Goal: Task Accomplishment & Management: Manage account settings

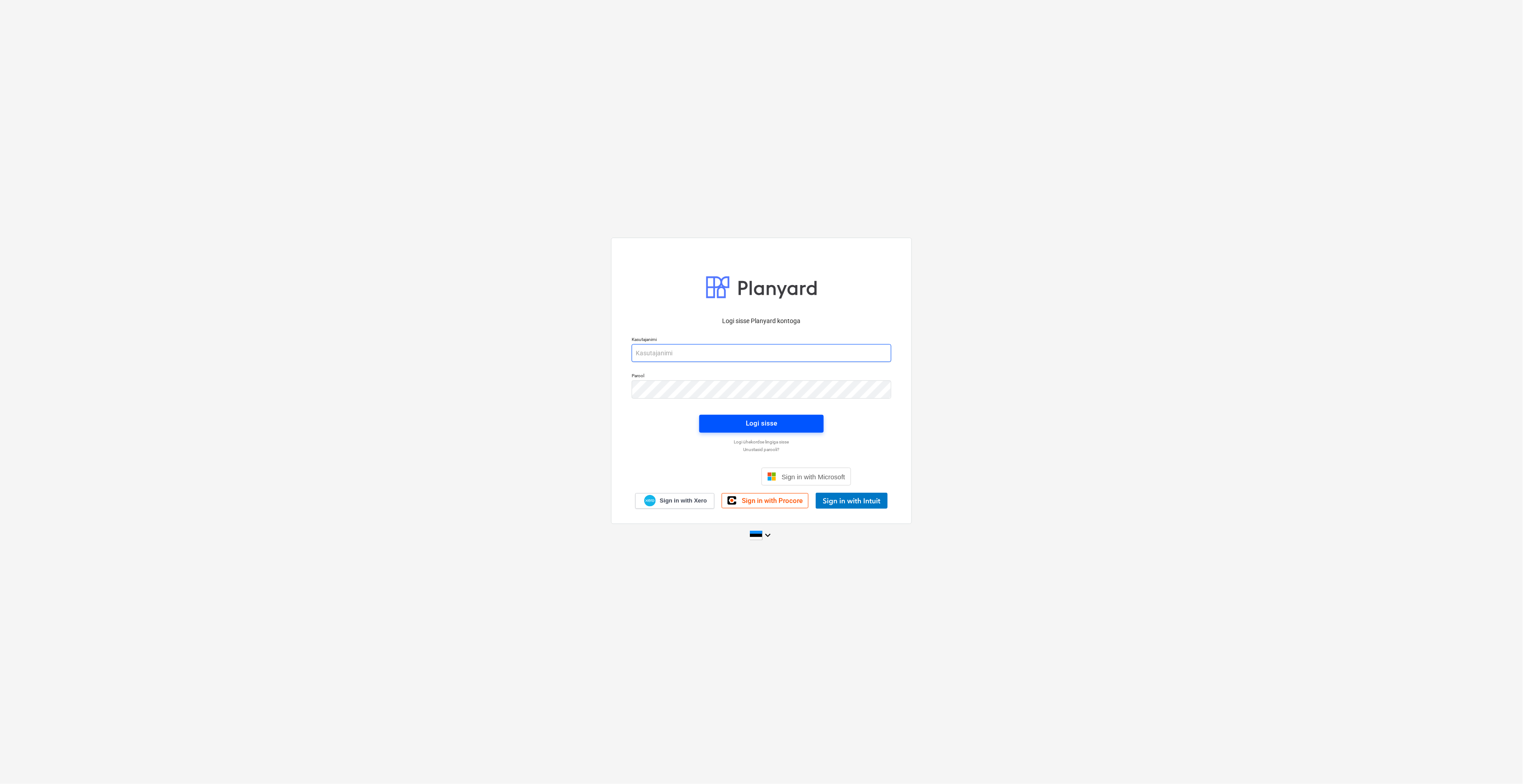
type input "[EMAIL_ADDRESS][DOMAIN_NAME]"
click at [772, 428] on div "Logi sisse" at bounding box center [761, 424] width 31 height 12
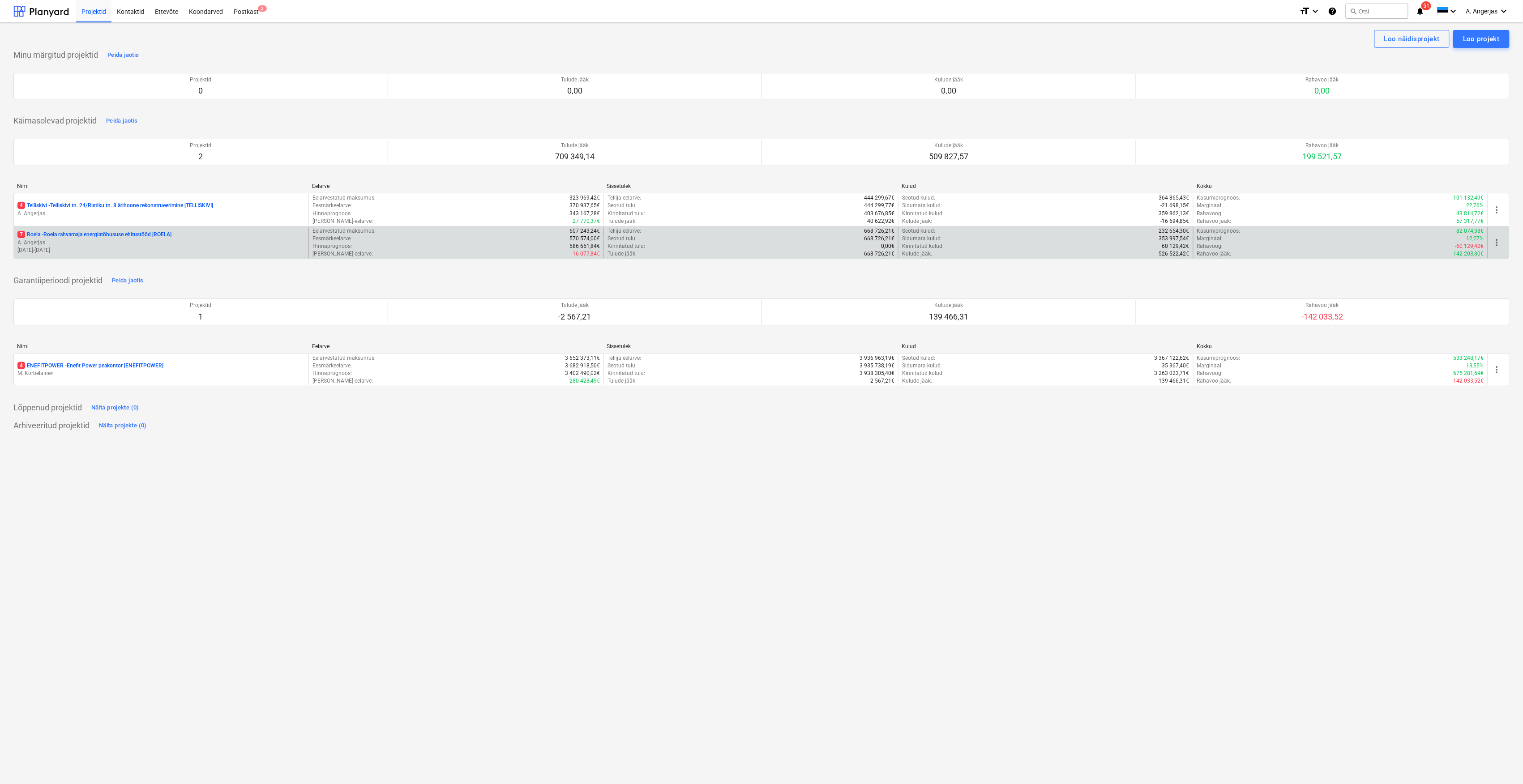
click at [104, 248] on p "[DATE] - [DATE]" at bounding box center [161, 250] width 288 height 7
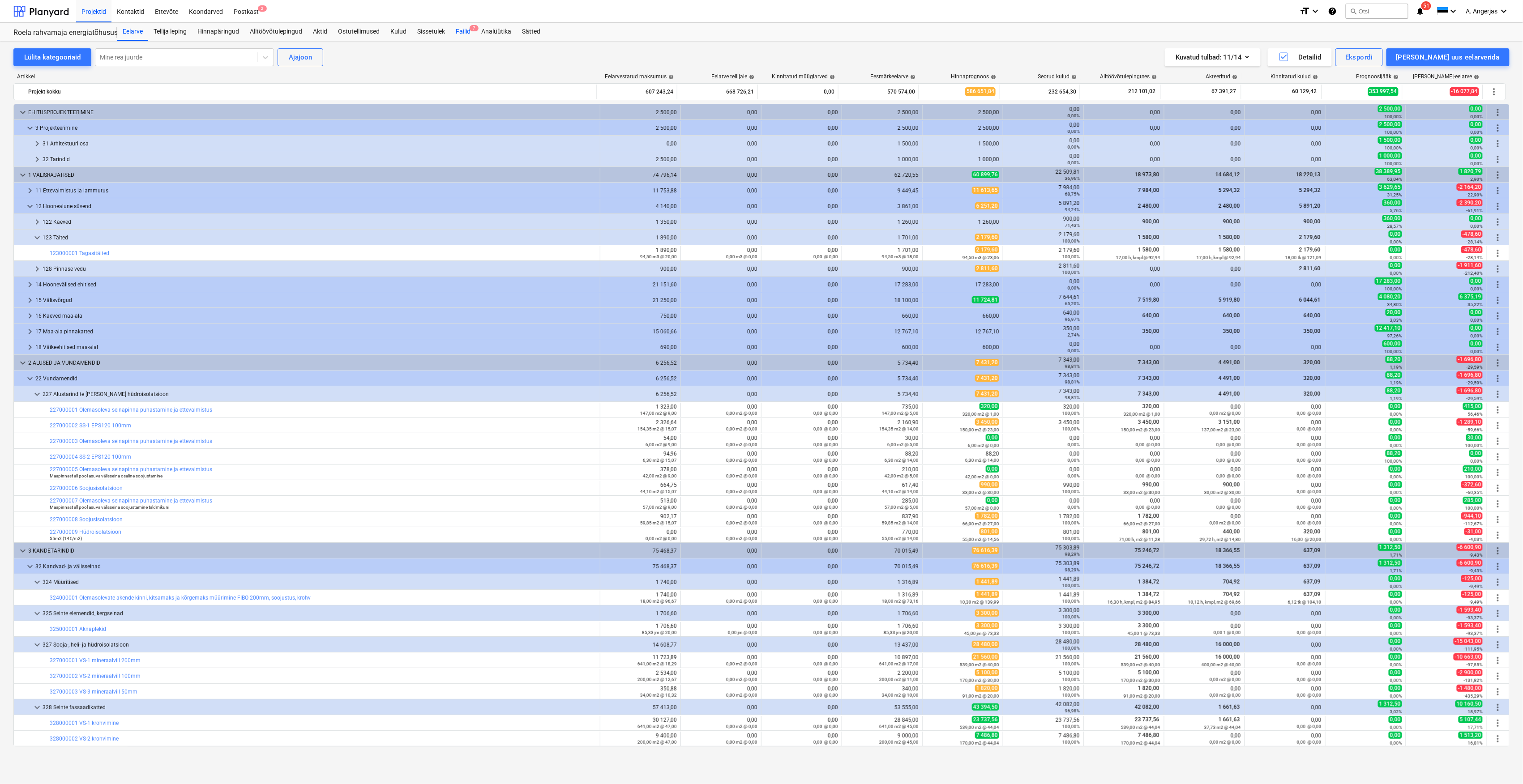
click at [464, 24] on div "Failid 7" at bounding box center [463, 32] width 25 height 18
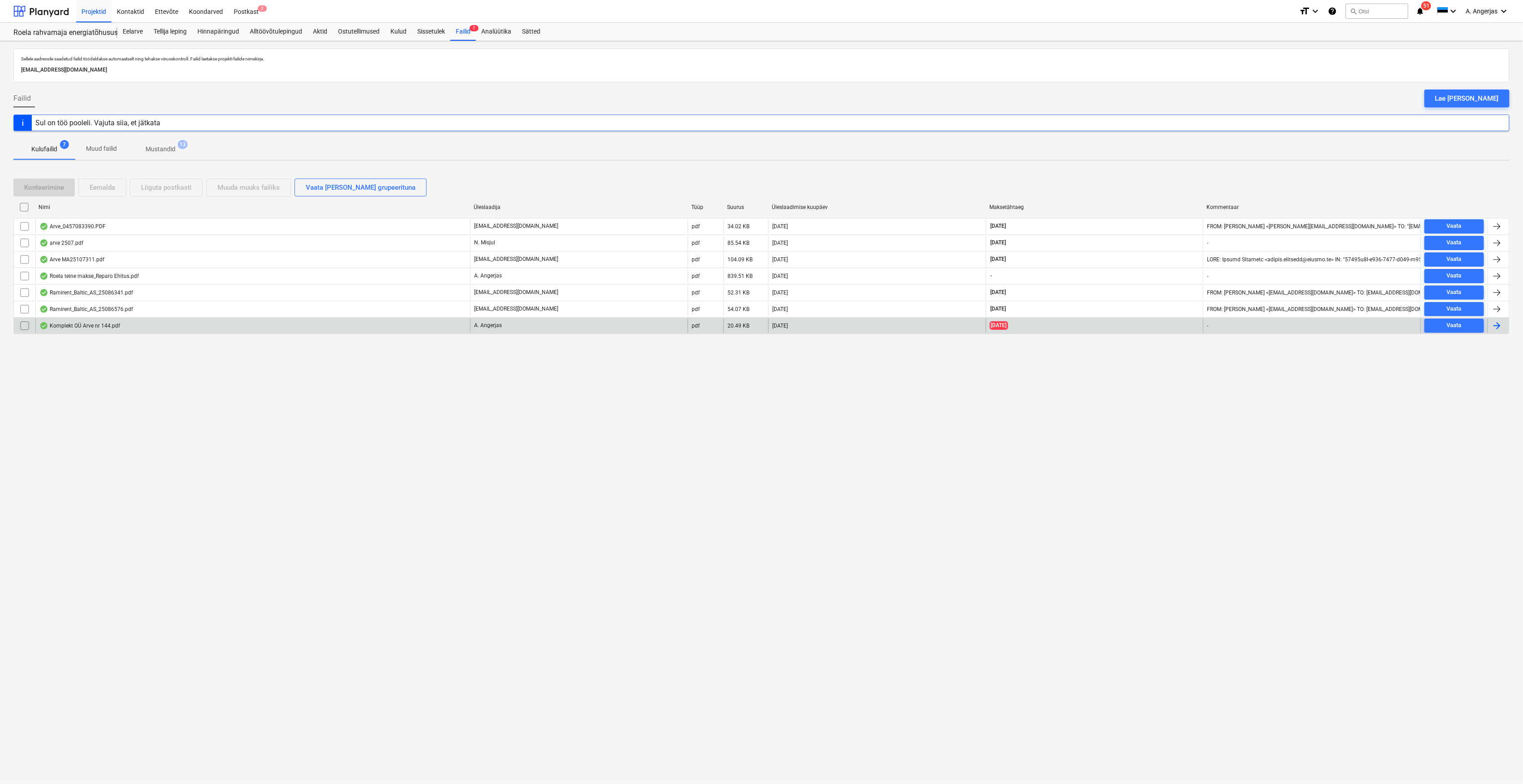
click at [120, 325] on div "Komplekt OÜ Arve nr 144.pdf" at bounding box center [253, 325] width 435 height 14
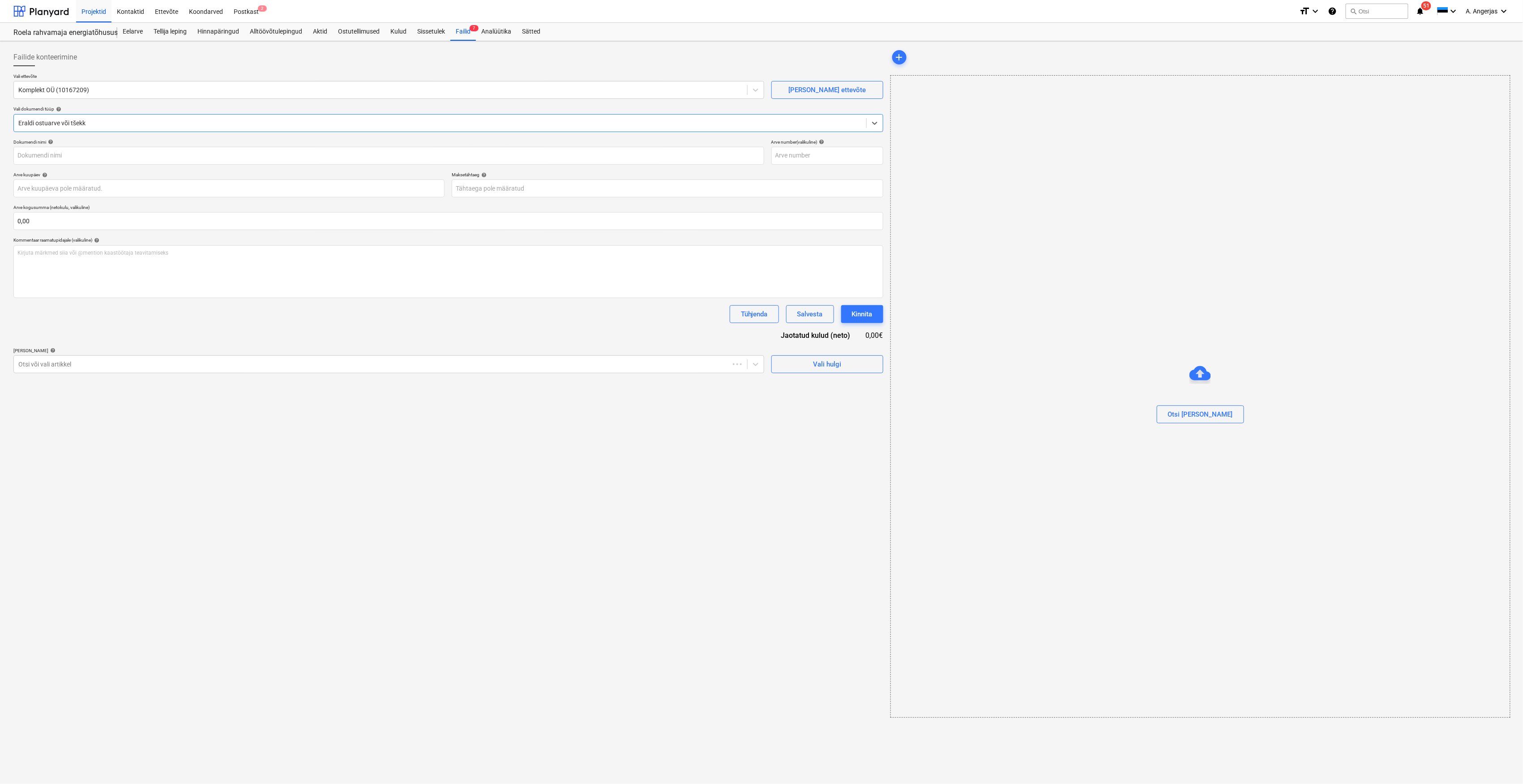
type input "144 (II osa)"
type input "[DATE]"
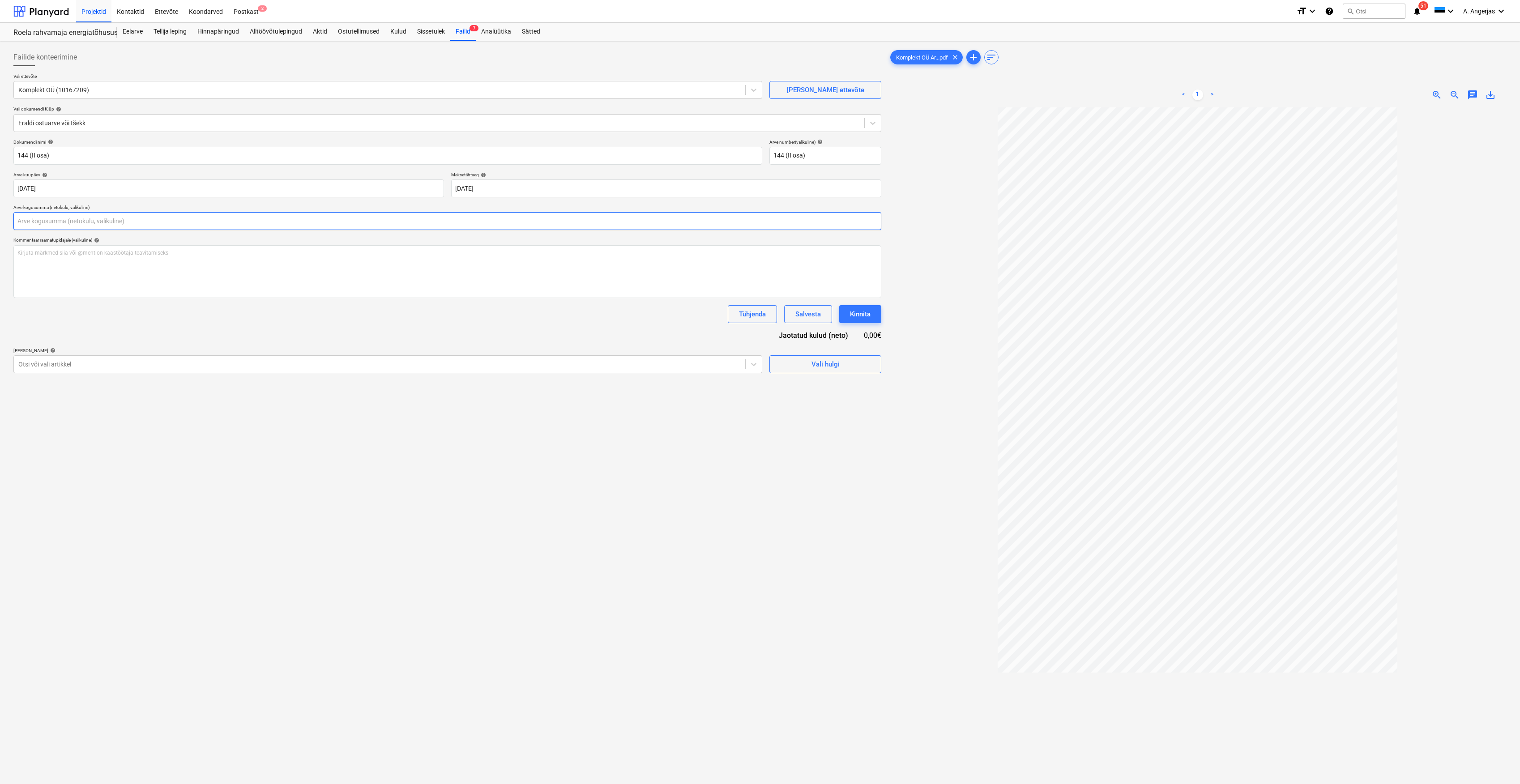
click at [166, 218] on input "text" at bounding box center [447, 221] width 868 height 18
type input "33,00"
click at [149, 118] on div at bounding box center [439, 123] width 842 height 9
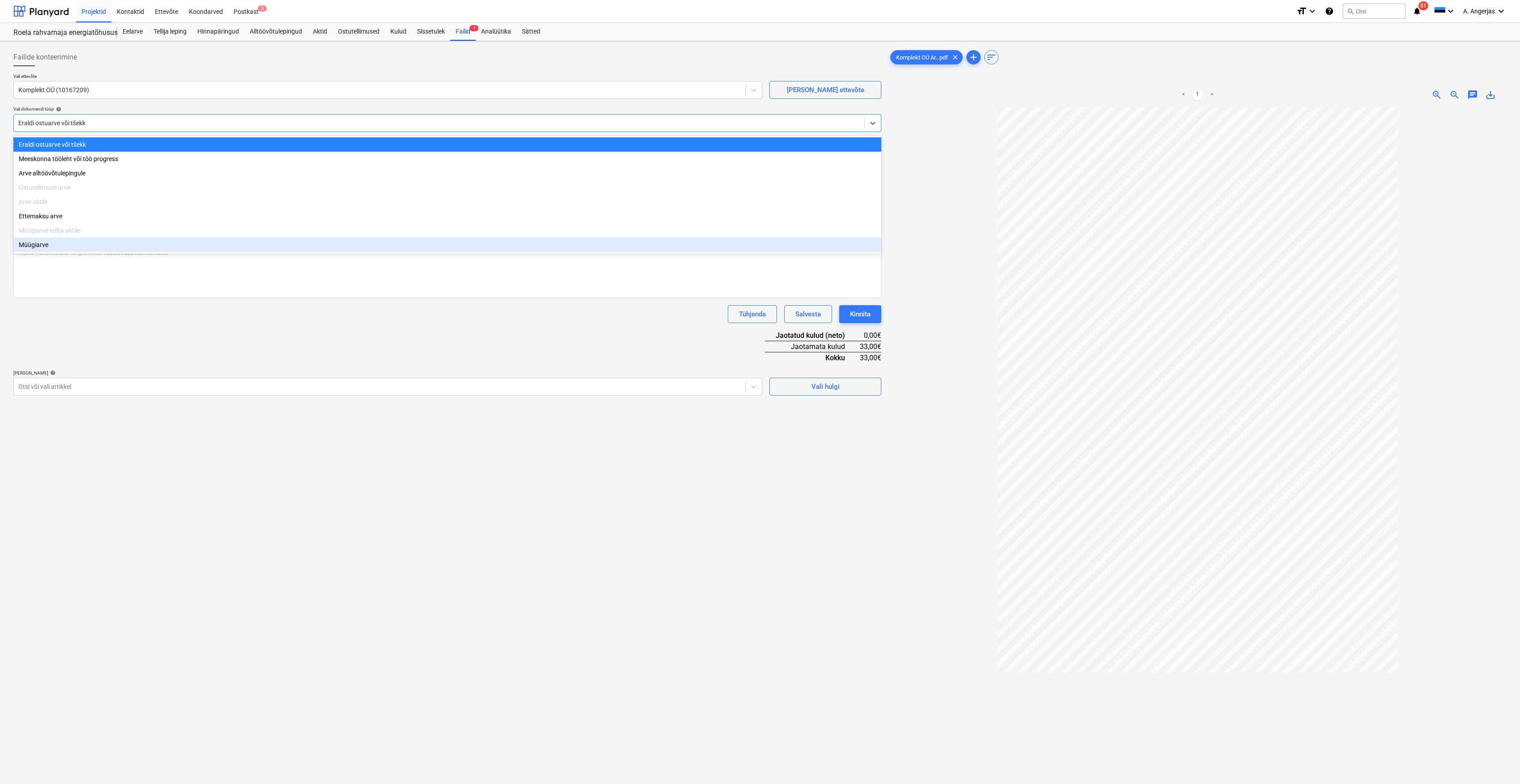
click at [84, 322] on div "Tühjenda Salvesta Kinnita" at bounding box center [447, 314] width 868 height 18
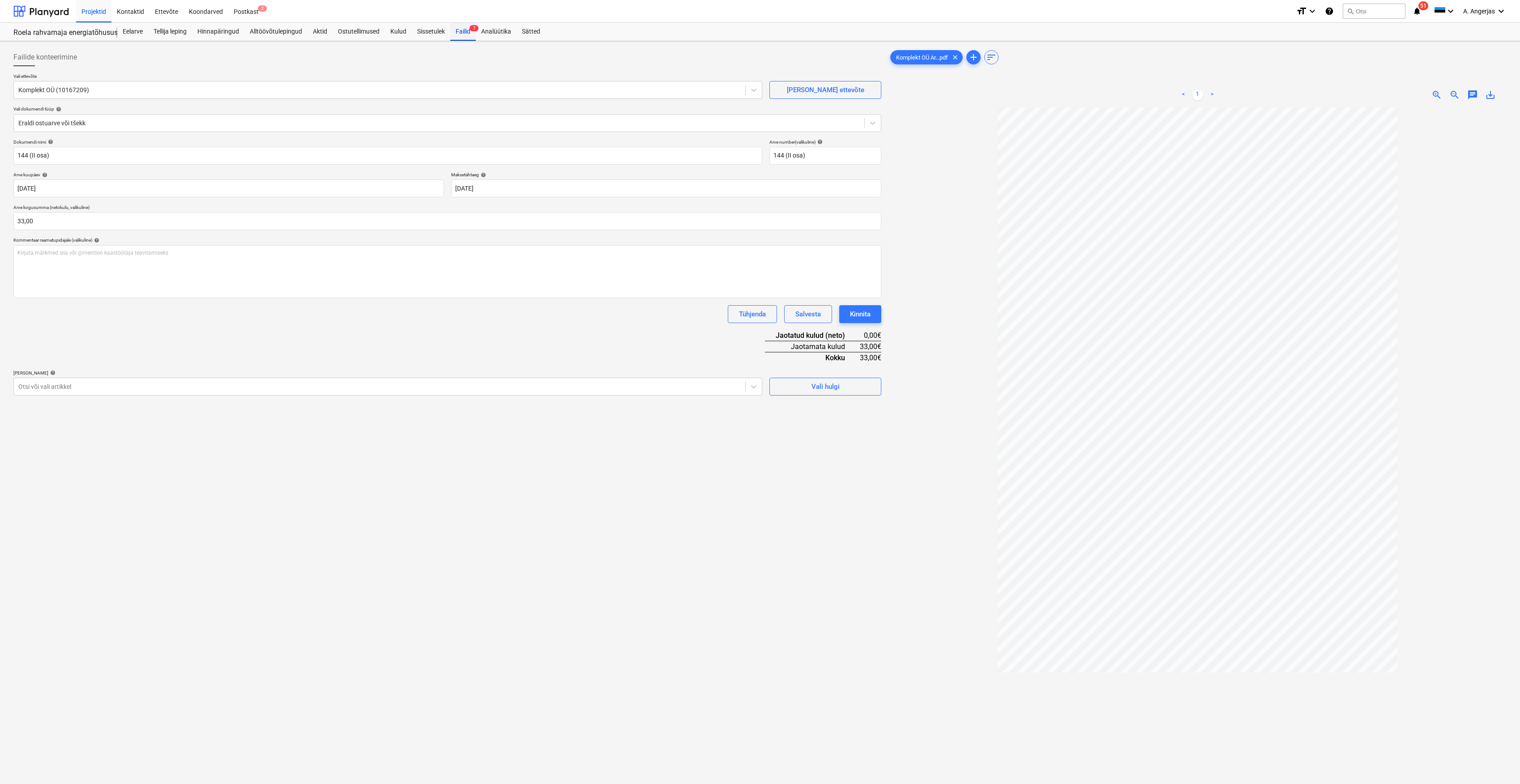
click at [459, 31] on div "Failid 7" at bounding box center [463, 32] width 25 height 18
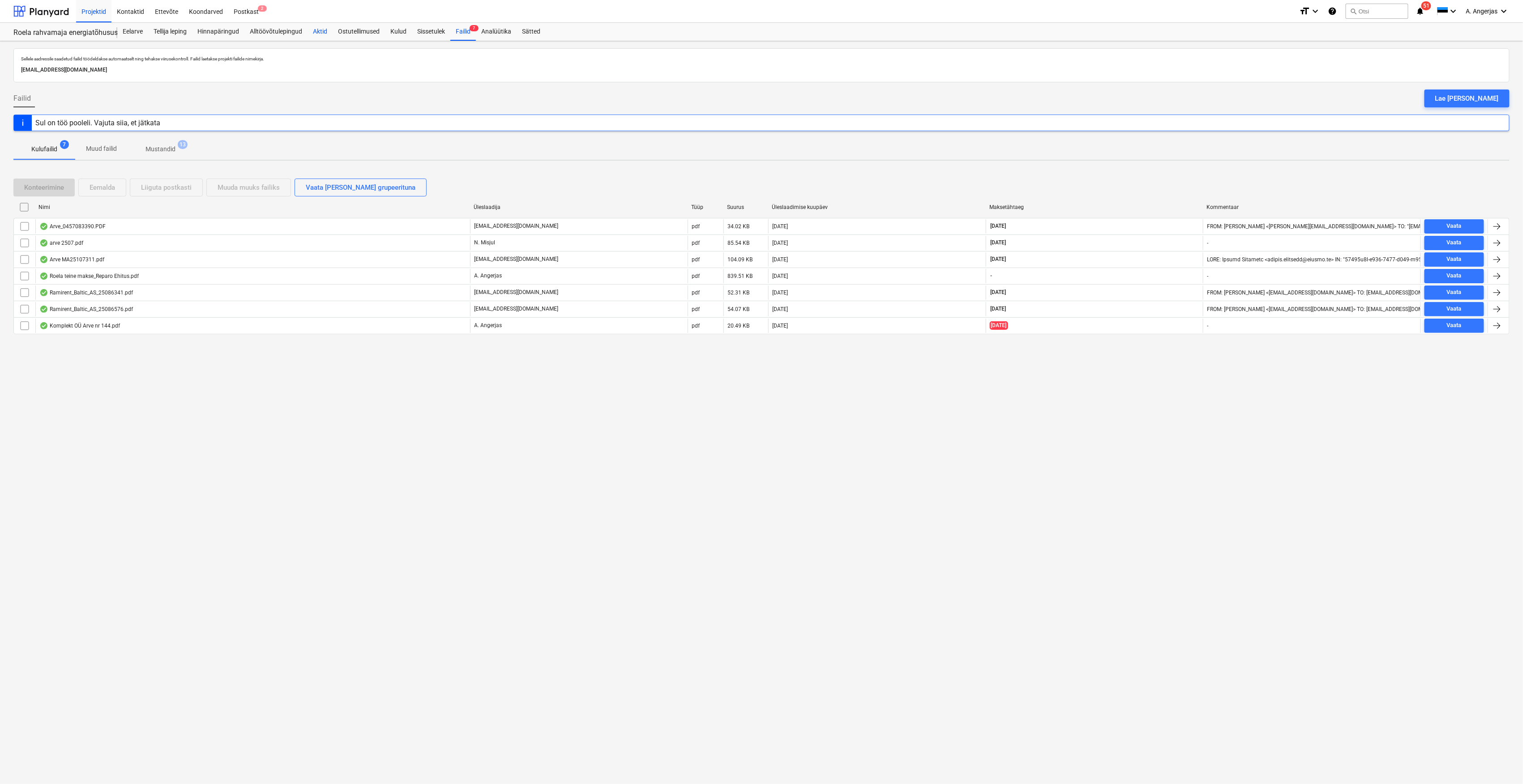
click at [323, 33] on div "Aktid" at bounding box center [320, 32] width 25 height 18
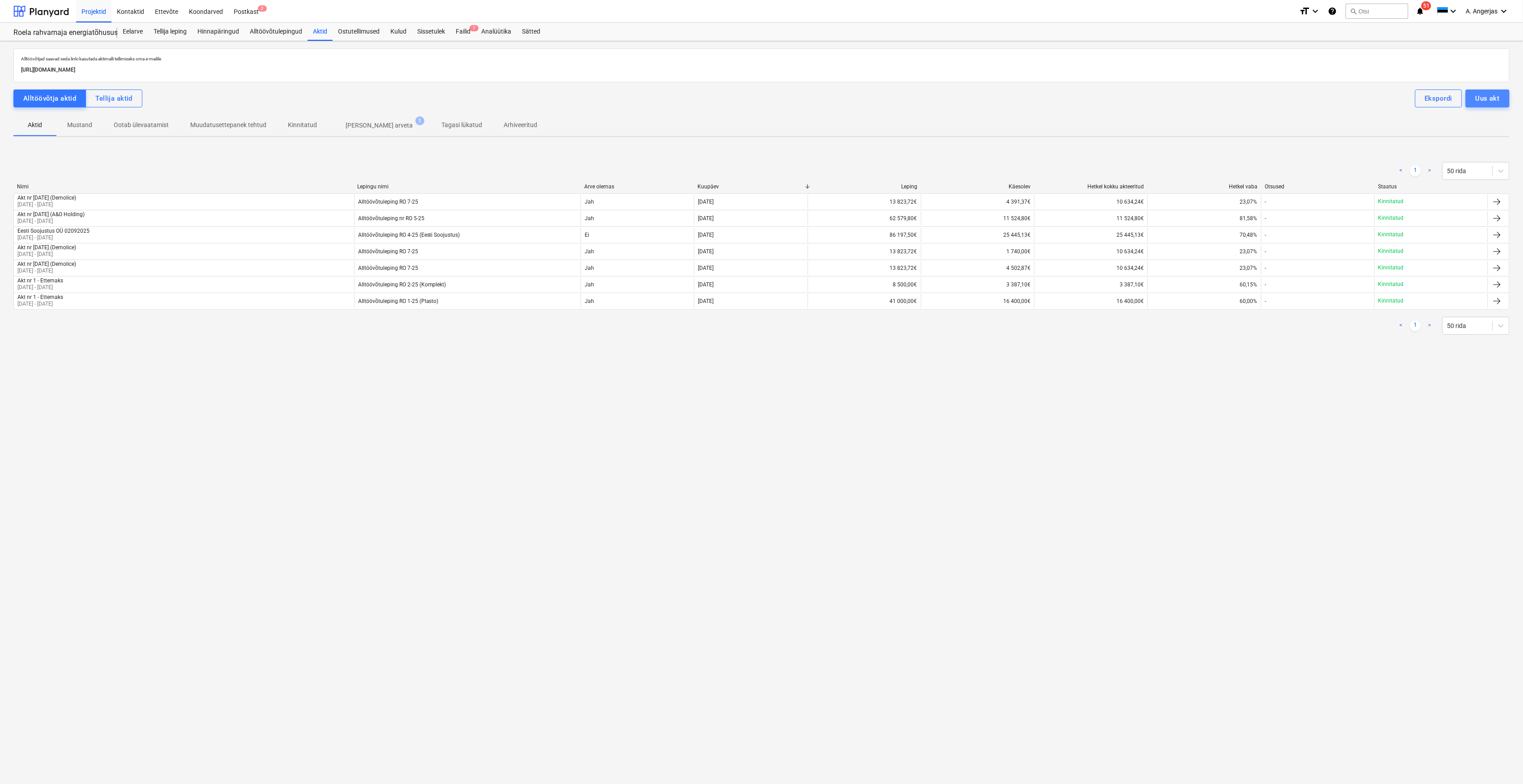
click at [1501, 94] on button "Uus akt" at bounding box center [1487, 98] width 44 height 18
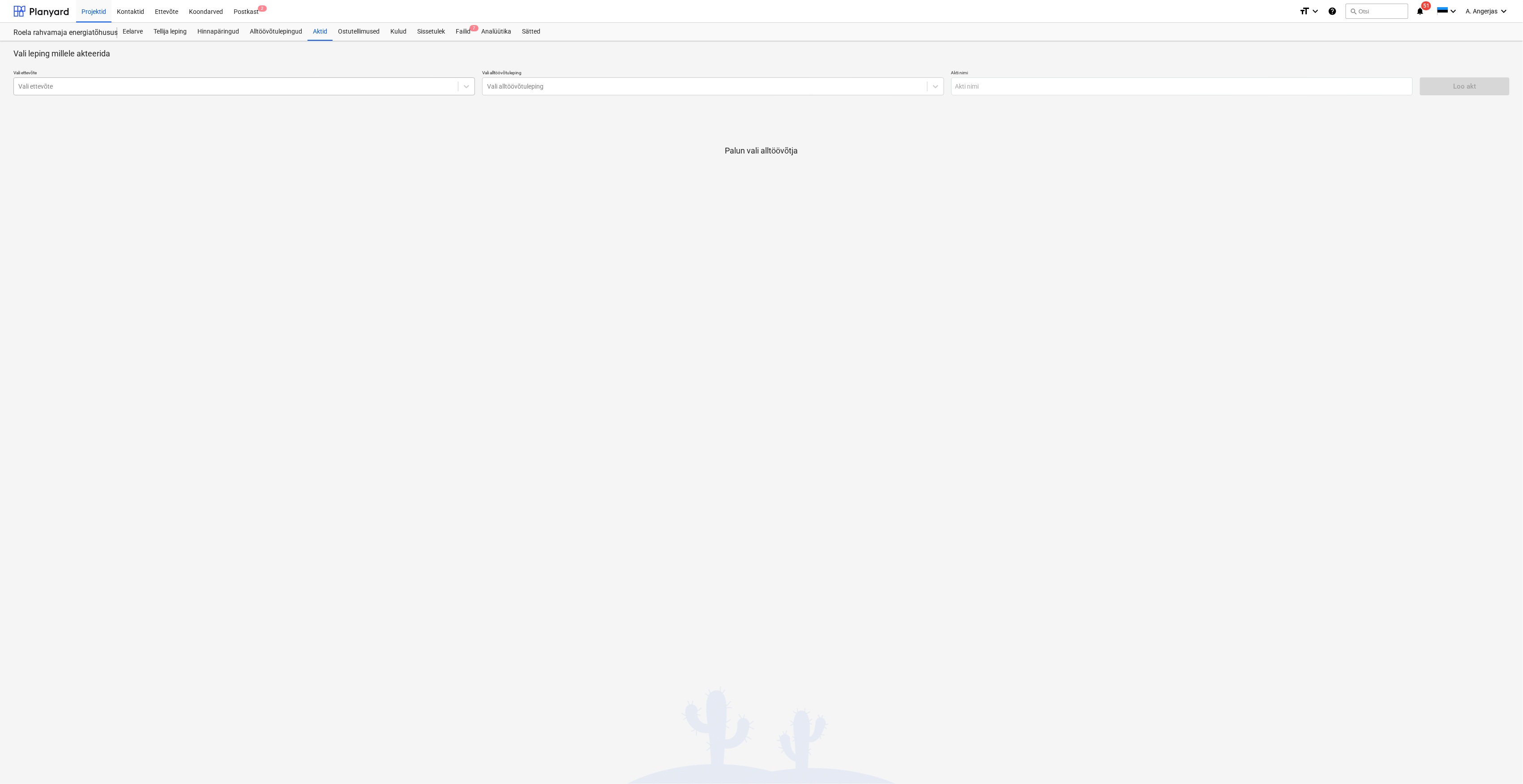
click at [362, 85] on div at bounding box center [236, 87] width 435 height 9
type input "komplek"
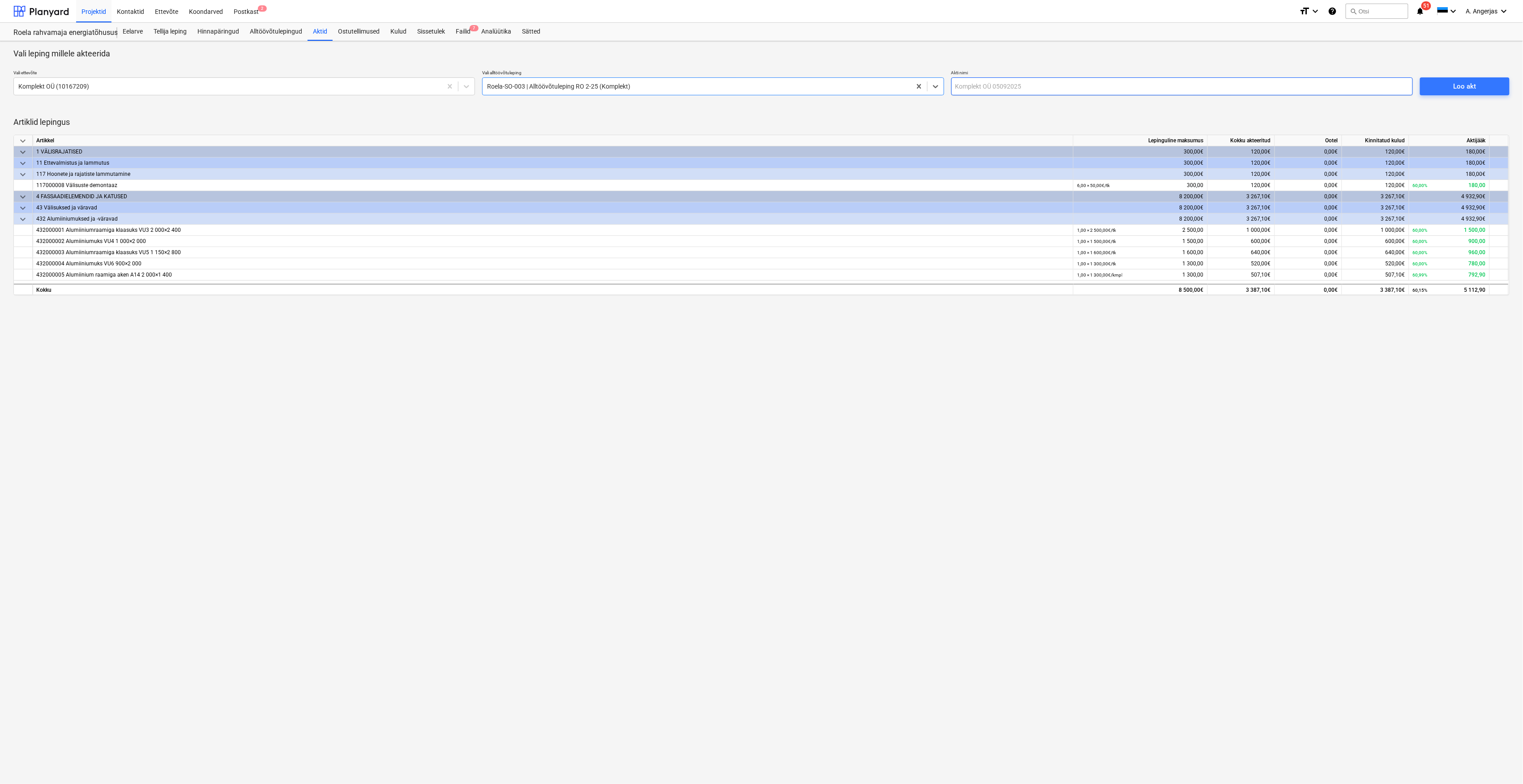
click at [1014, 92] on input "text" at bounding box center [1182, 87] width 462 height 18
click at [996, 85] on input "Akt nr 2 - II osa (Komplekt)" at bounding box center [1182, 87] width 462 height 18
type input "Akt nr 2 - Ettemaks 2 (Komplekt)"
click at [1454, 90] on div "Loo akt" at bounding box center [1464, 87] width 23 height 12
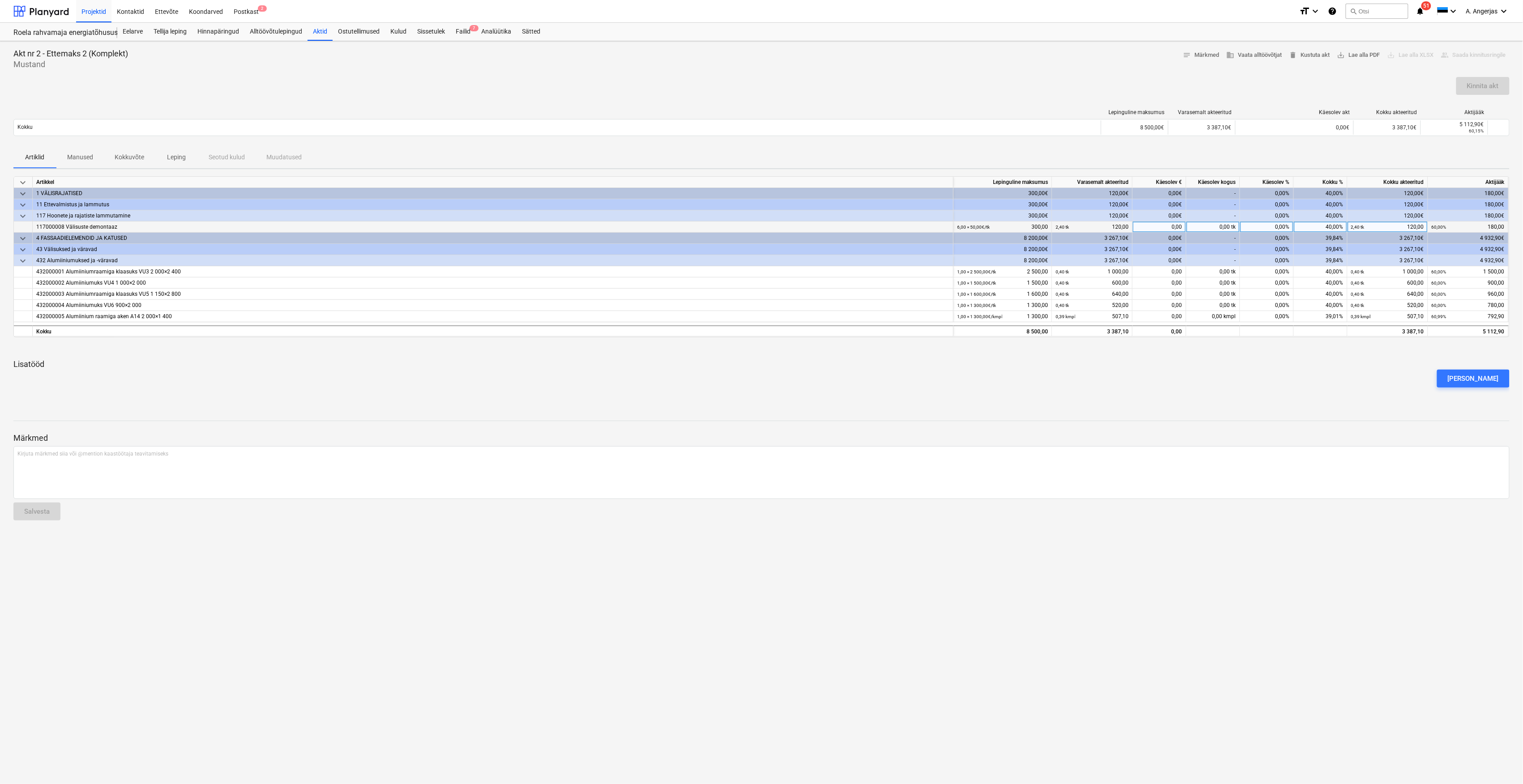
click at [1323, 226] on div "40,00%" at bounding box center [1320, 227] width 54 height 11
type input "80"
click at [1320, 273] on div "40,00%" at bounding box center [1320, 271] width 54 height 11
click at [1322, 271] on div "40,00%" at bounding box center [1320, 271] width 54 height 11
type input "80"
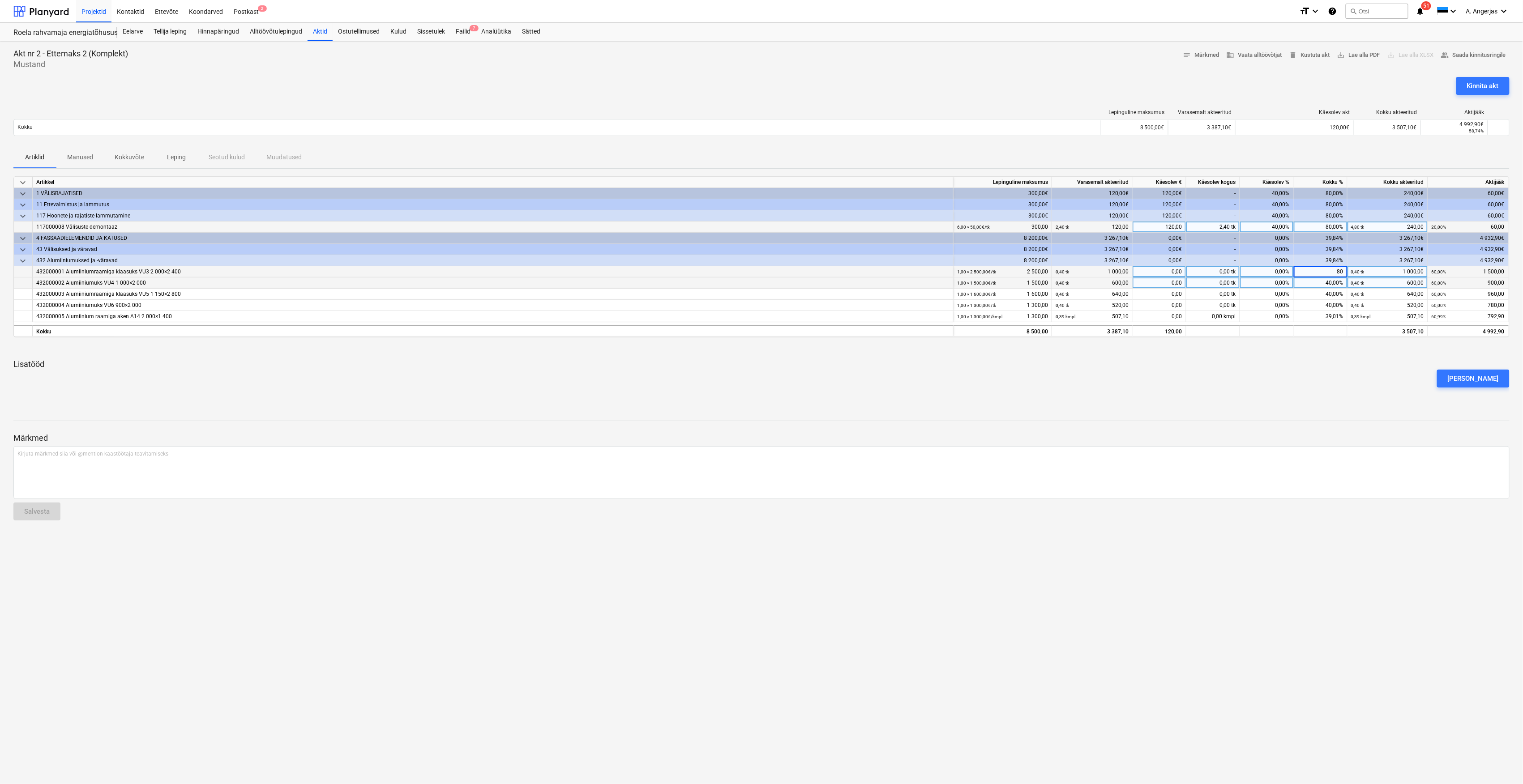
click at [1321, 282] on div "40,00%" at bounding box center [1320, 283] width 54 height 11
click at [1331, 284] on div "40,00%" at bounding box center [1320, 283] width 54 height 11
type input "80"
click at [1336, 298] on div "40,00%" at bounding box center [1320, 294] width 54 height 11
click at [1335, 294] on div "40,00%" at bounding box center [1320, 294] width 54 height 11
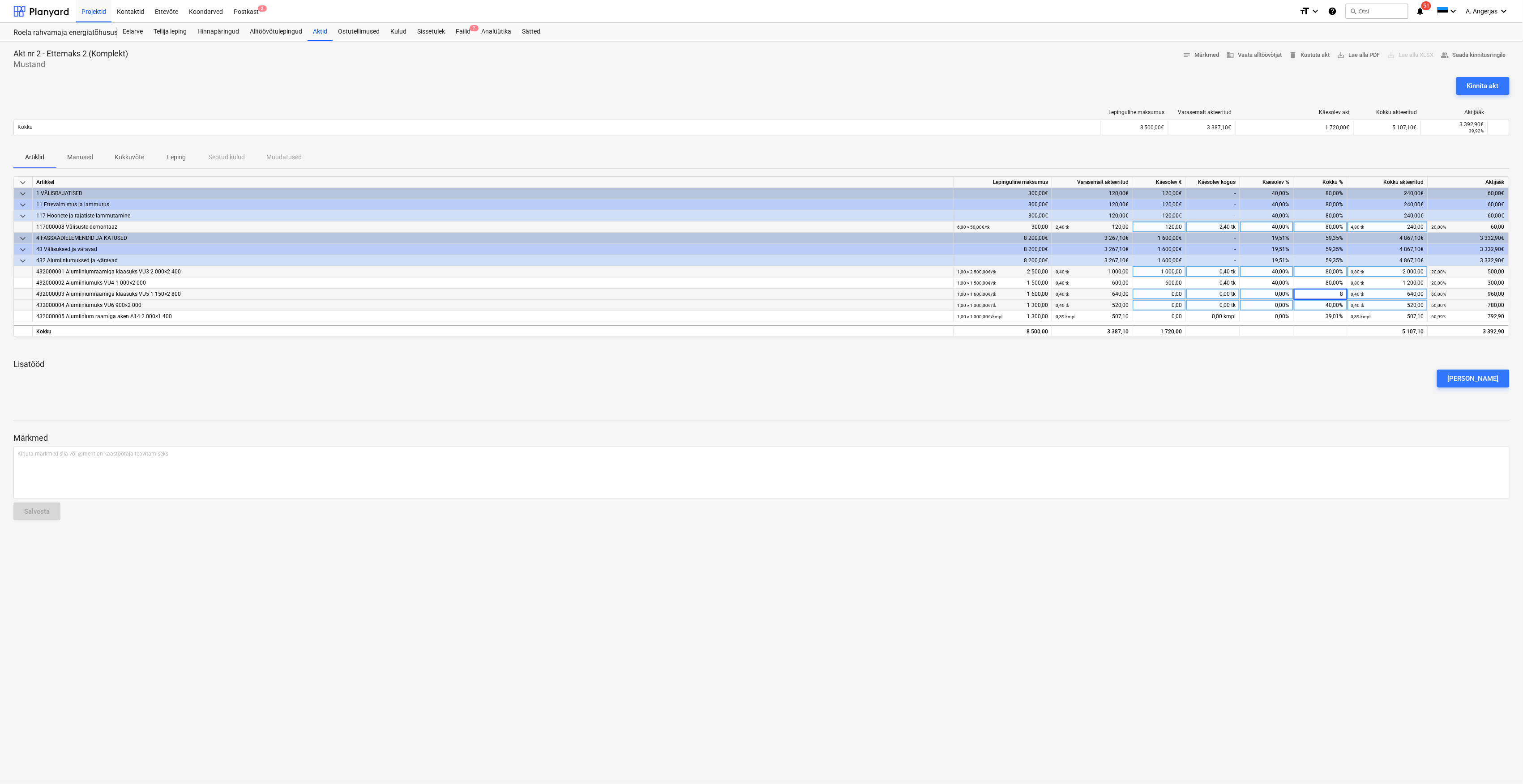
type input "80"
click at [1331, 307] on div "40,00%" at bounding box center [1320, 305] width 54 height 11
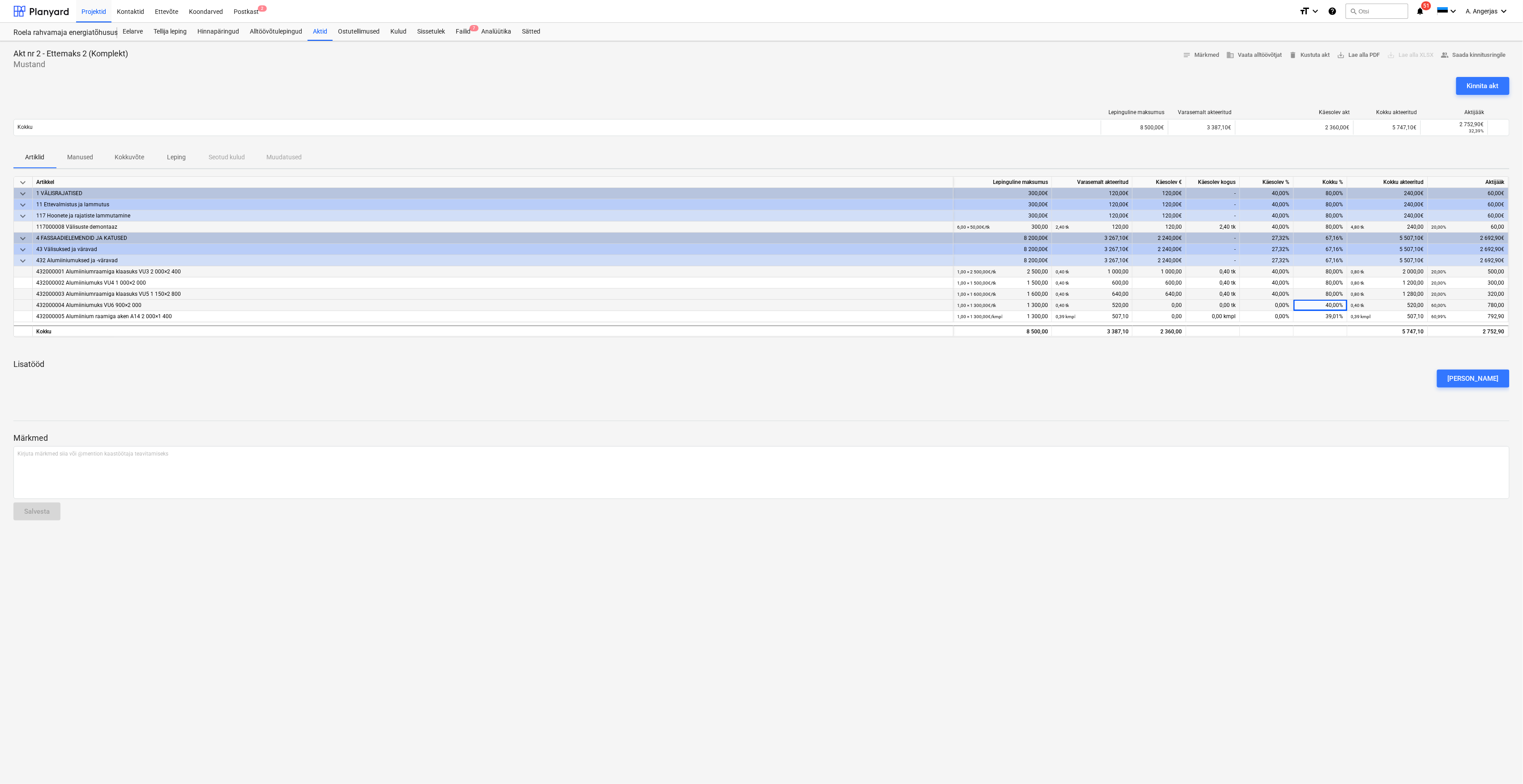
click at [1336, 307] on div "40,00%" at bounding box center [1320, 305] width 54 height 11
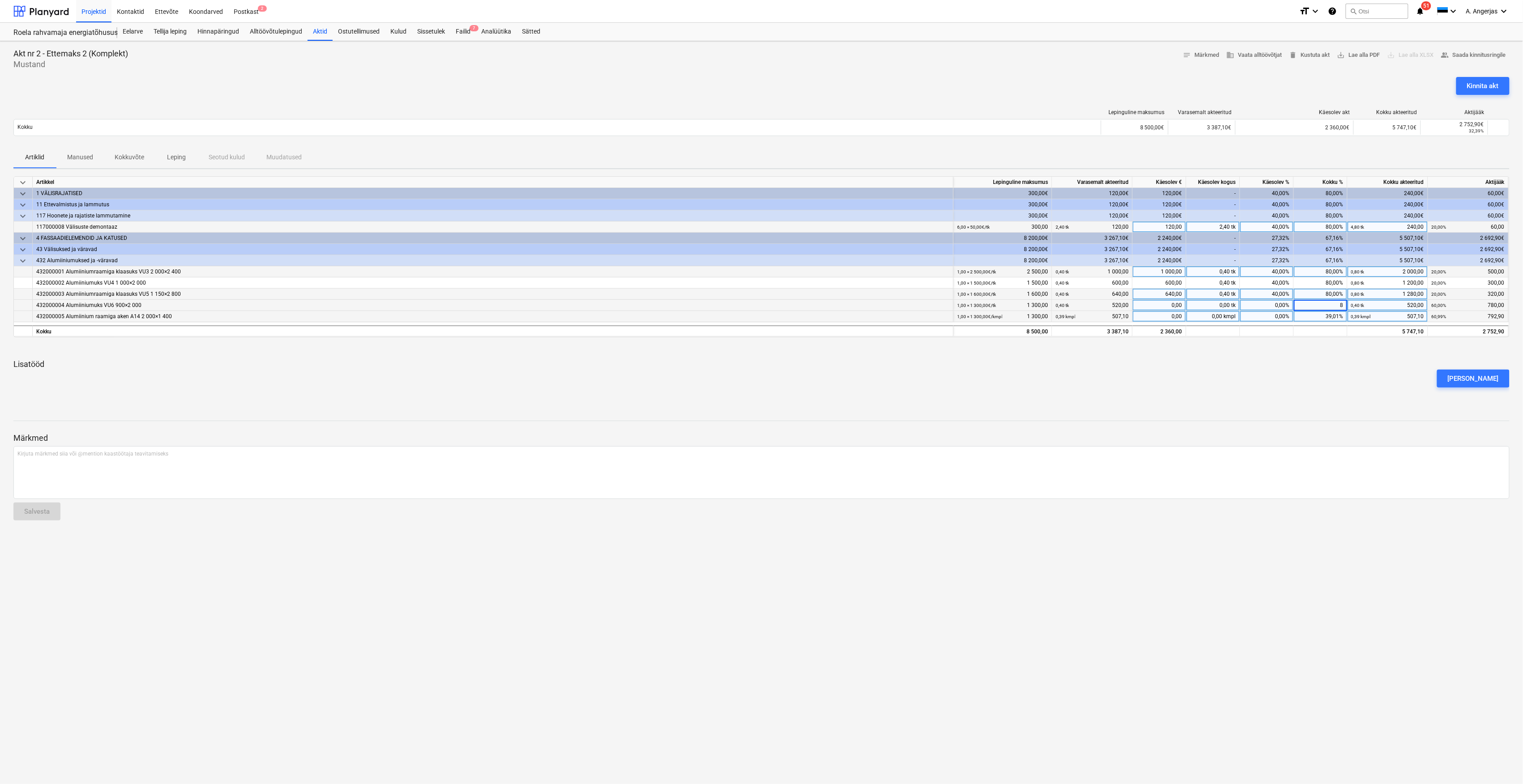
type input "80"
click at [1329, 314] on div "39,01%" at bounding box center [1320, 317] width 54 height 11
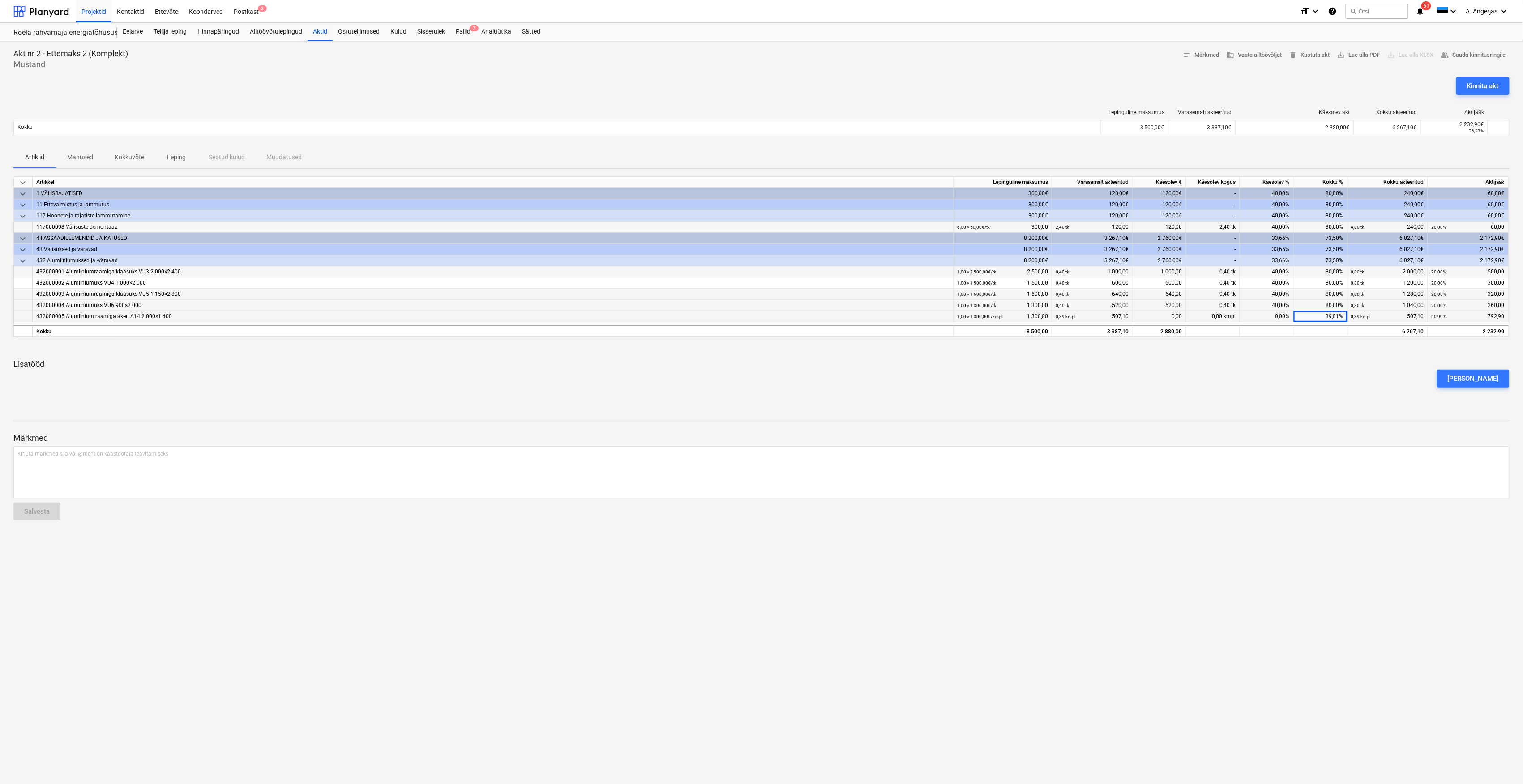
click at [1336, 316] on div "39,01%" at bounding box center [1320, 317] width 54 height 11
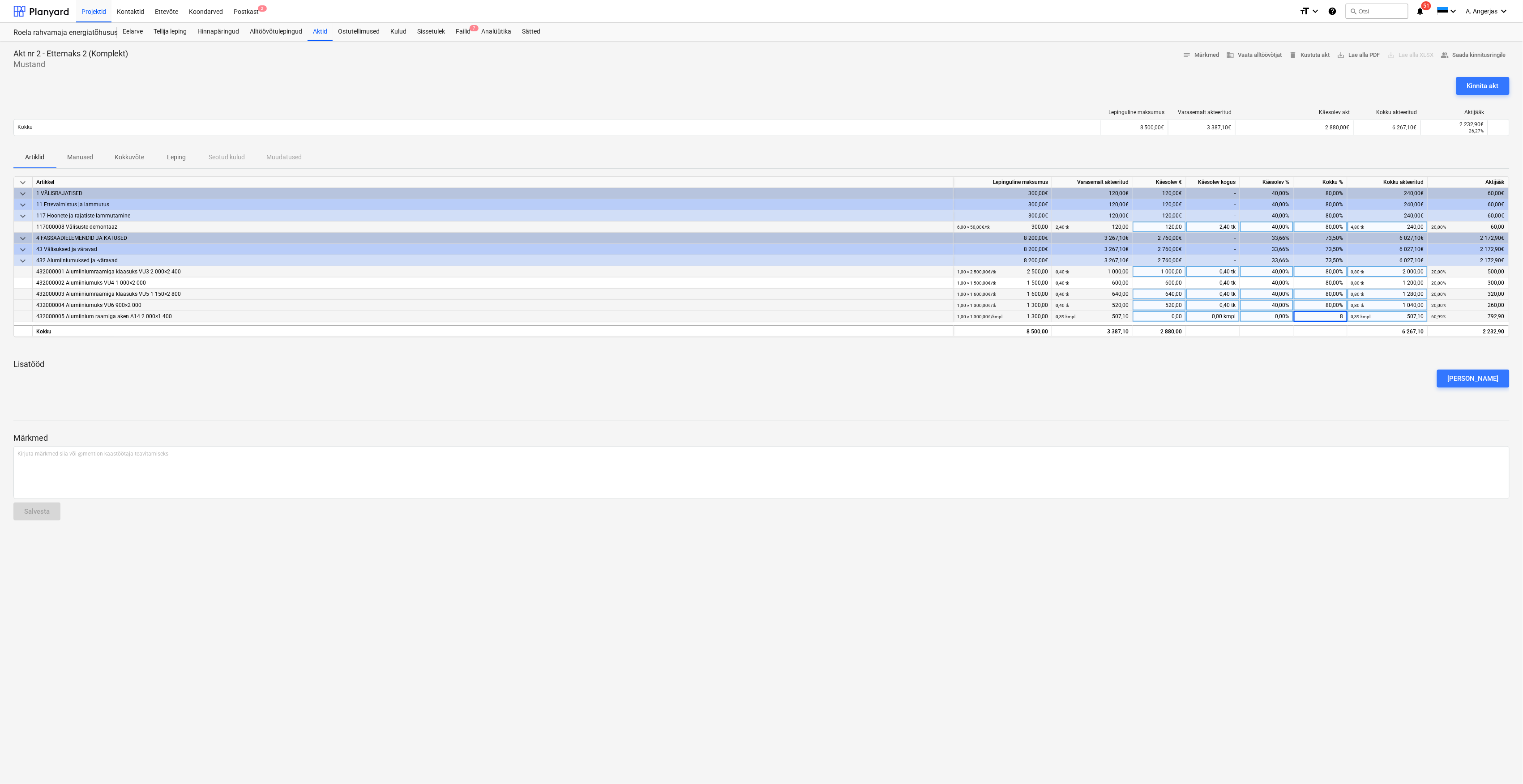
type input "80"
click at [1326, 358] on div "keyboard_arrow_down Artikkel Lepinguline maksumus Varasemalt akteeritud Käesole…" at bounding box center [761, 288] width 1496 height 226
click at [1321, 226] on div "80,00%" at bounding box center [1320, 227] width 54 height 11
type input "0"
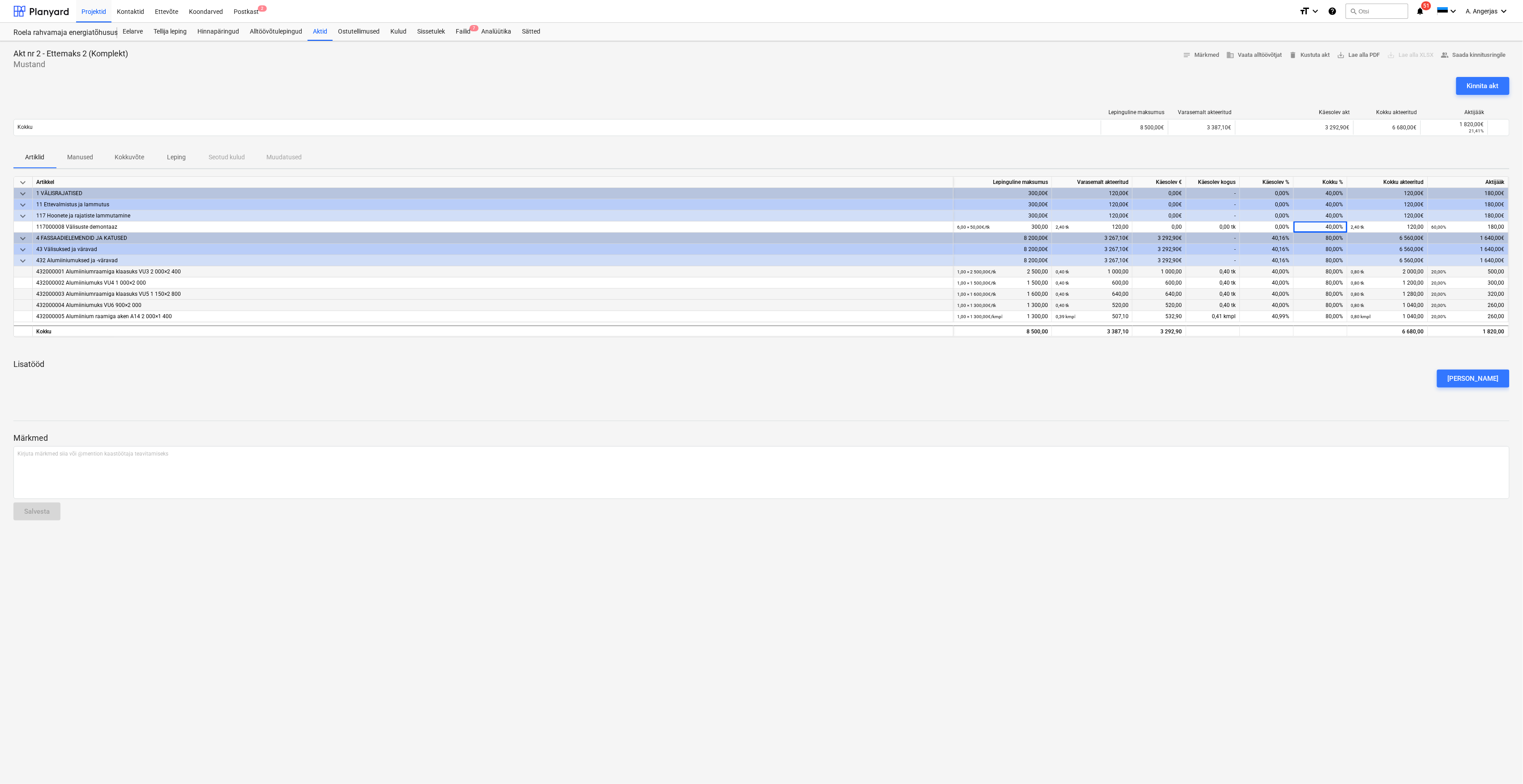
click at [1284, 355] on div "keyboard_arrow_down Artikkel Lepinguline maksumus Varasemalt akteeritud Käesole…" at bounding box center [761, 288] width 1496 height 226
click at [1285, 318] on div "40,99%" at bounding box center [1266, 317] width 54 height 11
click at [1320, 305] on div "80,00%" at bounding box center [1320, 305] width 54 height 11
click at [1333, 319] on div "80,00%" at bounding box center [1320, 317] width 54 height 11
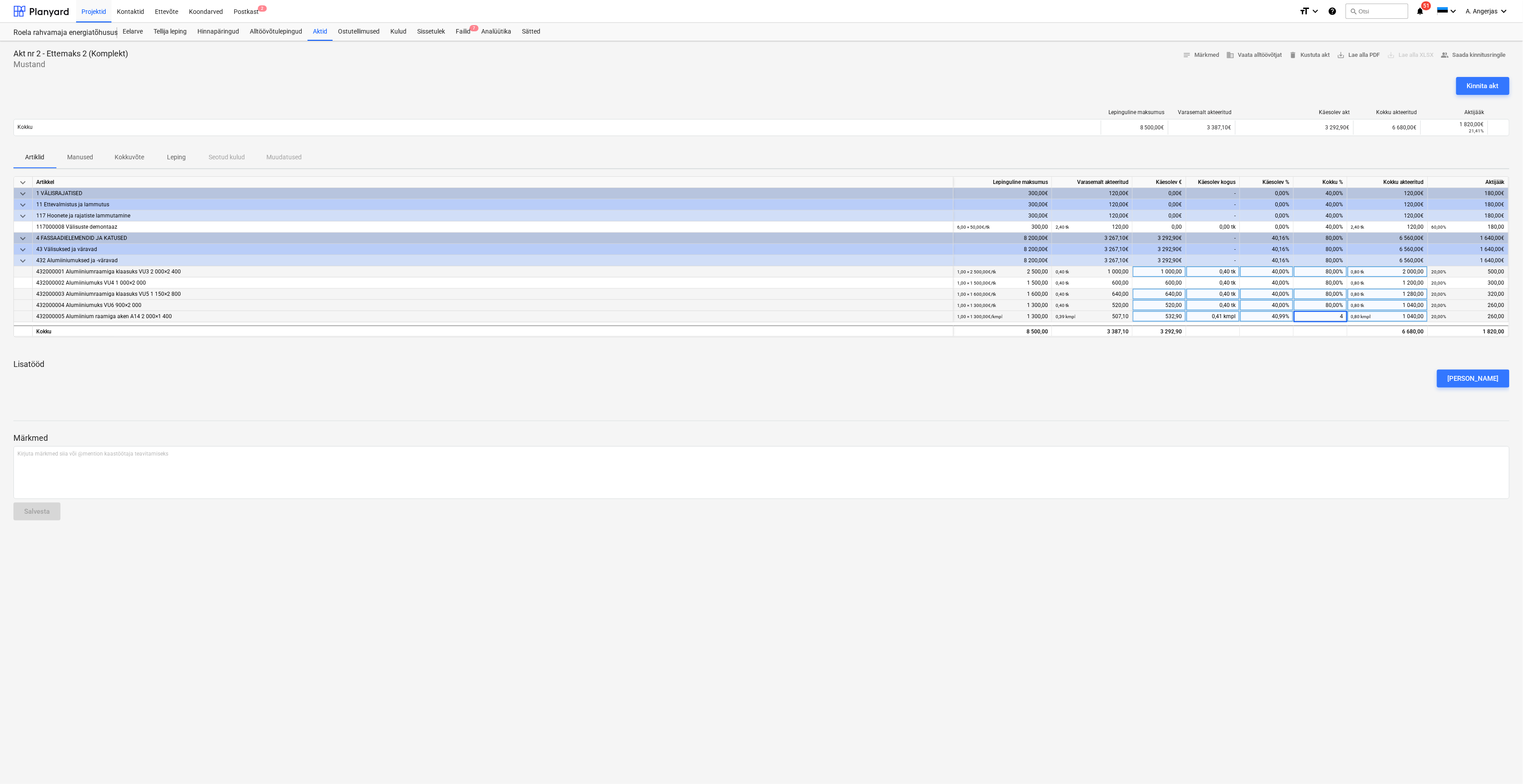
type input "41"
click at [1323, 348] on div at bounding box center [761, 348] width 1496 height 7
click at [1319, 320] on div "41,00%" at bounding box center [1320, 317] width 54 height 11
type input "81"
click at [1333, 354] on div "keyboard_arrow_down Artikkel Lepinguline maksumus Varasemalt akteeritud Käesole…" at bounding box center [761, 288] width 1496 height 226
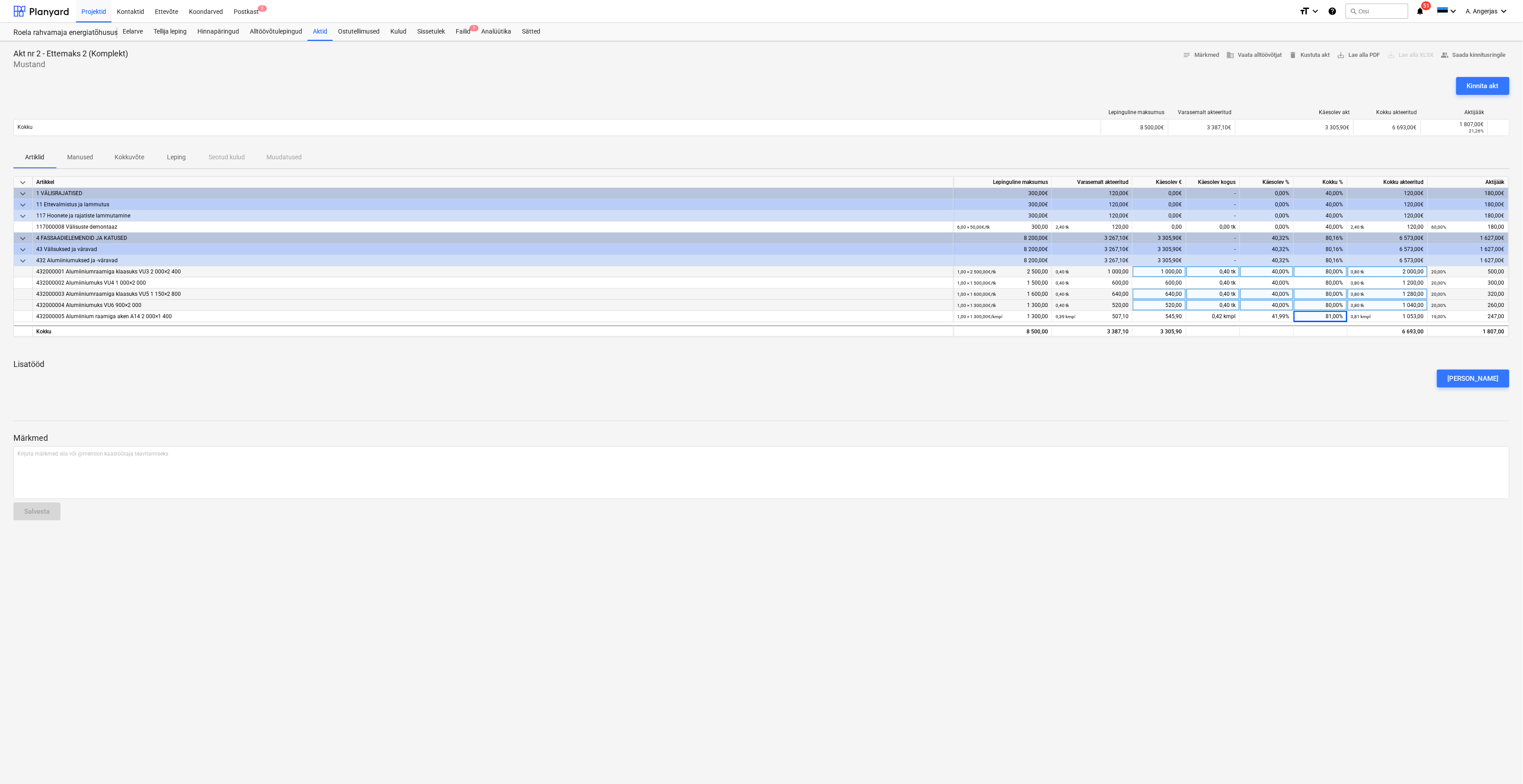
click at [1331, 307] on div "80,00%" at bounding box center [1320, 305] width 54 height 11
type input "81"
click at [1334, 297] on div "80,00%" at bounding box center [1320, 294] width 54 height 11
click at [1334, 294] on div "80,00%" at bounding box center [1320, 294] width 54 height 11
type input "81"
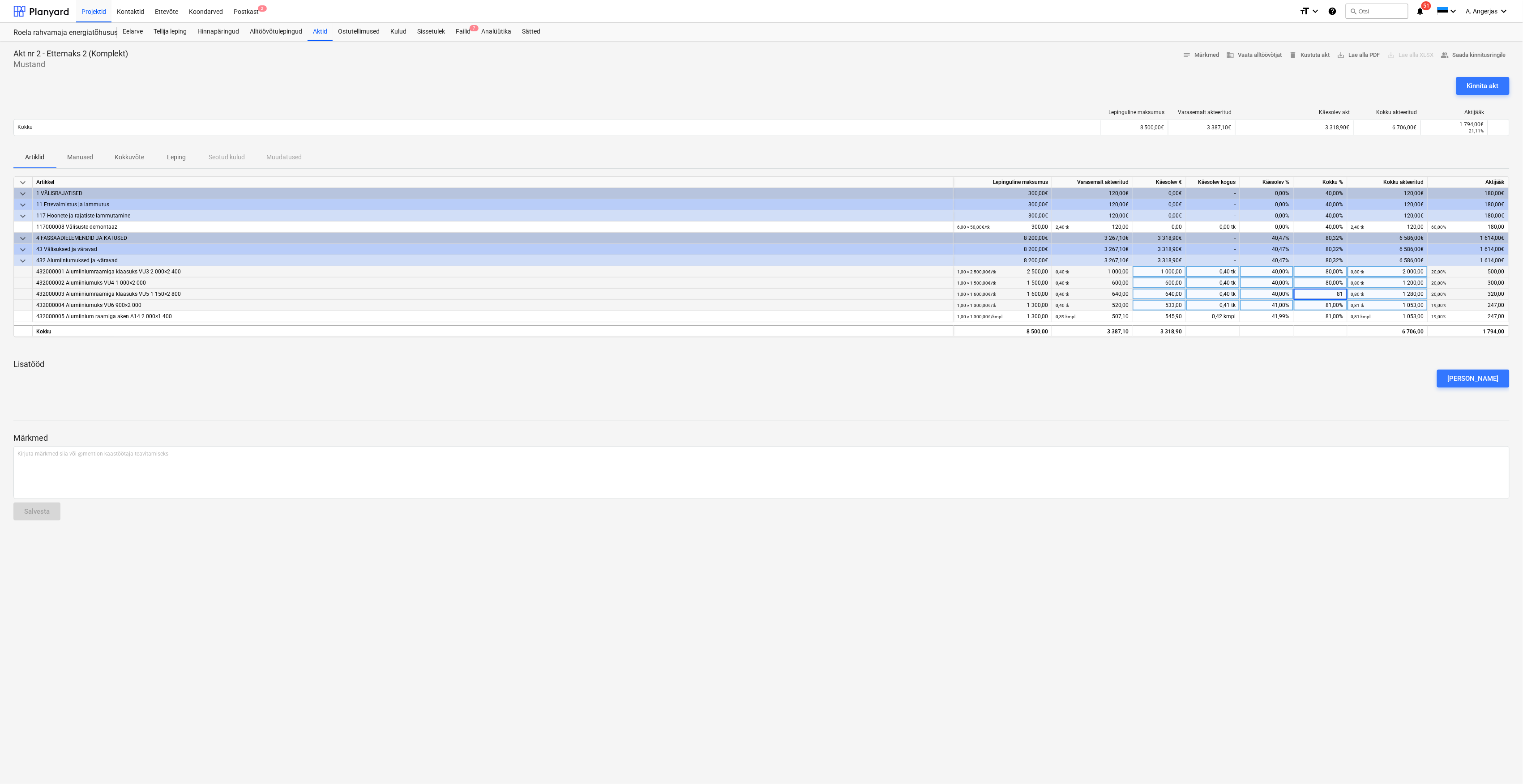
click at [1331, 284] on div "80,00%" at bounding box center [1320, 283] width 54 height 11
click at [1333, 283] on div "80,00%" at bounding box center [1320, 283] width 54 height 11
type input "81"
click at [1332, 272] on div "80,00%" at bounding box center [1320, 271] width 54 height 11
click at [1335, 272] on div "80,00%" at bounding box center [1320, 271] width 54 height 11
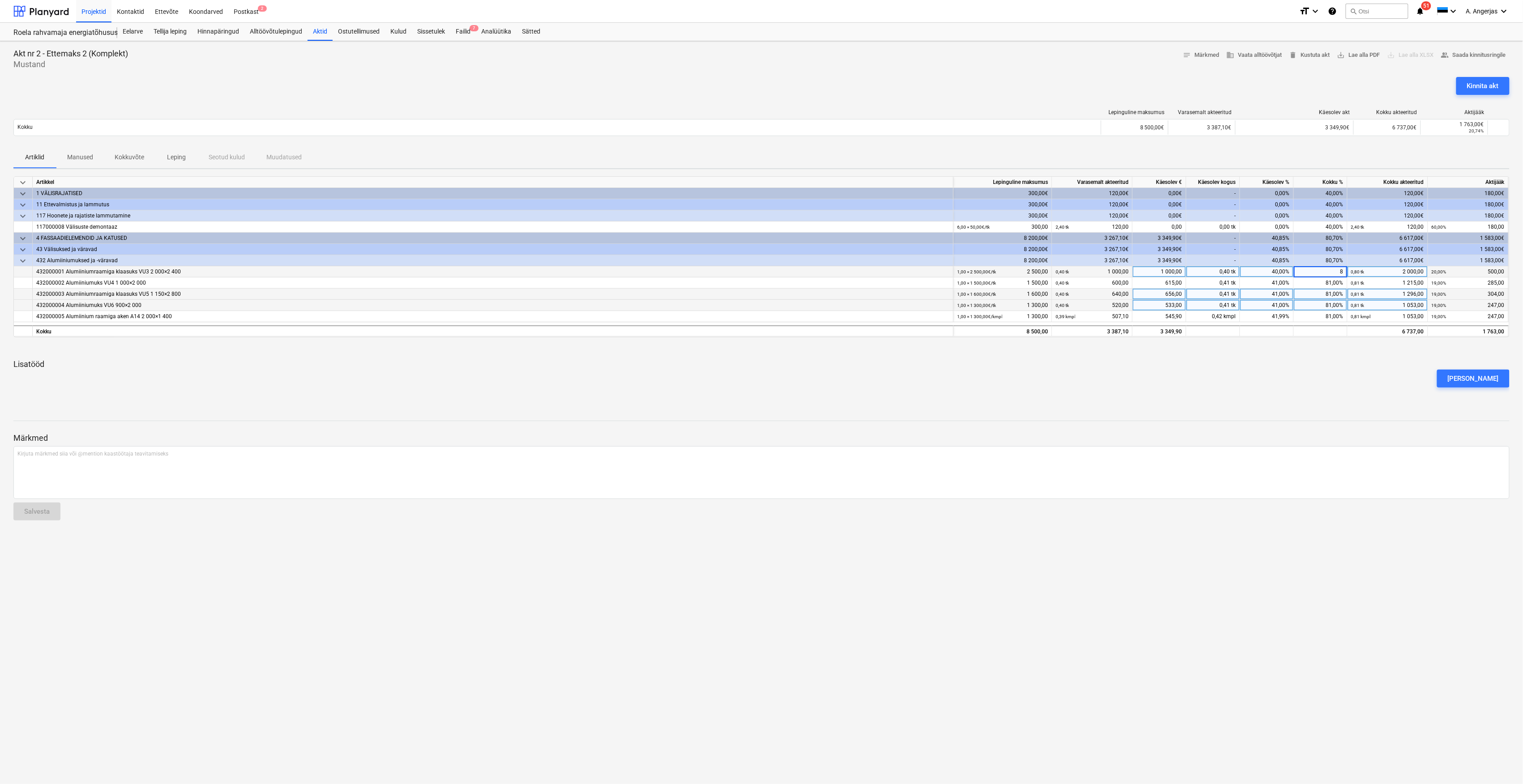
type input "81"
click at [1345, 356] on div "keyboard_arrow_down Artikkel Lepinguline maksumus Varasemalt akteeritud Käesole…" at bounding box center [761, 288] width 1496 height 226
click at [1342, 319] on div "81,00%" at bounding box center [1320, 317] width 54 height 11
type input "82"
click at [1327, 378] on div "Lisa lisatöö" at bounding box center [761, 379] width 1503 height 25
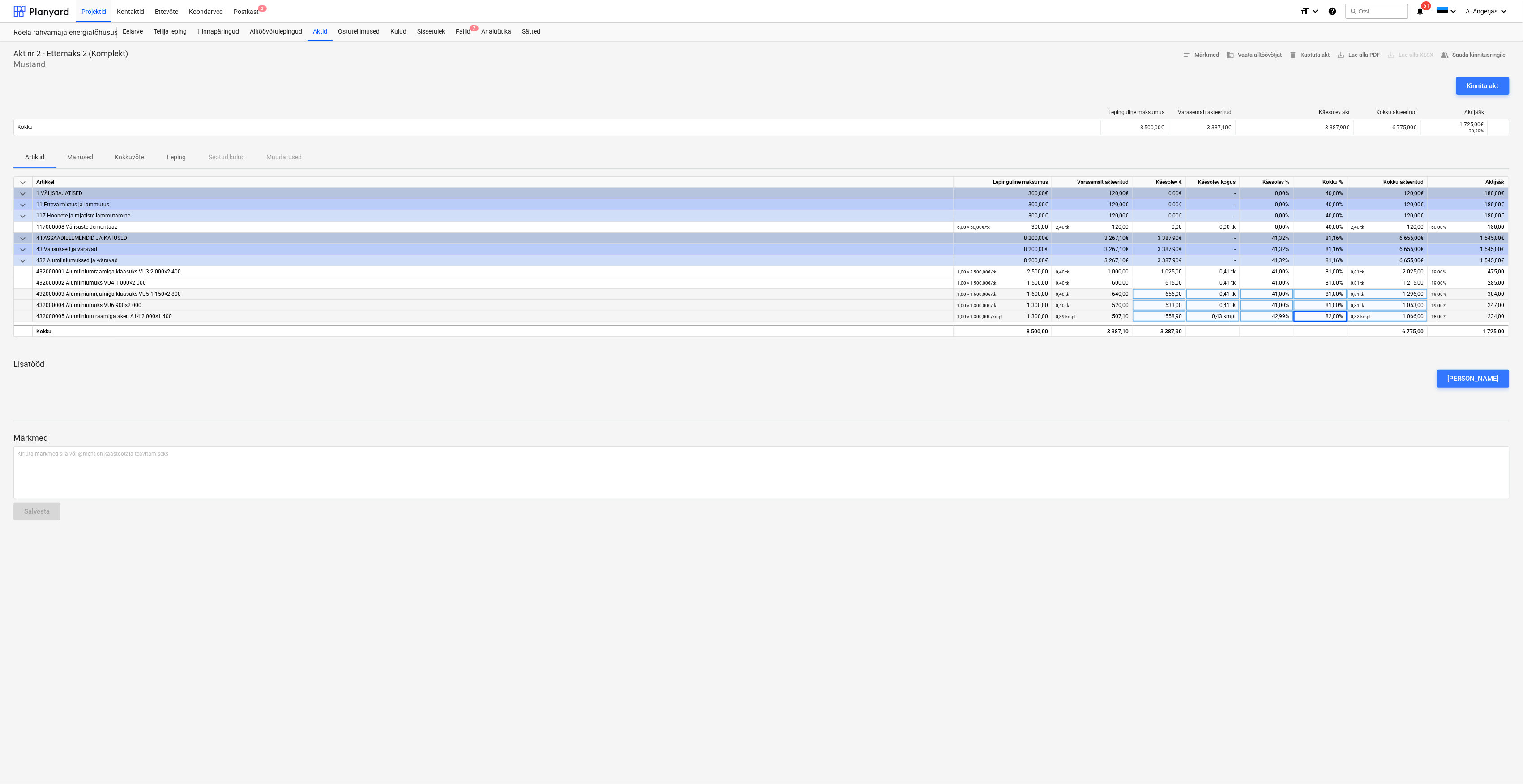
click at [1336, 322] on div "82,00%" at bounding box center [1320, 317] width 54 height 11
type input "71,5"
click at [1344, 363] on p "Lisatööd" at bounding box center [761, 364] width 1496 height 11
click at [1338, 319] on div "71,50%" at bounding box center [1320, 317] width 54 height 11
type input "81,5"
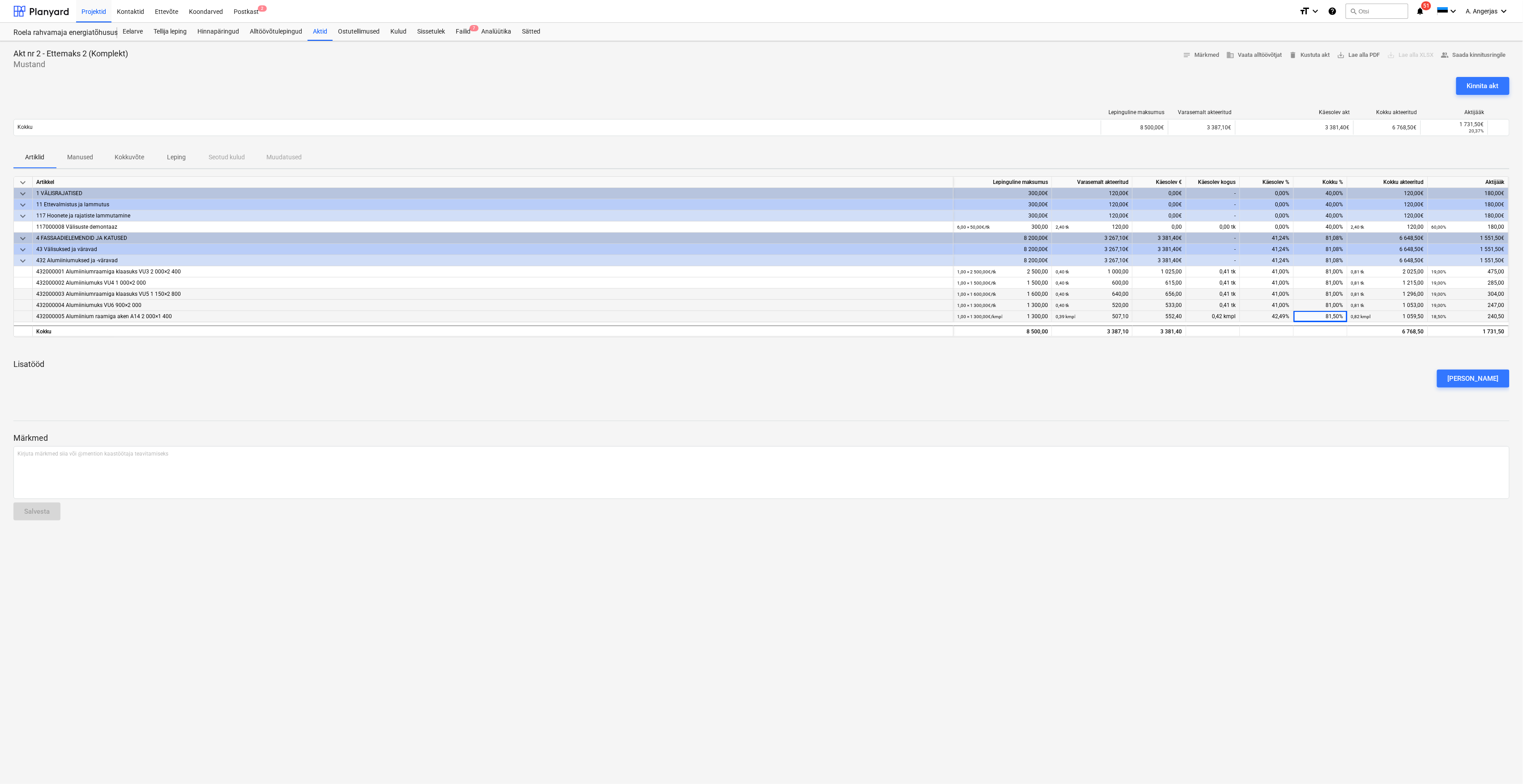
click at [1333, 369] on div "Lisa lisatöö" at bounding box center [761, 379] width 1503 height 25
click at [1334, 316] on div "81,50%" at bounding box center [1320, 317] width 54 height 11
type input "81,8"
click at [1360, 380] on div "Lisa lisatöö" at bounding box center [761, 379] width 1503 height 25
click at [1312, 346] on div at bounding box center [761, 348] width 1496 height 7
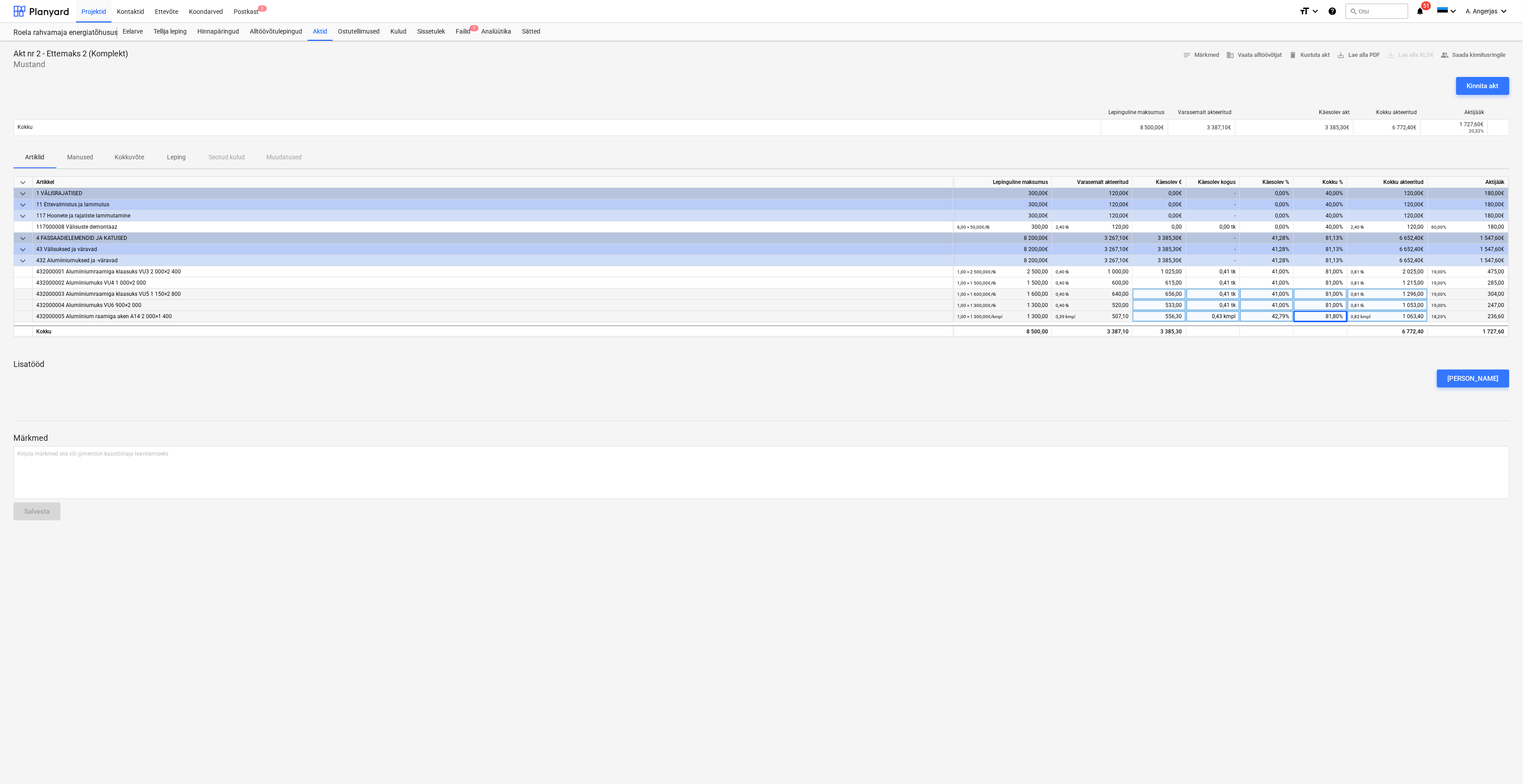
click at [1175, 319] on div "556,30" at bounding box center [1159, 317] width 54 height 11
click at [1177, 316] on input "556,3" at bounding box center [1159, 317] width 53 height 11
click at [1195, 380] on div "Lisa lisatöö" at bounding box center [761, 379] width 1503 height 25
click at [1177, 319] on div "556,30" at bounding box center [1159, 317] width 54 height 11
click at [1181, 317] on input "556,3" at bounding box center [1159, 317] width 53 height 11
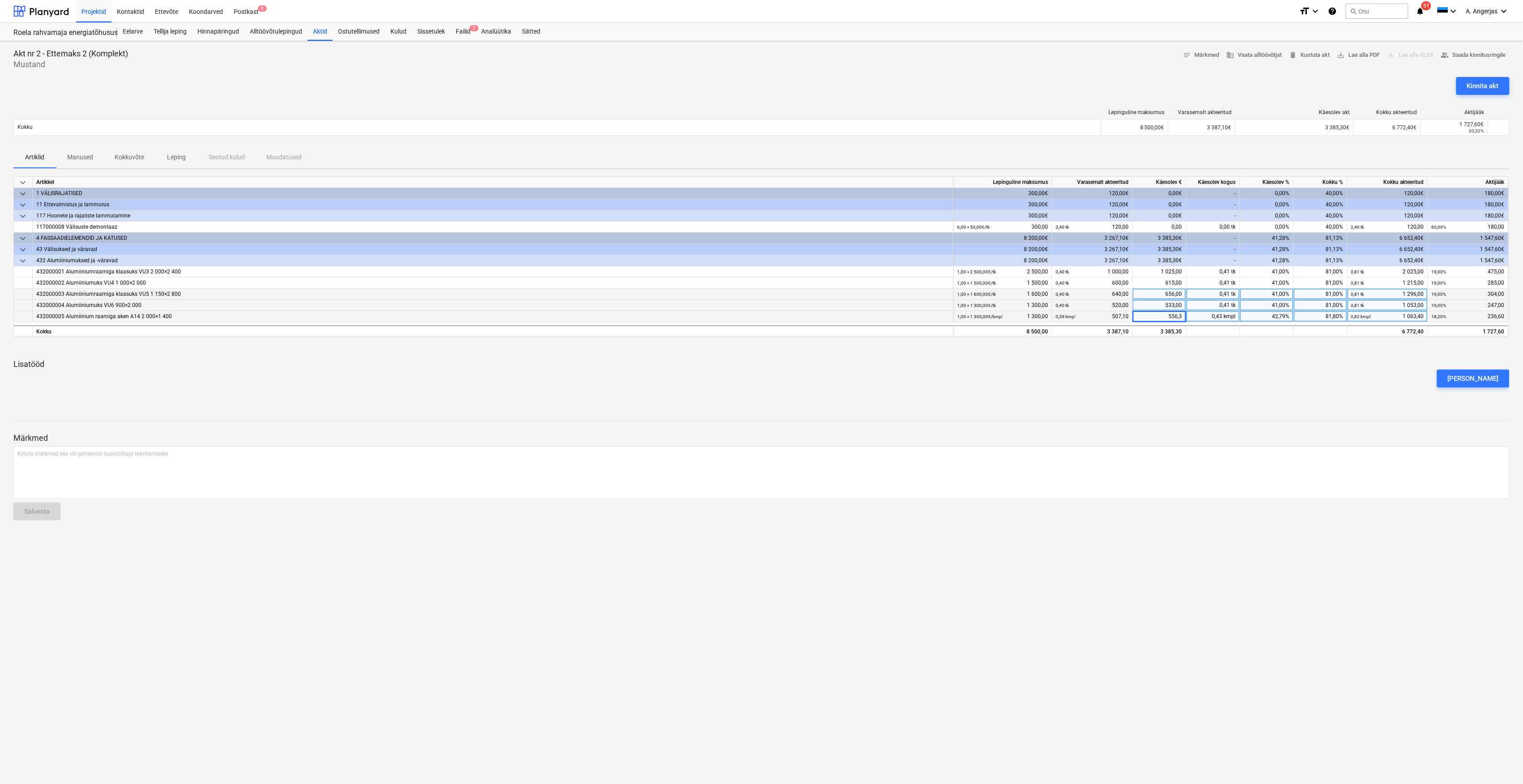
click at [1178, 318] on input "556,3" at bounding box center [1159, 317] width 53 height 11
type input "558,1"
click at [1184, 370] on div "Lisa lisatöö" at bounding box center [761, 379] width 1503 height 25
click at [1491, 82] on div "Kinnita akt" at bounding box center [1482, 86] width 32 height 12
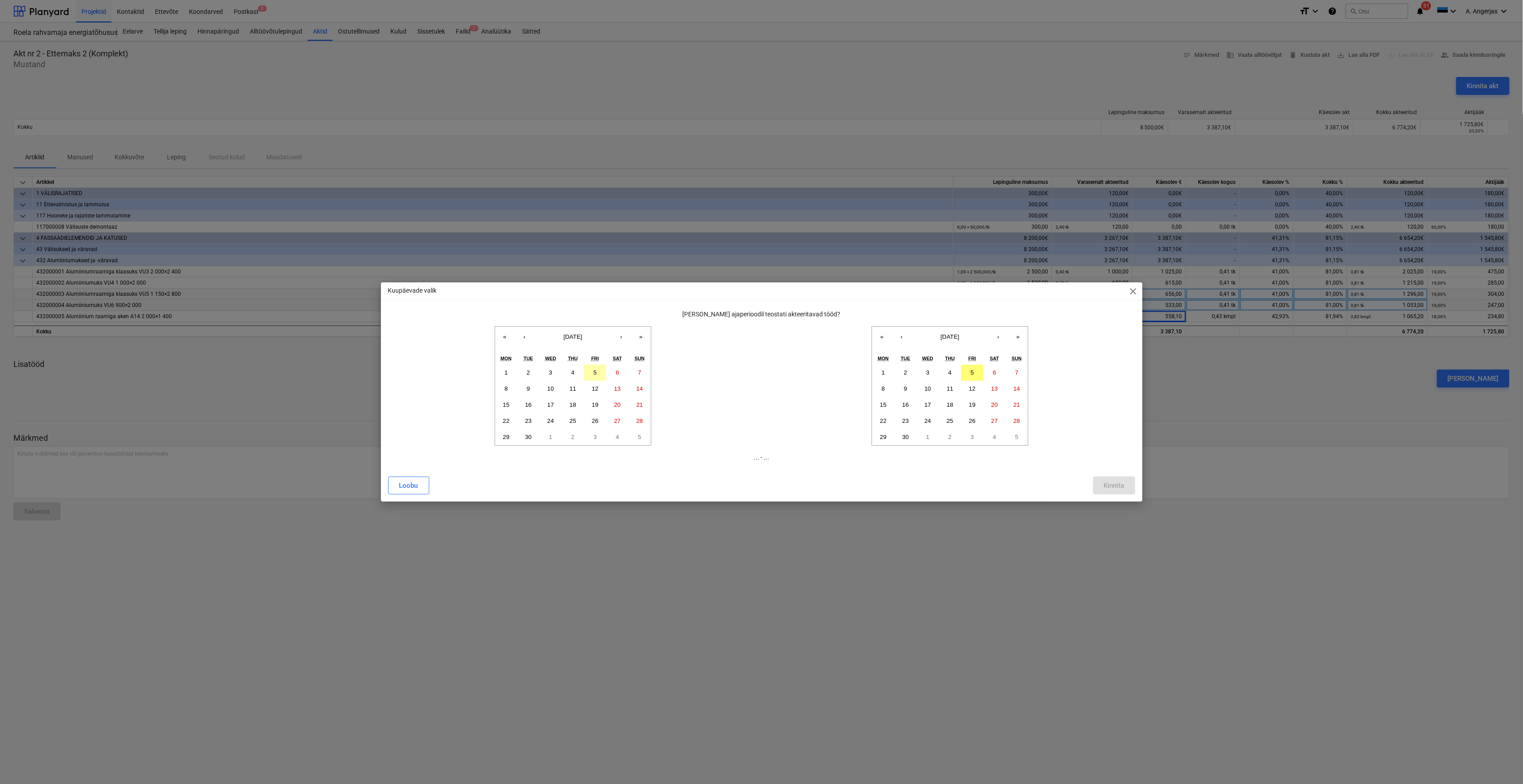
click at [597, 374] on button "5" at bounding box center [595, 373] width 22 height 16
click at [976, 372] on button "5" at bounding box center [972, 373] width 22 height 16
click at [1124, 486] on button "Kinnita" at bounding box center [1114, 485] width 42 height 18
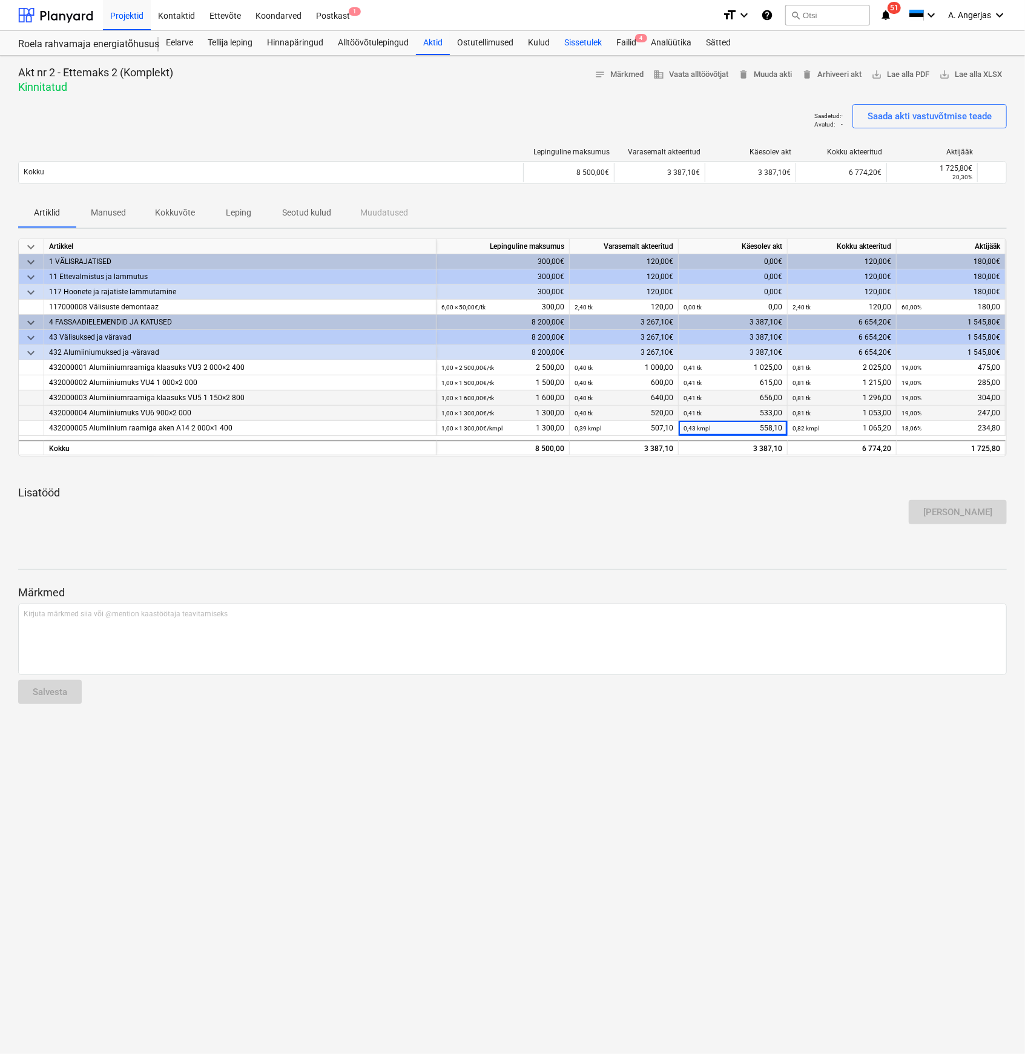
click at [609, 44] on div "Sissetulek" at bounding box center [583, 43] width 52 height 24
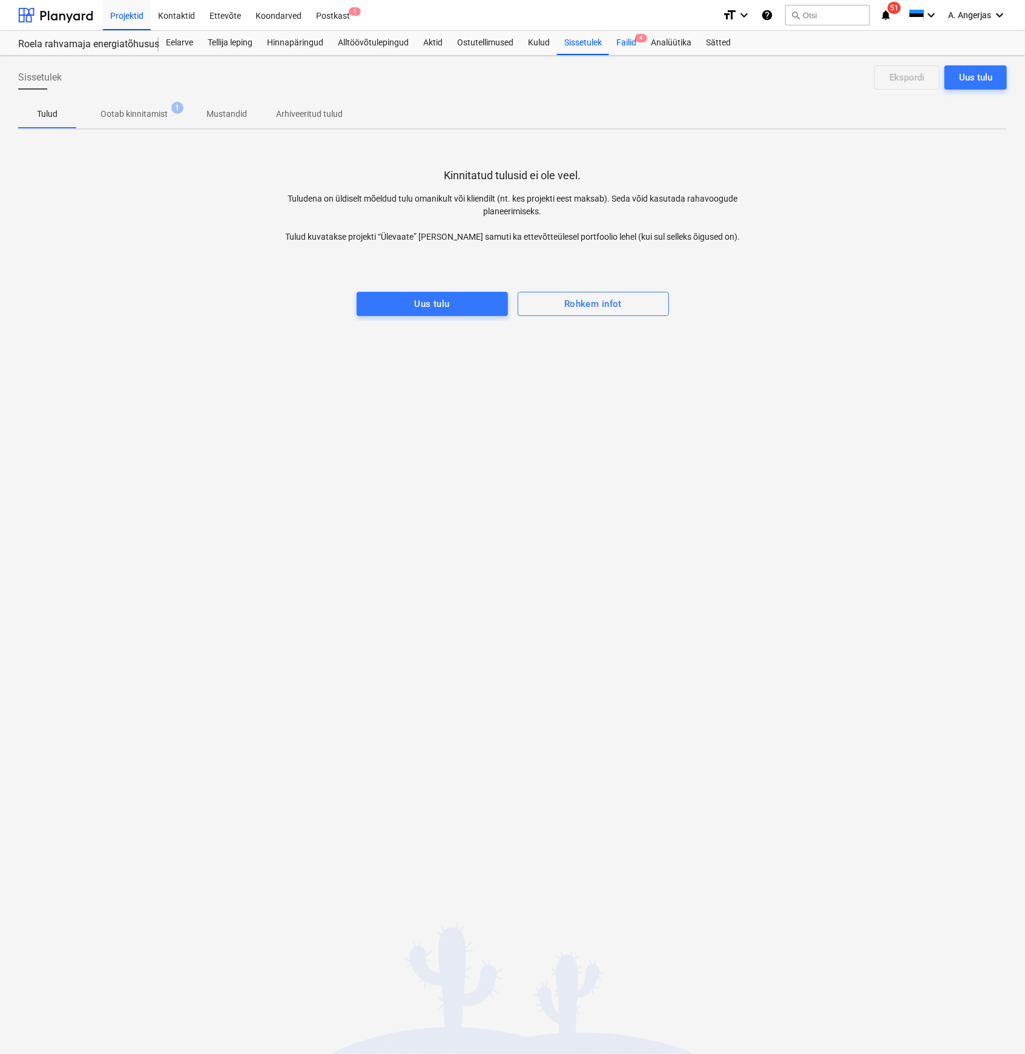
click at [631, 39] on div "Failid 4" at bounding box center [626, 43] width 34 height 24
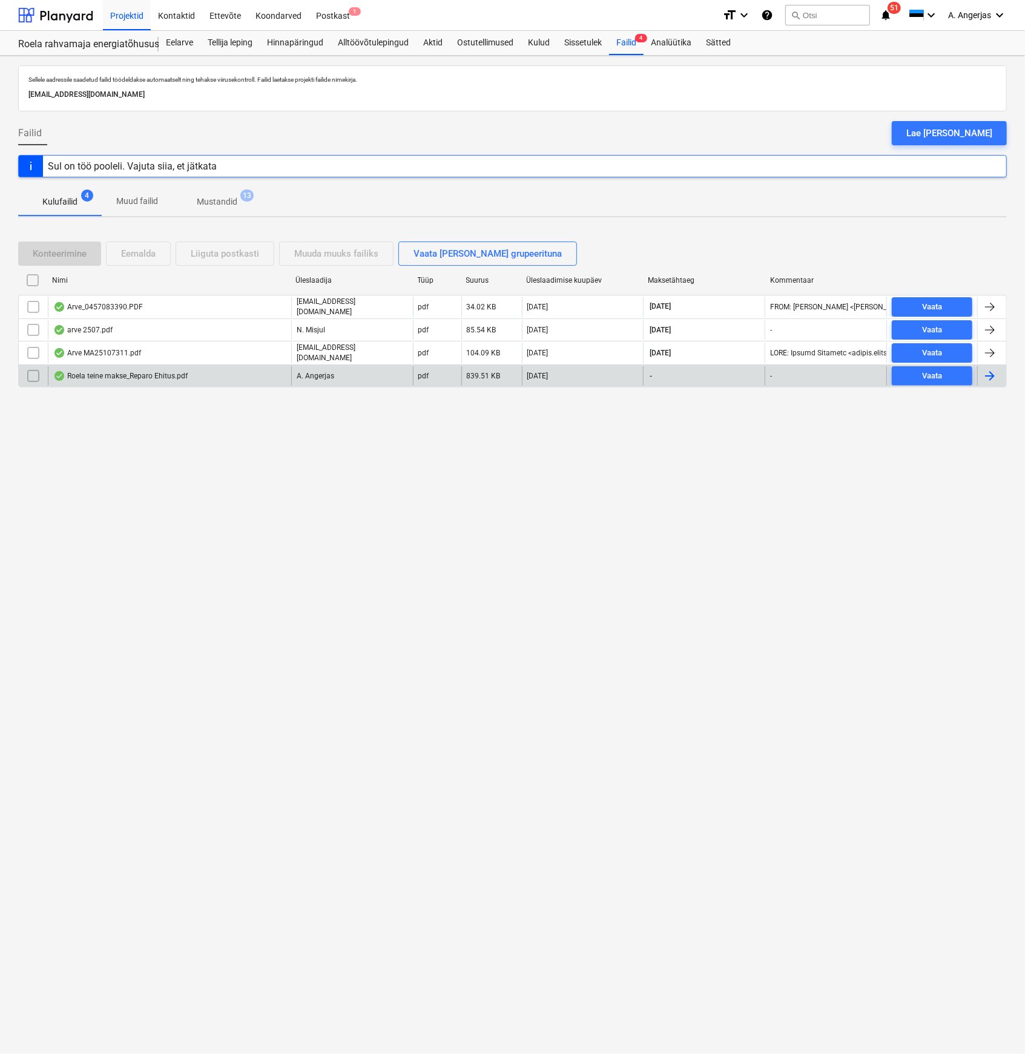
click at [96, 380] on div "Roela teine makse_Reparo Ehitus.pdf" at bounding box center [169, 375] width 243 height 19
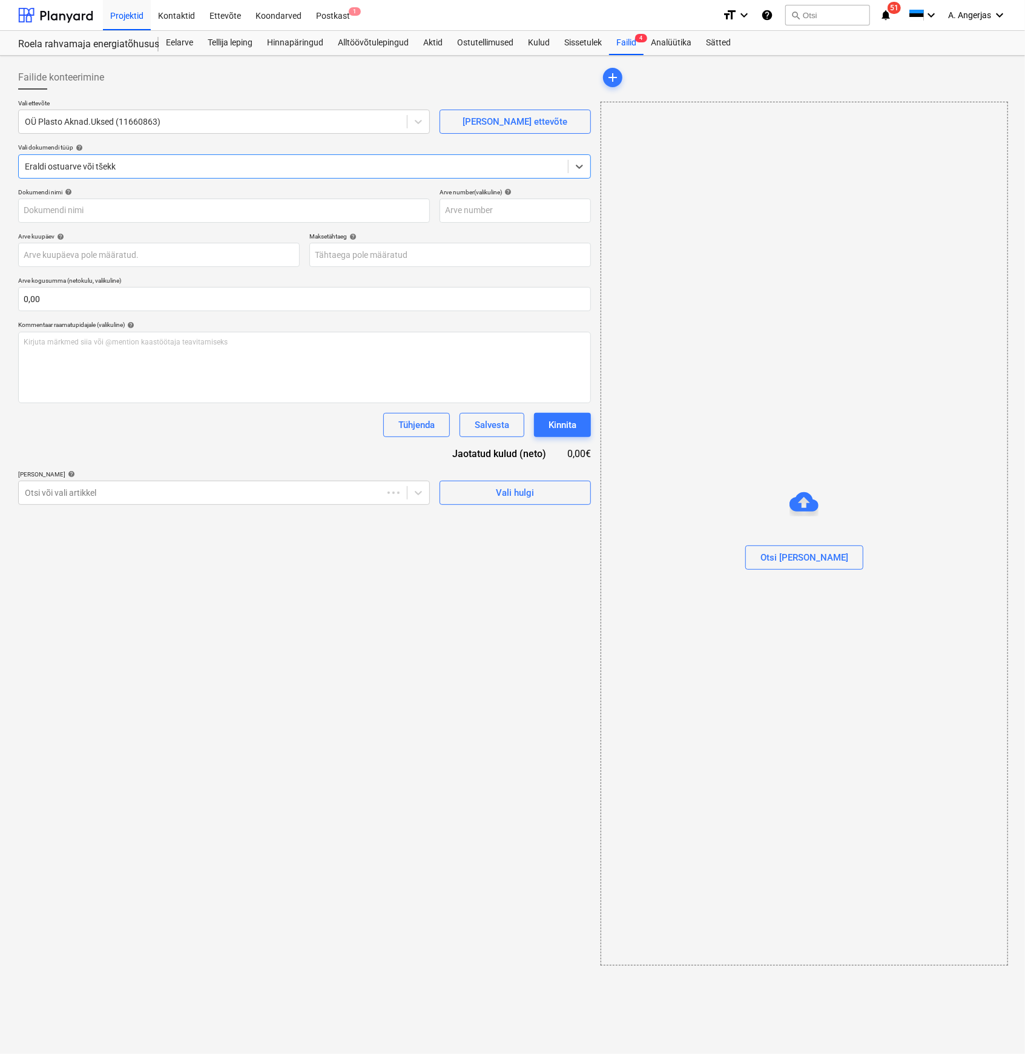
type input "747081"
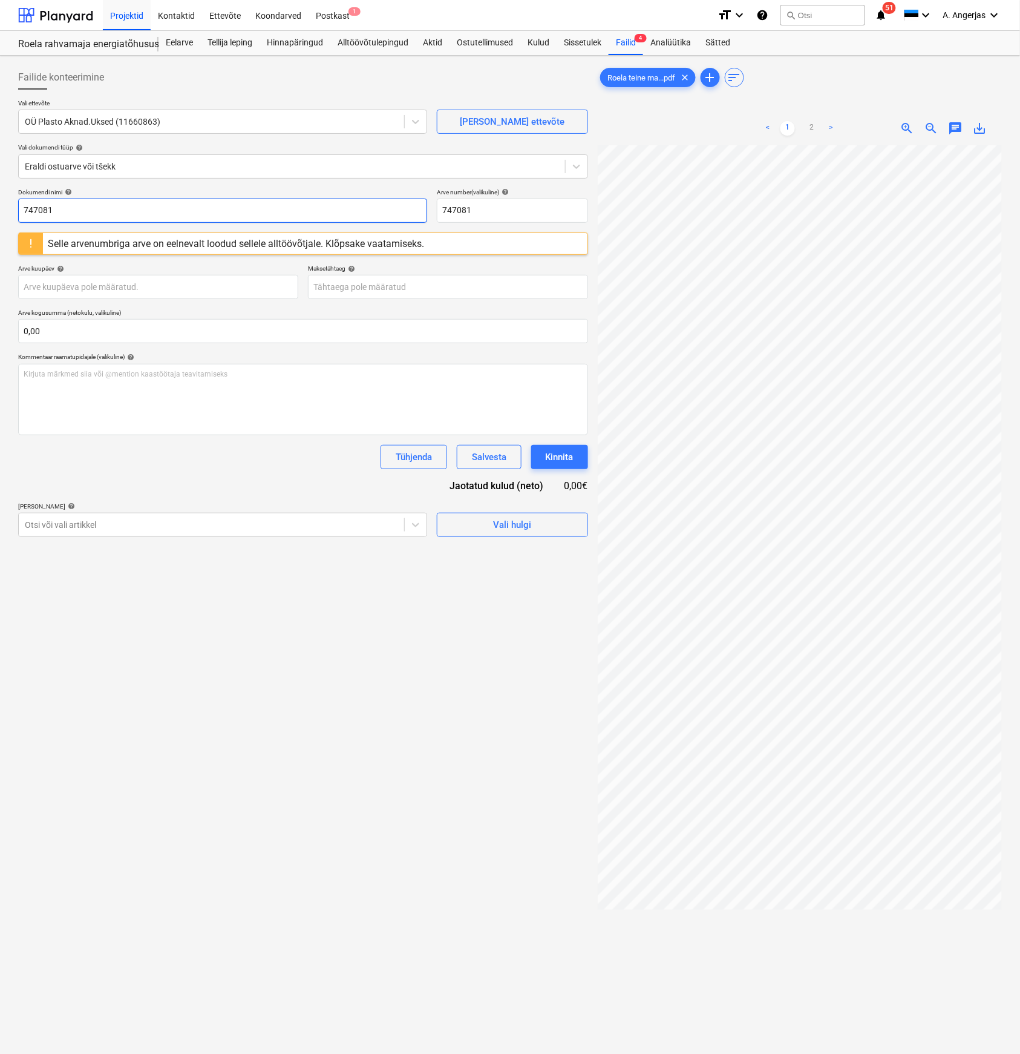
click at [80, 206] on input "747081" at bounding box center [222, 210] width 409 height 24
type input "747081 (II osa)"
click at [518, 216] on input "747081" at bounding box center [512, 210] width 151 height 24
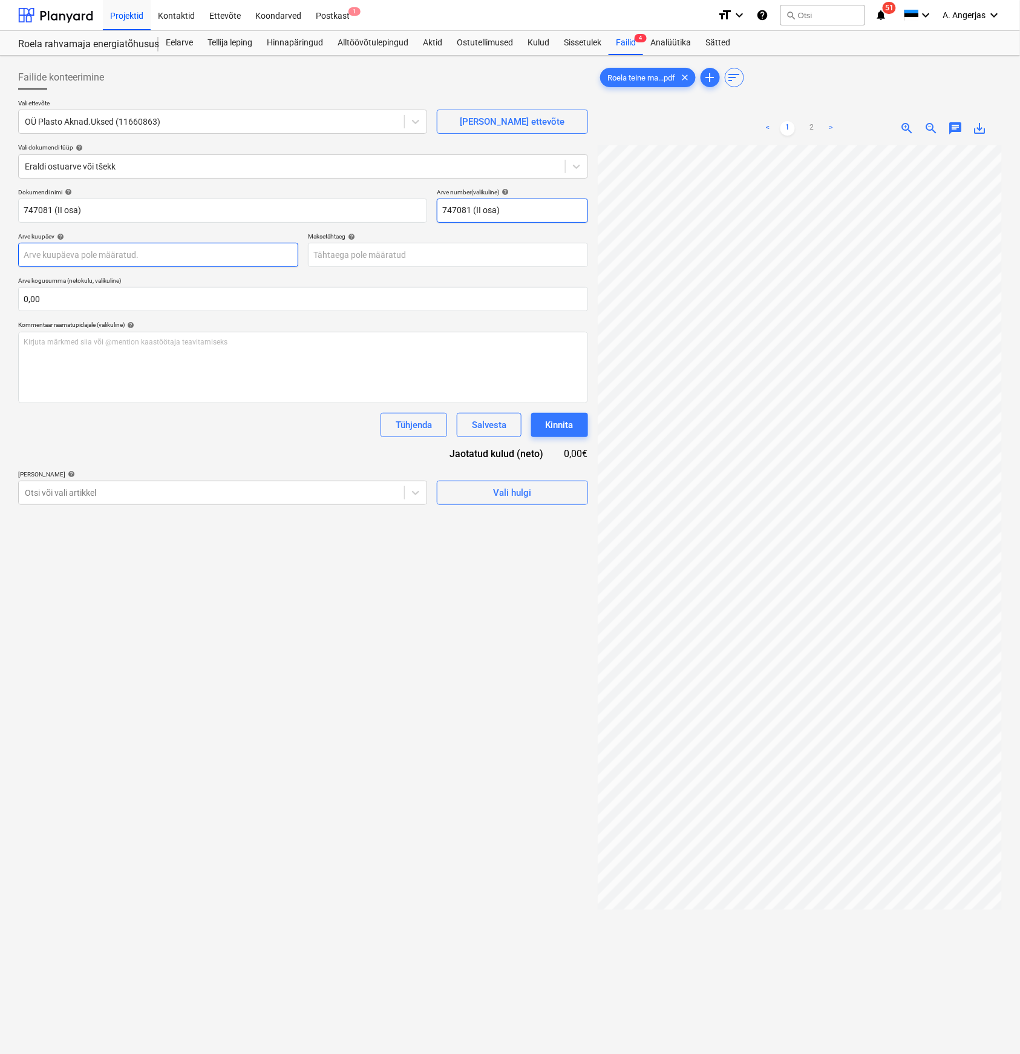
type input "747081 (II osa)"
click at [119, 257] on body "Projektid Kontaktid Ettevõte Koondarved Postkast 1 format_size keyboard_arrow_d…" at bounding box center [510, 527] width 1020 height 1054
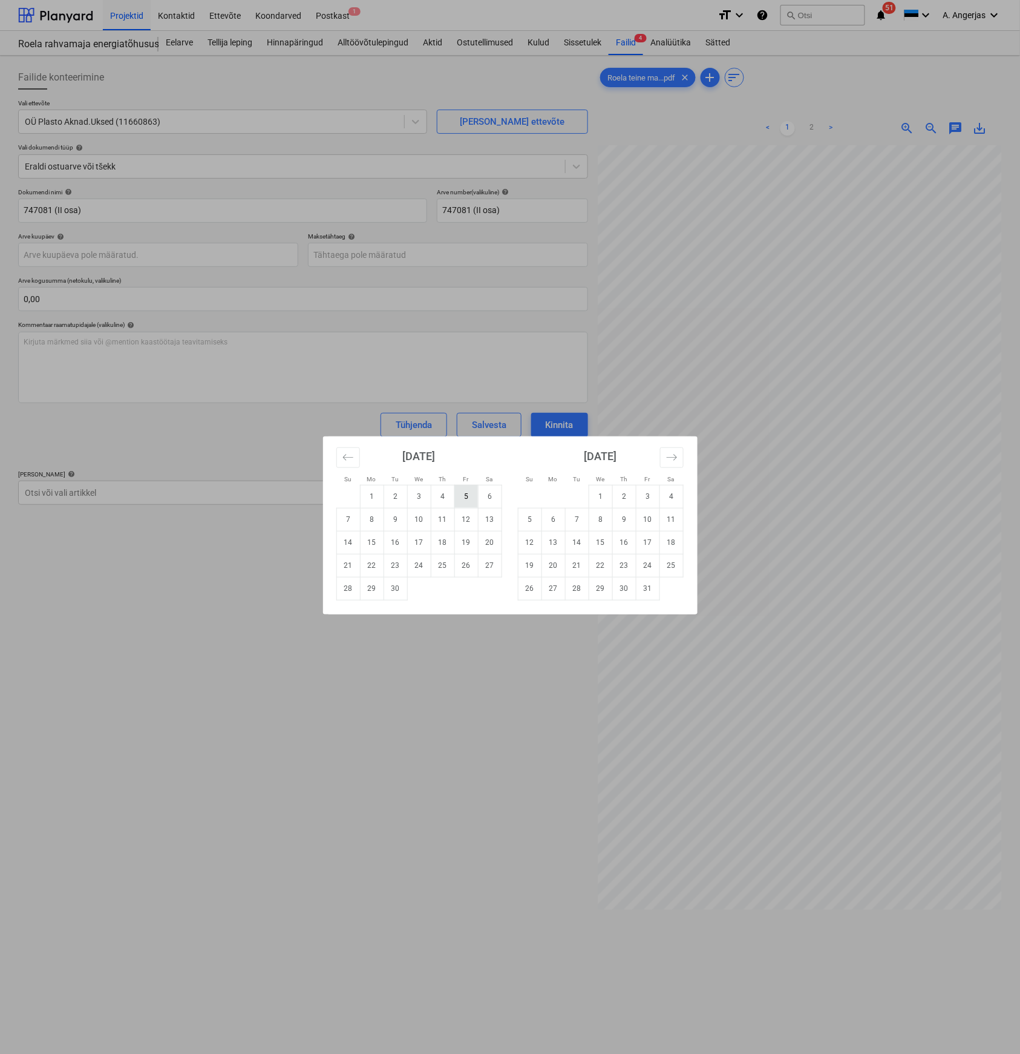
click at [462, 497] on td "5" at bounding box center [466, 496] width 24 height 23
type input "[DATE]"
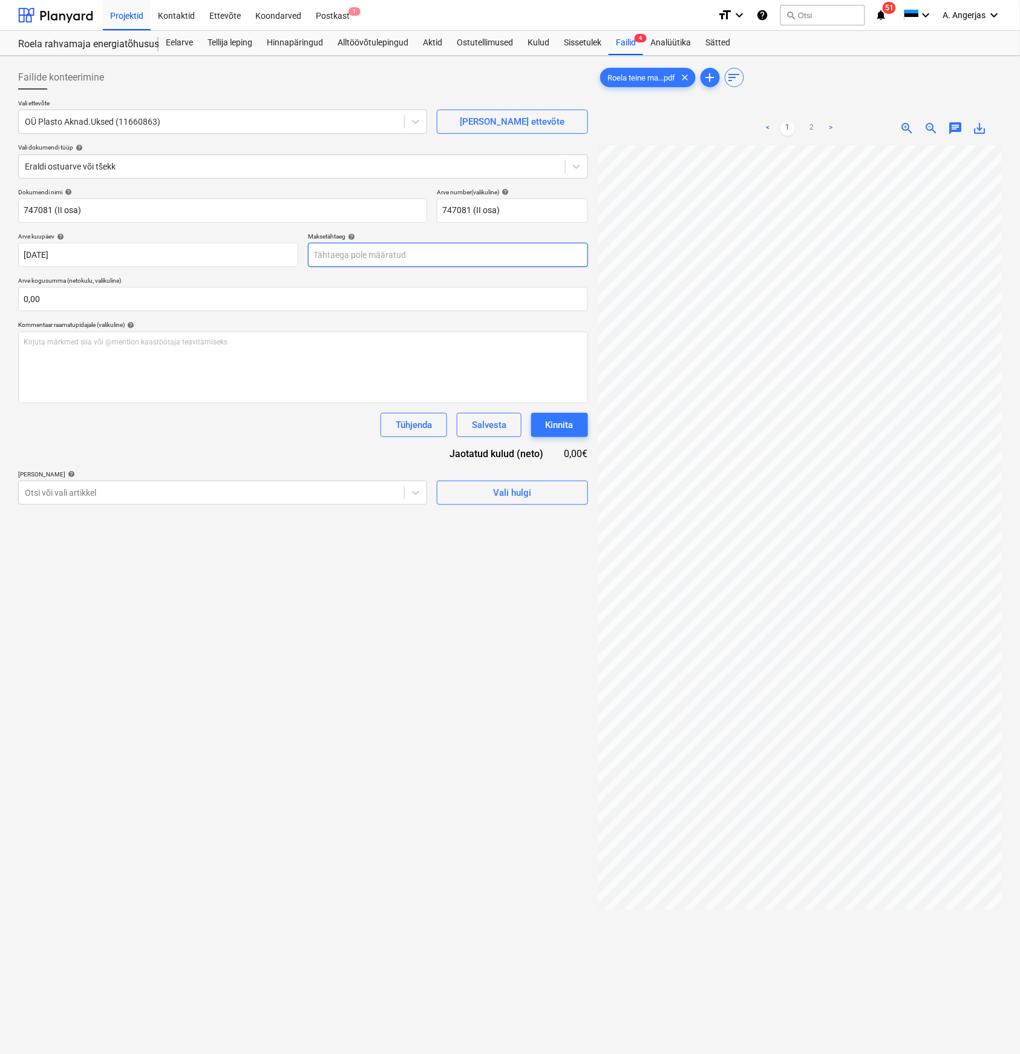
click at [393, 257] on body "Projektid Kontaktid Ettevõte Koondarved Postkast 1 format_size keyboard_arrow_d…" at bounding box center [510, 527] width 1020 height 1054
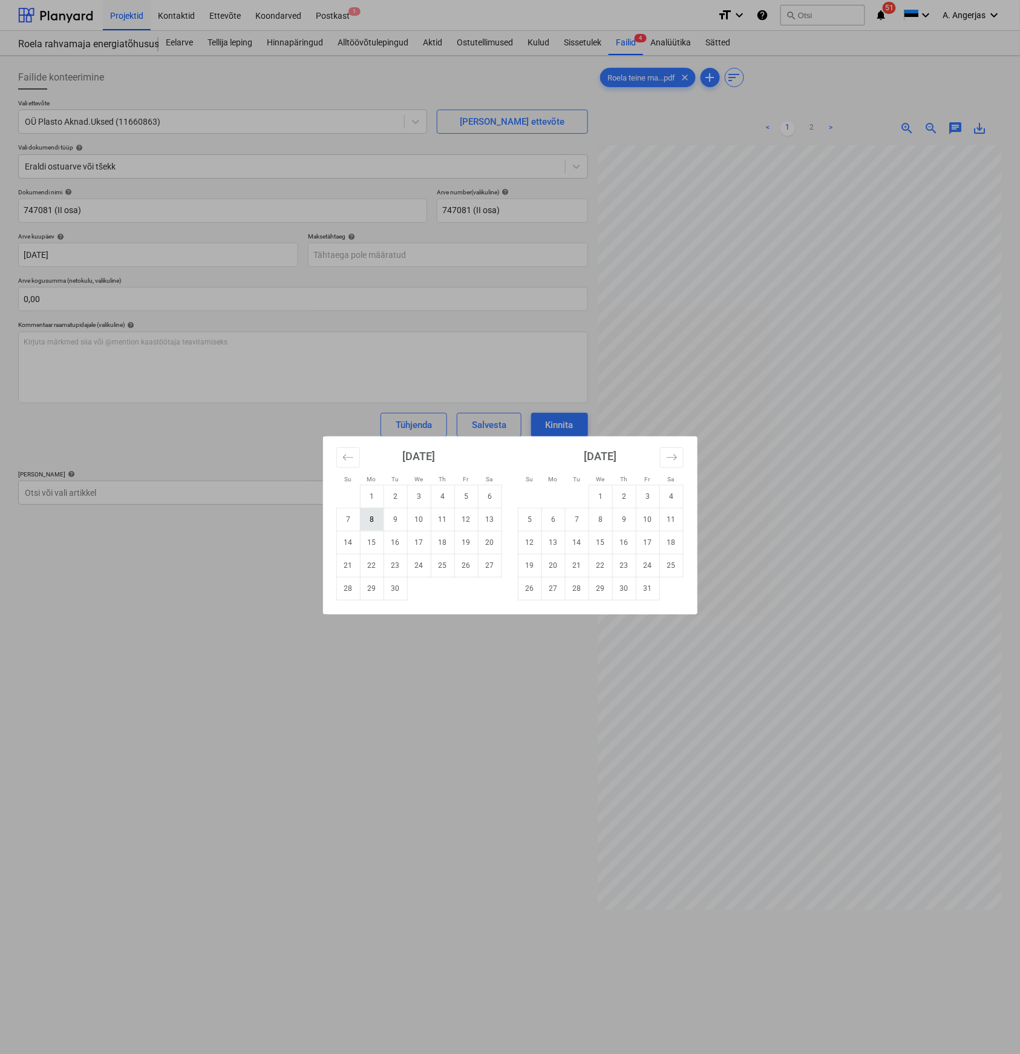
click at [373, 519] on td "8" at bounding box center [372, 519] width 24 height 23
type input "[DATE]"
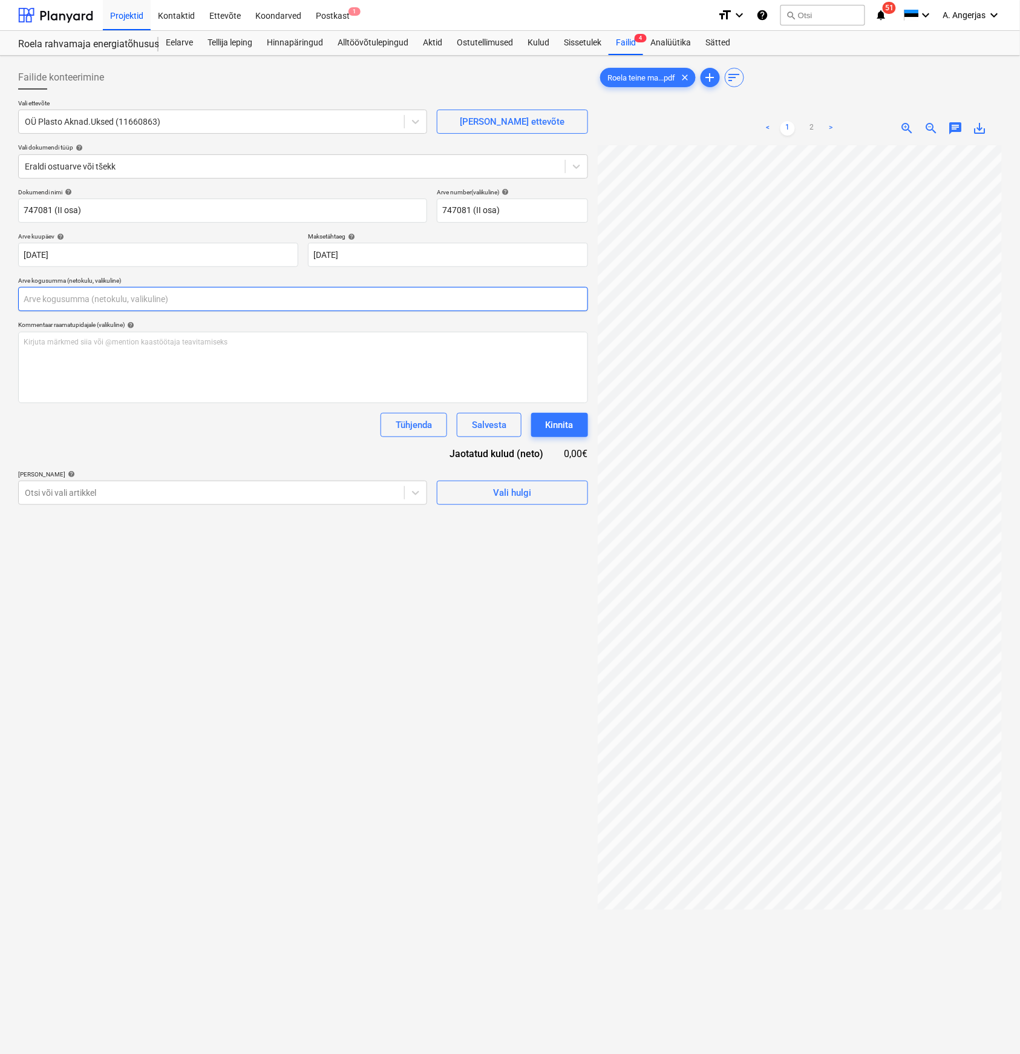
click at [160, 303] on input "text" at bounding box center [303, 299] width 570 height 24
type input "0,00"
click at [108, 301] on input "text" at bounding box center [303, 299] width 570 height 24
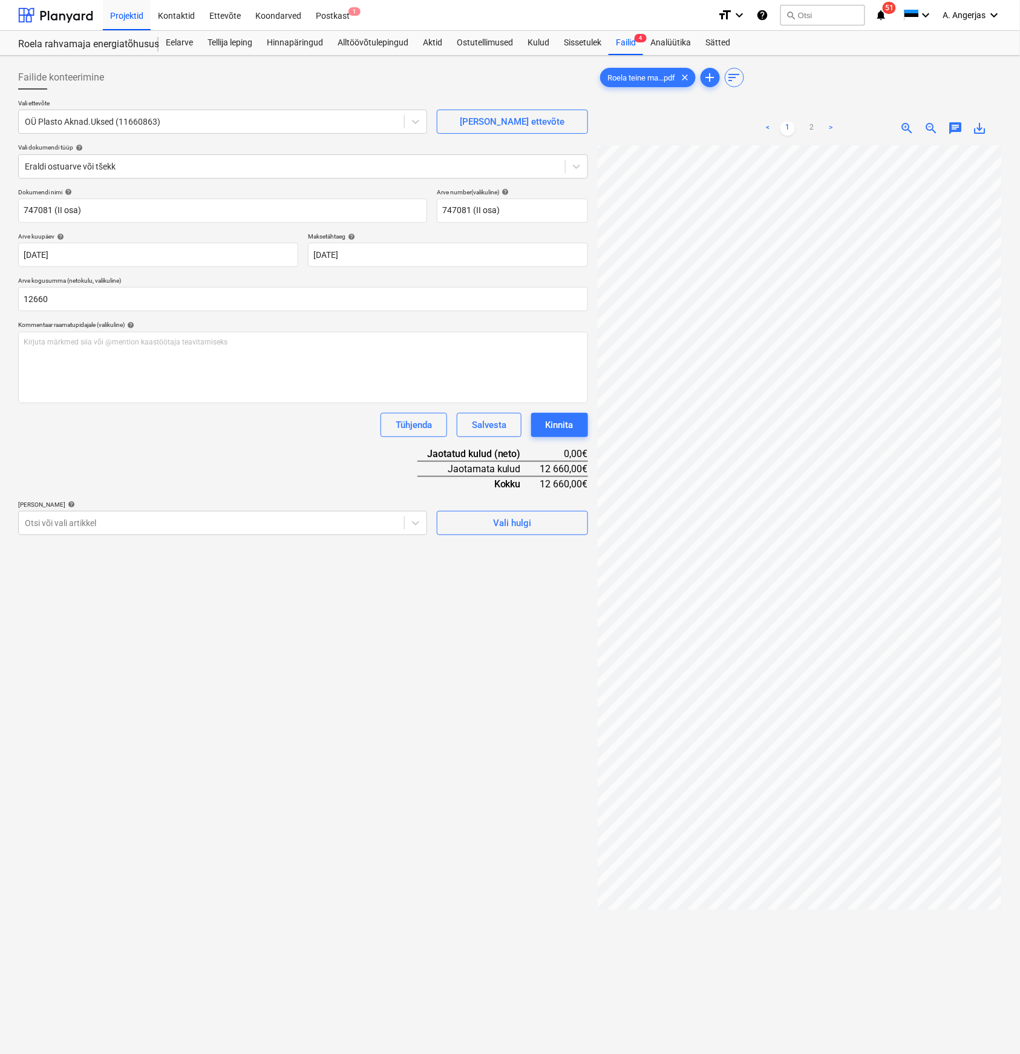
type input "12 660,00"
click at [138, 431] on div "Tühjenda Salvesta Kinnita" at bounding box center [303, 425] width 570 height 24
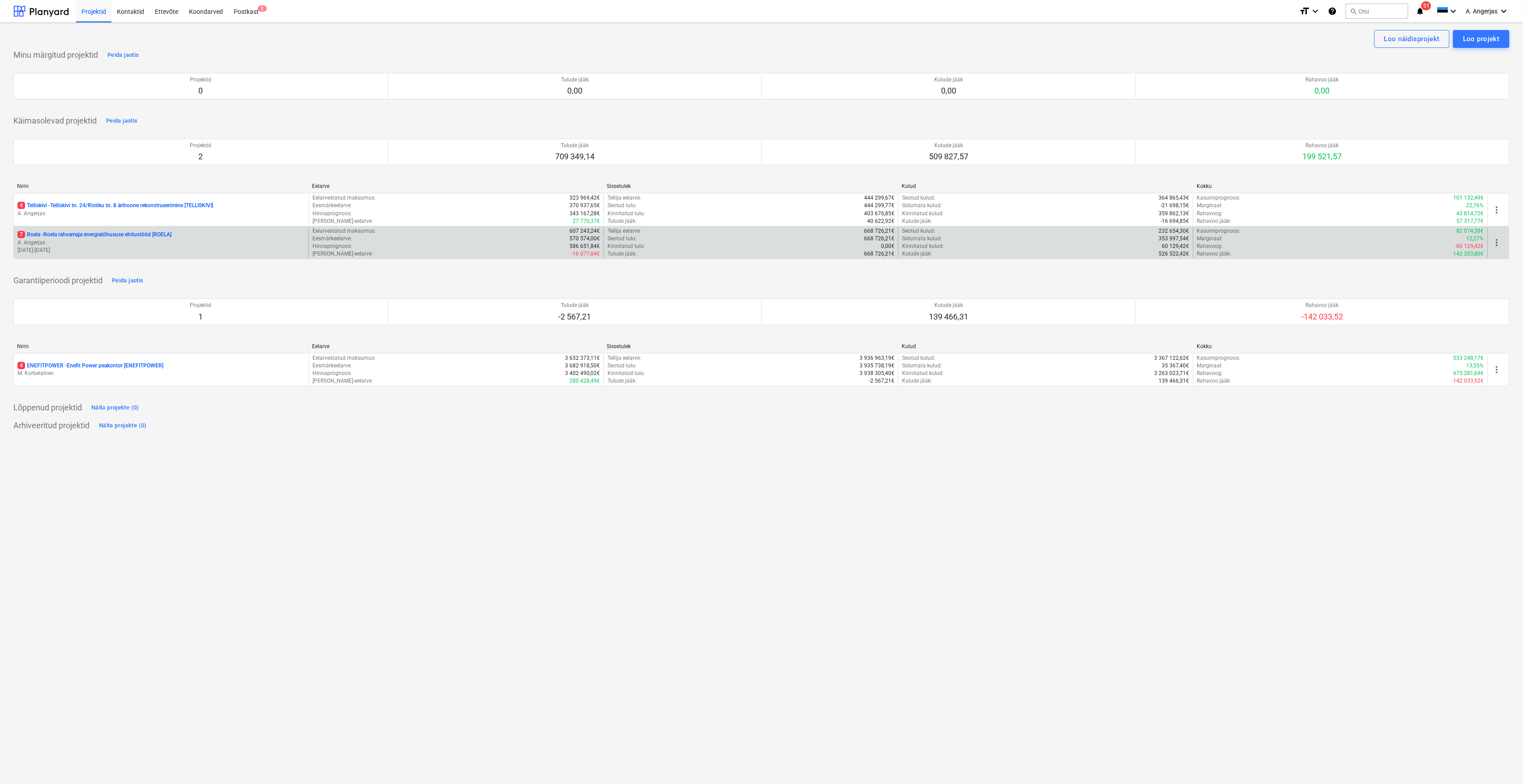
click at [101, 232] on div "7 Roela - Roela rahvamaja energiatõhususe ehitustööd [ROELA] A. Angerjas [DATE]…" at bounding box center [161, 243] width 294 height 31
click at [123, 239] on p "7 Roela - Roela rahvamaja energiatõhususe ehitustööd [ROELA]" at bounding box center [95, 234] width 154 height 7
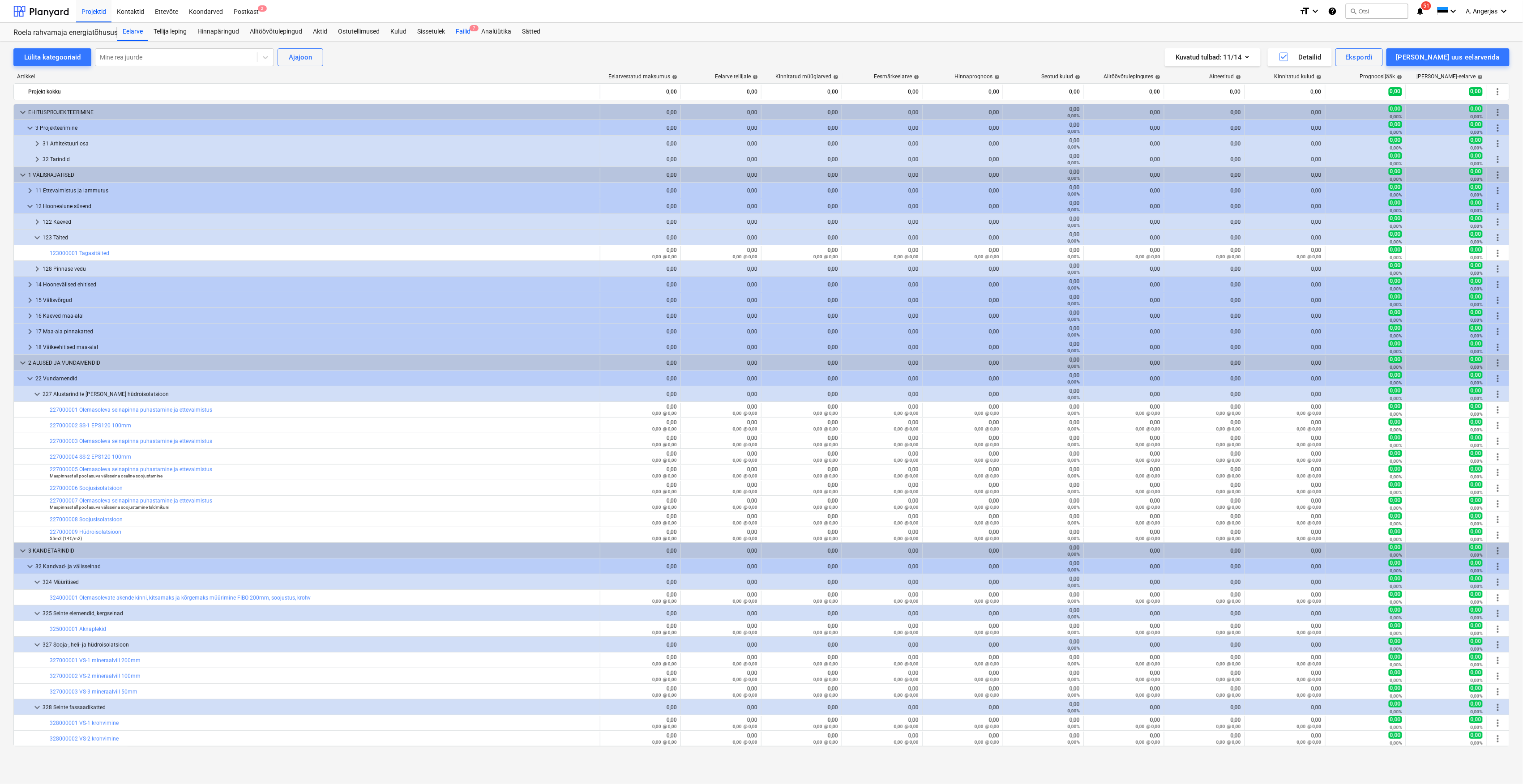
click at [462, 31] on div "Failid 7" at bounding box center [463, 32] width 25 height 18
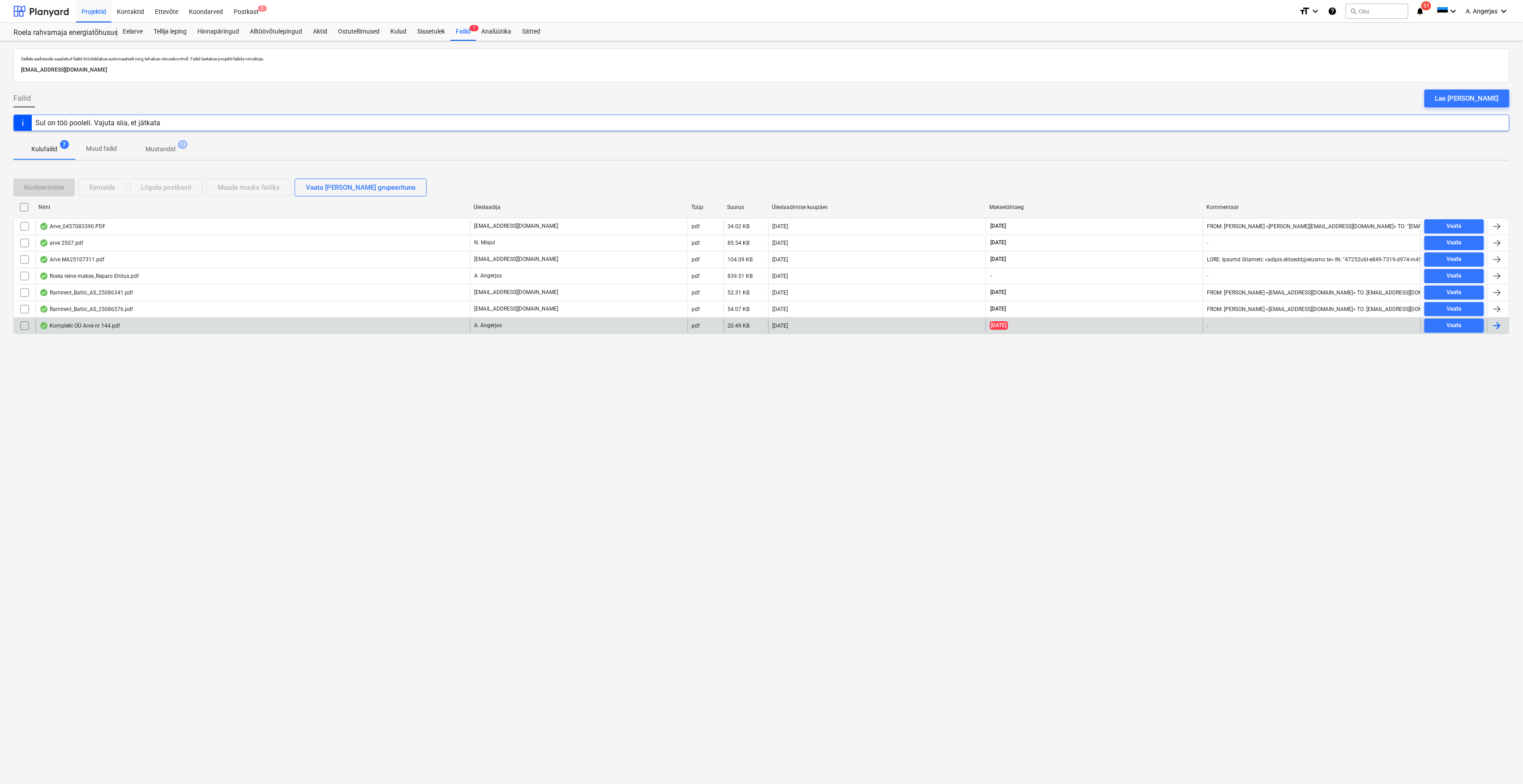
click at [93, 326] on div "Komplekt OÜ Arve nr 144.pdf" at bounding box center [79, 326] width 81 height 7
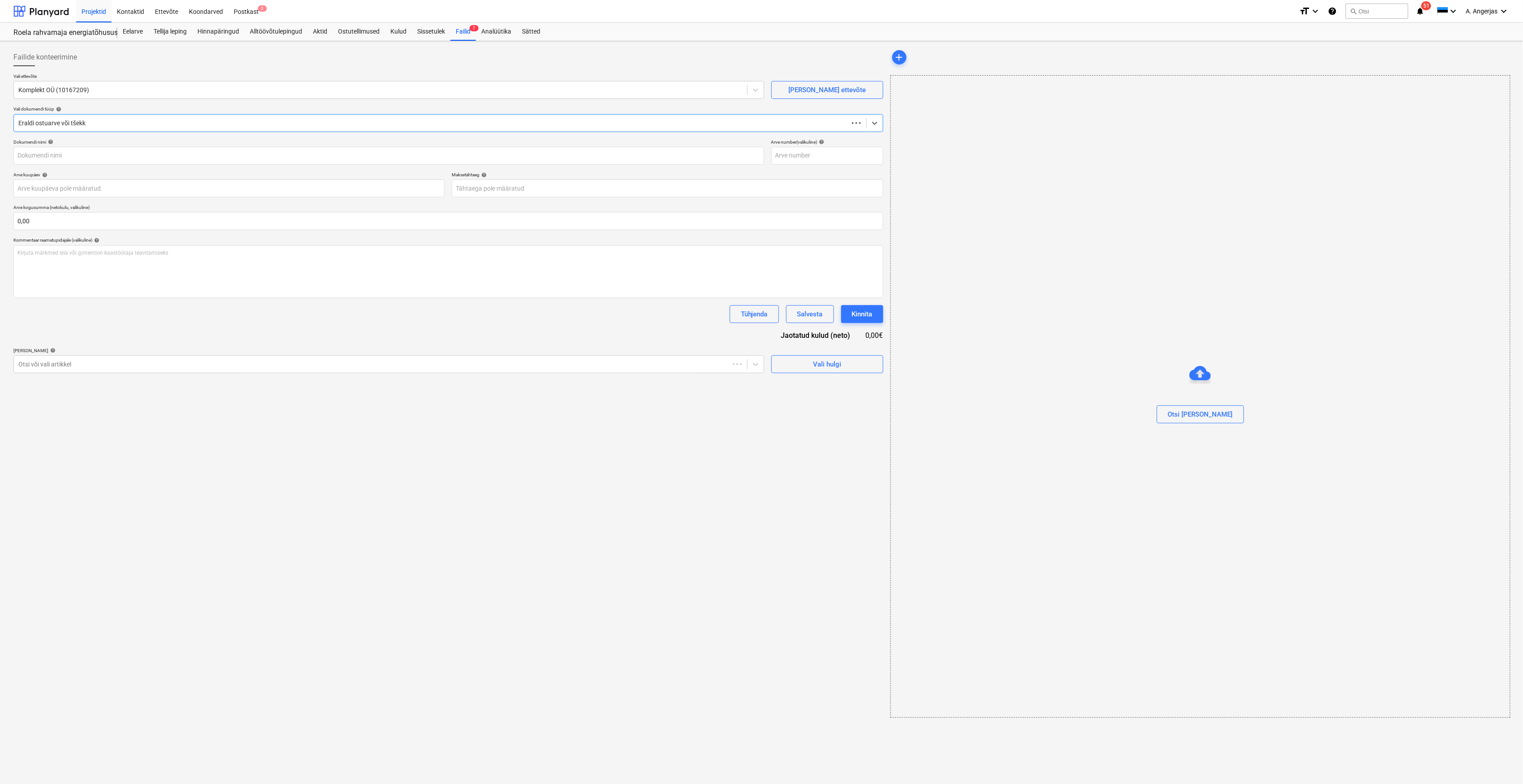
type input "144 (II osa)"
type input "02 Sep 2025"
type input "05 Sep 2025"
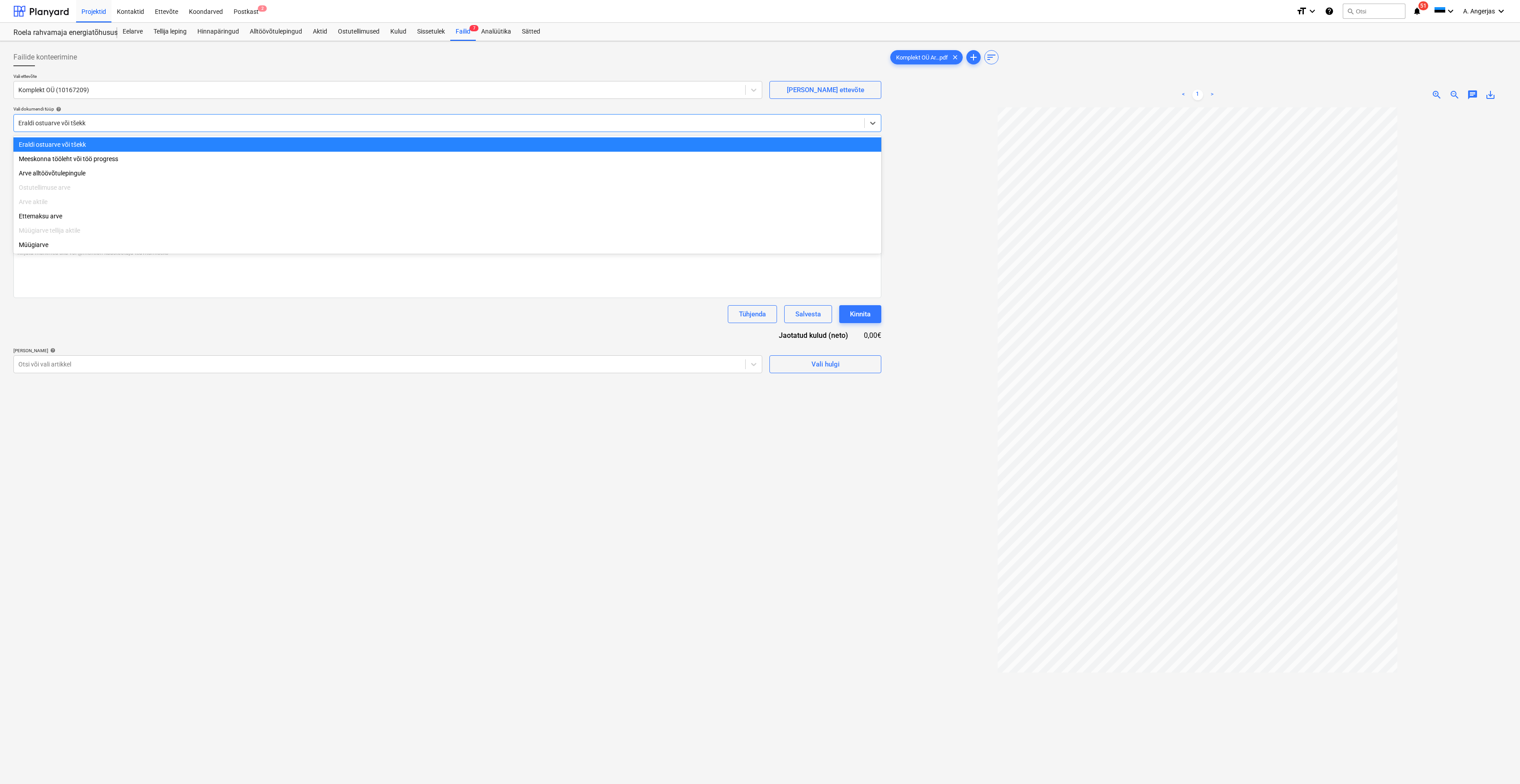
click at [56, 121] on div at bounding box center [439, 123] width 842 height 9
click at [98, 323] on div "Tühjenda Salvesta Kinnita" at bounding box center [447, 314] width 868 height 18
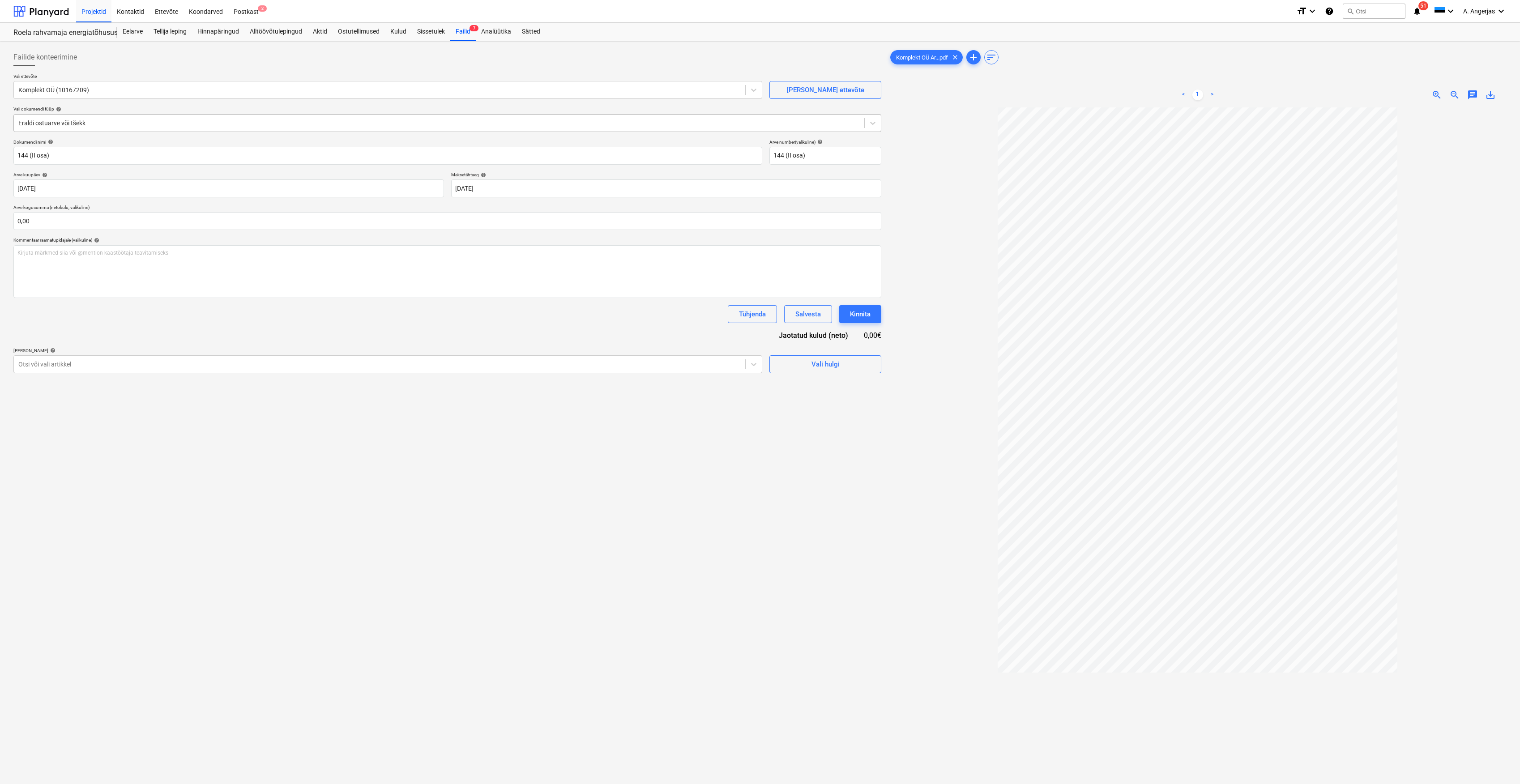
click at [74, 118] on div "Eraldi ostuarve või tšekk" at bounding box center [439, 123] width 851 height 13
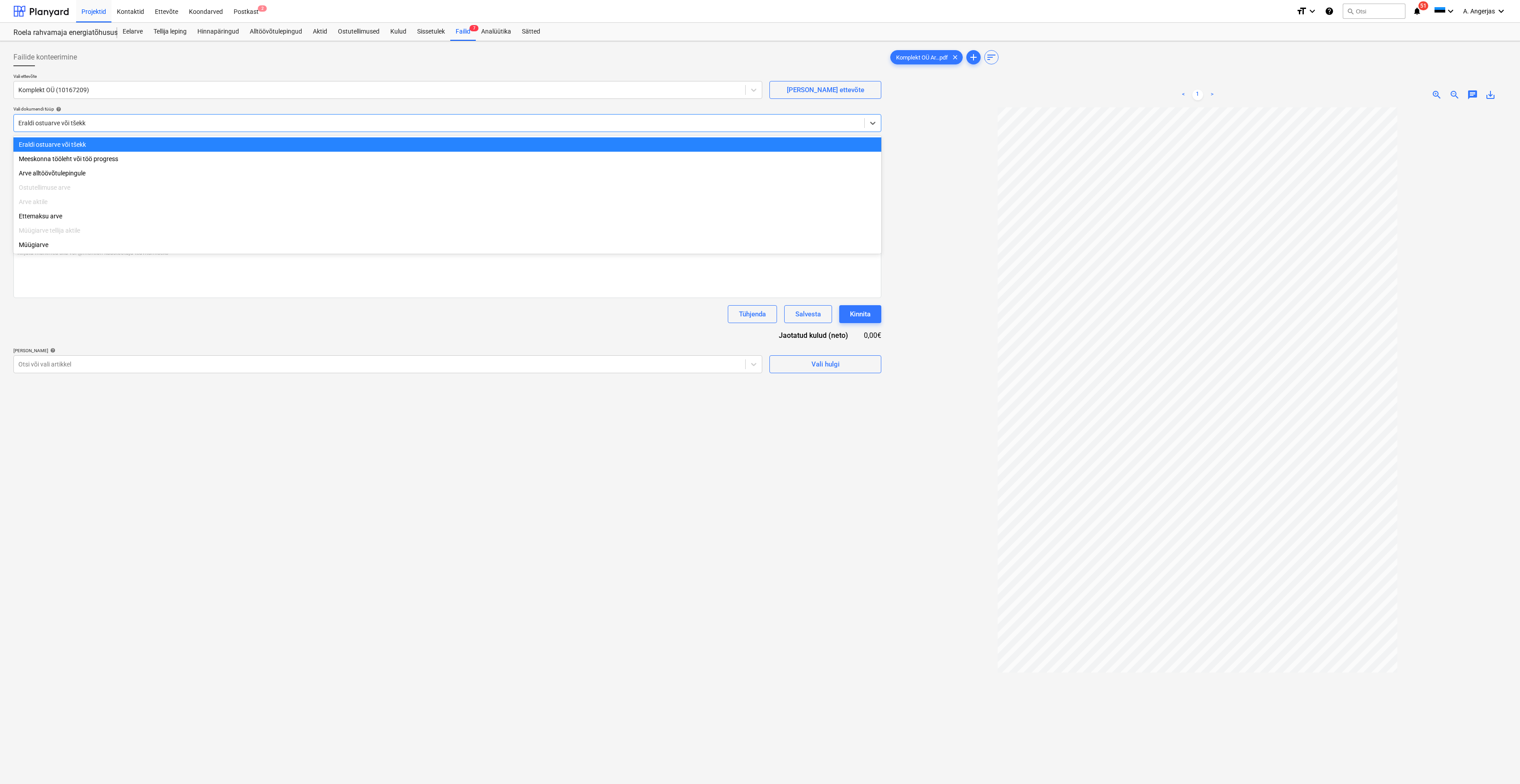
click at [132, 58] on div "Failide konteerimine" at bounding box center [447, 57] width 868 height 18
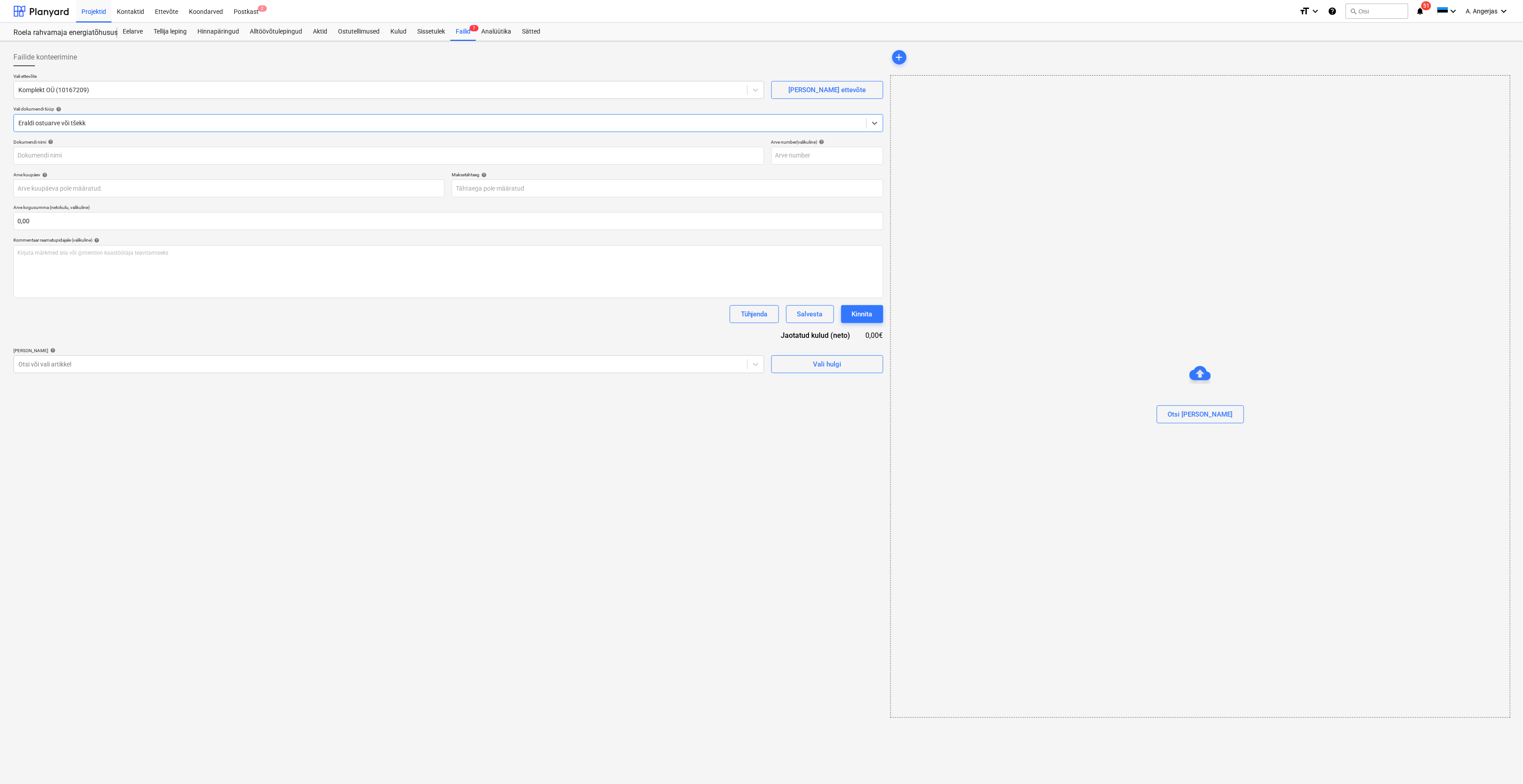
type input "144 (II osa)"
type input "[DATE]"
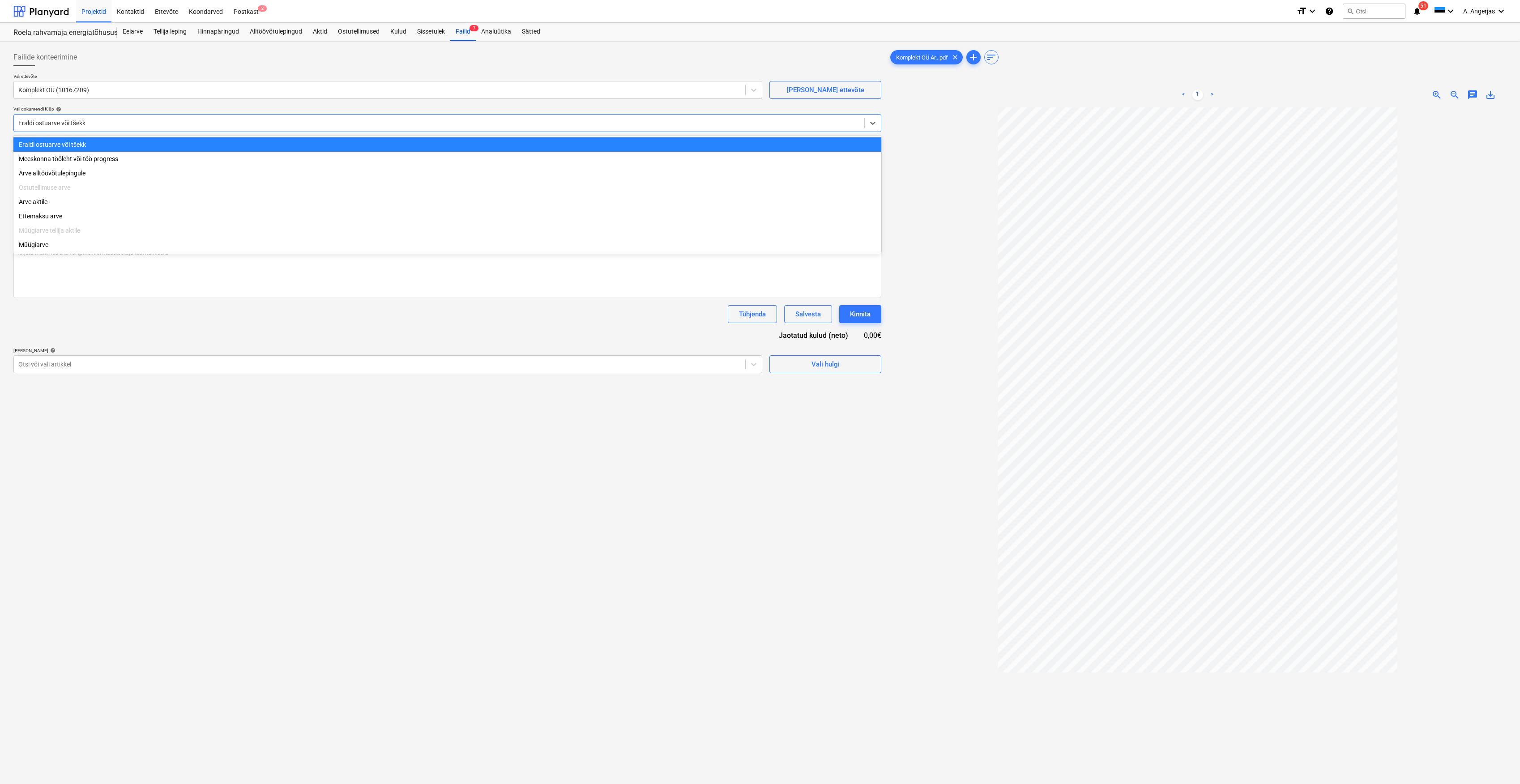
click at [83, 119] on div at bounding box center [439, 123] width 842 height 9
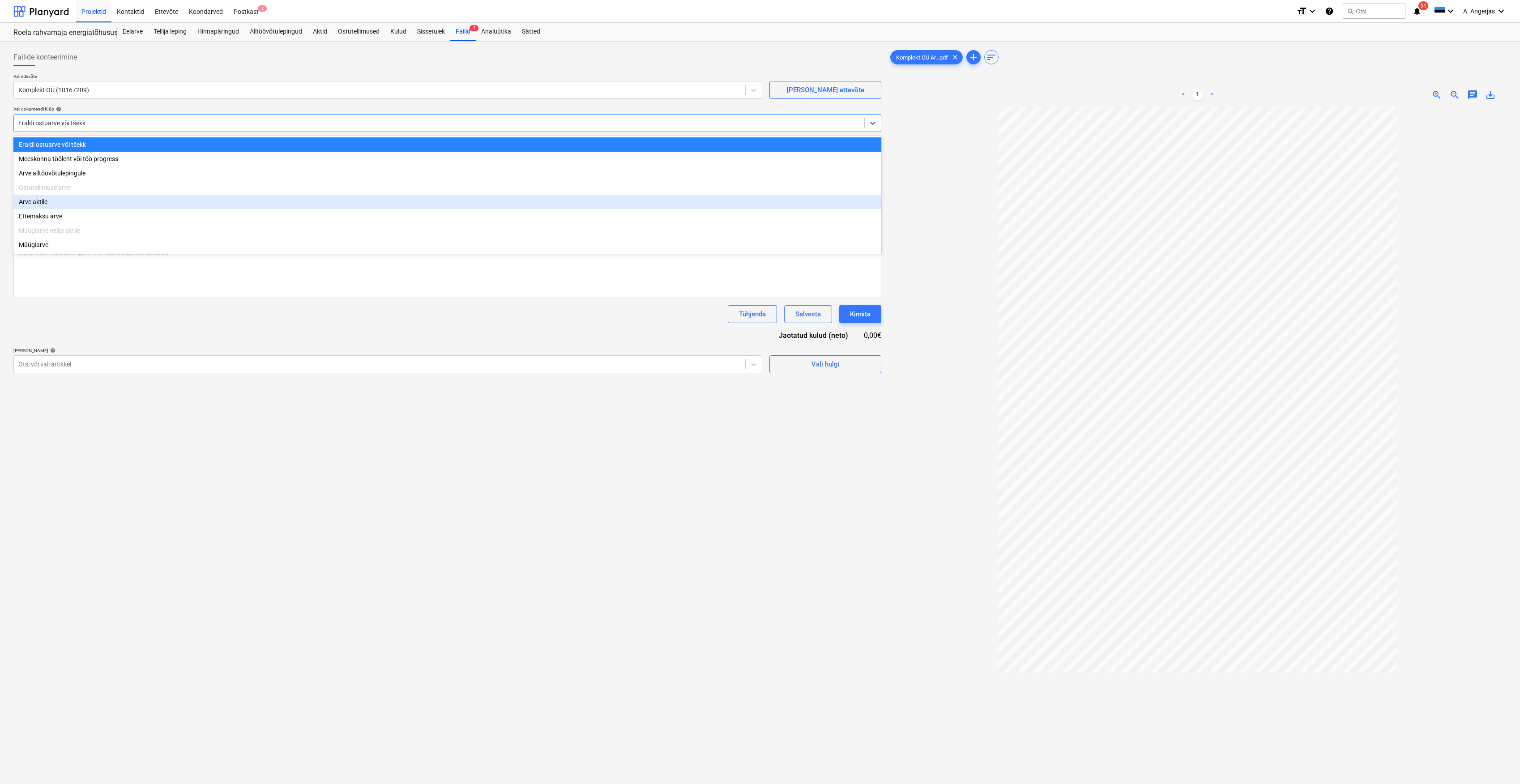
click at [65, 209] on div "Arve aktile" at bounding box center [447, 201] width 868 height 14
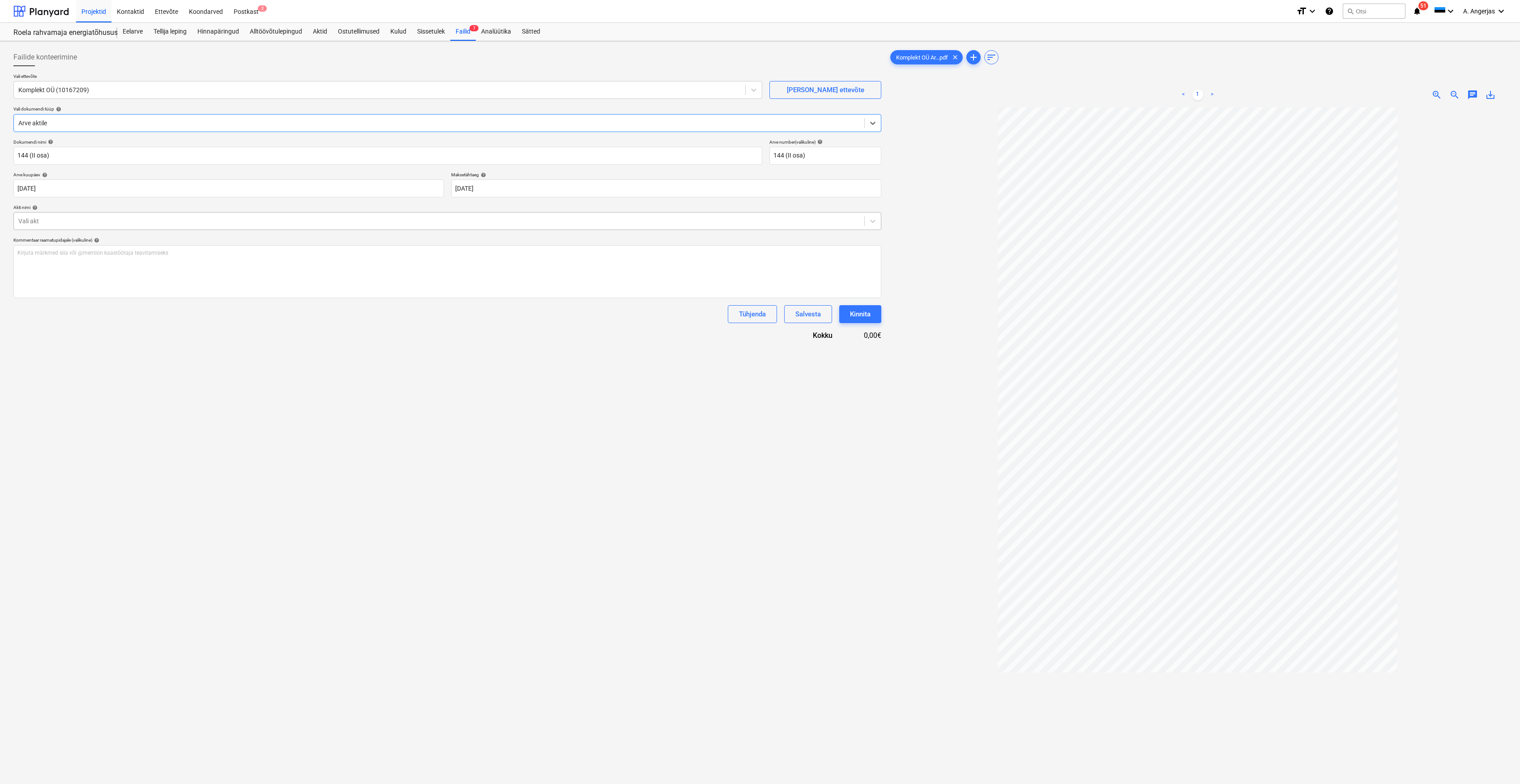
click at [57, 219] on div at bounding box center [439, 221] width 842 height 9
click at [57, 241] on div "Akt nr 2 - Ettemaks 2 (Komplekt)" at bounding box center [447, 243] width 868 height 14
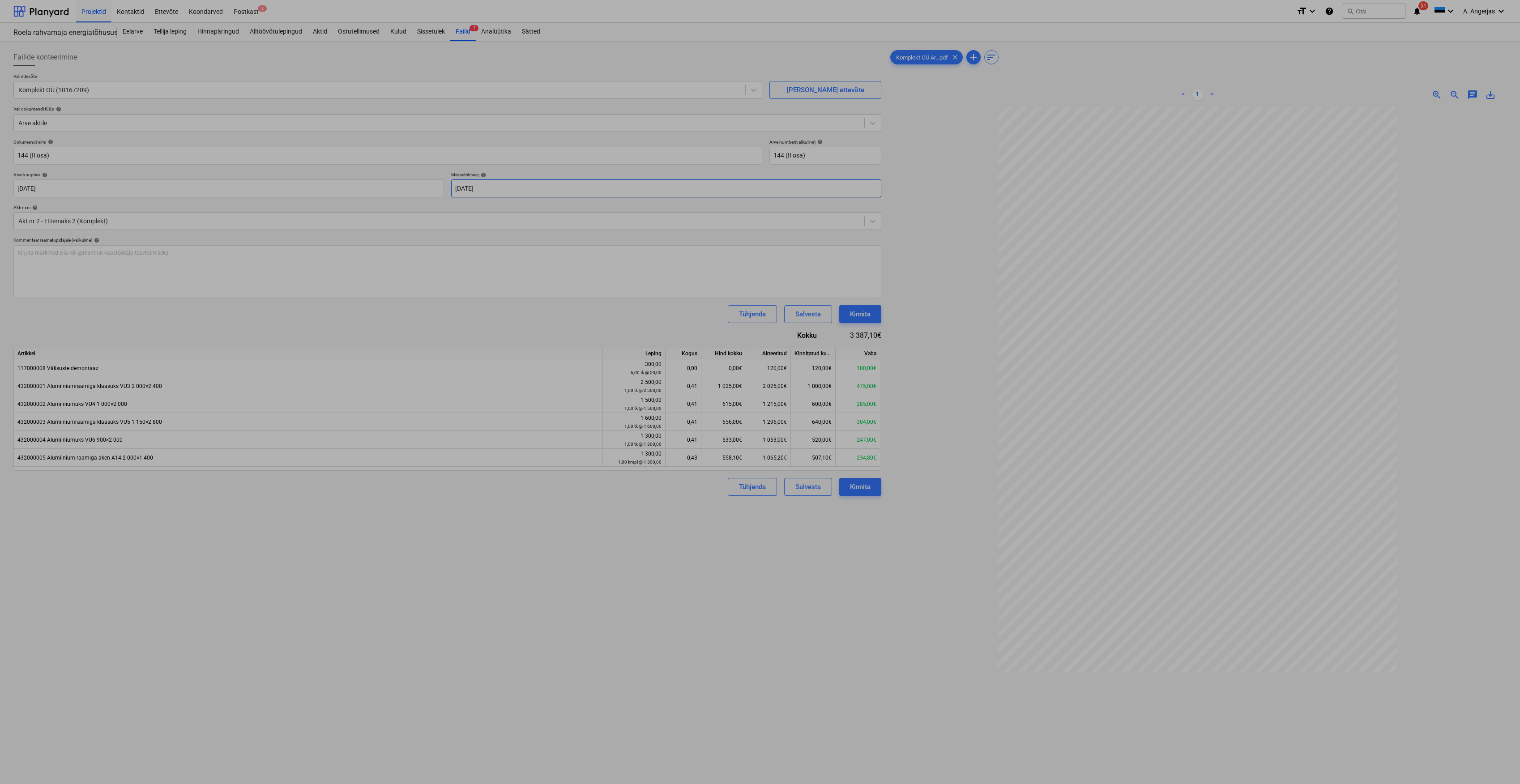
click at [549, 188] on body "Projektid Kontaktid Ettevõte Koondarved Postkast 2 format_size keyboard_arrow_d…" at bounding box center [760, 392] width 1520 height 784
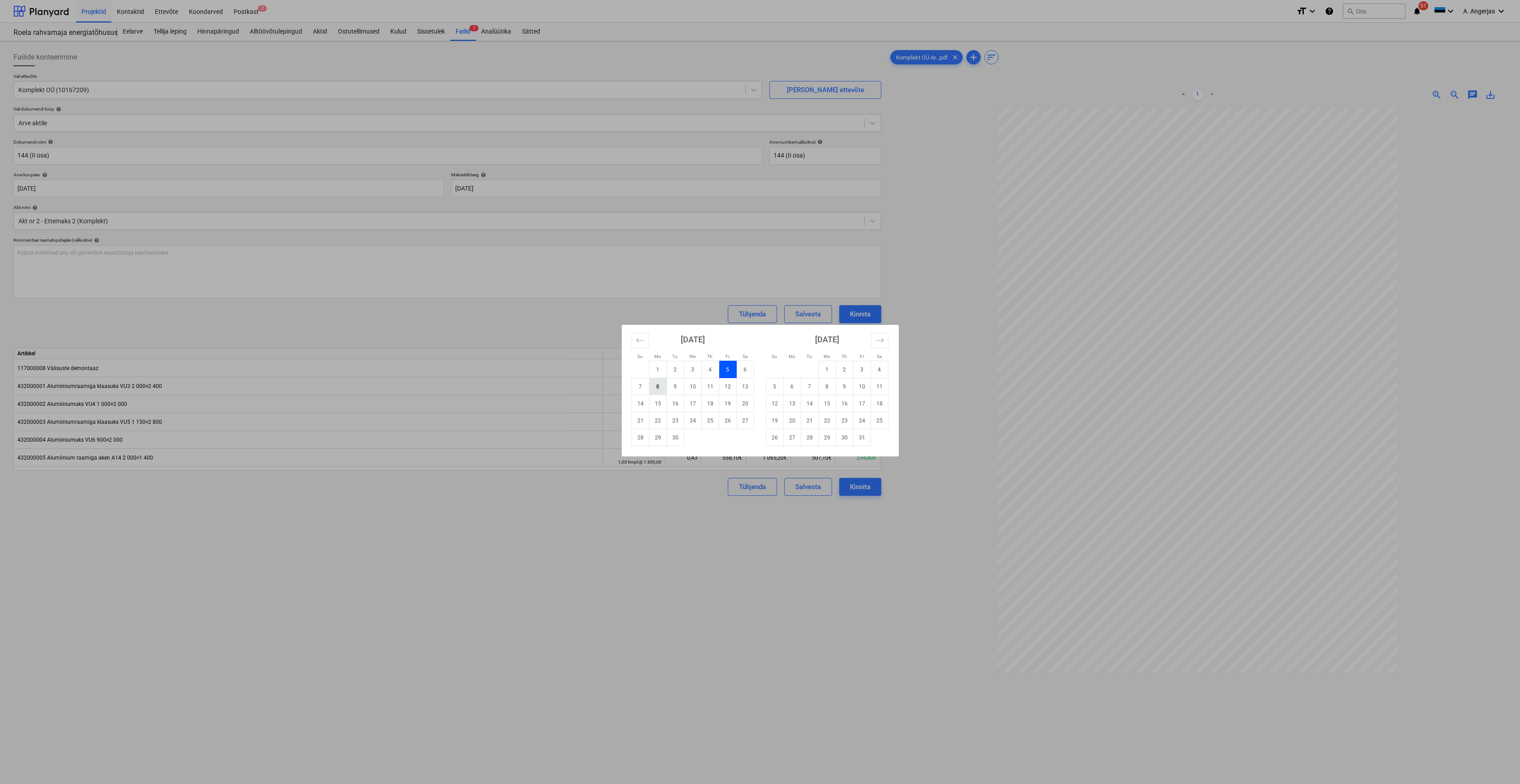
click at [656, 388] on td "8" at bounding box center [658, 386] width 18 height 17
type input "08 Sep 2025"
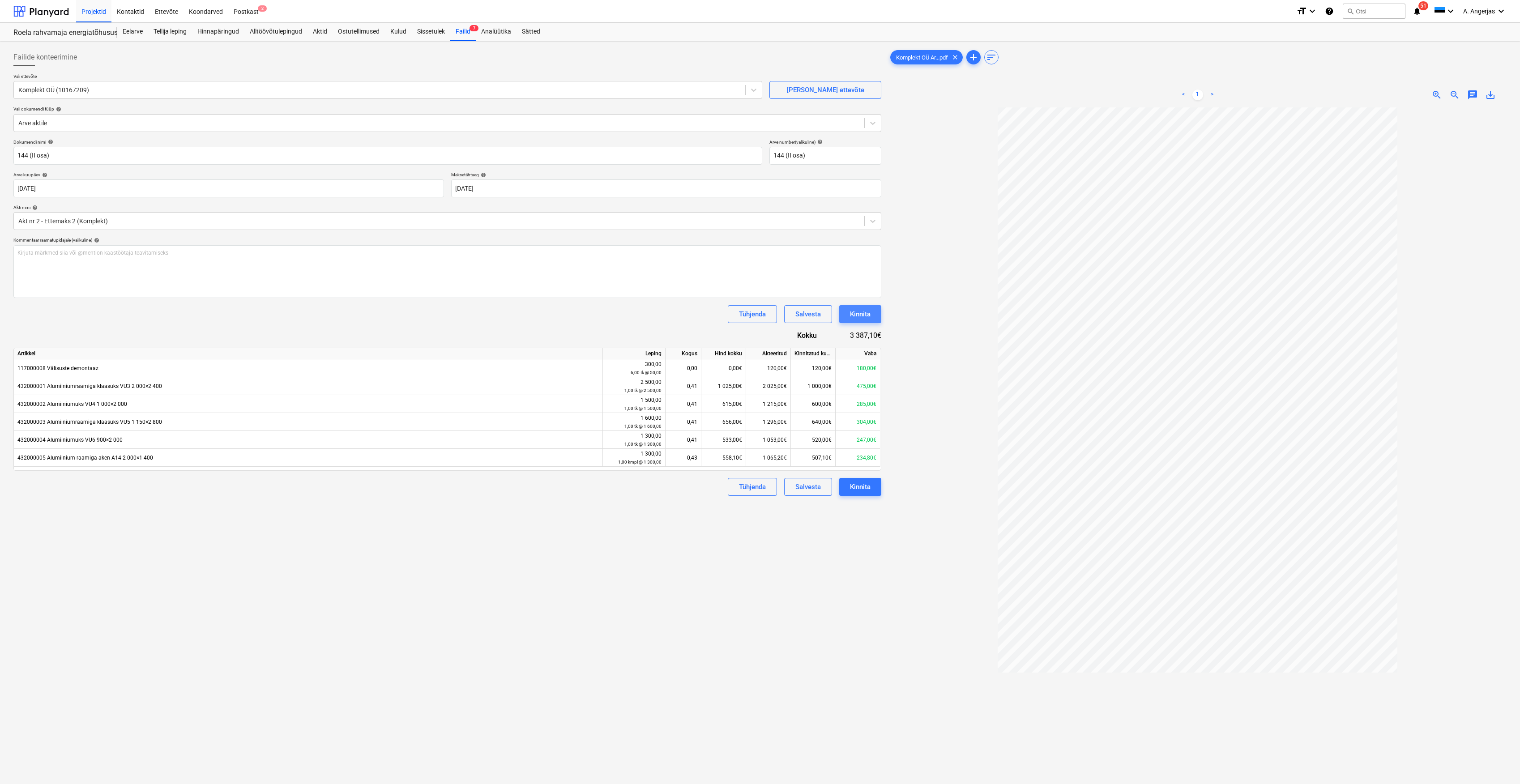
click at [851, 314] on div "Kinnita" at bounding box center [860, 314] width 21 height 12
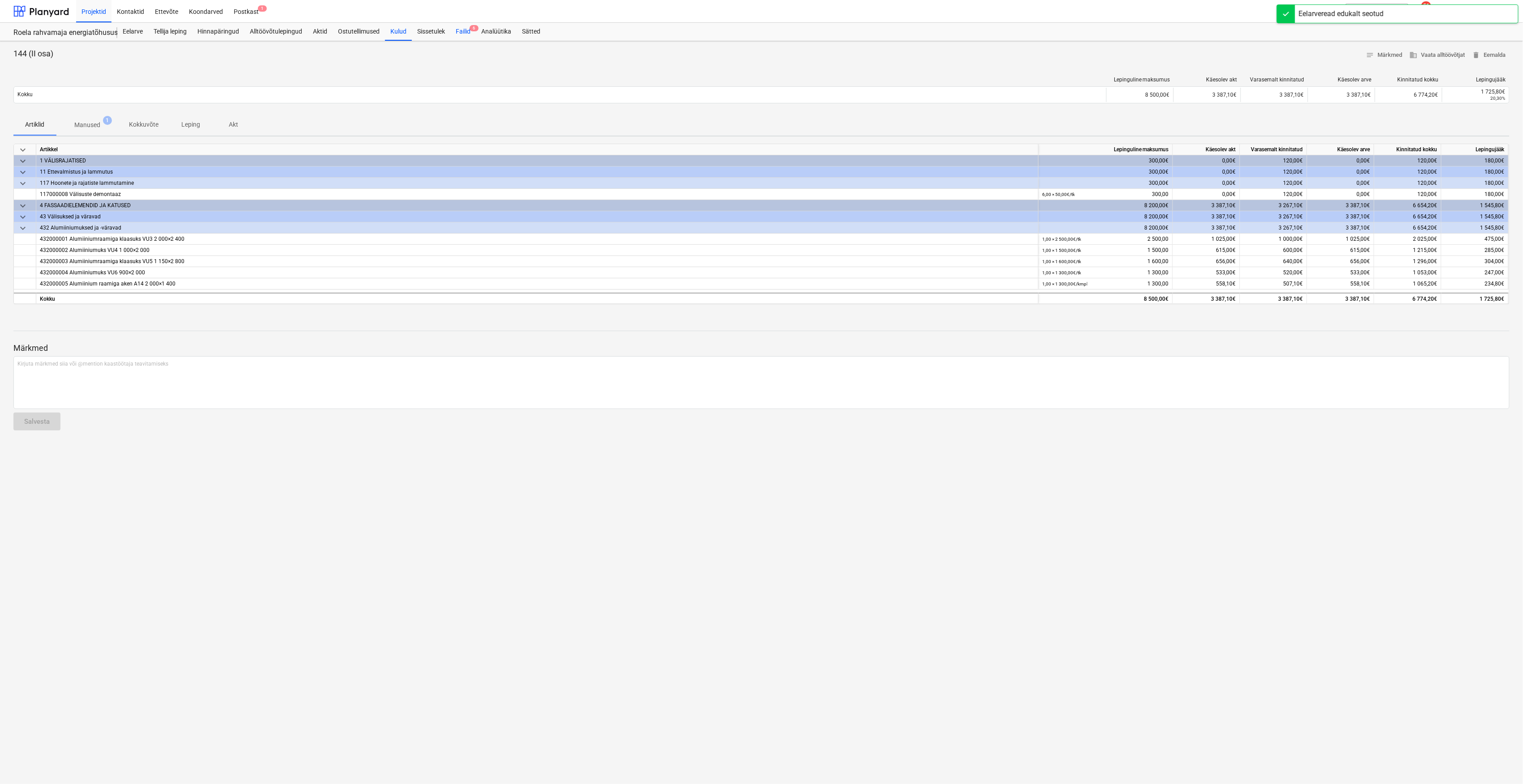
click at [454, 27] on div "Failid 6" at bounding box center [463, 32] width 25 height 18
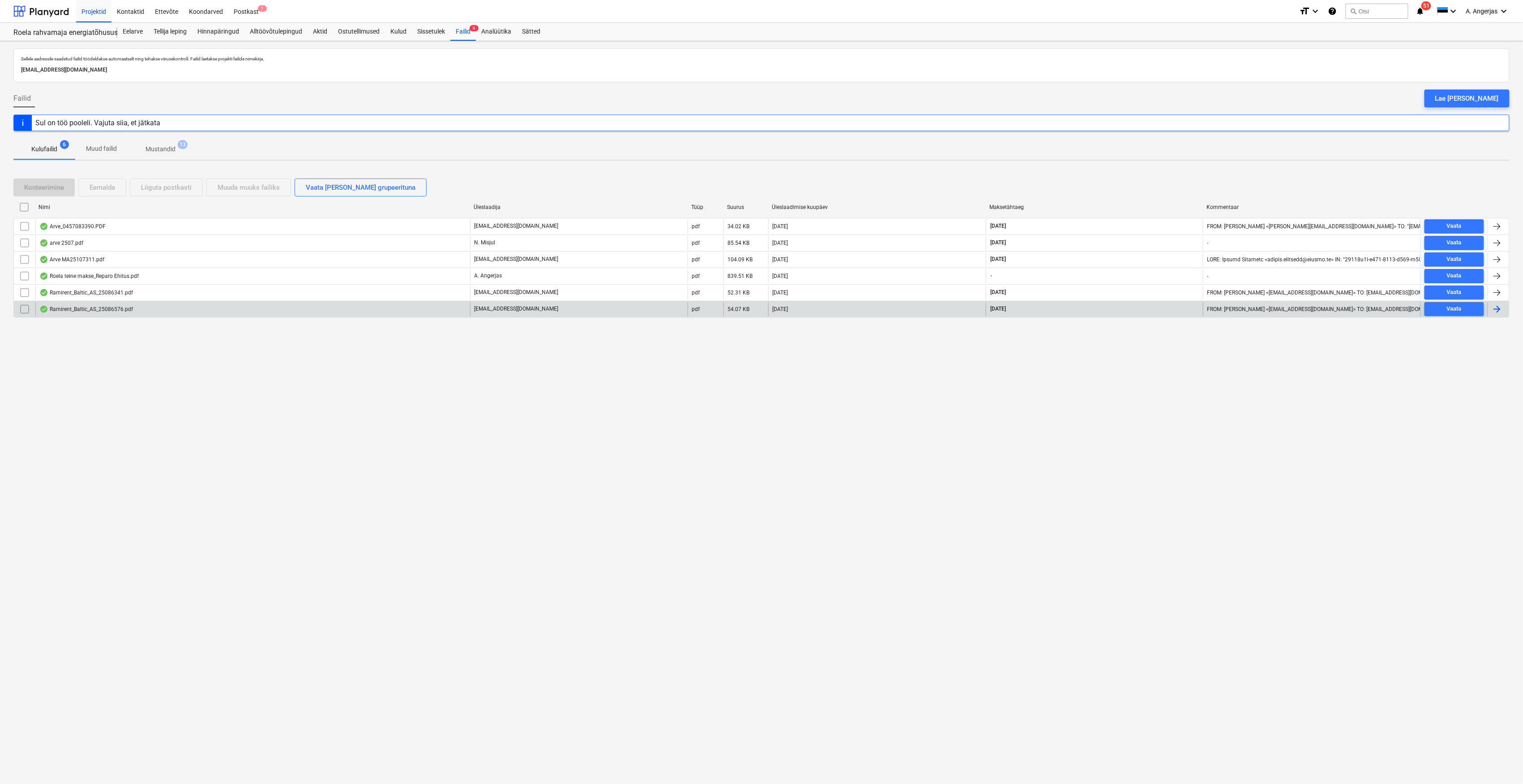
click at [124, 310] on div "Ramirent_Baltic_AS_25086576.pdf" at bounding box center [86, 309] width 93 height 7
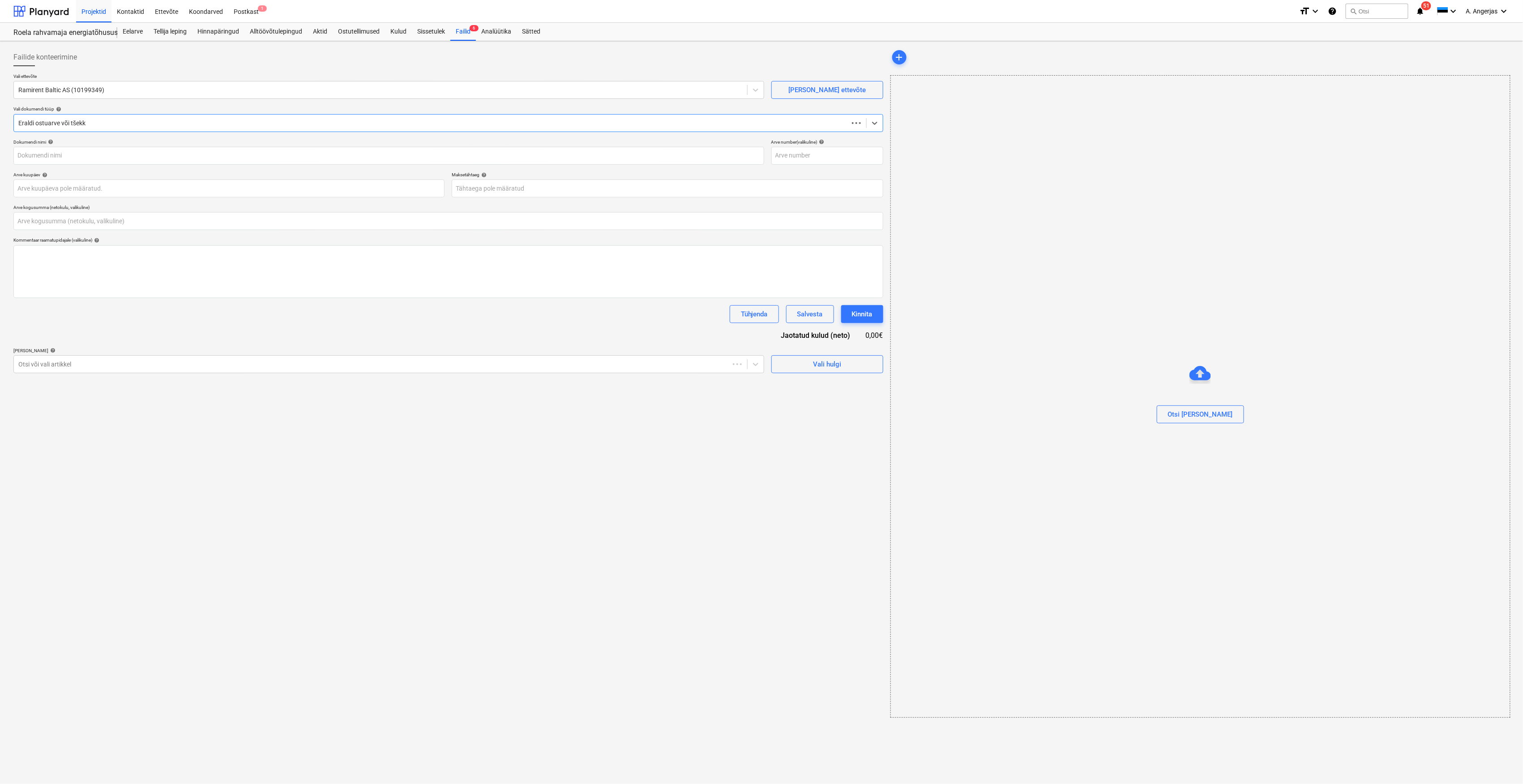
type input "0,00"
type input "25086576"
type input "[DATE]"
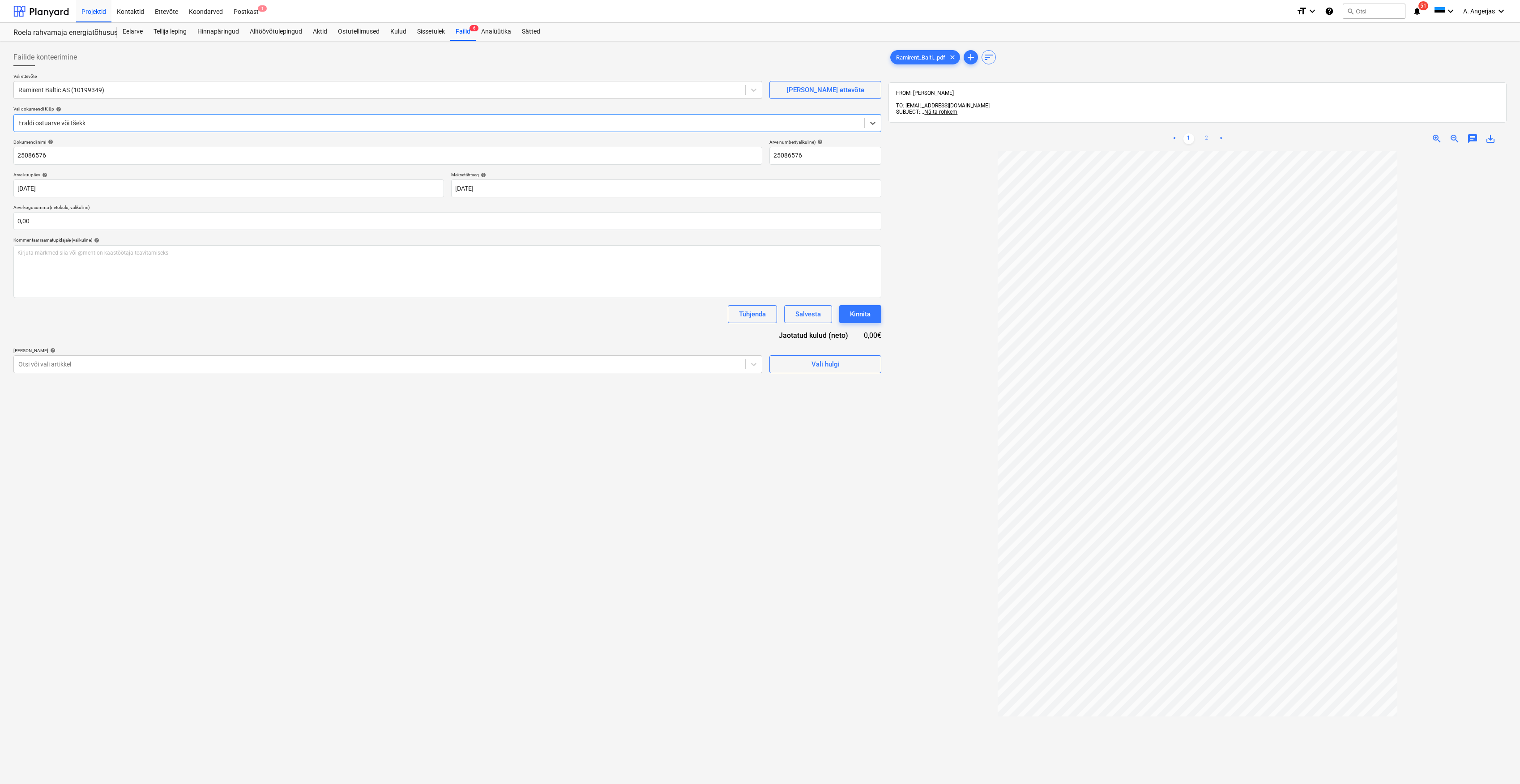
click at [1202, 133] on link "2" at bounding box center [1206, 138] width 11 height 11
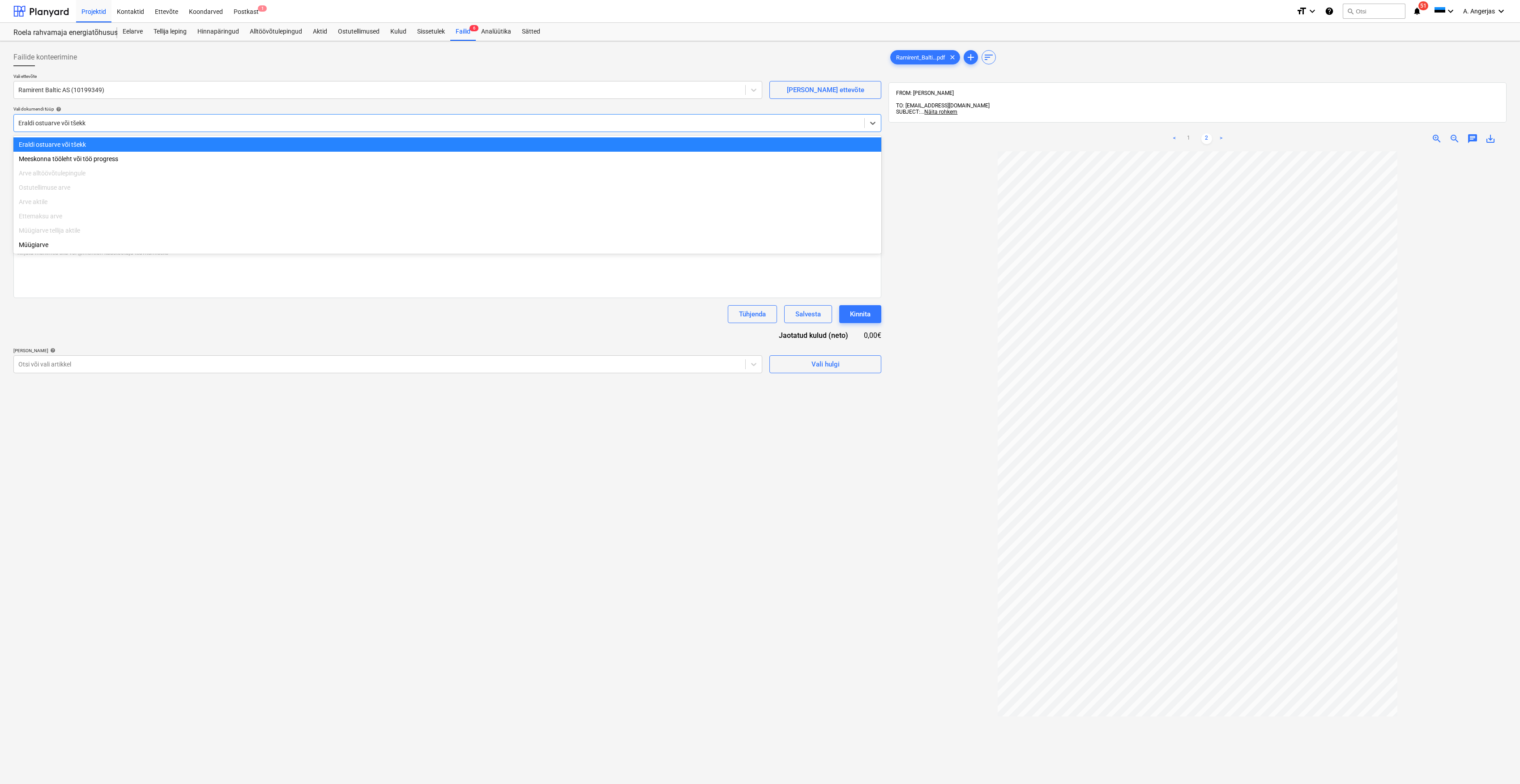
click at [138, 122] on div at bounding box center [439, 123] width 842 height 9
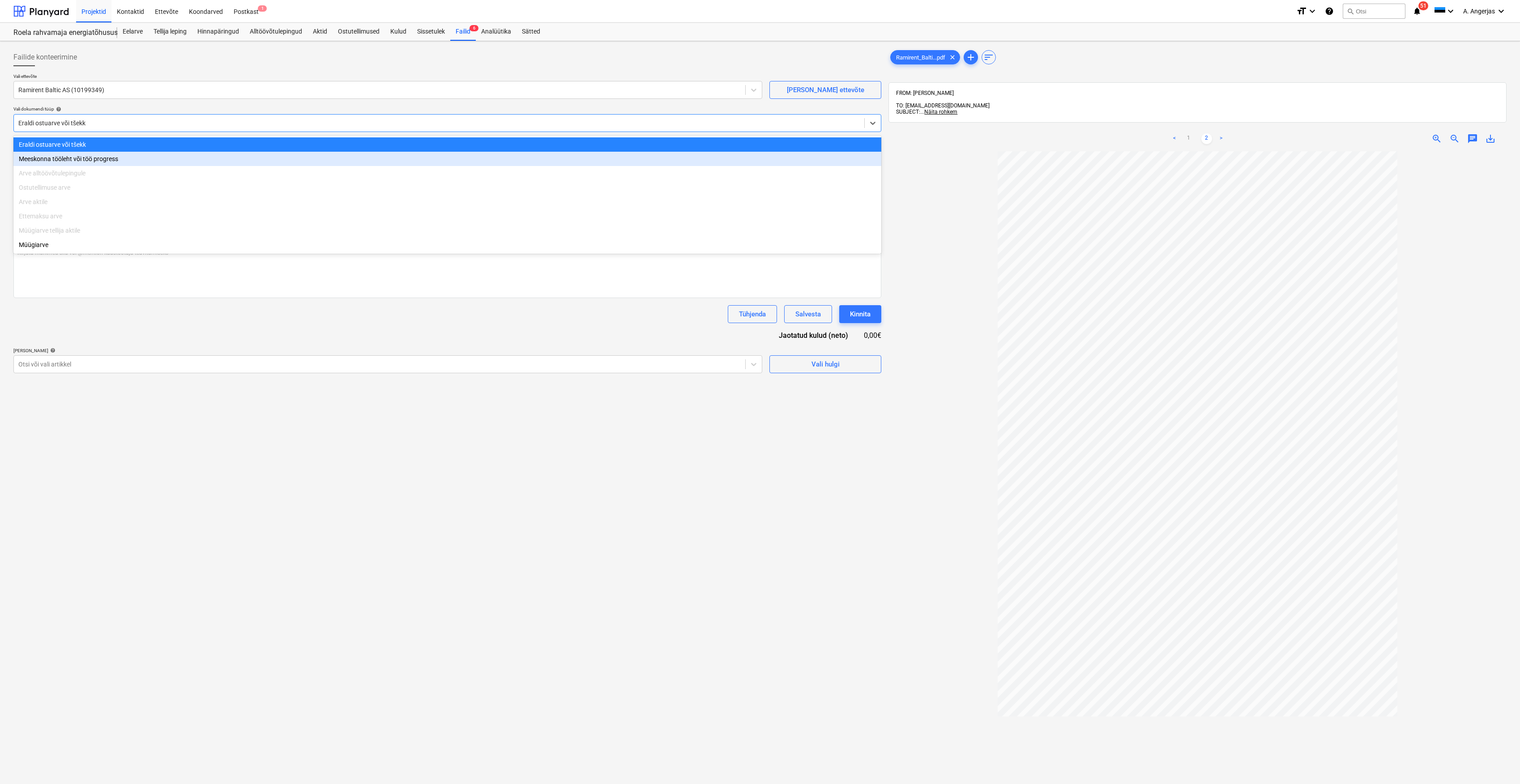
click at [146, 311] on div "Tühjenda Salvesta Kinnita" at bounding box center [447, 314] width 868 height 18
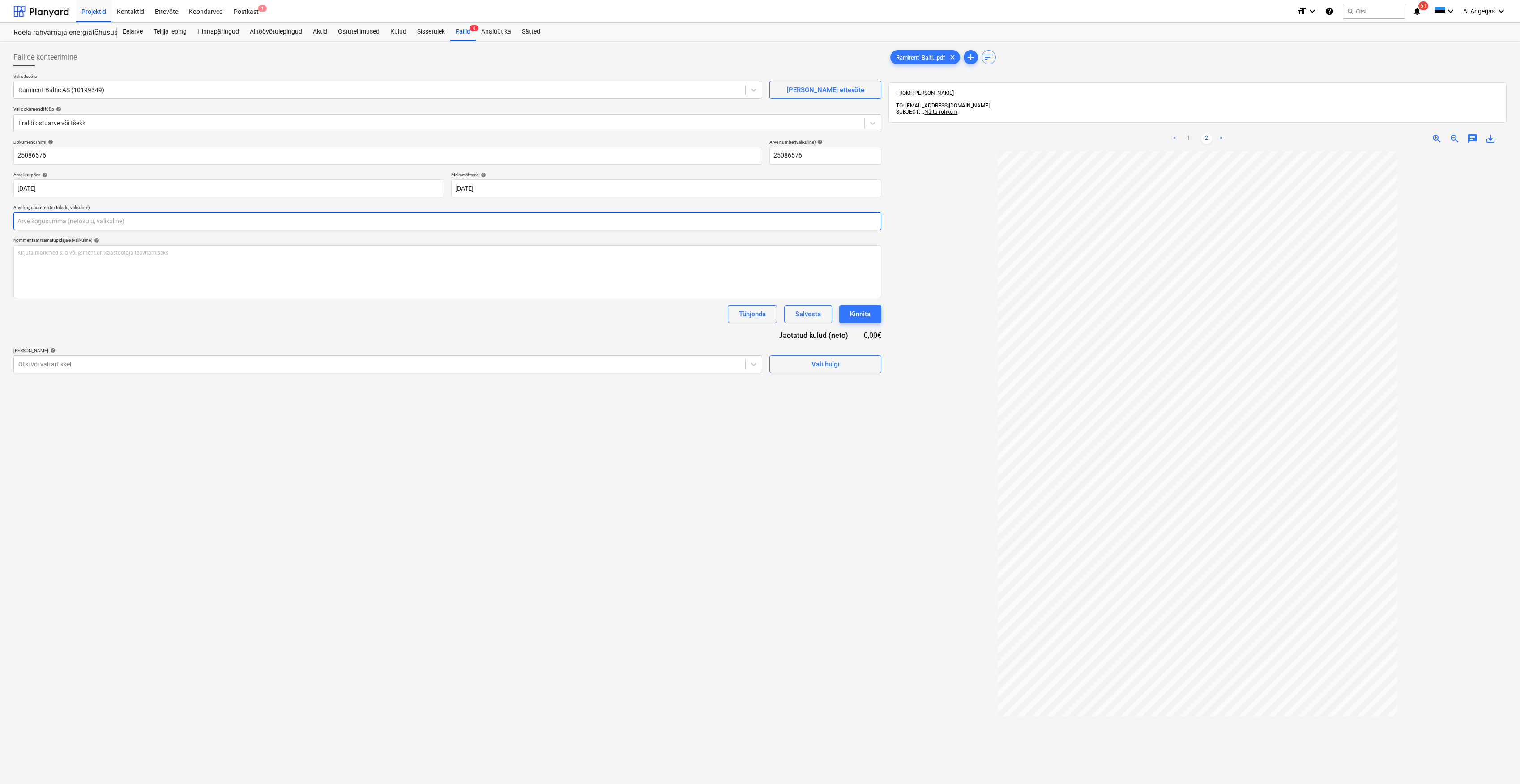
click at [50, 223] on input "text" at bounding box center [447, 221] width 868 height 18
type input "3 021,34"
click at [93, 305] on div "Dokumendi nimi help 25086576 Arve number (valikuline) help 25086576 Arve kuupäe…" at bounding box center [447, 267] width 868 height 257
click at [118, 391] on div "Otsi või vali artikkel" at bounding box center [379, 386] width 732 height 13
click at [171, 329] on div "Dokumendi nimi help 25086576 Arve number (valikuline) help 25086576 Arve kuupäe…" at bounding box center [447, 267] width 868 height 257
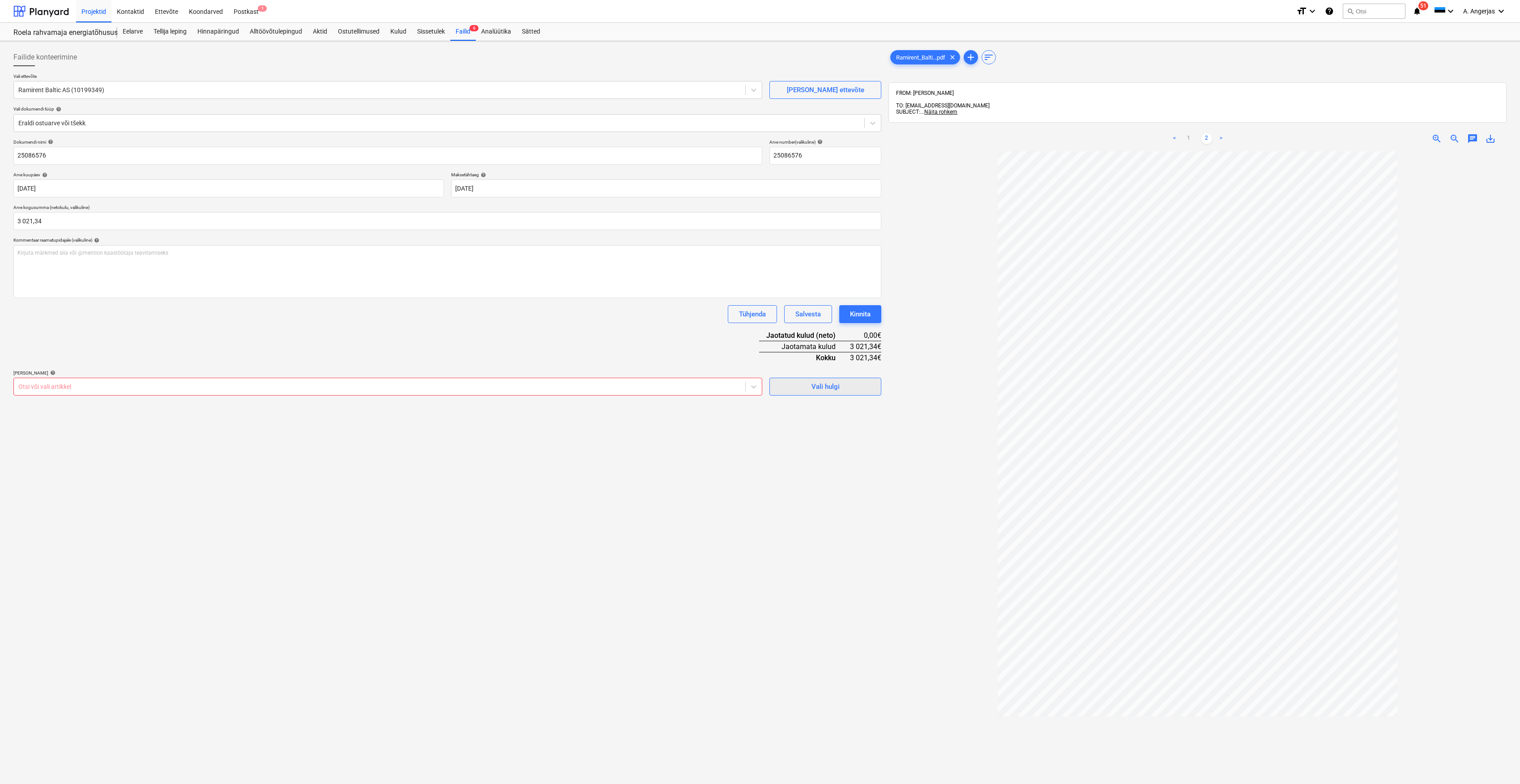
click at [830, 387] on div "Vali hulgi" at bounding box center [825, 387] width 28 height 12
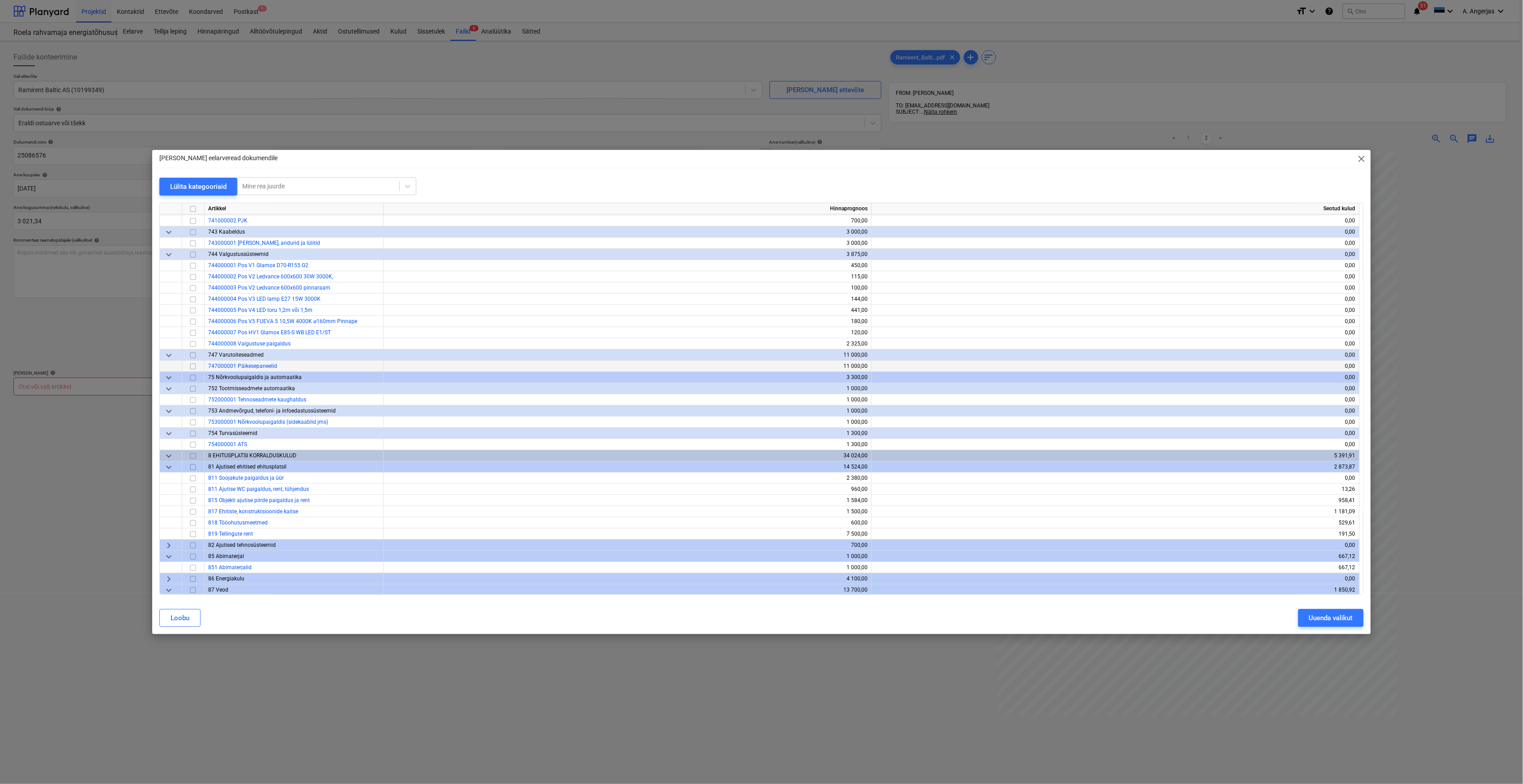
scroll to position [2566, 0]
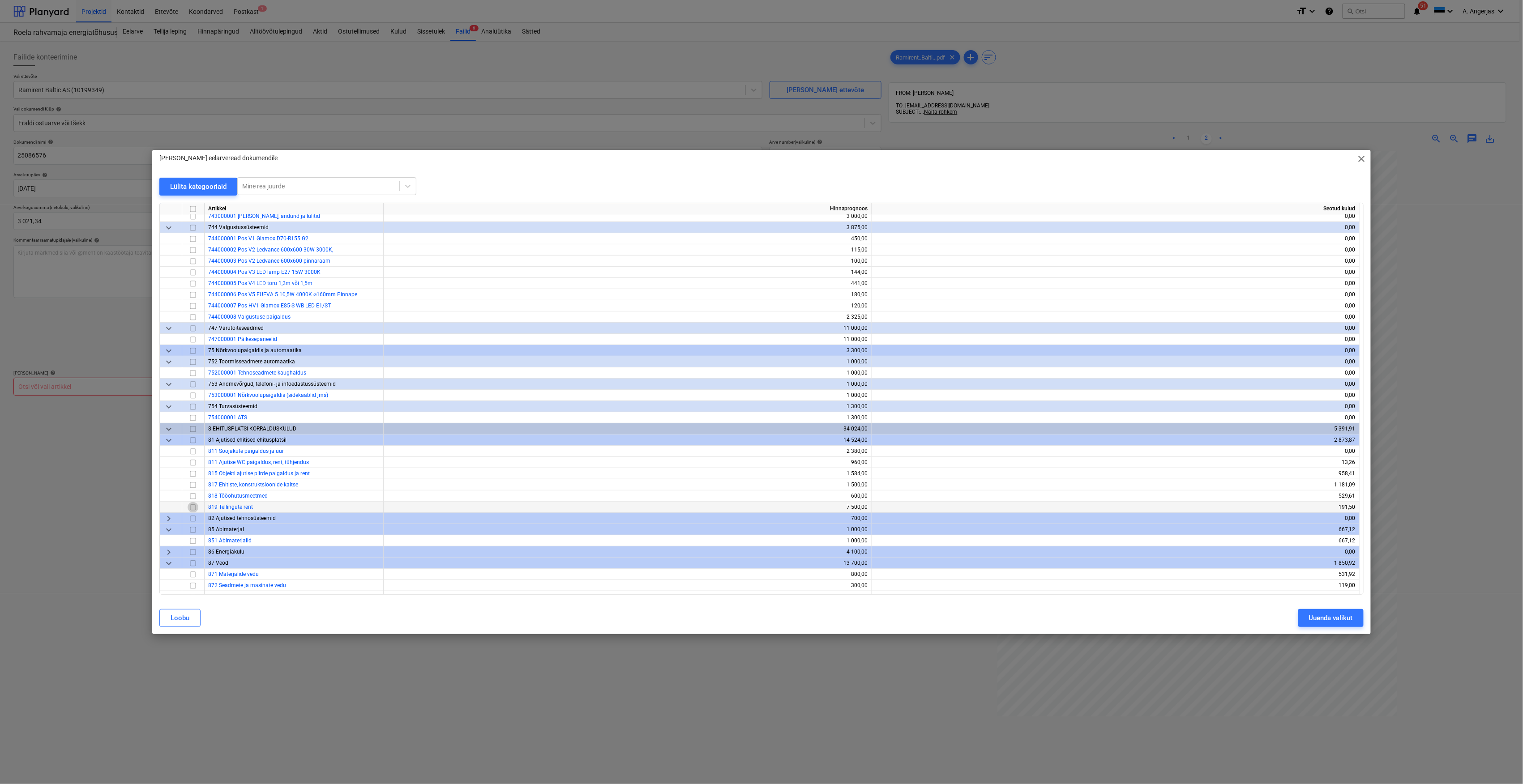
click at [190, 506] on input "checkbox" at bounding box center [193, 507] width 11 height 11
click at [1324, 616] on div "Uuenda valikut" at bounding box center [1330, 618] width 44 height 12
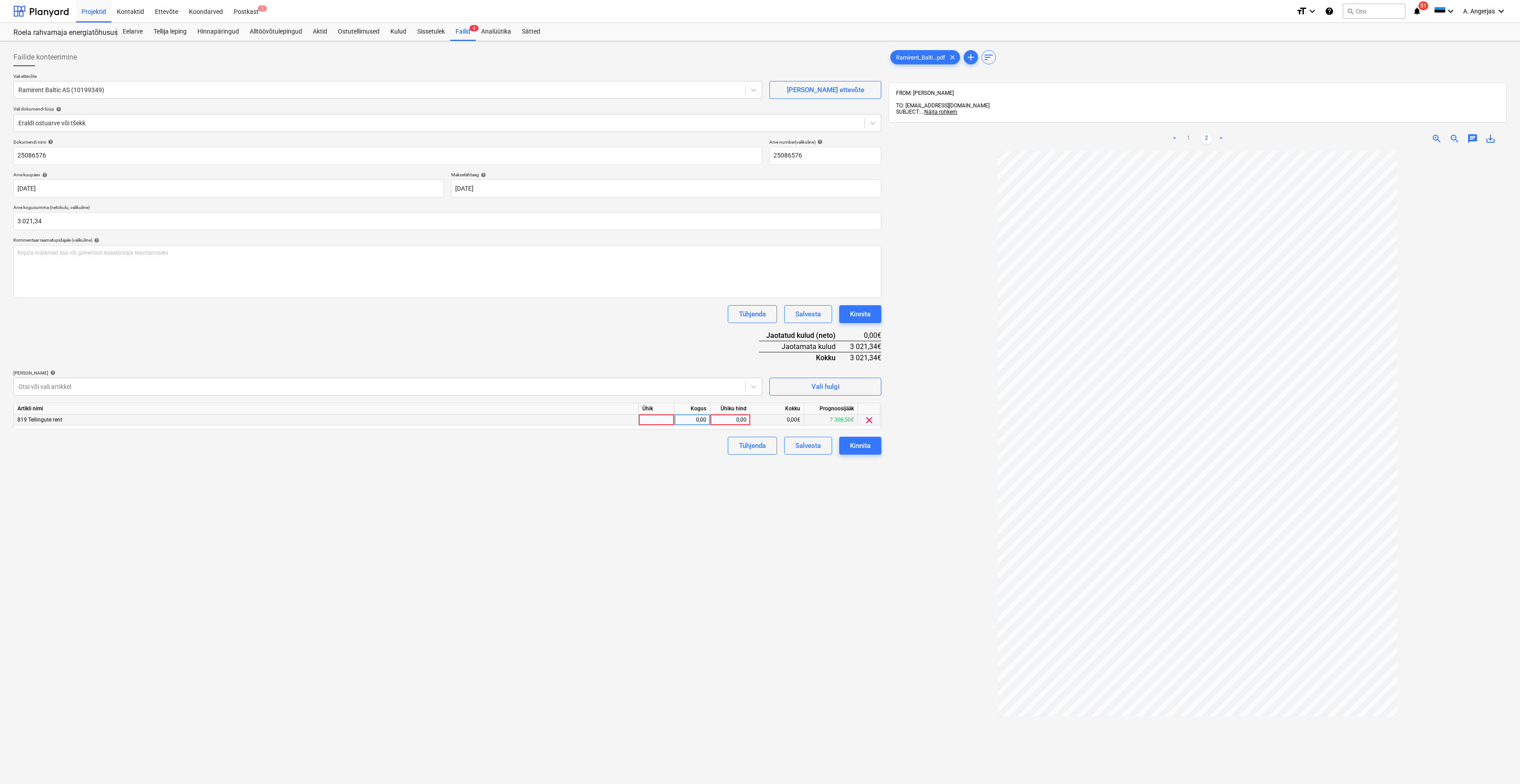
click at [650, 419] on div at bounding box center [657, 419] width 36 height 11
type input "tk"
click at [706, 422] on div "0,00" at bounding box center [692, 419] width 28 height 11
type input "1"
click at [723, 421] on div "0,00" at bounding box center [730, 419] width 33 height 11
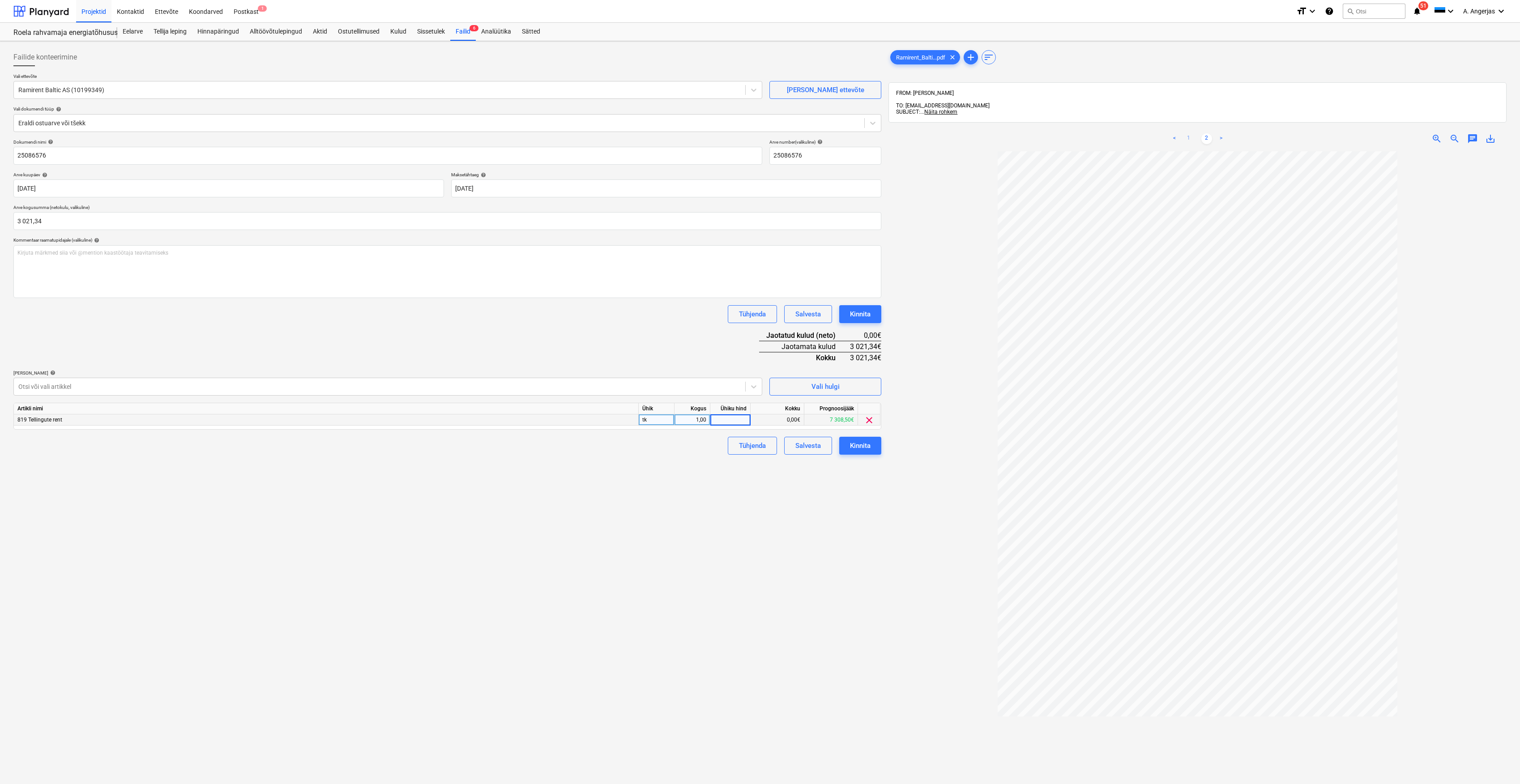
click at [1191, 137] on link "1" at bounding box center [1189, 138] width 11 height 11
click at [1205, 133] on link "2" at bounding box center [1206, 138] width 11 height 11
click at [1190, 138] on link "1" at bounding box center [1189, 138] width 11 height 11
click at [734, 421] on div "0,00" at bounding box center [730, 419] width 33 height 11
click at [1198, 127] on div "< 1 2 >" at bounding box center [1198, 139] width 201 height 25
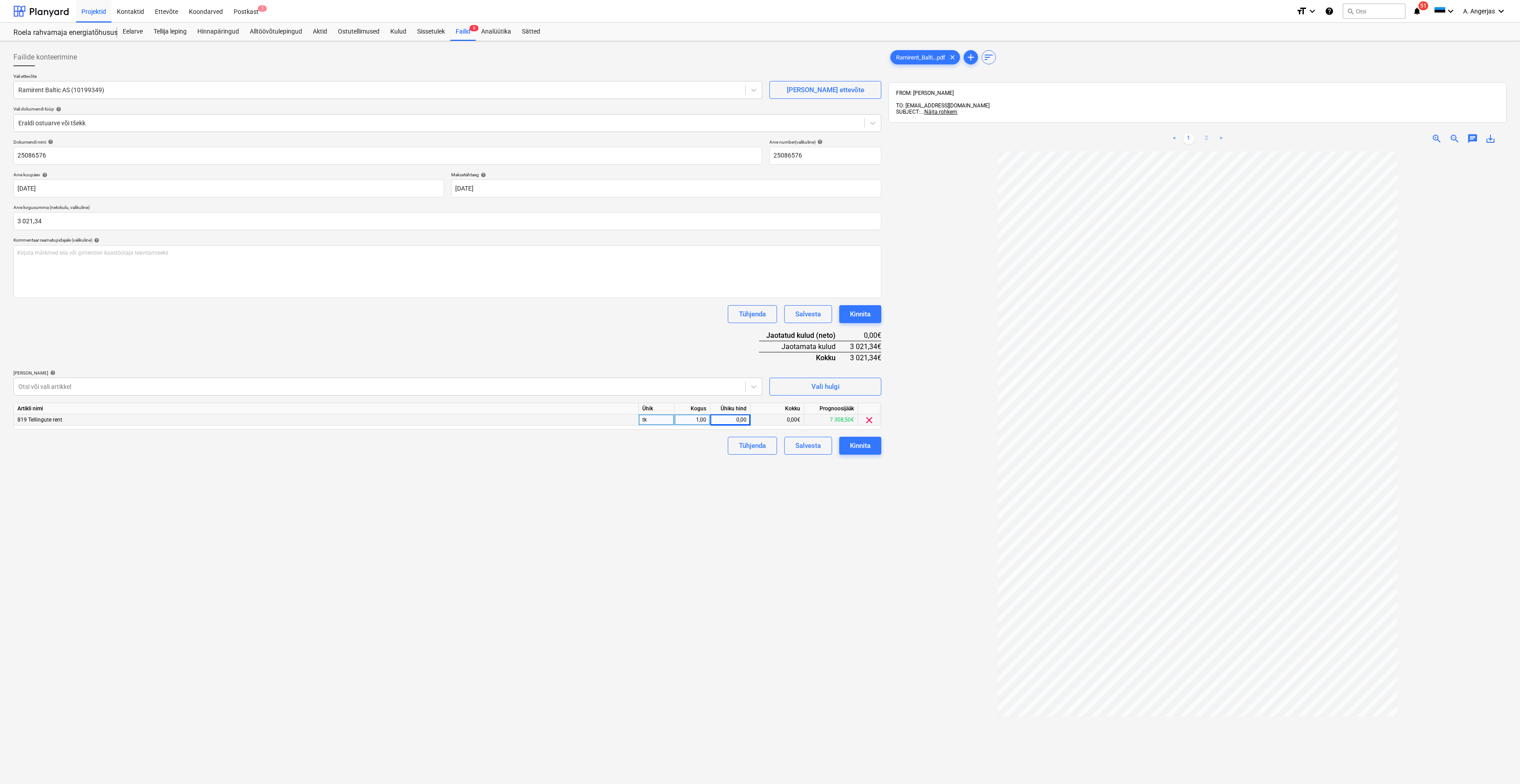
click at [1201, 133] on link "2" at bounding box center [1206, 138] width 11 height 11
click at [736, 419] on div "0,00" at bounding box center [730, 419] width 33 height 11
type input "3021,34"
click at [726, 504] on div "Failide konteerimine Vali ettevõte Ramirent Baltic AS (10199349) Lisa uus ettev…" at bounding box center [447, 479] width 875 height 869
click at [860, 444] on div "Kinnita" at bounding box center [860, 446] width 21 height 12
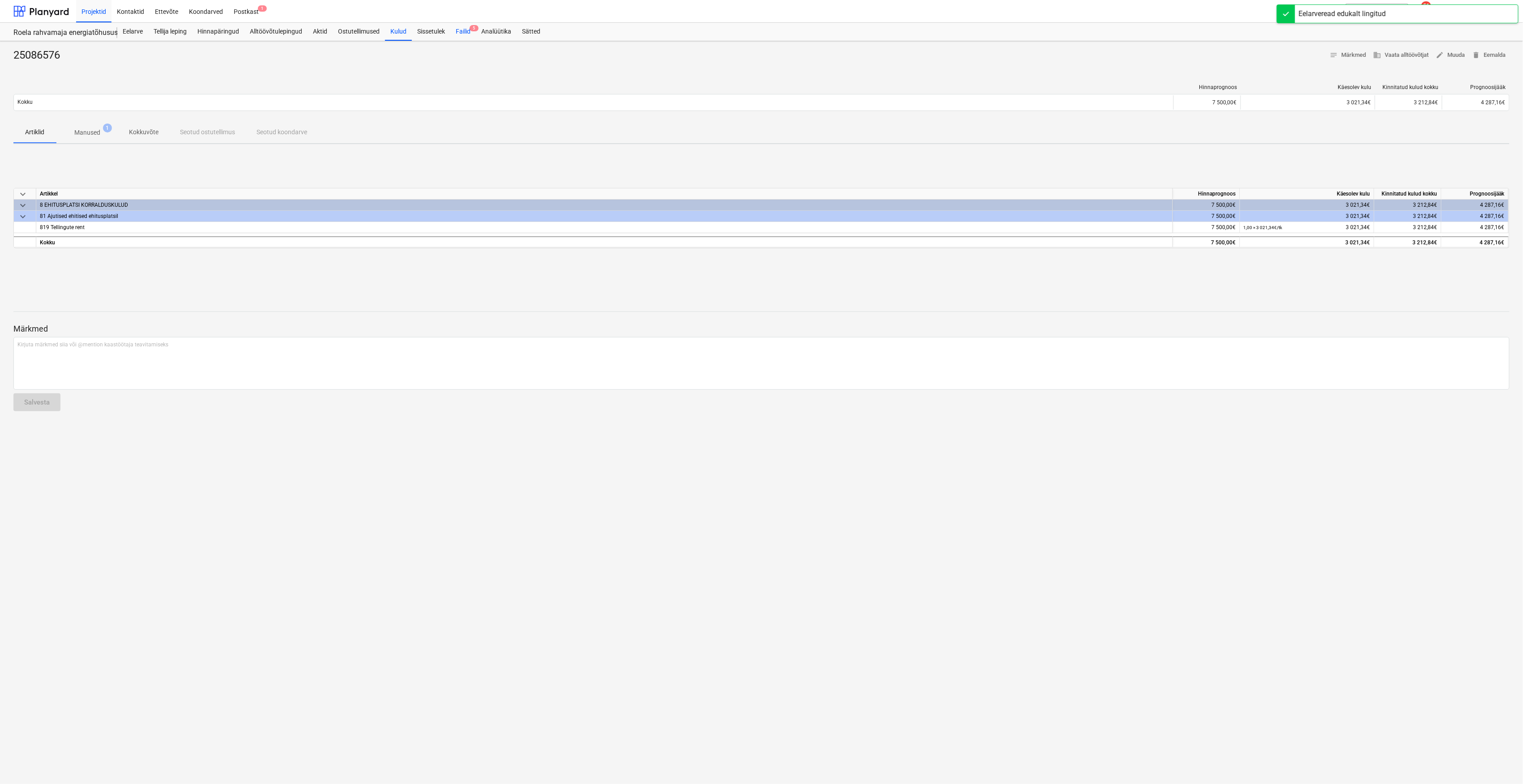
click at [463, 30] on div "Failid 5" at bounding box center [463, 32] width 25 height 18
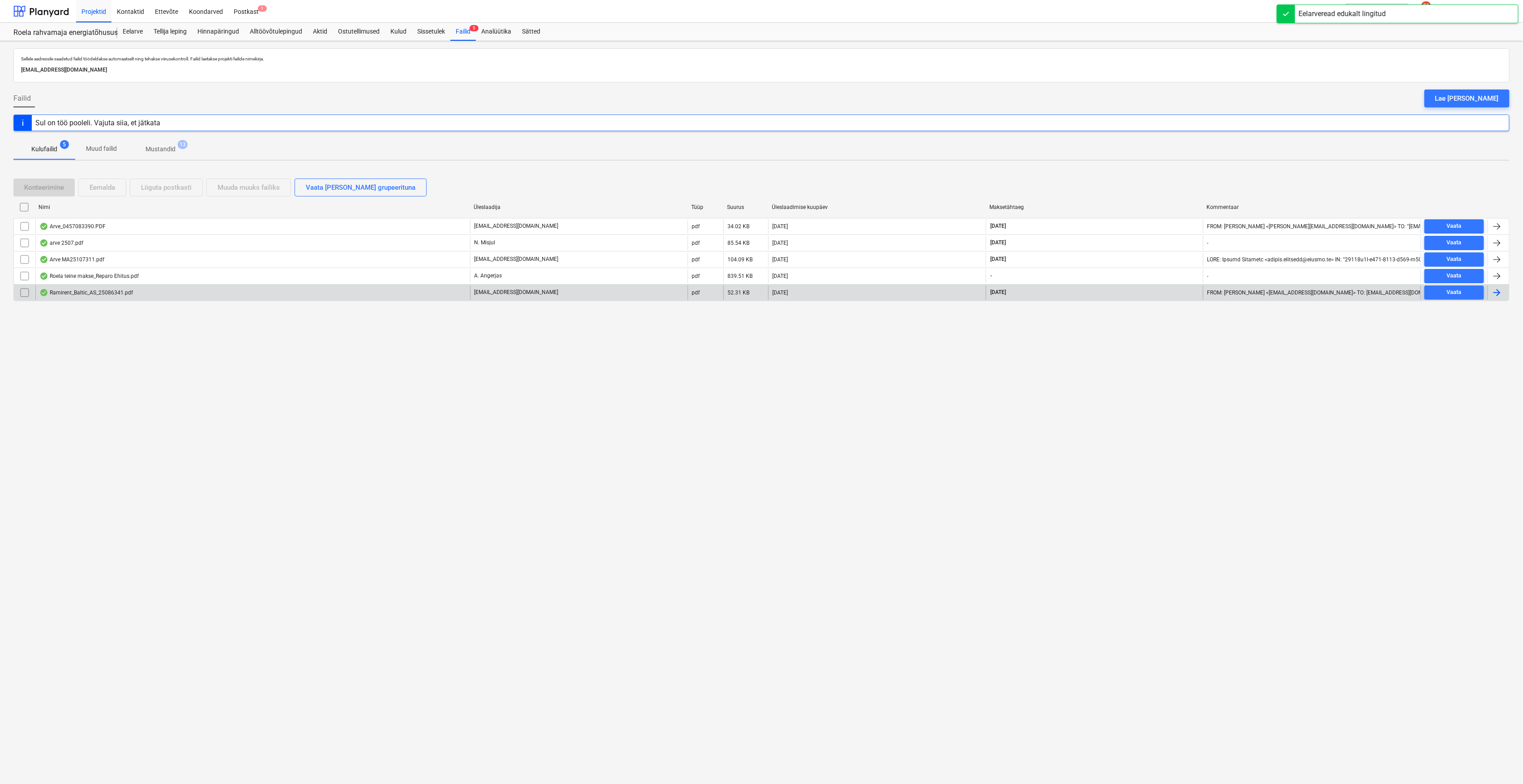
click at [124, 295] on div "Ramirent_Baltic_AS_25086341.pdf" at bounding box center [86, 293] width 93 height 7
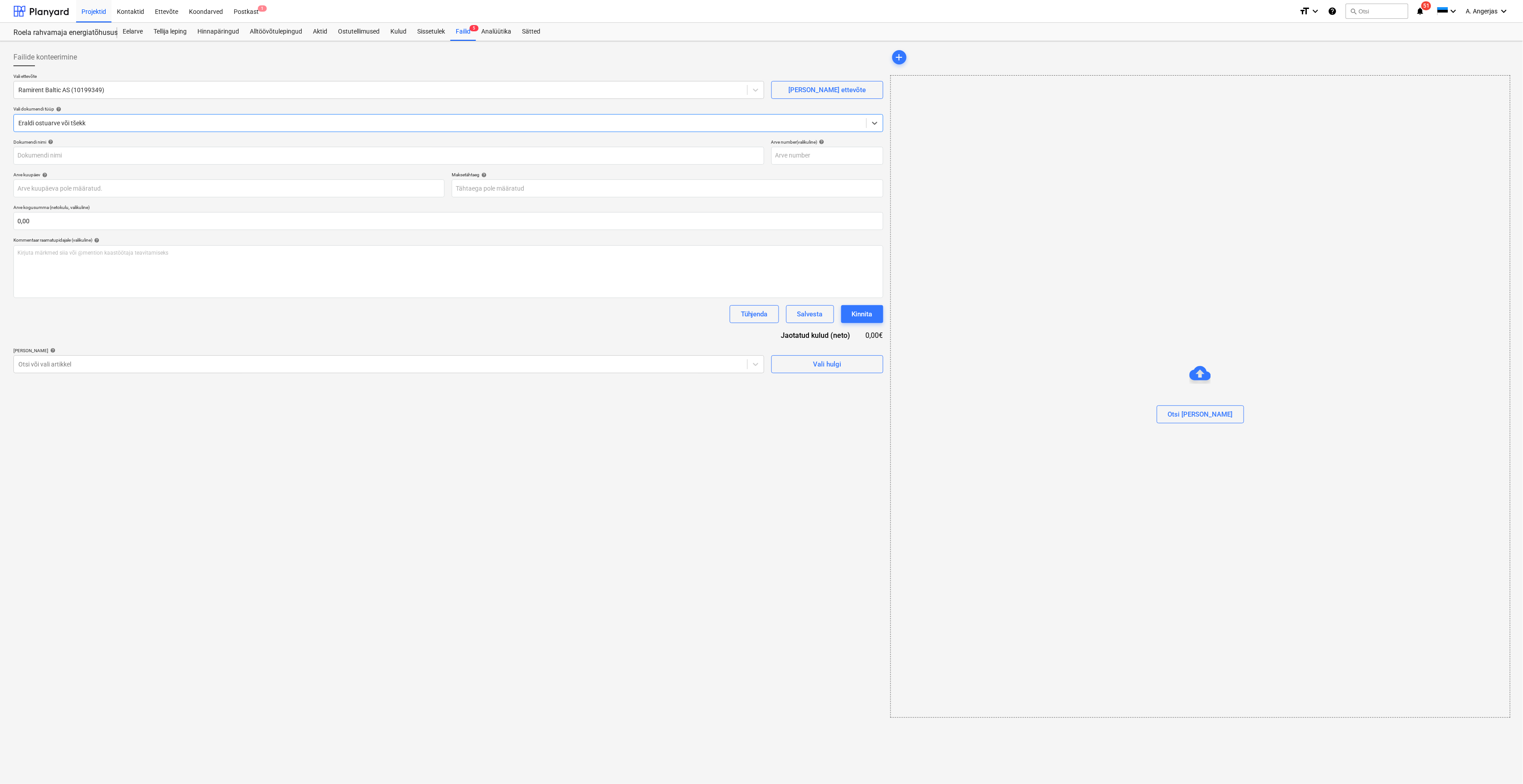
type input "25086341"
type input "[DATE]"
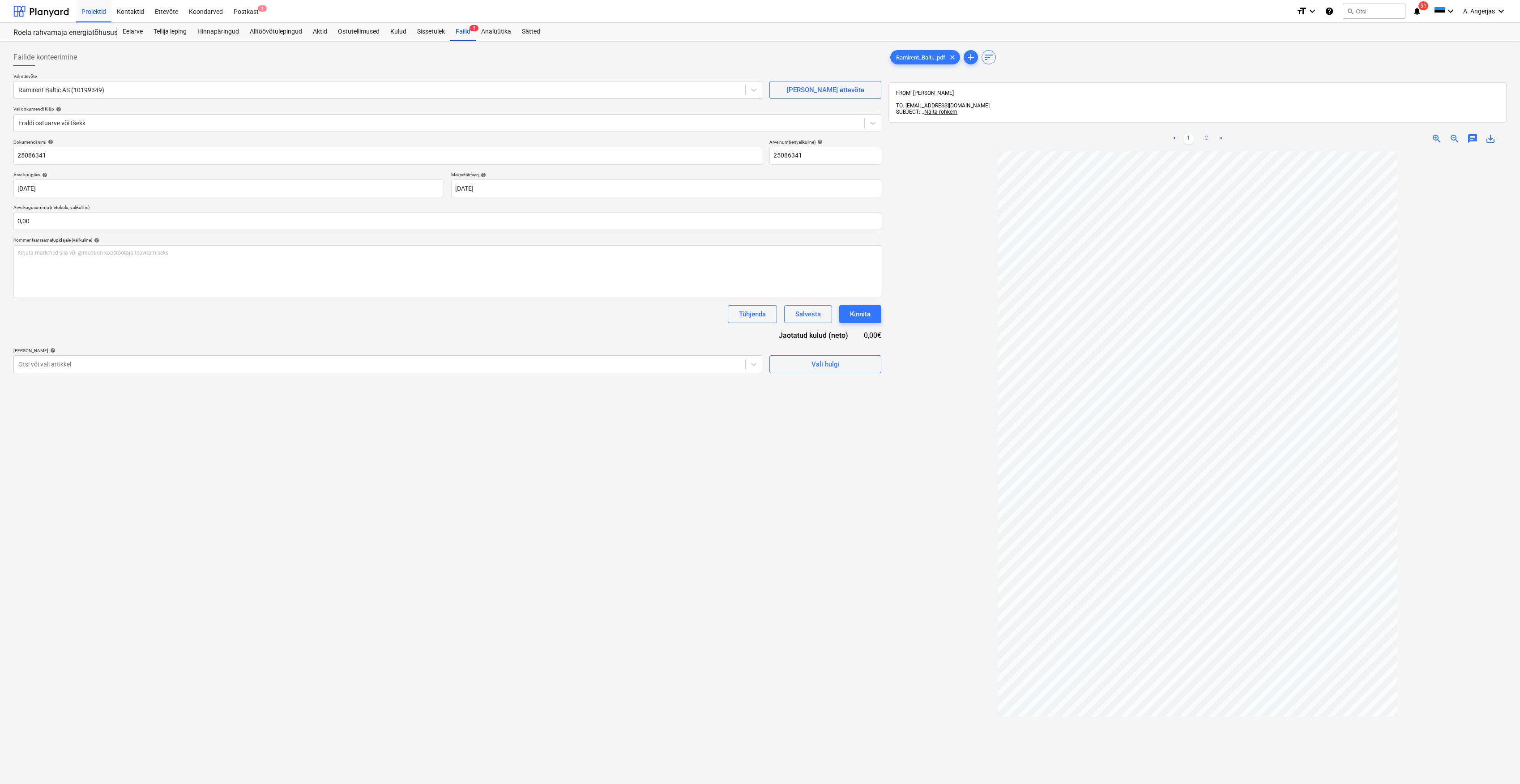
click at [1207, 133] on link "2" at bounding box center [1206, 138] width 11 height 11
click at [1188, 133] on link "1" at bounding box center [1189, 138] width 11 height 11
click at [823, 361] on div "Vali hulgi" at bounding box center [825, 365] width 28 height 12
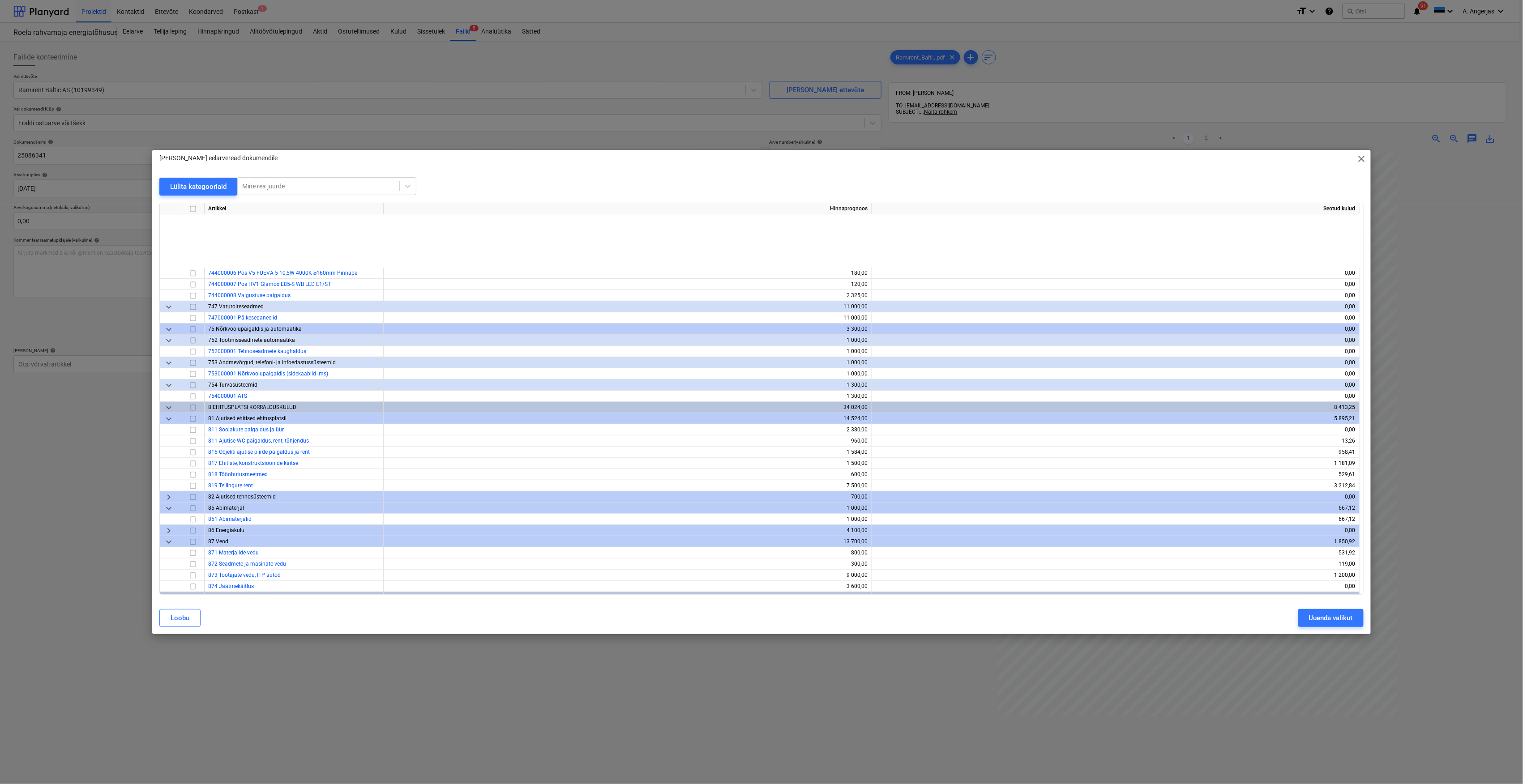
scroll to position [2686, 0]
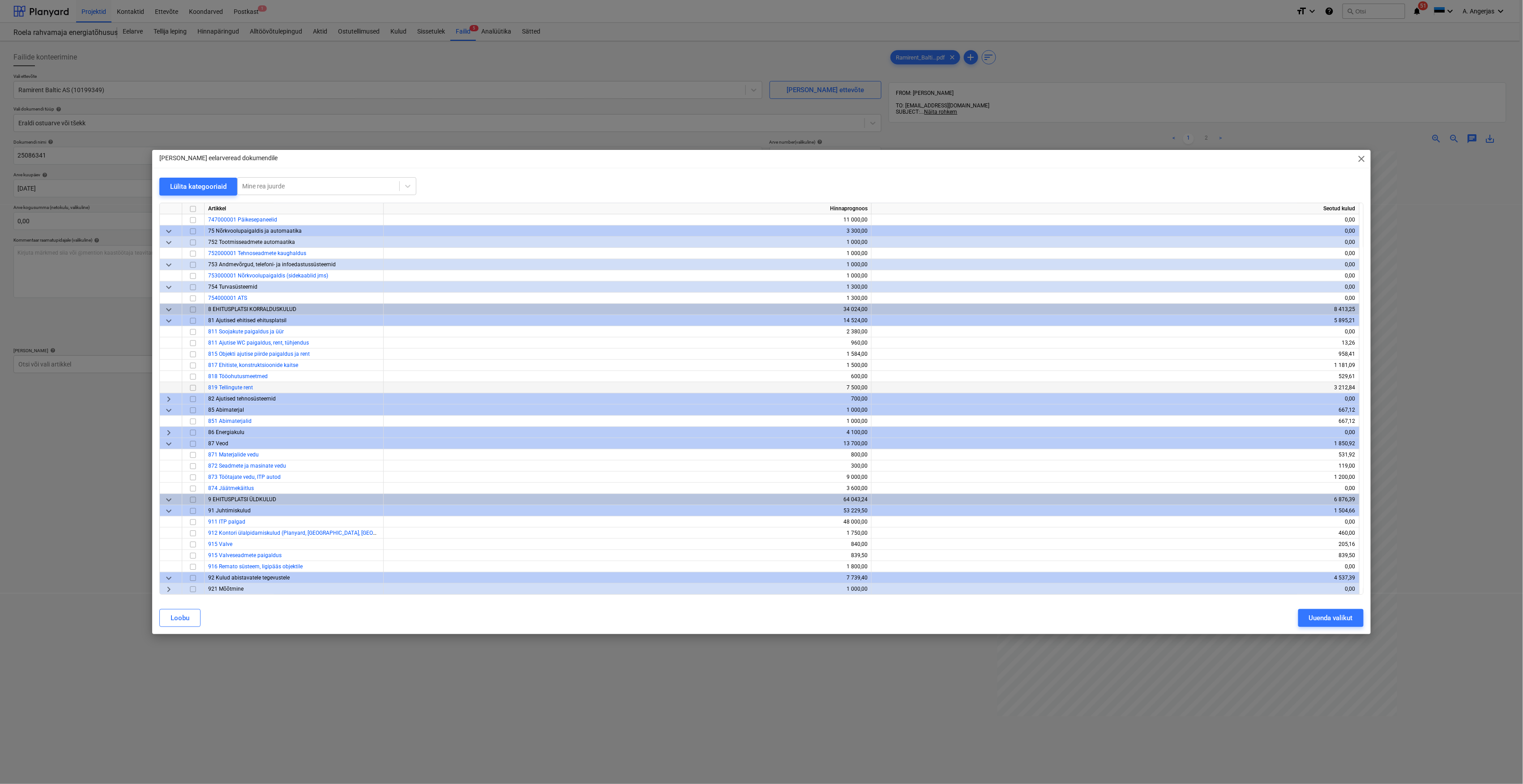
click at [192, 388] on input "checkbox" at bounding box center [193, 388] width 11 height 11
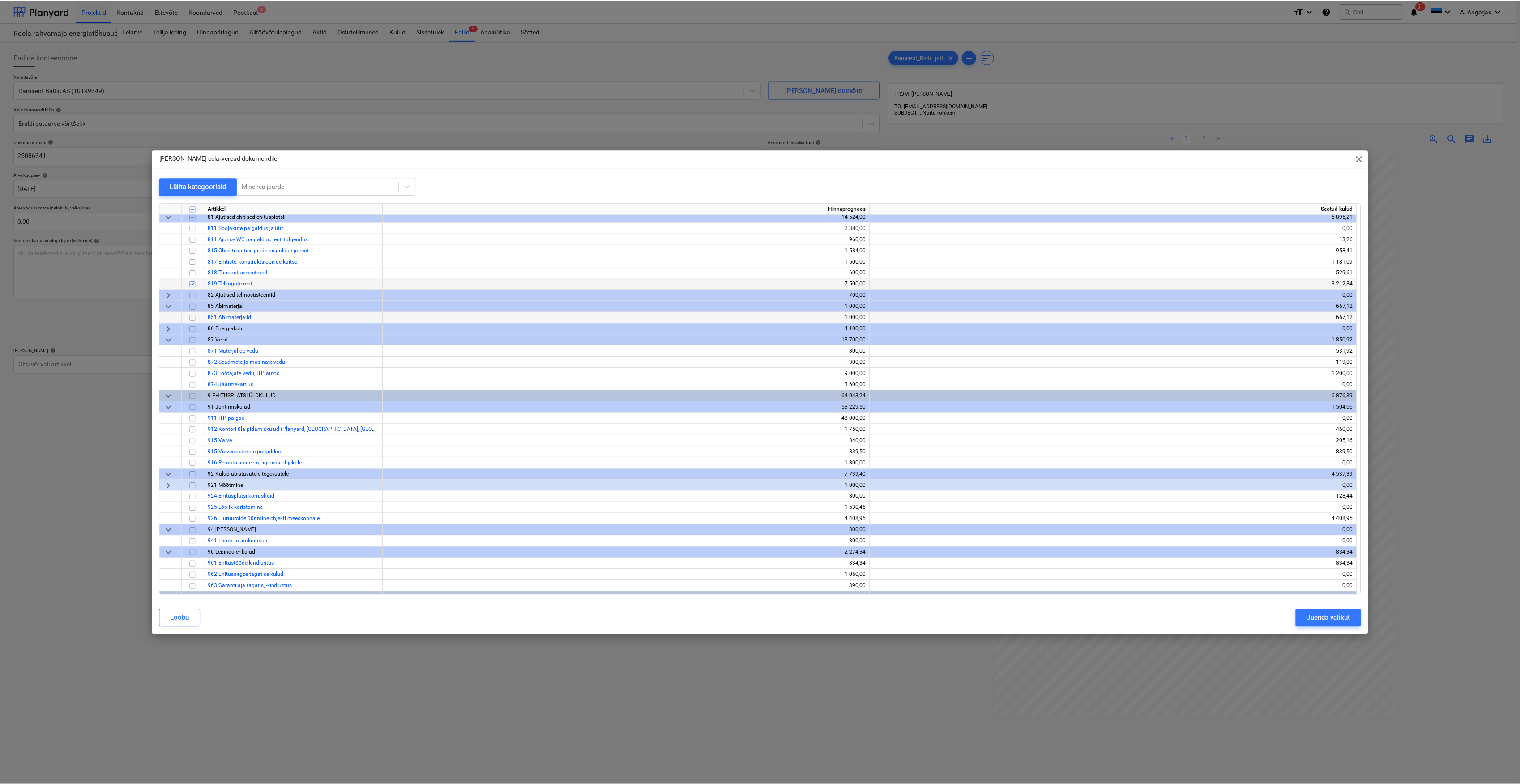
scroll to position [2768, 0]
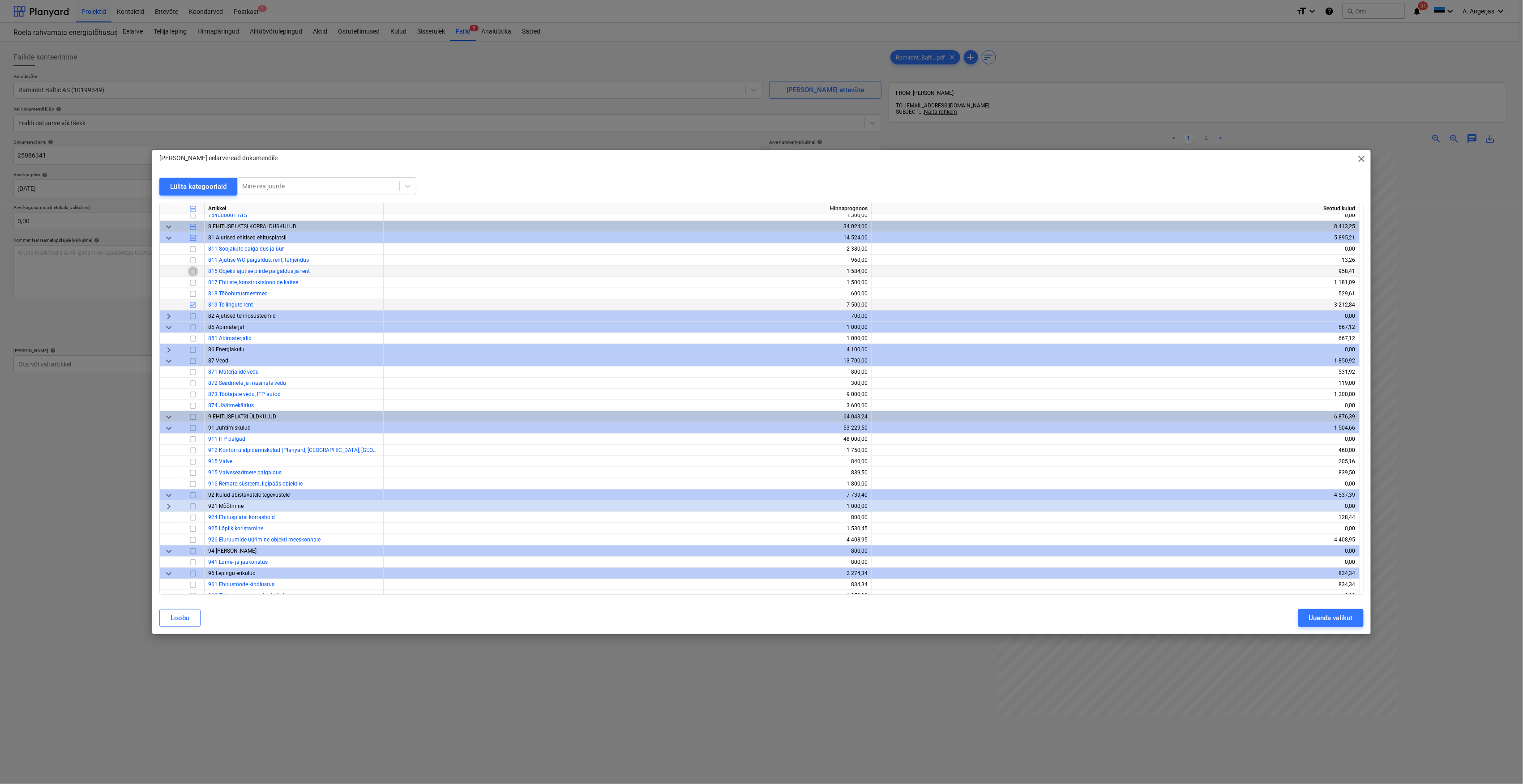
click at [192, 271] on input "checkbox" at bounding box center [193, 271] width 11 height 11
click at [1331, 616] on div "Uuenda valikut" at bounding box center [1330, 618] width 44 height 12
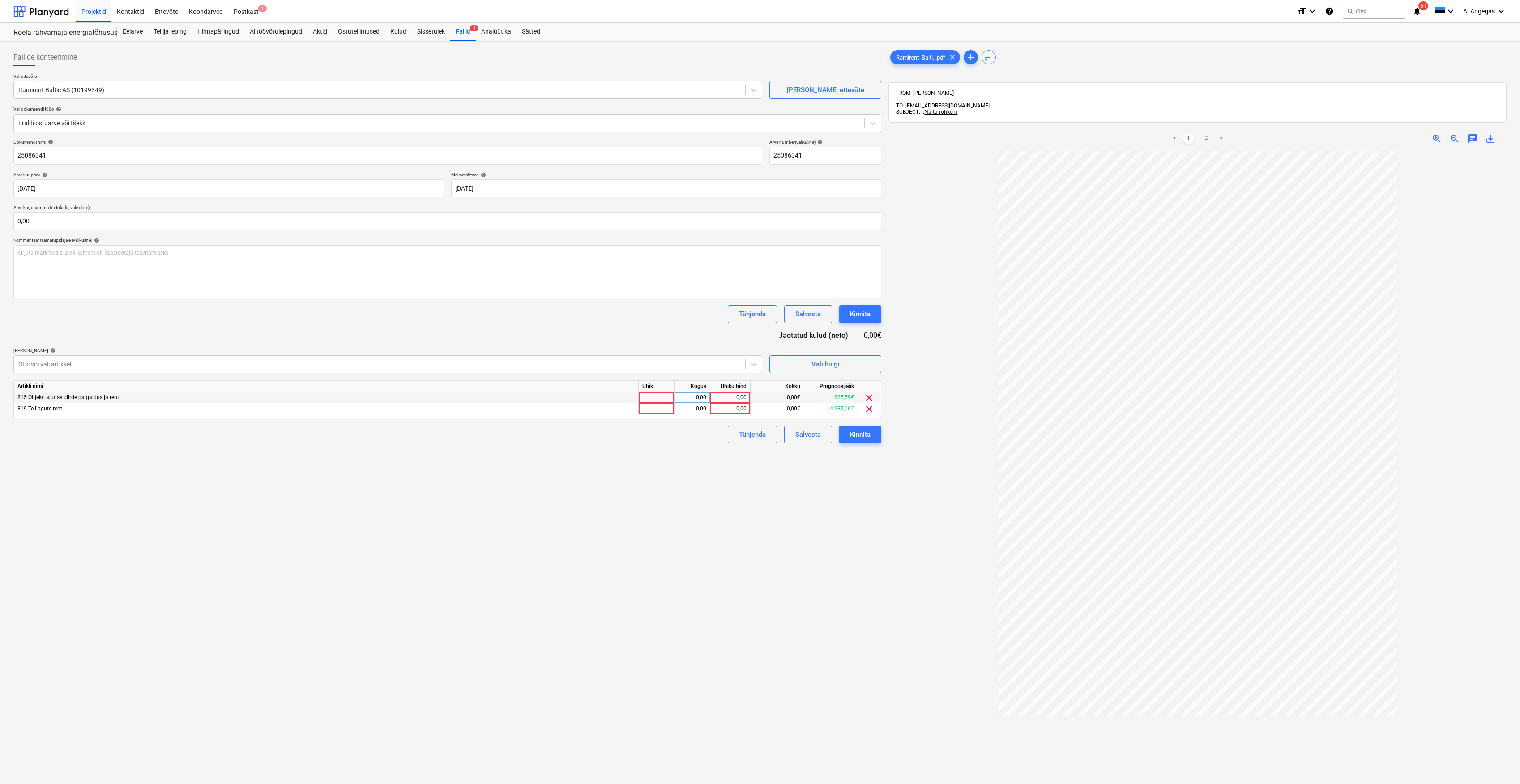
click at [649, 396] on div at bounding box center [657, 397] width 36 height 11
type input "tk"
click at [665, 410] on div at bounding box center [657, 408] width 36 height 11
type input "y"
type input "tk"
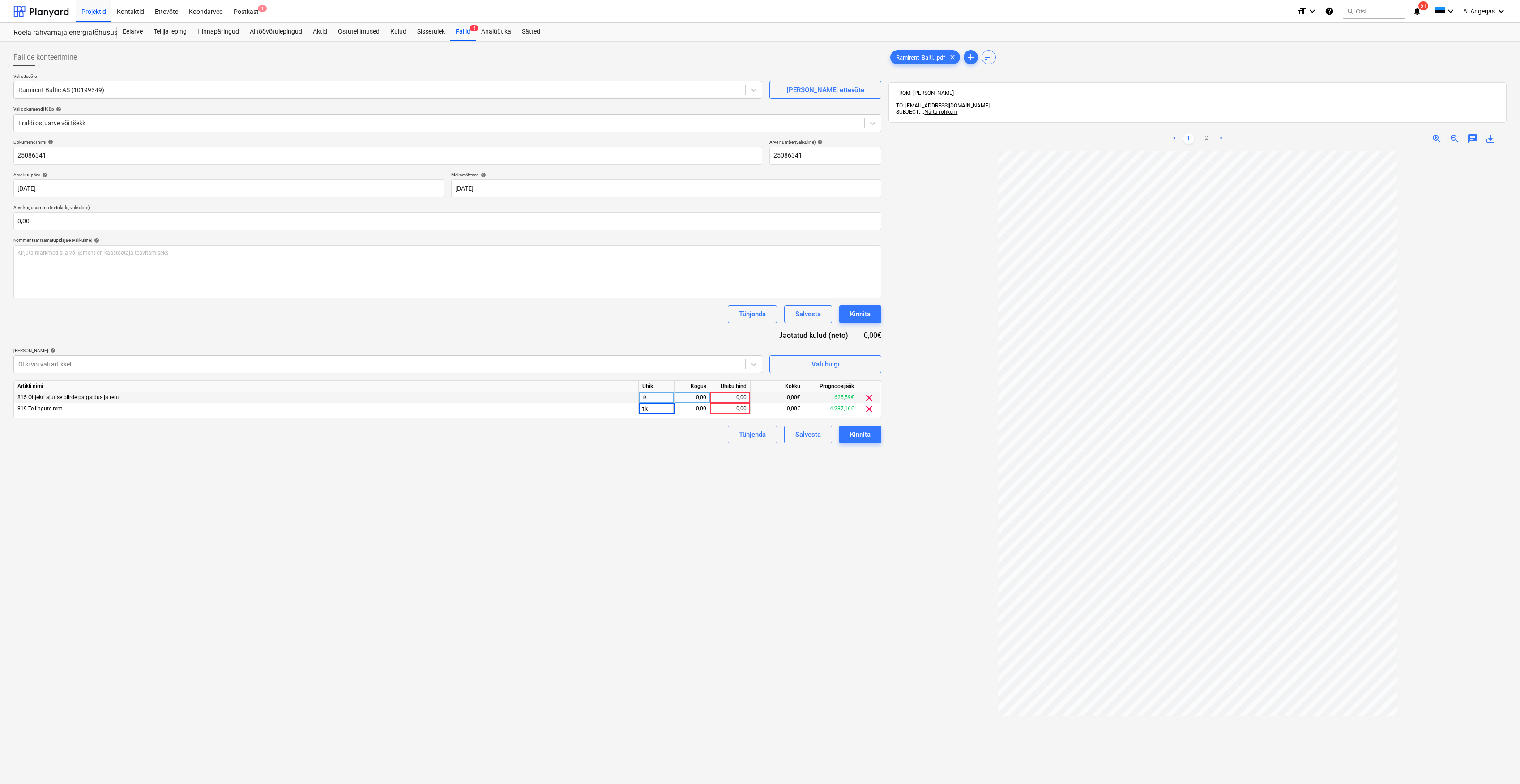
click at [693, 396] on div "0,00" at bounding box center [692, 397] width 28 height 11
type input "1"
click at [692, 409] on div "0,00" at bounding box center [692, 408] width 28 height 11
type input "1"
click at [722, 399] on div "0,00" at bounding box center [730, 397] width 33 height 11
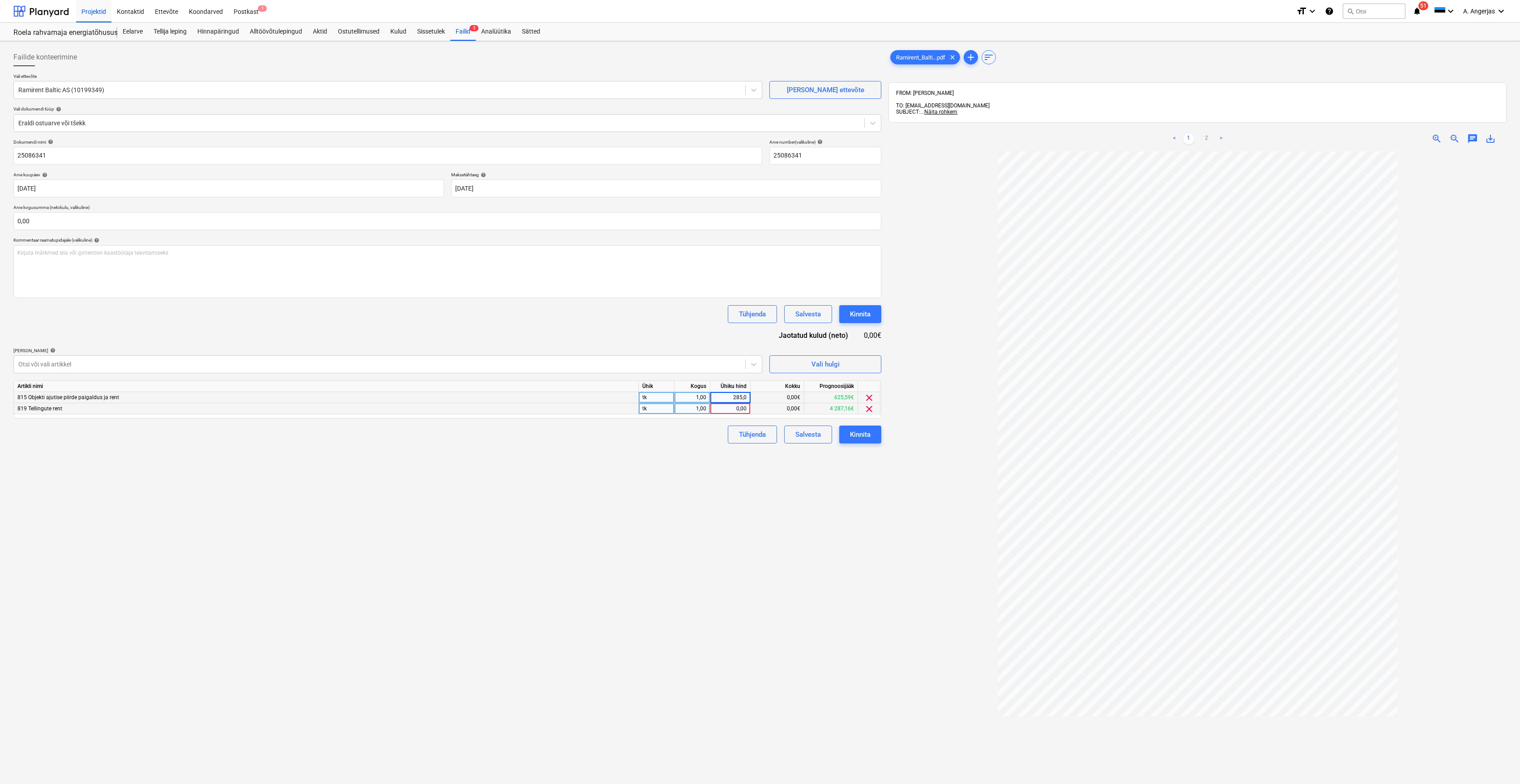
type input "285,09"
click at [751, 405] on div "0,00€" at bounding box center [777, 408] width 54 height 11
click at [746, 407] on div "0,00" at bounding box center [730, 408] width 33 height 11
click at [736, 407] on input at bounding box center [730, 408] width 40 height 11
click at [1222, 138] on link ">" at bounding box center [1221, 138] width 11 height 11
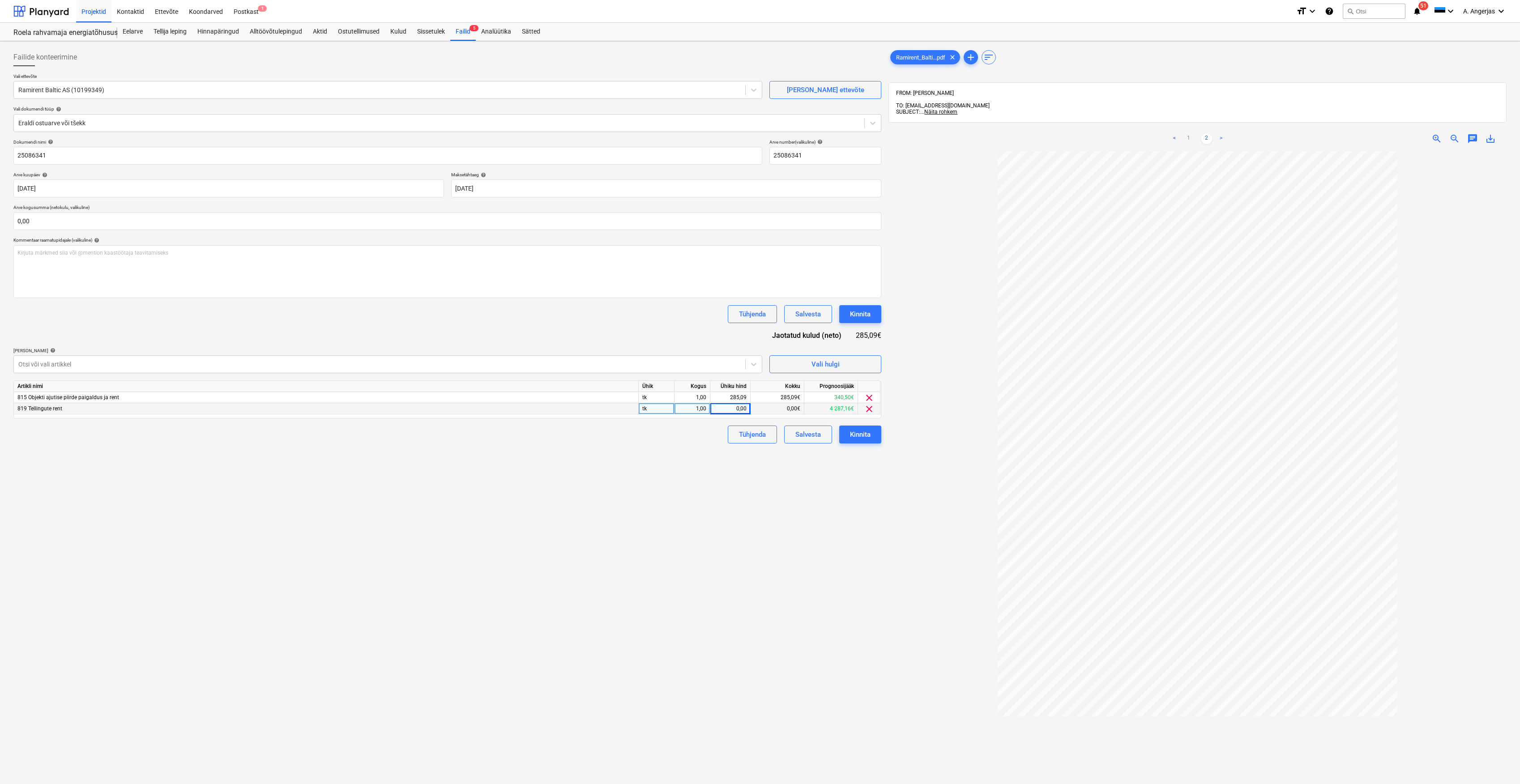
click at [724, 408] on div "0,00" at bounding box center [730, 408] width 33 height 11
type input "555,38"
click at [705, 474] on div "Failide konteerimine Vali ettevõte Ramirent Baltic AS (10199349) Lisa uus ettev…" at bounding box center [447, 479] width 875 height 869
click at [195, 214] on input "text" at bounding box center [447, 221] width 868 height 18
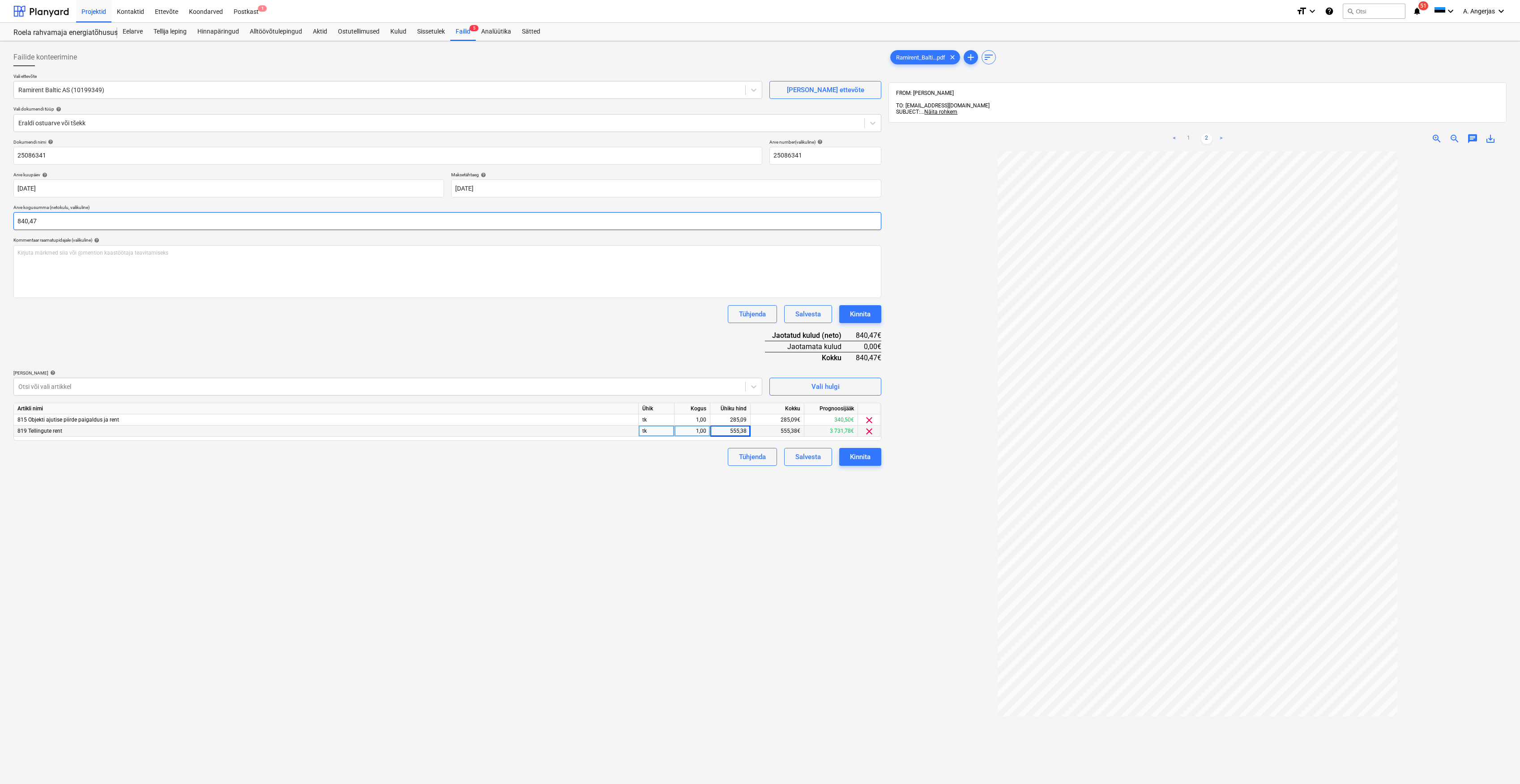
type input "840,47"
click at [155, 317] on div "Tühjenda Salvesta Kinnita" at bounding box center [447, 314] width 868 height 18
click at [870, 314] on div "Kinnita" at bounding box center [860, 314] width 21 height 12
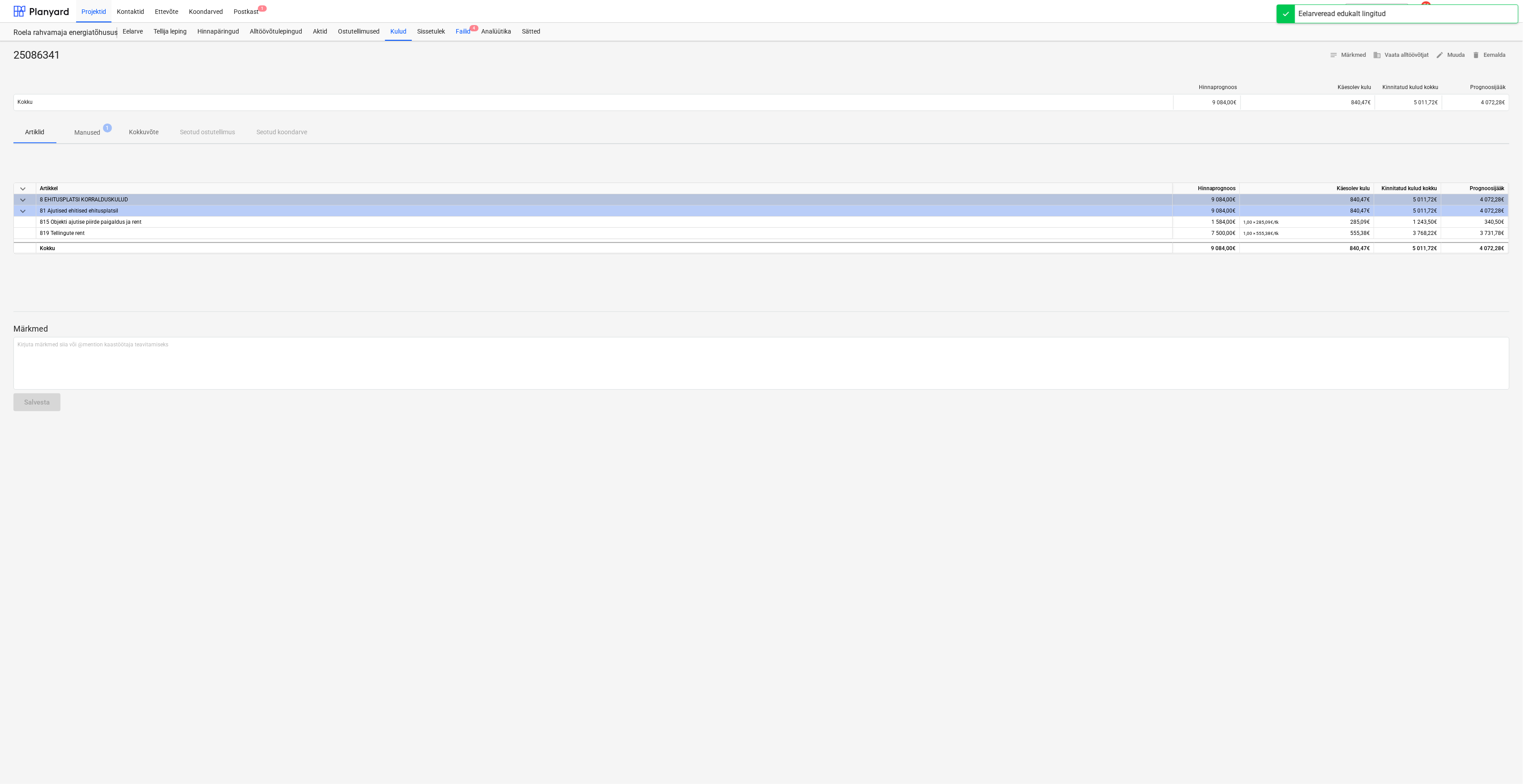
click at [461, 38] on div "Failid 4" at bounding box center [463, 32] width 25 height 18
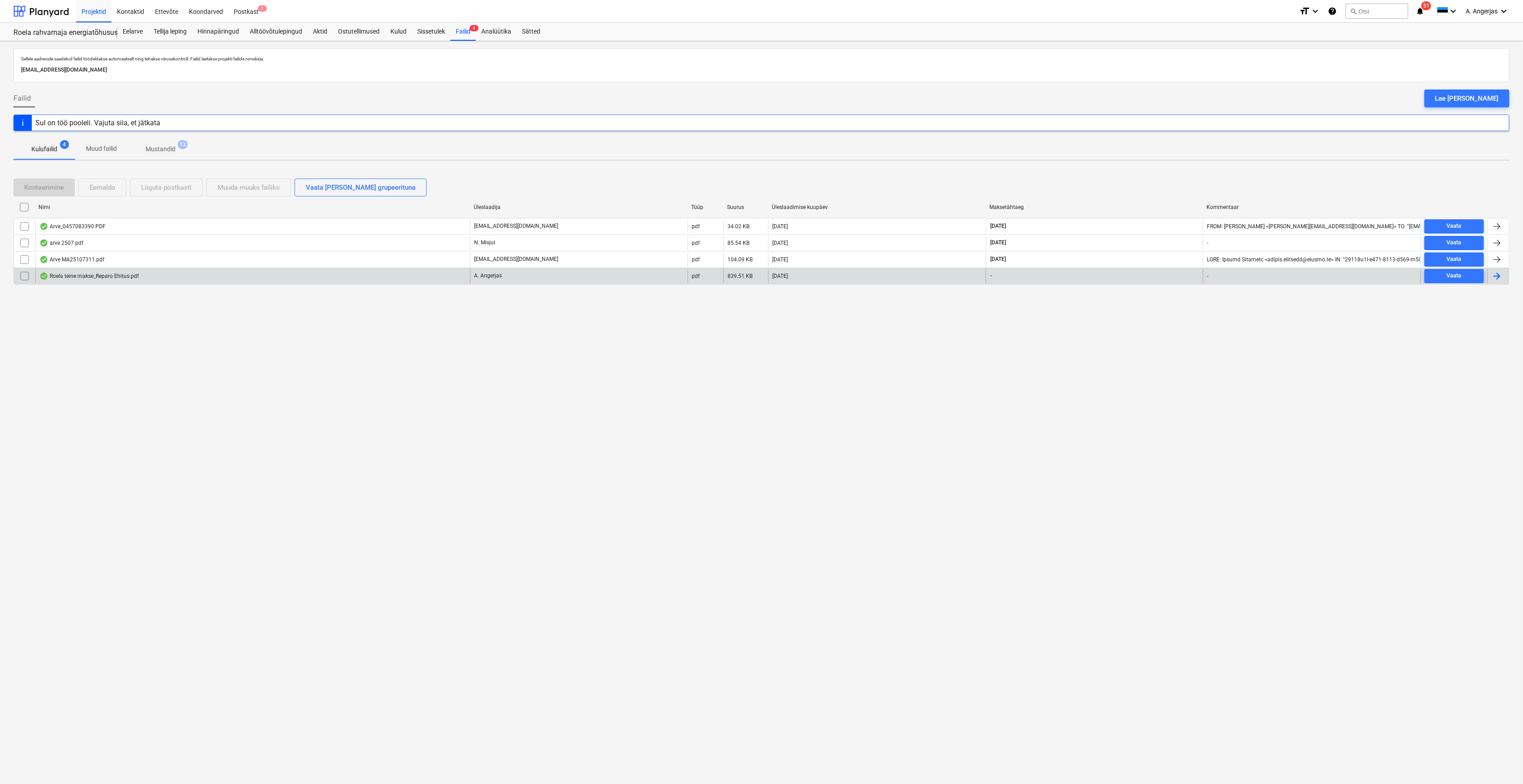
click at [82, 277] on div "Roela teine makse_Reparo Ehitus.pdf" at bounding box center [89, 277] width 99 height 7
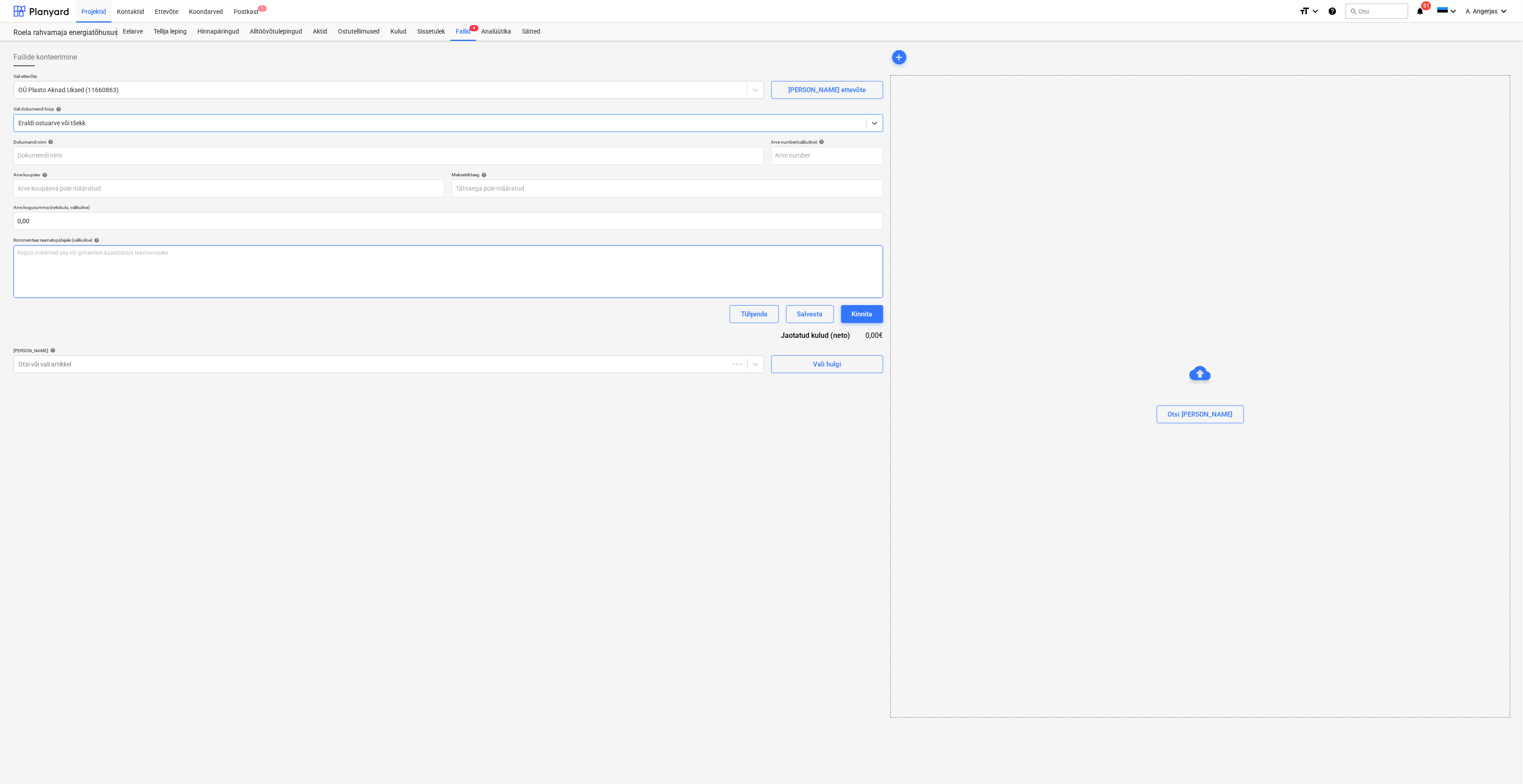
type input "747081"
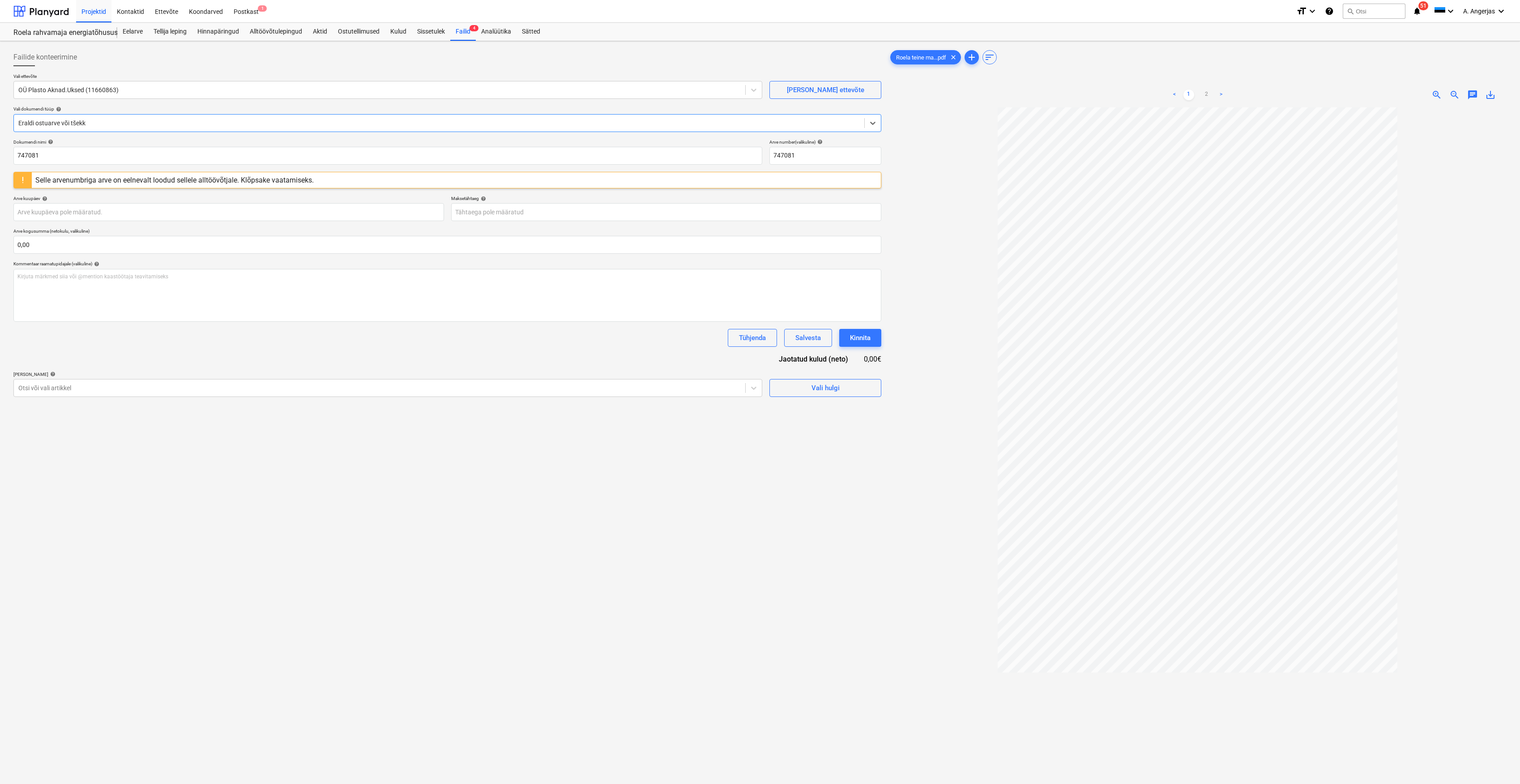
click at [305, 181] on div "Selle arvenumbriga arve on eelnevalt loodud sellele alltöövõtjale. Klõpsake vaa…" at bounding box center [175, 180] width 278 height 8
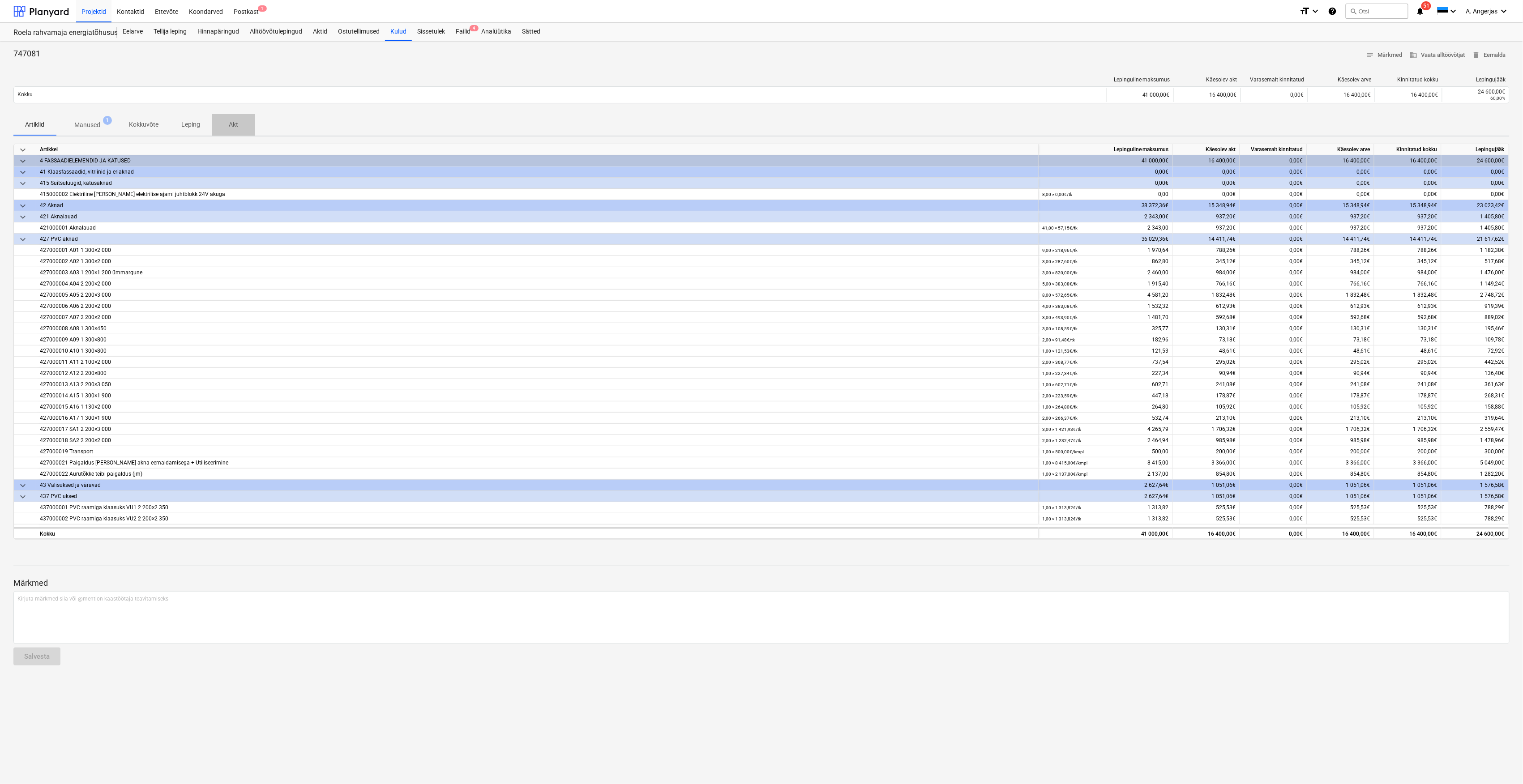
click at [235, 135] on button "Akt" at bounding box center [234, 124] width 43 height 21
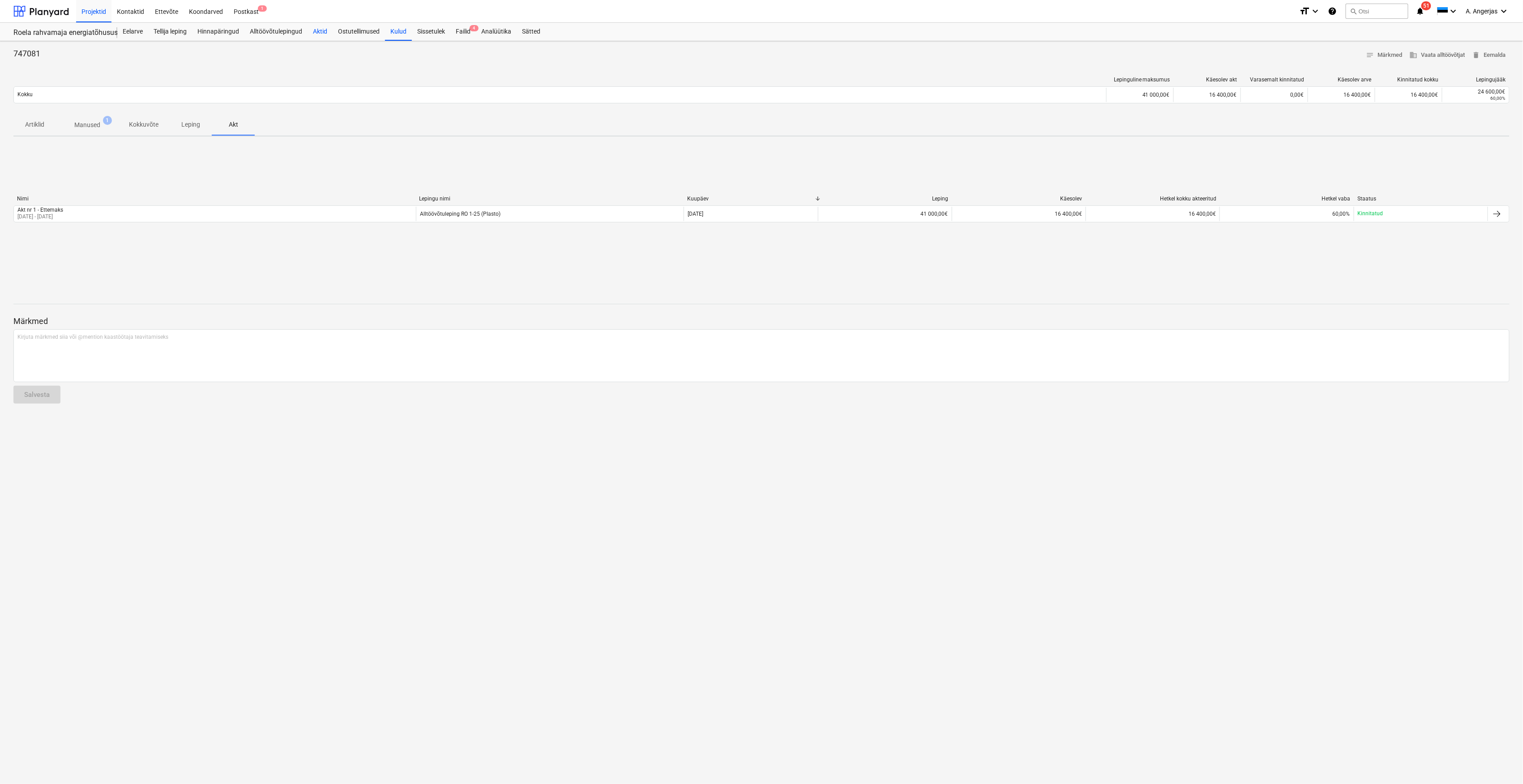
click at [315, 31] on div "Aktid" at bounding box center [320, 32] width 25 height 18
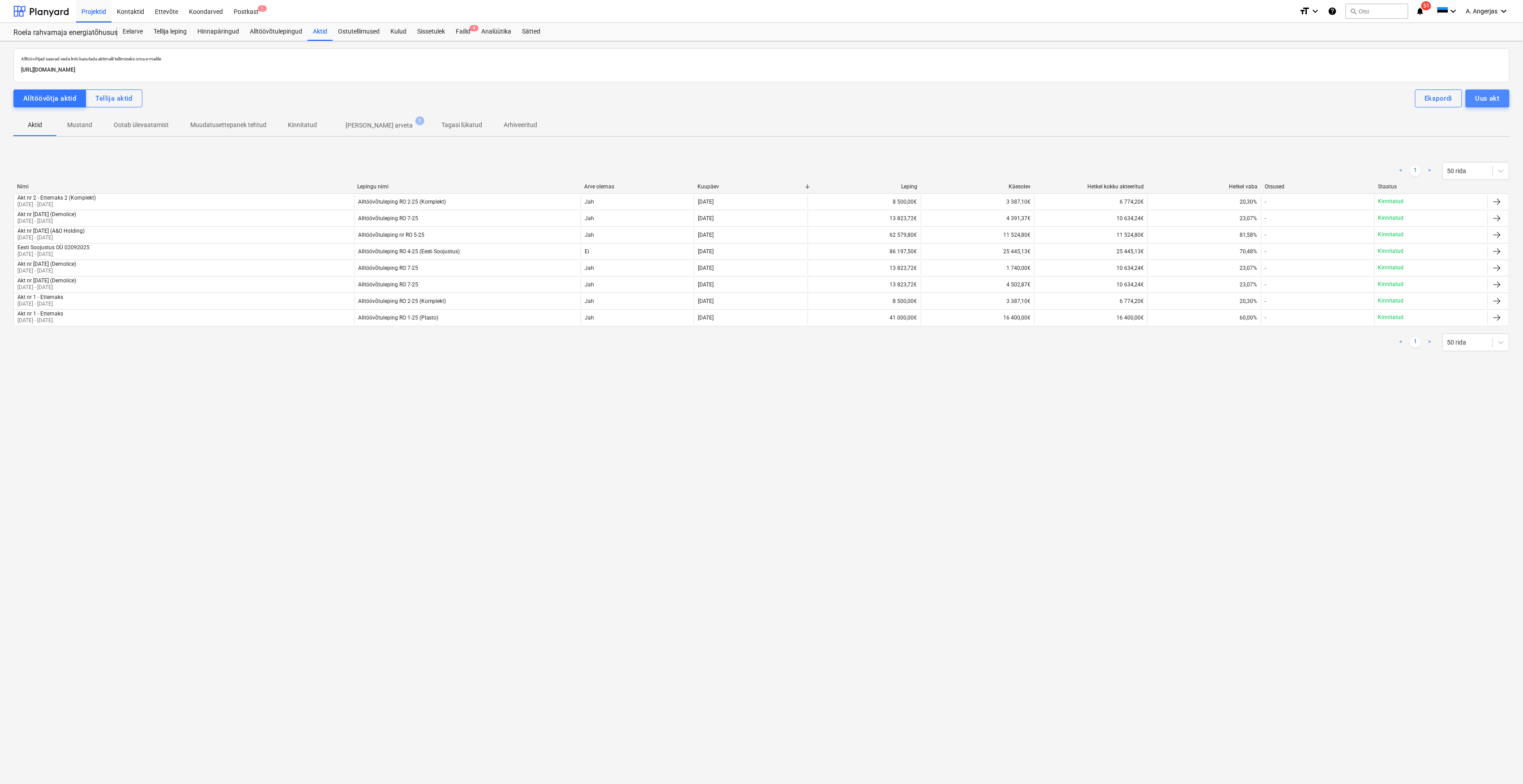
click at [1476, 96] on div "Uus akt" at bounding box center [1487, 98] width 24 height 12
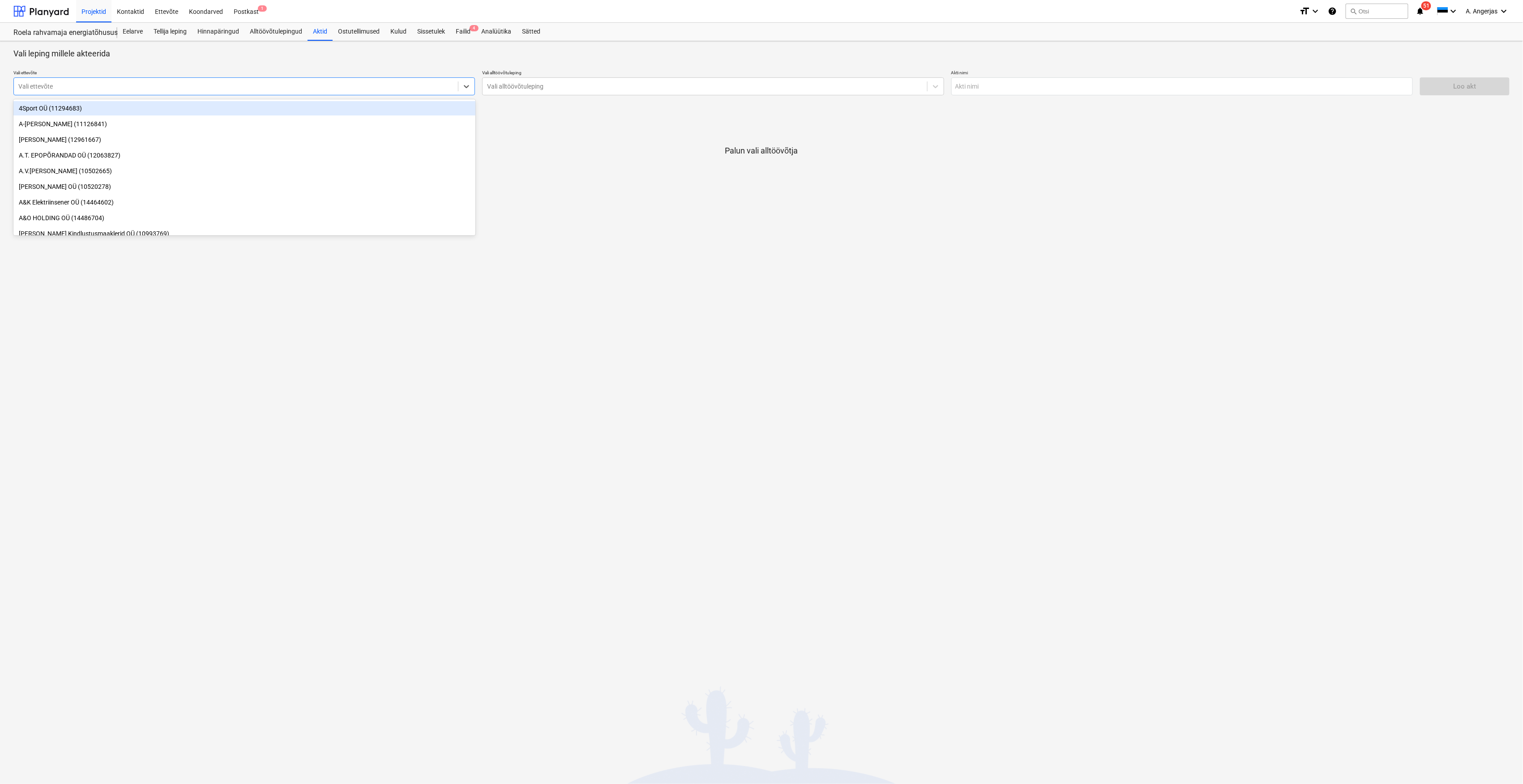
click at [419, 87] on div at bounding box center [236, 87] width 435 height 9
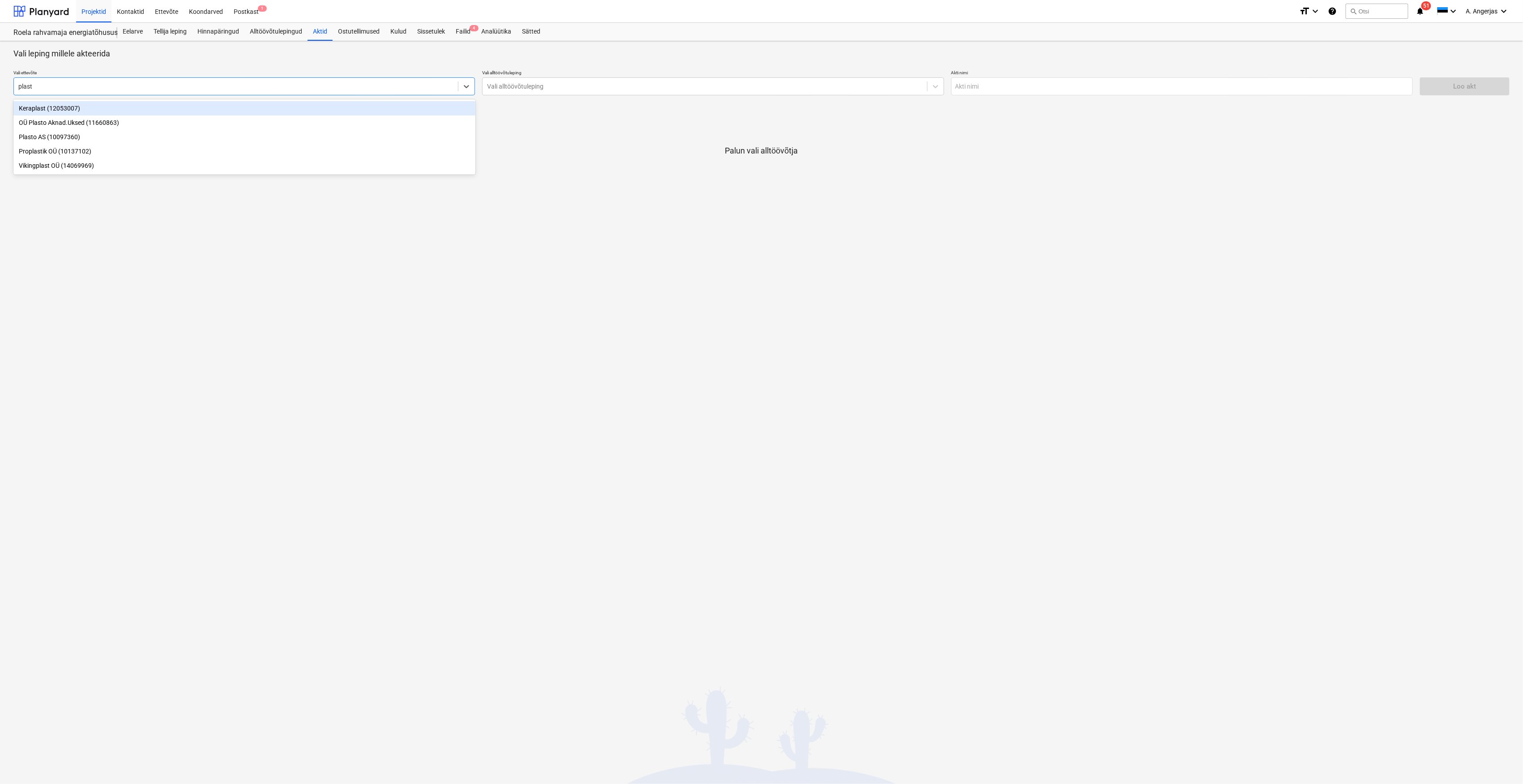
type input "plasto"
click at [57, 104] on div "OÜ Plasto Aknad.Uksed (11660863)" at bounding box center [244, 108] width 462 height 14
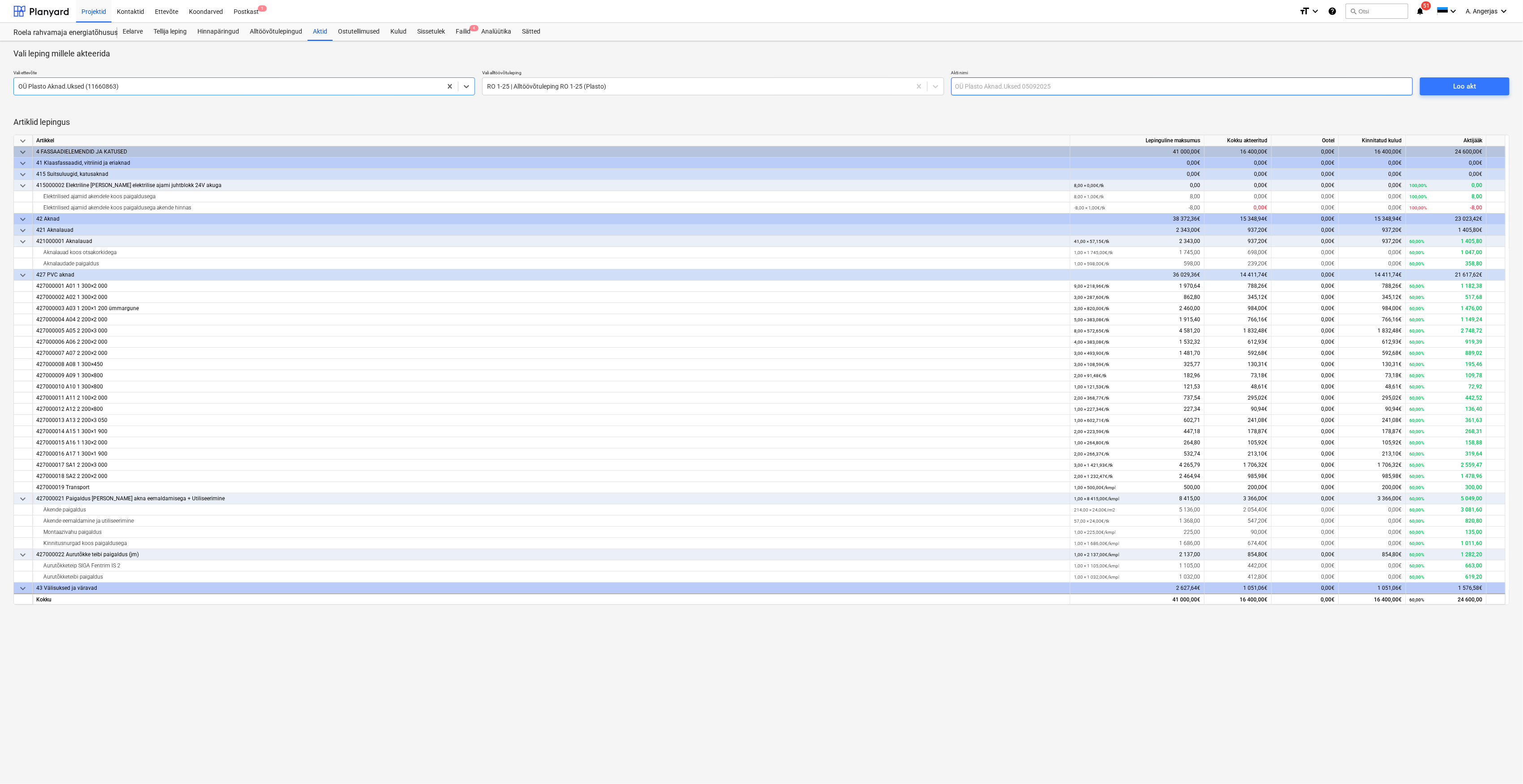
click at [1042, 91] on input "text" at bounding box center [1182, 87] width 462 height 18
type input "Akt nr 2 - Ettemaks 2"
click at [1469, 81] on div "Loo akt" at bounding box center [1464, 87] width 23 height 12
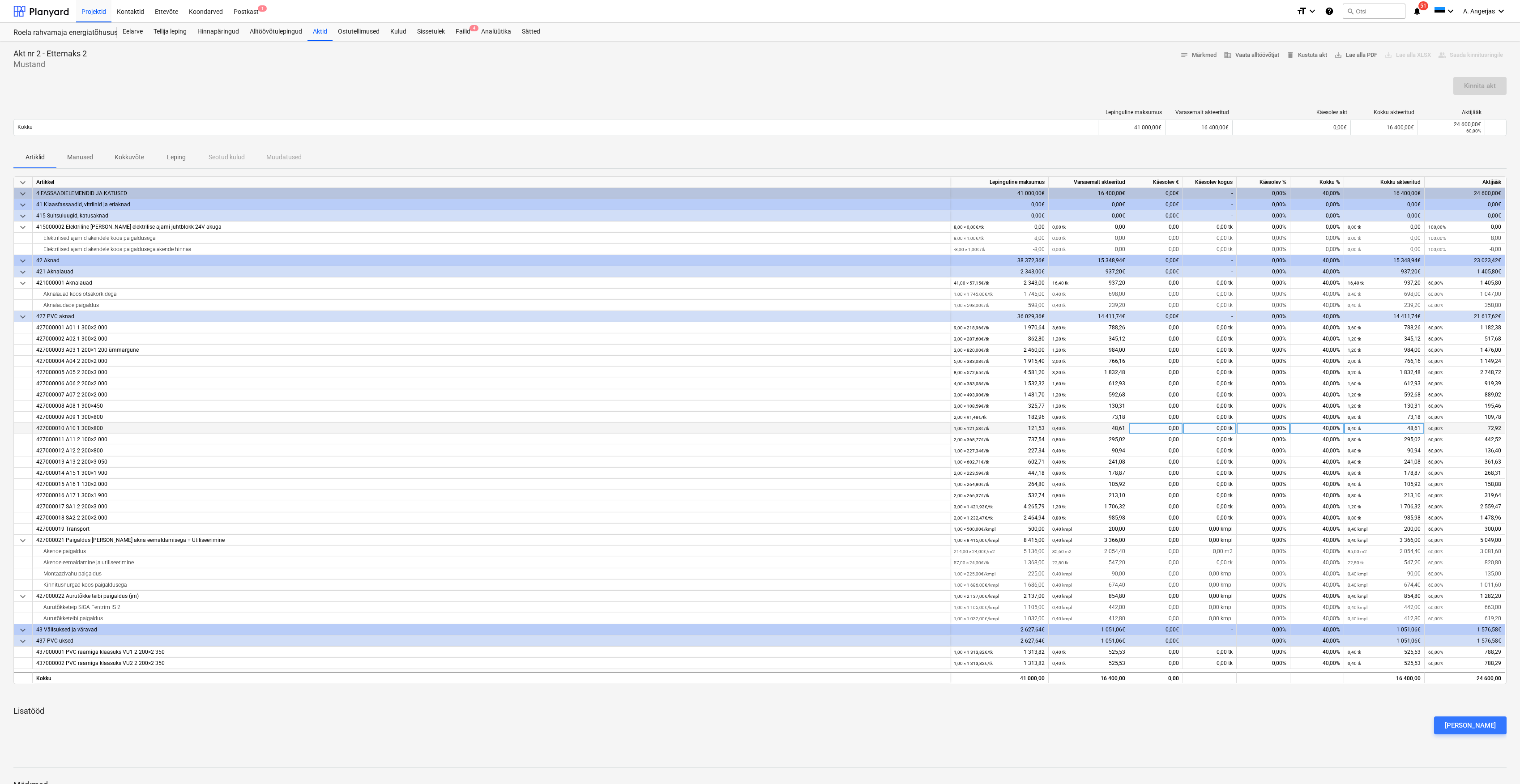
scroll to position [59, 0]
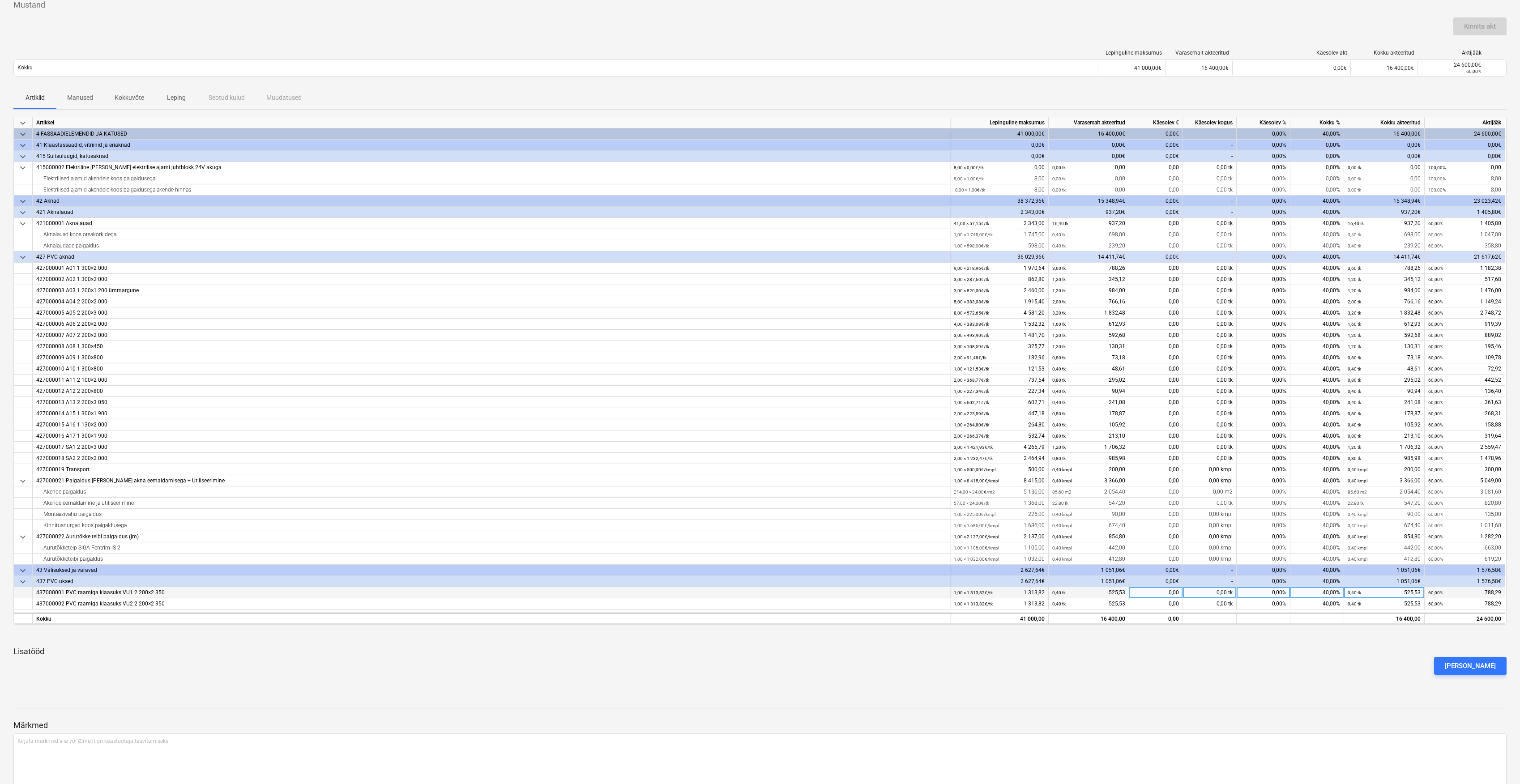
click at [1331, 595] on div "40,00%" at bounding box center [1317, 592] width 54 height 11
type input "80"
click at [1334, 607] on div "40,00%" at bounding box center [1317, 604] width 54 height 11
click at [1337, 606] on div "40,00%" at bounding box center [1317, 604] width 54 height 11
type input "80"
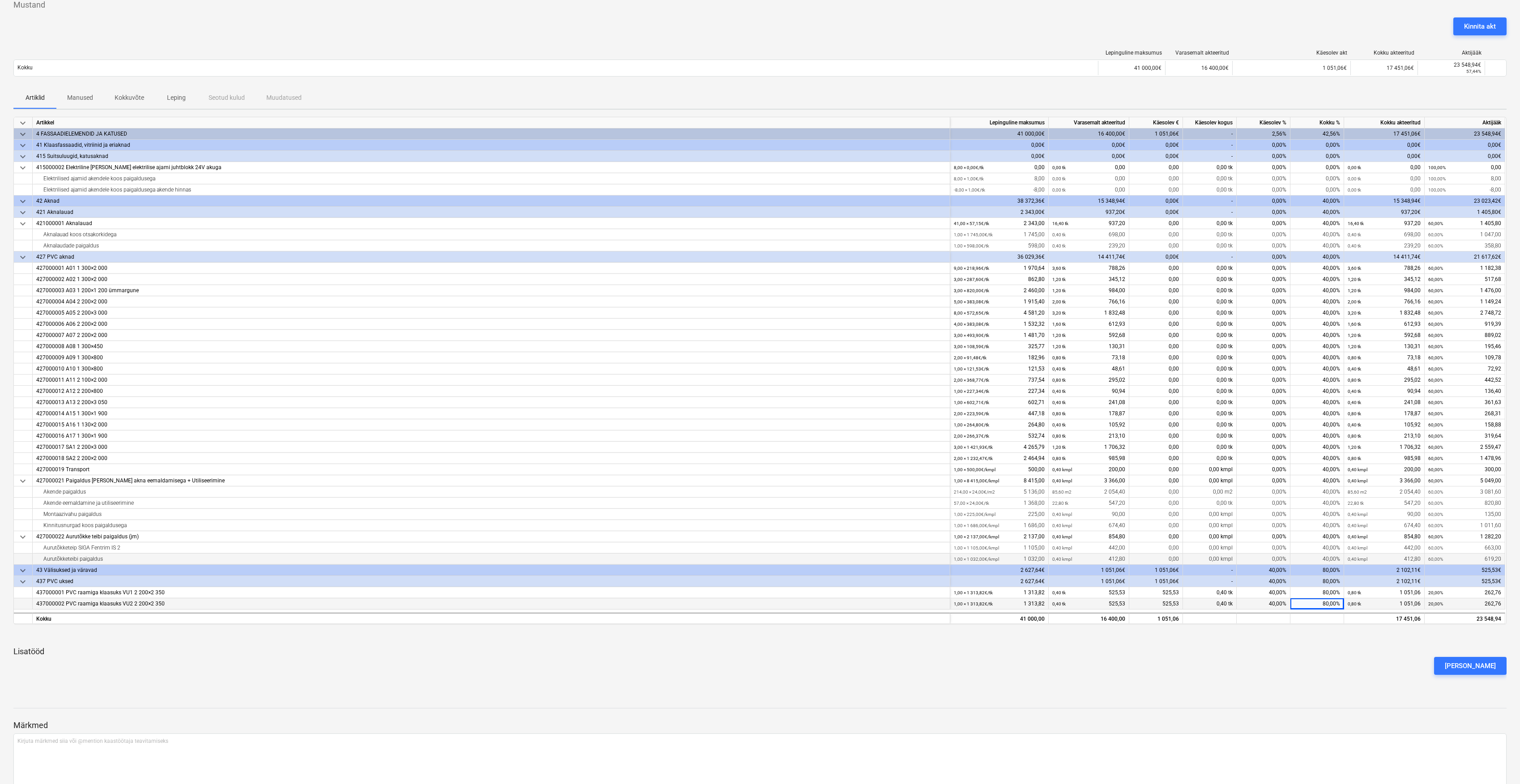
click at [1332, 557] on div "40,00%" at bounding box center [1317, 559] width 54 height 11
click at [1331, 557] on div "40,00%" at bounding box center [1317, 559] width 54 height 11
type input "80"
click at [1328, 539] on div "40,00%" at bounding box center [1317, 536] width 54 height 11
click at [1329, 538] on div "59,32%" at bounding box center [1317, 536] width 54 height 11
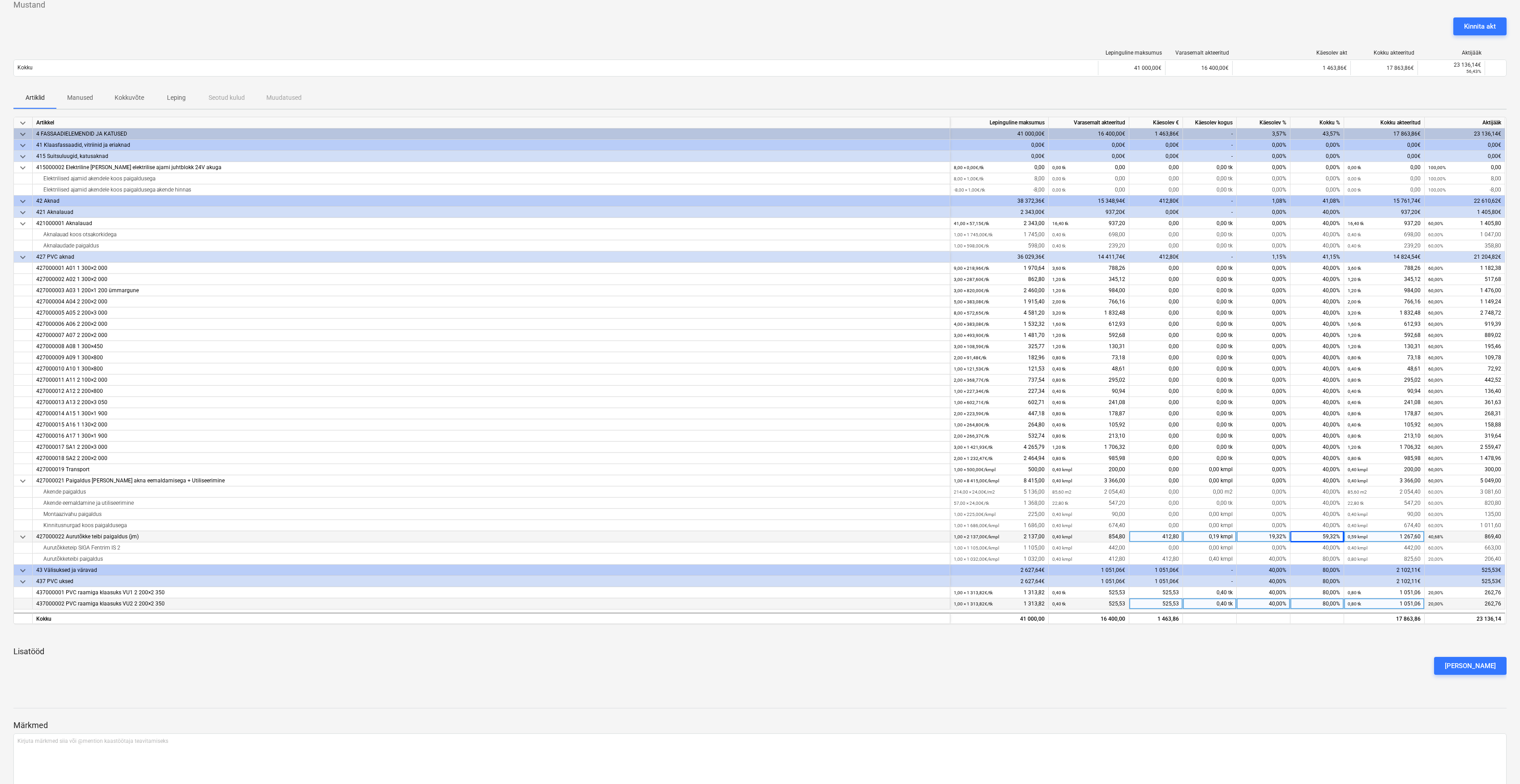
click at [1331, 542] on div "59,32%" at bounding box center [1317, 536] width 54 height 11
click at [1325, 563] on div "80,00%" at bounding box center [1317, 559] width 54 height 11
click at [1333, 552] on div "40,00%" at bounding box center [1317, 547] width 54 height 11
type input "80"
click at [1328, 541] on div "80,00%" at bounding box center [1317, 536] width 54 height 11
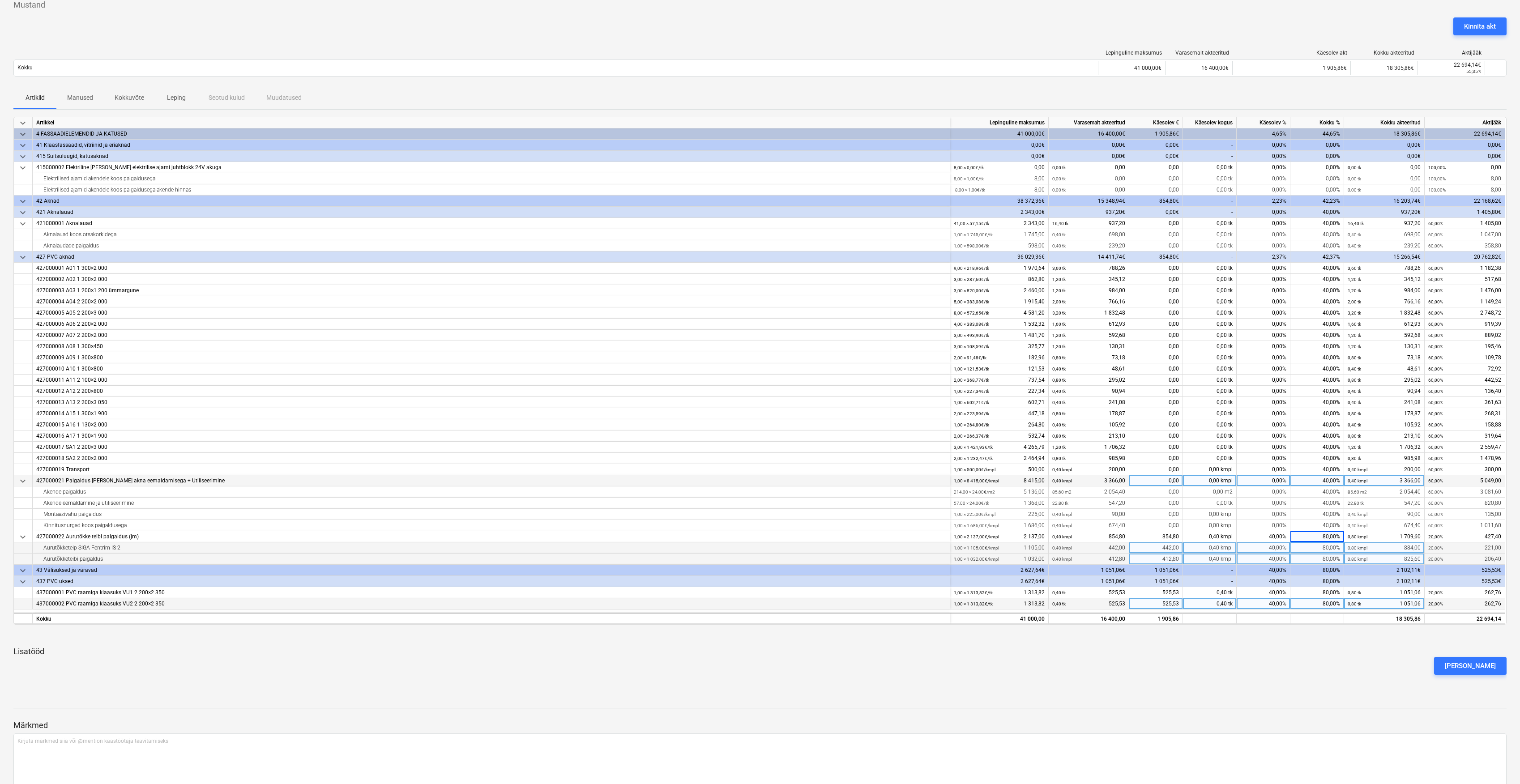
click at [1333, 484] on div "40,00%" at bounding box center [1317, 481] width 54 height 11
type input "80"
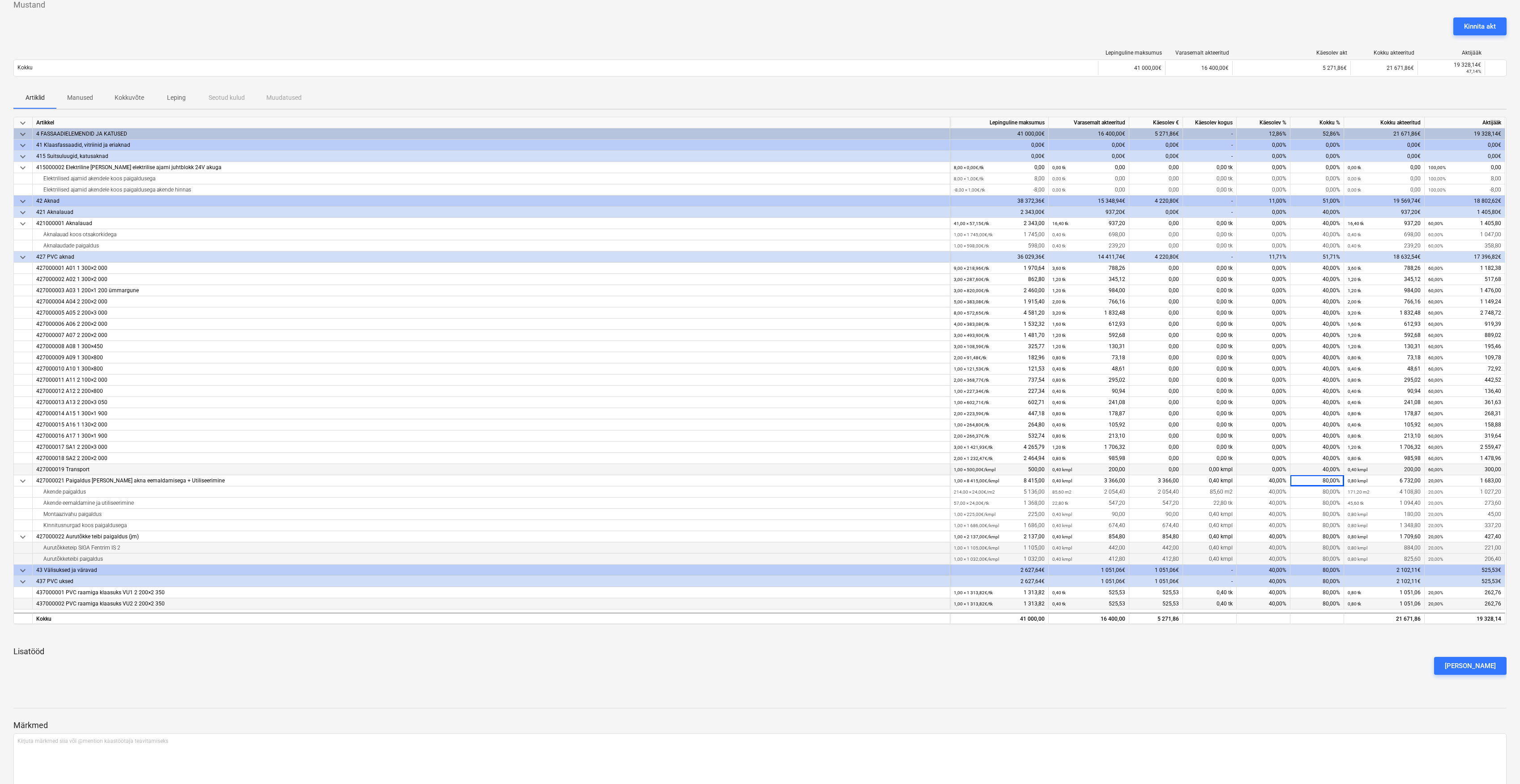
click at [1331, 471] on div "40,00%" at bounding box center [1317, 470] width 54 height 11
click at [1329, 465] on div "40,00%" at bounding box center [1317, 470] width 54 height 11
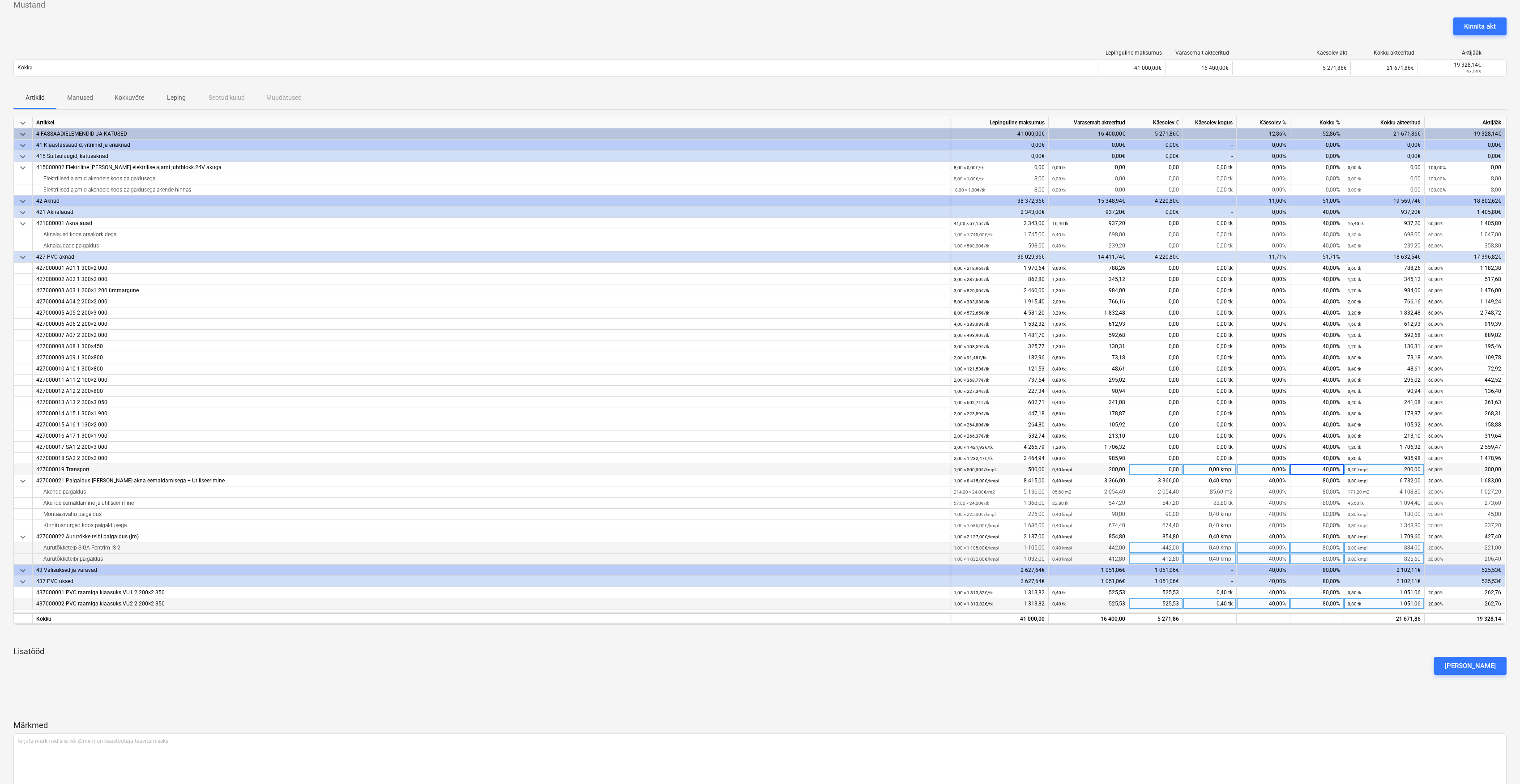
click at [1331, 465] on div "40,00%" at bounding box center [1317, 470] width 54 height 11
type input "80"
click at [1331, 460] on div "40,00%" at bounding box center [1317, 458] width 54 height 11
click at [1331, 456] on div "40,00%" at bounding box center [1317, 458] width 54 height 11
type input "80"
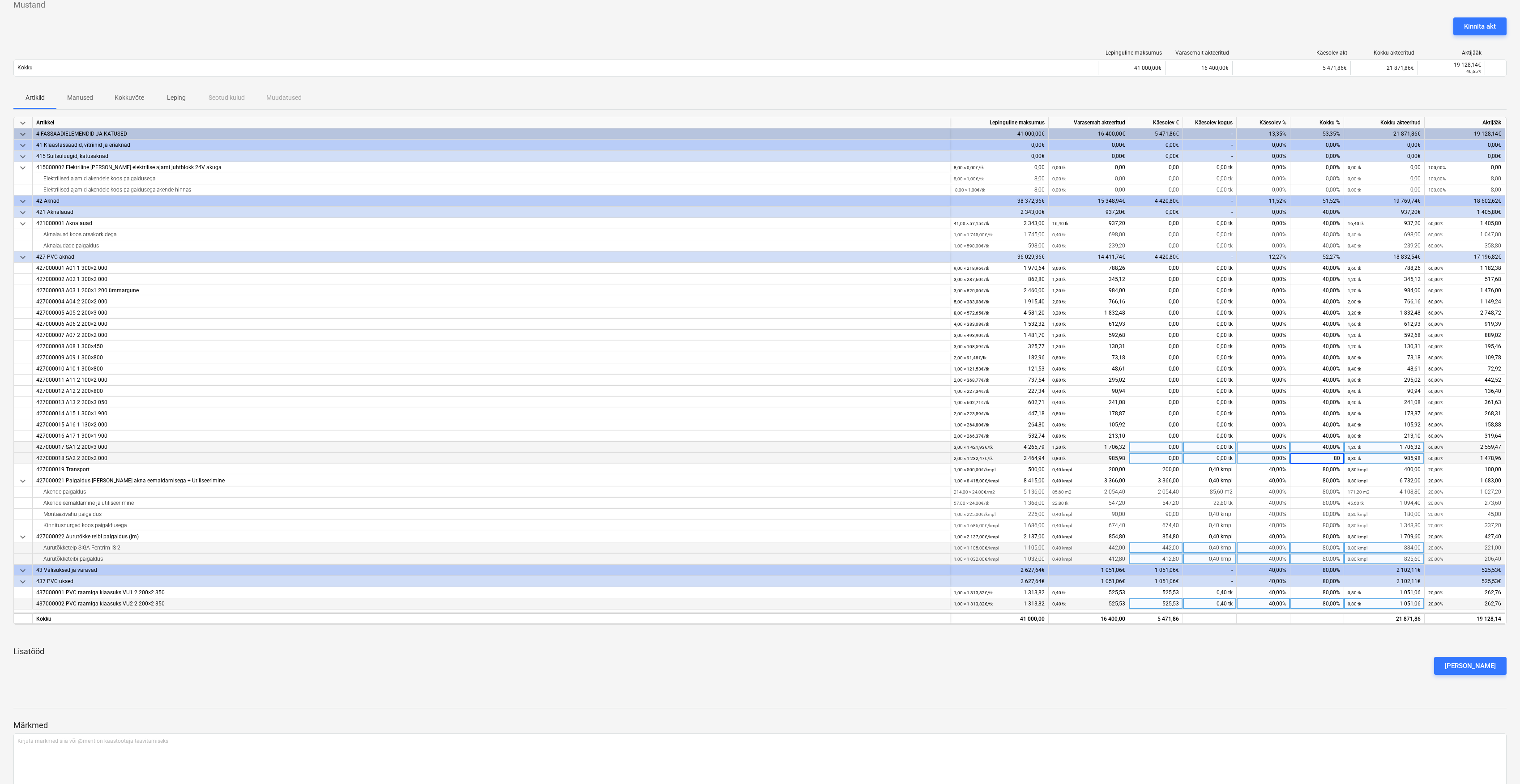
click at [1334, 445] on div "40,00%" at bounding box center [1317, 447] width 54 height 11
click at [1329, 446] on div "40,00%" at bounding box center [1317, 447] width 54 height 11
type input "80"
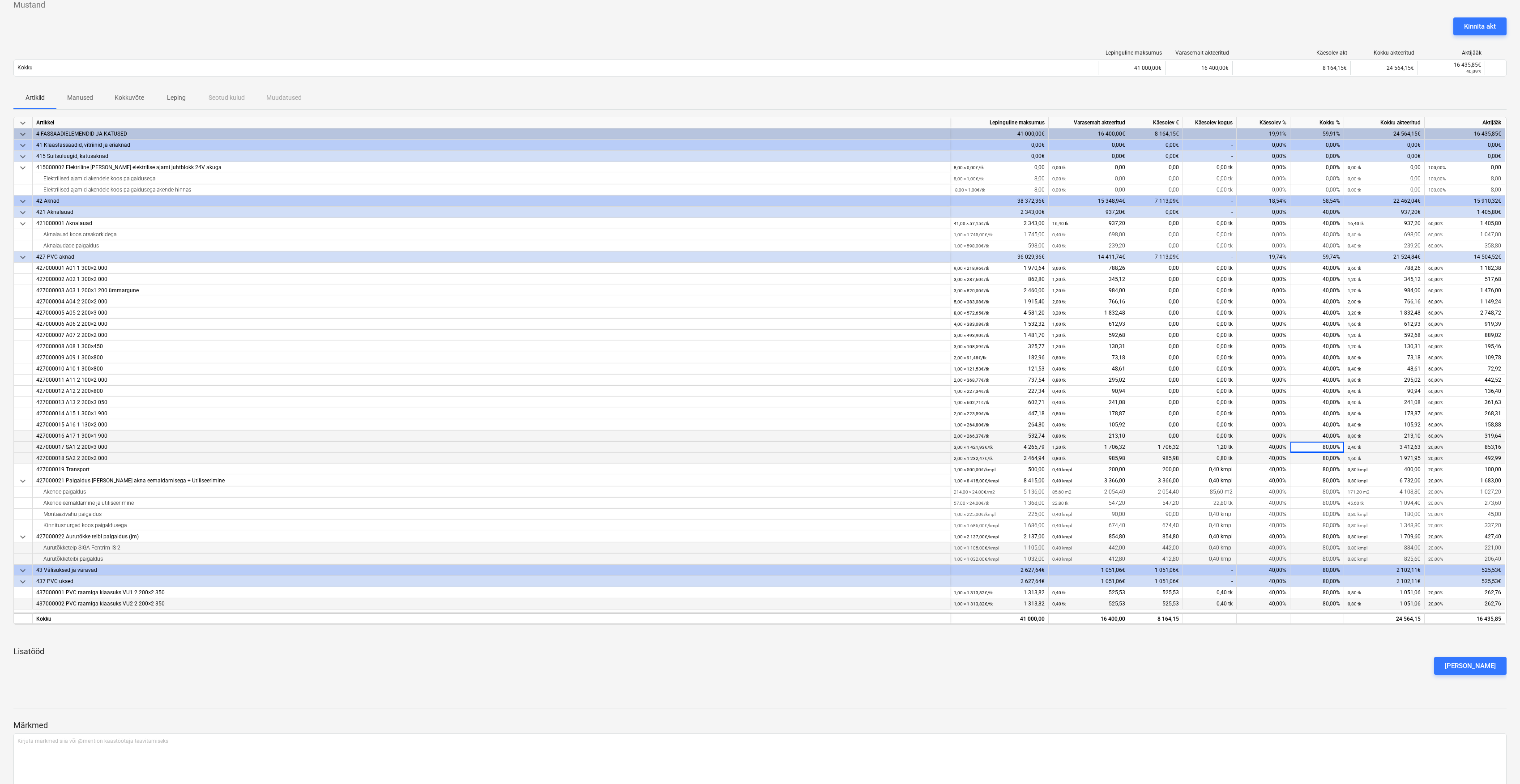
click at [1331, 434] on div "40,00%" at bounding box center [1317, 436] width 54 height 11
click at [1322, 436] on div "40,00%" at bounding box center [1317, 436] width 54 height 11
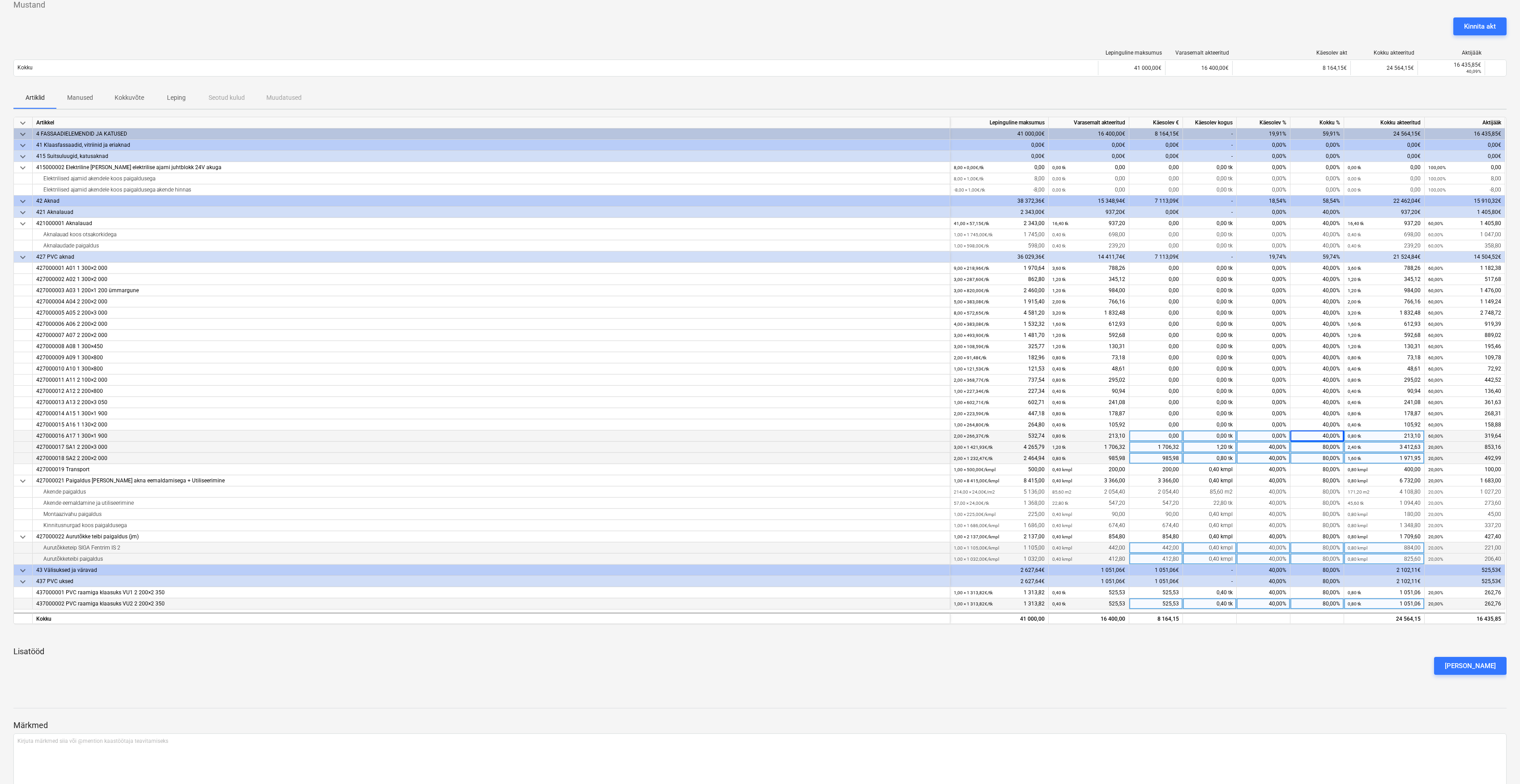
click at [1333, 436] on div "40,00%" at bounding box center [1317, 436] width 54 height 11
type input "80"
click at [1333, 428] on div "40,00%" at bounding box center [1317, 425] width 54 height 11
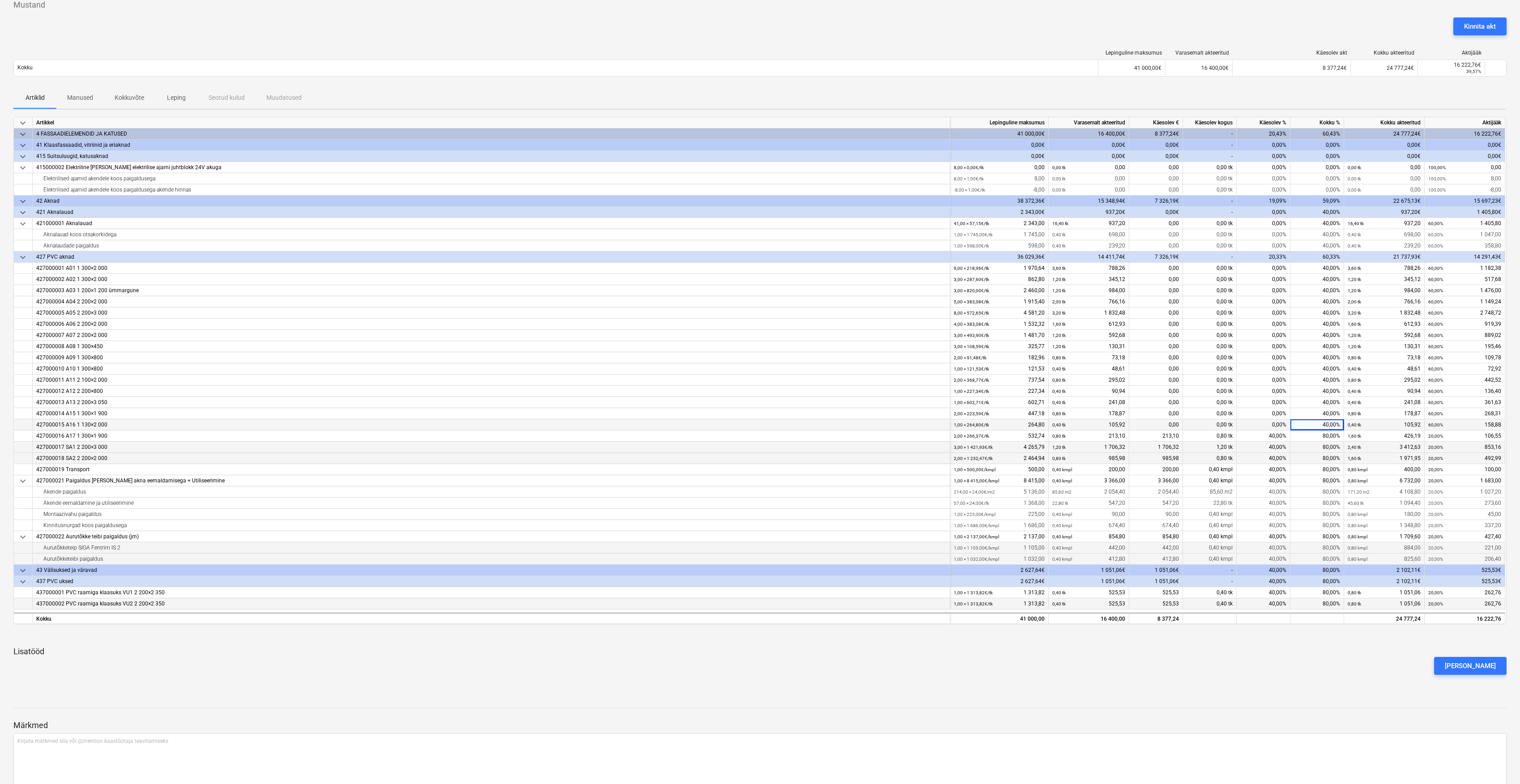
click at [1333, 425] on div "40,00%" at bounding box center [1317, 425] width 54 height 11
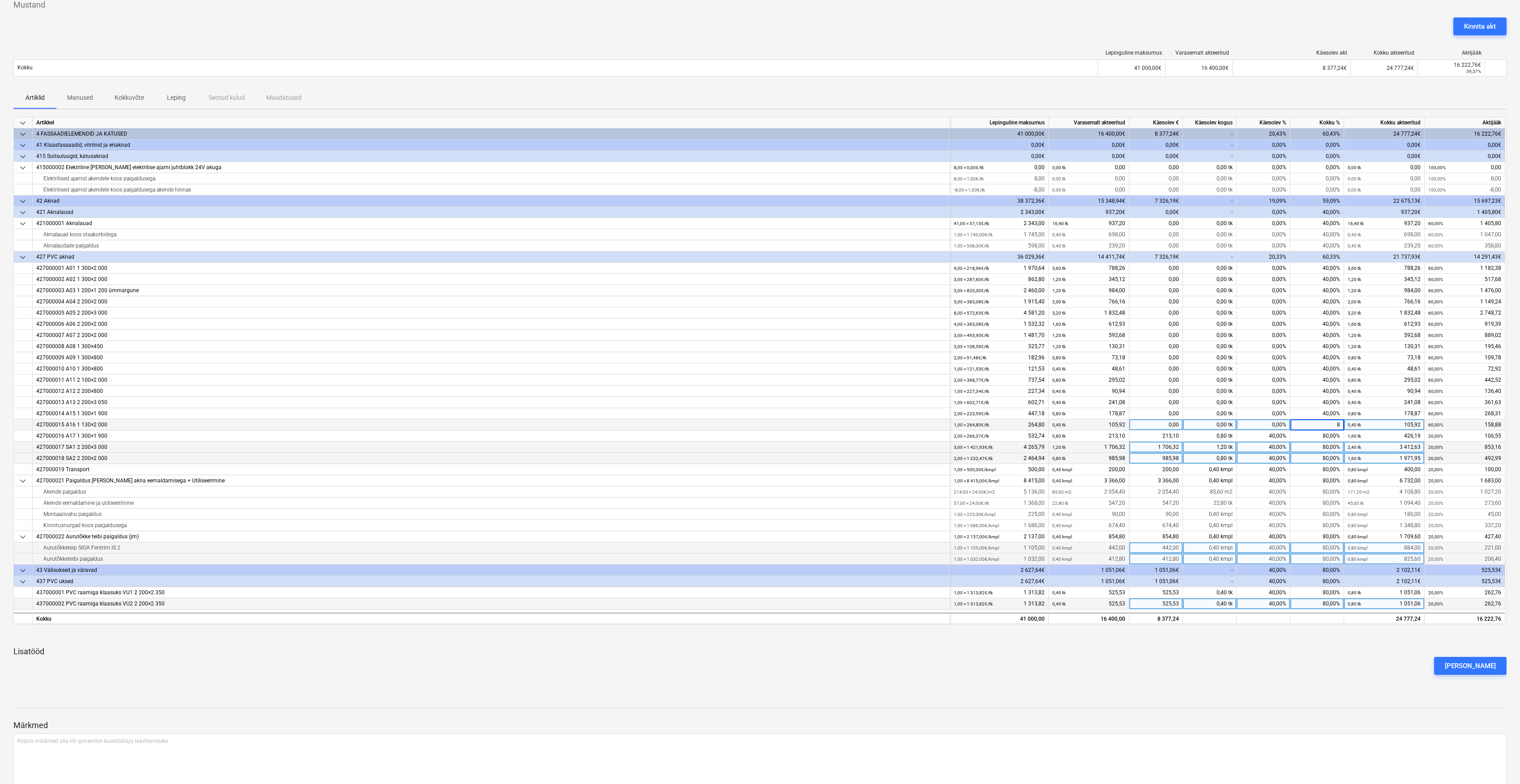
type input "80"
click at [1334, 412] on div "40,00%" at bounding box center [1317, 413] width 54 height 11
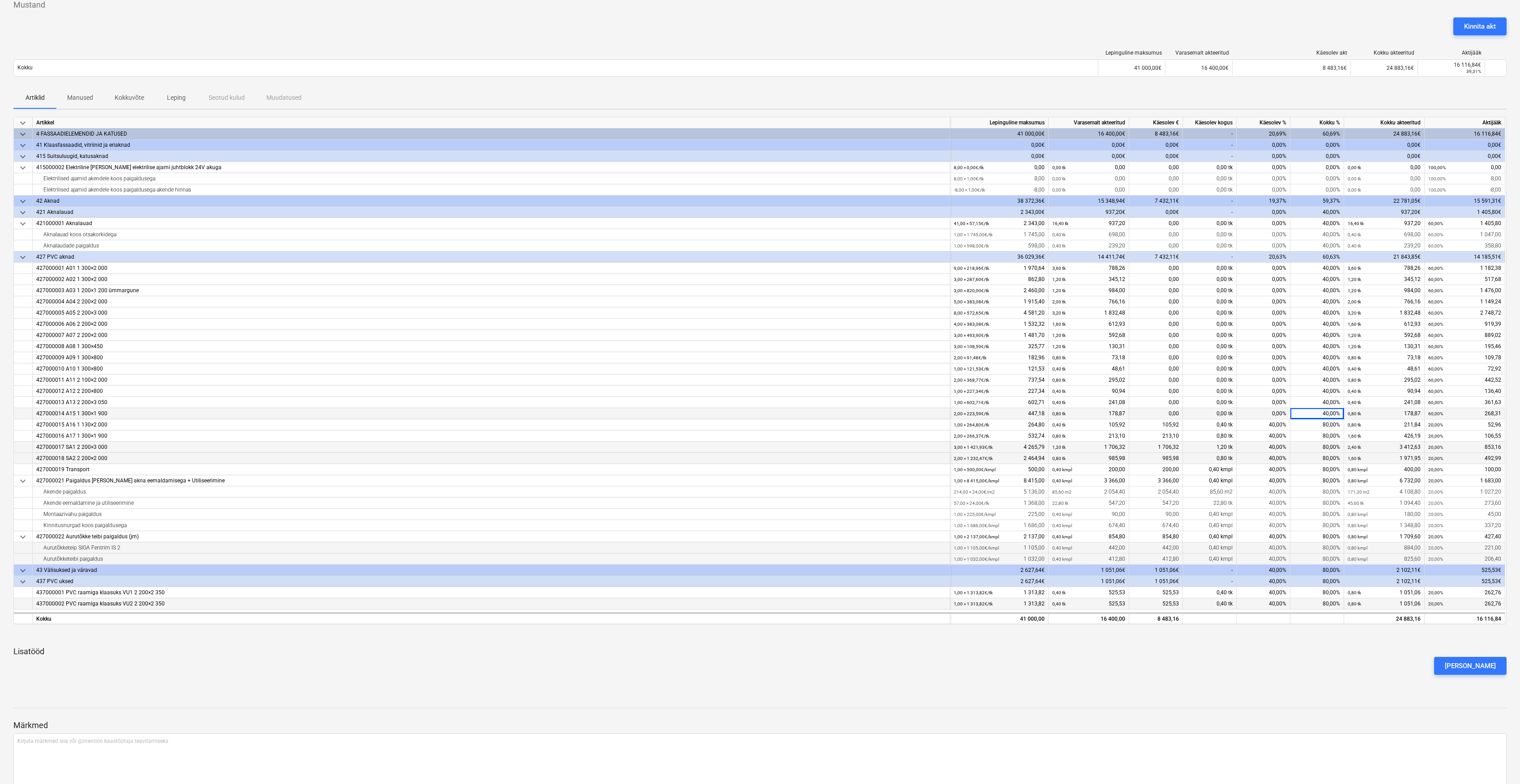
click at [1333, 412] on div "40,00%" at bounding box center [1317, 413] width 54 height 11
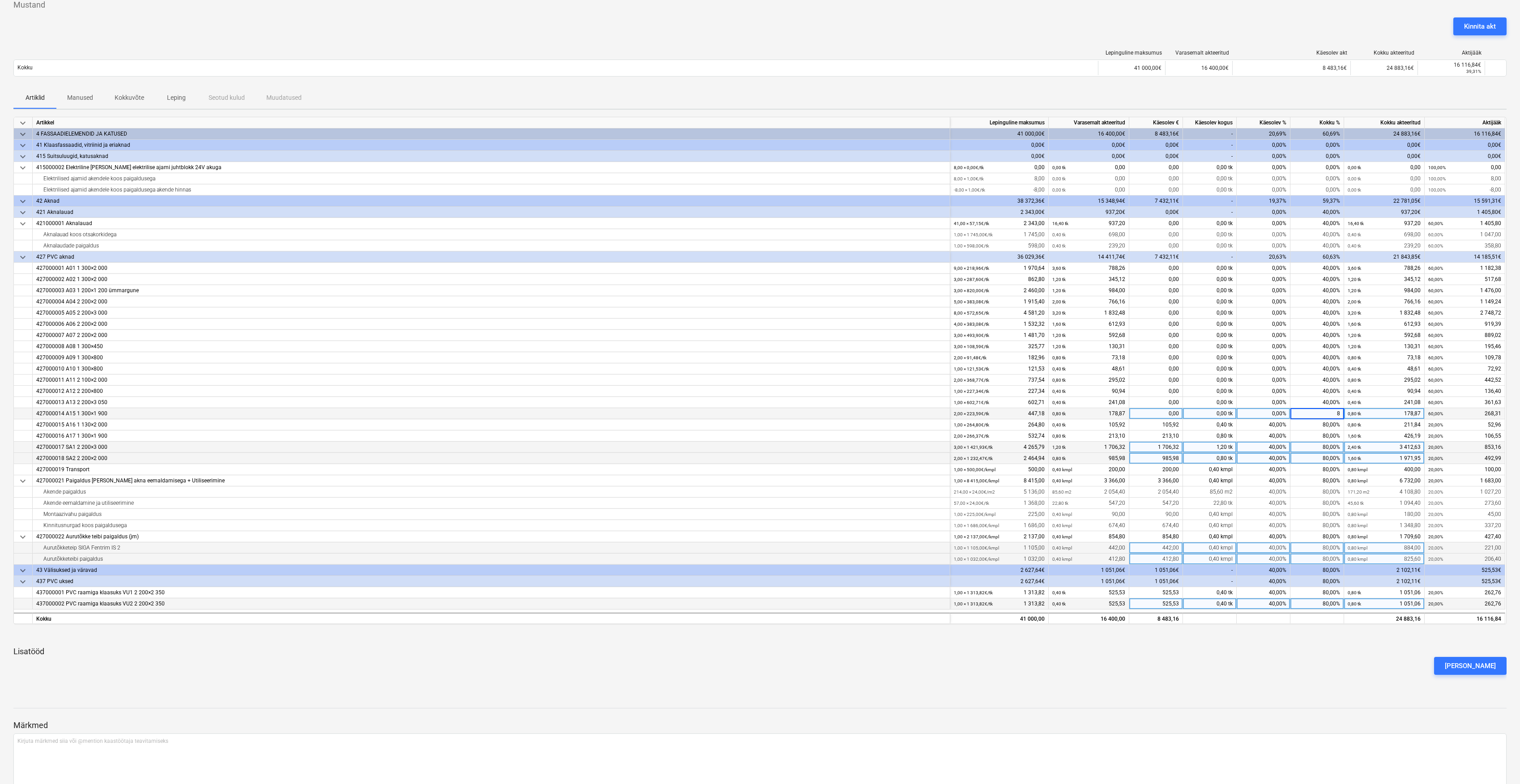
type input "80"
click at [1328, 401] on div "40,00%" at bounding box center [1317, 402] width 54 height 11
click at [1325, 401] on div "40,00%" at bounding box center [1317, 402] width 54 height 11
type input "80"
click at [1331, 391] on div "40,00%" at bounding box center [1317, 391] width 54 height 11
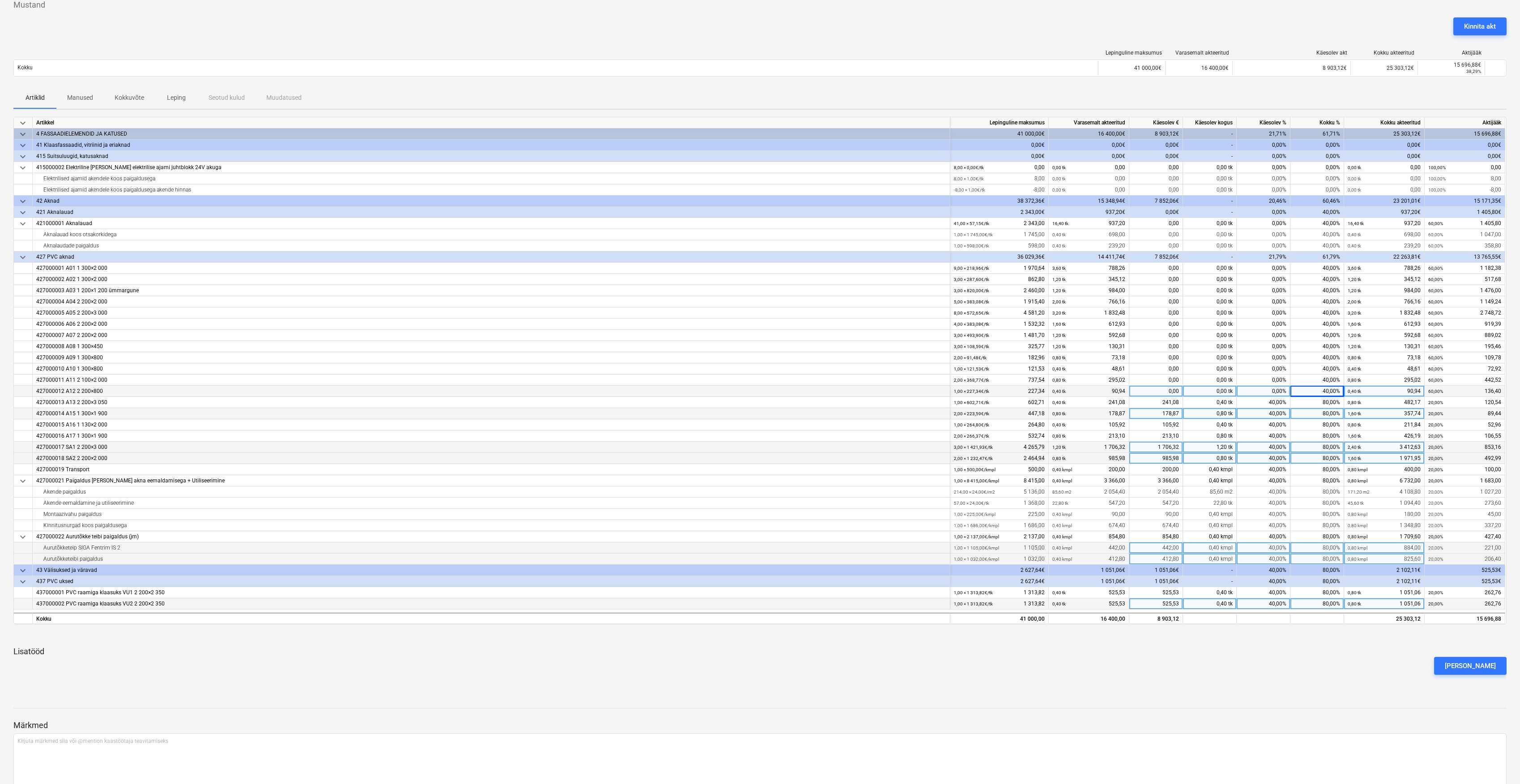
click at [1325, 389] on div "40,00%" at bounding box center [1317, 391] width 54 height 11
type input "80"
click at [1335, 383] on div "40,00%" at bounding box center [1317, 380] width 54 height 11
click at [1329, 380] on div "40,00%" at bounding box center [1317, 380] width 54 height 11
type input "80"
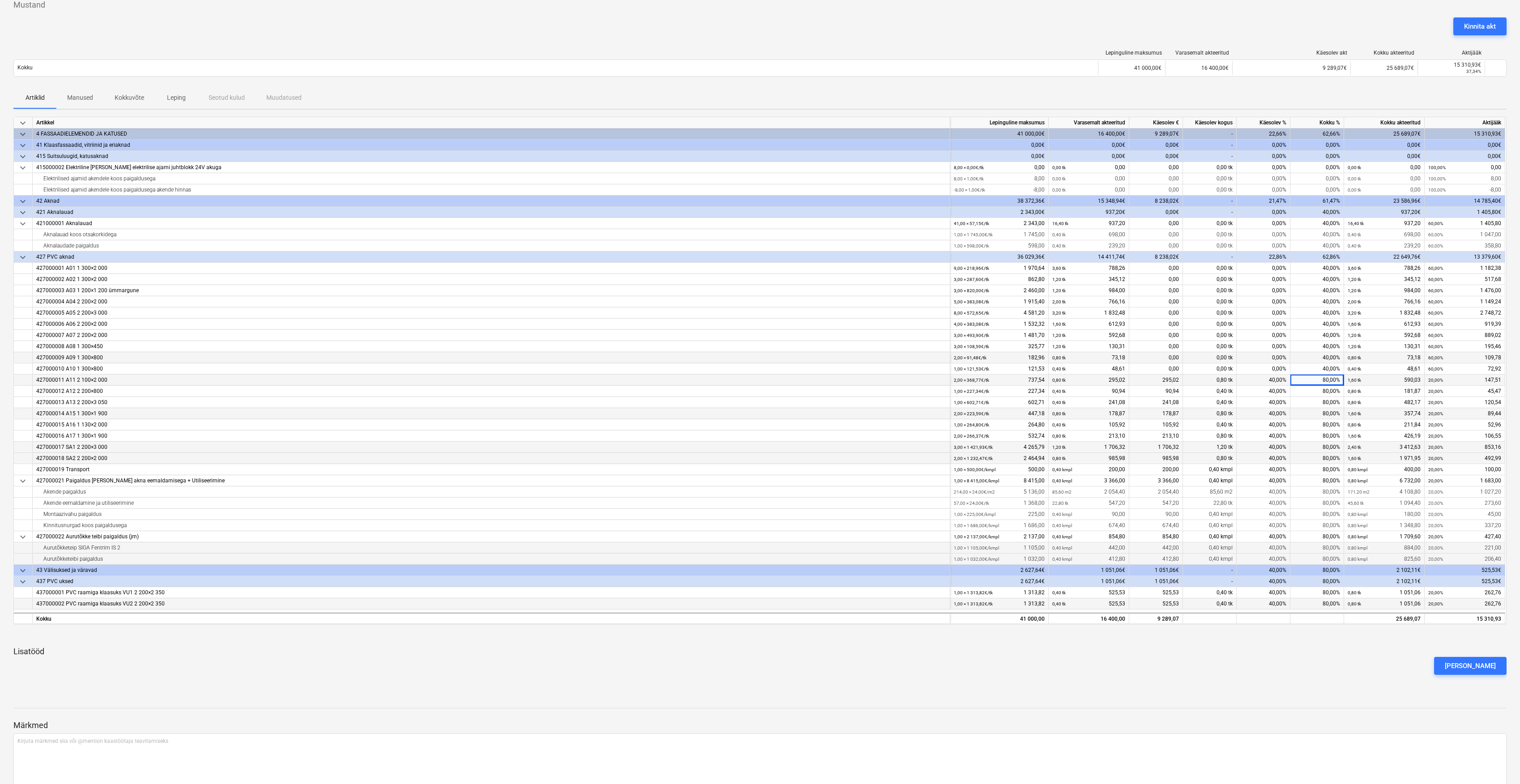
click at [1325, 363] on div "40,00%" at bounding box center [1317, 357] width 54 height 11
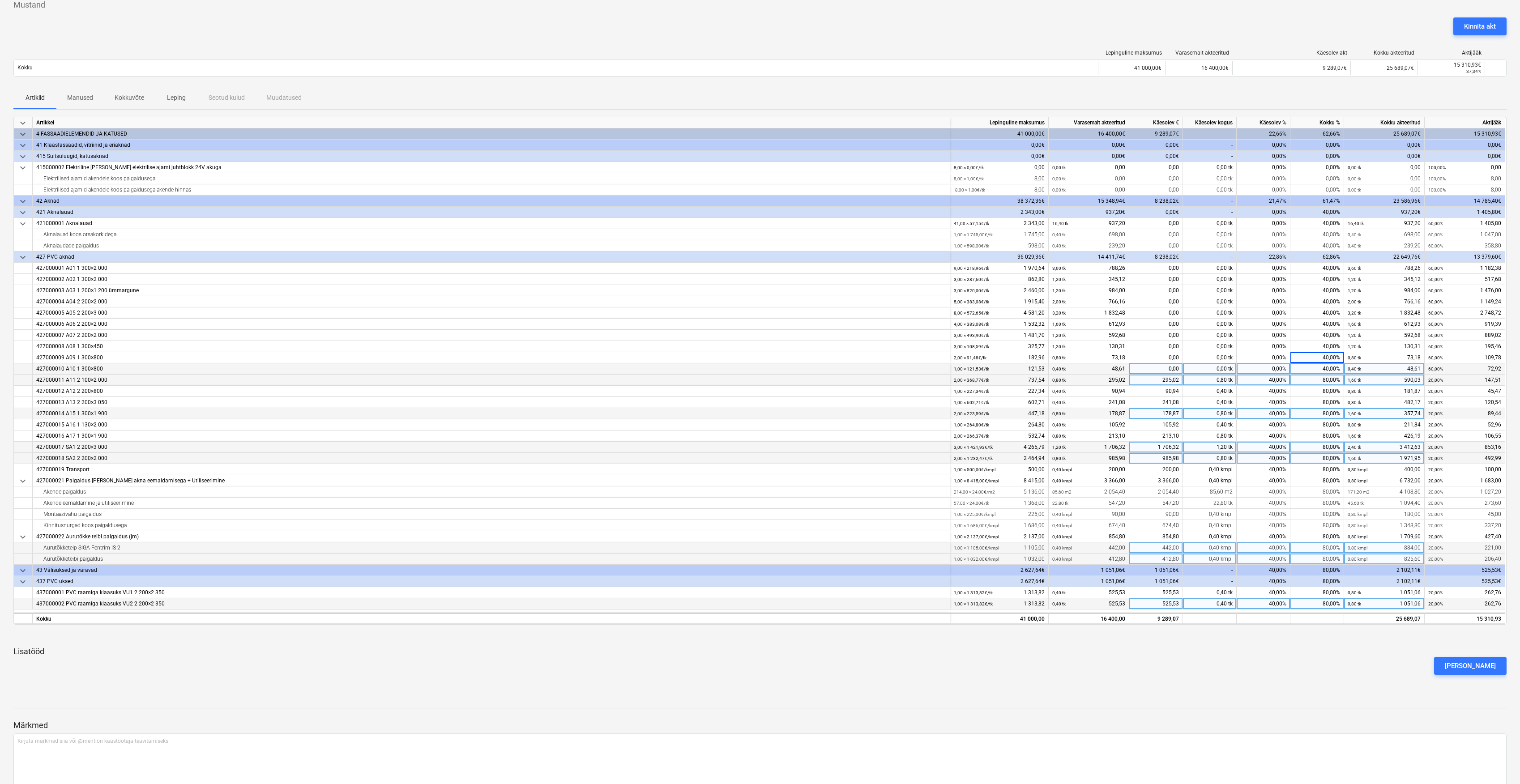
click at [1327, 370] on div "40,00%" at bounding box center [1317, 368] width 54 height 11
type input "80"
click at [1337, 355] on div "40,00%" at bounding box center [1317, 357] width 54 height 11
click at [1331, 354] on div "40,00%" at bounding box center [1317, 357] width 54 height 11
type input "80"
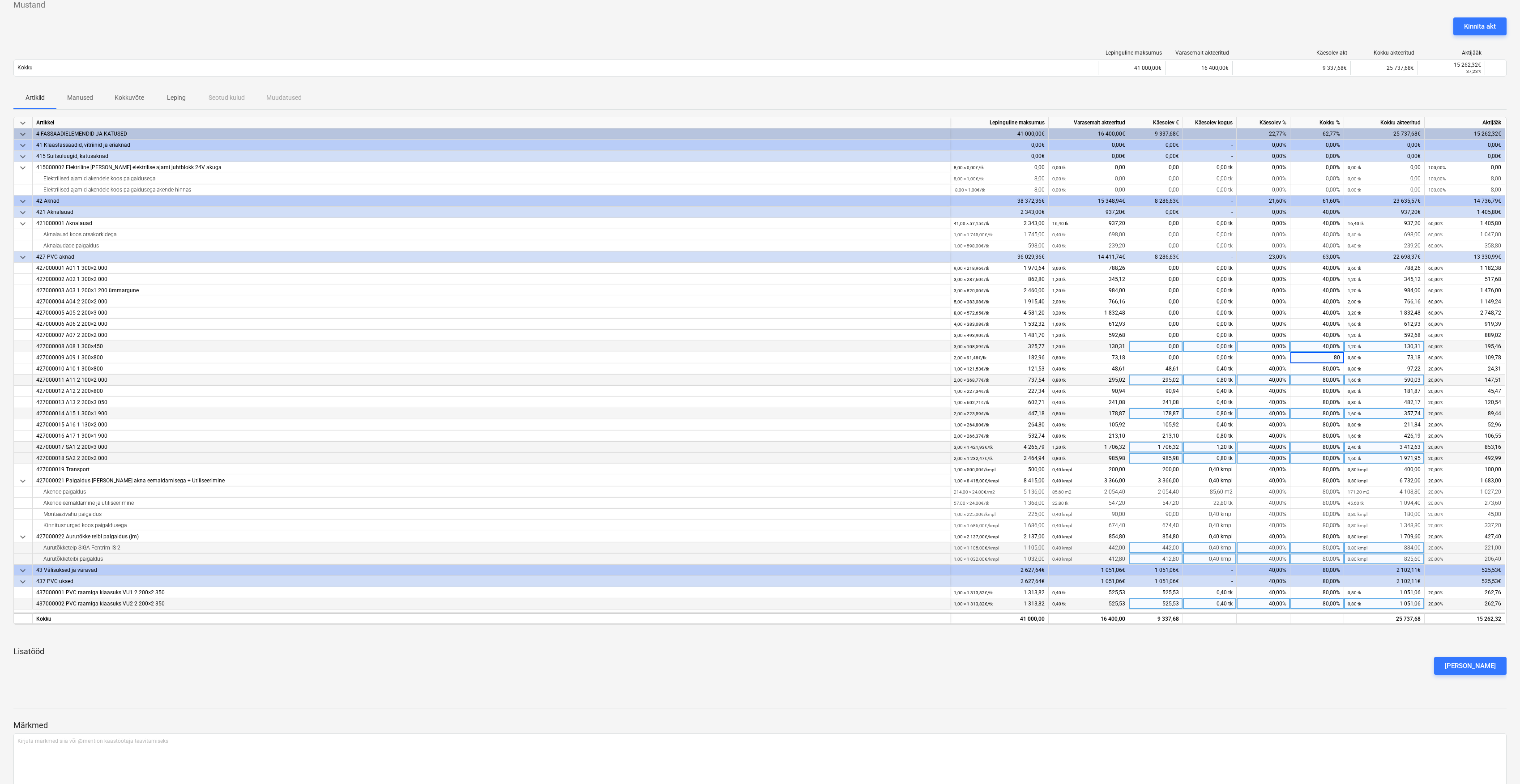
click at [1332, 345] on div "40,00%" at bounding box center [1317, 346] width 54 height 11
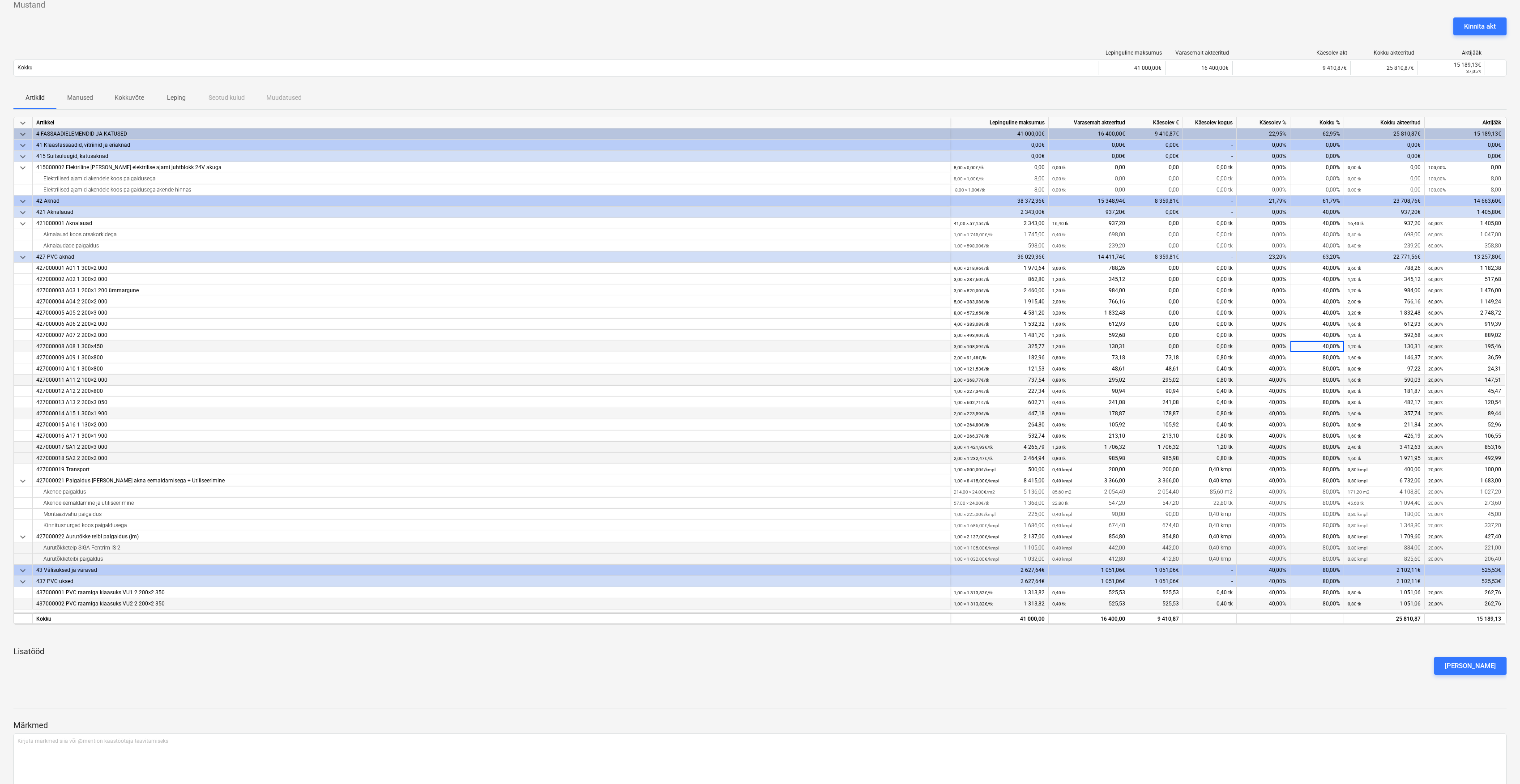
click at [1325, 345] on div "40,00%" at bounding box center [1317, 346] width 54 height 11
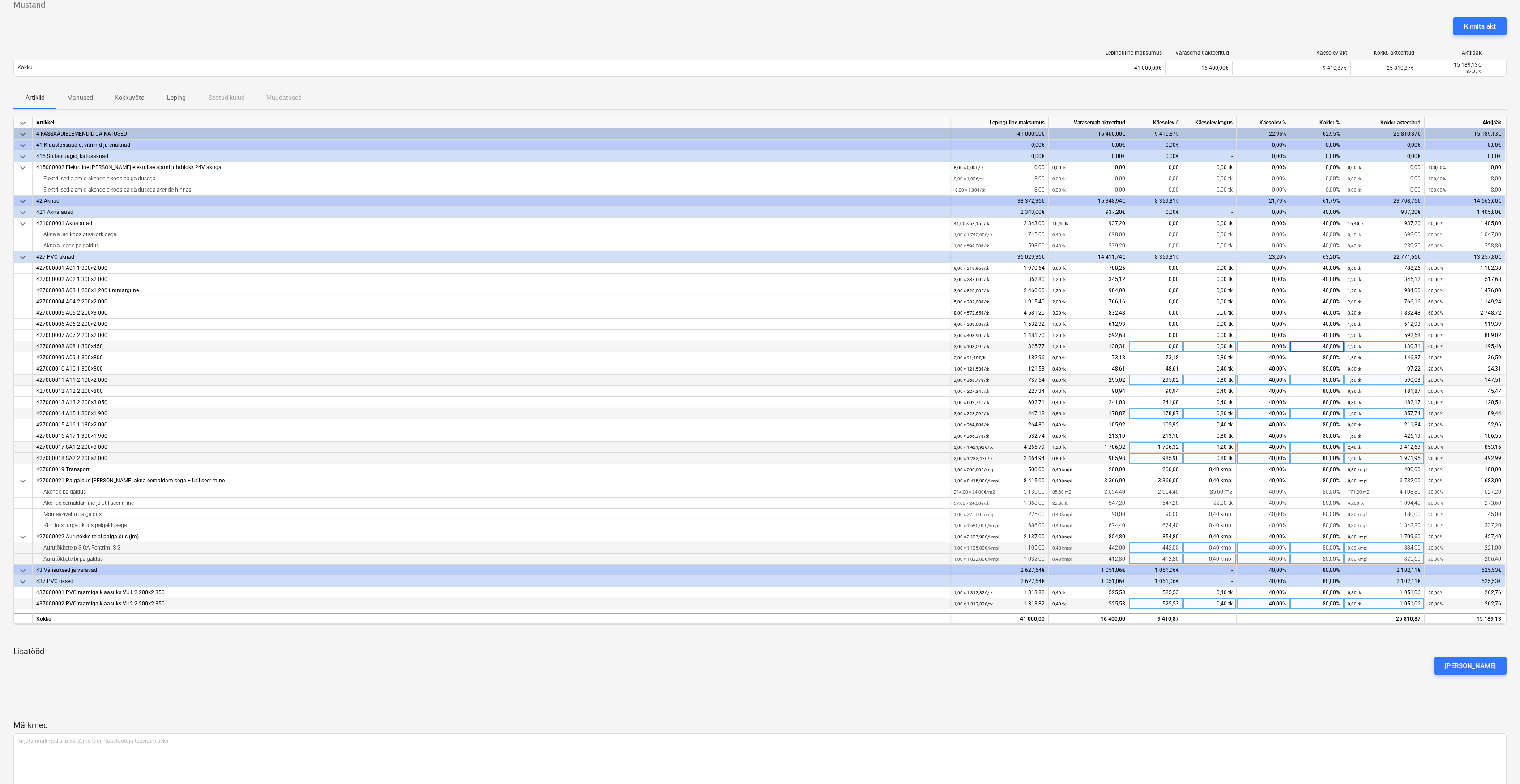
click at [1331, 348] on div "40,00%" at bounding box center [1317, 346] width 54 height 11
type input "80"
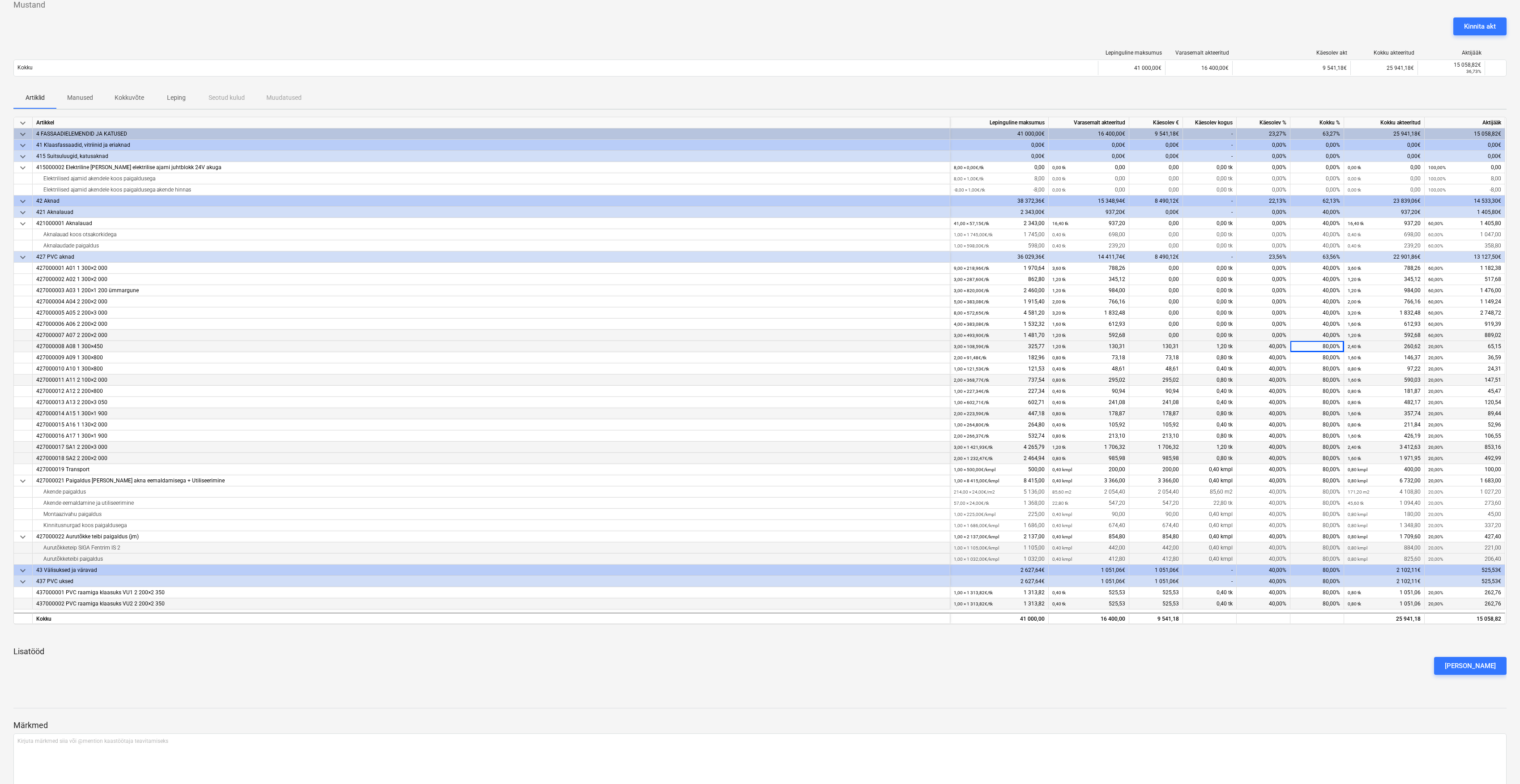
click at [1334, 334] on div "40,00%" at bounding box center [1317, 335] width 54 height 11
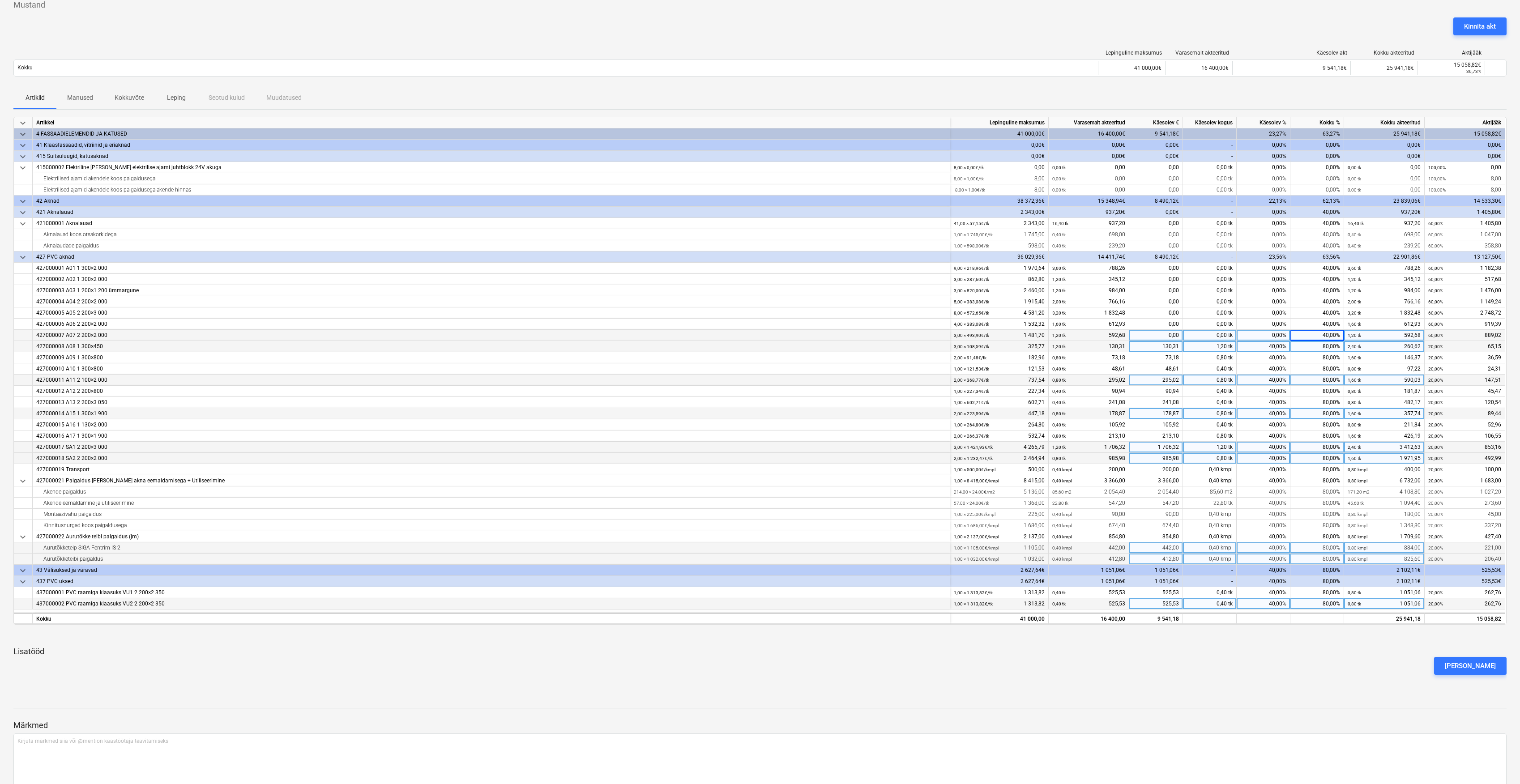
click at [1328, 333] on div "40,00%" at bounding box center [1317, 335] width 54 height 11
type input "80"
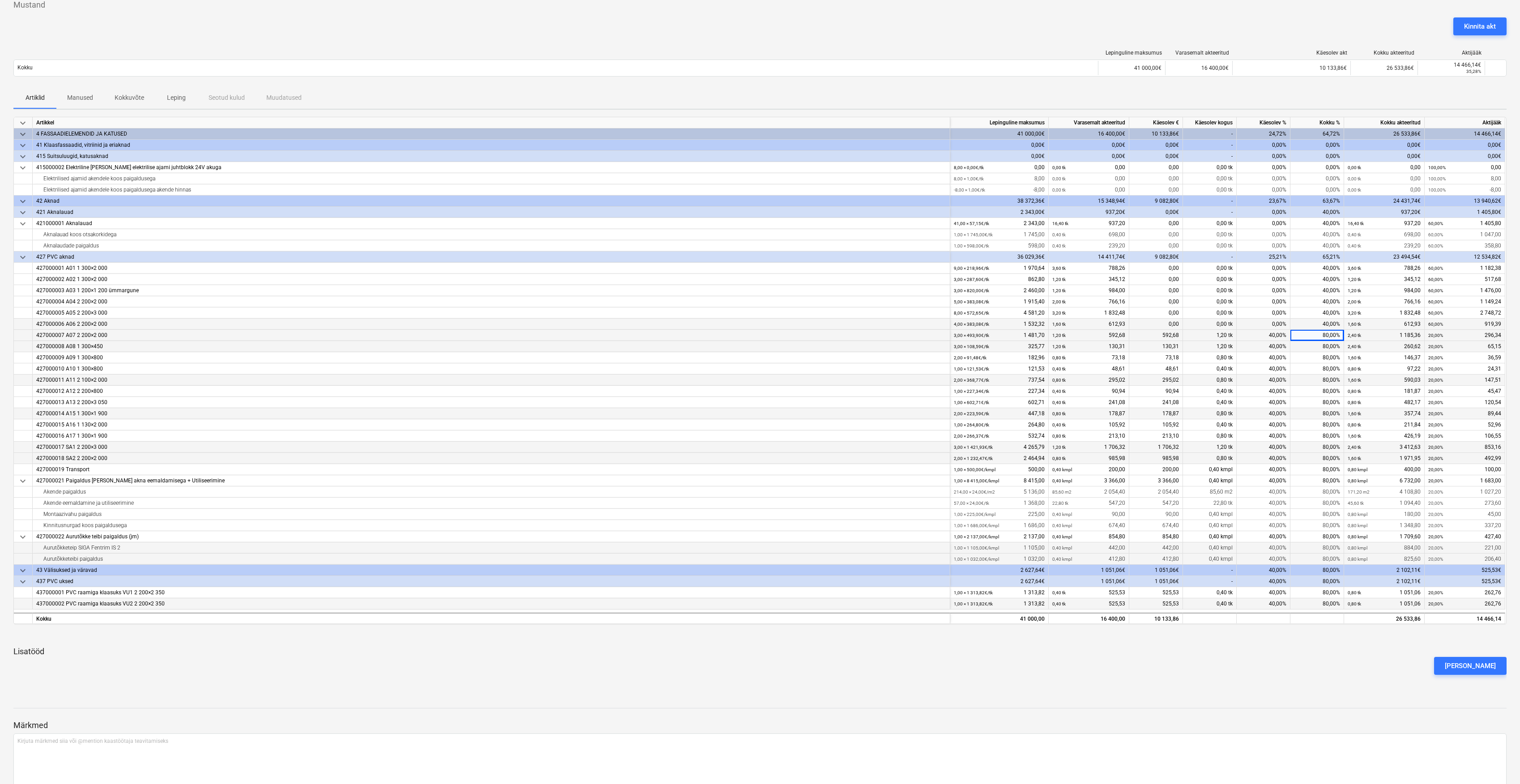
click at [1333, 327] on div "40,00%" at bounding box center [1317, 324] width 54 height 11
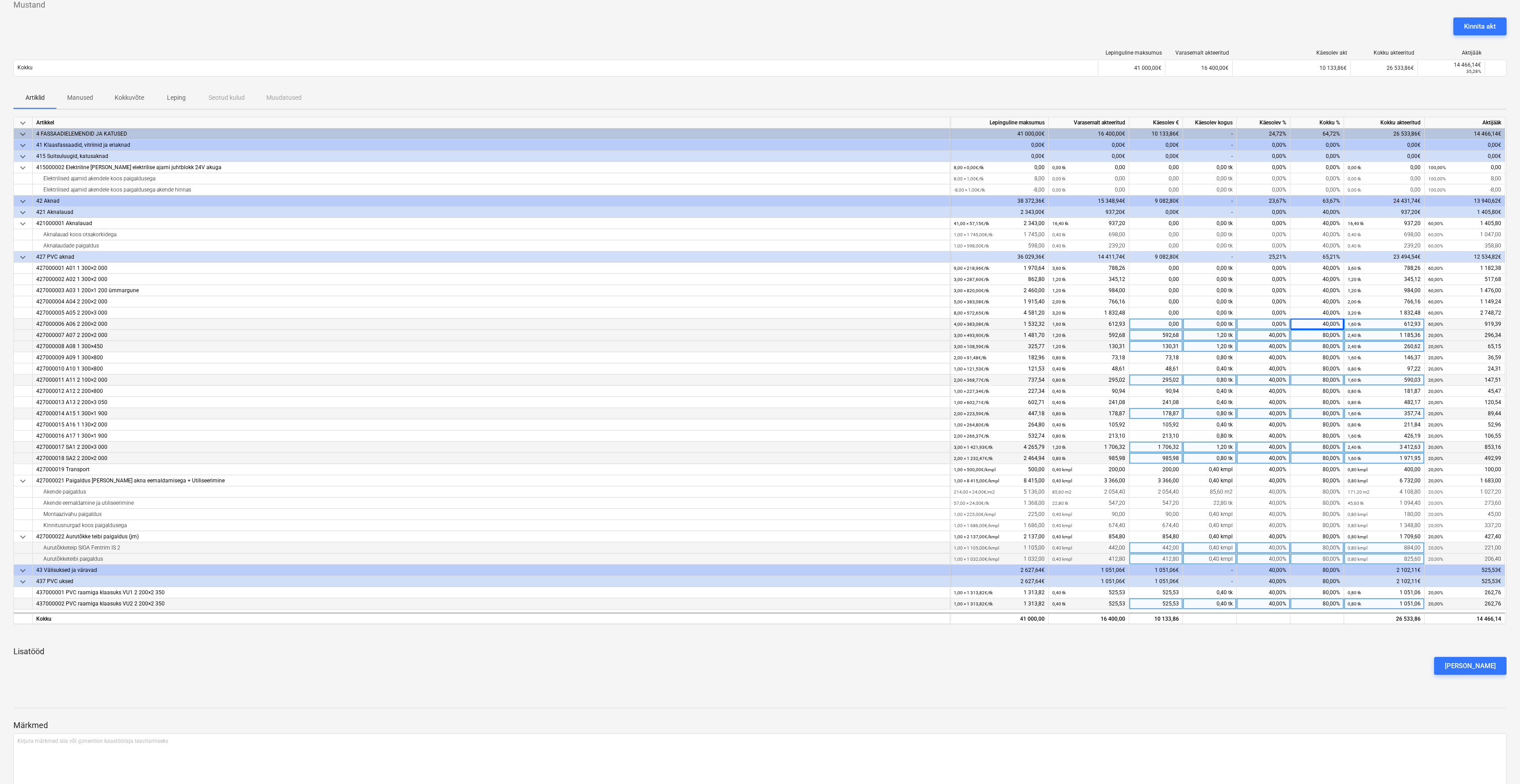
click at [1327, 325] on div "40,00%" at bounding box center [1317, 324] width 54 height 11
type input "80"
click at [1332, 308] on div "40,00%" at bounding box center [1317, 313] width 54 height 11
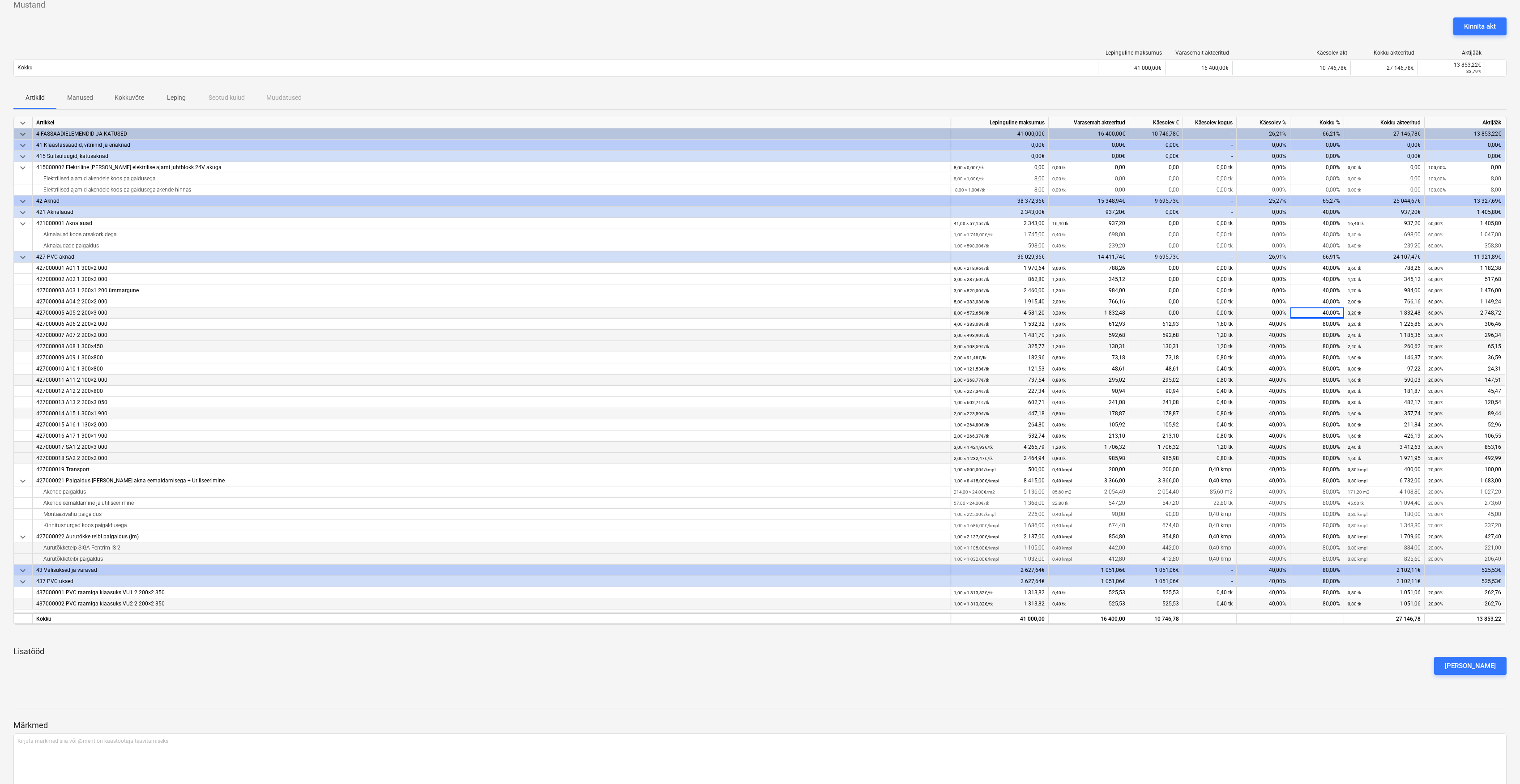
click at [1324, 311] on div "40,00%" at bounding box center [1317, 313] width 54 height 11
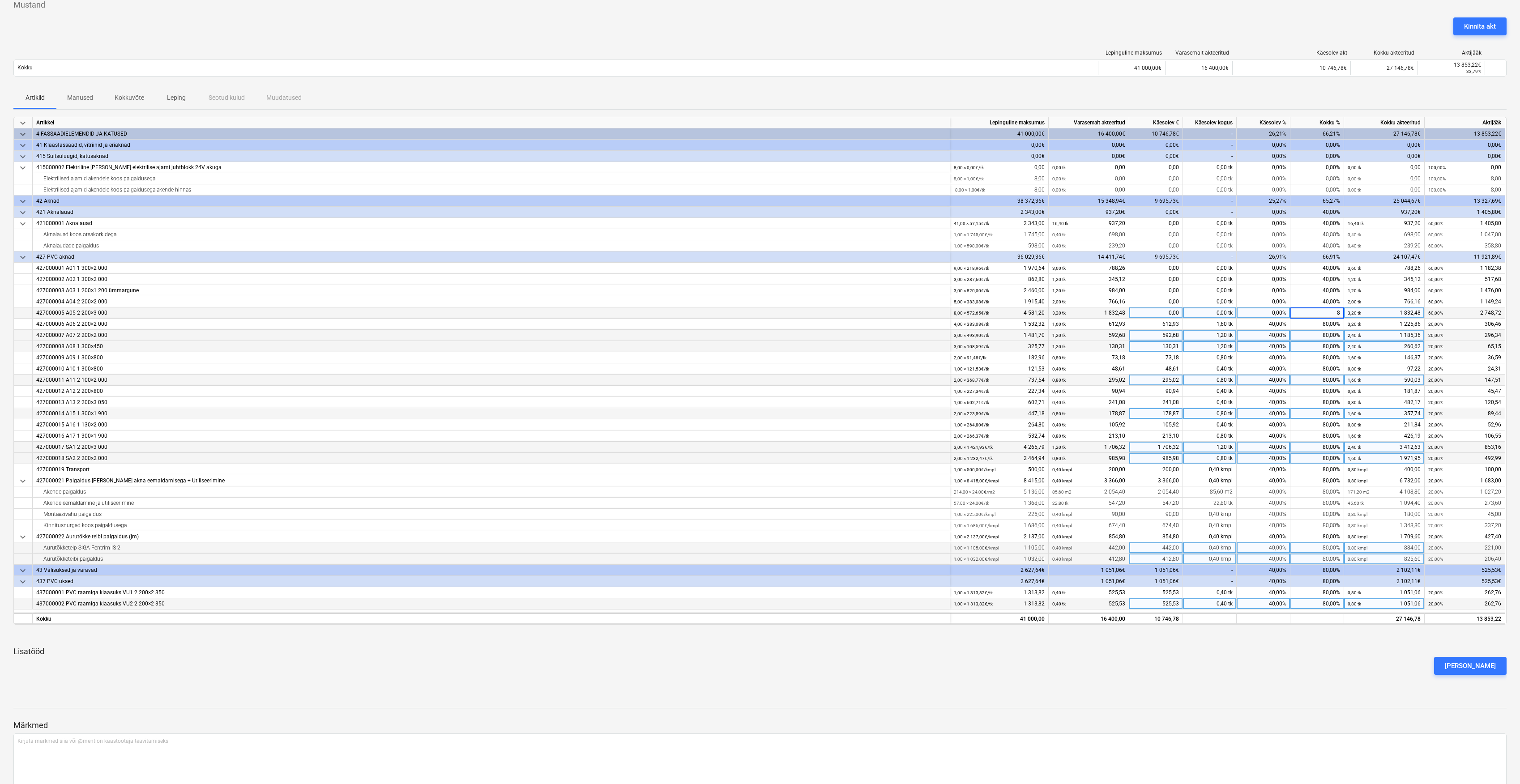
type input "80"
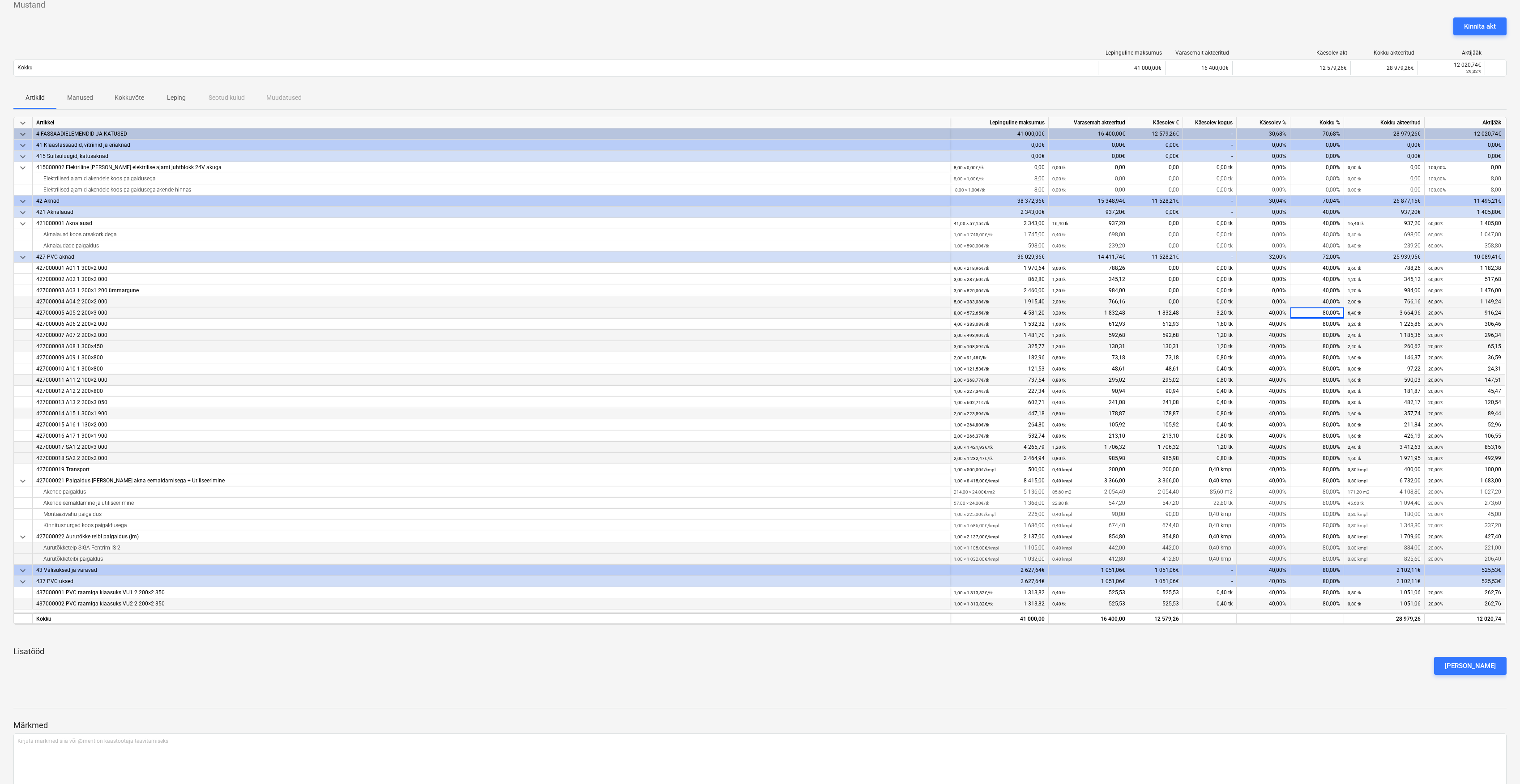
click at [1325, 301] on div "40,00%" at bounding box center [1317, 302] width 54 height 11
click at [1334, 303] on div "40,00%" at bounding box center [1317, 302] width 54 height 11
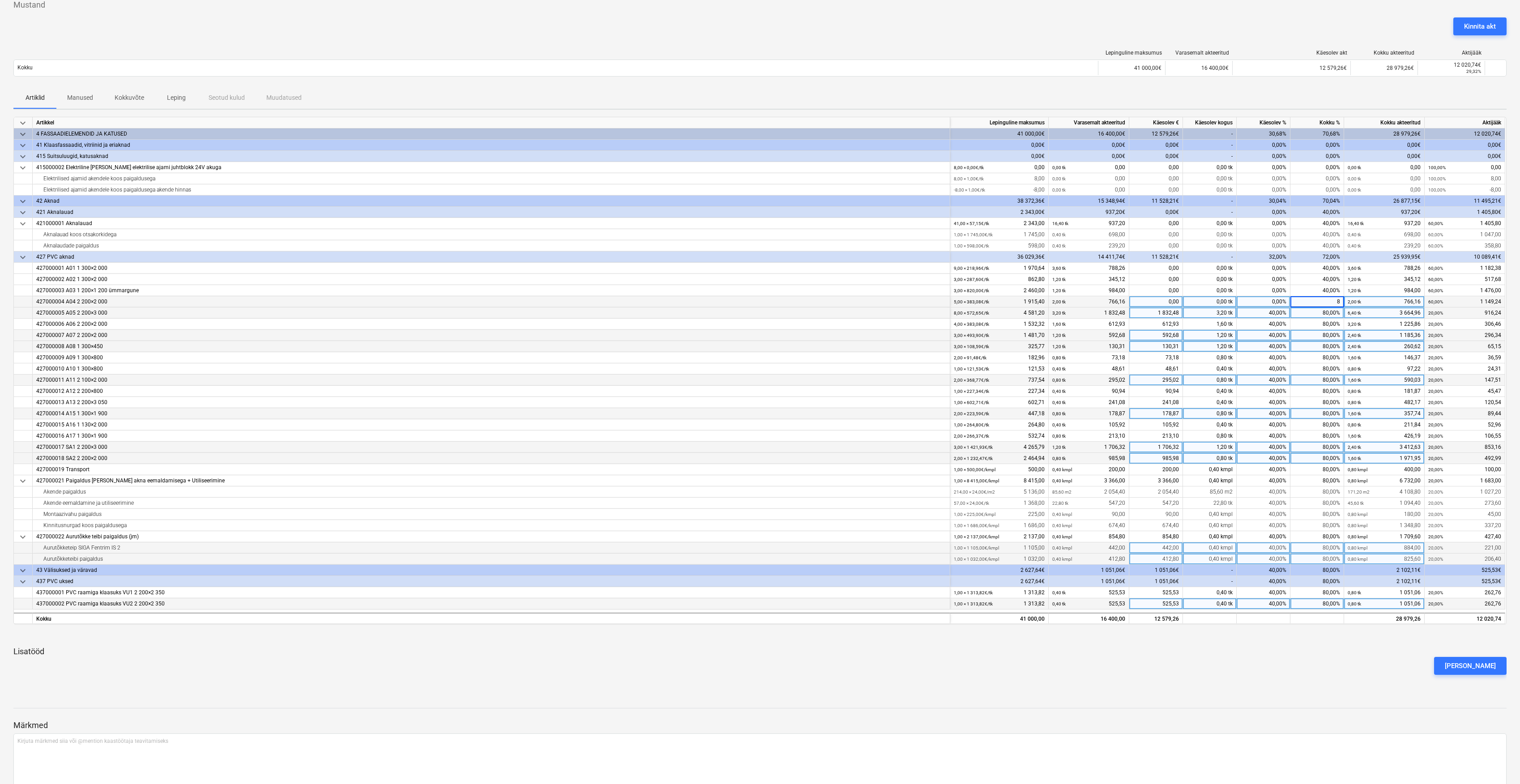
type input "80"
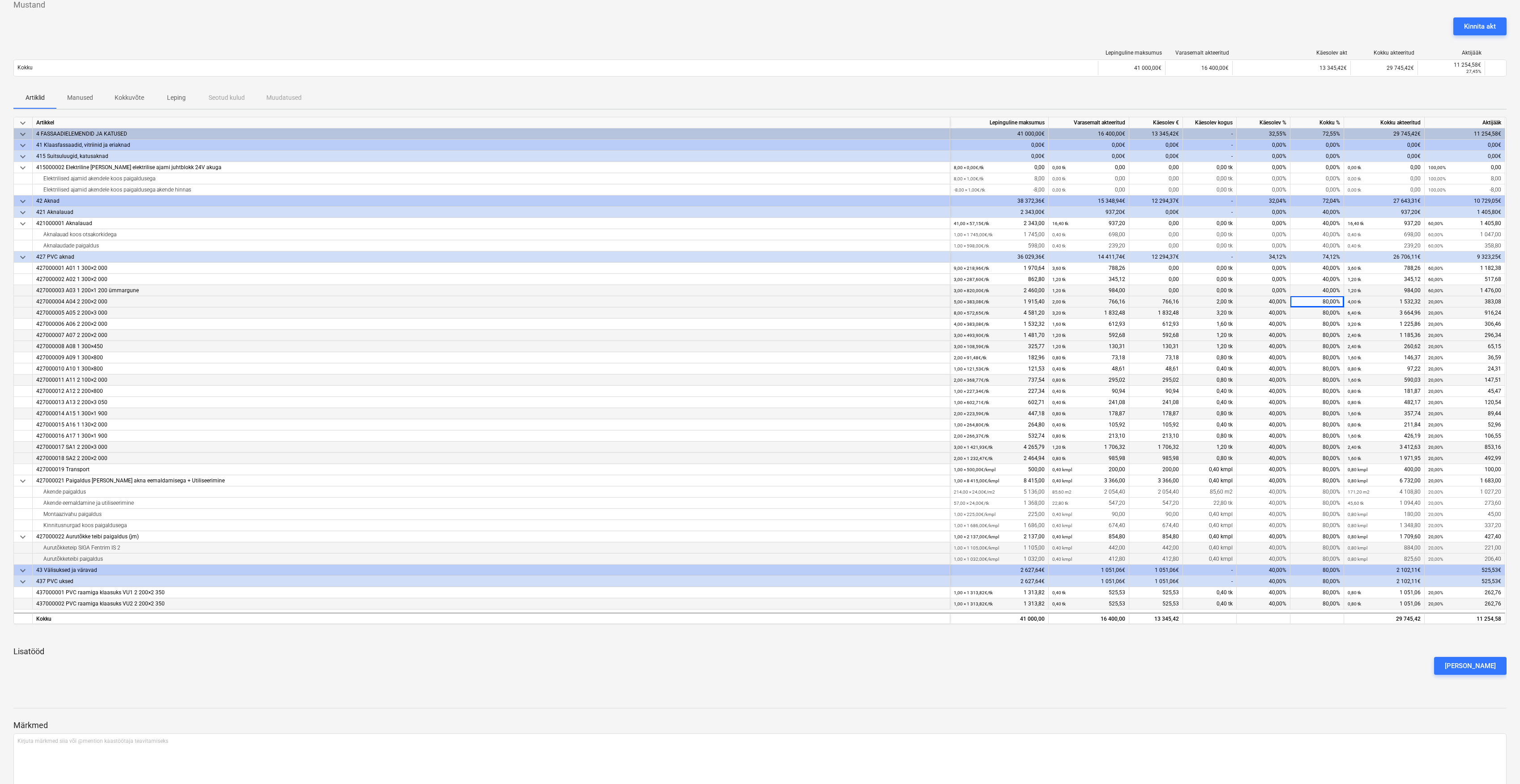
click at [1332, 293] on div "40,00%" at bounding box center [1317, 290] width 54 height 11
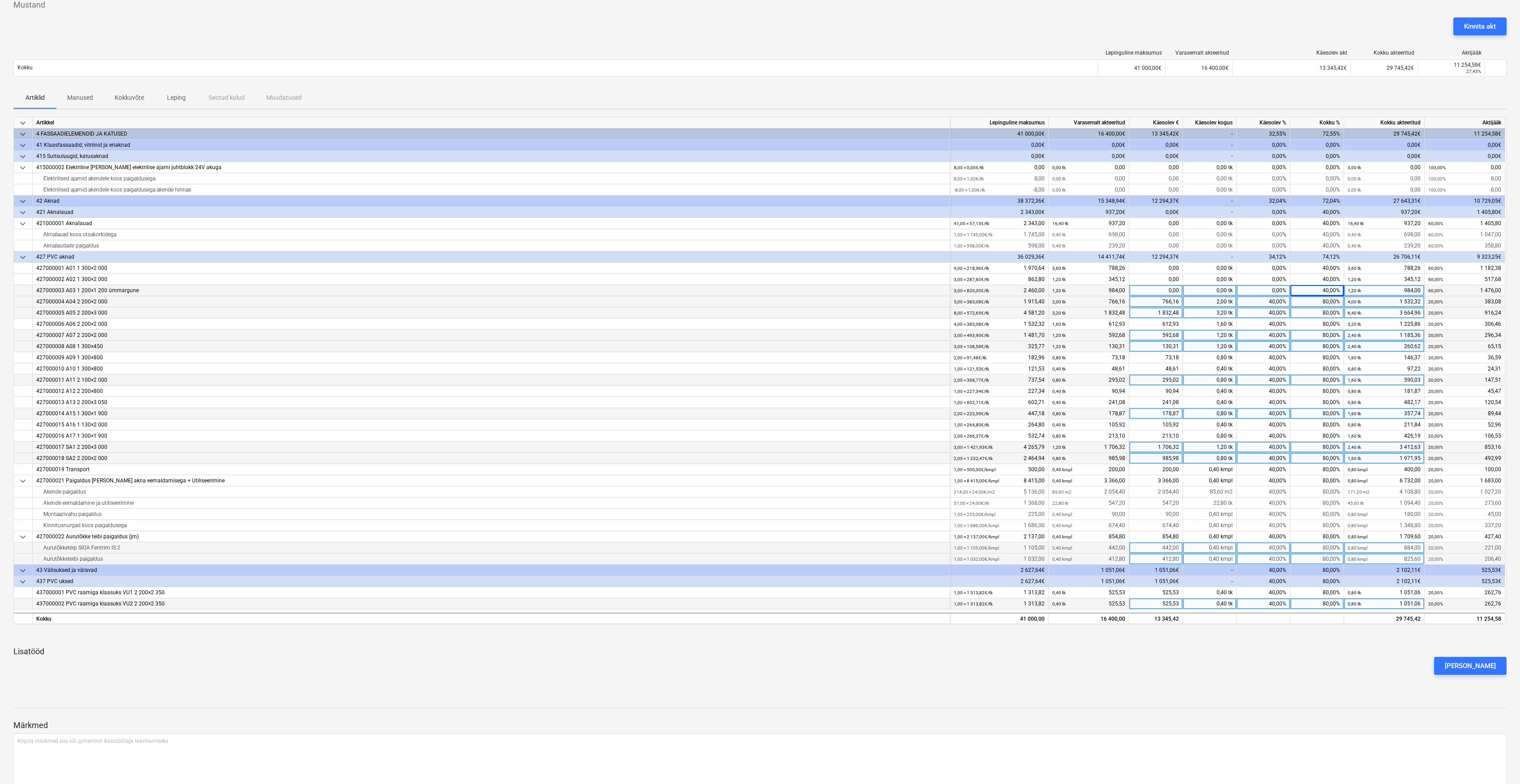
click at [1329, 292] on div "40,00%" at bounding box center [1317, 290] width 54 height 11
type input "80"
click at [1334, 281] on div "40,00%" at bounding box center [1317, 279] width 54 height 11
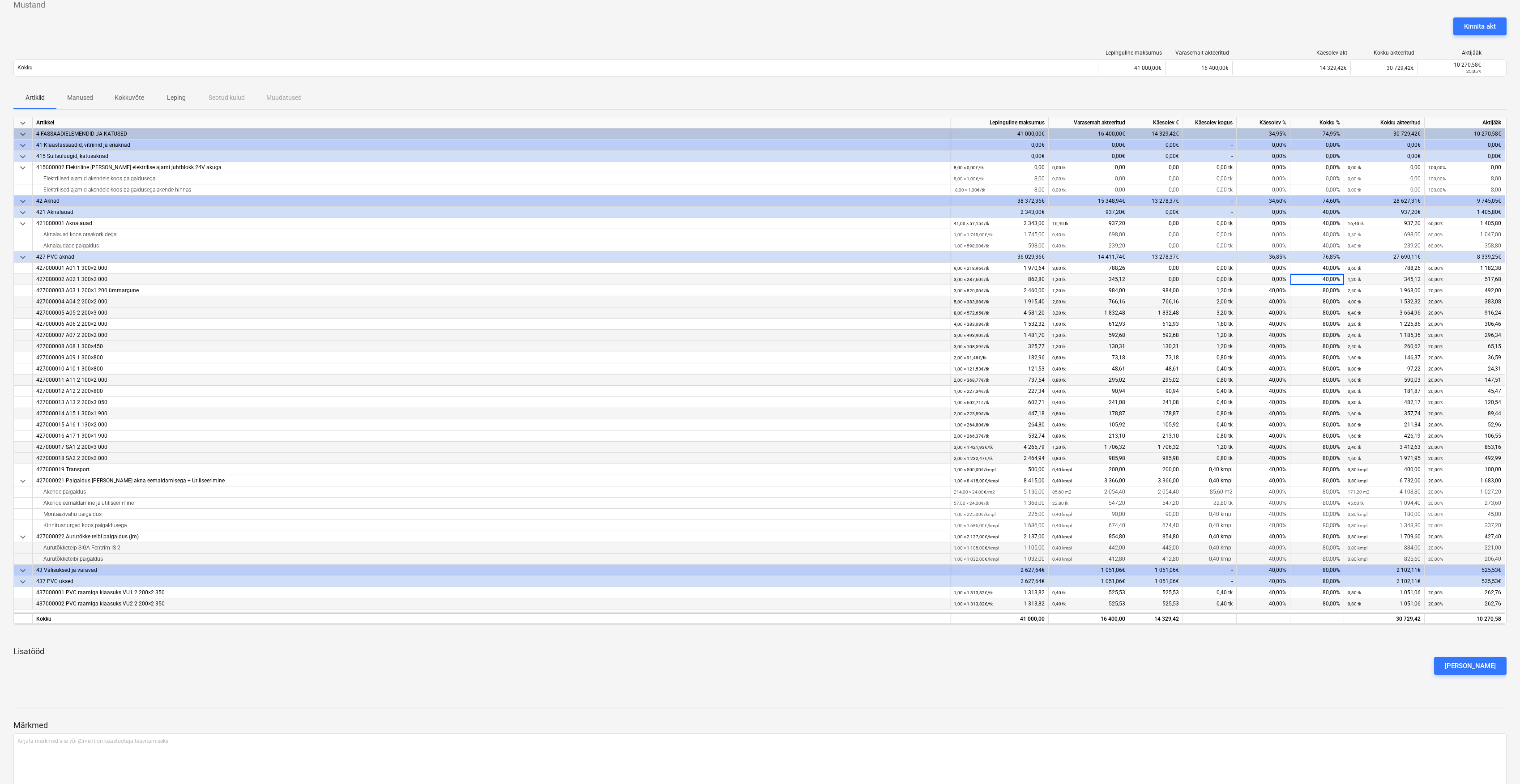
click at [1323, 280] on div "40,00%" at bounding box center [1317, 279] width 54 height 11
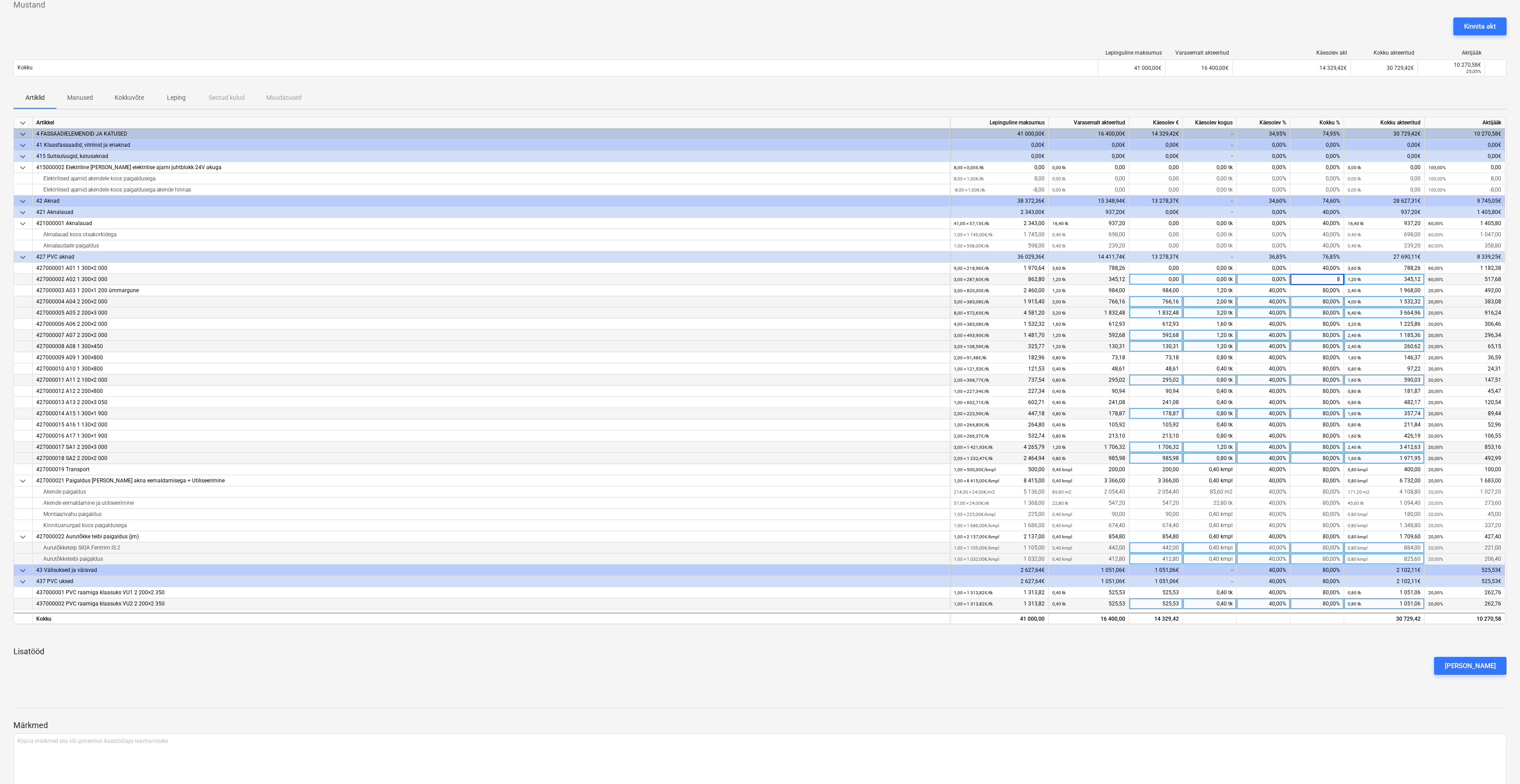
type input "80"
click at [1331, 271] on div "40,00%" at bounding box center [1317, 268] width 54 height 11
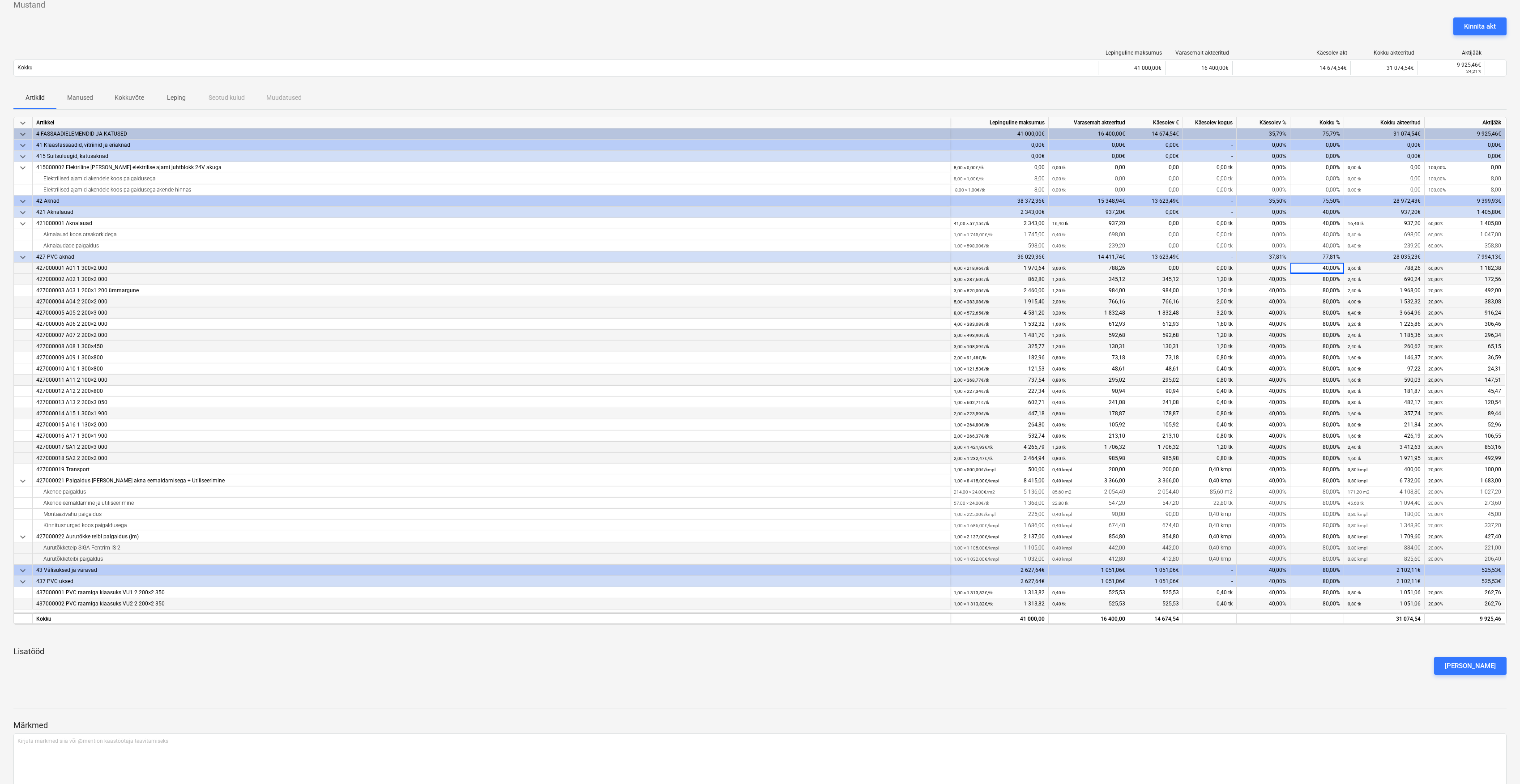
click at [1328, 269] on div "40,00%" at bounding box center [1317, 268] width 54 height 11
click at [1321, 235] on div "40,00%" at bounding box center [1317, 234] width 54 height 11
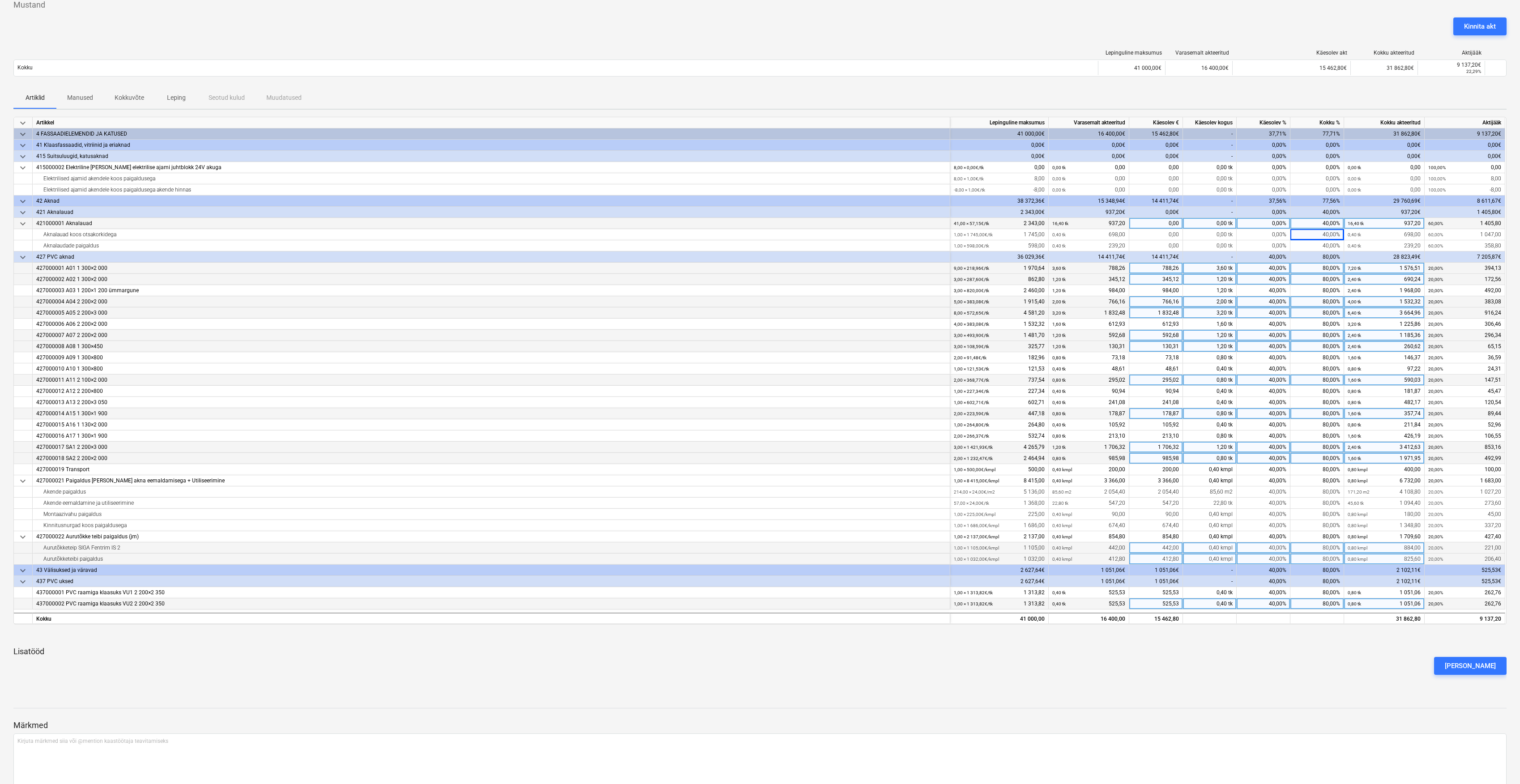
click at [1331, 224] on div "40,00%" at bounding box center [1317, 223] width 54 height 11
type input "80"
click at [1331, 189] on div "0,00%" at bounding box center [1317, 189] width 54 height 11
click at [1334, 221] on div "80,00%" at bounding box center [1317, 223] width 54 height 11
type input "70"
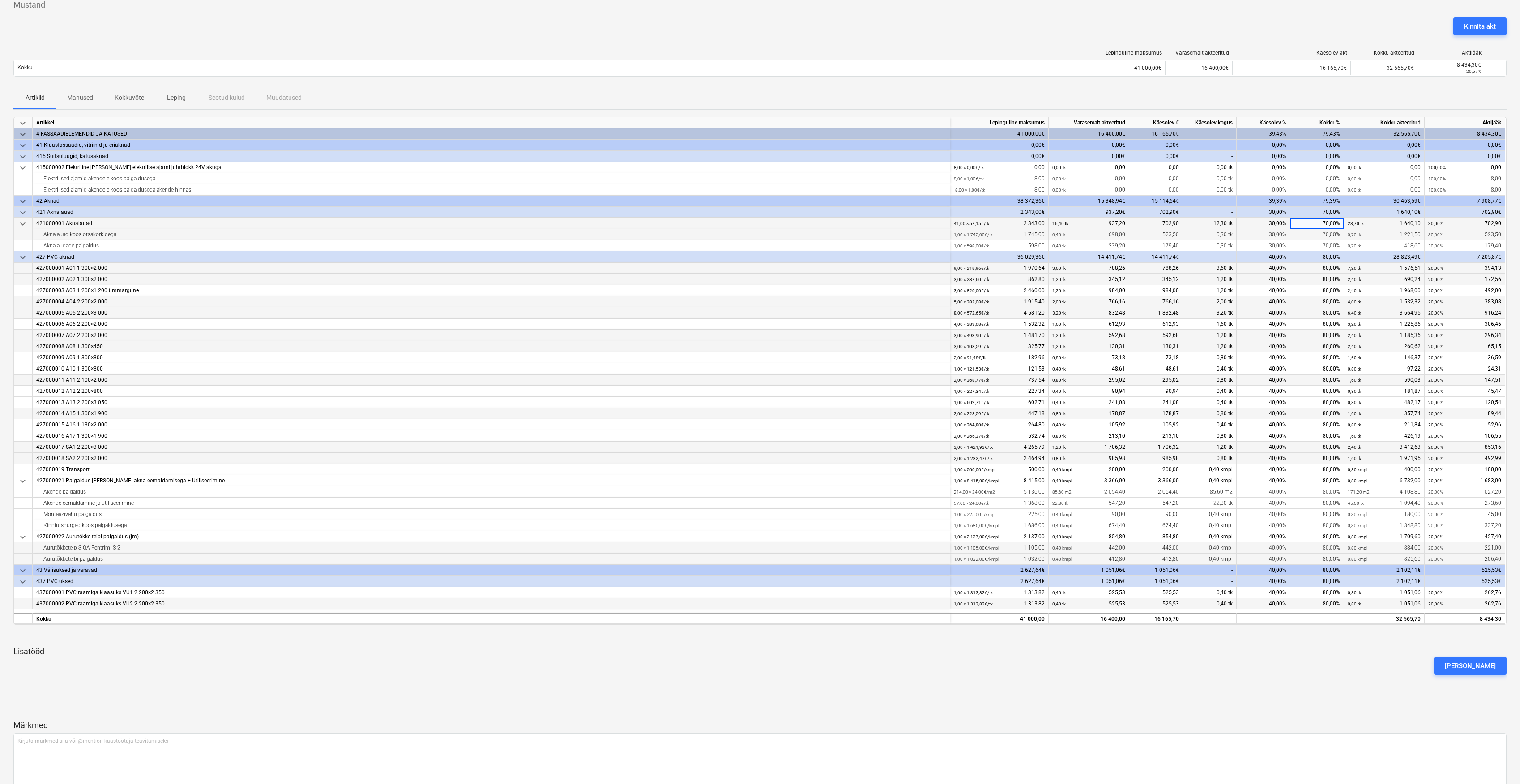
click at [1331, 239] on div "70,00%" at bounding box center [1317, 234] width 54 height 11
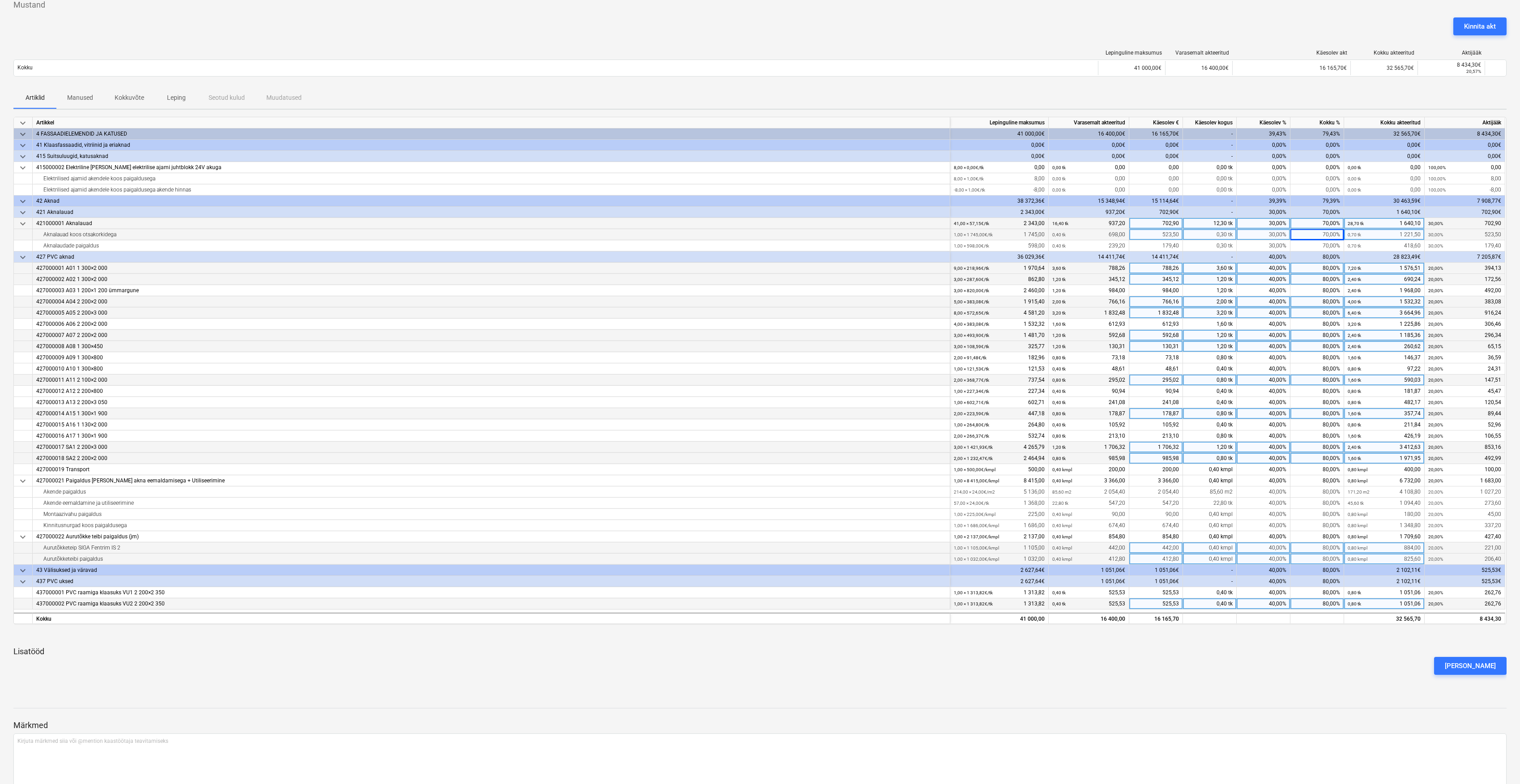
click at [1331, 240] on div "70,00%" at bounding box center [1317, 234] width 54 height 11
type input "70"
click at [1328, 246] on div "70,00%" at bounding box center [1317, 246] width 54 height 11
click at [1327, 255] on div "80,00%" at bounding box center [1317, 257] width 54 height 11
click at [1325, 258] on div "80,00%" at bounding box center [1317, 257] width 54 height 11
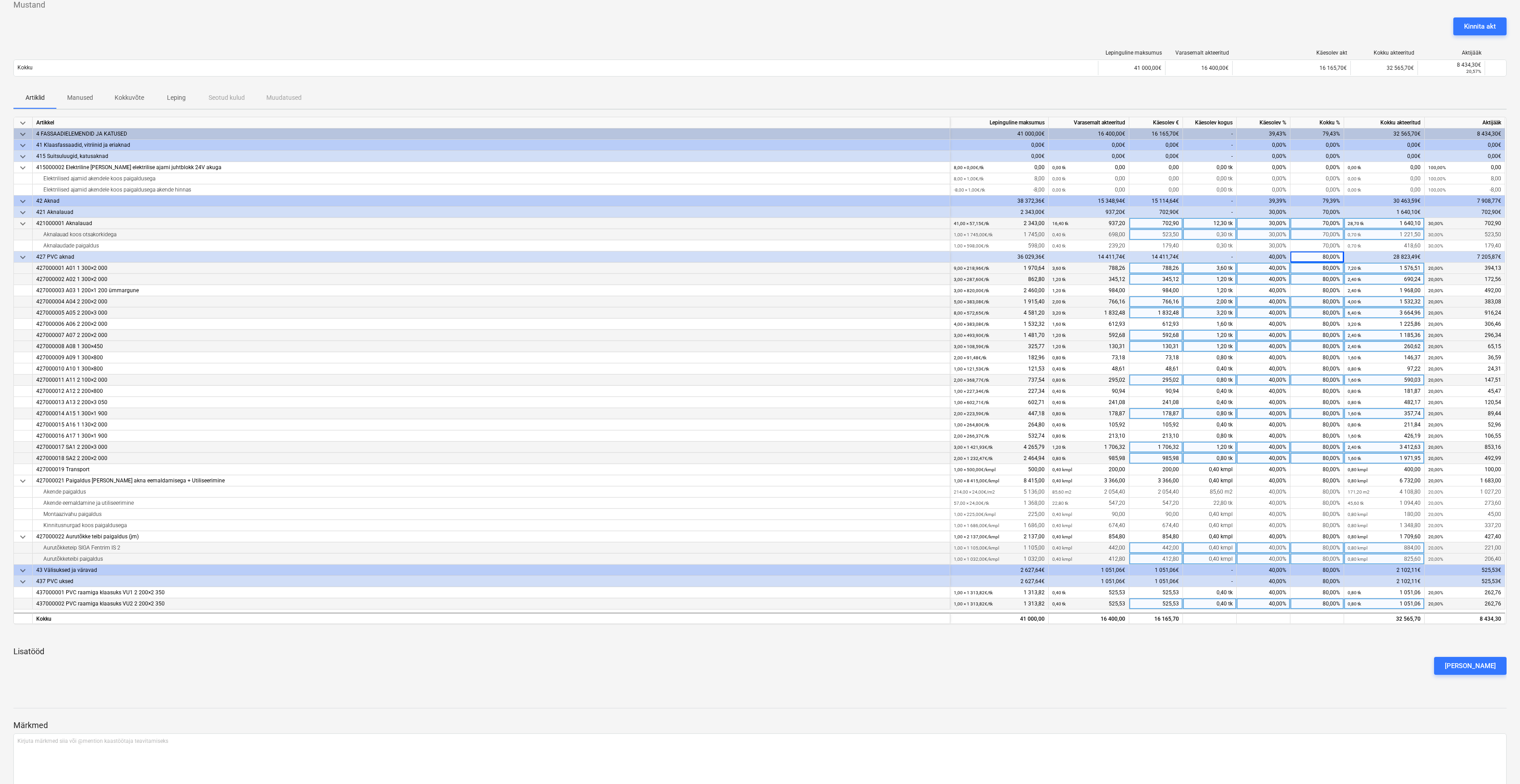
click at [1327, 271] on div "80,00%" at bounding box center [1317, 268] width 54 height 11
type input "70"
click at [1325, 277] on div "80,00%" at bounding box center [1317, 279] width 54 height 11
click at [1331, 277] on div "80,00%" at bounding box center [1317, 279] width 54 height 11
type input "70"
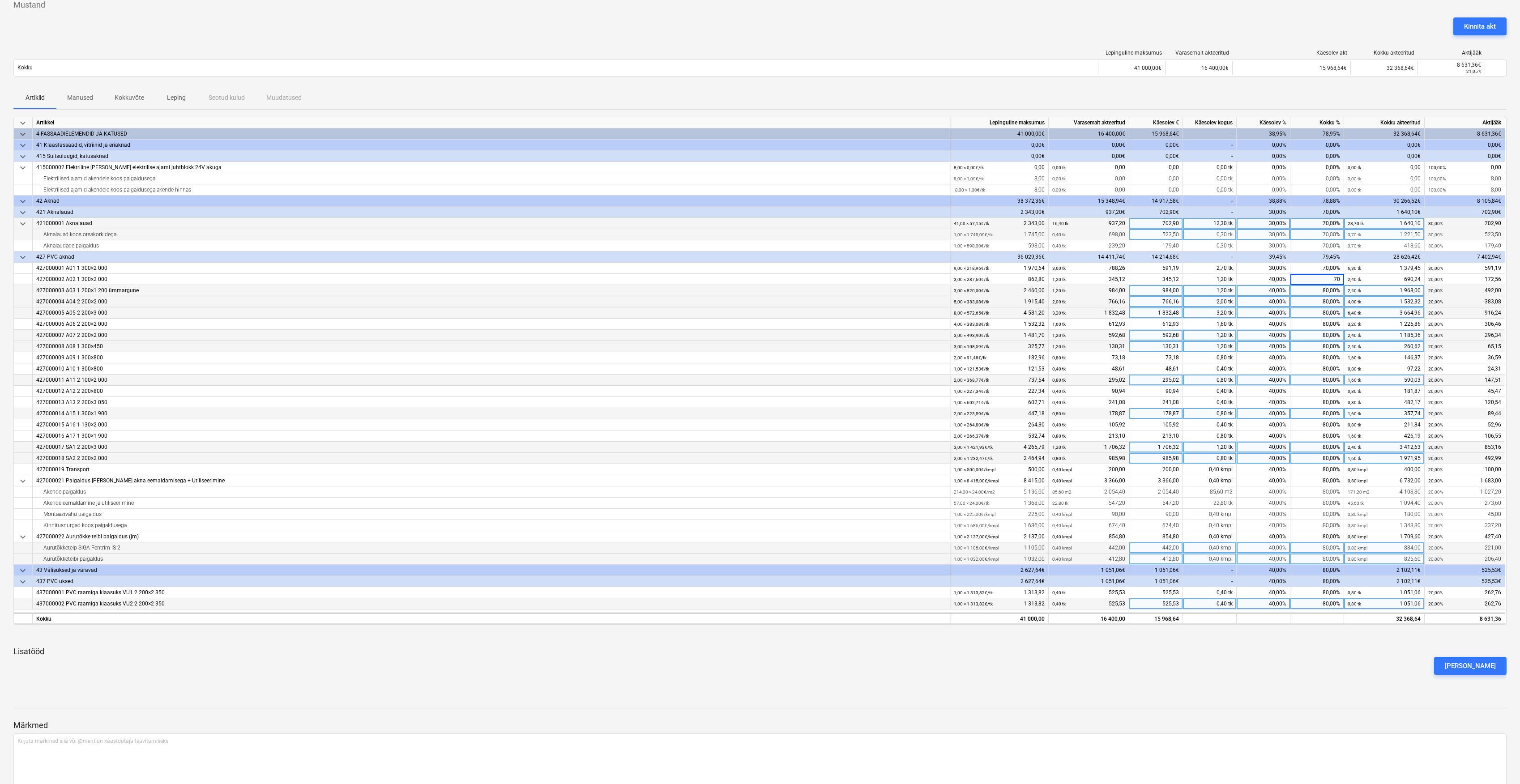
click at [1331, 287] on div "80,00%" at bounding box center [1317, 290] width 54 height 11
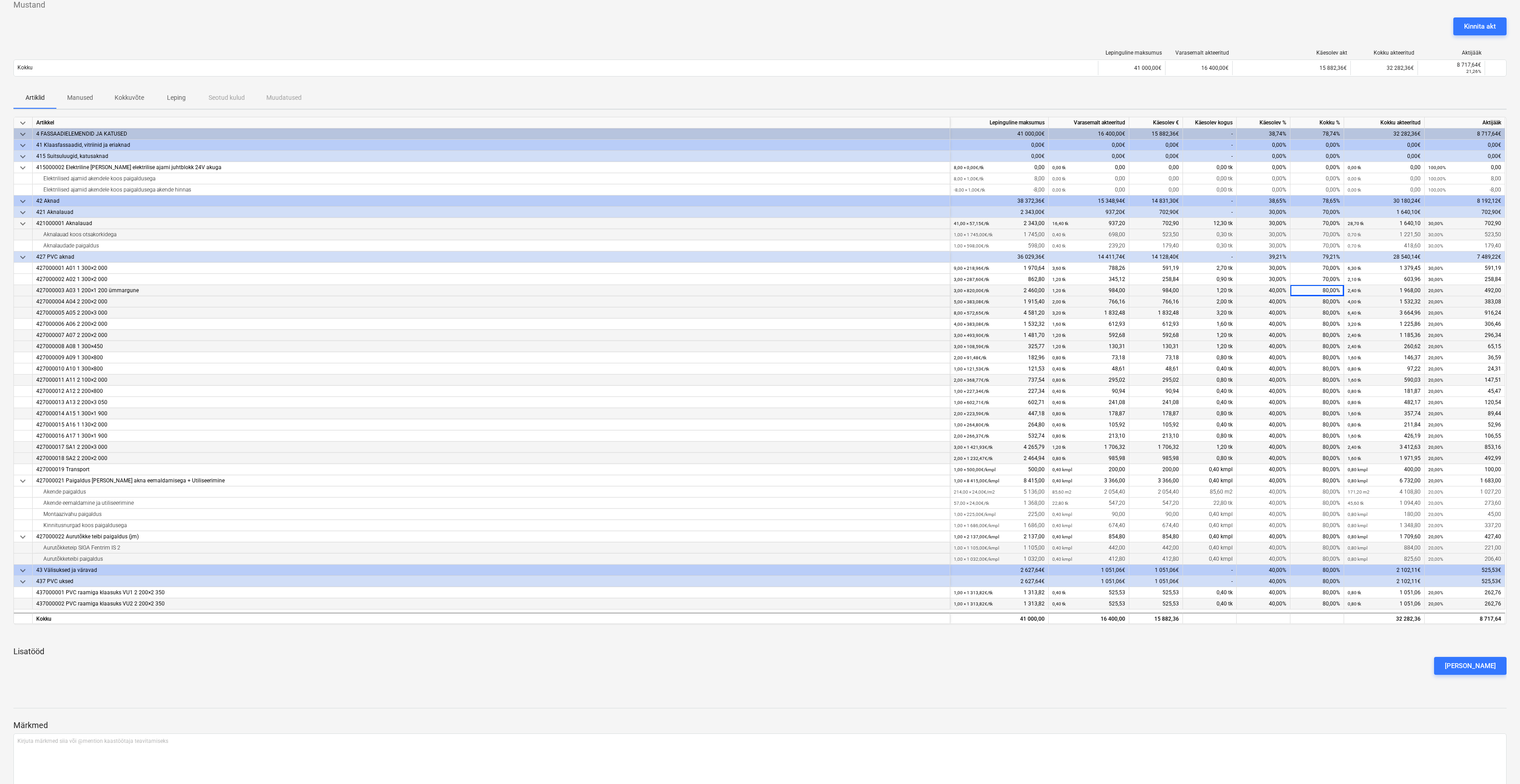
click at [1333, 291] on div "80,00%" at bounding box center [1317, 290] width 54 height 11
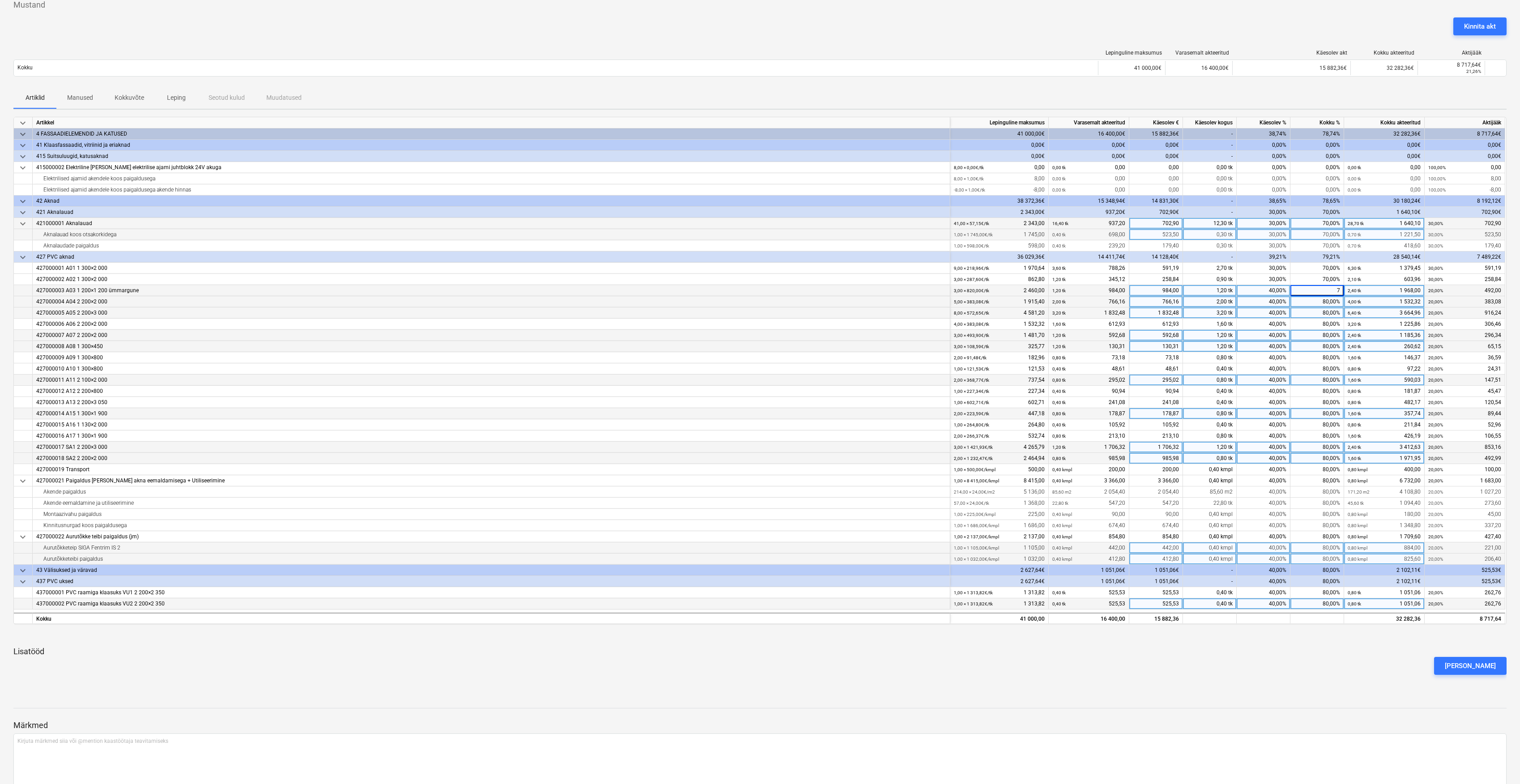
type input "70"
click at [1331, 301] on div "80,00%" at bounding box center [1317, 302] width 54 height 11
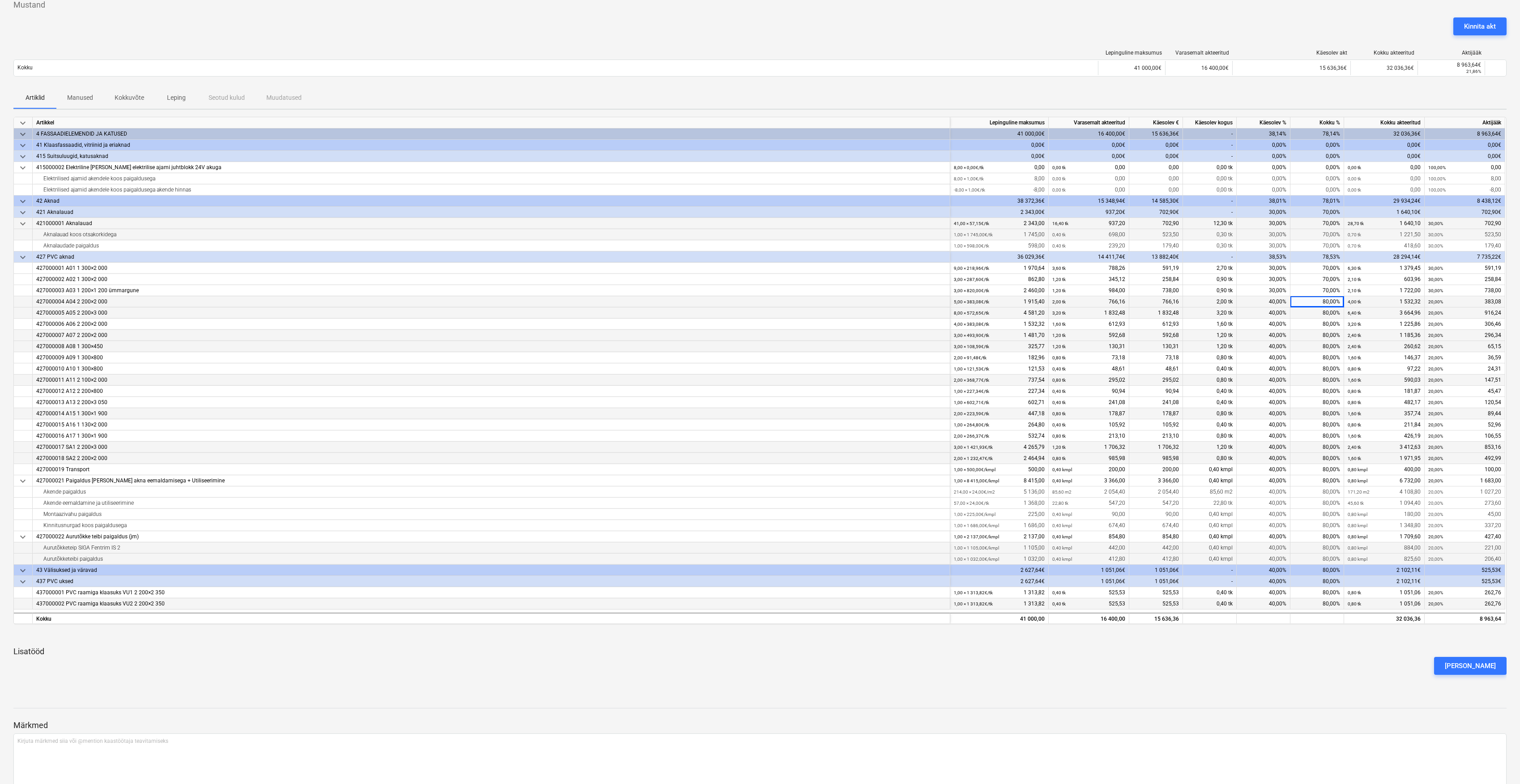
click at [1325, 303] on div "80,00%" at bounding box center [1317, 302] width 54 height 11
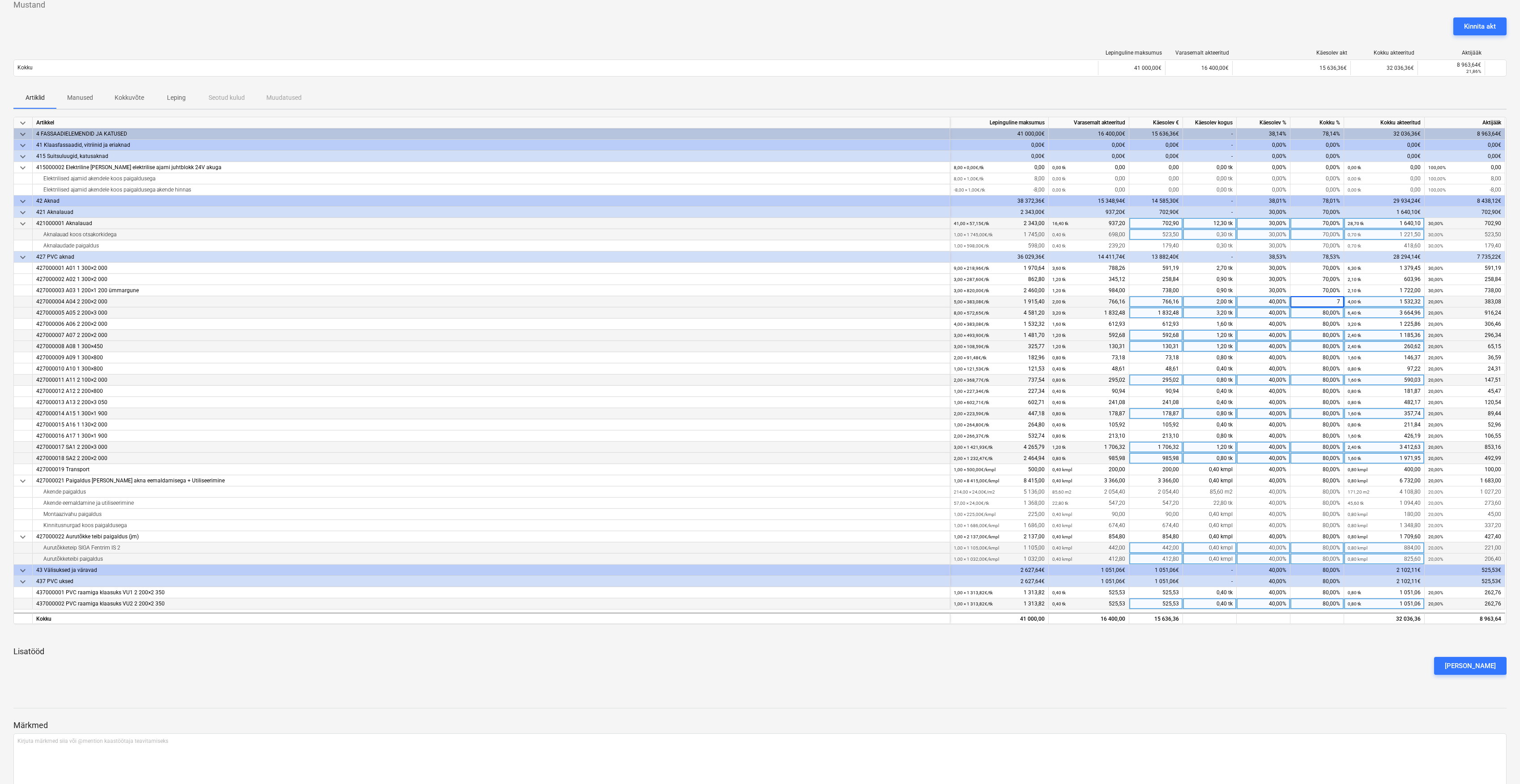
type input "70"
click at [1324, 316] on div "80,00%" at bounding box center [1317, 313] width 54 height 11
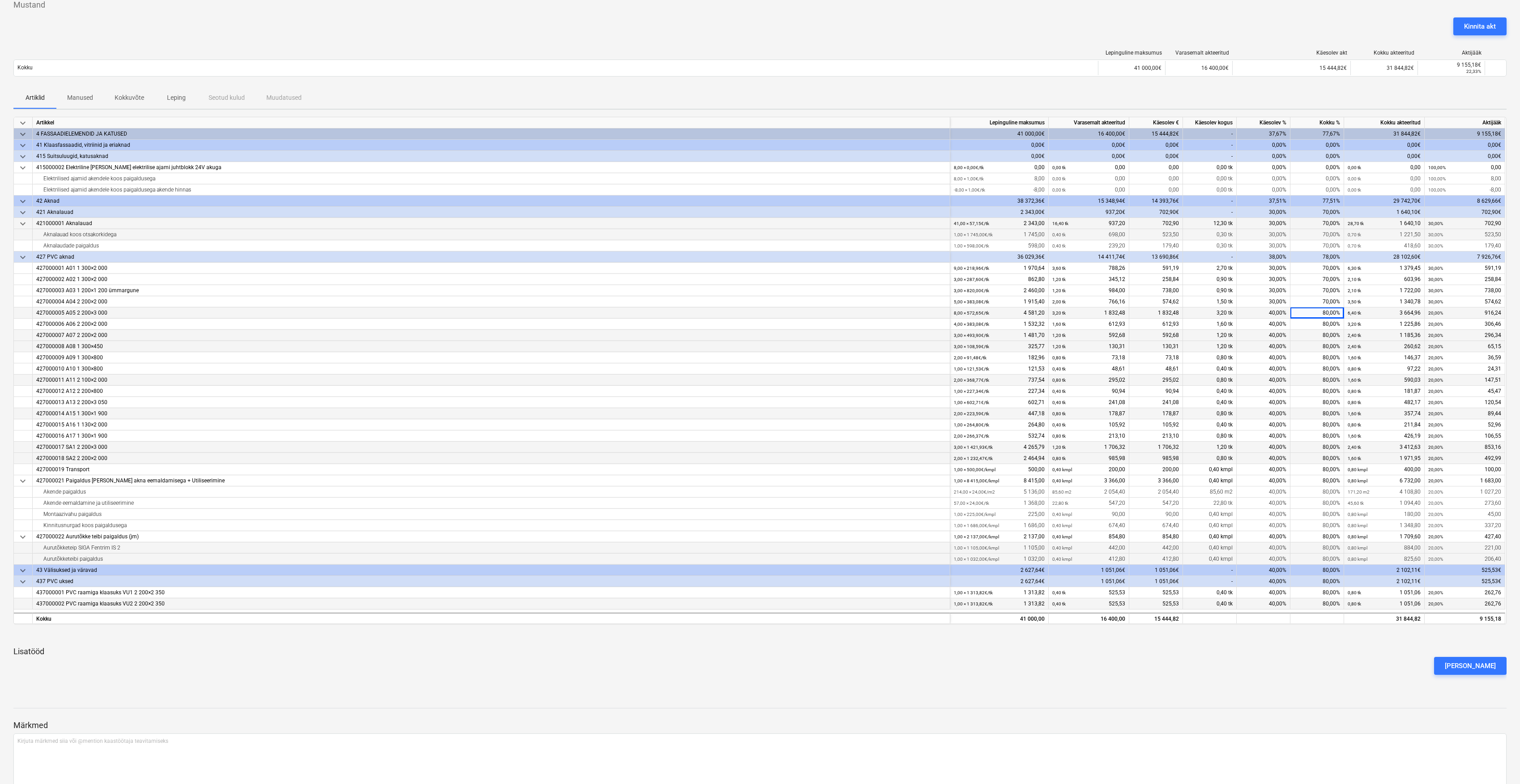
click at [1332, 314] on div "80,00%" at bounding box center [1317, 313] width 54 height 11
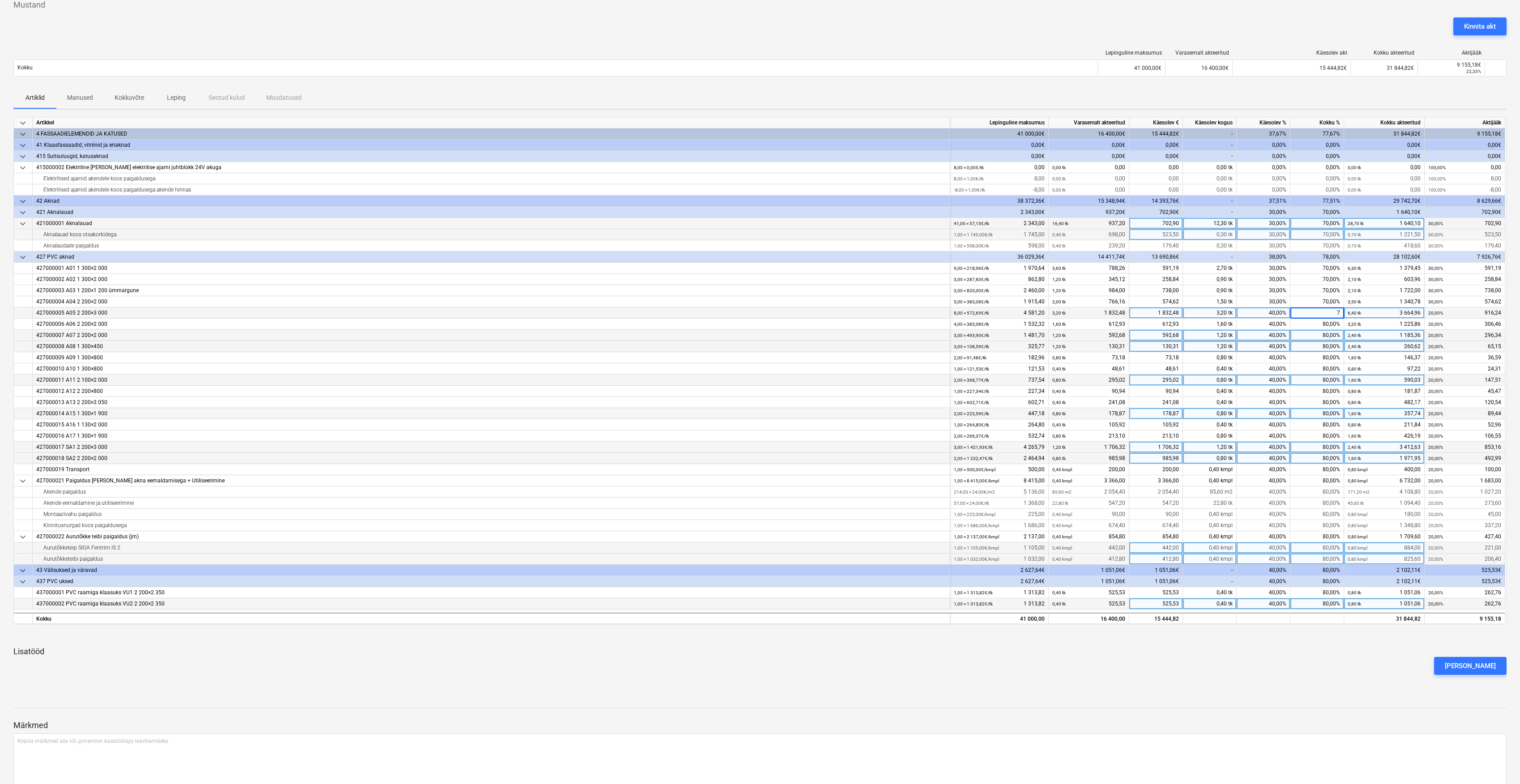
type input "70"
click at [1334, 323] on div "80,00%" at bounding box center [1317, 324] width 54 height 11
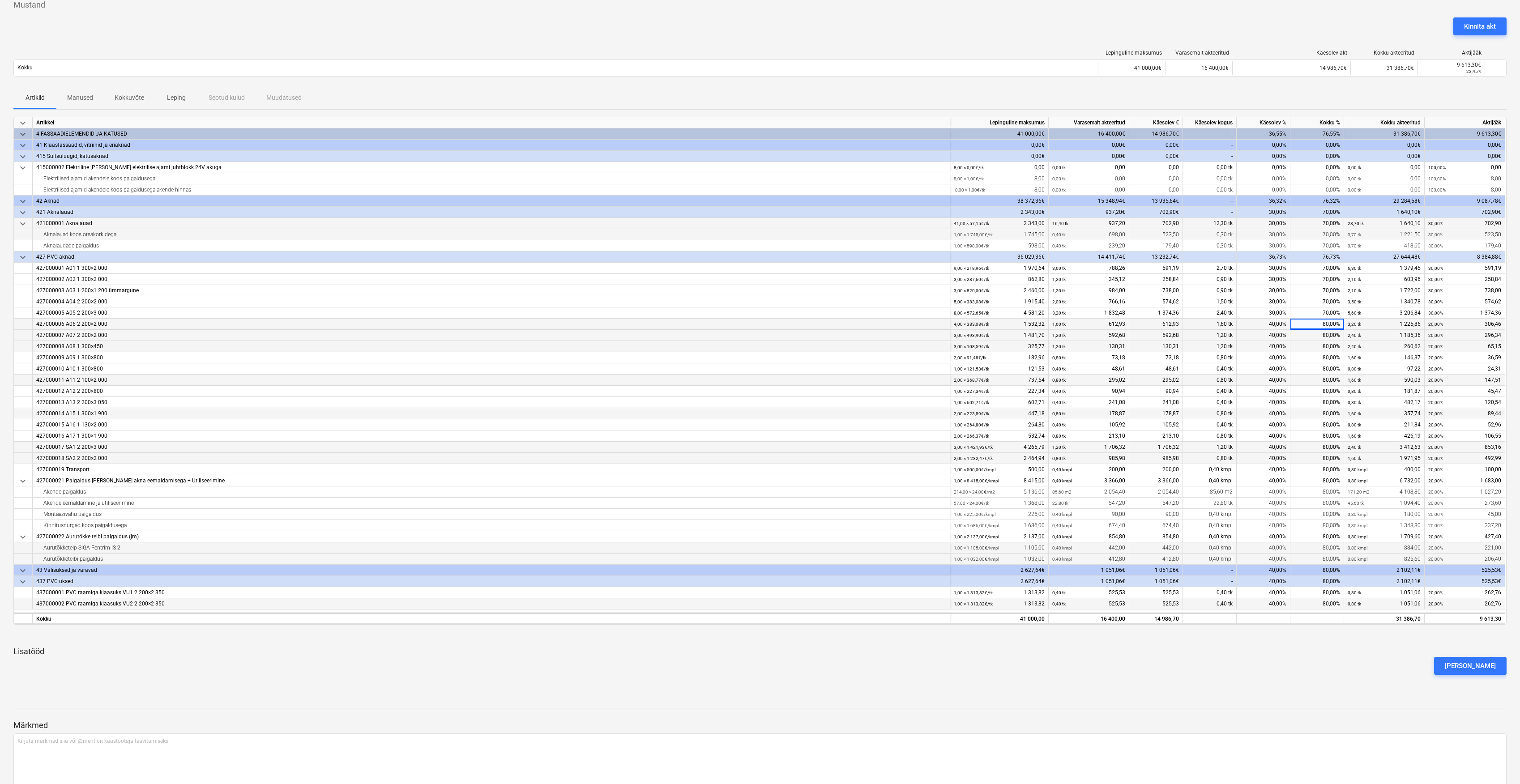
click at [1329, 323] on div "80,00%" at bounding box center [1317, 324] width 54 height 11
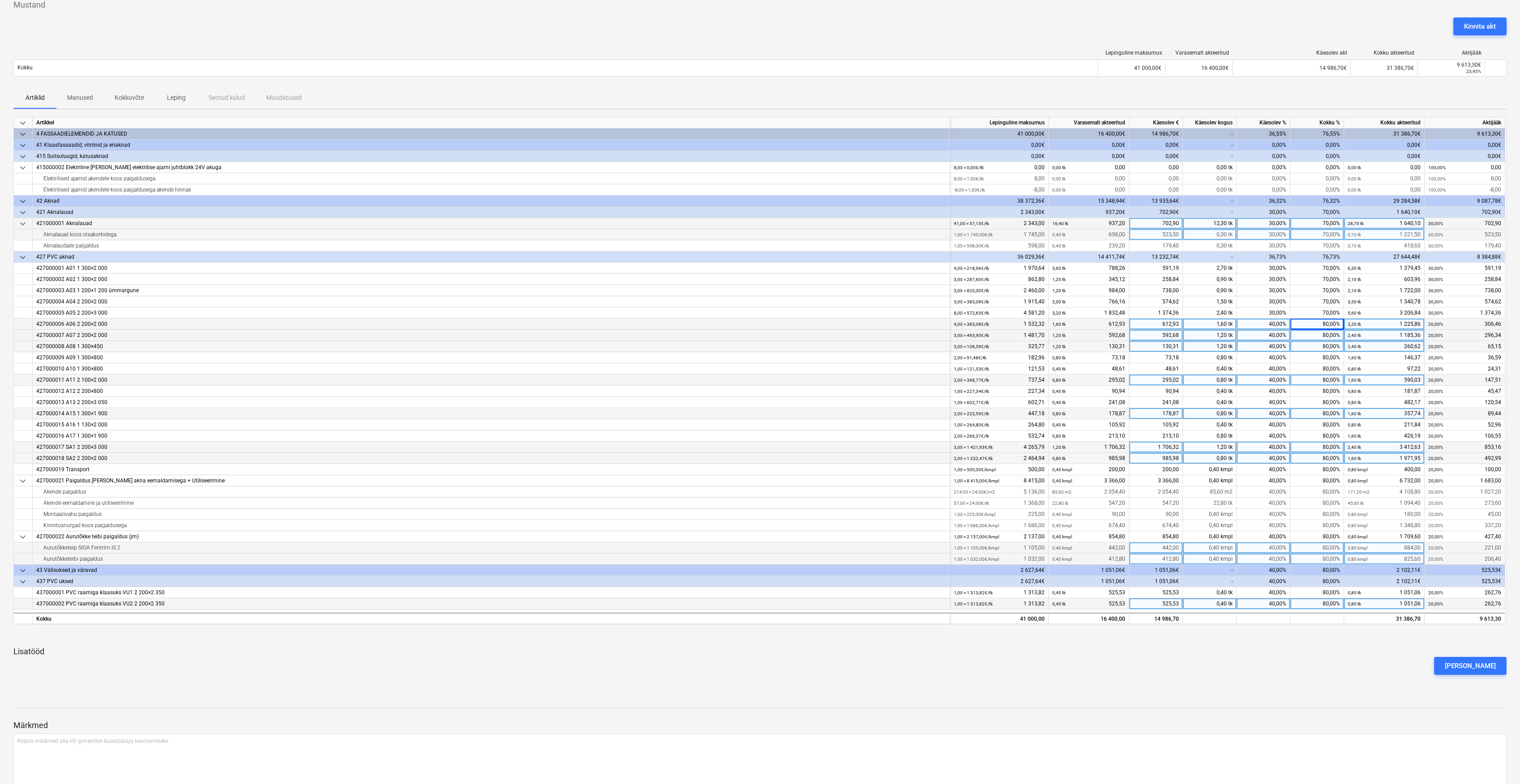
click at [1332, 322] on div "80,00%" at bounding box center [1317, 324] width 54 height 11
type input "70"
click at [1334, 335] on div "80,00%" at bounding box center [1317, 335] width 54 height 11
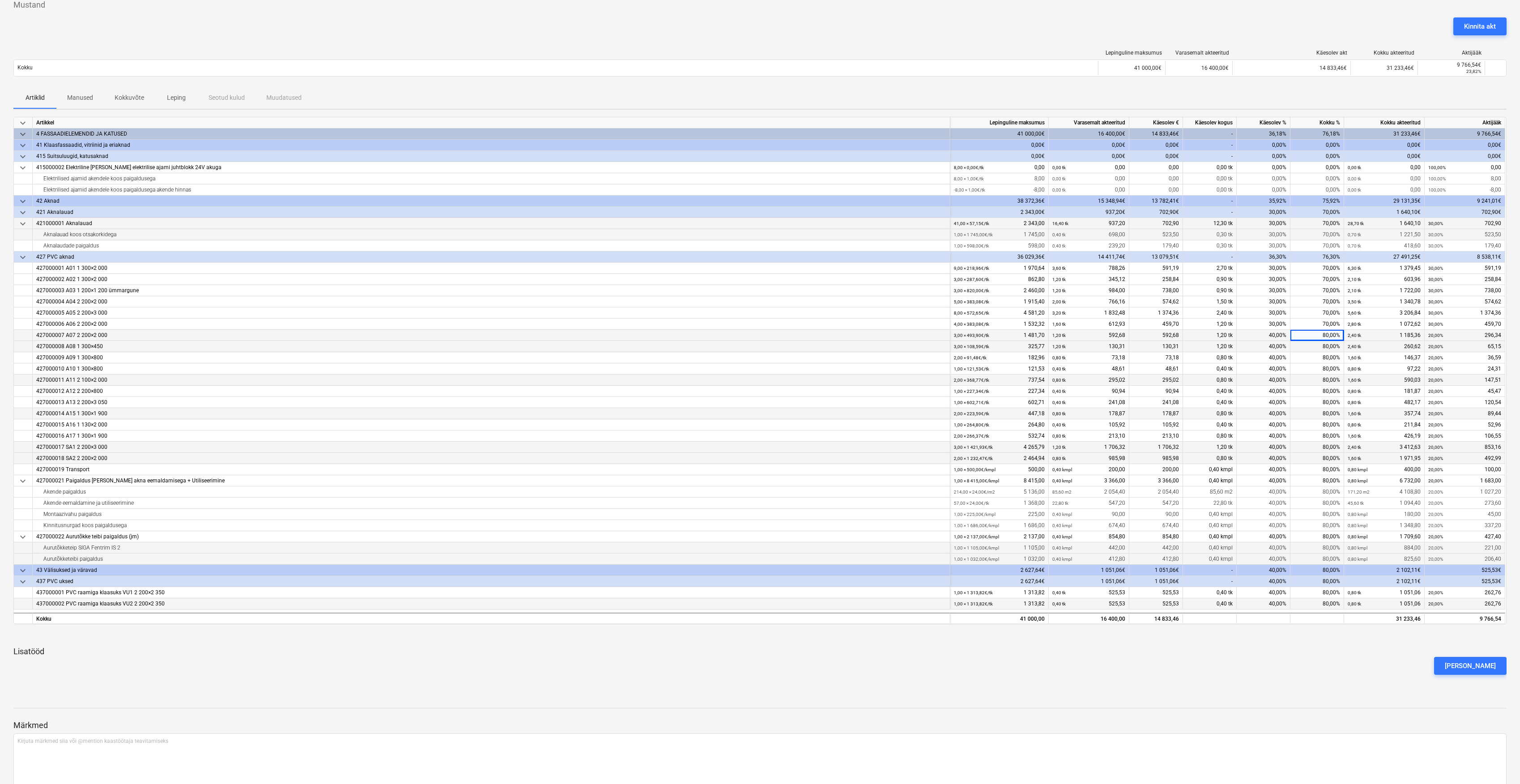
click at [1331, 334] on div "80,00%" at bounding box center [1317, 335] width 54 height 11
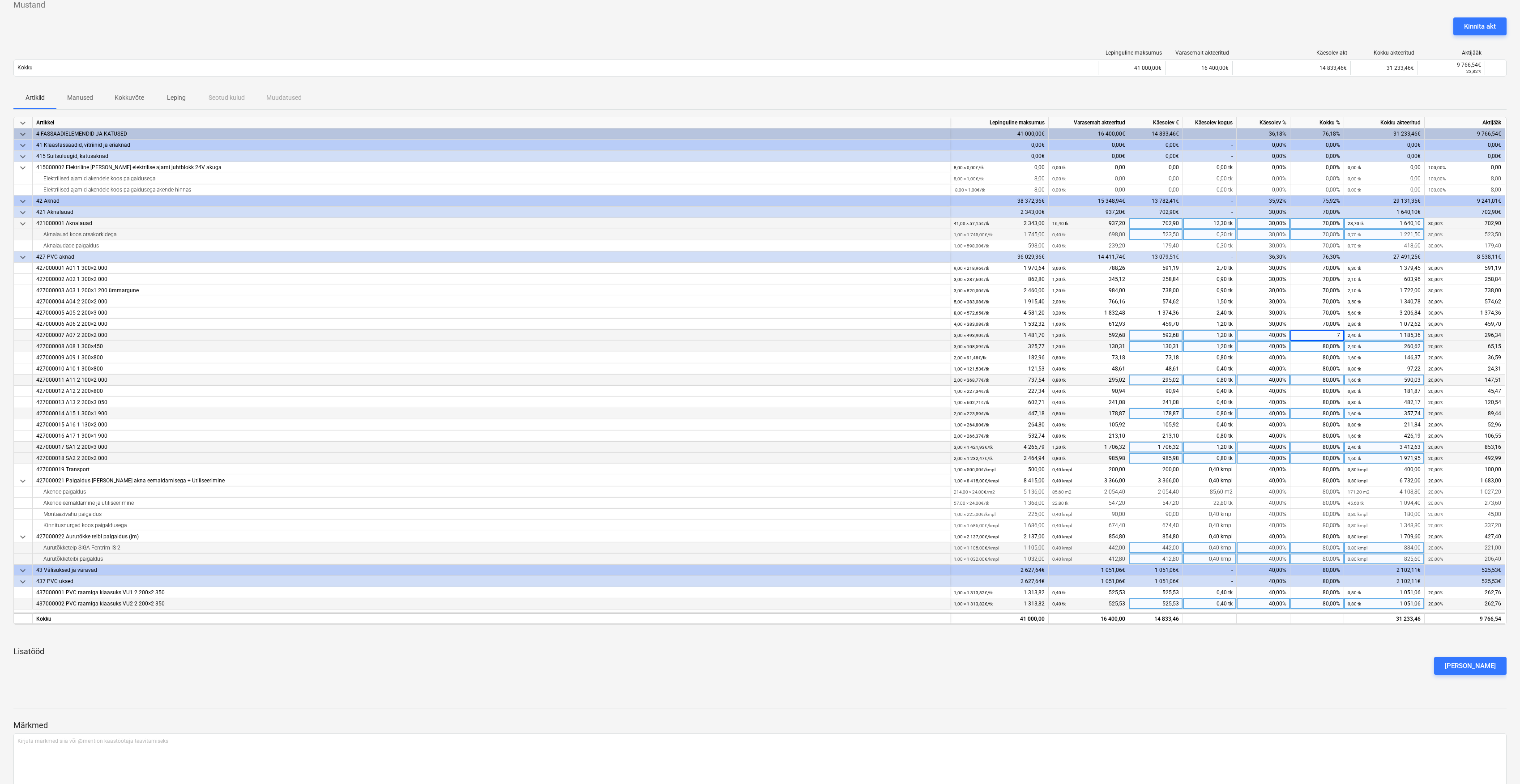
type input "70"
click at [1324, 344] on div "80,00%" at bounding box center [1317, 346] width 54 height 11
click at [1328, 345] on div "80,00%" at bounding box center [1317, 346] width 54 height 11
type input "70"
click at [1331, 361] on div "80,00%" at bounding box center [1317, 357] width 54 height 11
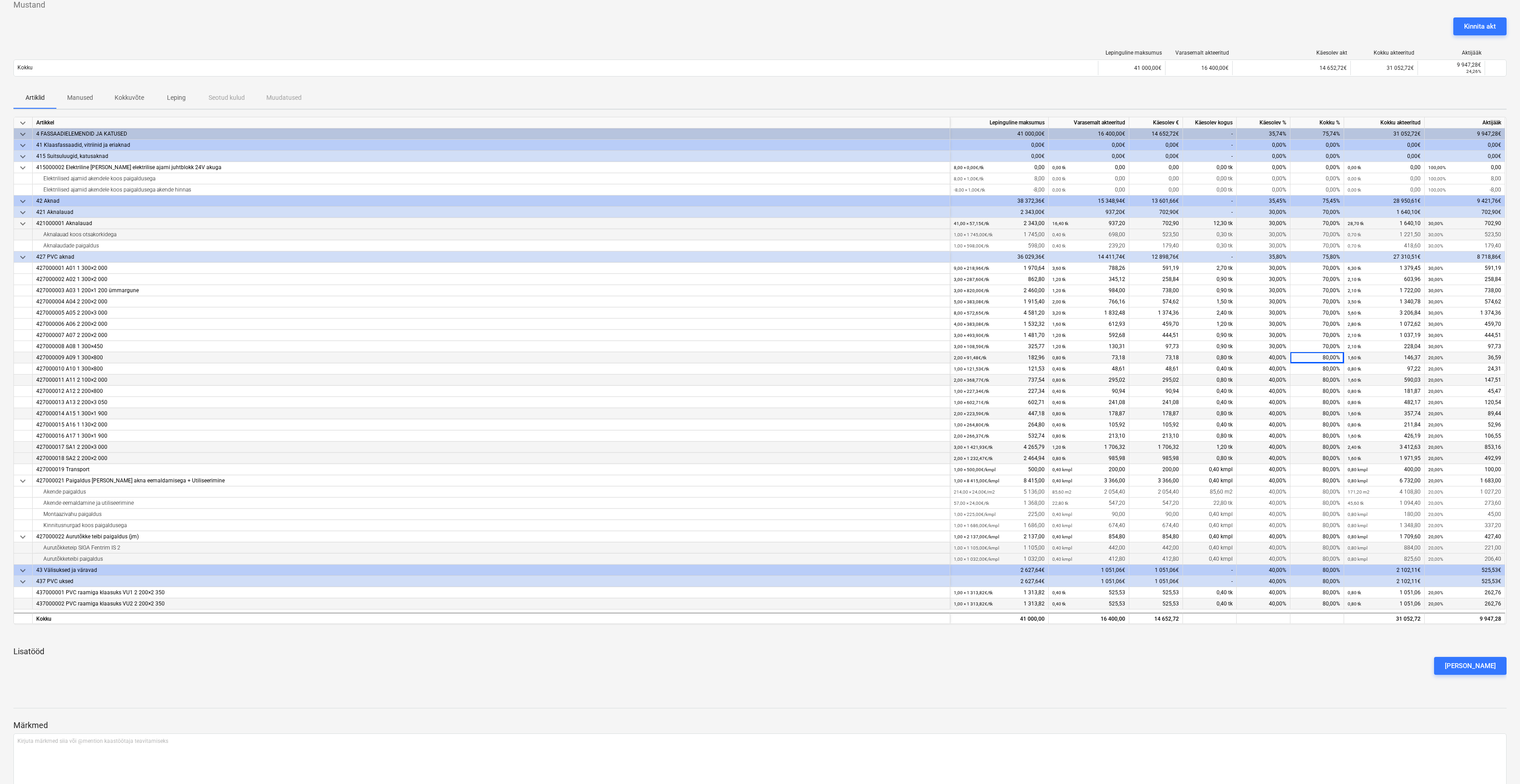
click at [1323, 360] on div "80,00%" at bounding box center [1317, 357] width 54 height 11
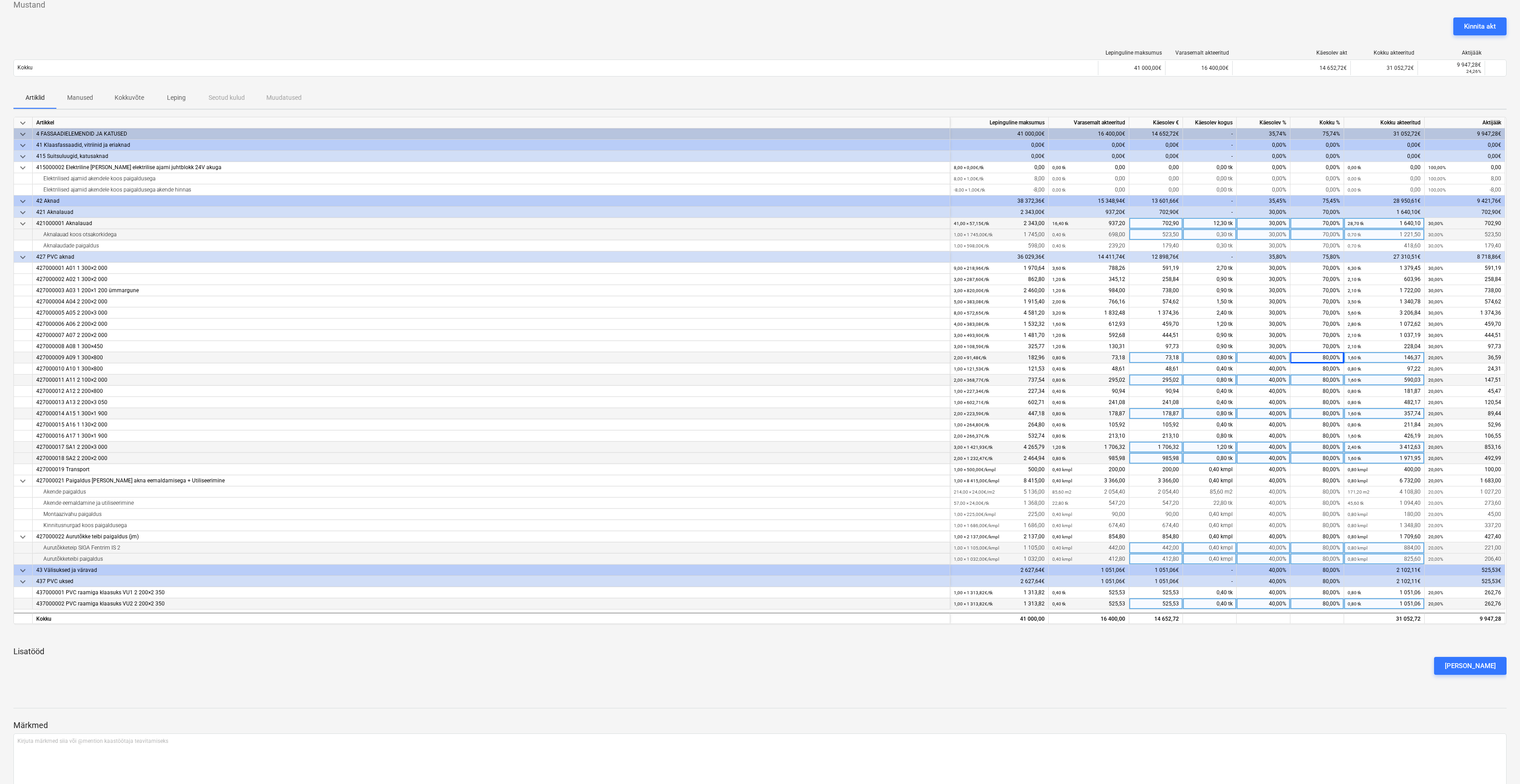
click at [1324, 359] on div "80,00%" at bounding box center [1317, 357] width 54 height 11
type input "70"
click at [1329, 366] on div "80,00%" at bounding box center [1317, 368] width 54 height 11
click at [1334, 369] on div "80,00%" at bounding box center [1317, 368] width 54 height 11
type input "70"
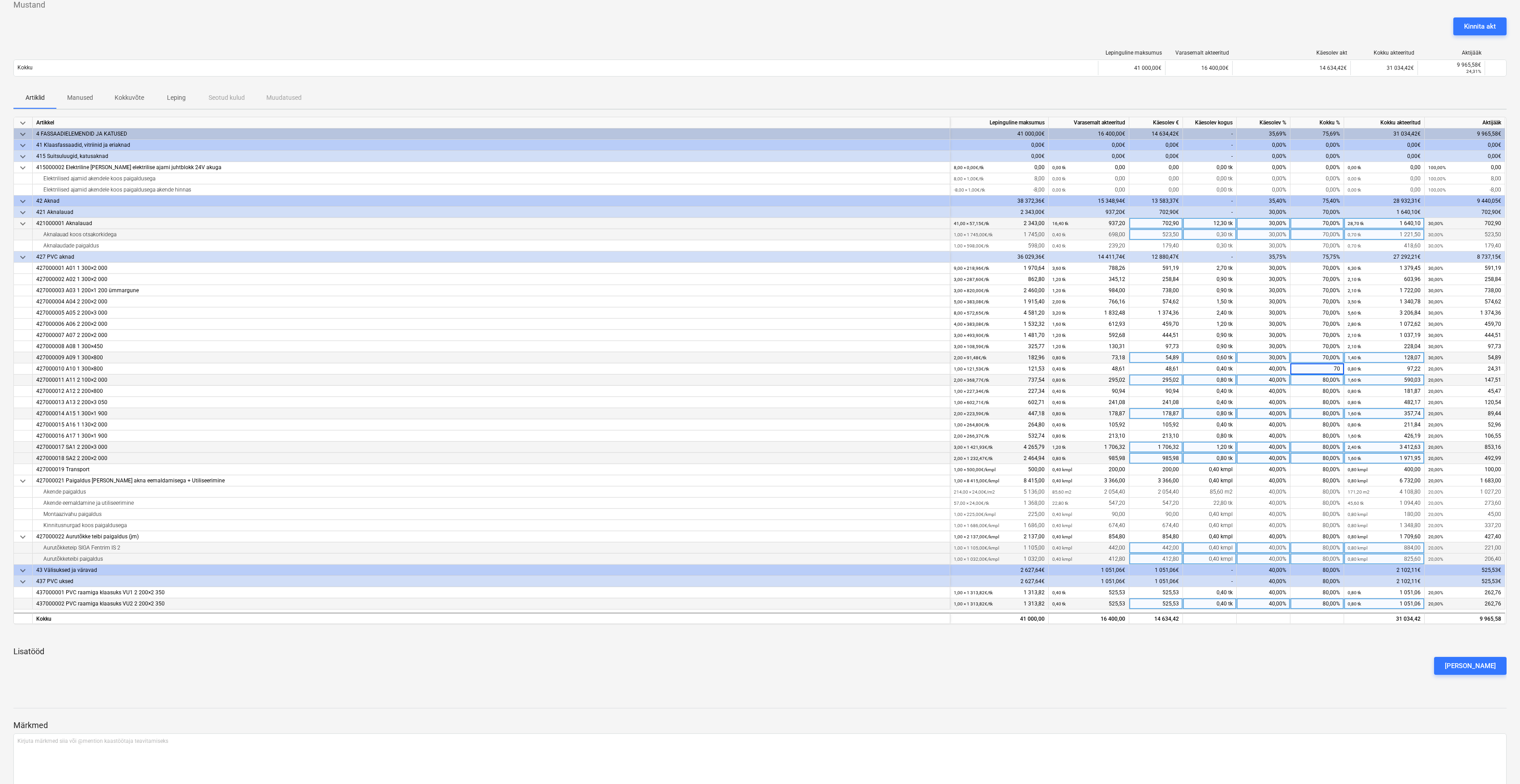
click at [1331, 375] on div "80,00%" at bounding box center [1317, 380] width 54 height 11
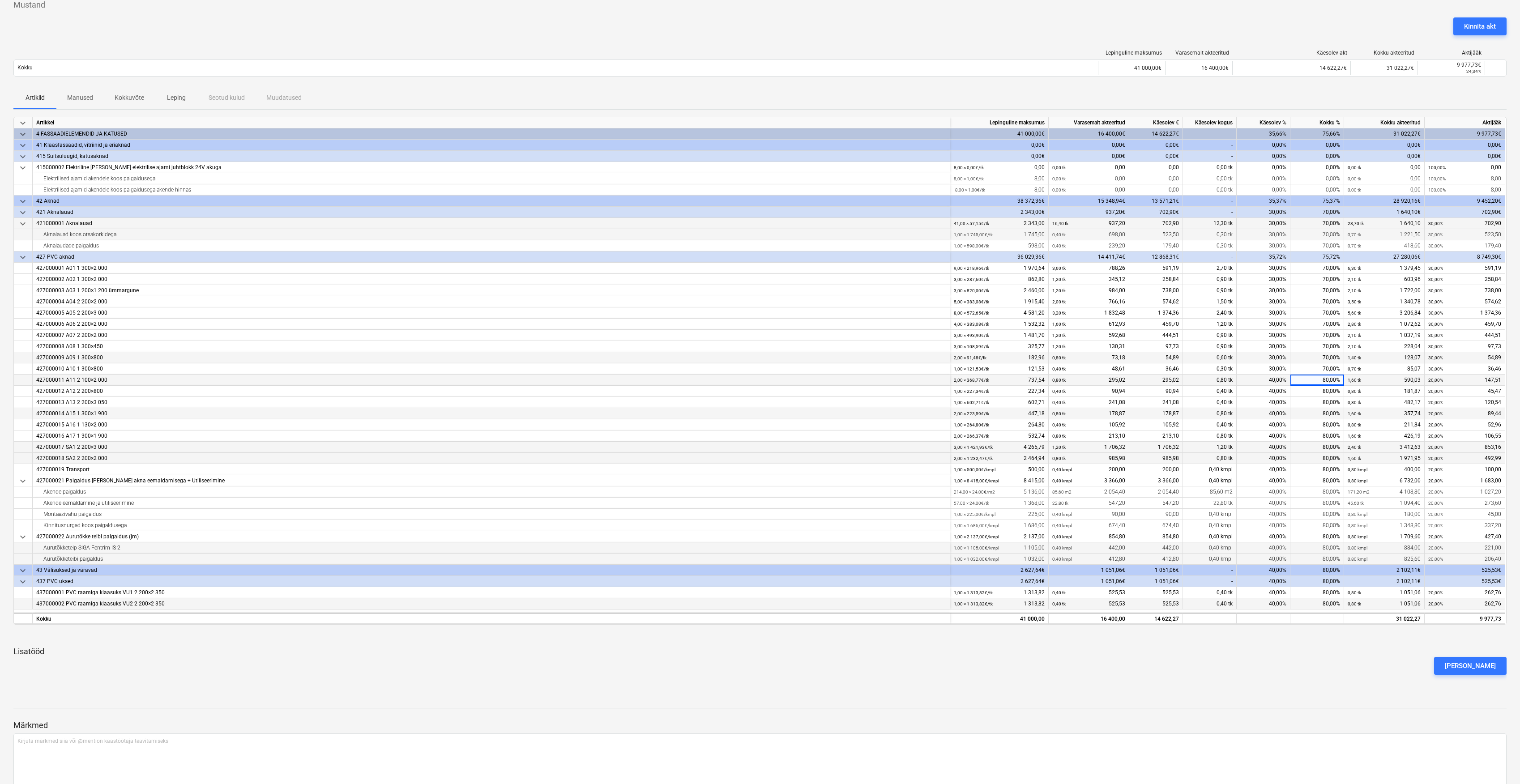
click at [1335, 379] on div "80,00%" at bounding box center [1317, 380] width 54 height 11
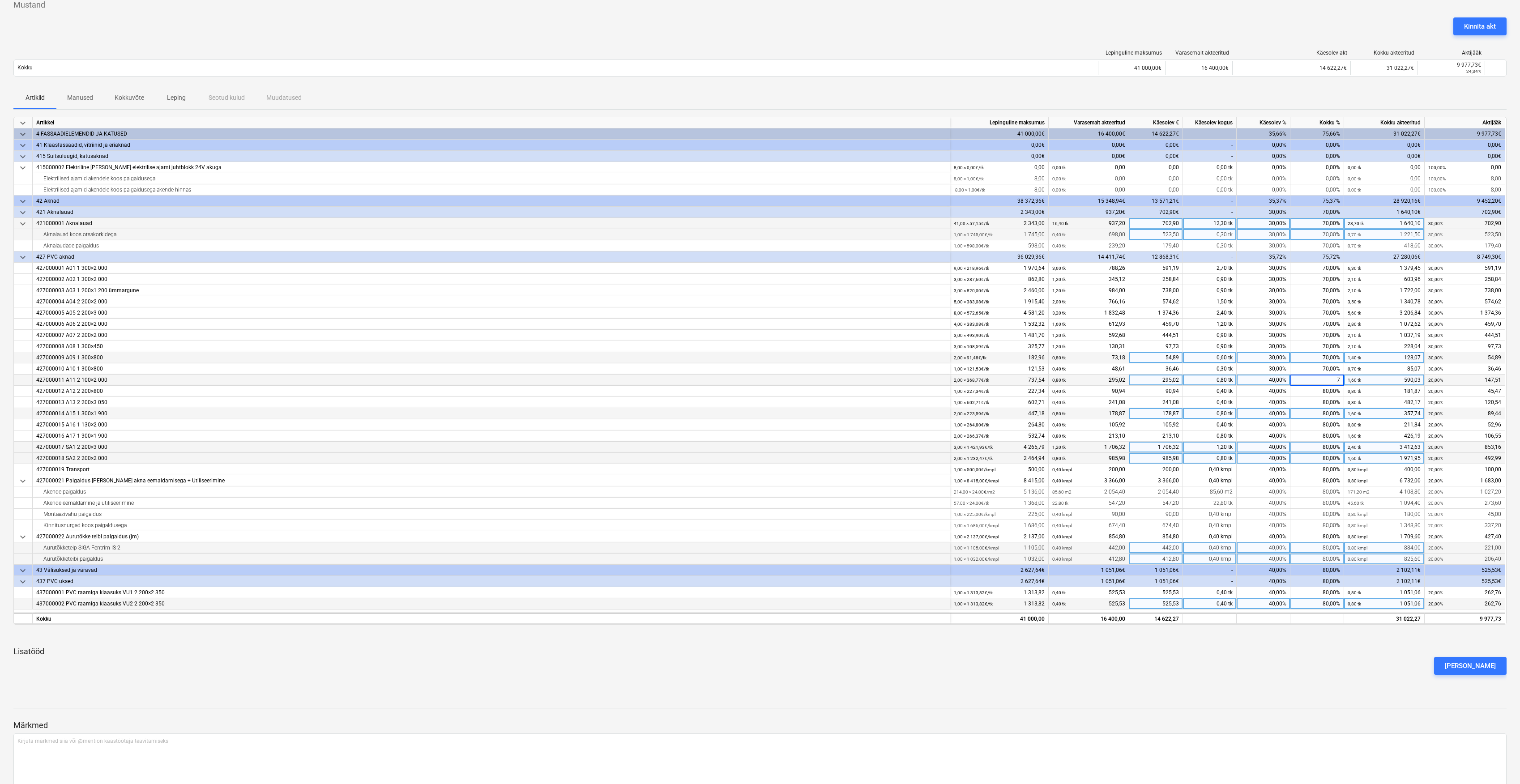
type input "70"
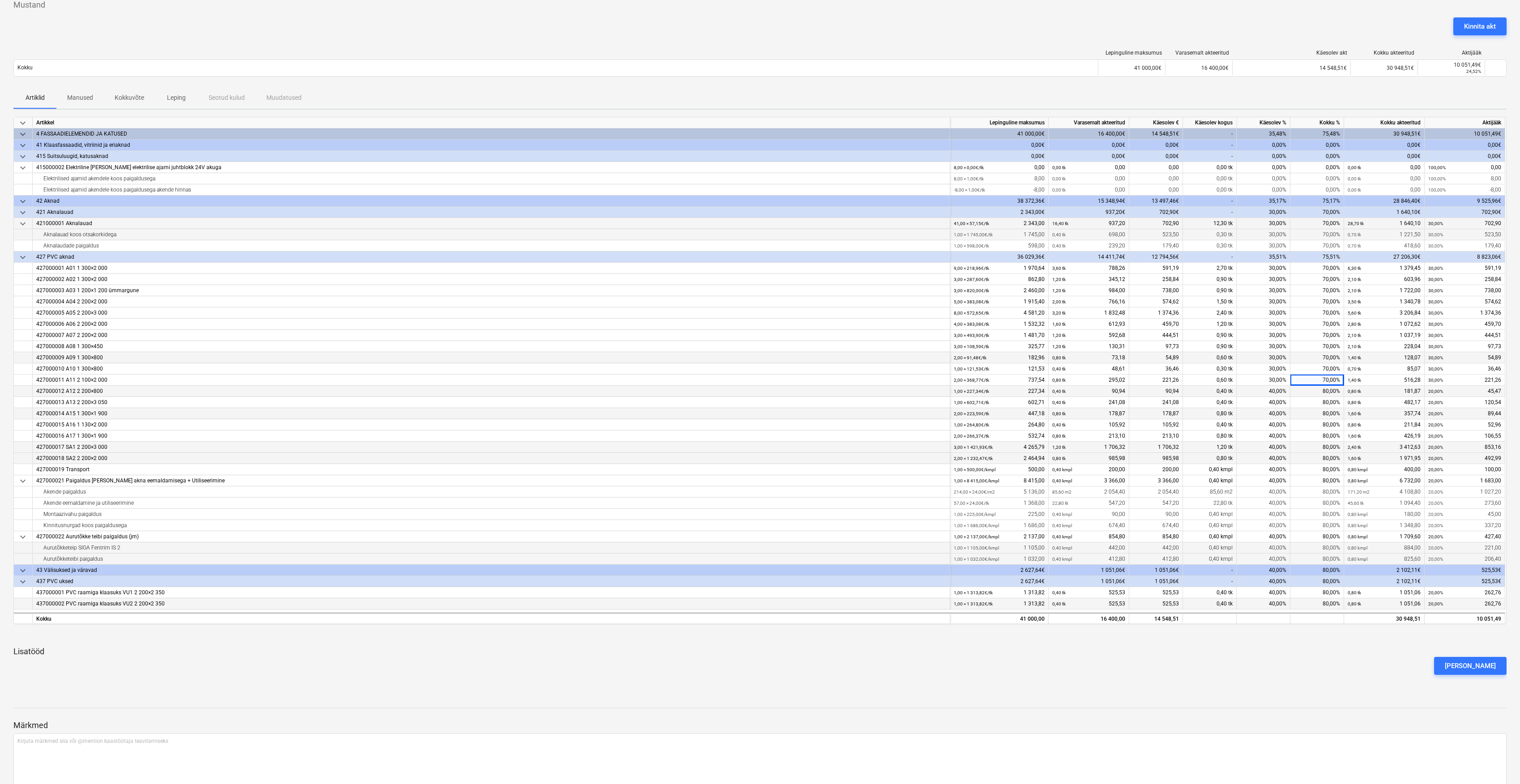
click at [1334, 391] on div "80,00%" at bounding box center [1317, 391] width 54 height 11
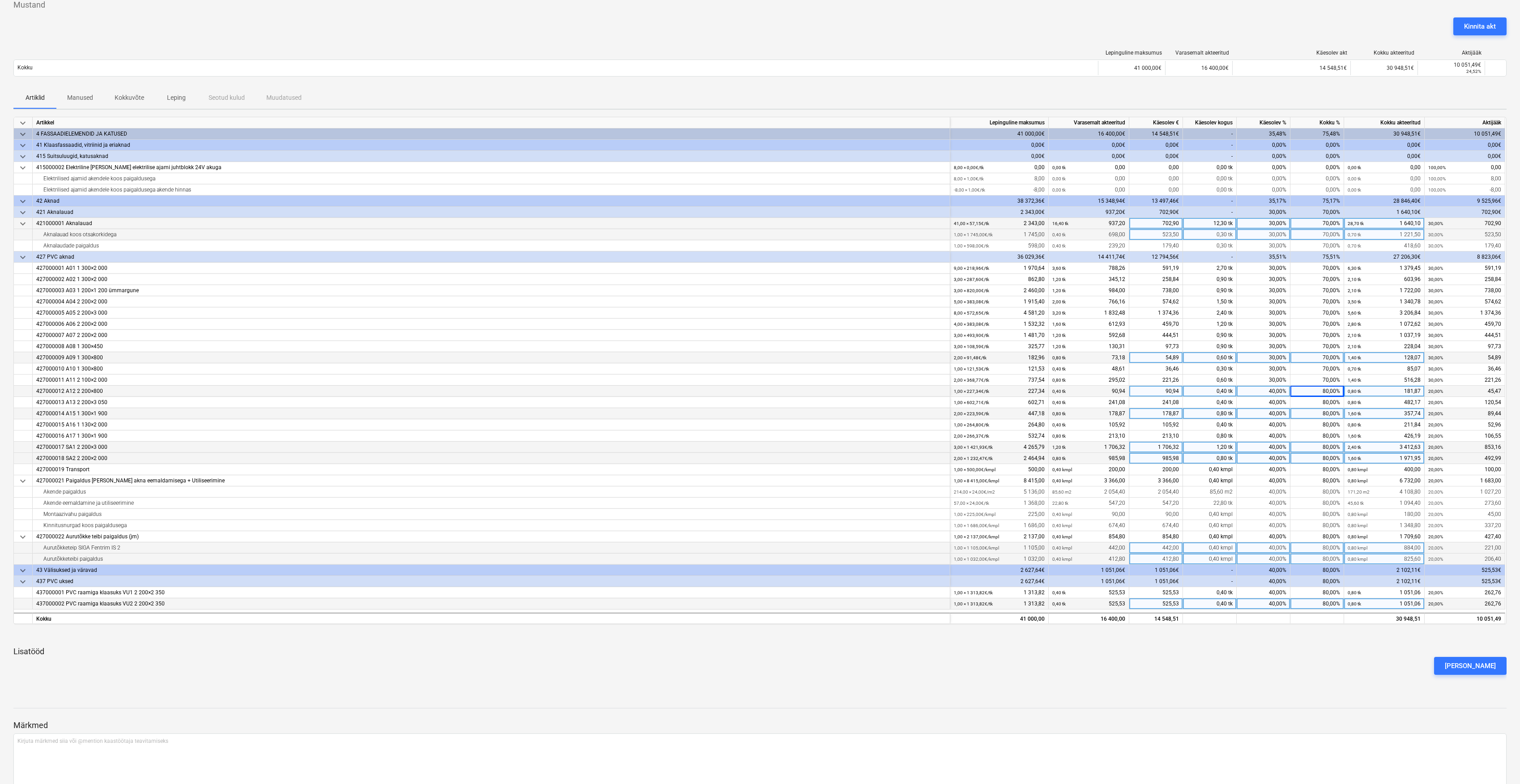
click at [1329, 393] on div "80,00%" at bounding box center [1317, 391] width 54 height 11
type input "70"
click at [1328, 403] on div "80,00%" at bounding box center [1317, 402] width 54 height 11
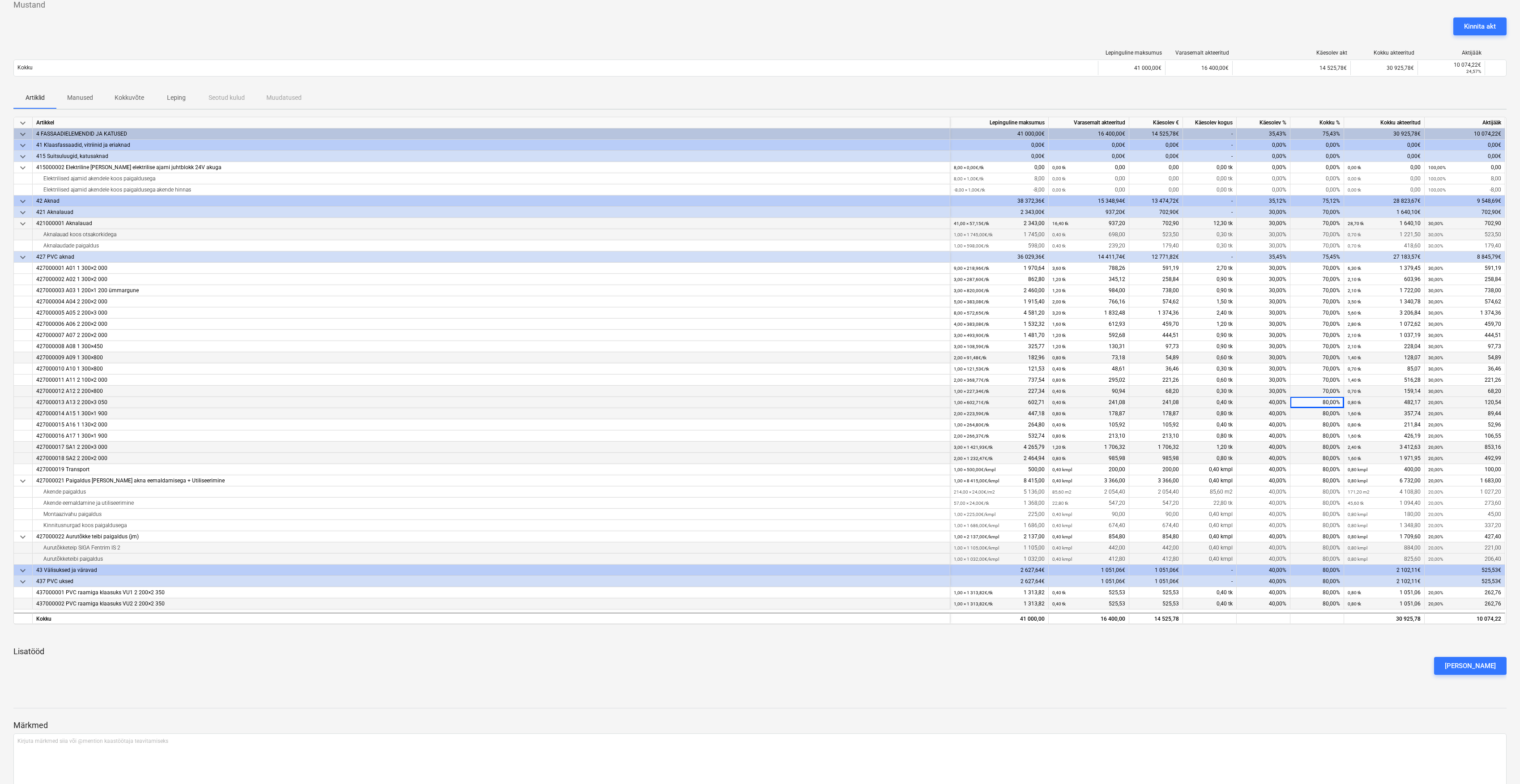
click at [1329, 405] on div "80,00%" at bounding box center [1317, 402] width 54 height 11
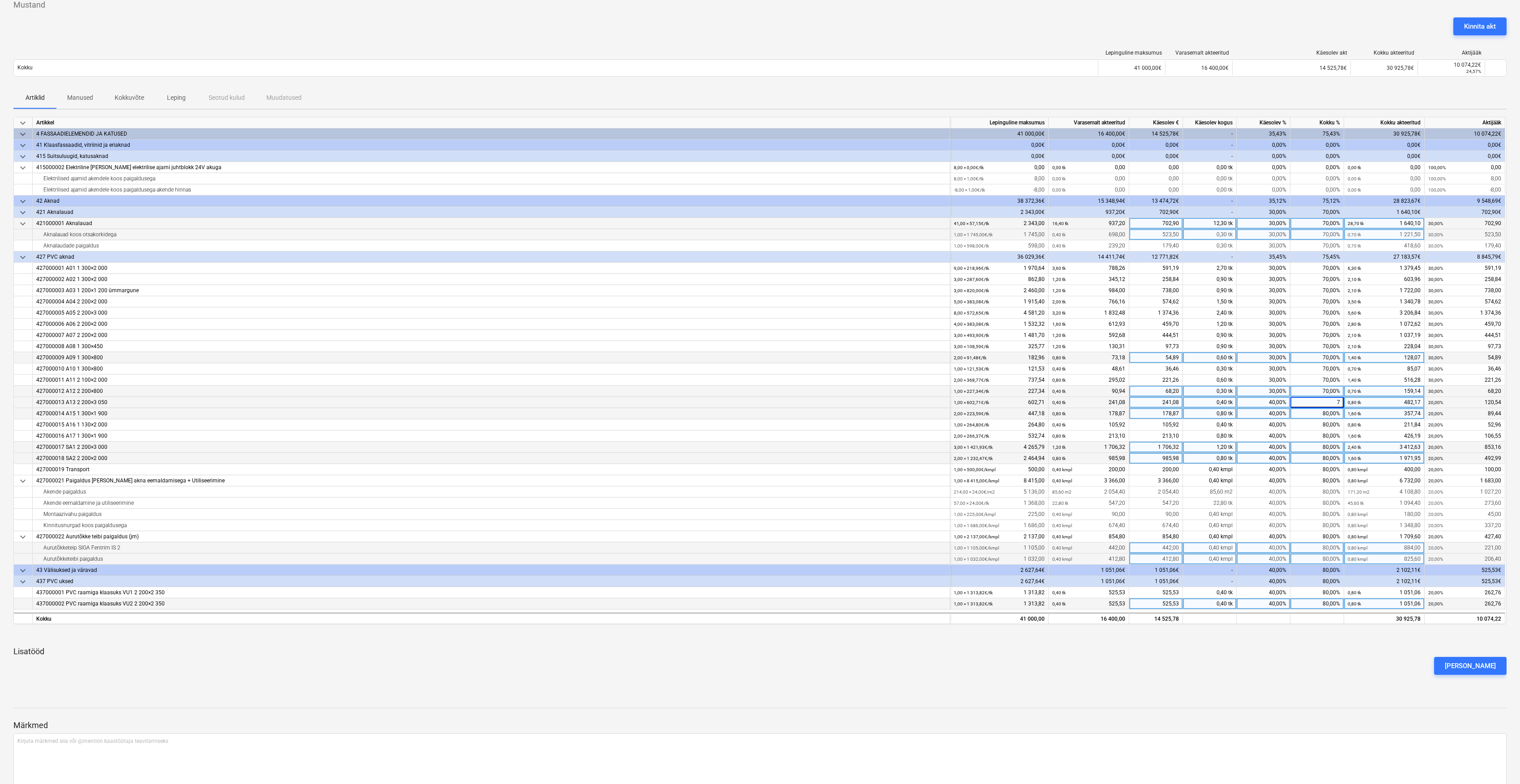
type input "70"
click at [1329, 412] on div "80,00%" at bounding box center [1317, 413] width 54 height 11
click at [1335, 416] on div "80,00%" at bounding box center [1317, 413] width 54 height 11
type input "70"
click at [1331, 427] on div "80,00%" at bounding box center [1317, 425] width 54 height 11
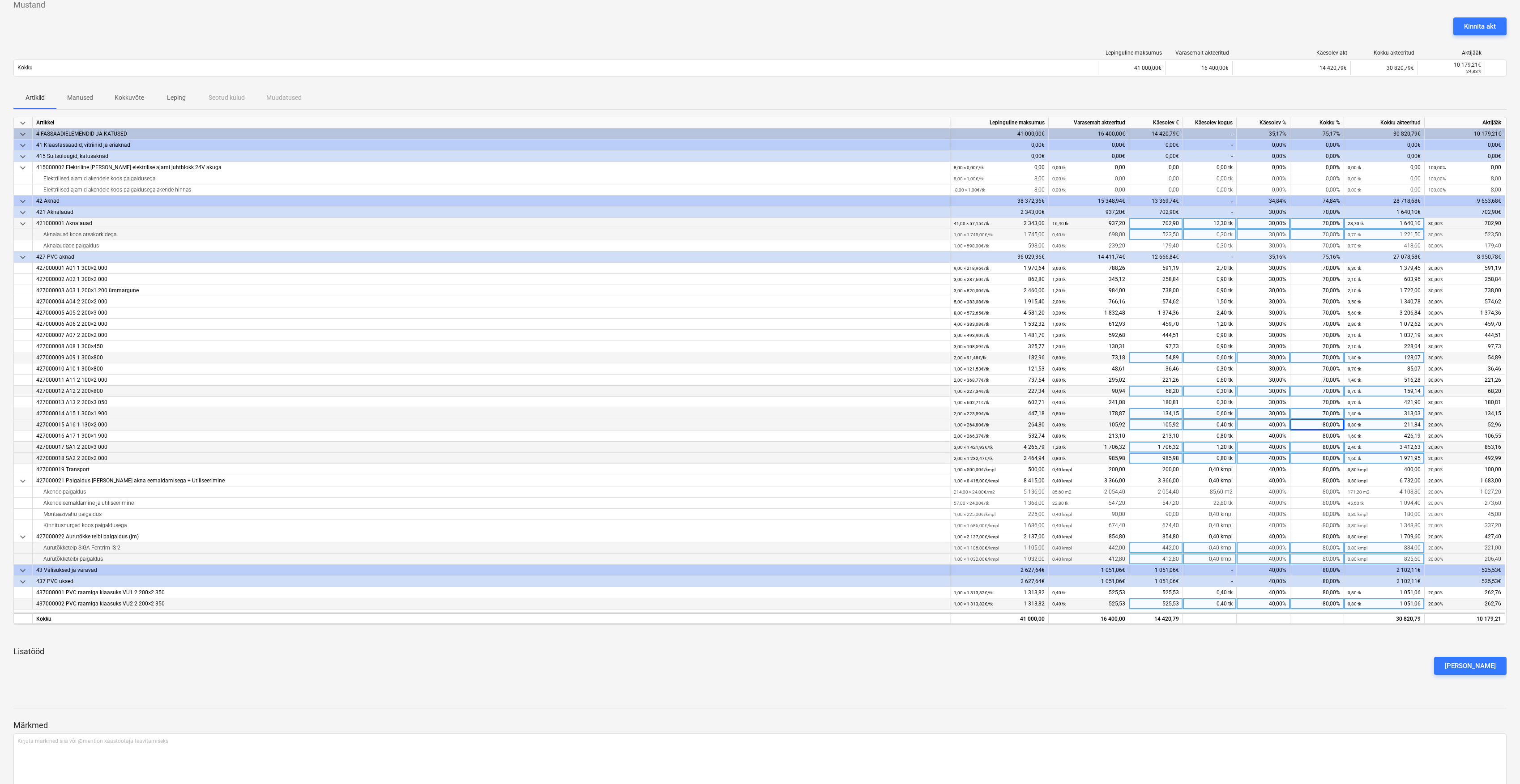
click at [1334, 429] on div "80,00%" at bounding box center [1317, 425] width 54 height 11
type input "70"
click at [1331, 436] on div "80,00%" at bounding box center [1317, 436] width 54 height 11
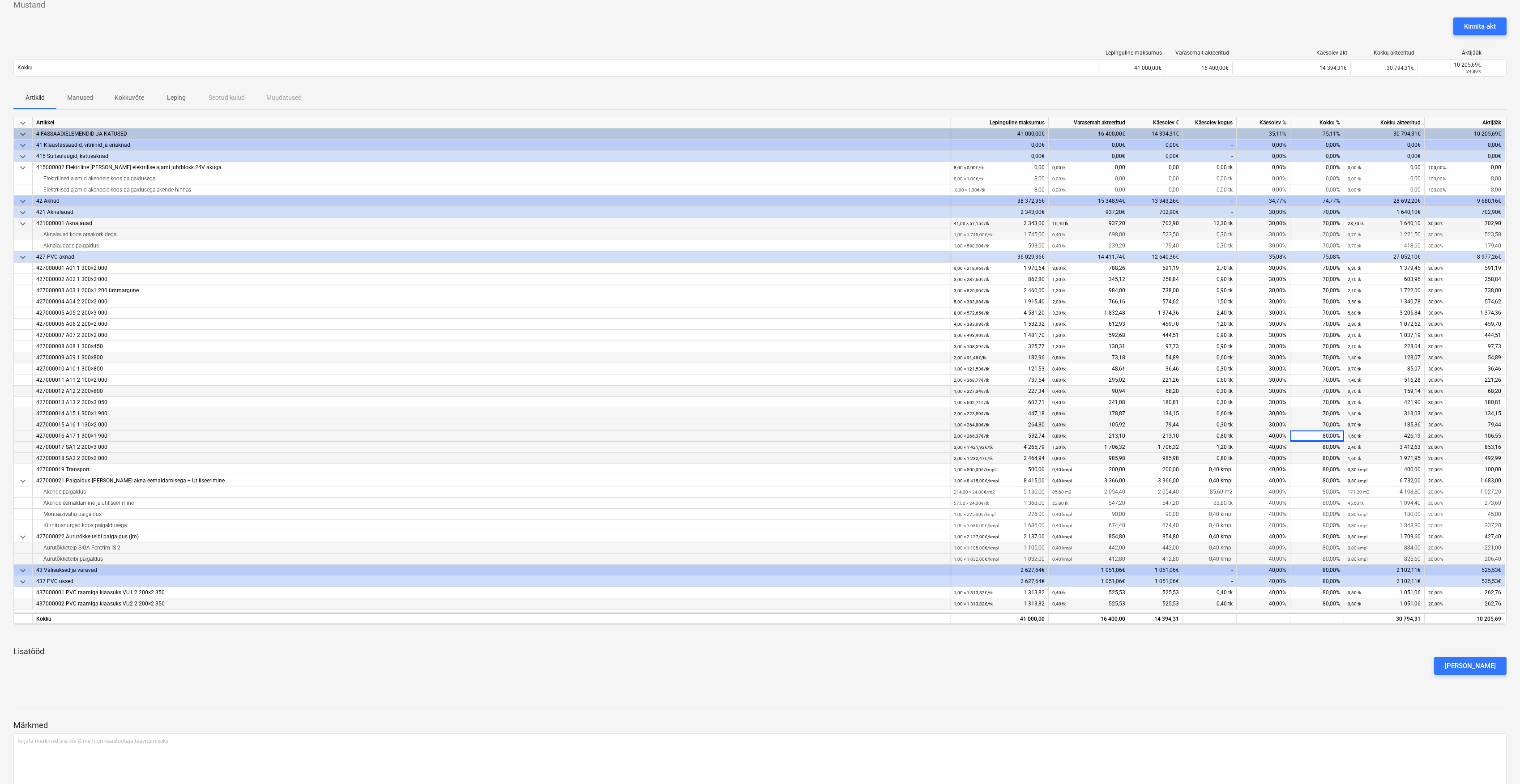
click at [1331, 438] on div "80,00%" at bounding box center [1317, 436] width 54 height 11
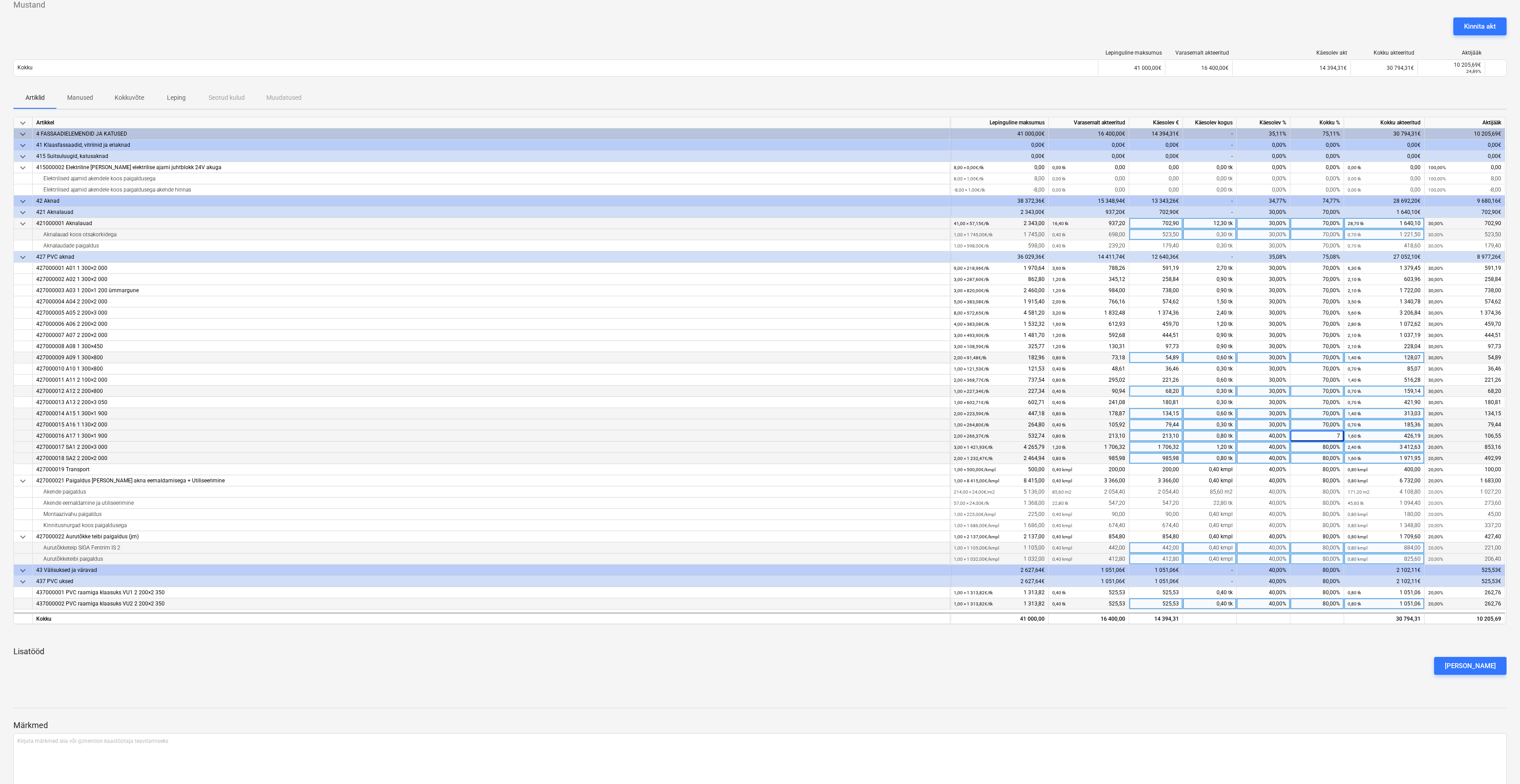
type input "70"
click at [1334, 445] on div "80,00%" at bounding box center [1317, 447] width 54 height 11
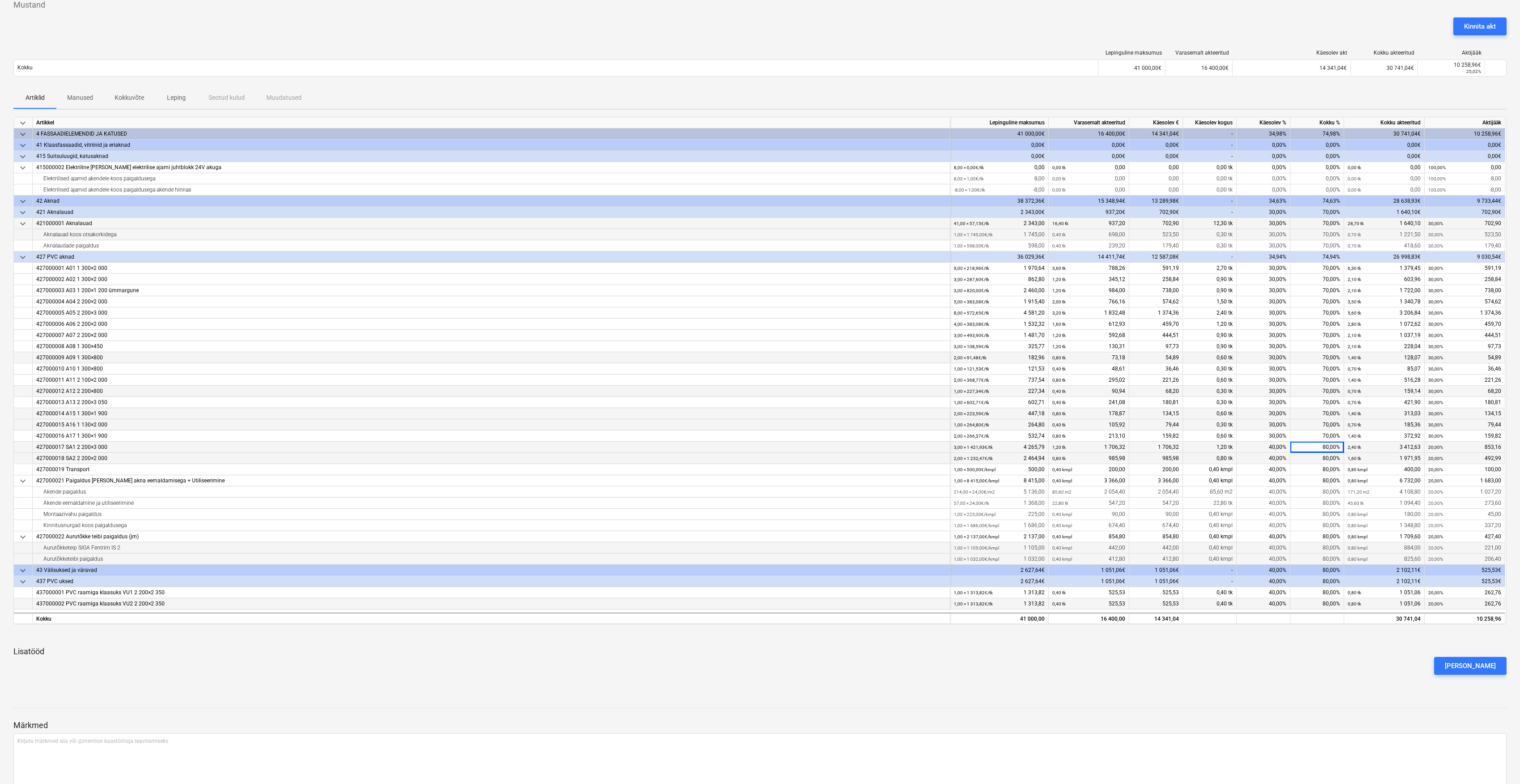
click at [1332, 447] on div "80,00%" at bounding box center [1317, 447] width 54 height 11
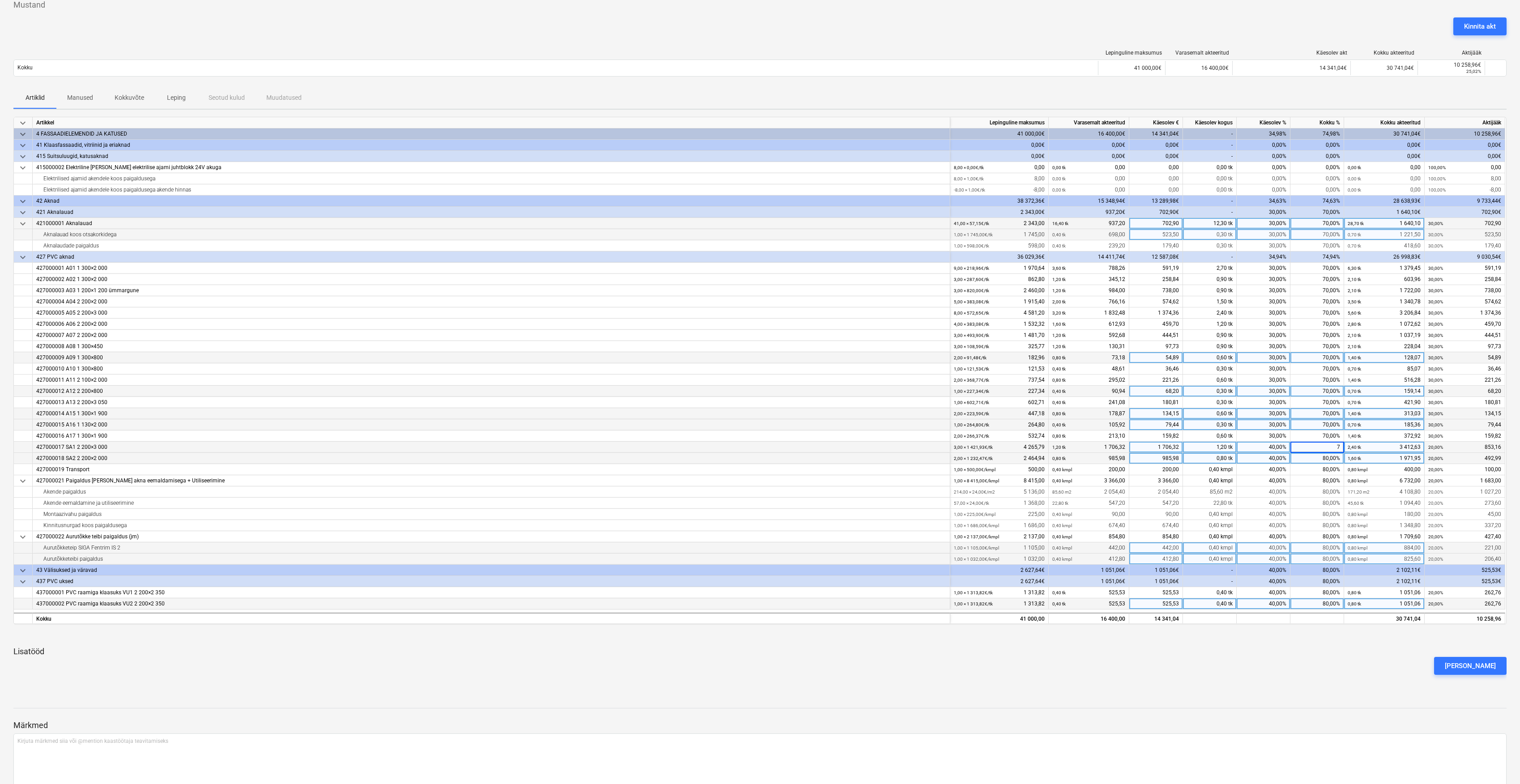
type input "70"
click at [1335, 457] on div "80,00%" at bounding box center [1317, 458] width 54 height 11
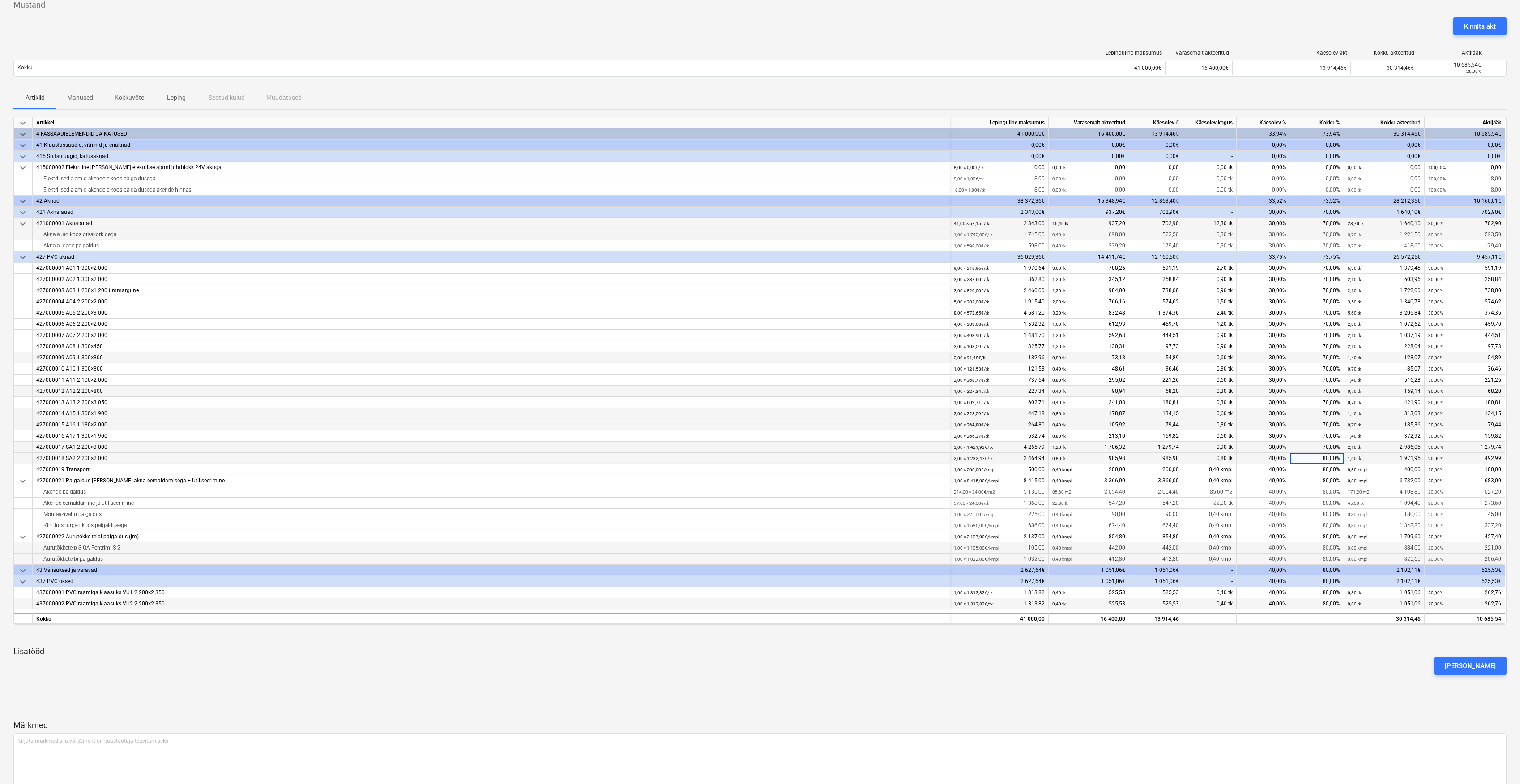
click at [1333, 462] on div "80,00%" at bounding box center [1317, 458] width 54 height 11
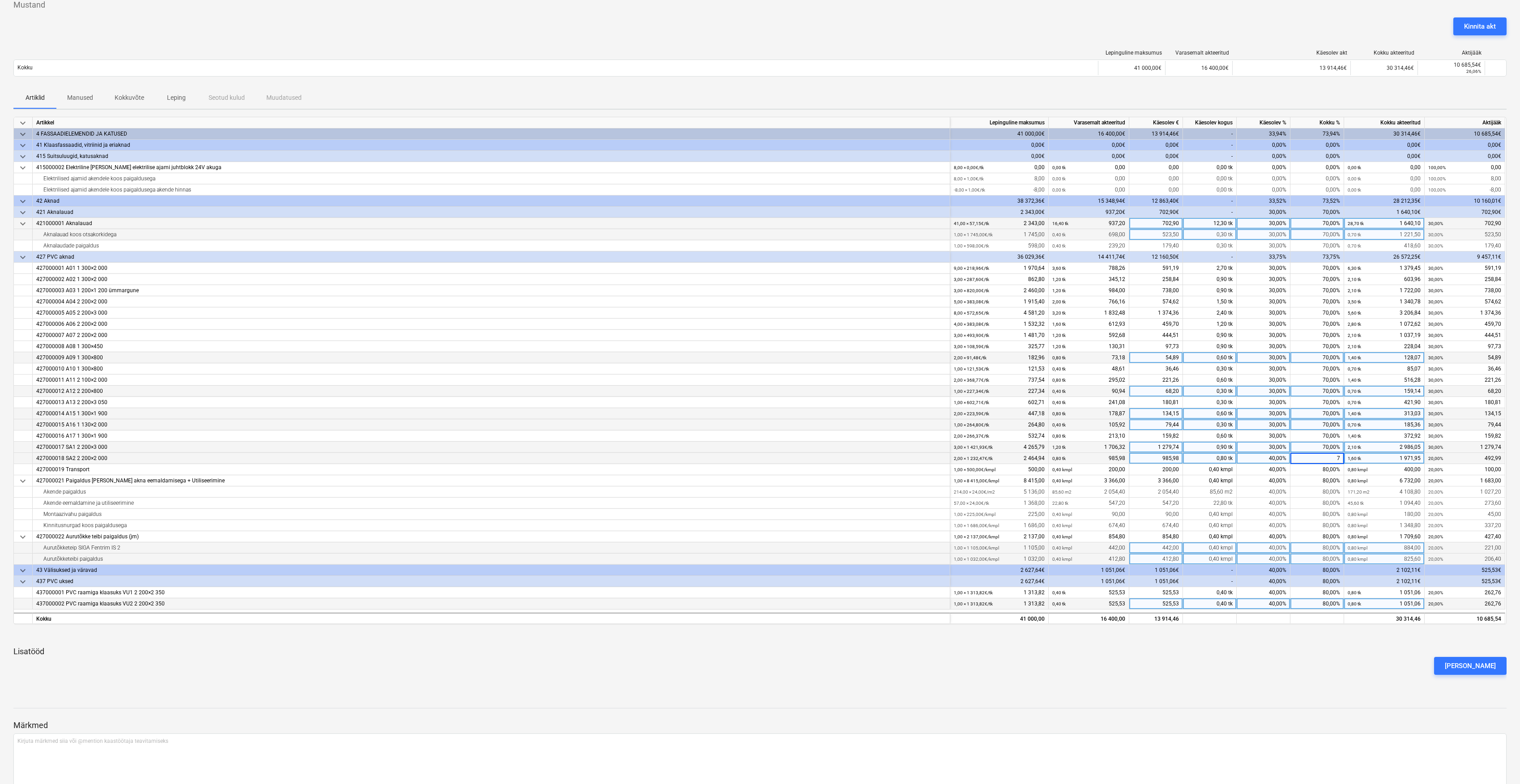
type input "70"
click at [1328, 471] on div "80,00%" at bounding box center [1317, 470] width 54 height 11
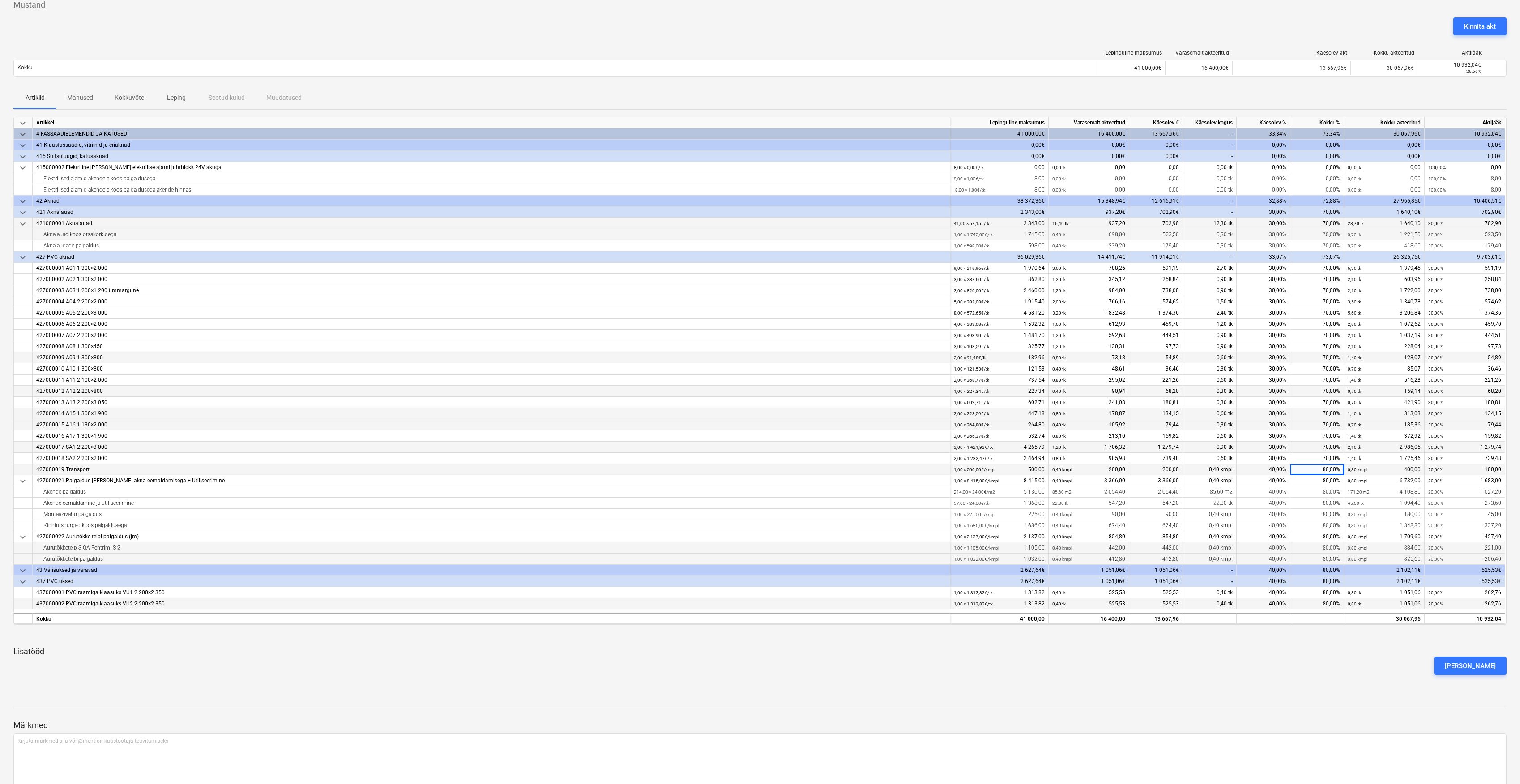
click at [1329, 471] on div "80,00%" at bounding box center [1317, 470] width 54 height 11
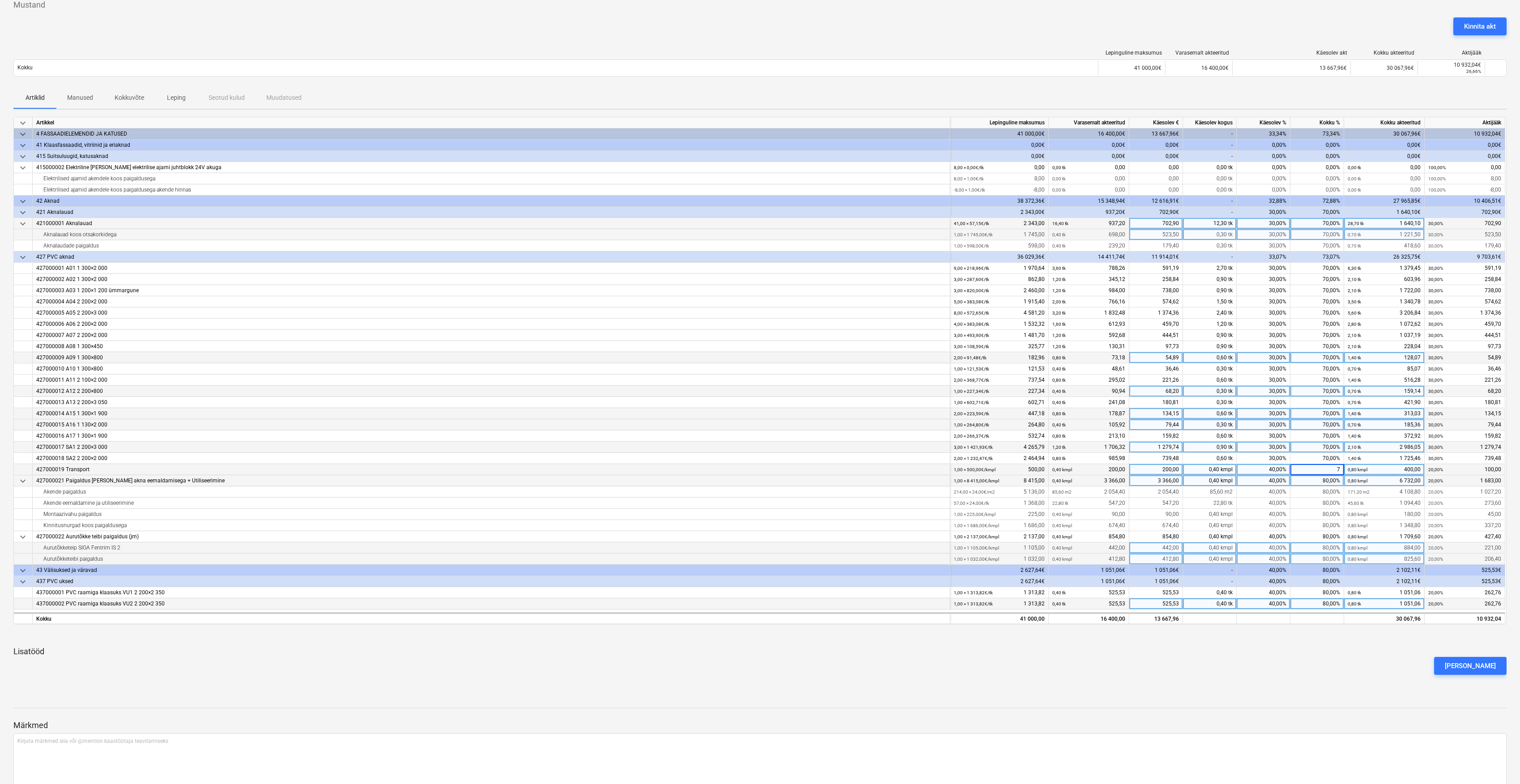
type input "70"
click at [1329, 479] on div "80,00%" at bounding box center [1317, 481] width 54 height 11
click at [1329, 482] on div "80,00%" at bounding box center [1317, 481] width 54 height 11
type input "70"
click at [1323, 539] on div "80,00%" at bounding box center [1317, 536] width 54 height 11
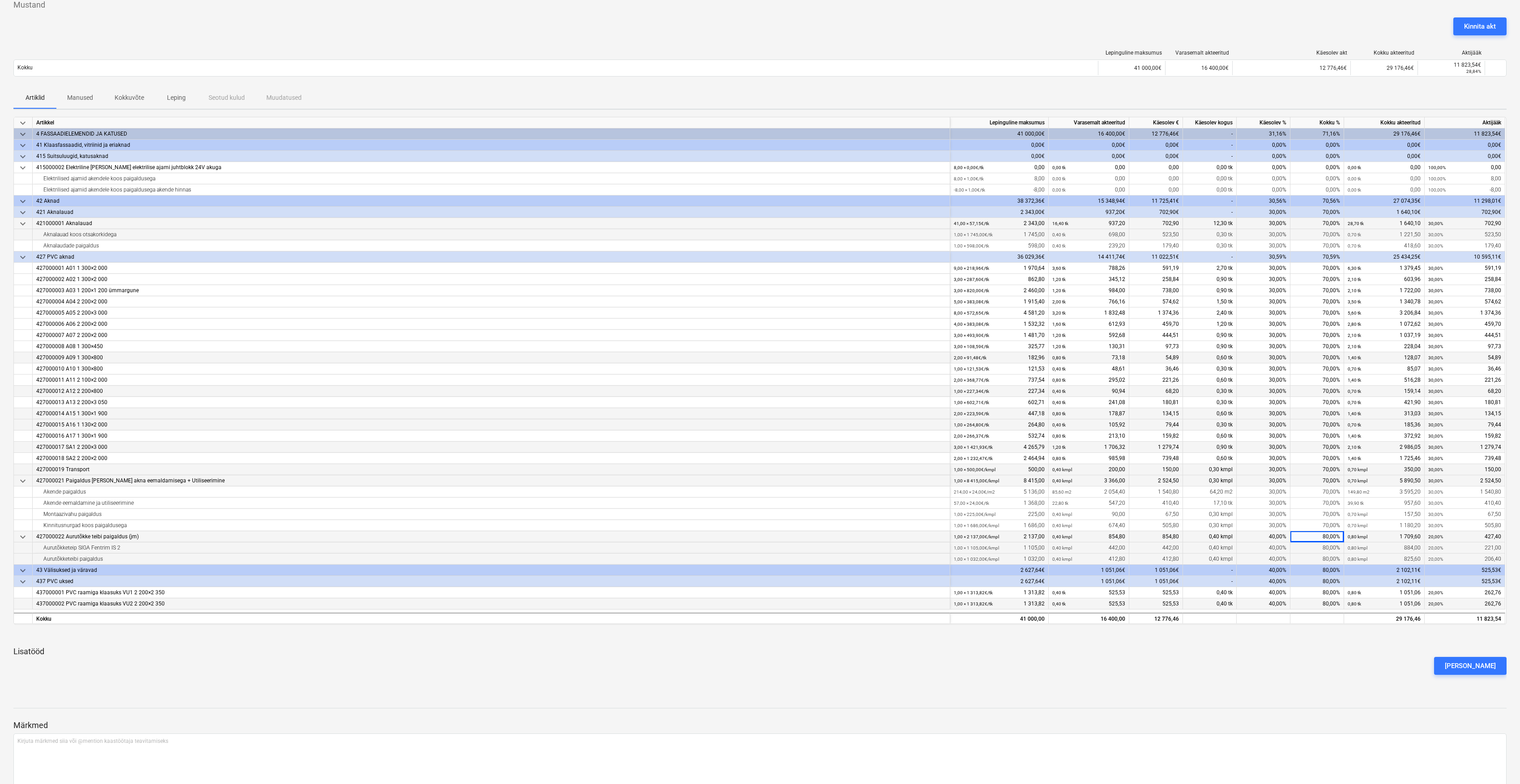
click at [1329, 538] on div "80,00%" at bounding box center [1317, 536] width 54 height 11
click at [1333, 537] on div "80,00%" at bounding box center [1317, 536] width 54 height 11
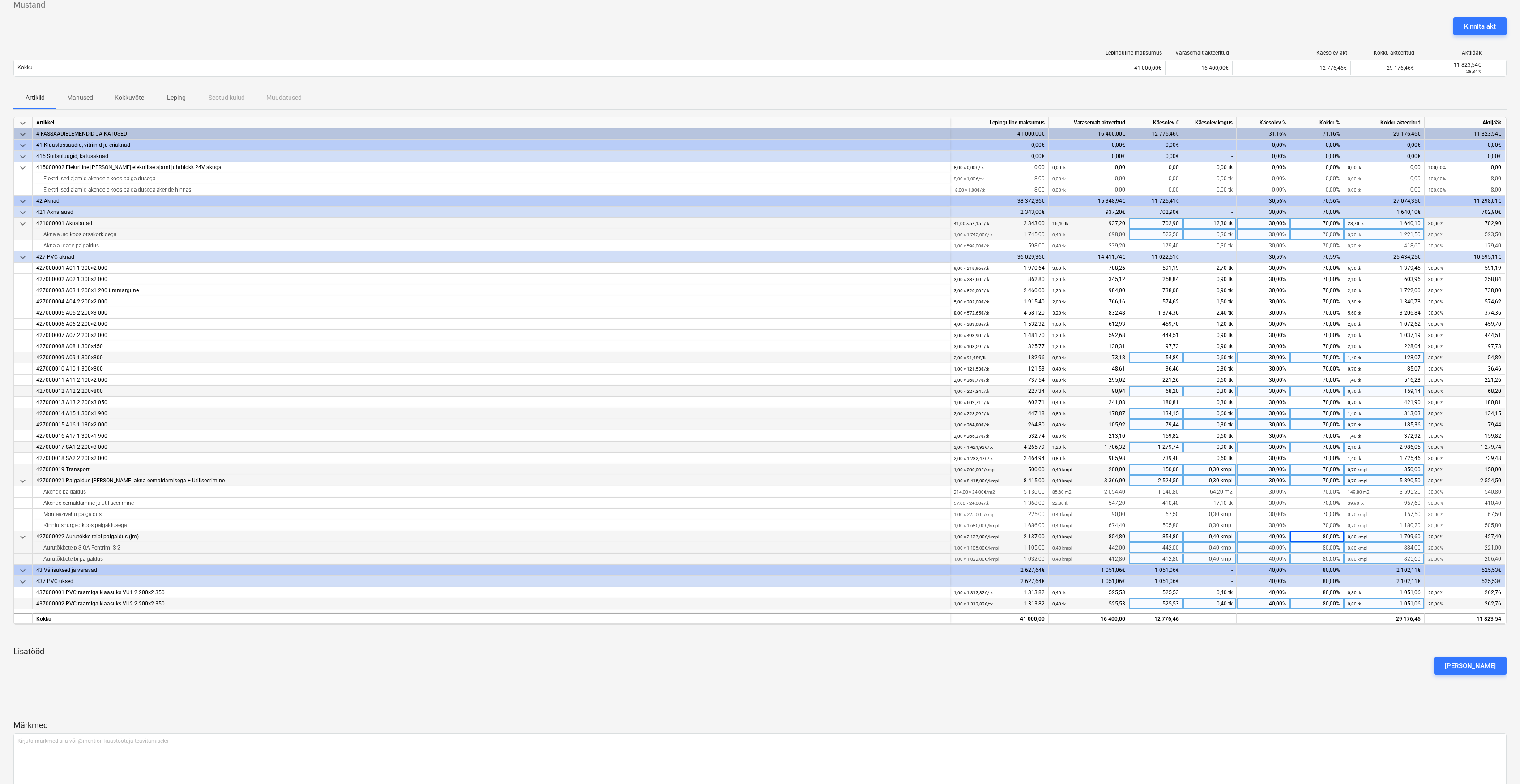
click at [1328, 538] on div "80,00%" at bounding box center [1317, 536] width 54 height 11
type input "70"
click at [1329, 588] on div "80,00%" at bounding box center [1317, 592] width 54 height 11
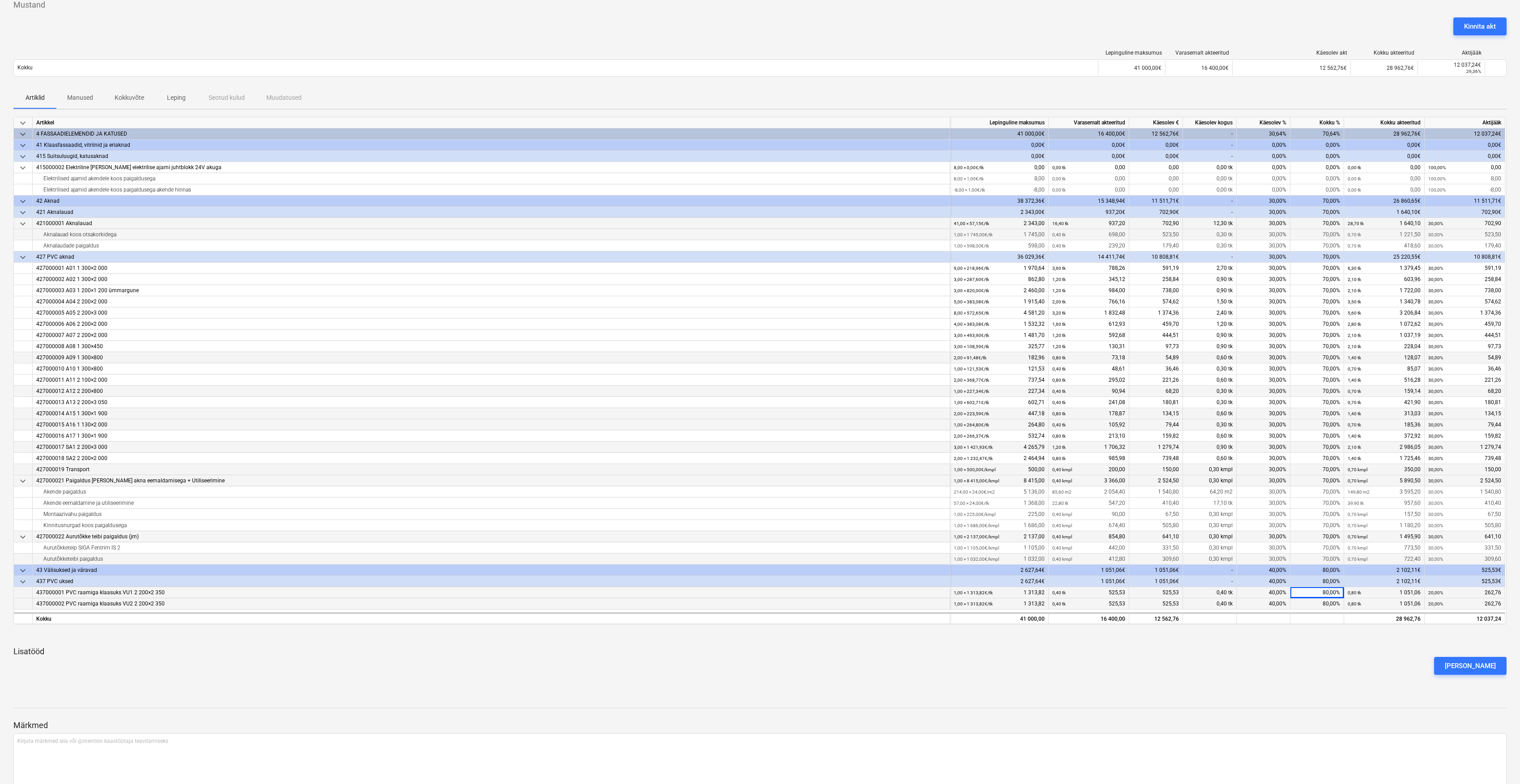
click at [1323, 595] on div "80,00%" at bounding box center [1317, 592] width 54 height 11
click at [1327, 593] on div "80,00%" at bounding box center [1317, 592] width 54 height 11
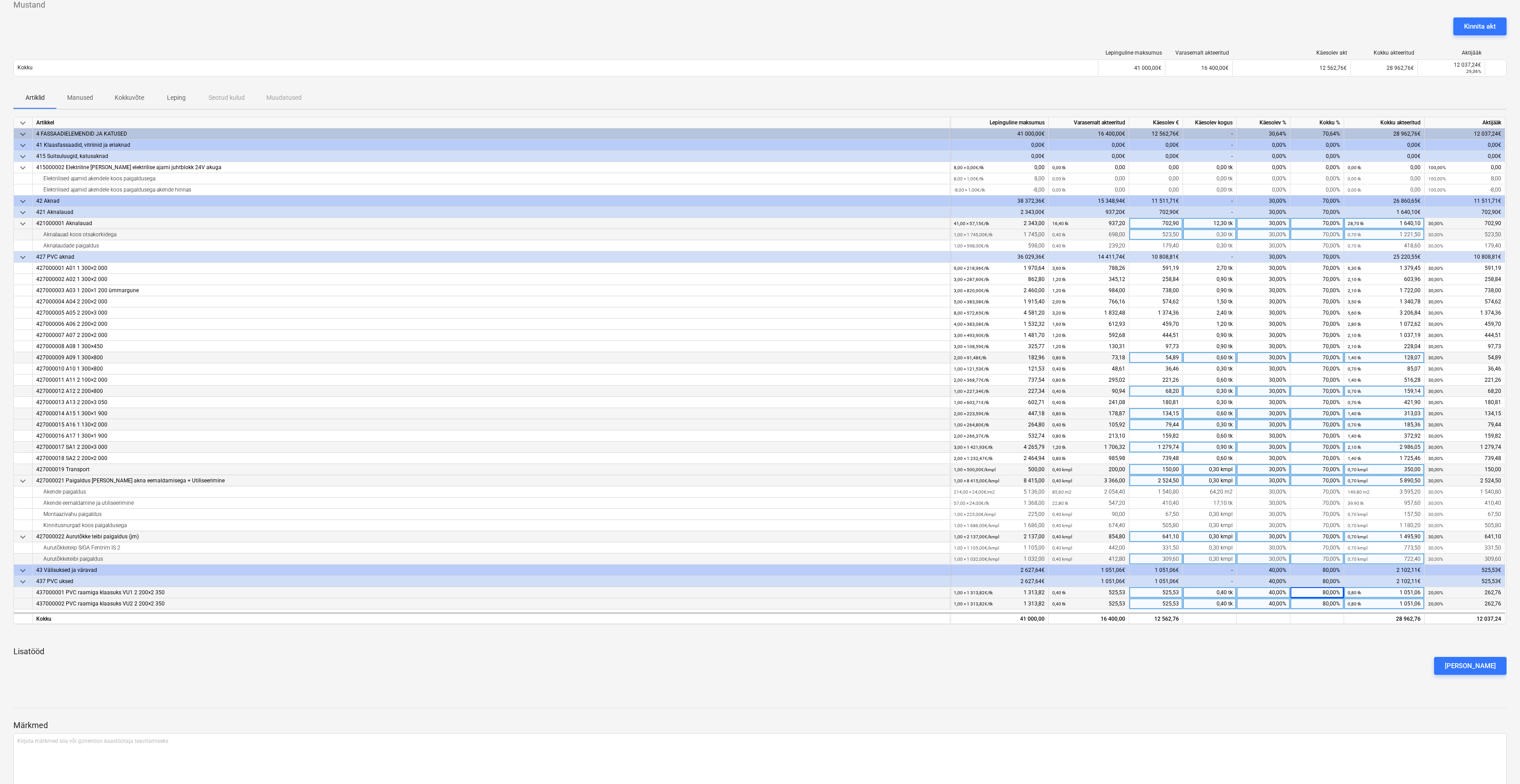
click at [1321, 596] on div "80,00%" at bounding box center [1317, 592] width 54 height 11
type input "70"
click at [1325, 600] on div "80,00%" at bounding box center [1317, 604] width 54 height 11
click at [1324, 602] on div "80,00%" at bounding box center [1317, 604] width 54 height 11
click at [1329, 595] on div "70,00%" at bounding box center [1317, 592] width 54 height 11
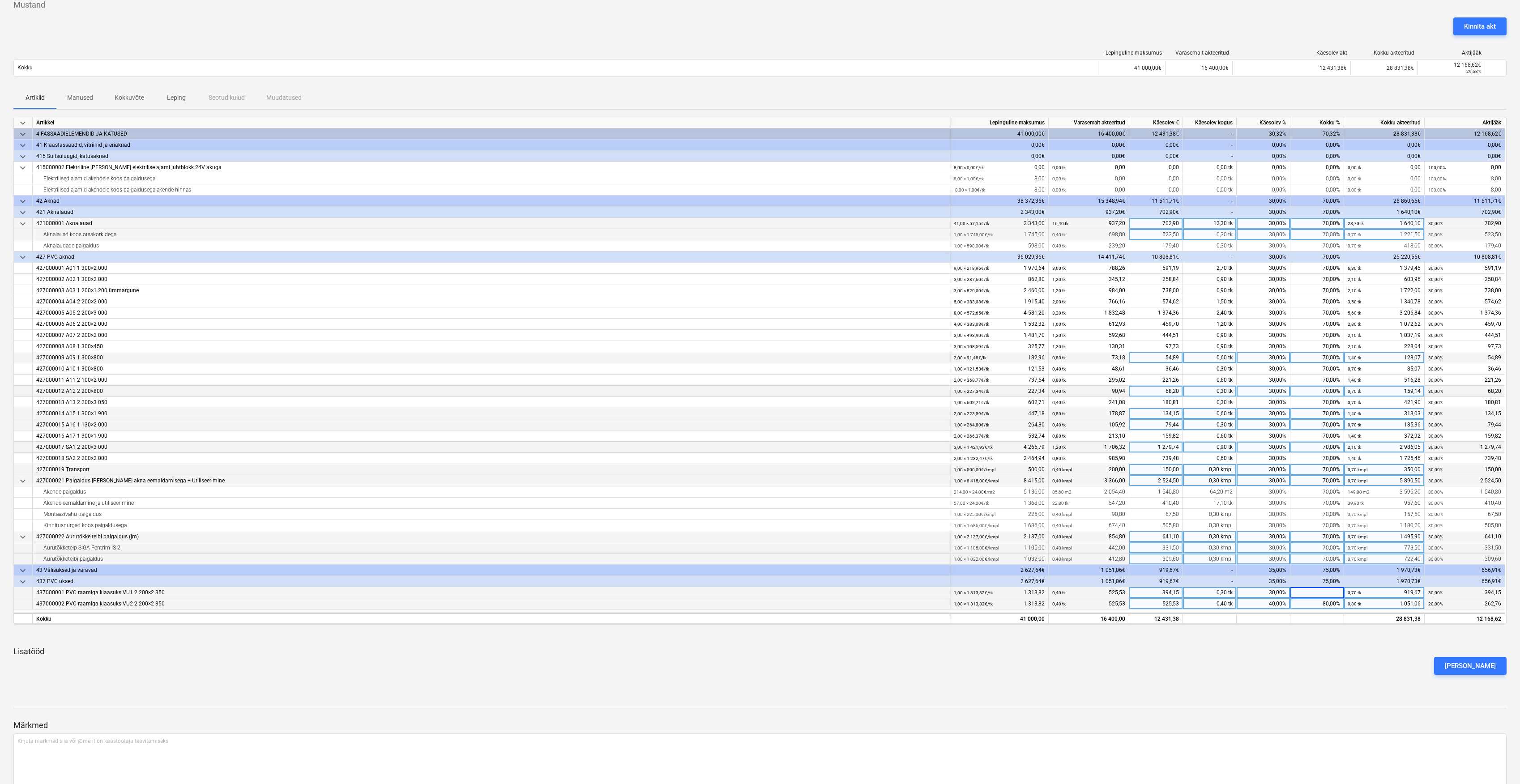
click at [1331, 550] on div "70,00%" at bounding box center [1317, 547] width 54 height 11
click at [1320, 593] on div "70,00%" at bounding box center [1317, 592] width 54 height 11
type input "80"
click at [1298, 632] on div at bounding box center [760, 635] width 1493 height 7
click at [1338, 632] on div at bounding box center [760, 635] width 1493 height 7
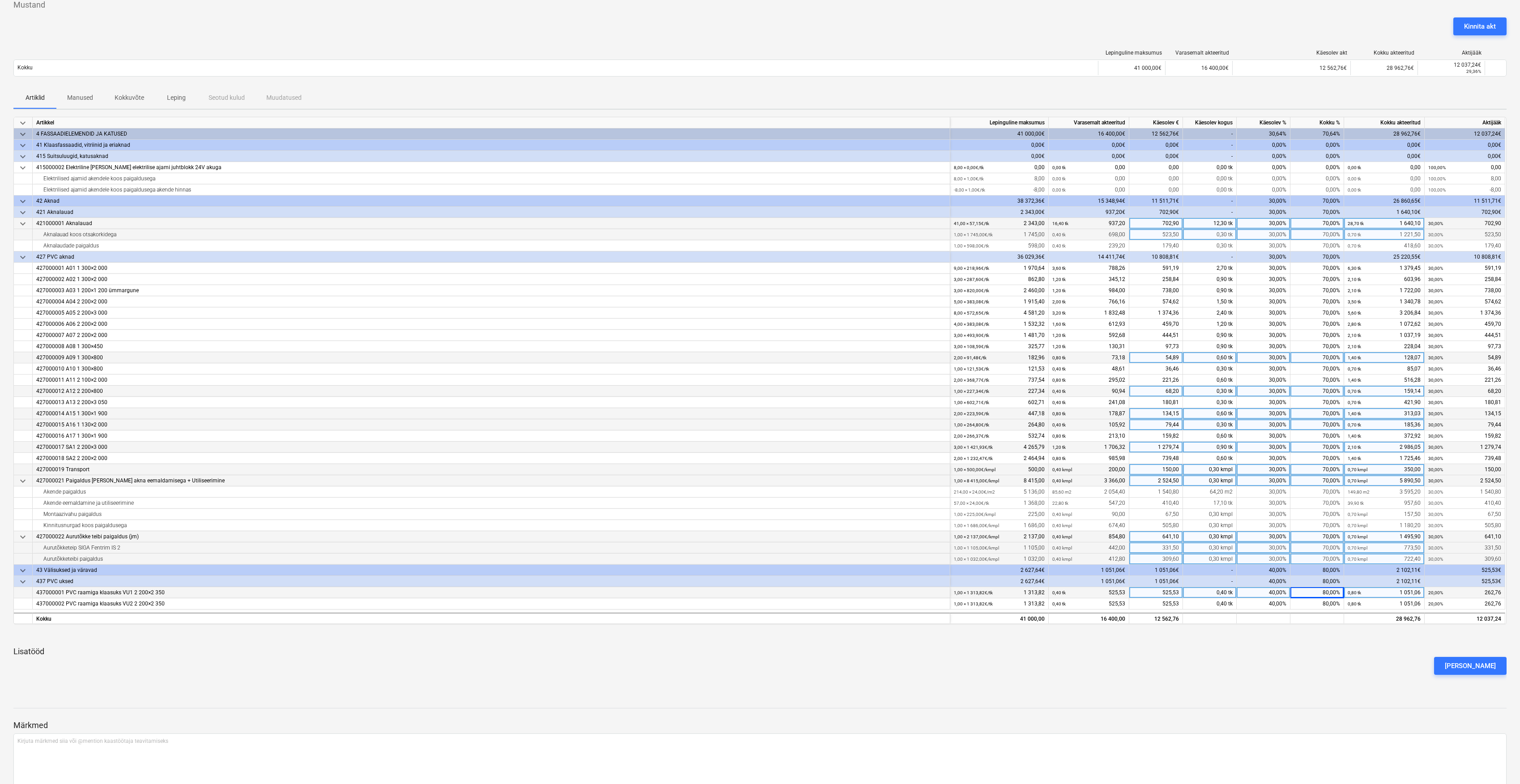
click at [1337, 541] on div "70,00%" at bounding box center [1317, 536] width 54 height 11
type input "80"
click at [1329, 643] on div "keyboard_arrow_down Artikkel Lepinguline maksumus Varasemalt akteeritud Käesole…" at bounding box center [760, 403] width 1493 height 572
click at [1323, 534] on div "80,00%" at bounding box center [1317, 536] width 54 height 11
type input "72"
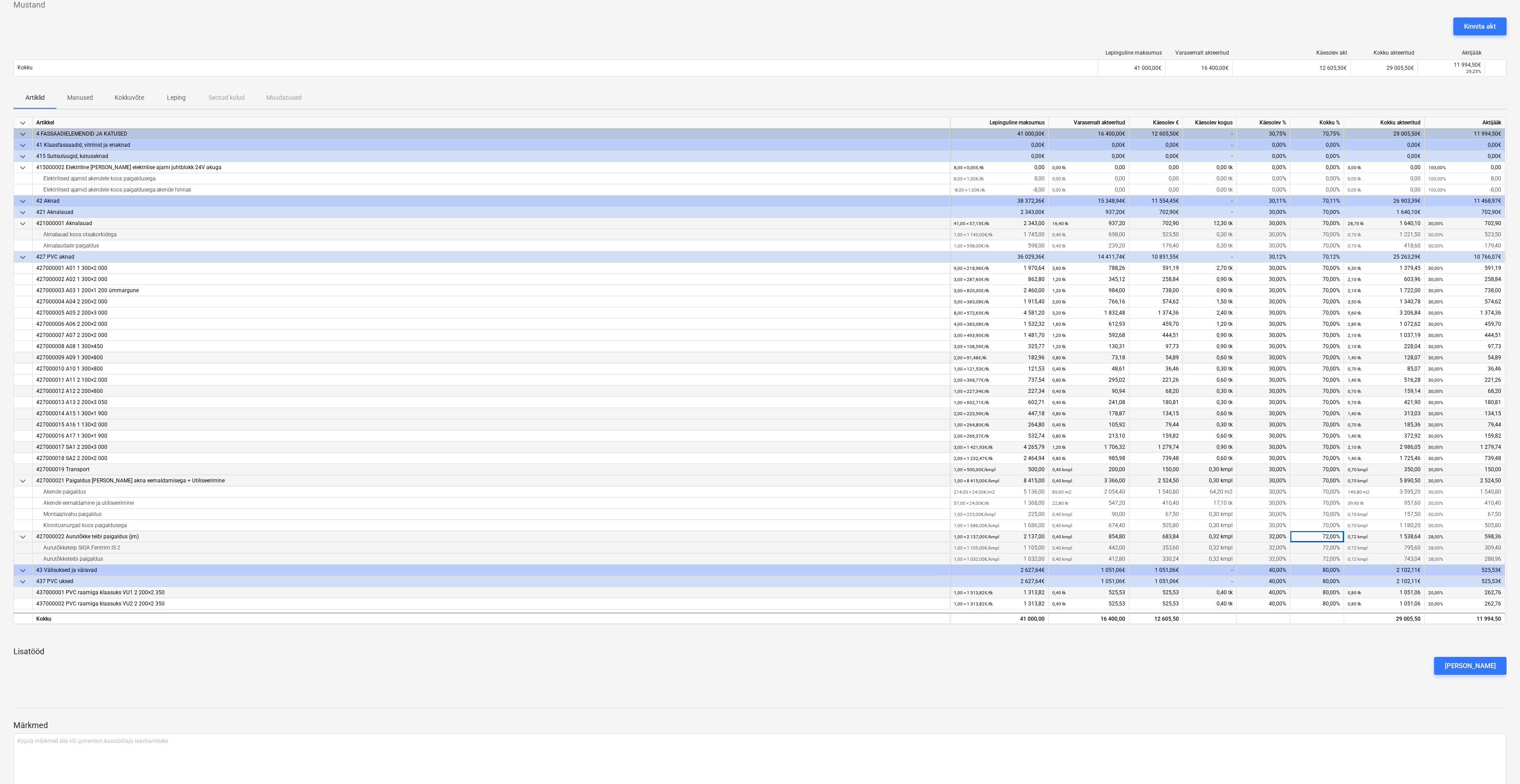
click at [1320, 641] on div "keyboard_arrow_down Artikkel Lepinguline maksumus Varasemalt akteeritud Käesole…" at bounding box center [760, 403] width 1493 height 572
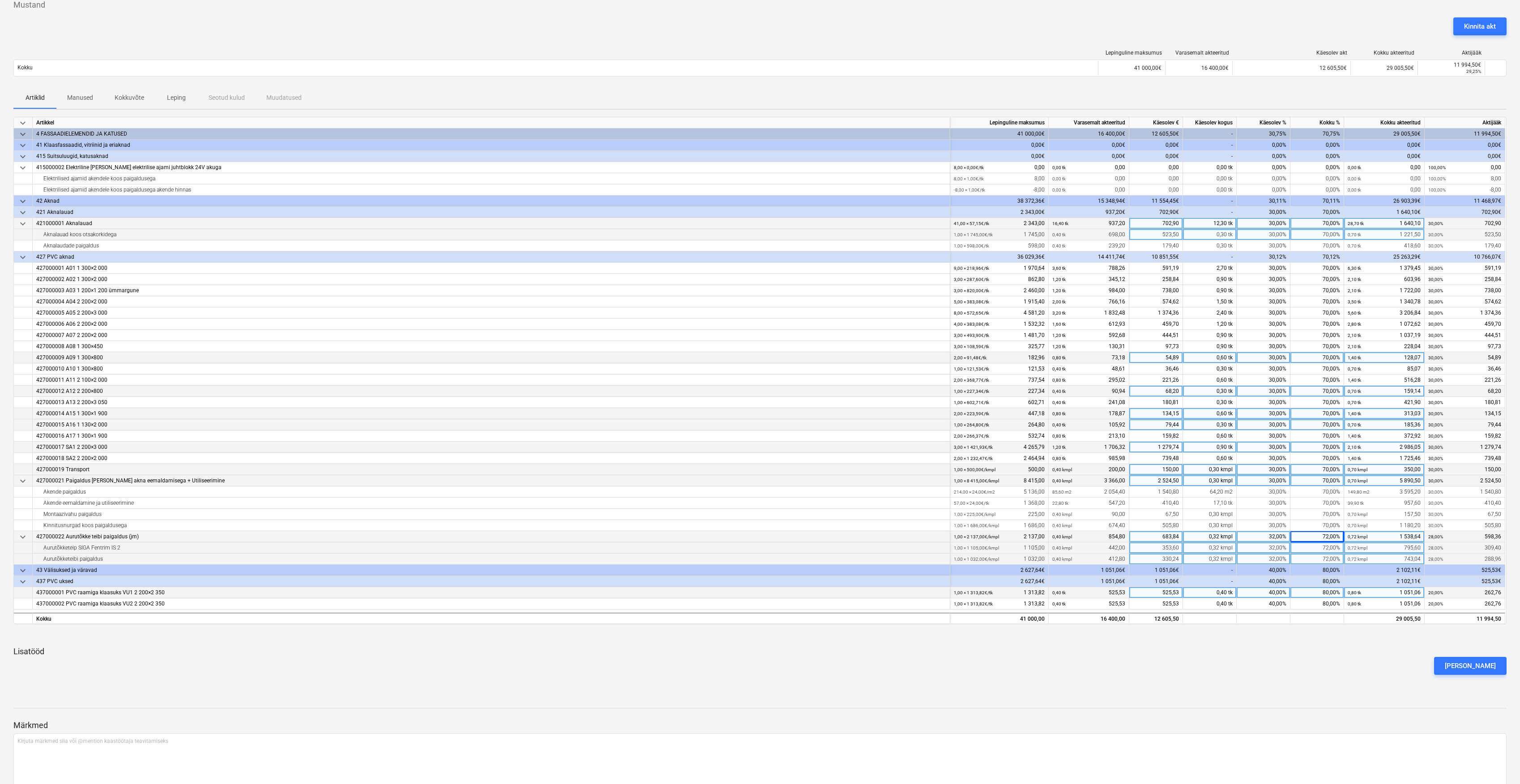
click at [1336, 537] on div "72,00%" at bounding box center [1317, 536] width 54 height 11
type input "73"
click at [1304, 646] on p "Lisatööd" at bounding box center [760, 652] width 1493 height 11
click at [1329, 539] on div "73,00%" at bounding box center [1317, 536] width 54 height 11
type input "75"
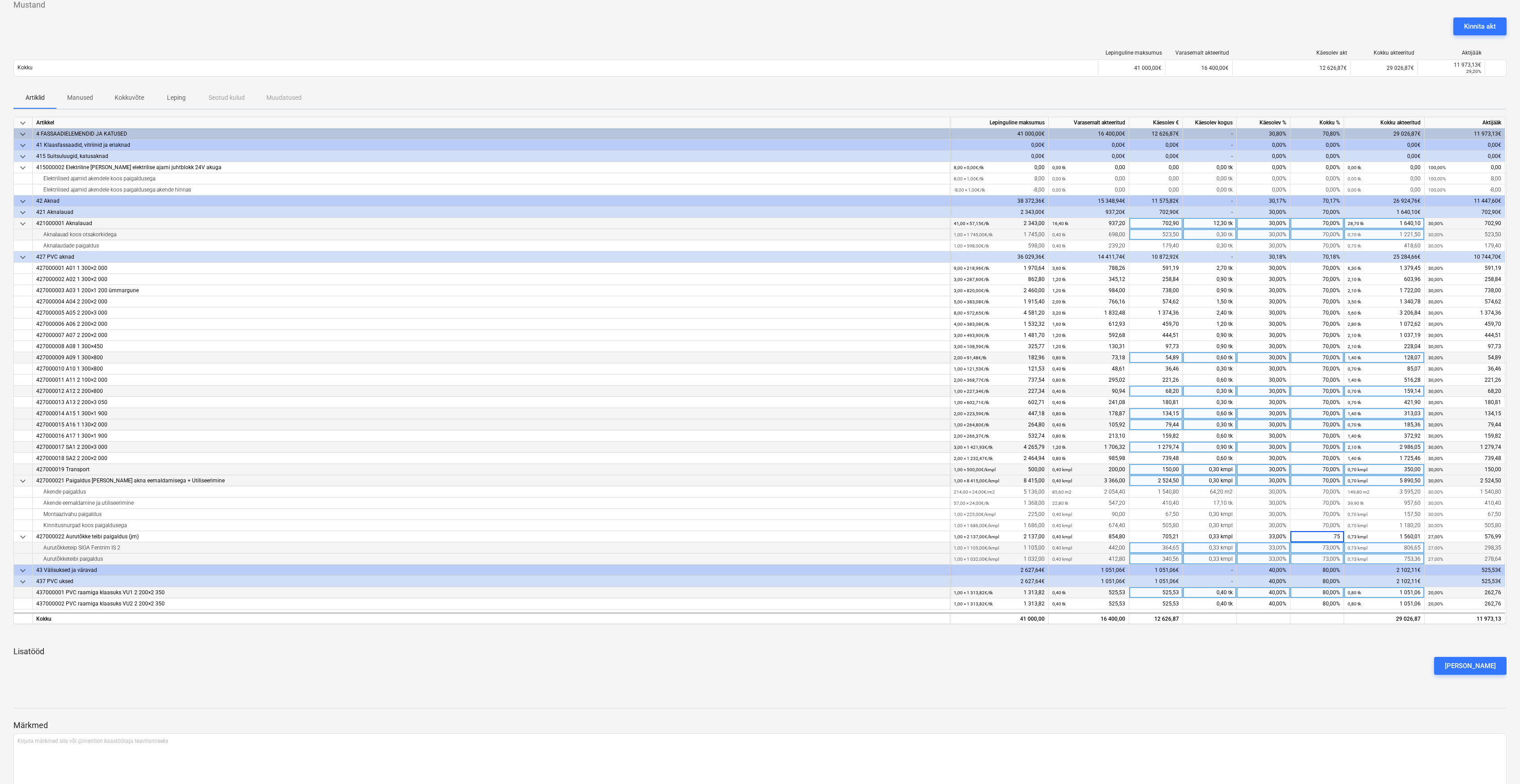
click at [1329, 636] on div at bounding box center [760, 635] width 1493 height 7
click at [1338, 539] on div "75,00%" at bounding box center [1317, 536] width 54 height 11
type input "74"
click at [1332, 648] on p "Lisatööd" at bounding box center [760, 652] width 1493 height 11
click at [1158, 539] on div "726,58" at bounding box center [1156, 536] width 54 height 11
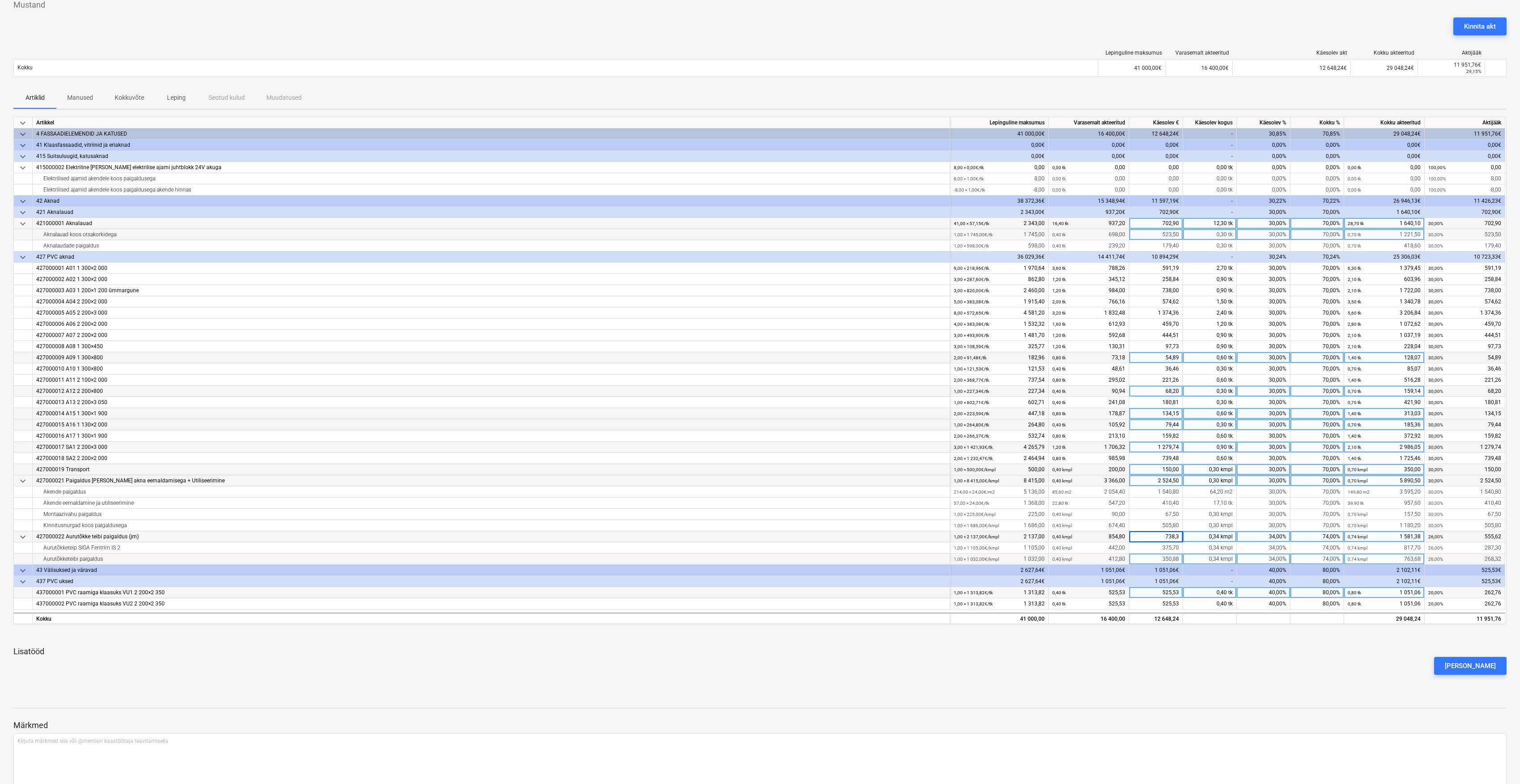
type input "738,34"
click at [1209, 638] on div at bounding box center [760, 635] width 1493 height 7
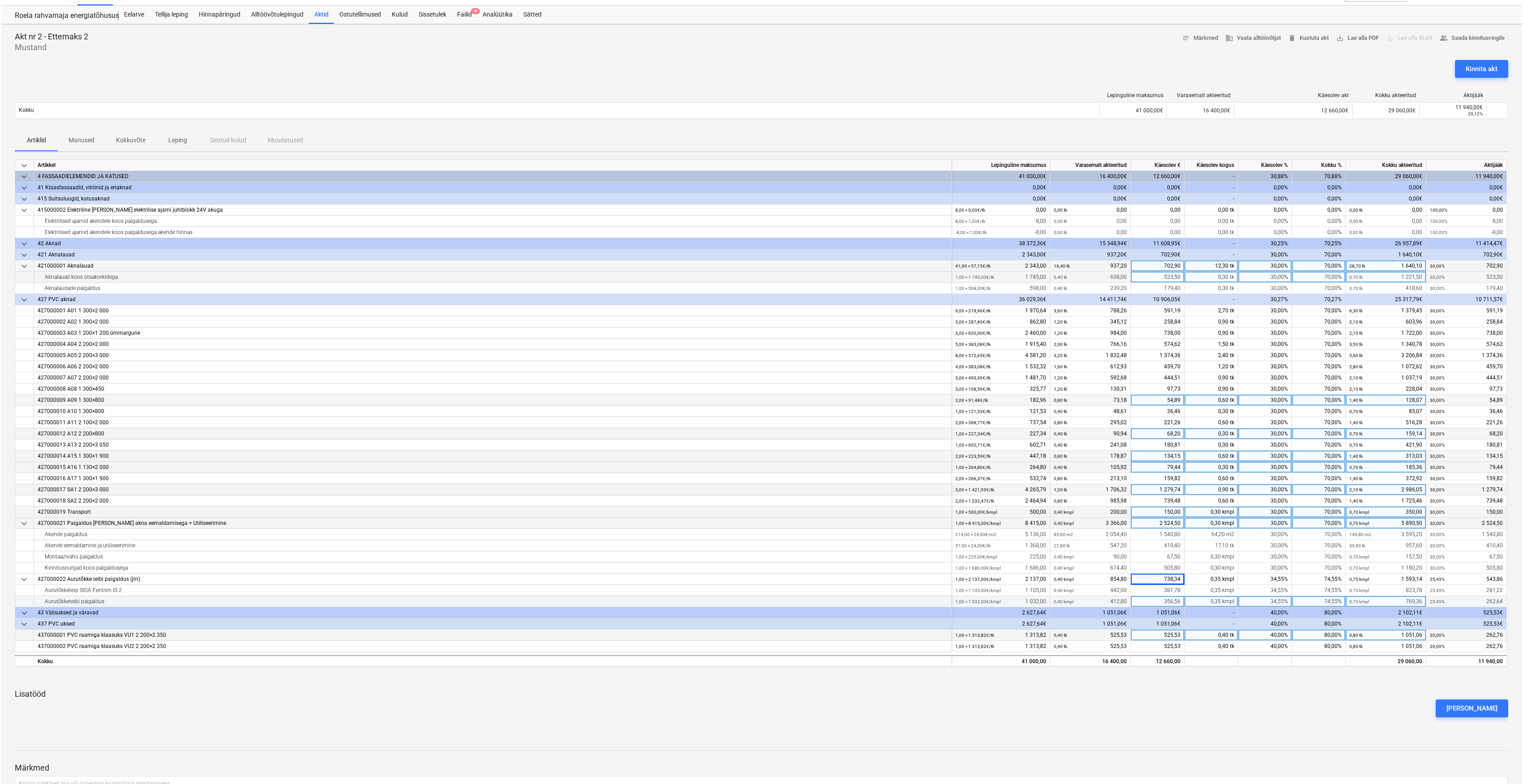
scroll to position [0, 0]
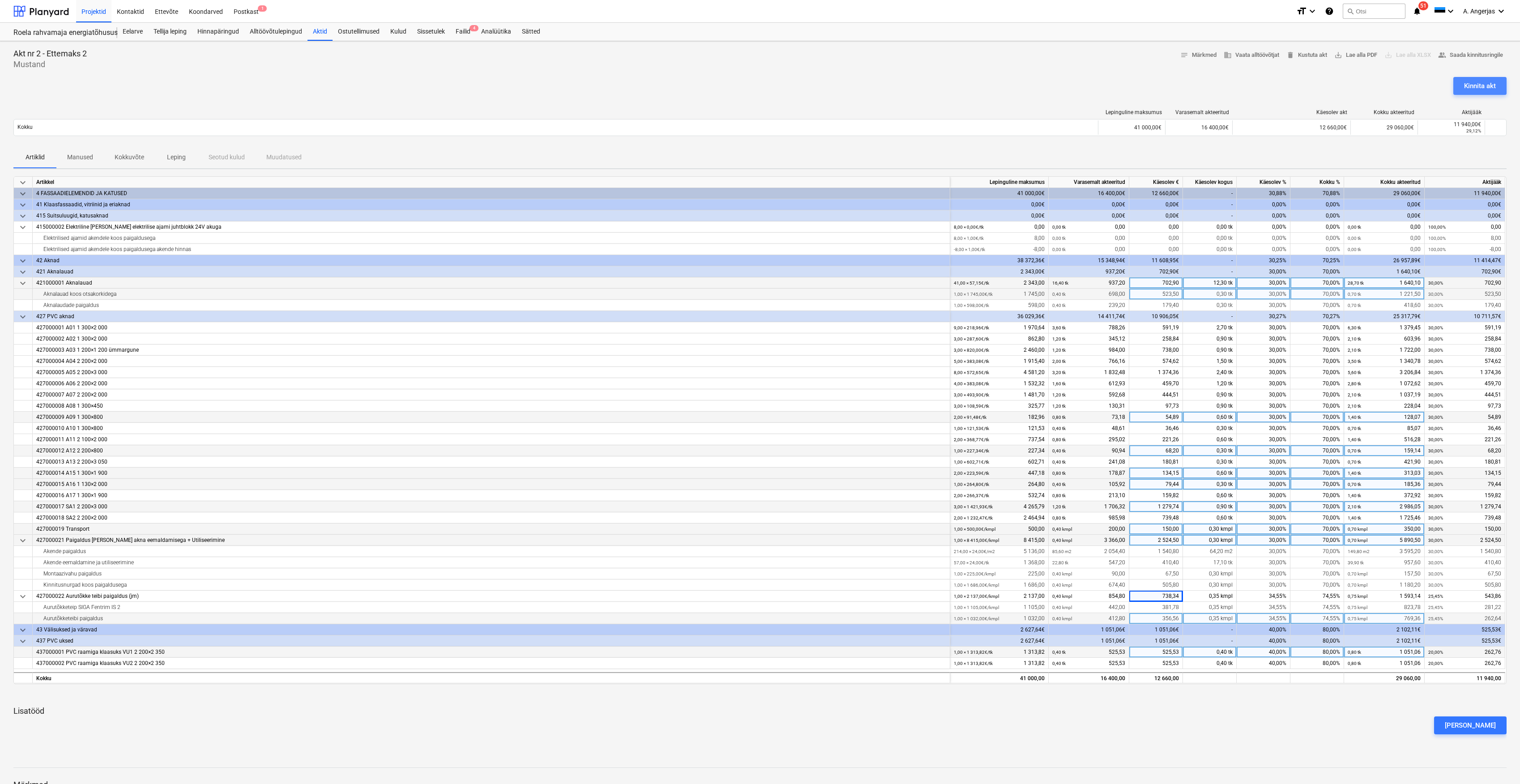
click at [1474, 79] on button "Kinnita akt" at bounding box center [1480, 86] width 53 height 18
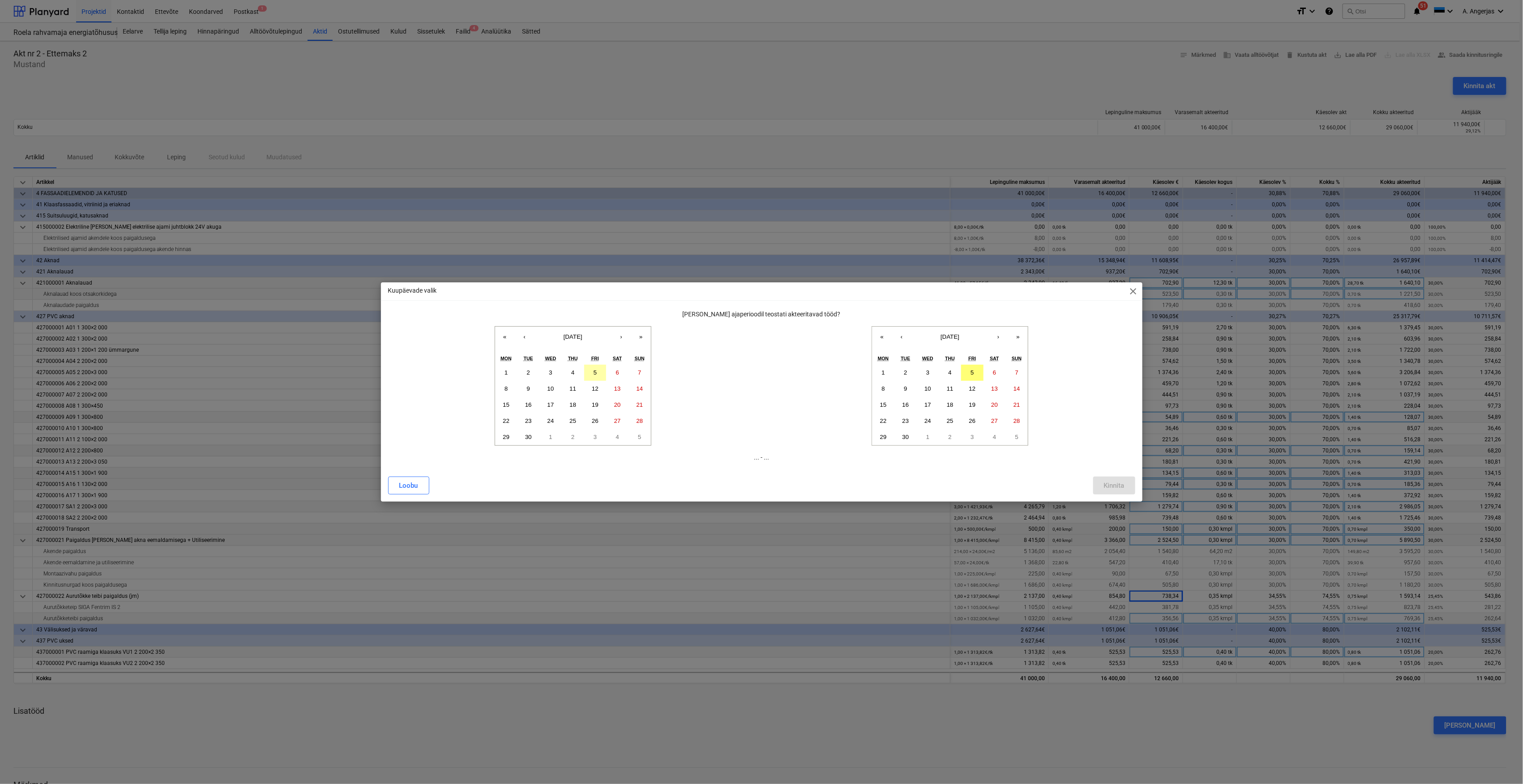
click at [590, 371] on button "5" at bounding box center [595, 373] width 22 height 16
click at [985, 374] on button "6" at bounding box center [995, 373] width 22 height 16
click at [978, 375] on button "5" at bounding box center [972, 373] width 22 height 16
click at [1110, 482] on div "Kinnita" at bounding box center [1114, 486] width 21 height 12
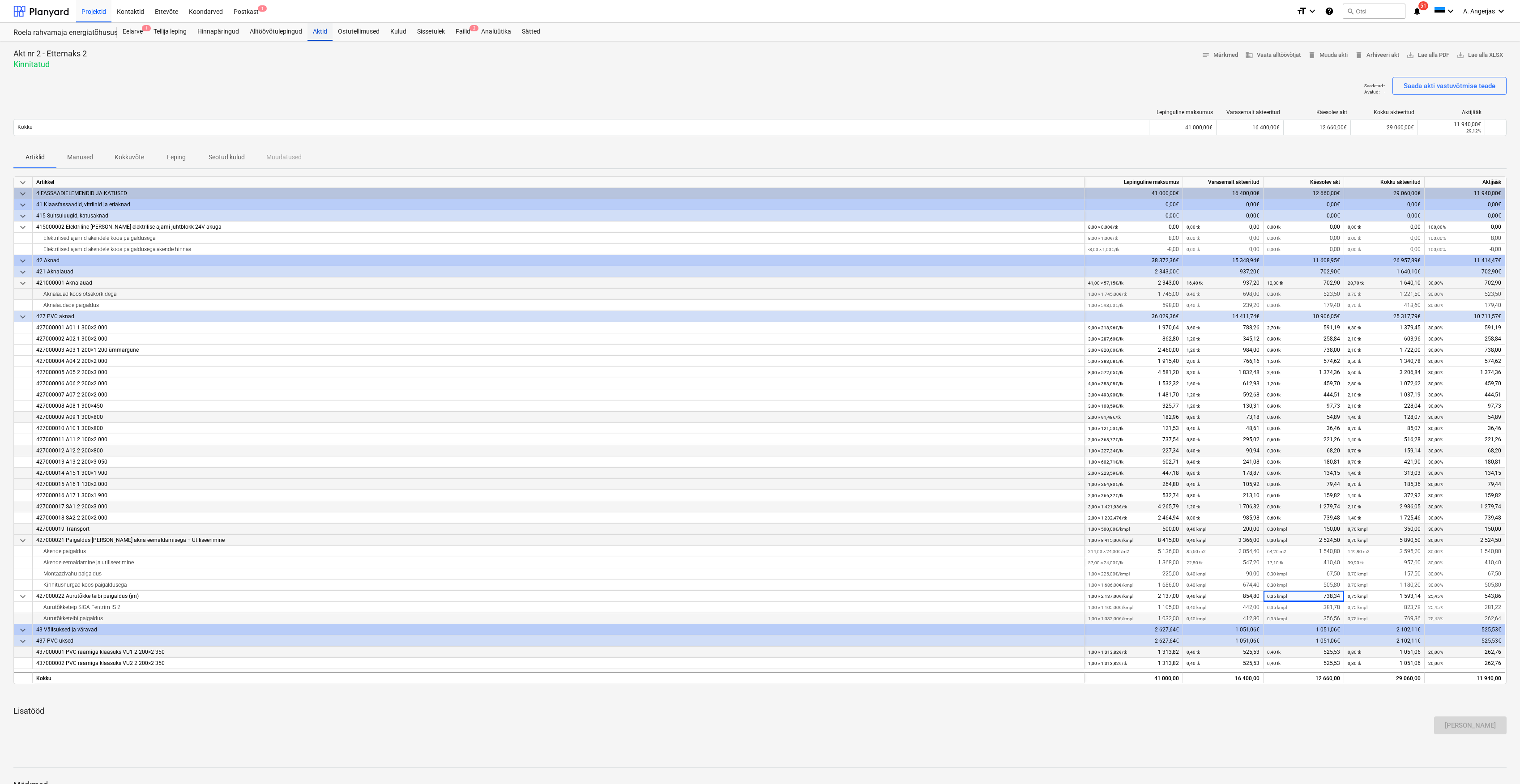
click at [322, 31] on div "Aktid" at bounding box center [320, 32] width 25 height 18
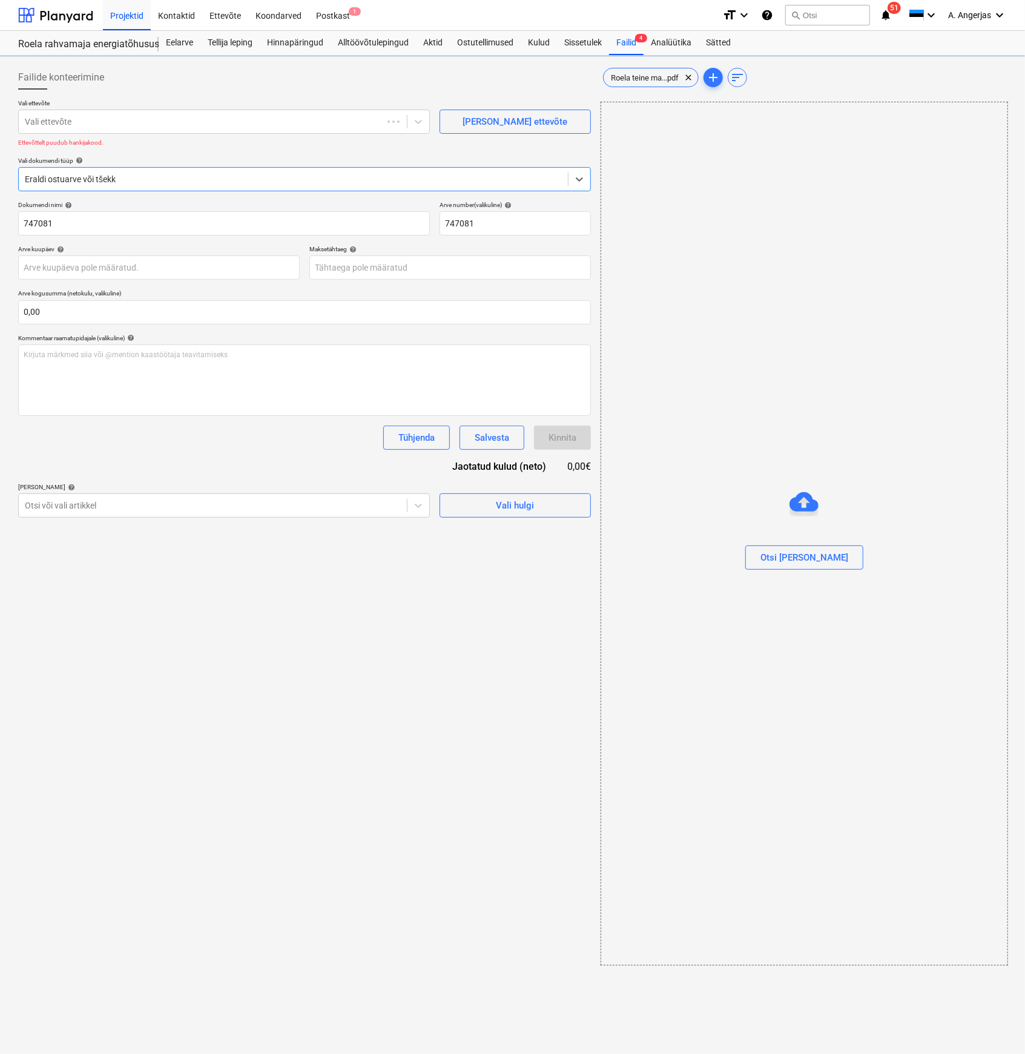
type input "747081"
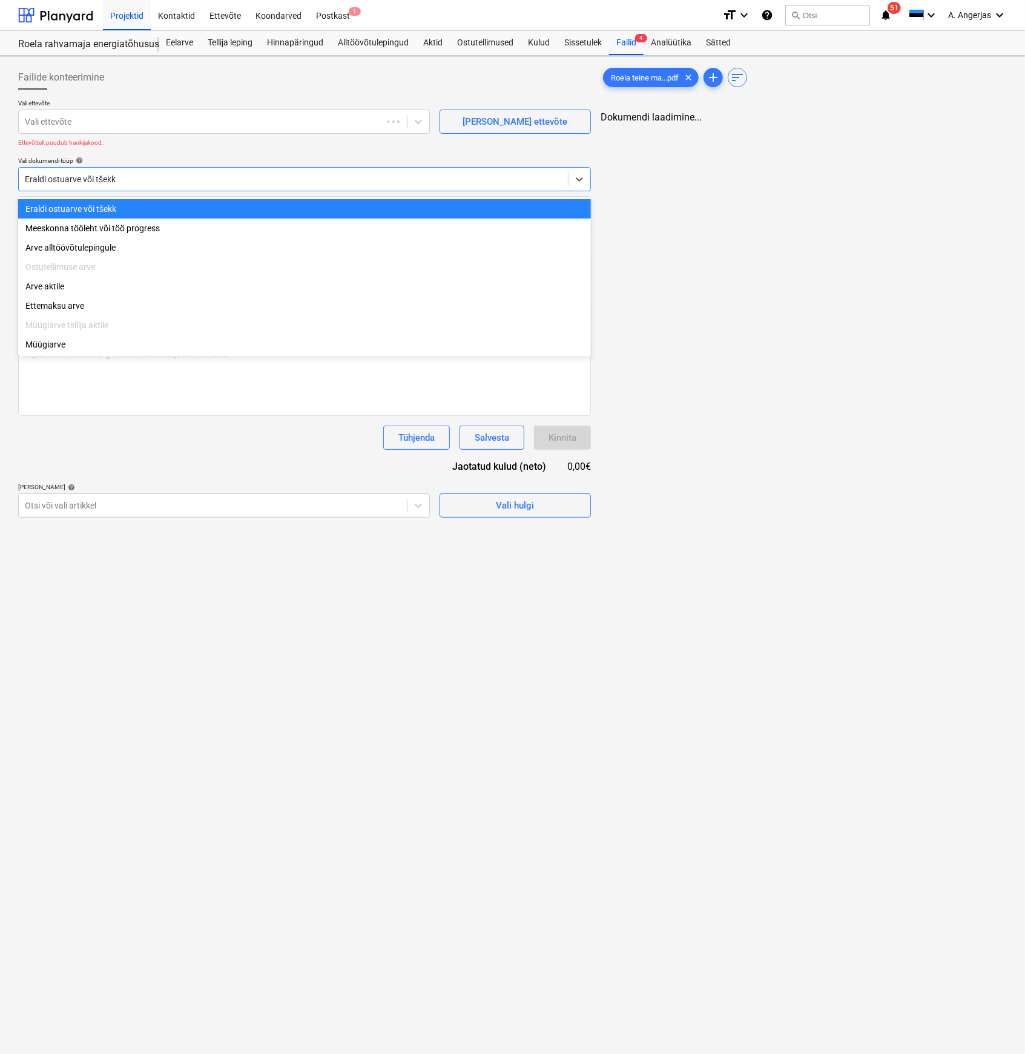
click at [188, 182] on div at bounding box center [293, 179] width 537 height 12
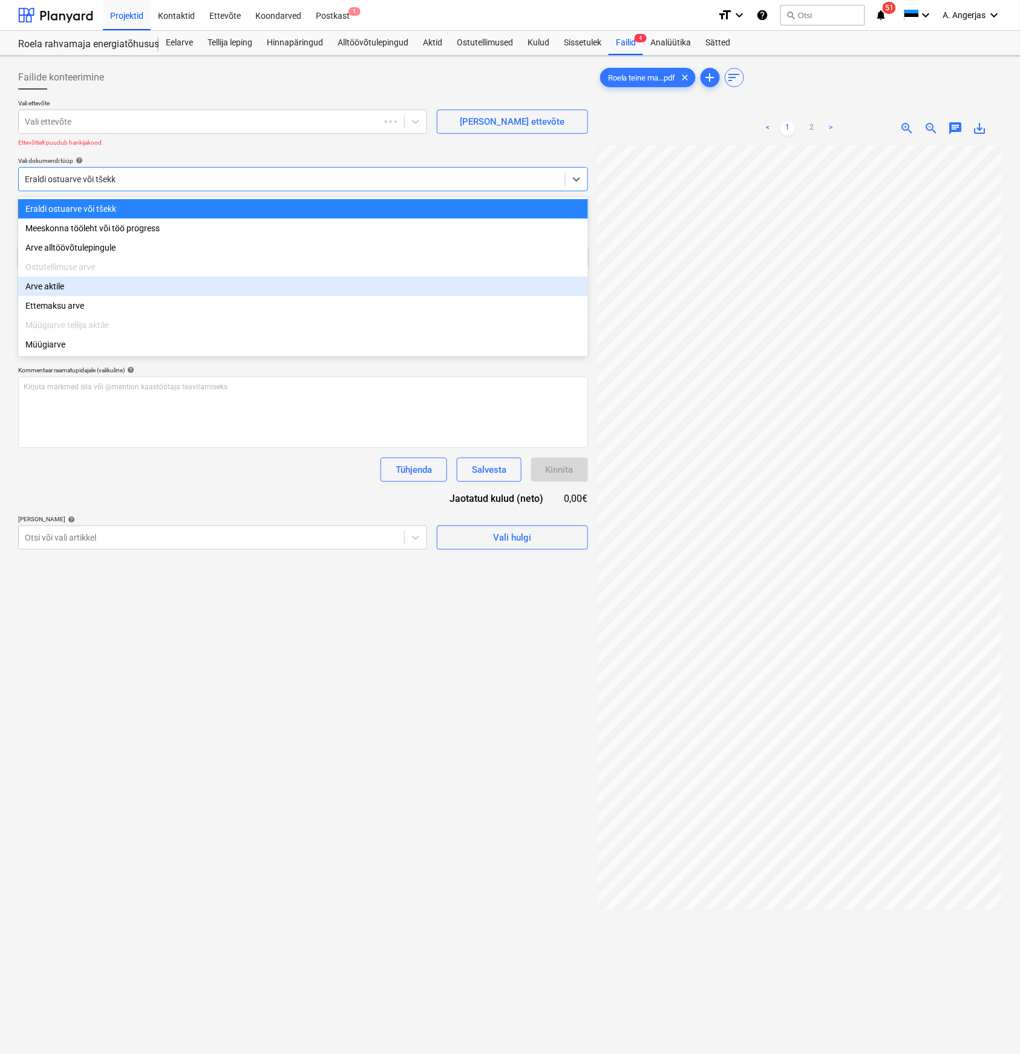
click at [94, 287] on div "Arve aktile" at bounding box center [303, 286] width 570 height 19
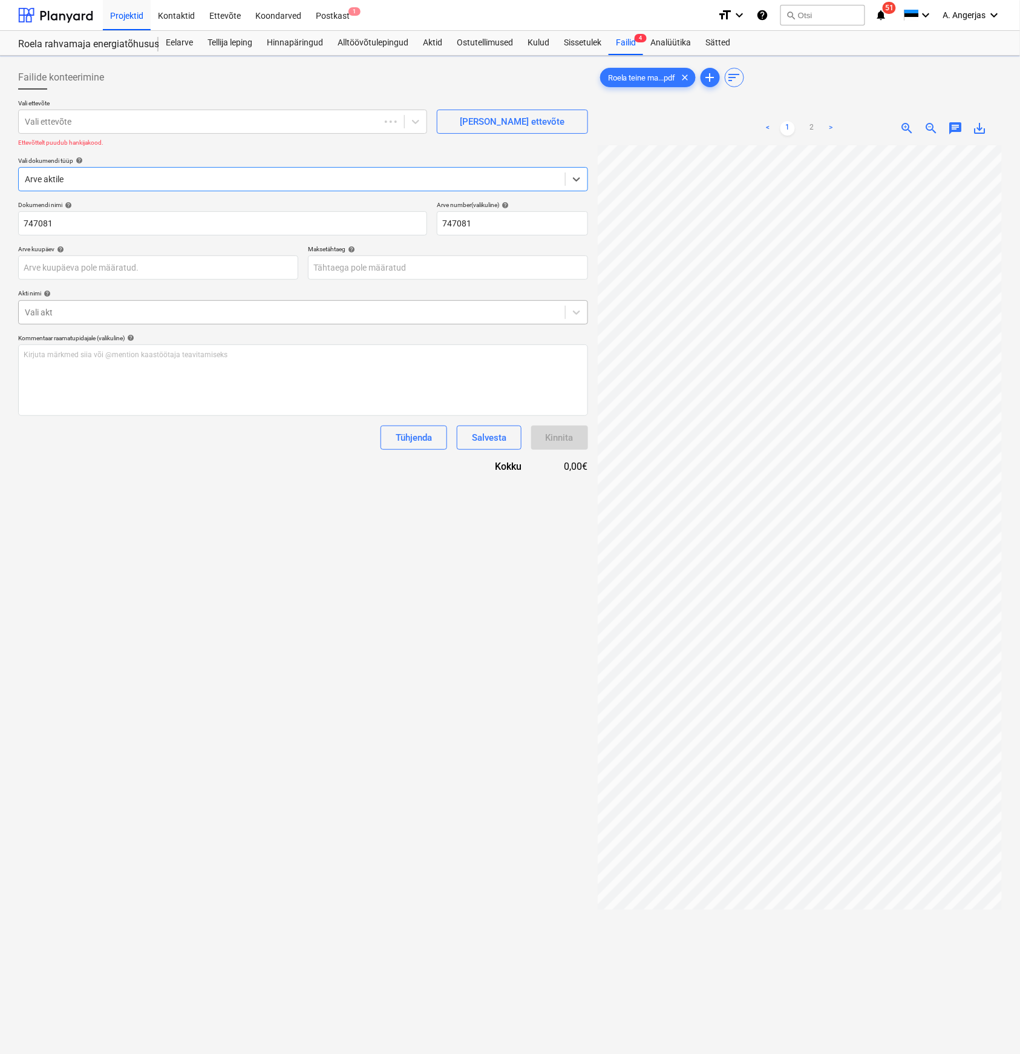
click at [110, 313] on div at bounding box center [292, 312] width 534 height 12
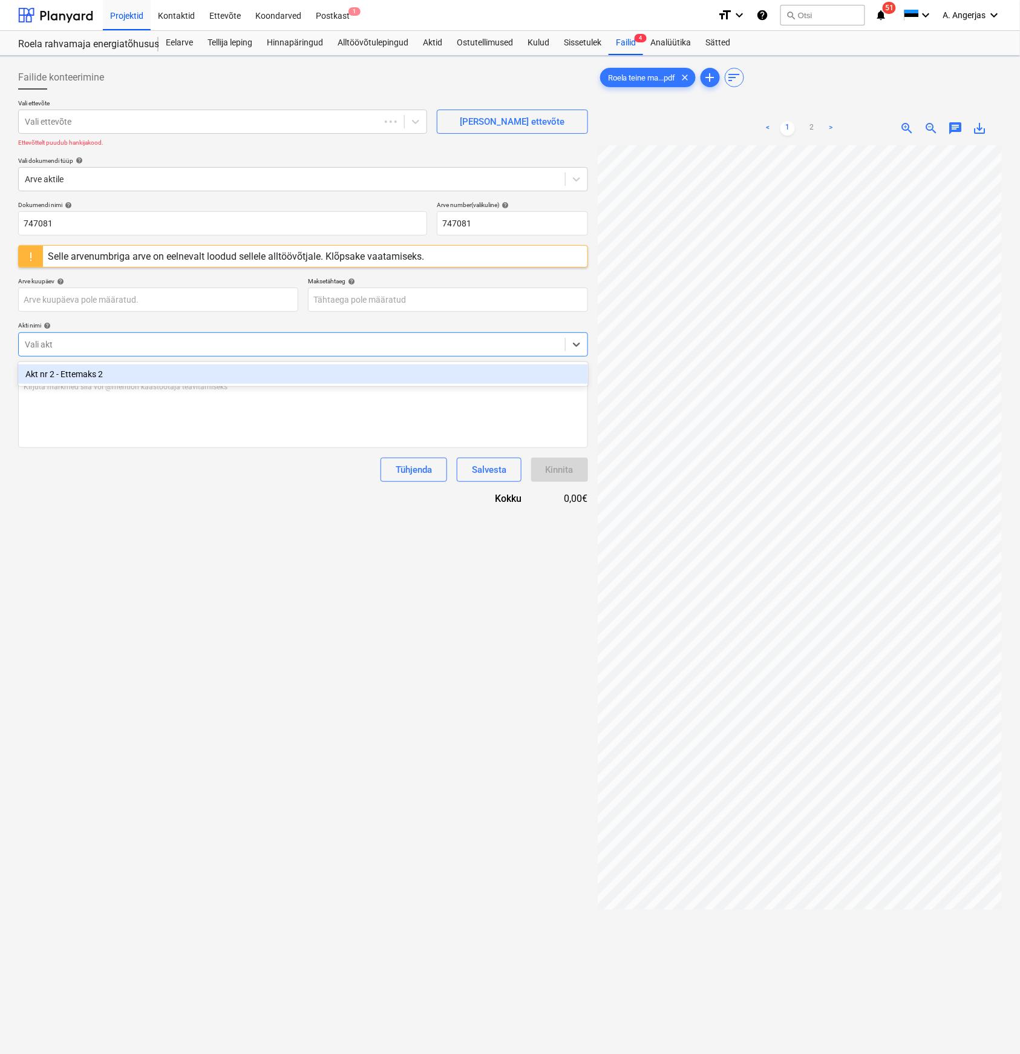
click at [83, 372] on div "Akt nr 2 - Ettemaks 2" at bounding box center [303, 373] width 570 height 19
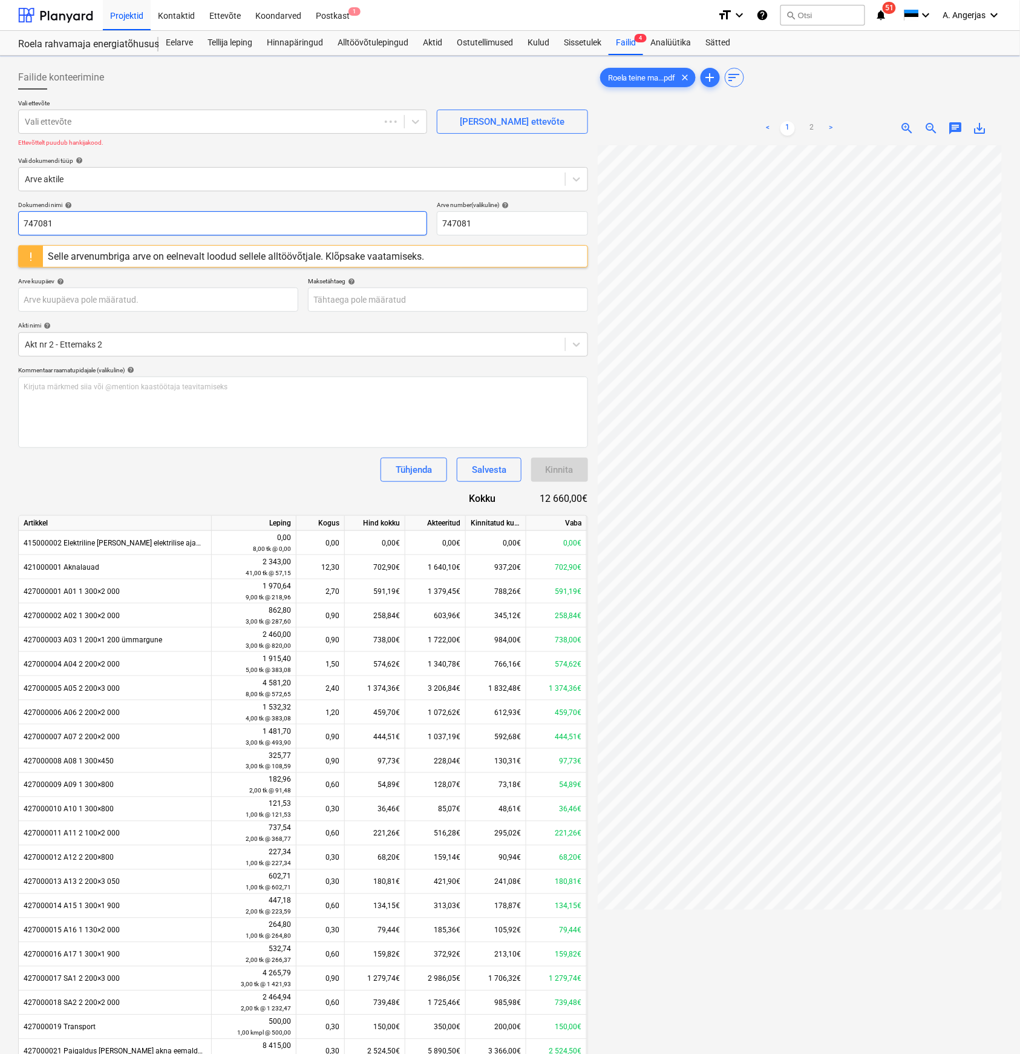
click at [160, 219] on input "747081" at bounding box center [222, 223] width 409 height 24
type input "747081(II osa)"
click at [492, 220] on input "747081" at bounding box center [512, 223] width 151 height 24
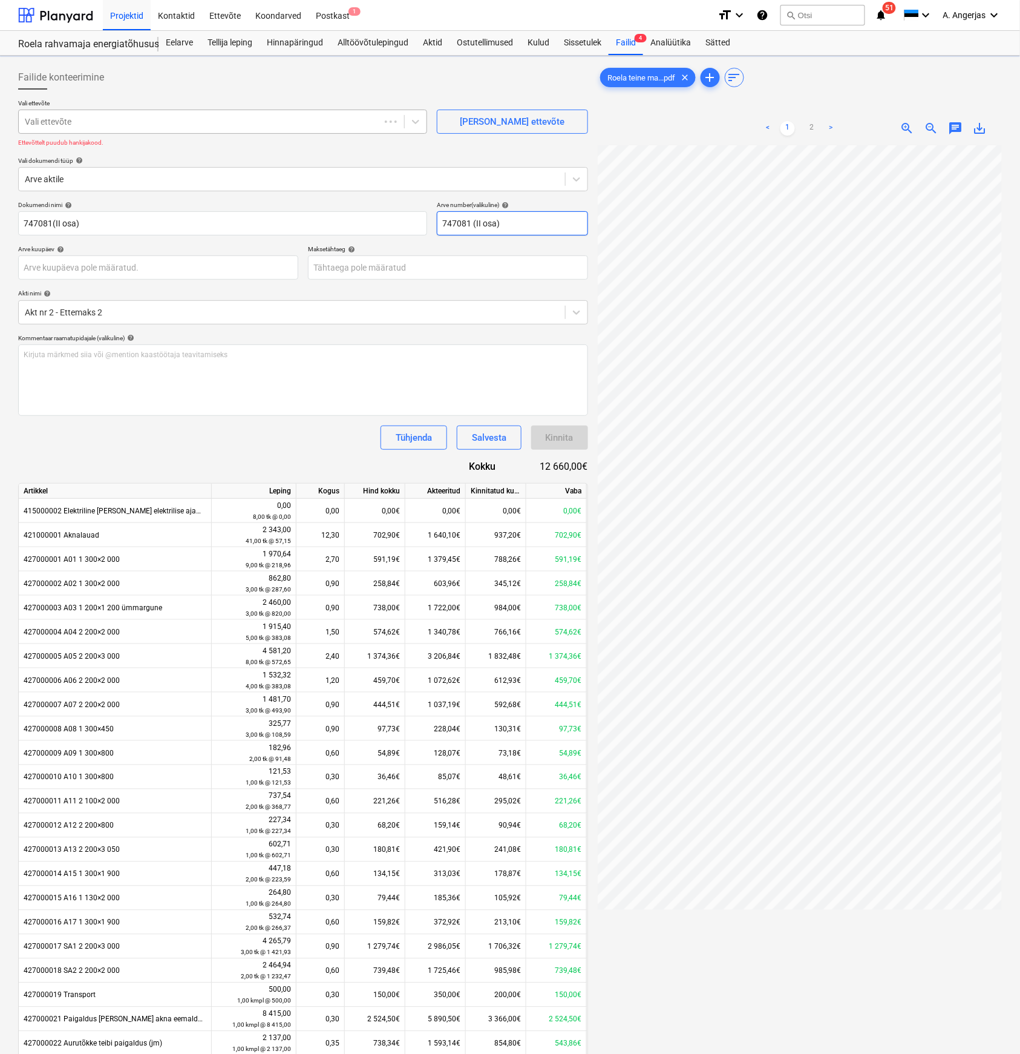
type input "747081 (II osa)"
click at [262, 113] on div "Vali ettevõte" at bounding box center [199, 121] width 361 height 17
type input "Plasto Aknad.Uksed"
click at [235, 82] on div "Failide konteerimine" at bounding box center [303, 77] width 570 height 24
click at [167, 124] on div at bounding box center [199, 122] width 349 height 12
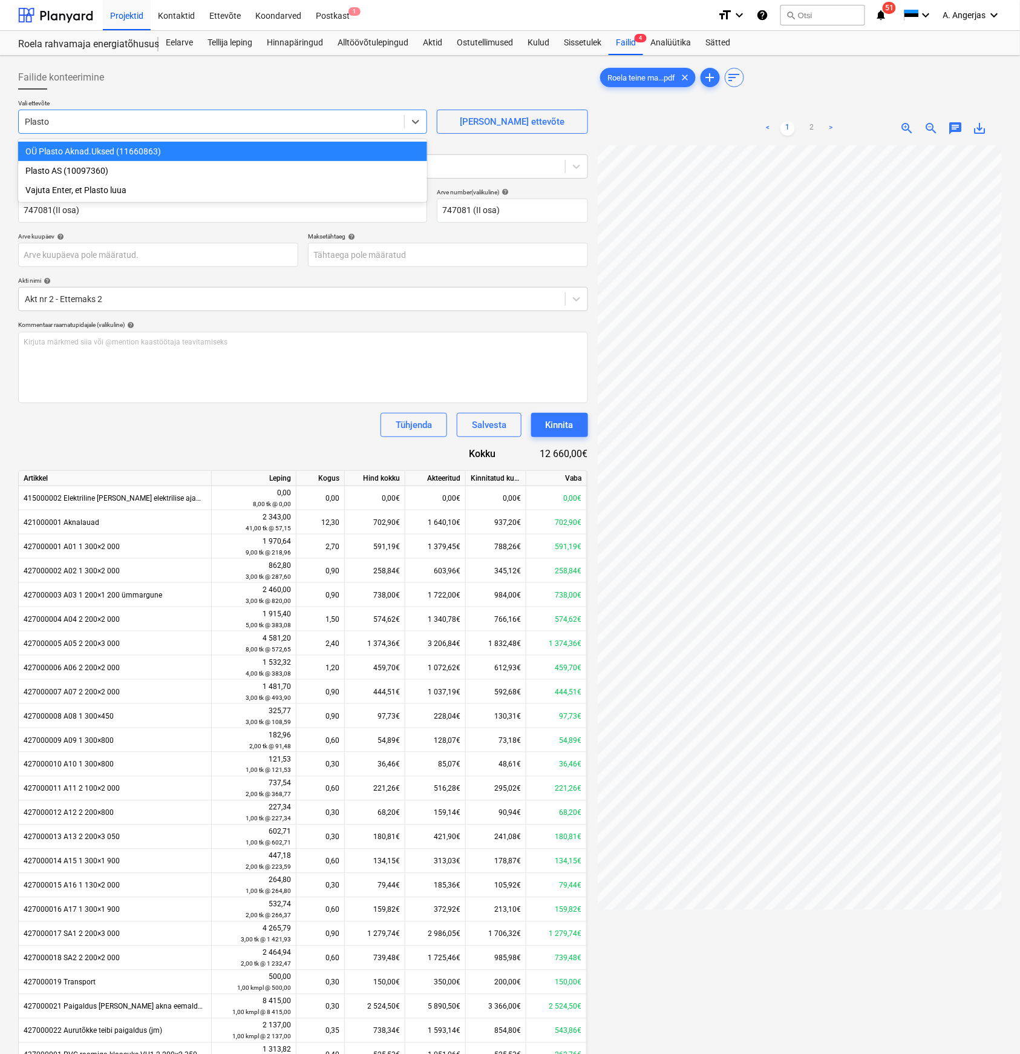
type input "Plasto"
click at [177, 73] on div "Failide konteerimine" at bounding box center [303, 77] width 570 height 24
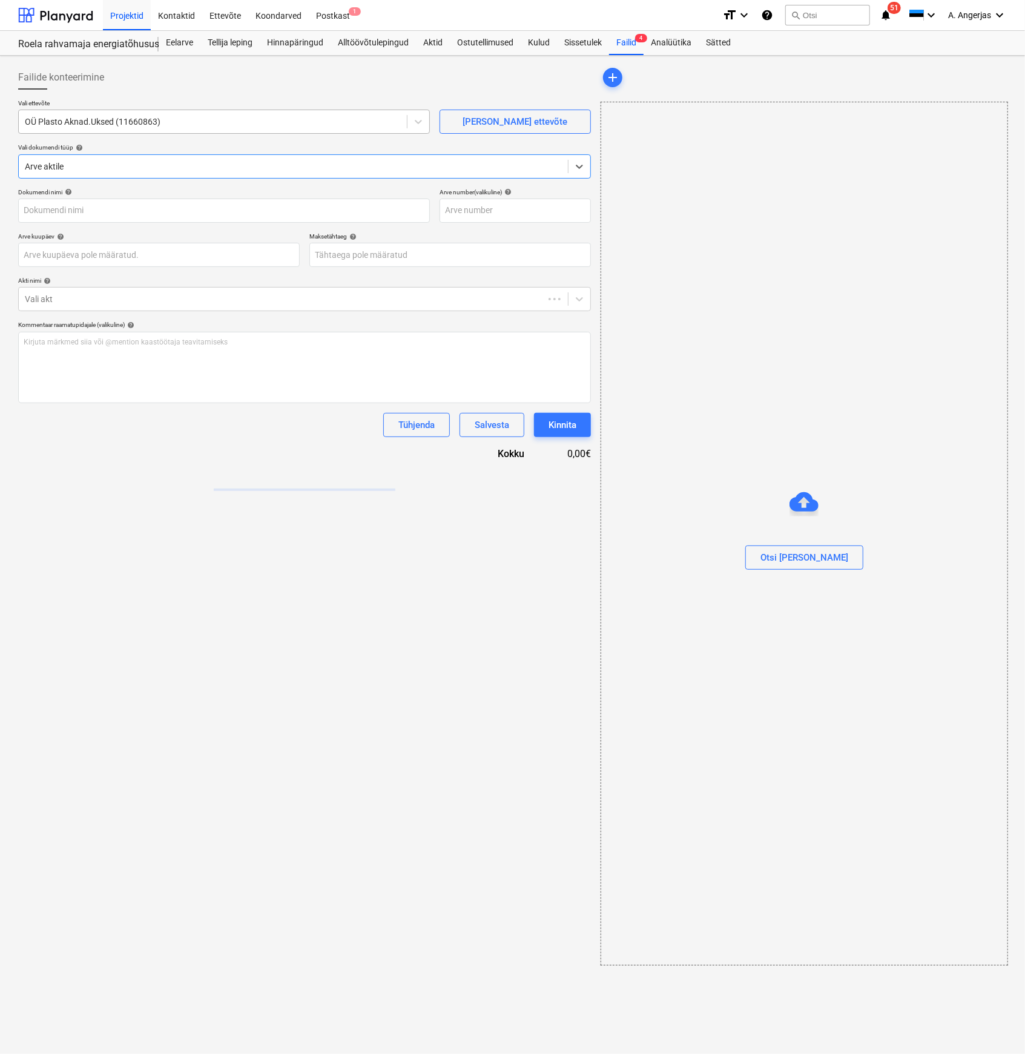
type input "747081"
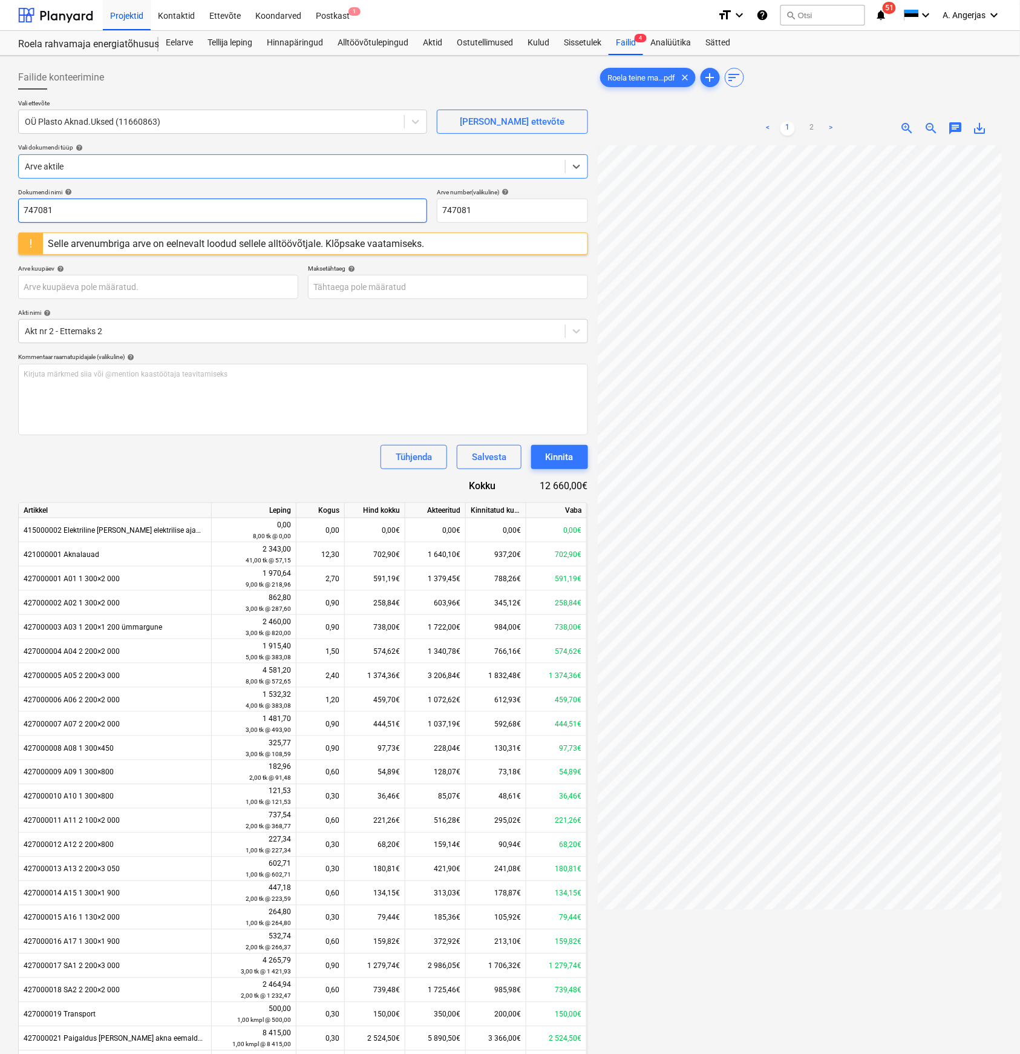
click at [90, 205] on input "747081" at bounding box center [222, 210] width 409 height 24
type input "747081(II osa)"
click at [502, 211] on input "747081" at bounding box center [512, 210] width 151 height 24
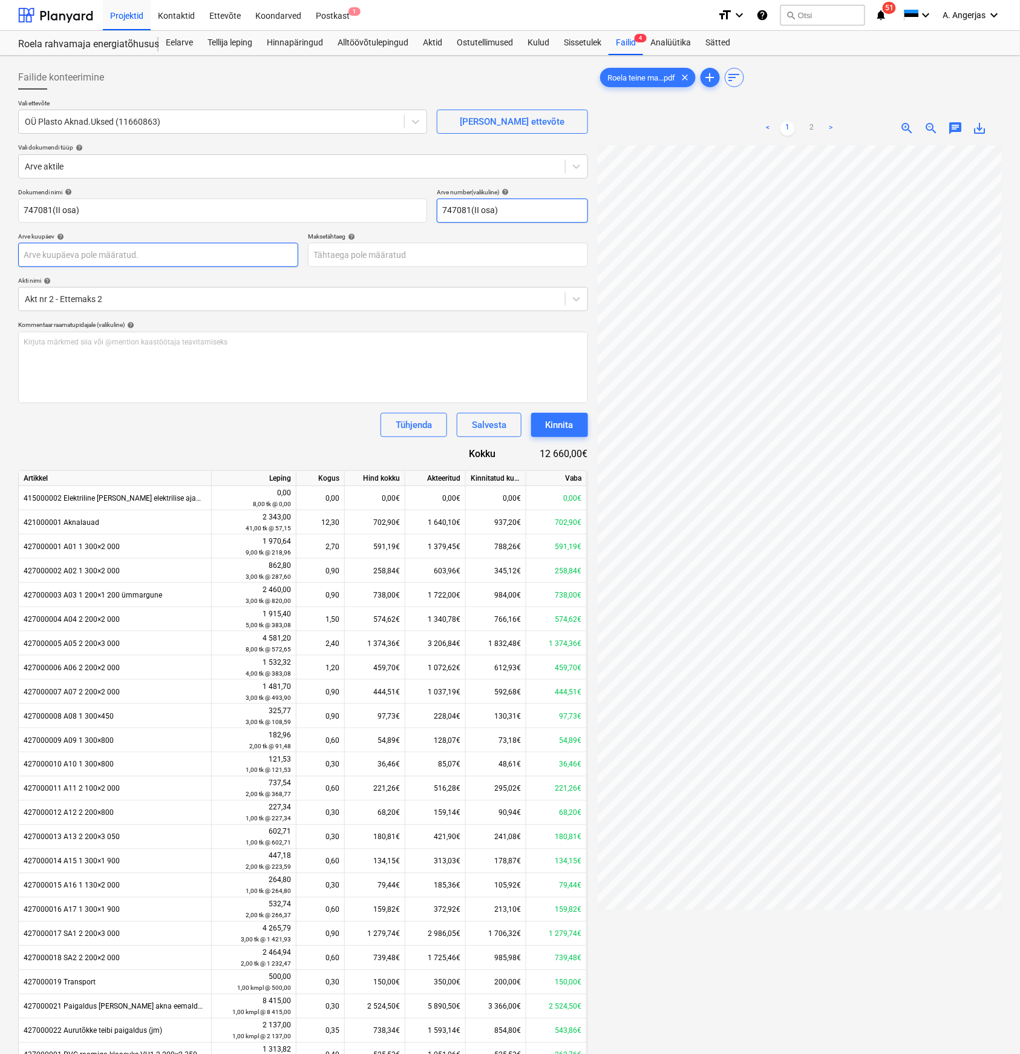
type input "747081(II osa)"
click at [114, 254] on body "Projektid Kontaktid Ettevõte Koondarved Postkast 1 format_size keyboard_arrow_d…" at bounding box center [510, 527] width 1020 height 1054
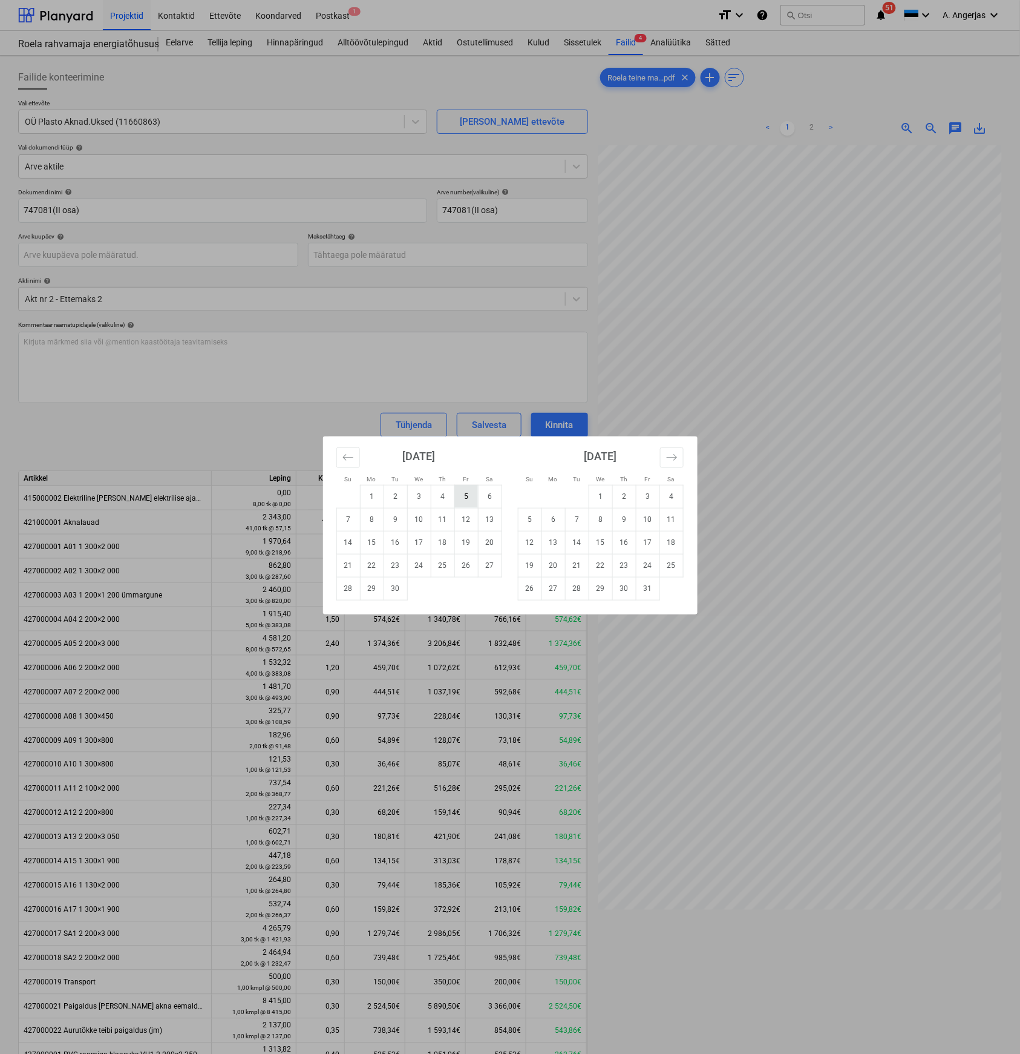
click at [462, 500] on td "5" at bounding box center [466, 496] width 24 height 23
type input "[DATE]"
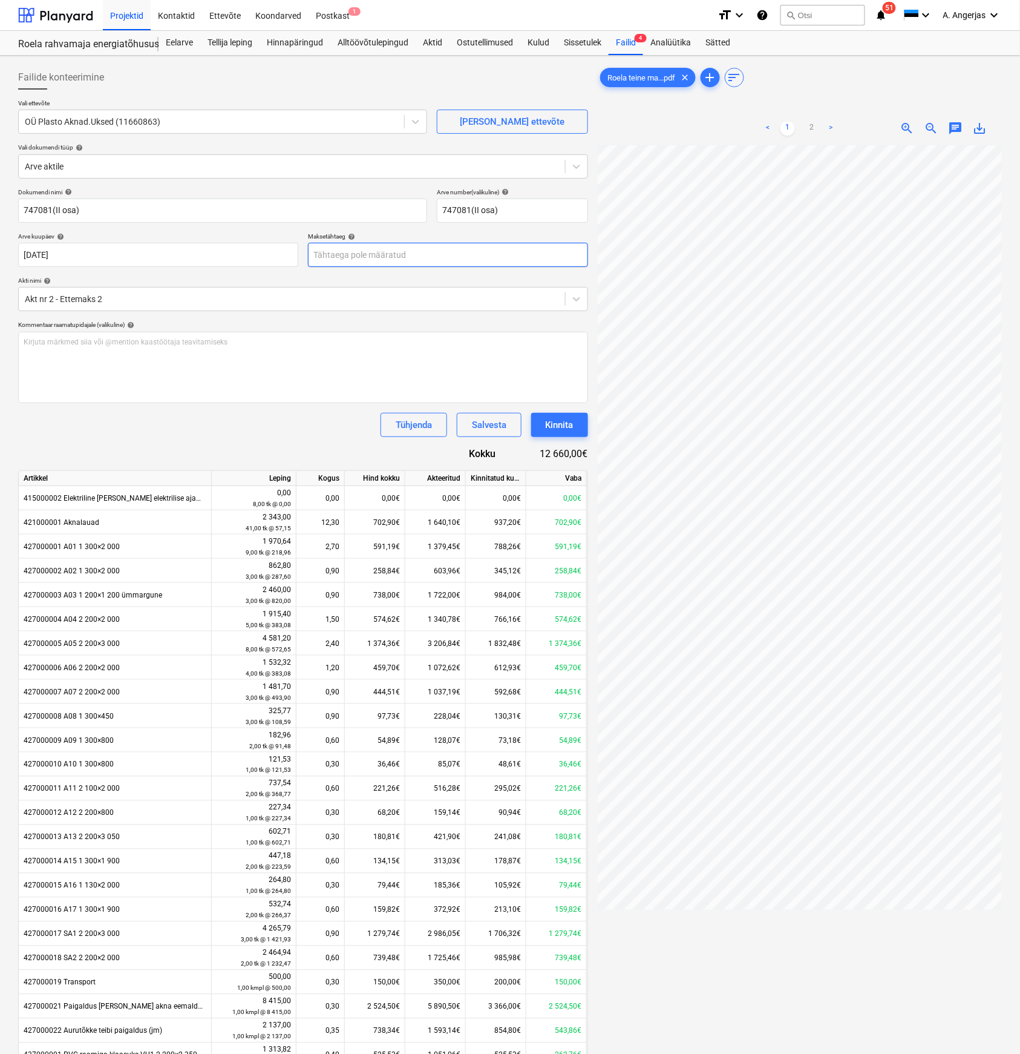
click at [393, 257] on body "Projektid Kontaktid Ettevõte Koondarved Postkast 1 format_size keyboard_arrow_d…" at bounding box center [510, 527] width 1020 height 1054
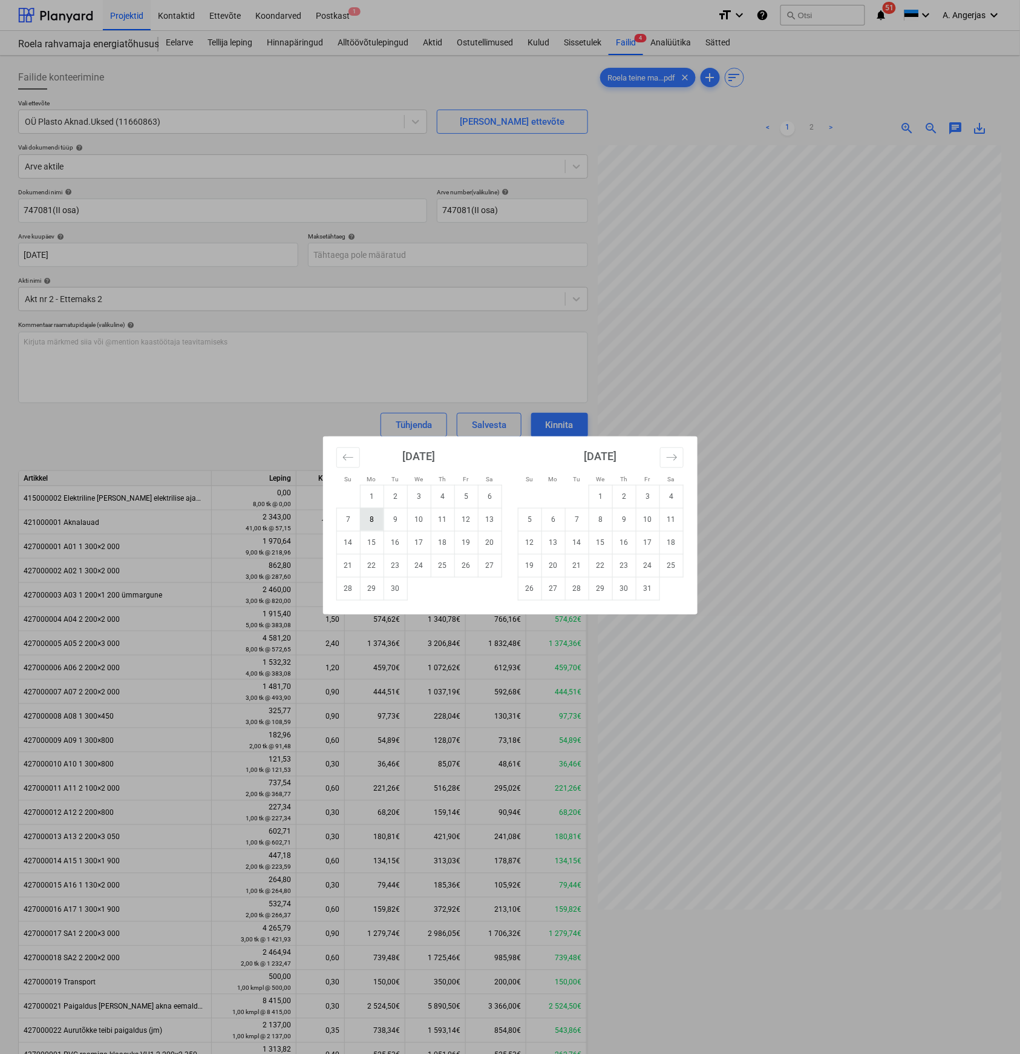
click at [371, 523] on td "8" at bounding box center [372, 519] width 24 height 23
type input "[DATE]"
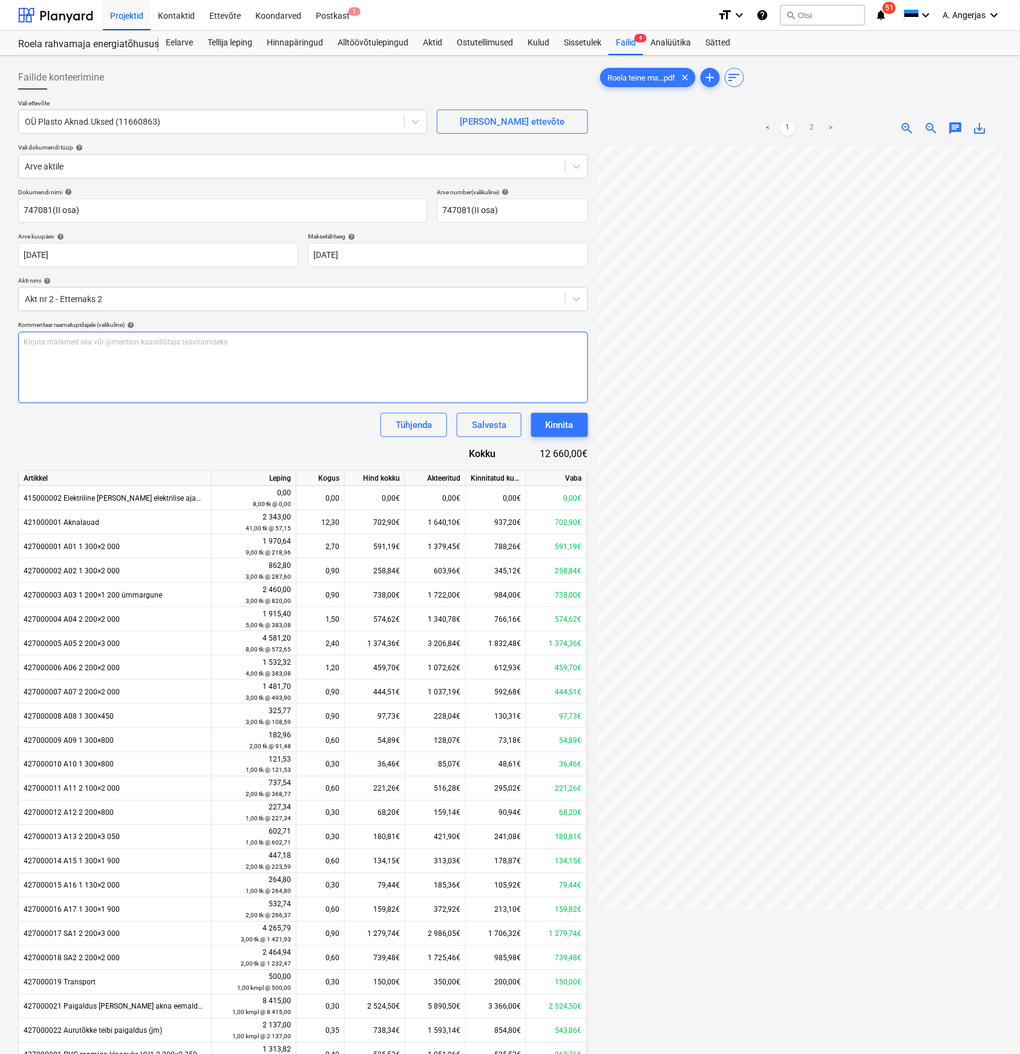
click at [127, 356] on div "Kirjuta märkmed siia või @mention kaastöötaja teavitamiseks ﻿" at bounding box center [303, 367] width 570 height 71
click at [294, 341] on p "Palun vaadata üle, et saaks õigele kontole kantud, Eelmine makse läks [PERSON_N…" at bounding box center [303, 342] width 559 height 10
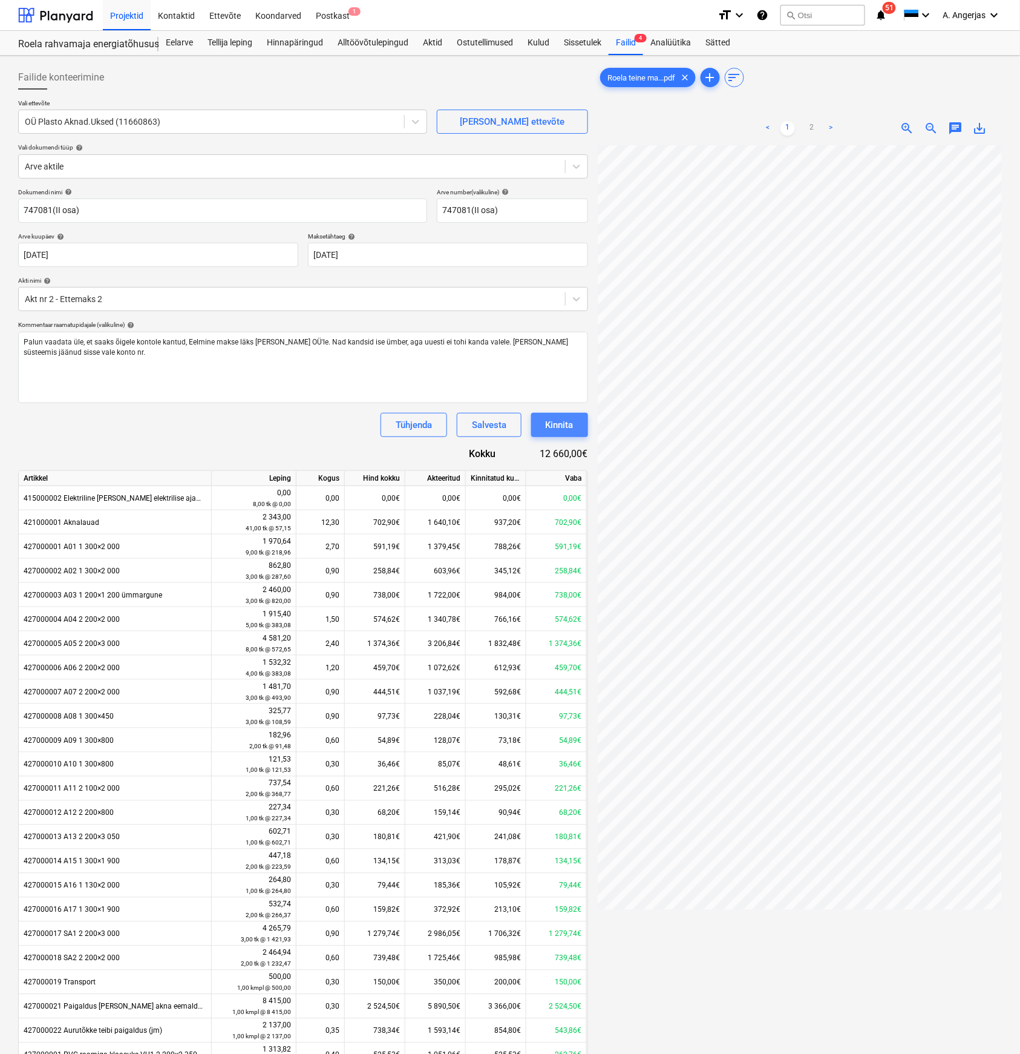
click at [565, 431] on div "Kinnita" at bounding box center [560, 425] width 28 height 16
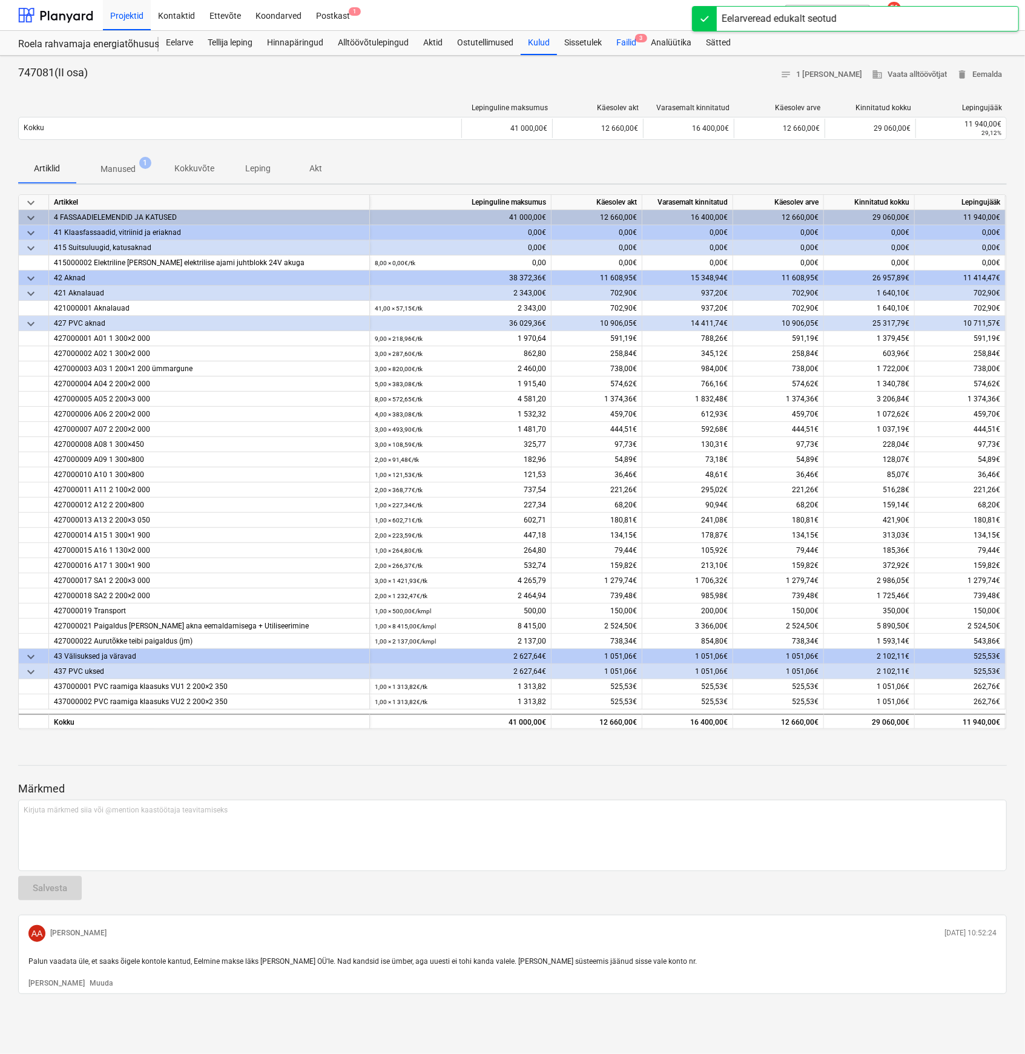
click at [638, 36] on span "3" at bounding box center [641, 38] width 12 height 8
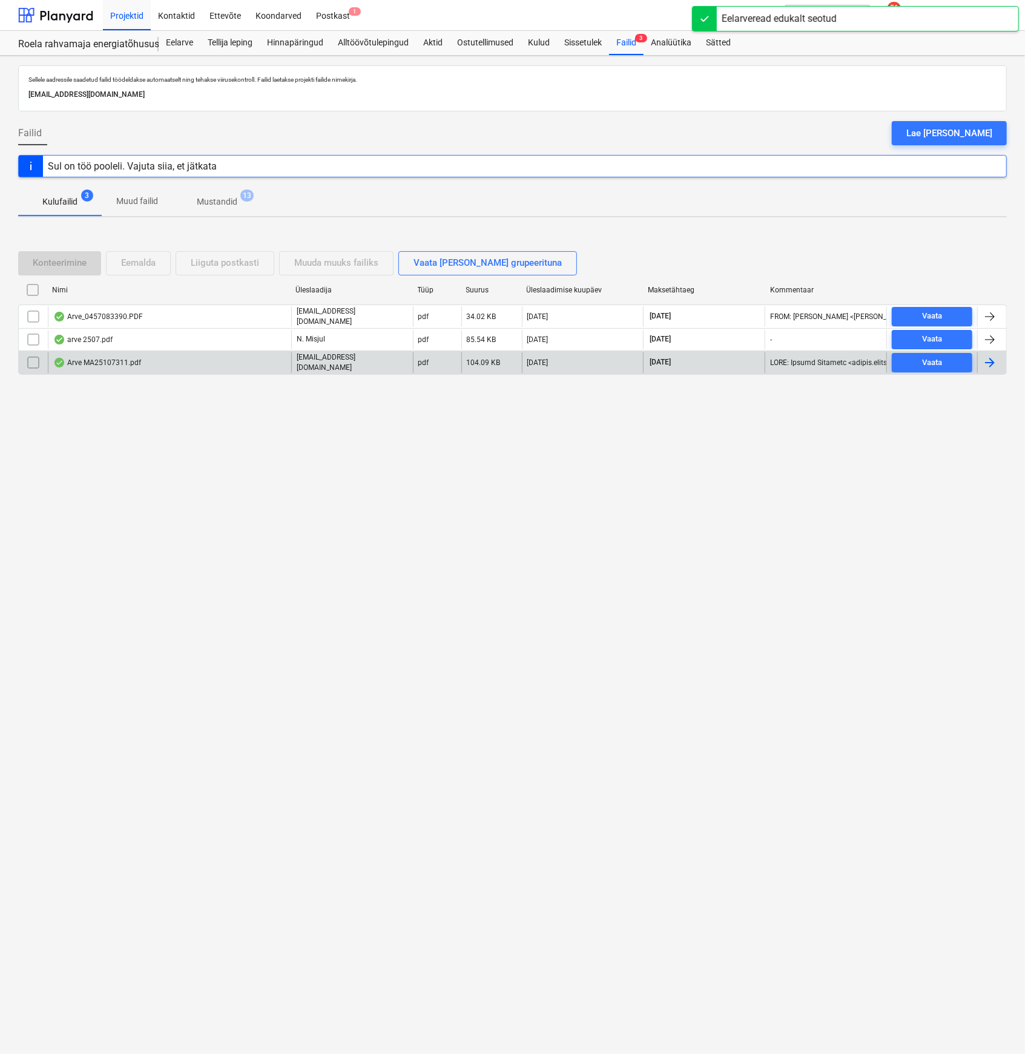
click at [100, 359] on div "Arve MA25107311.pdf" at bounding box center [97, 363] width 88 height 10
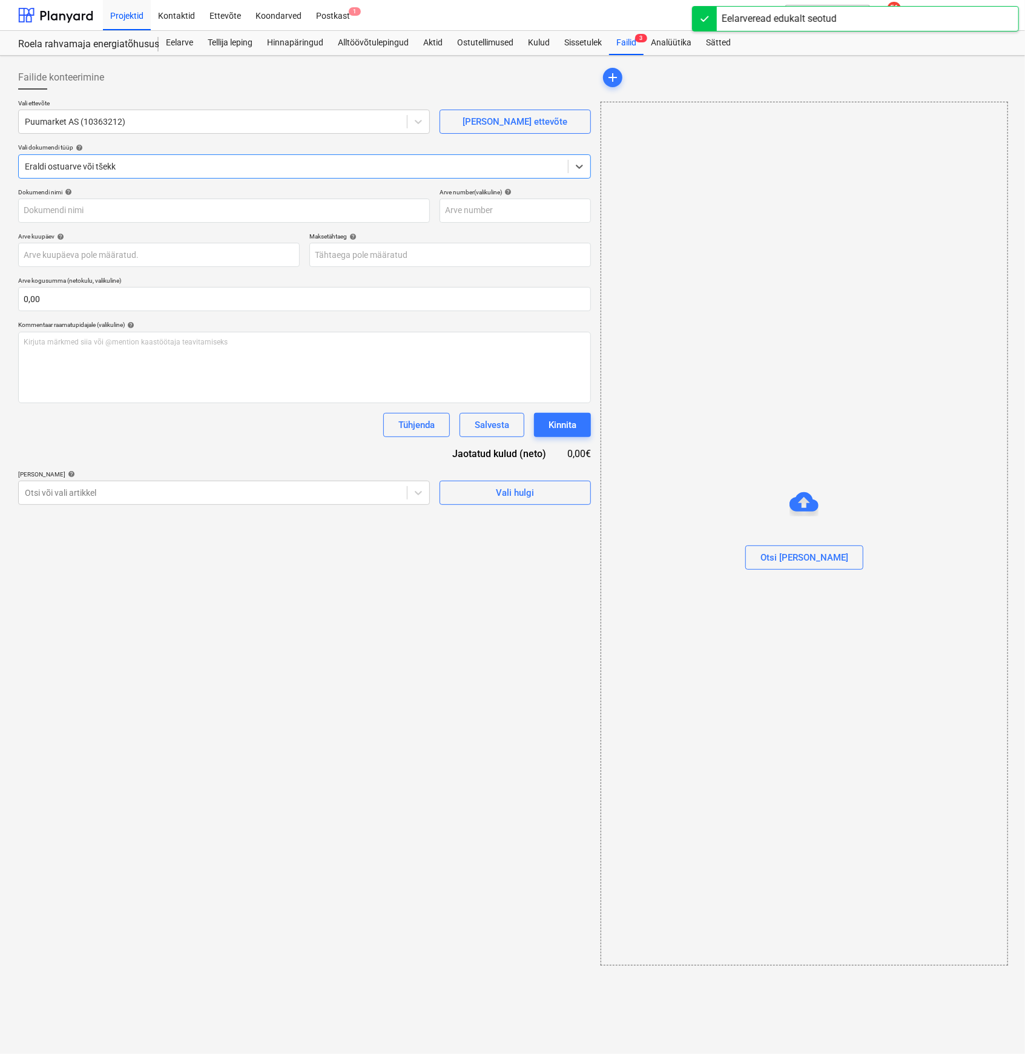
type input "MT25141463"
type input "[DATE]"
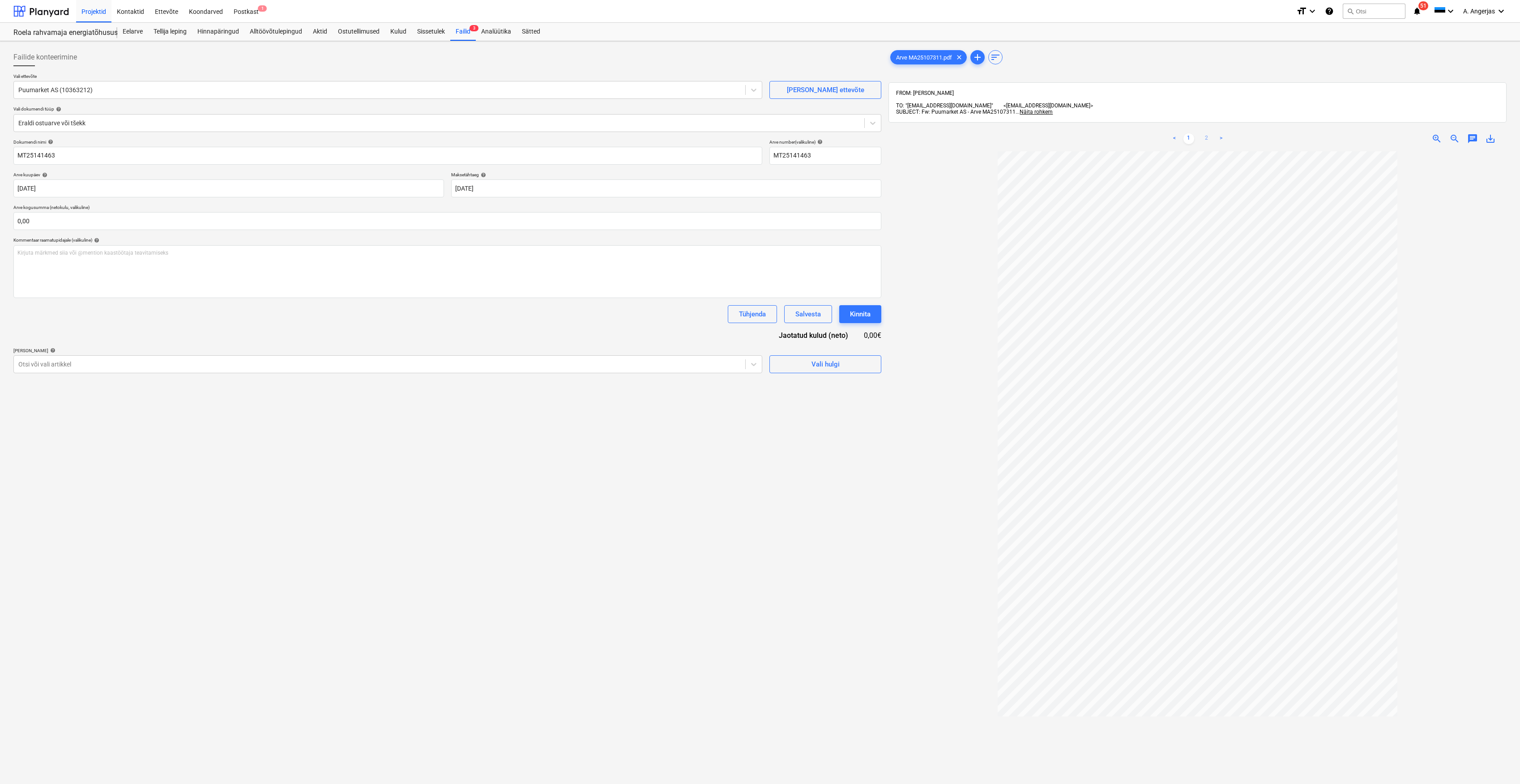
click at [757, 136] on link "2" at bounding box center [1206, 138] width 11 height 11
click at [56, 220] on input "text" at bounding box center [447, 221] width 868 height 18
type input "197,42"
click at [203, 337] on div "Dokumendi nimi help MT25141463 Arve number (valikuline) help MT25141463 Arve ku…" at bounding box center [447, 267] width 868 height 257
click at [757, 133] on link "1" at bounding box center [1189, 138] width 11 height 11
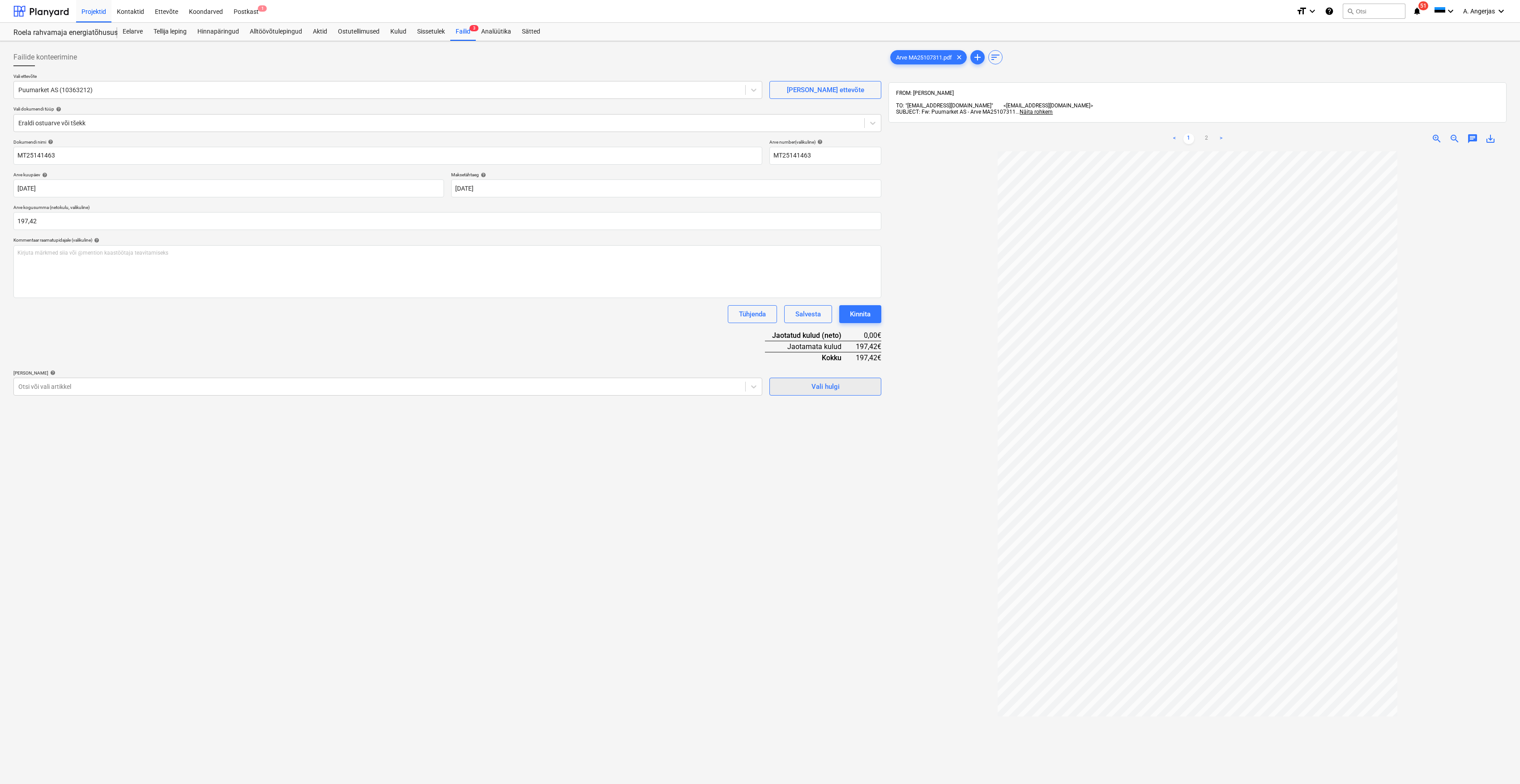
click at [757, 388] on span "Vali hulgi" at bounding box center [825, 387] width 89 height 12
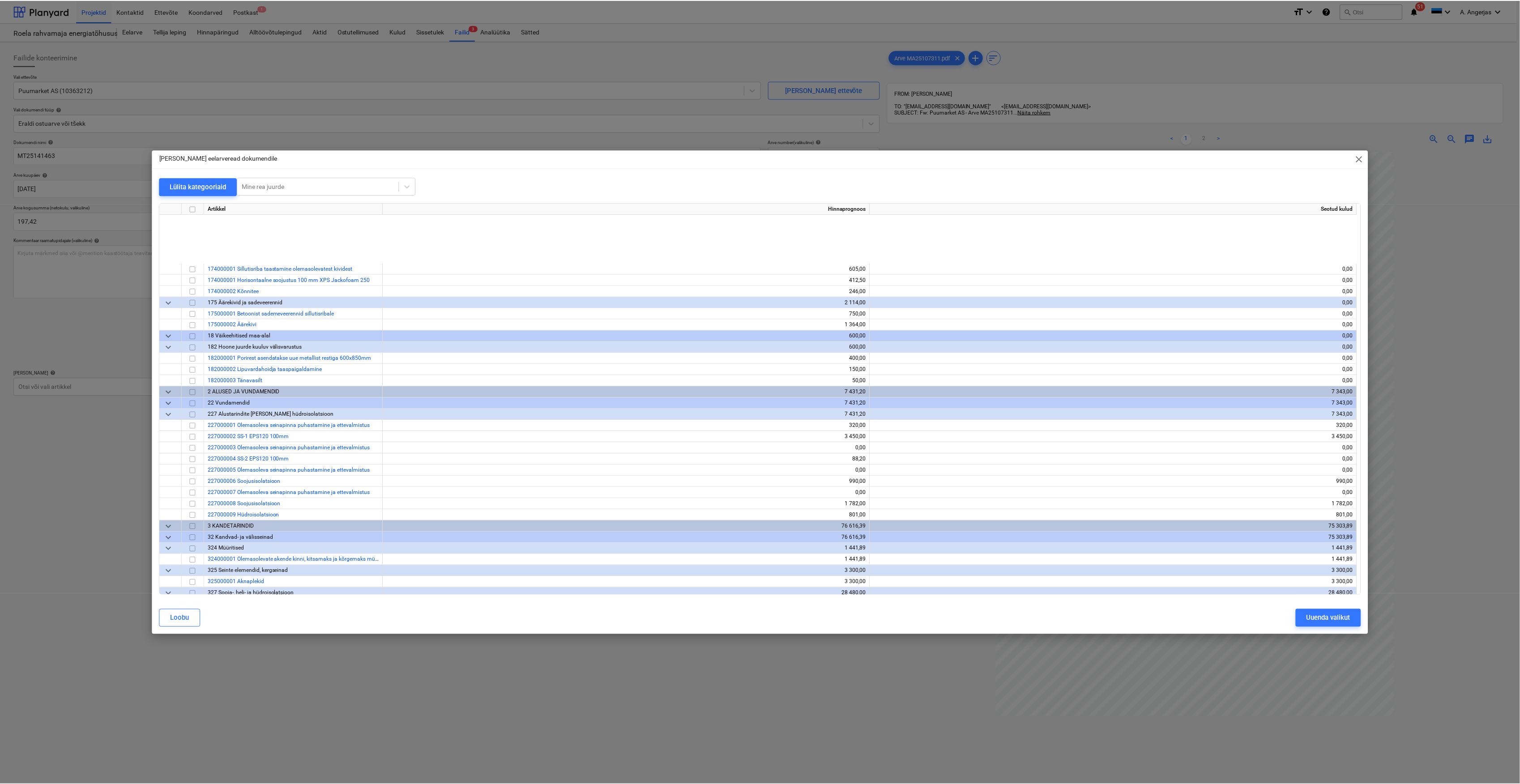
scroll to position [1014, 0]
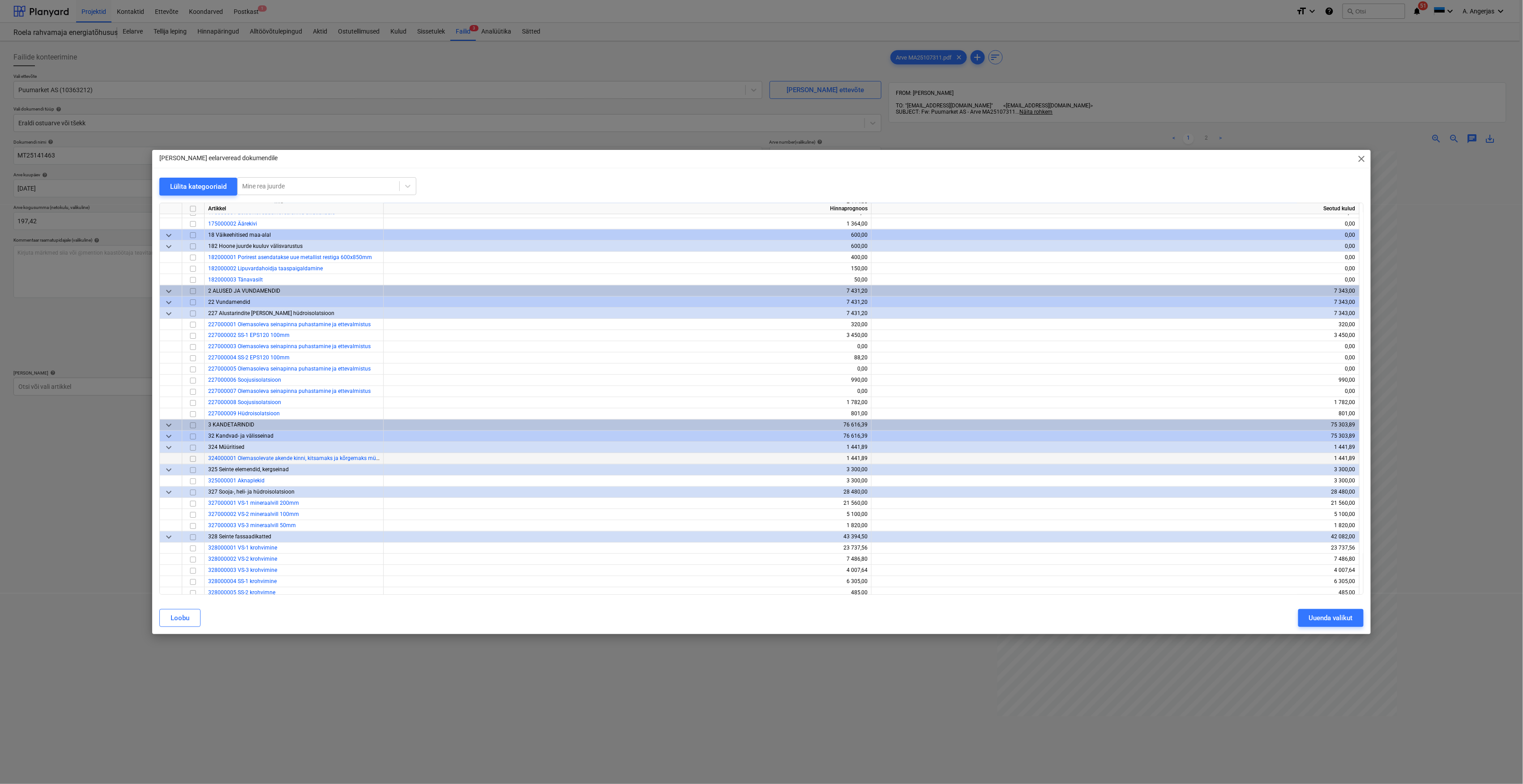
click at [192, 457] on input "checkbox" at bounding box center [193, 459] width 11 height 11
click at [757, 612] on div "Uuenda valikut" at bounding box center [1330, 618] width 44 height 12
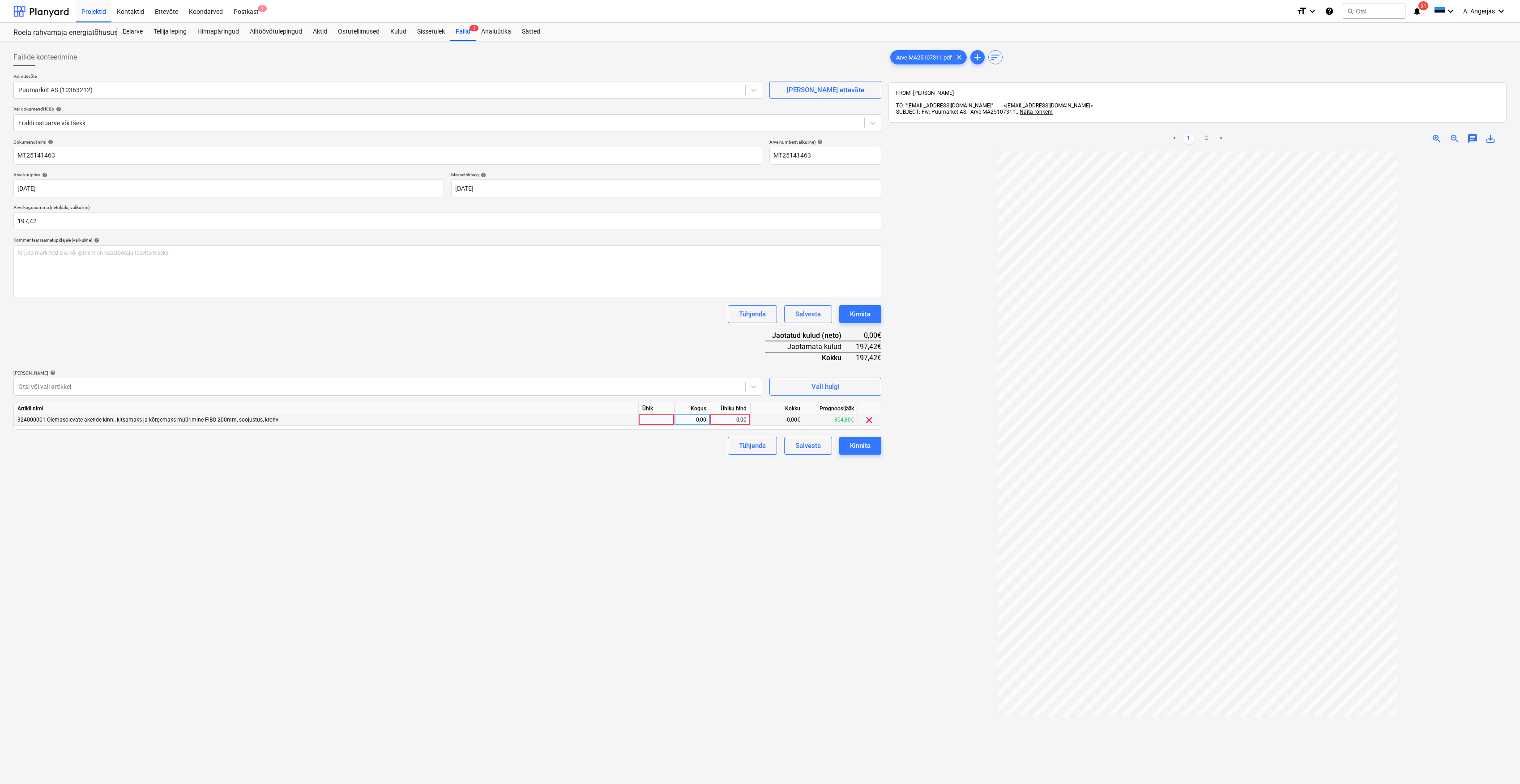
click at [652, 417] on div at bounding box center [657, 419] width 36 height 11
type input "tk"
click at [691, 414] on div "0,00" at bounding box center [692, 419] width 28 height 11
type input "1"
click at [723, 422] on div "0,00" at bounding box center [730, 419] width 33 height 11
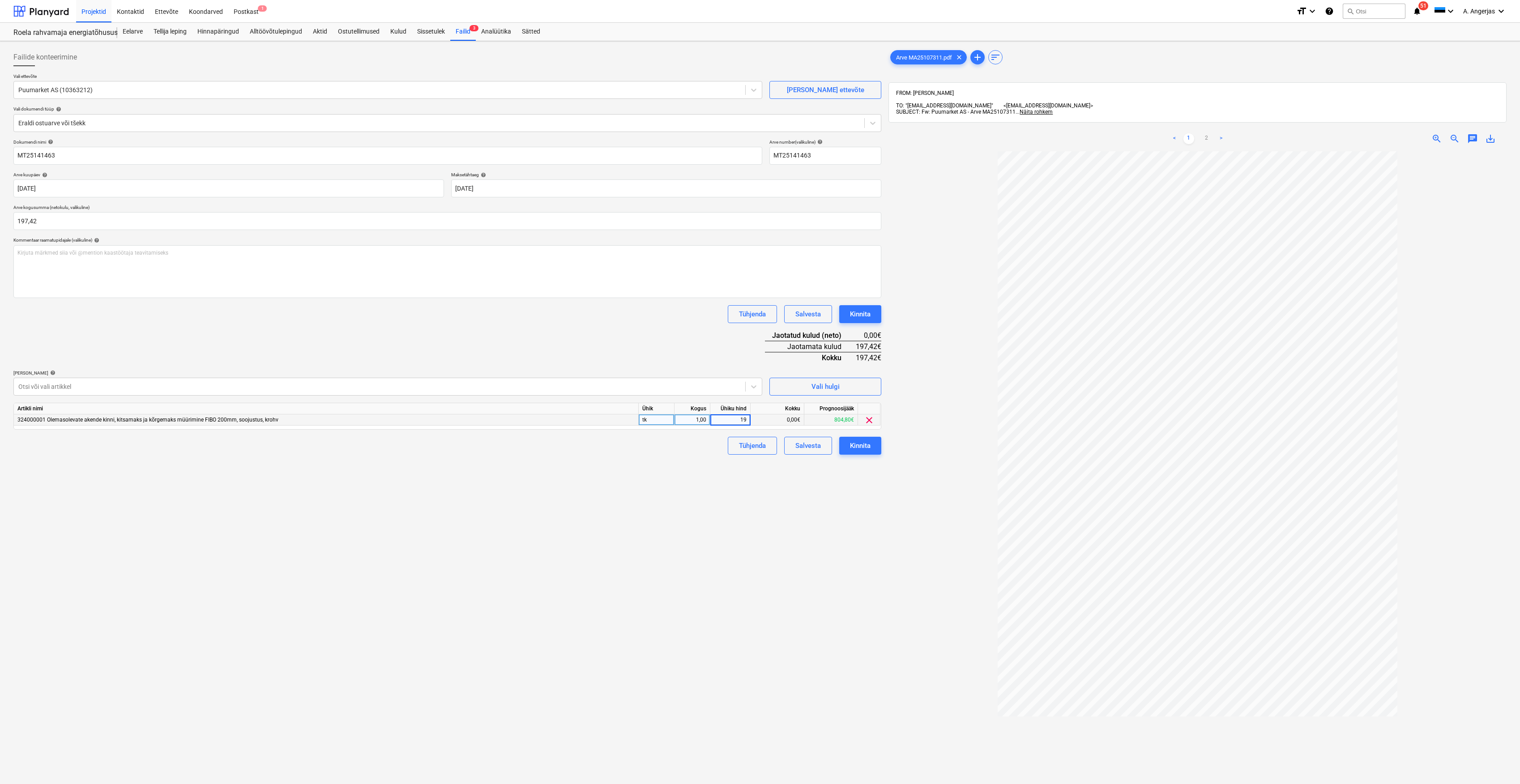
type input "197"
click at [734, 496] on div "Failide konteerimine Vali ettevõte Puumarket AS (10363212) [PERSON_NAME] uus et…" at bounding box center [447, 479] width 875 height 869
click at [748, 419] on div "197,00" at bounding box center [730, 419] width 40 height 11
type input "197,42"
click at [695, 533] on div "Failide konteerimine Vali ettevõte Puumarket AS (10363212) [PERSON_NAME] uus et…" at bounding box center [447, 479] width 875 height 869
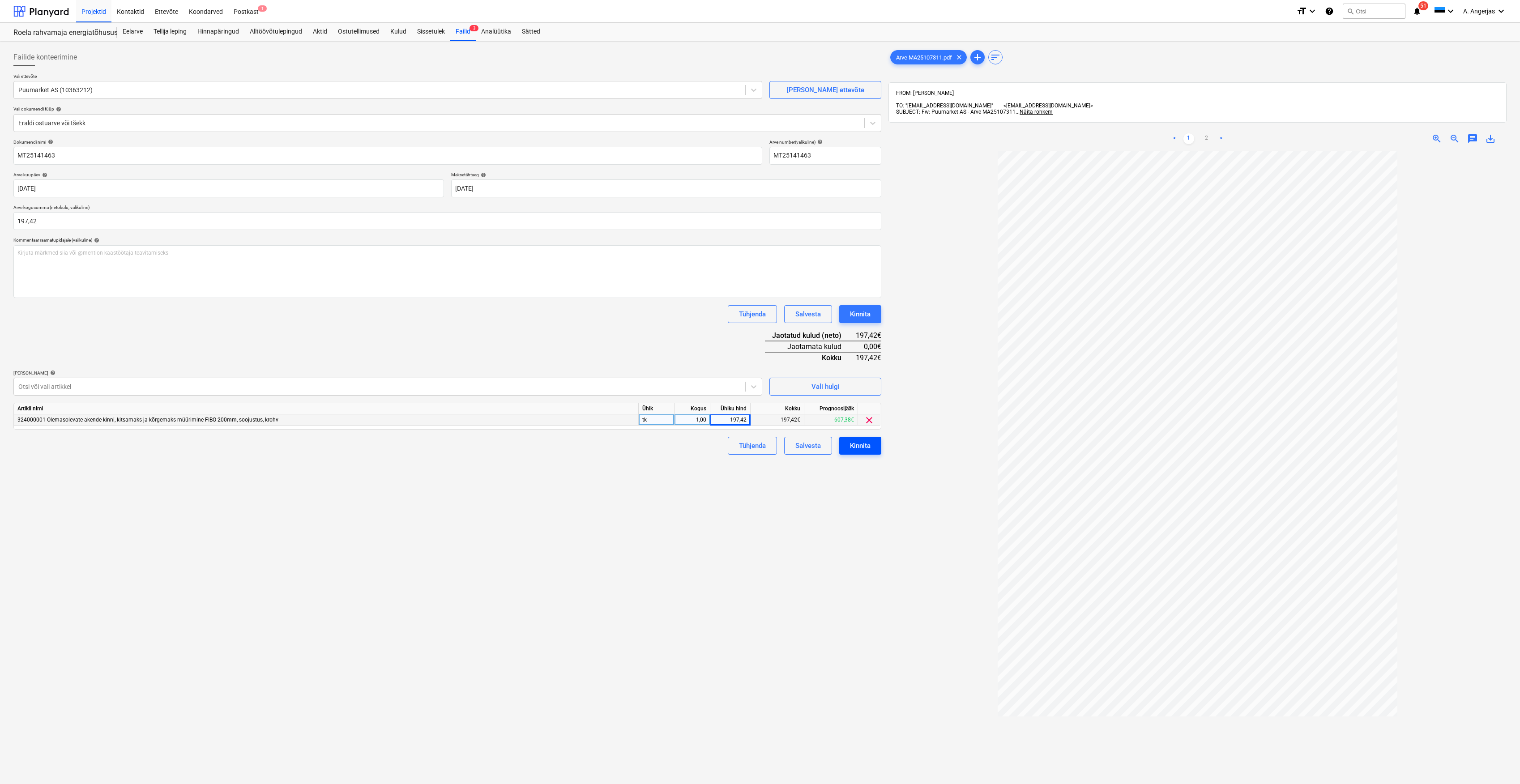
click at [757, 442] on div "Kinnita" at bounding box center [860, 446] width 21 height 12
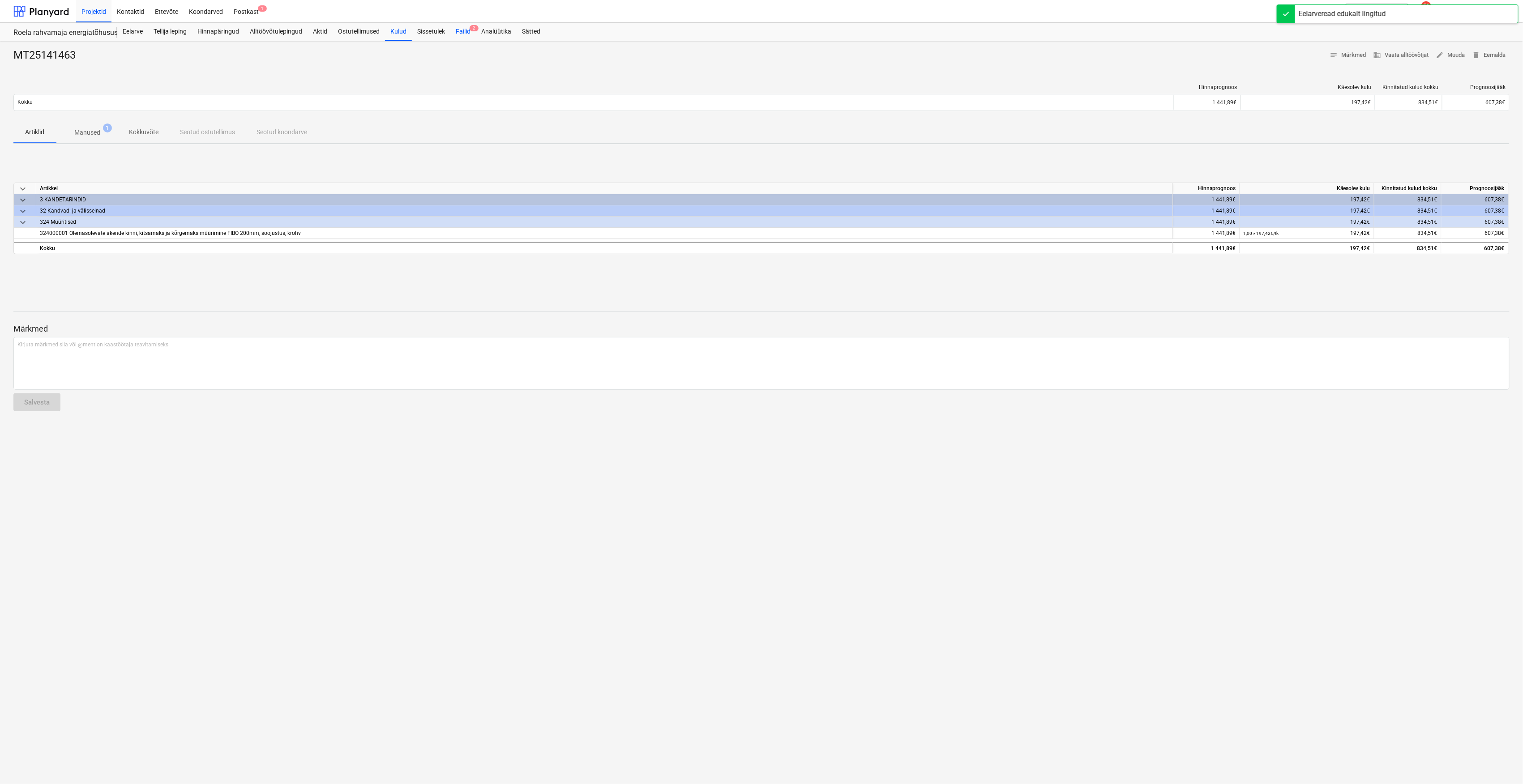
click at [467, 33] on div "Failid 2" at bounding box center [463, 32] width 25 height 18
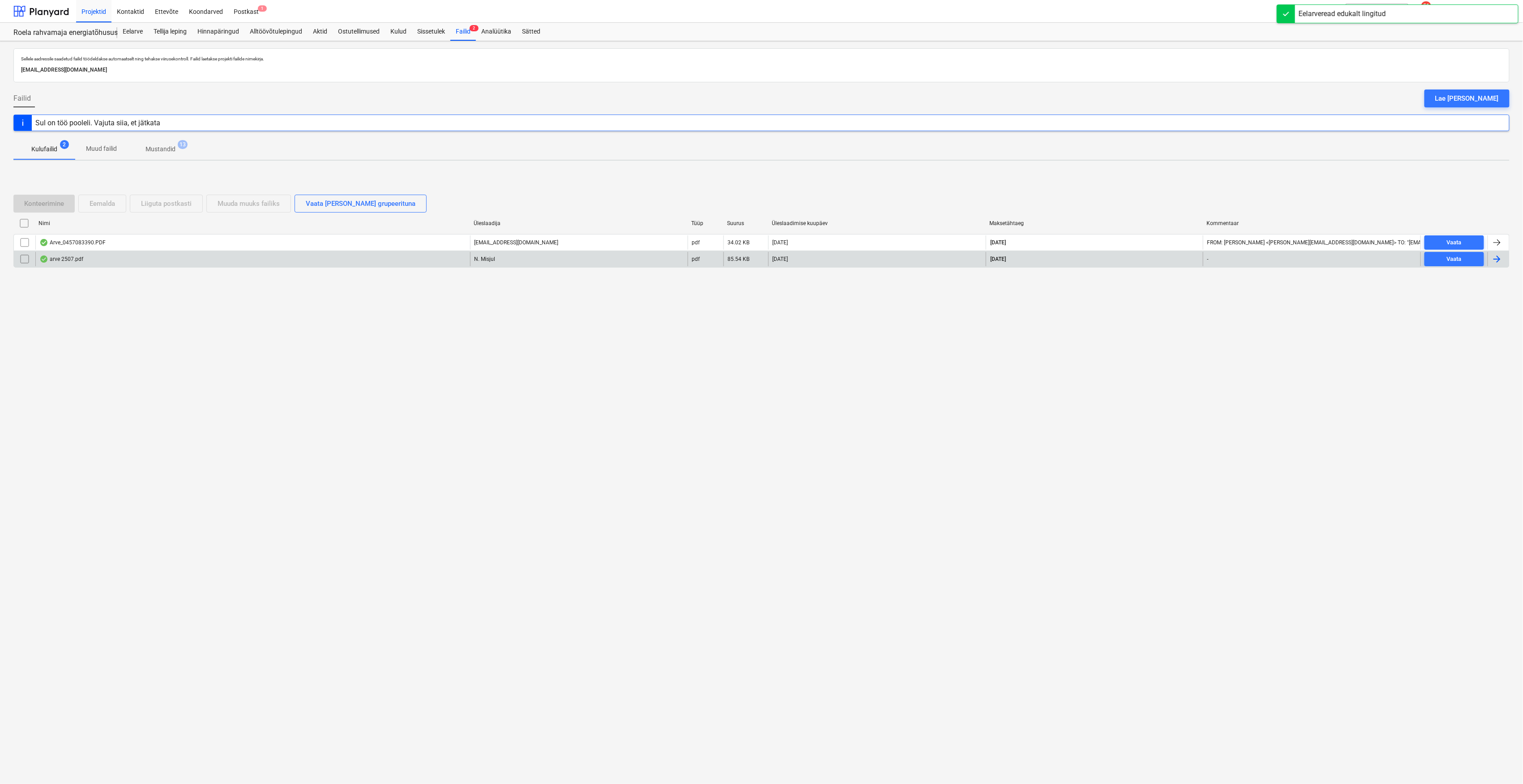
click at [90, 259] on div "arve 2507.pdf" at bounding box center [253, 259] width 435 height 14
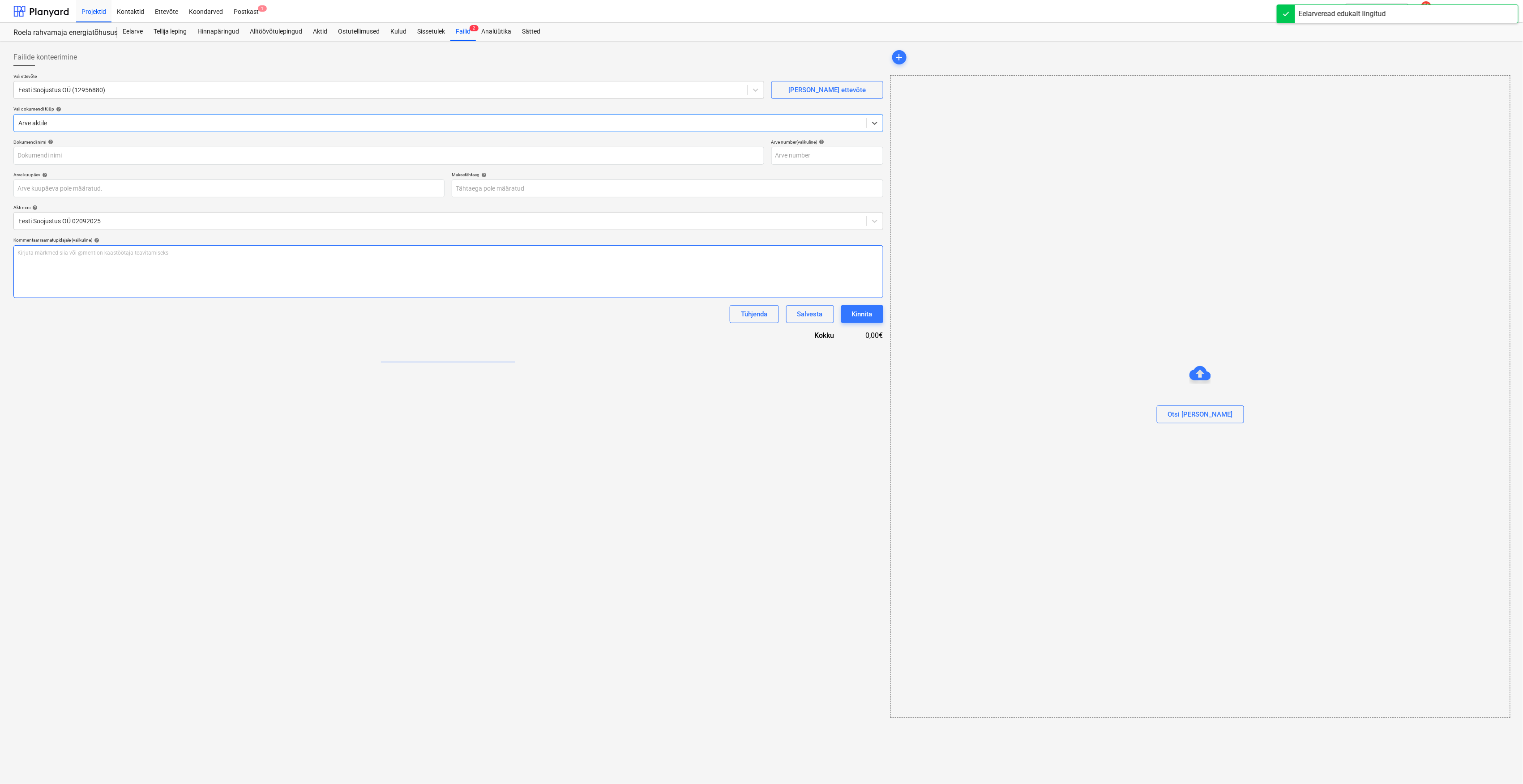
type input "arve 2507.pdf"
type input "[DATE]"
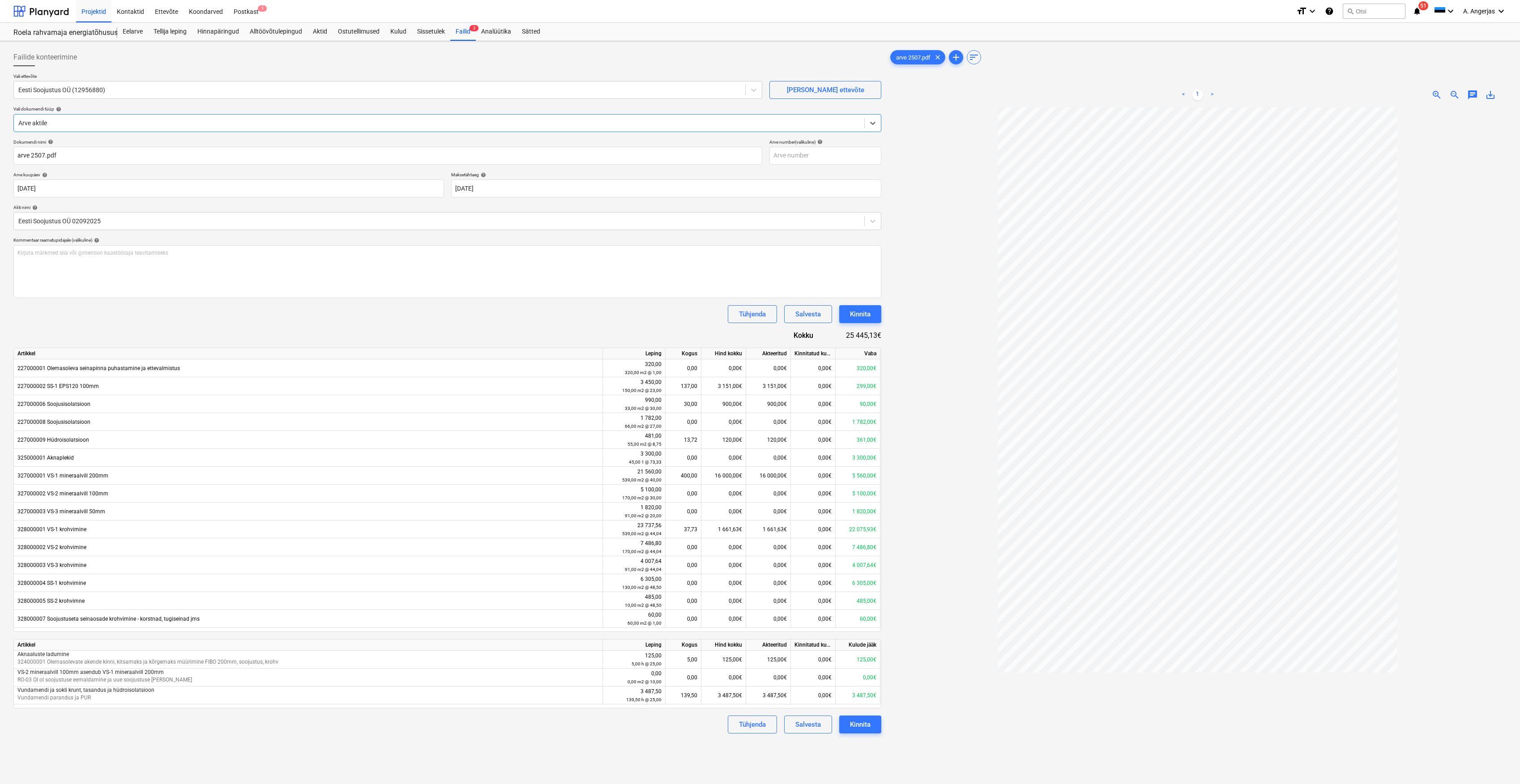
click at [124, 124] on div at bounding box center [439, 123] width 842 height 9
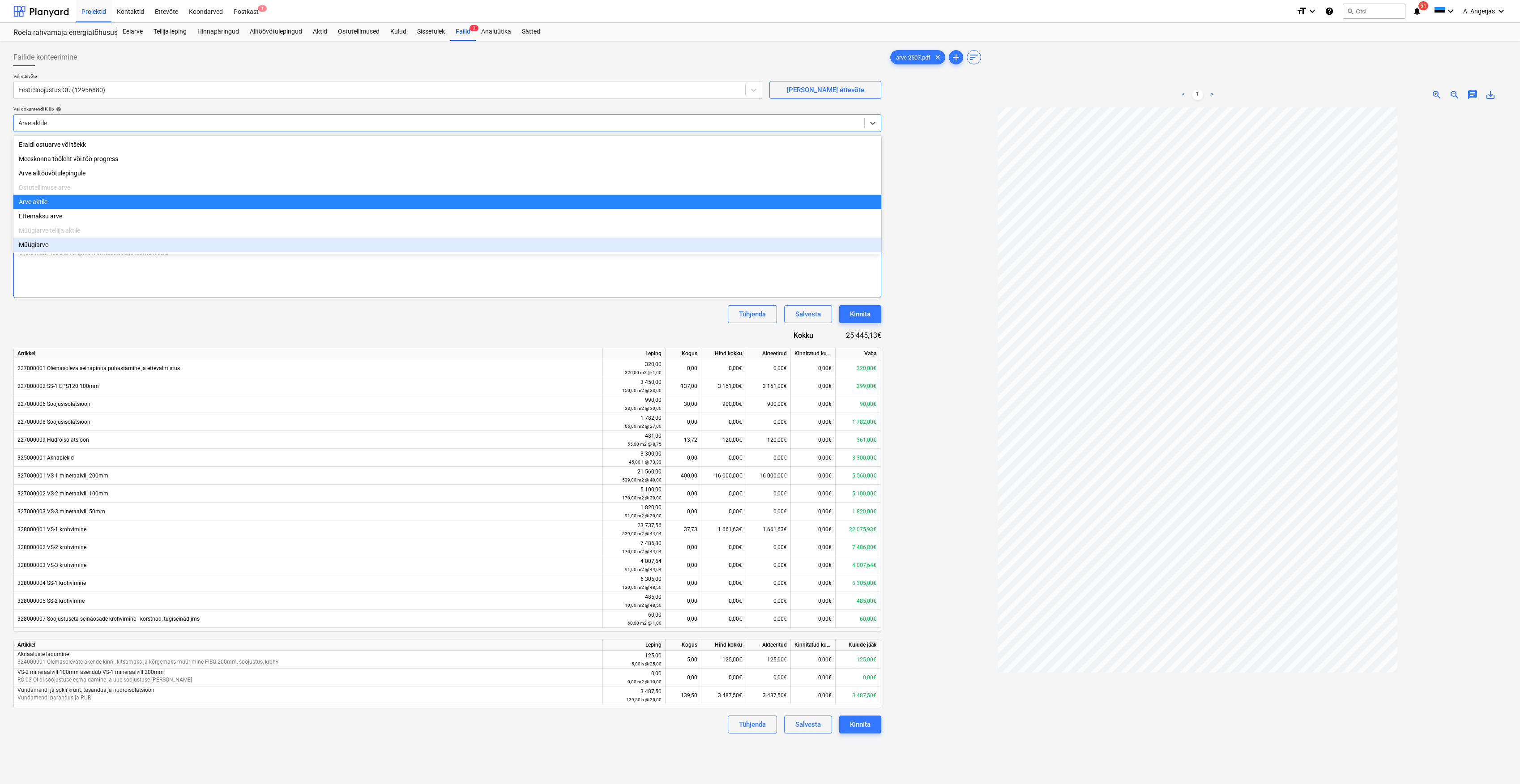
click at [97, 282] on div "Kirjuta märkmed siia või @mention kaastöötaja teavitamiseks ﻿" at bounding box center [447, 271] width 868 height 53
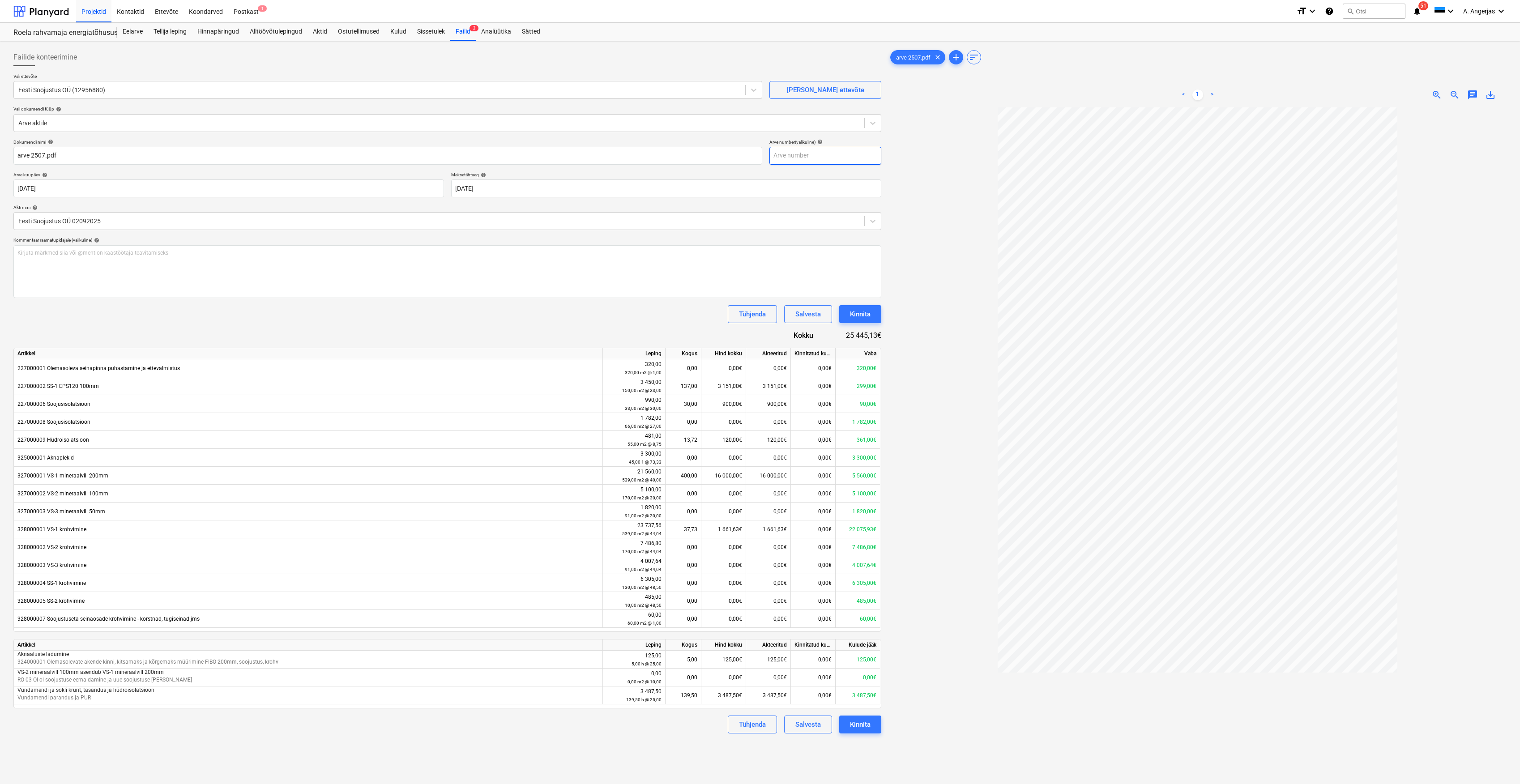
click at [757, 155] on input "text" at bounding box center [825, 155] width 112 height 18
type input "2507"
click at [757, 201] on div at bounding box center [1198, 487] width 618 height 759
click at [757, 318] on div "Kinnita" at bounding box center [860, 314] width 21 height 12
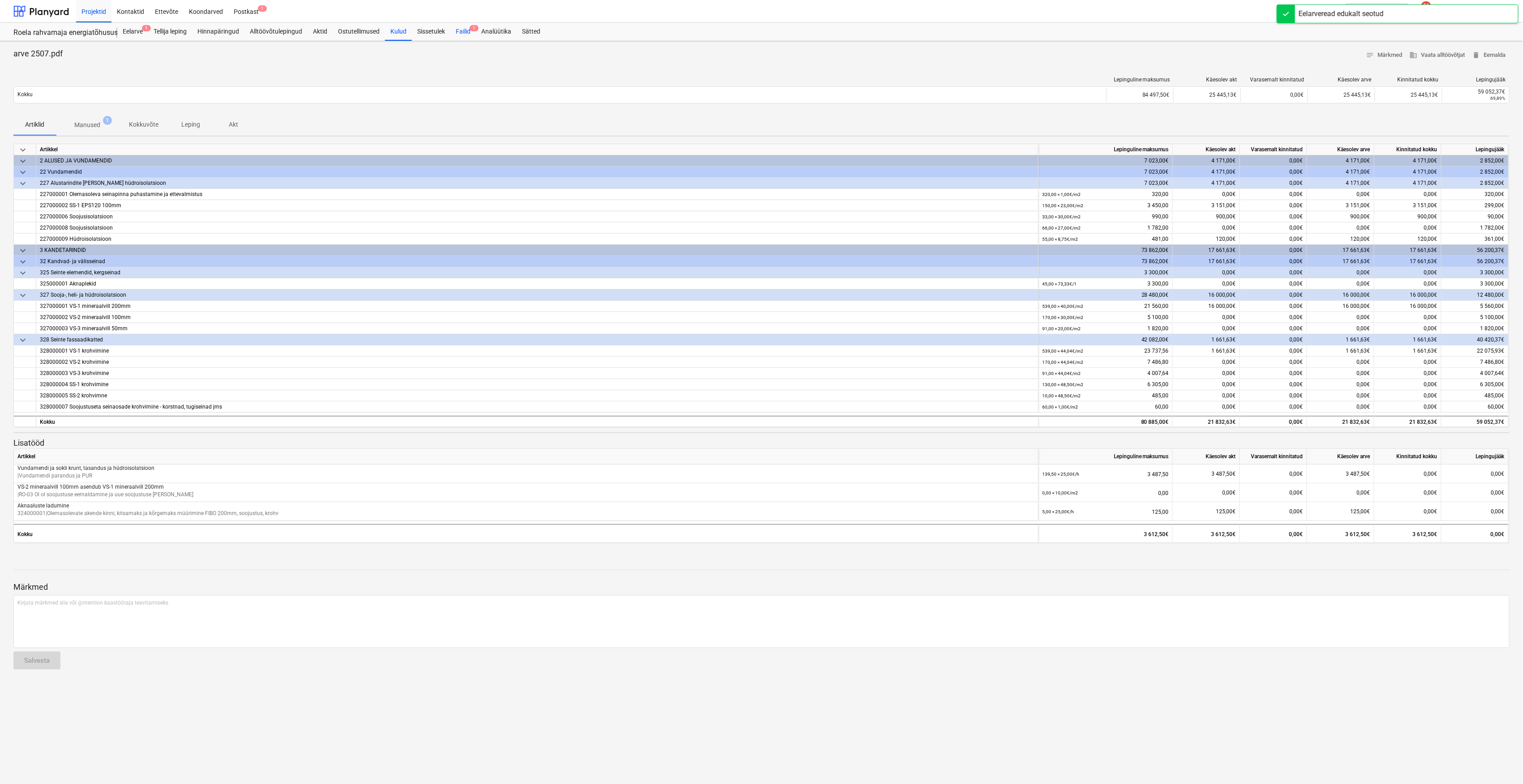
click at [466, 24] on div "Failid 1" at bounding box center [463, 32] width 25 height 18
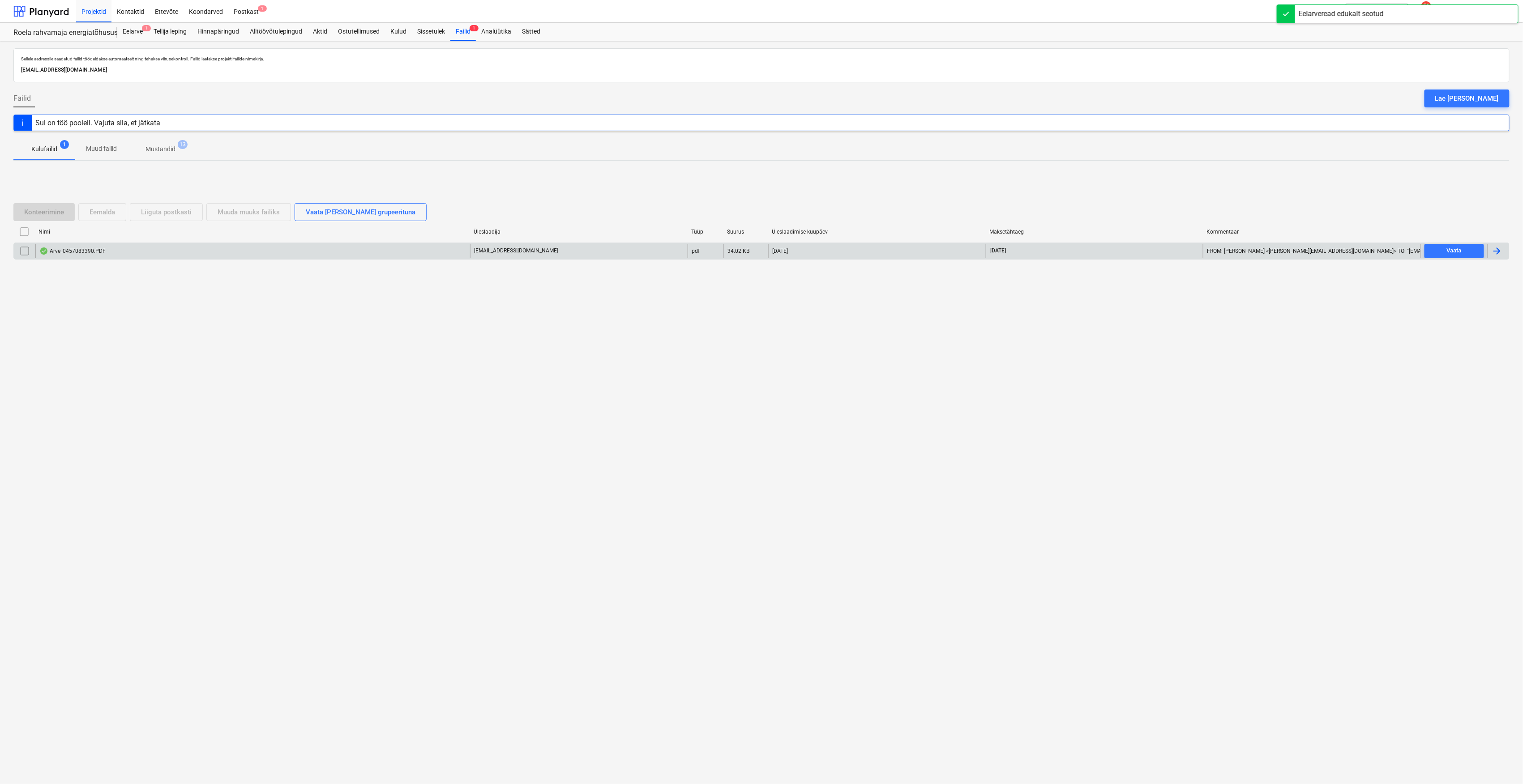
click at [133, 252] on div "Arve_0457083390.PDF" at bounding box center [253, 251] width 435 height 14
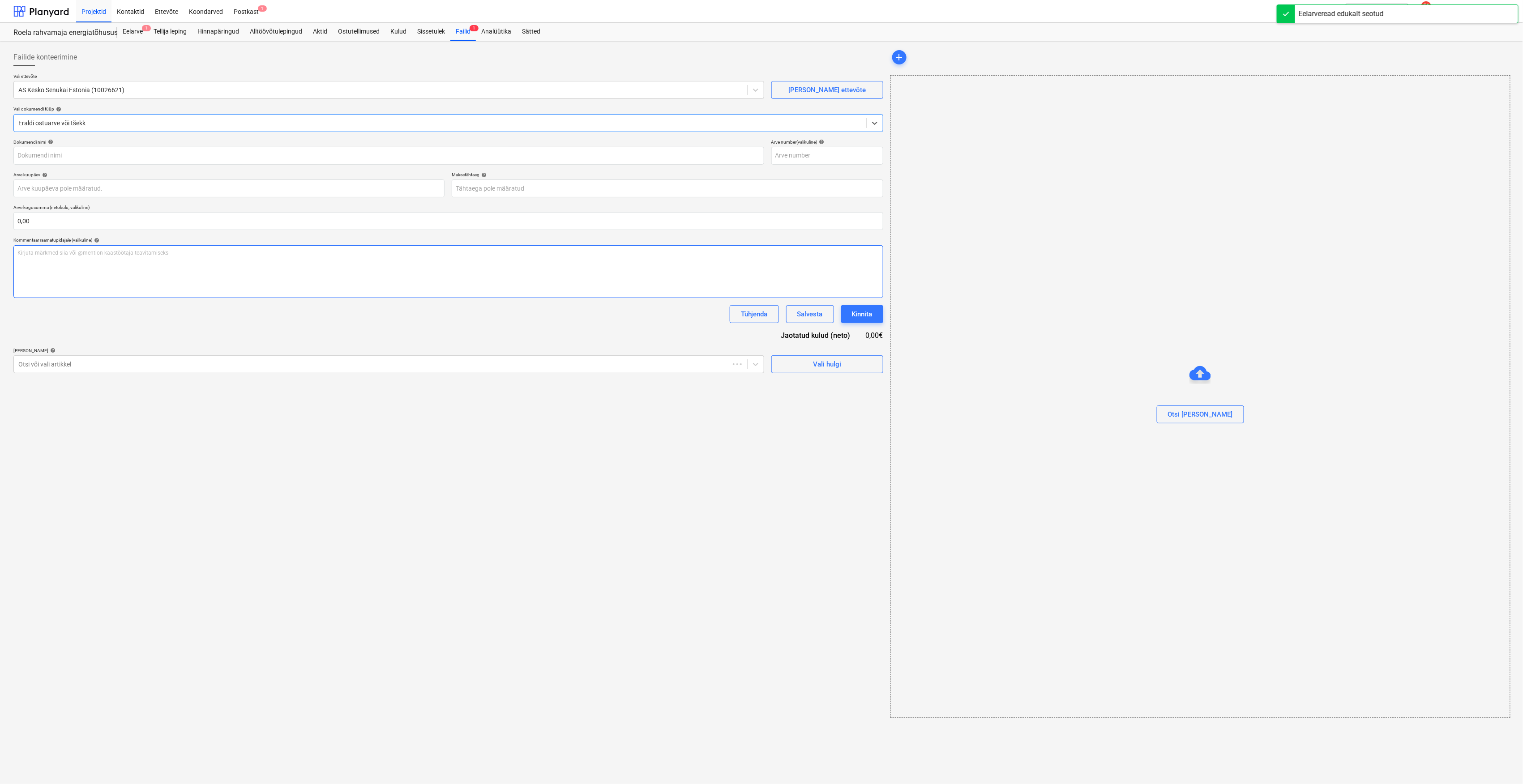
type input "457083390"
type input "[DATE]"
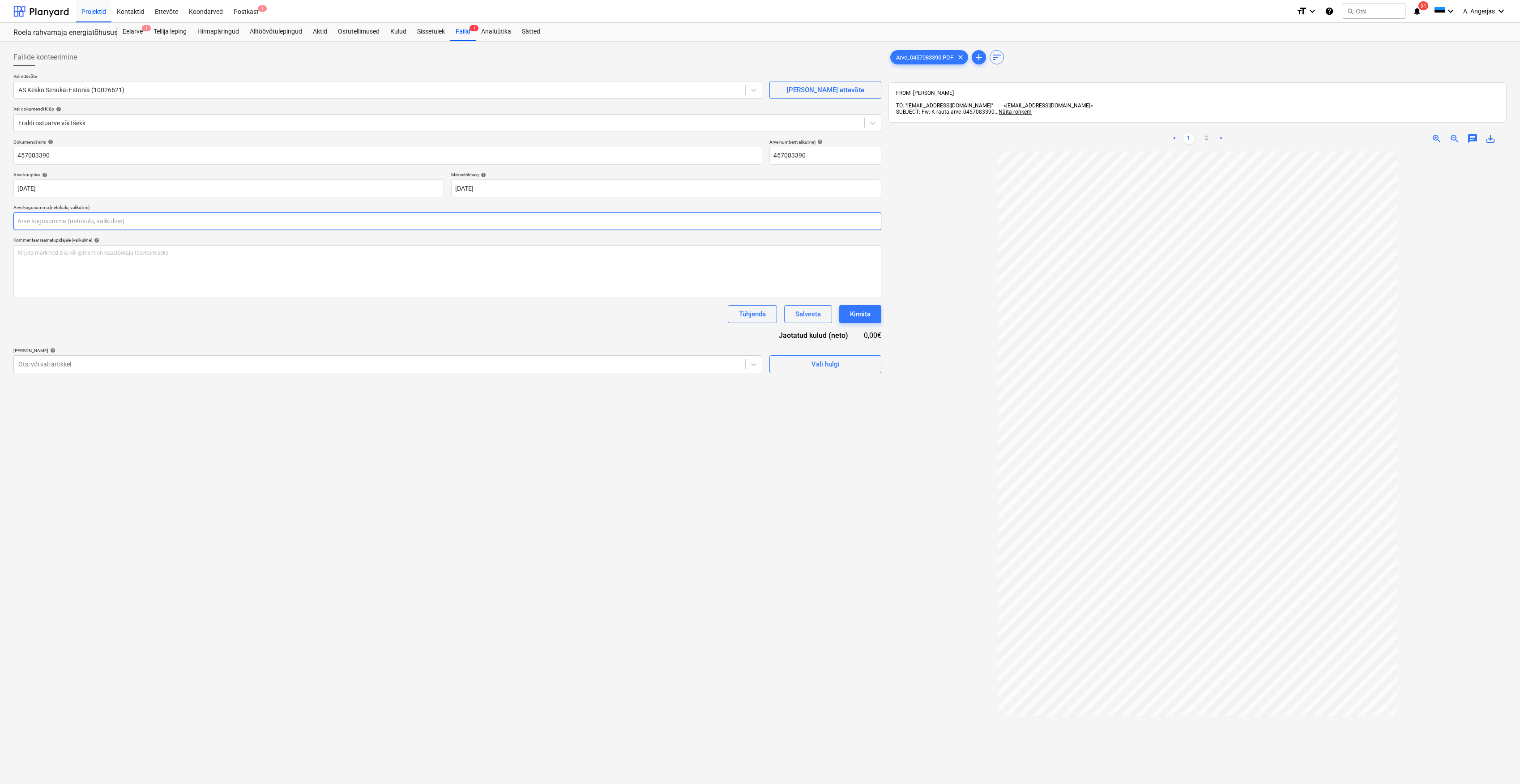
click at [251, 230] on input "text" at bounding box center [447, 221] width 868 height 18
type input "0,00"
click at [757, 523] on div "Failide konteerimine Vali ettevõte AS Kesko Senukai Estonia (10026621) [PERSON_…" at bounding box center [447, 479] width 875 height 869
click at [757, 137] on link "2" at bounding box center [1206, 138] width 11 height 11
click at [757, 135] on link "1" at bounding box center [1189, 138] width 11 height 11
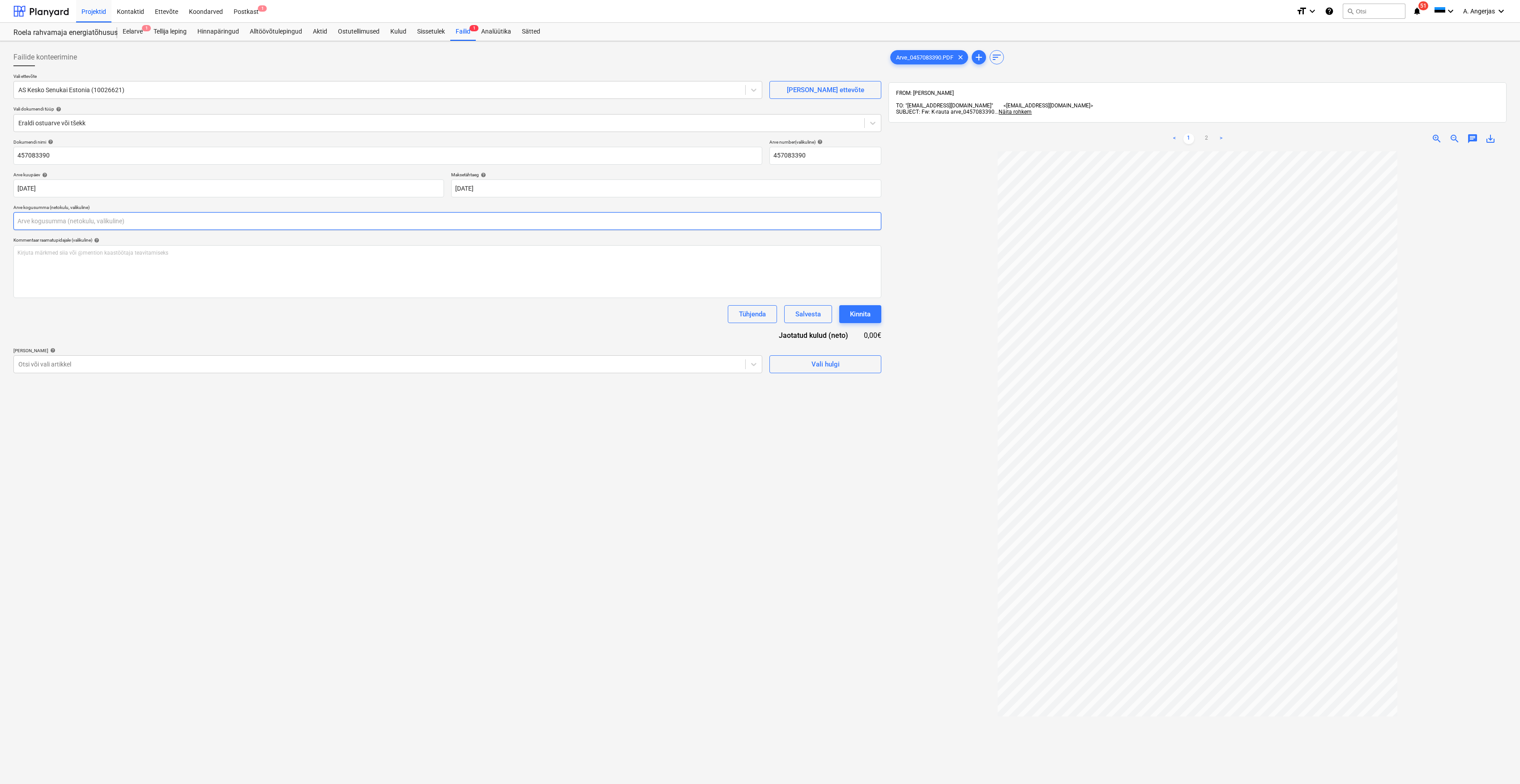
click at [196, 226] on input "text" at bounding box center [447, 221] width 868 height 18
type input "0,00"
click at [757, 138] on link "2" at bounding box center [1206, 138] width 11 height 11
click at [107, 222] on input "text" at bounding box center [447, 221] width 868 height 18
type input "291,80"
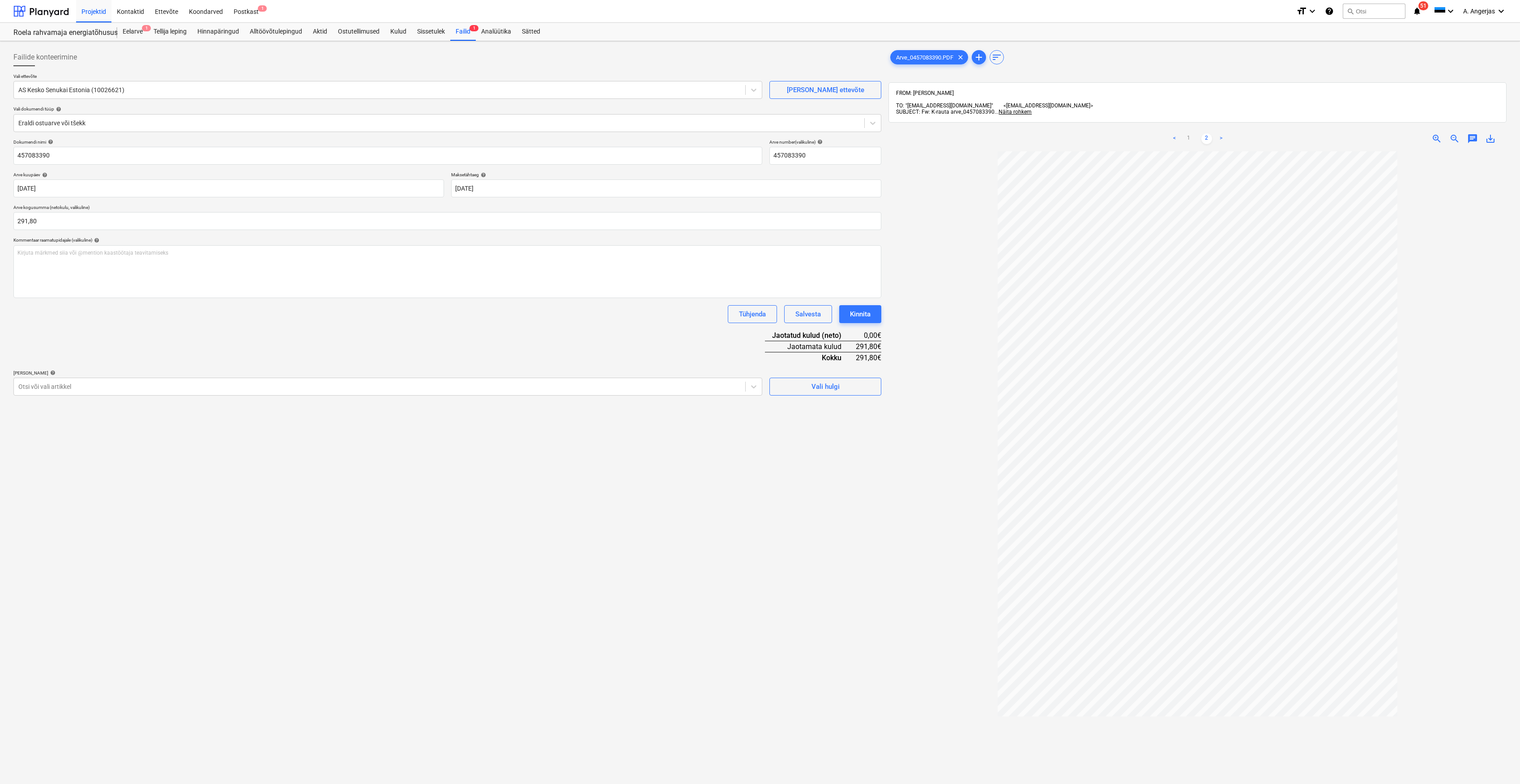
click at [324, 356] on div "Dokumendi nimi help 457083390 Arve number (valikuline) help 457083390 Arve kuup…" at bounding box center [447, 267] width 868 height 257
click at [757, 379] on button "Vali hulgi" at bounding box center [825, 387] width 112 height 18
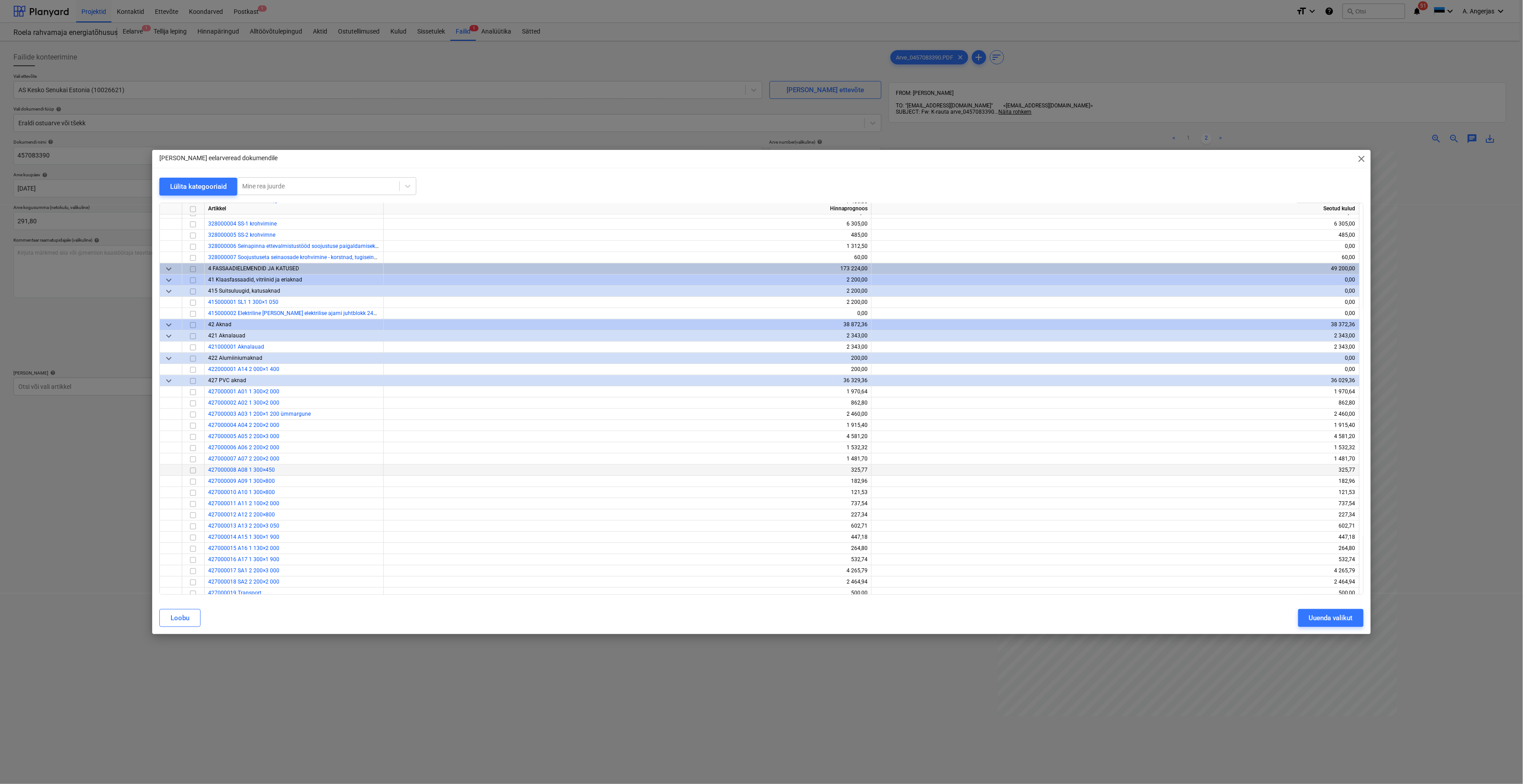
scroll to position [1313, 0]
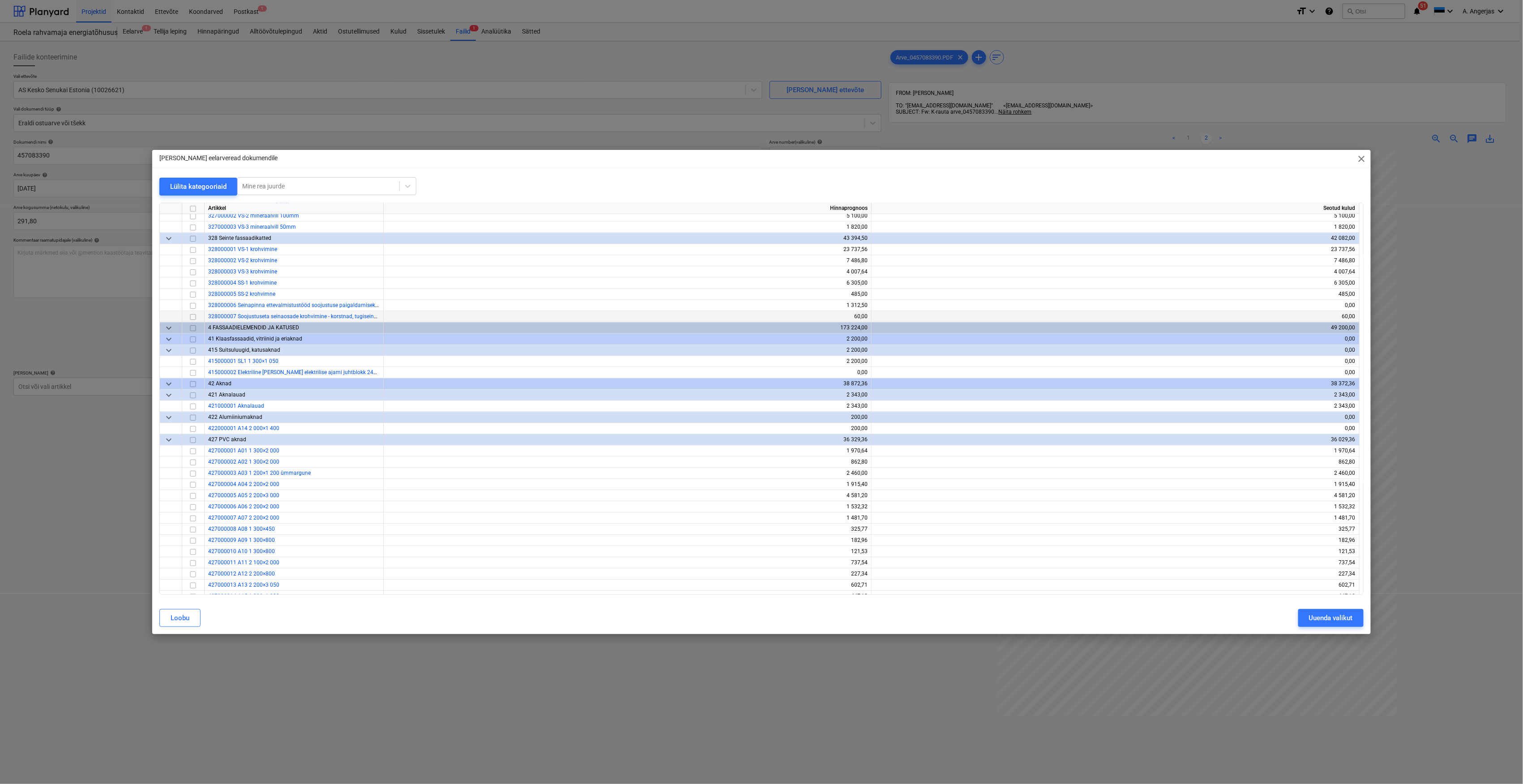
click at [196, 317] on input "checkbox" at bounding box center [193, 317] width 11 height 11
click at [757, 621] on div "Uuenda valikut" at bounding box center [1330, 618] width 44 height 12
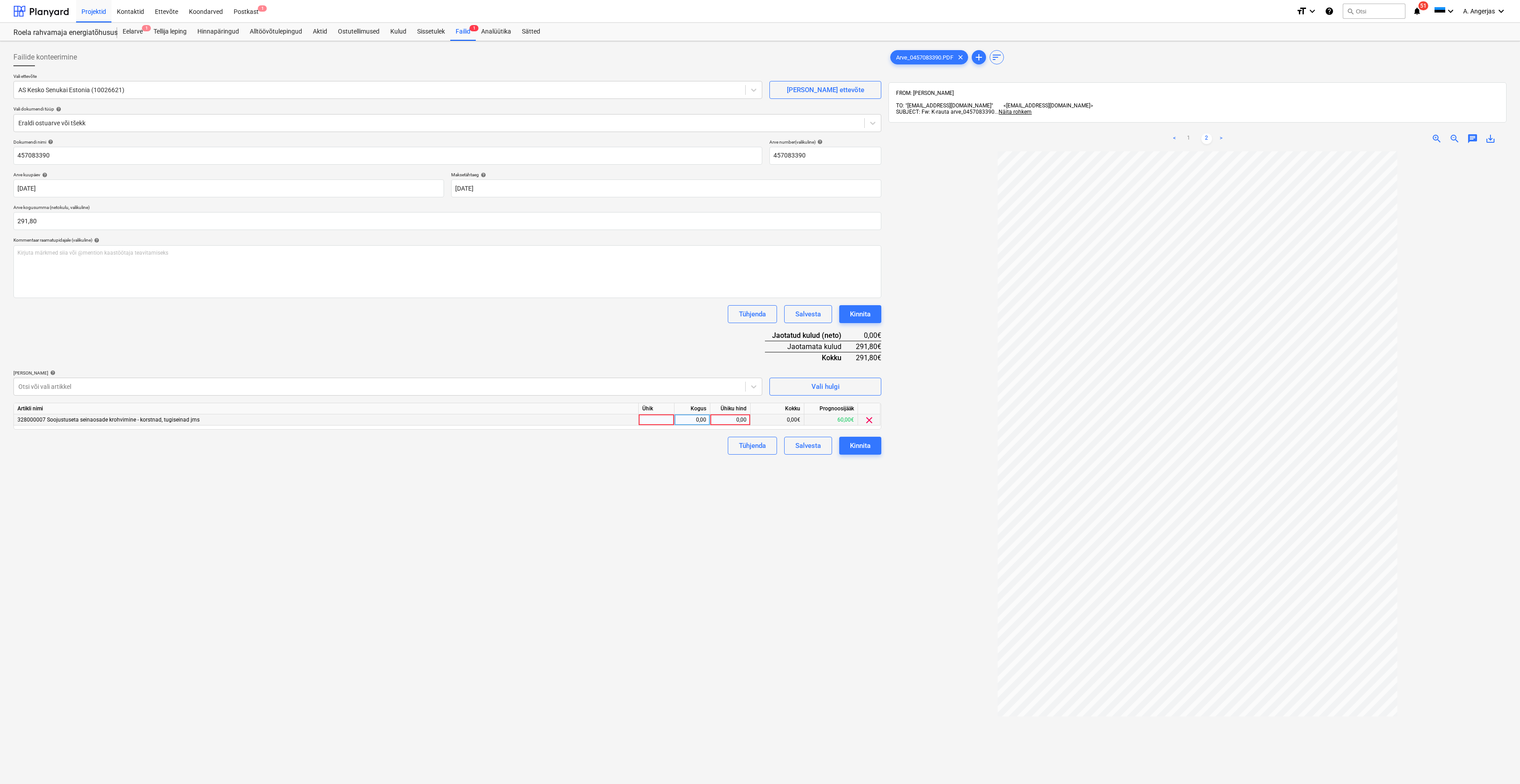
click at [645, 416] on div at bounding box center [657, 419] width 36 height 11
type input "tk"
click at [686, 420] on div "0,00" at bounding box center [692, 419] width 28 height 11
type input "1"
click at [715, 419] on div "0,00" at bounding box center [730, 419] width 40 height 11
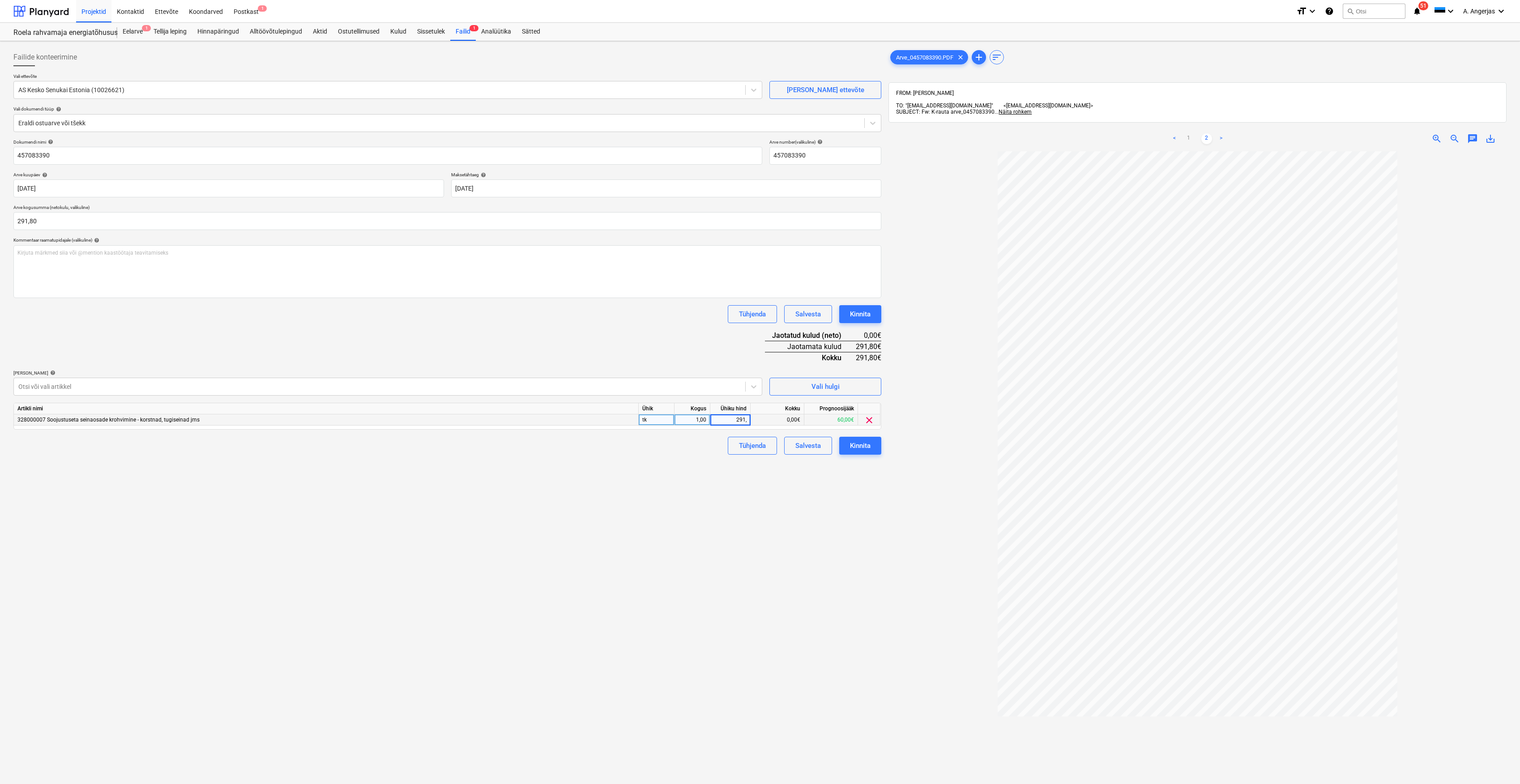
type input "291,8"
click at [748, 485] on div "Failide konteerimine Vali ettevõte AS Kesko Senukai Estonia (10026621) [PERSON_…" at bounding box center [447, 479] width 875 height 869
click at [757, 446] on div "Kinnita" at bounding box center [860, 446] width 21 height 12
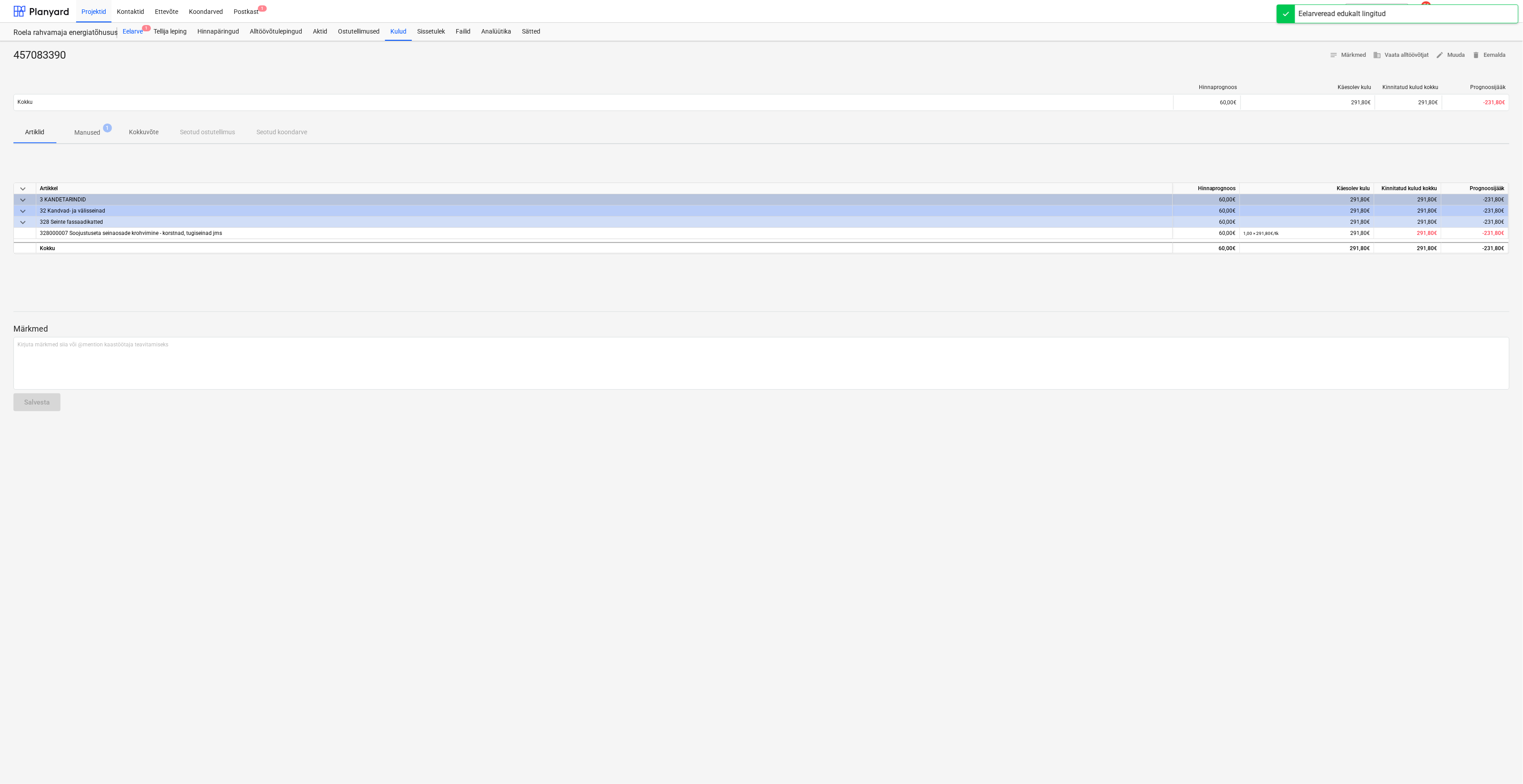
click at [143, 38] on div "Eelarve 1" at bounding box center [133, 32] width 31 height 18
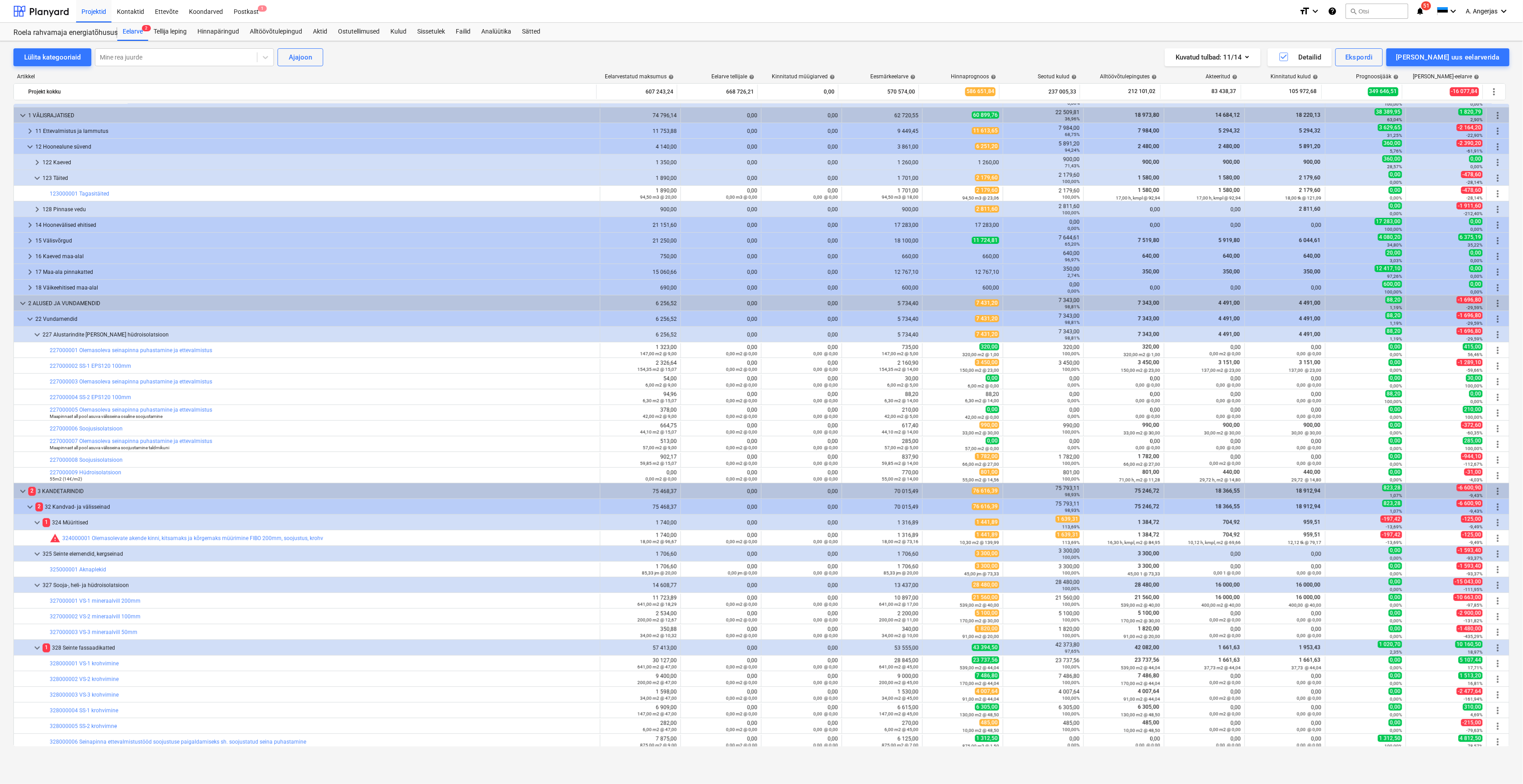
scroll to position [59, 0]
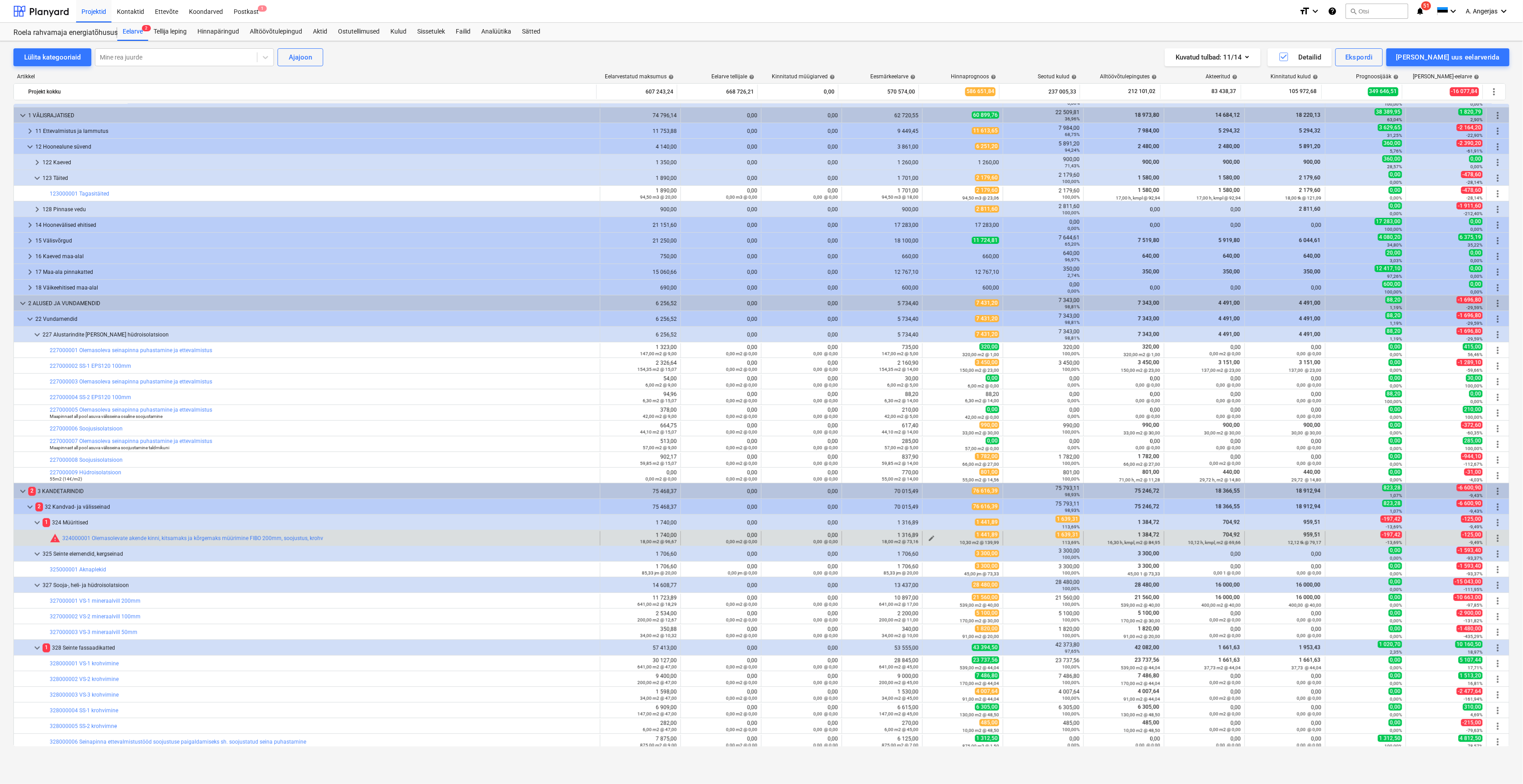
click at [757, 536] on span "edit" at bounding box center [932, 538] width 7 height 7
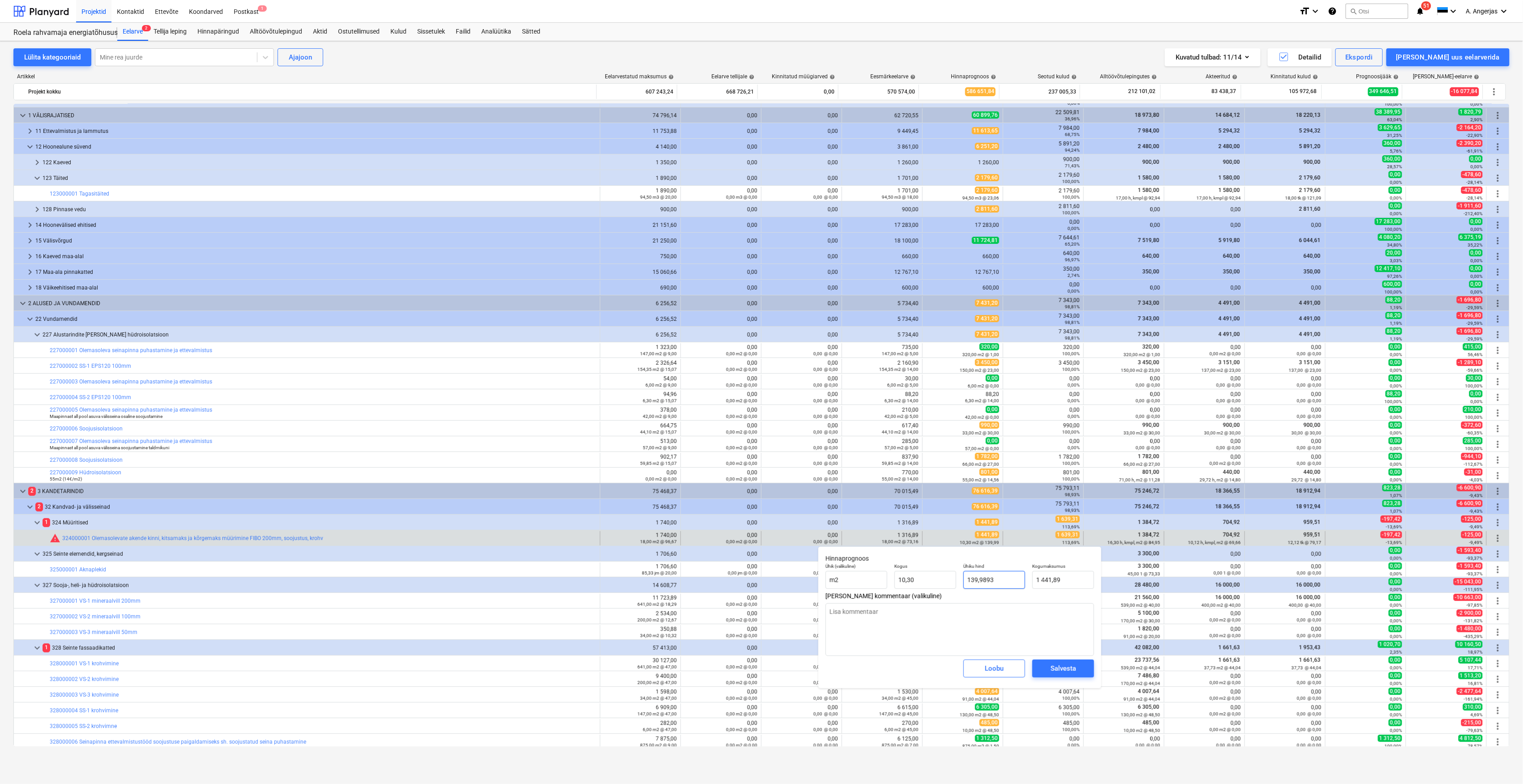
click at [757, 584] on input "139,9893" at bounding box center [994, 580] width 62 height 18
type input "139,99"
type input "1441,89"
type textarea "x"
drag, startPoint x: 1061, startPoint y: 576, endPoint x: 1029, endPoint y: 577, distance: 32.0
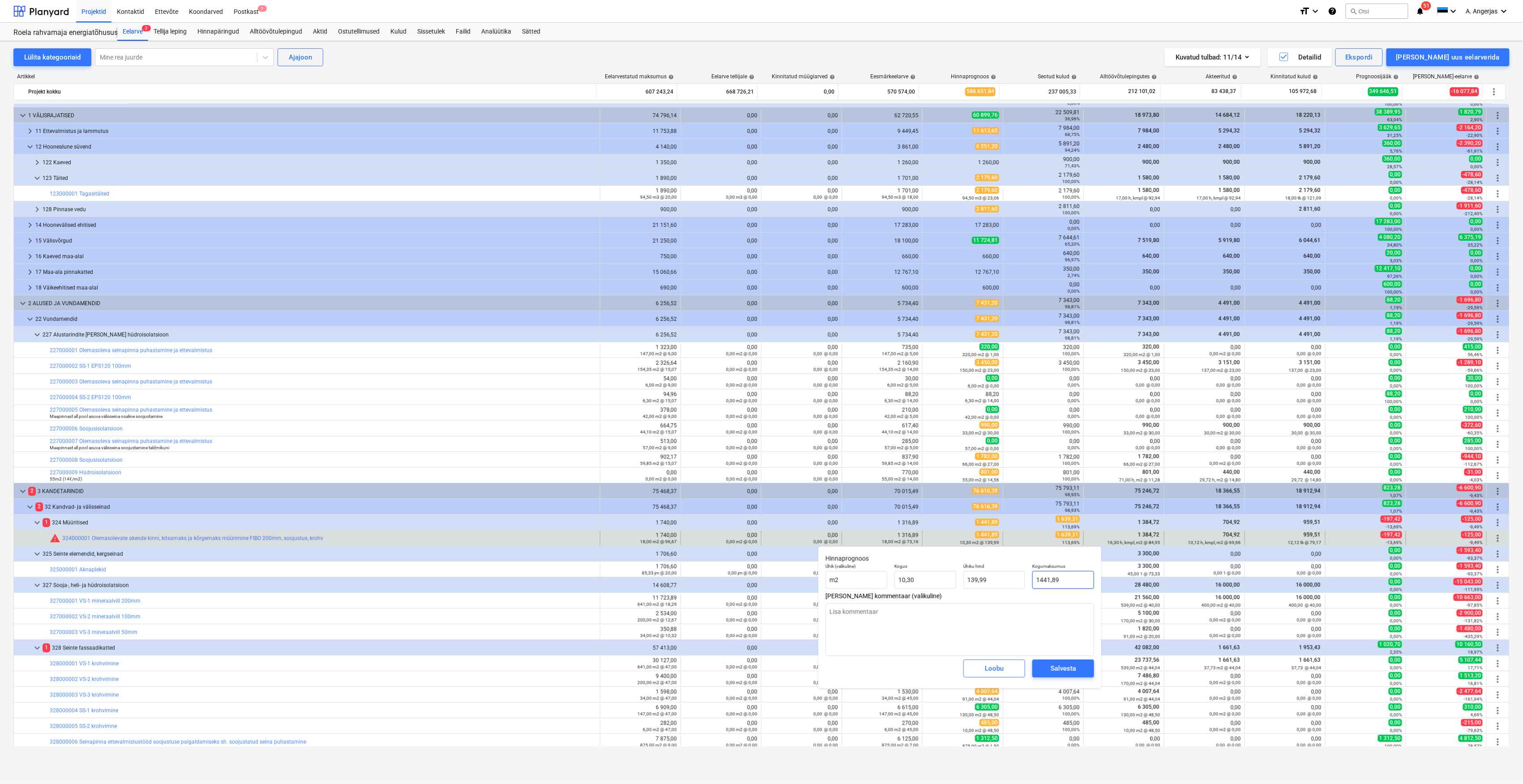
click at [757, 577] on div "Kogumaksumus 1441,89" at bounding box center [1063, 576] width 69 height 33
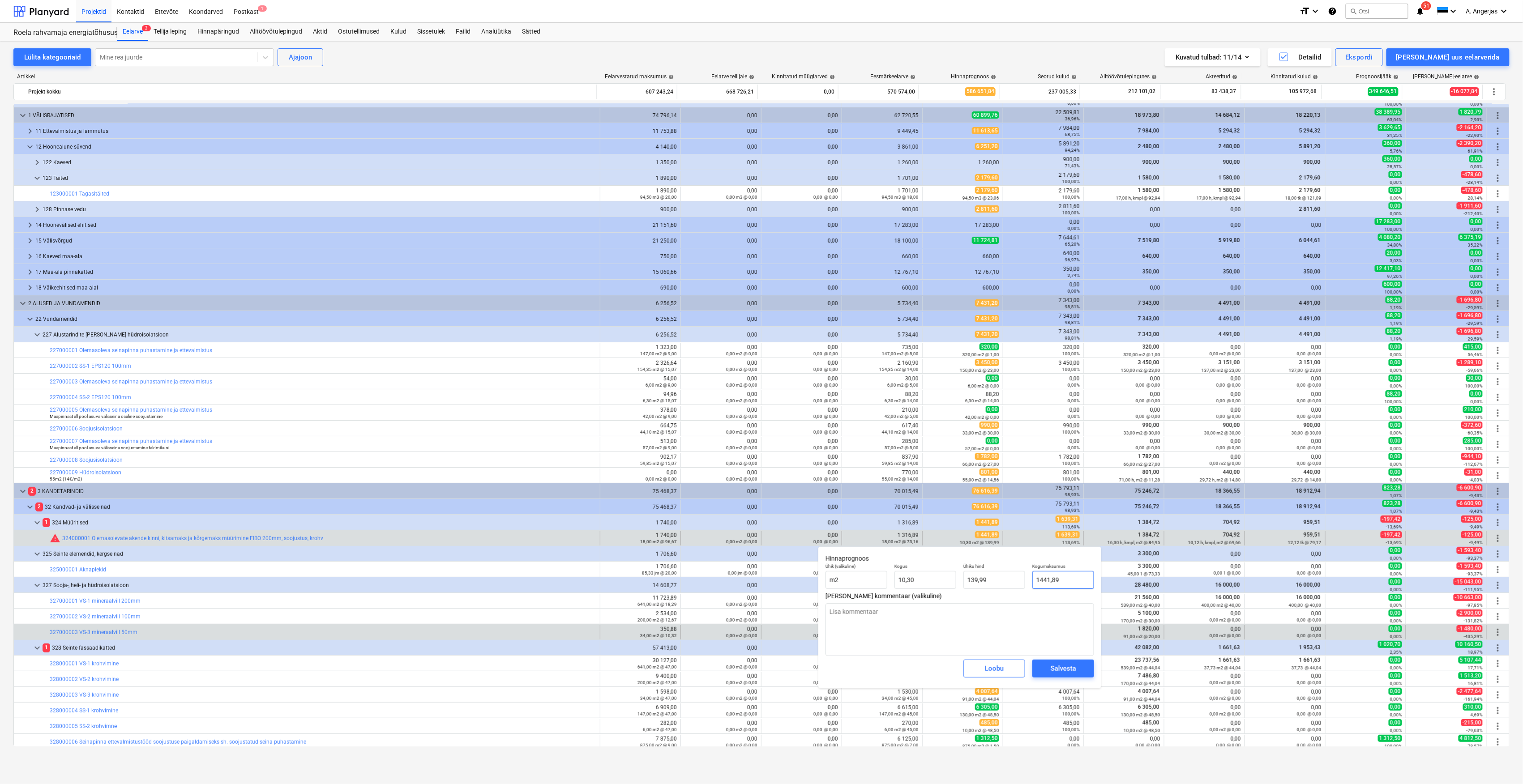
type input "1"
type textarea "x"
type input "0,10"
type input "16"
type textarea "x"
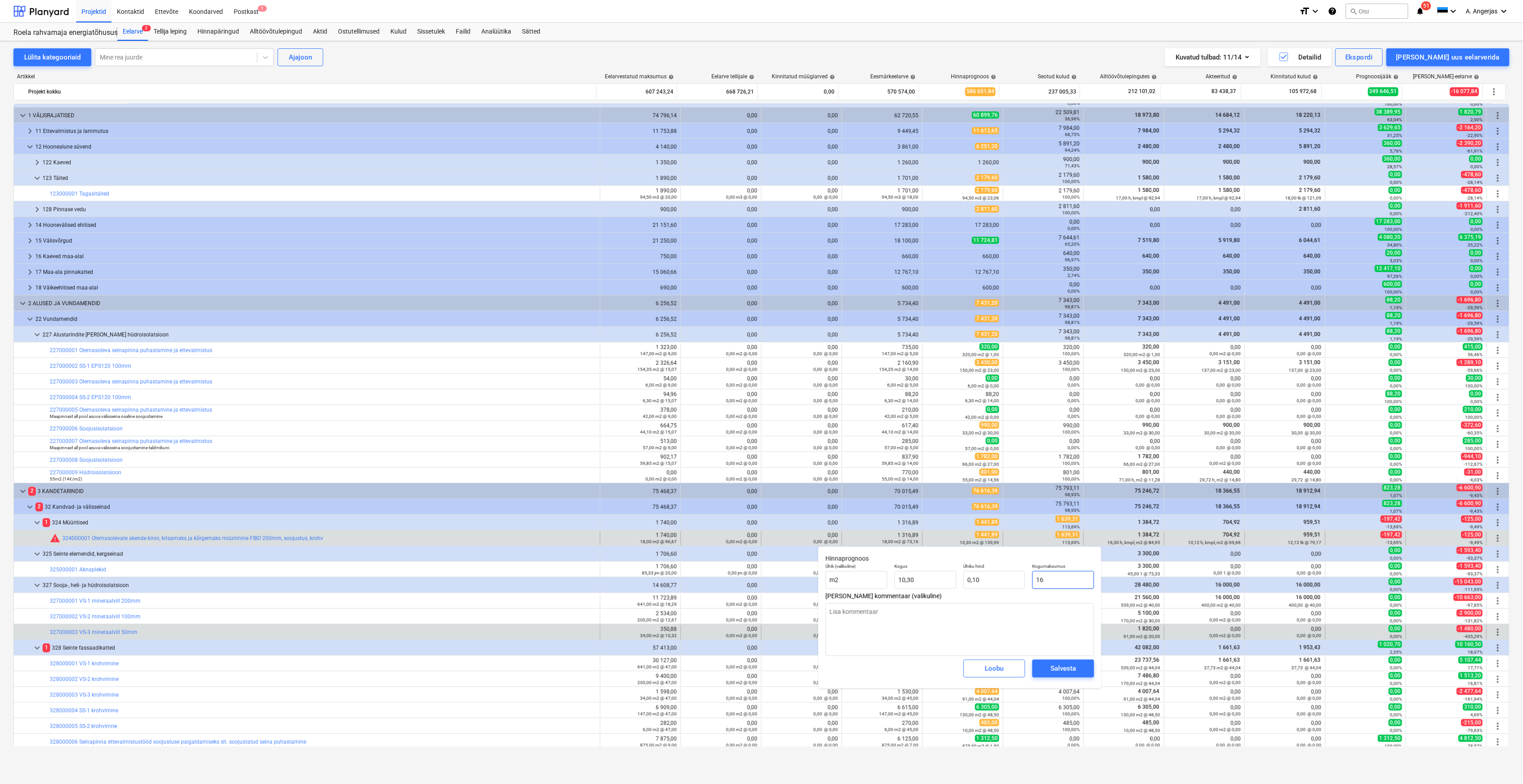
type input "1,55"
type input "163"
type textarea "x"
type input "15,83"
type input "1639"
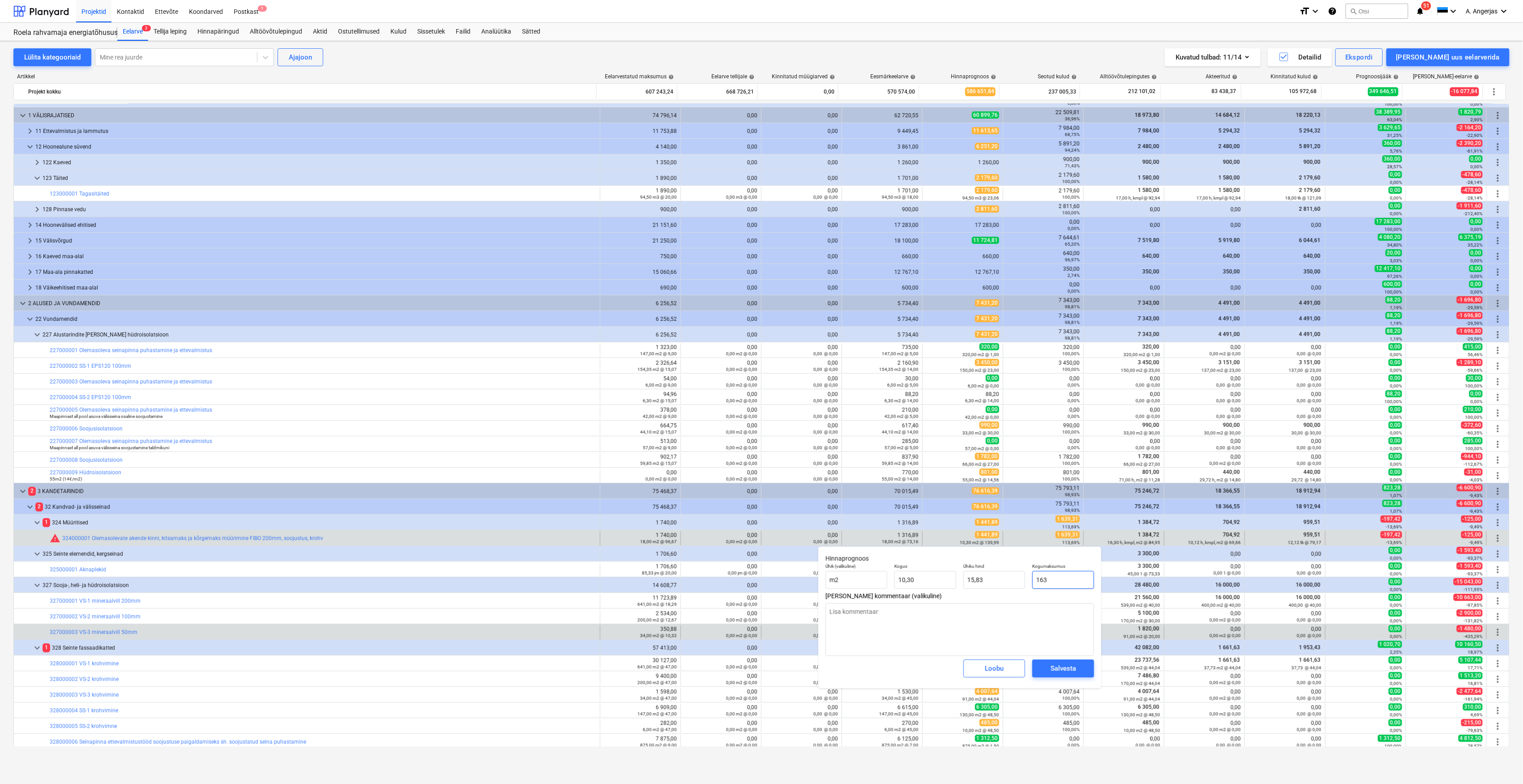
type textarea "x"
type input "159,13"
type input "1639,"
type textarea "x"
type input "1639,3"
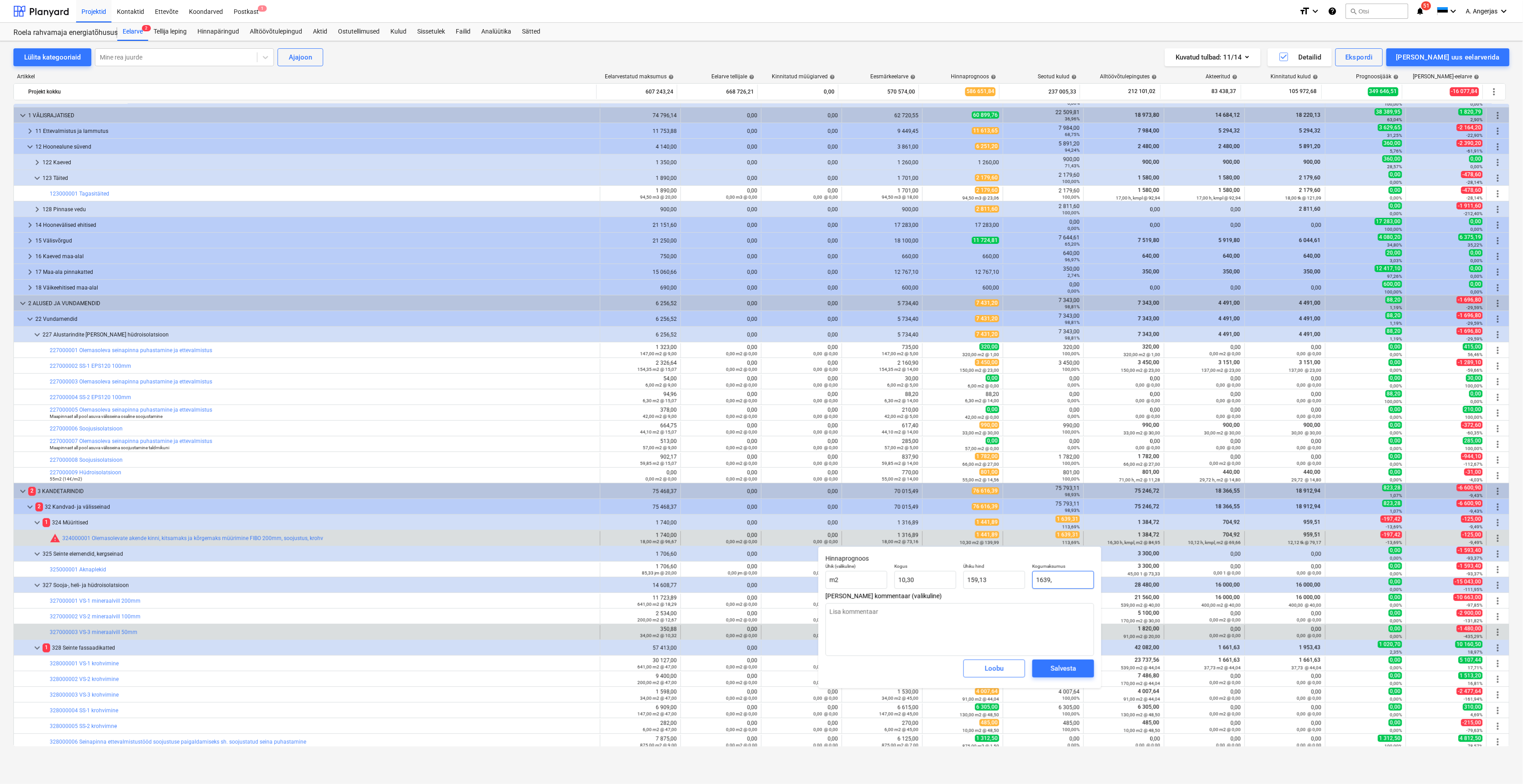
type textarea "x"
type input "159,16"
type input "1639,31"
type textarea "x"
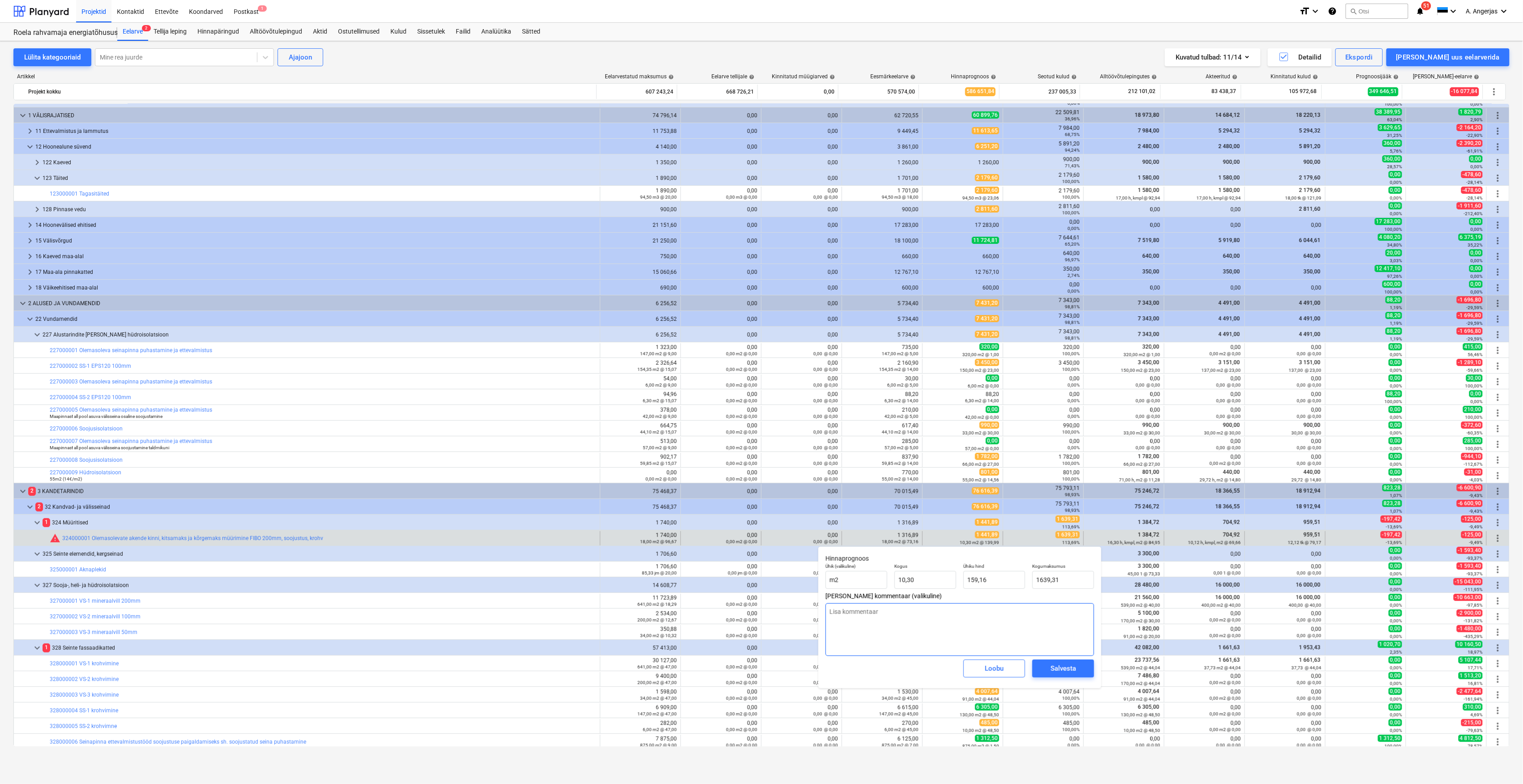
type input "1 639,31"
click at [757, 617] on textarea at bounding box center [959, 629] width 269 height 53
click at [757, 672] on div "Salvesta" at bounding box center [1063, 669] width 25 height 12
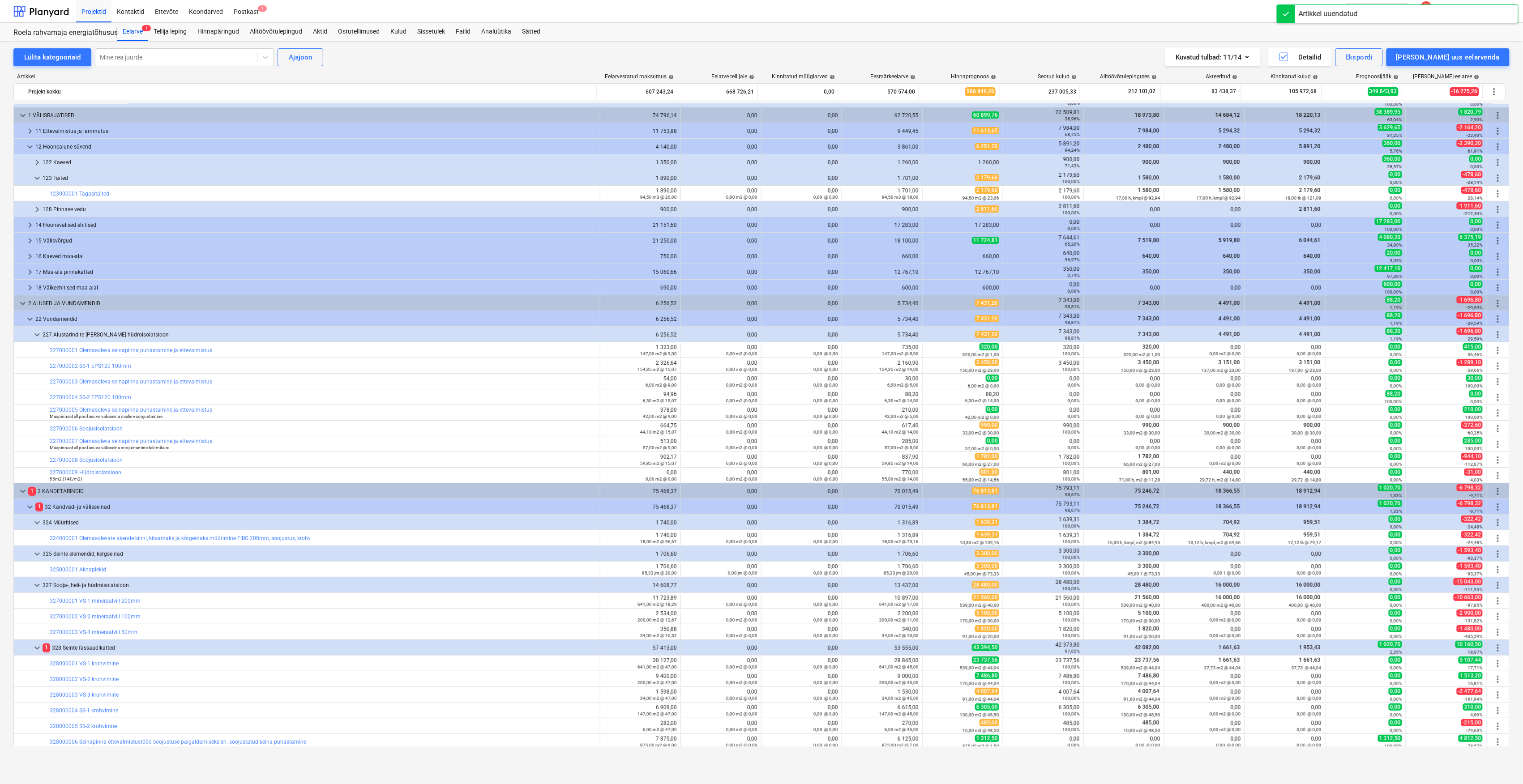
scroll to position [239, 0]
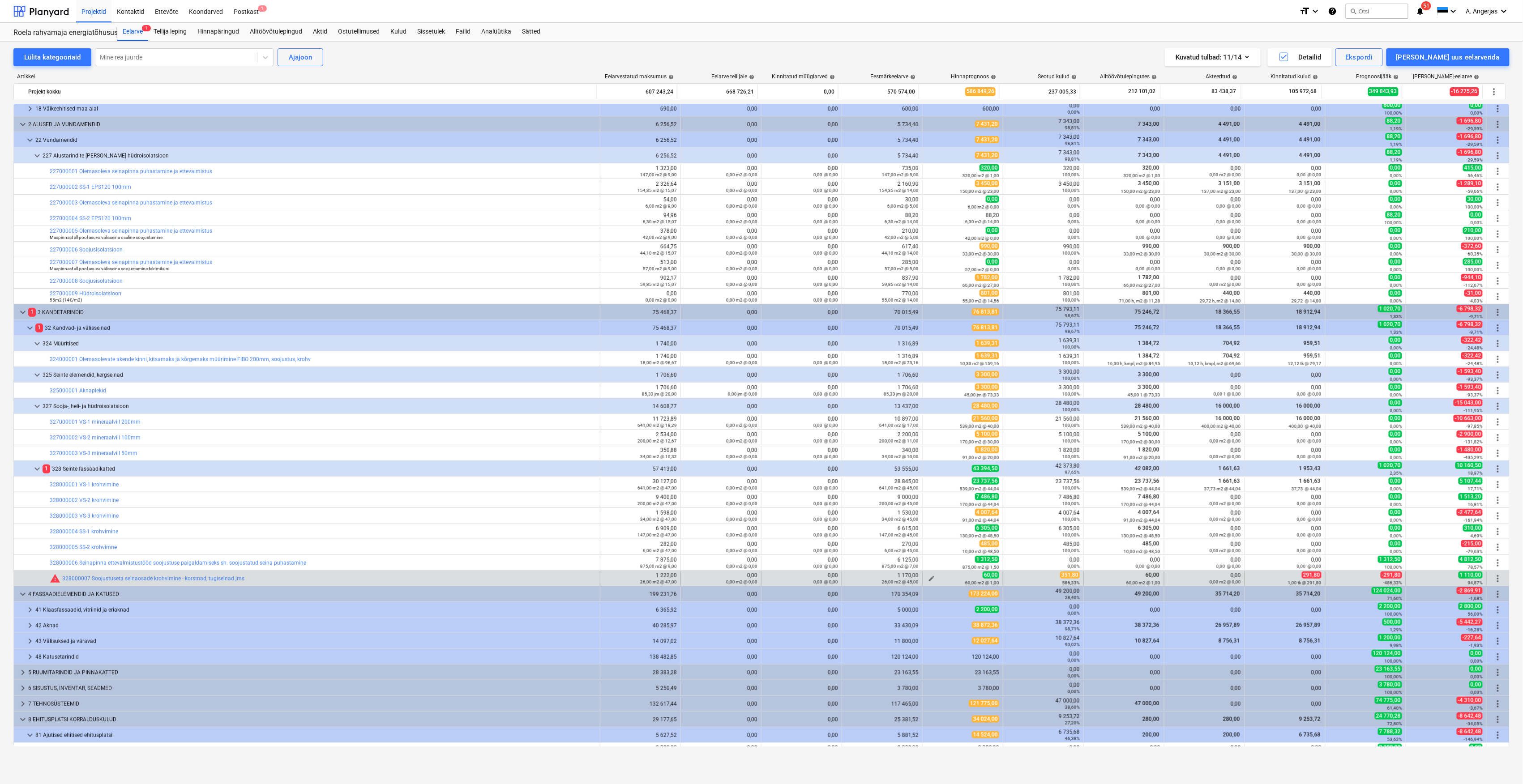
click at [757, 581] on div "60,00 m2 @ 1,00" at bounding box center [962, 583] width 73 height 6
click at [757, 579] on span "edit" at bounding box center [932, 579] width 7 height 7
type textarea "x"
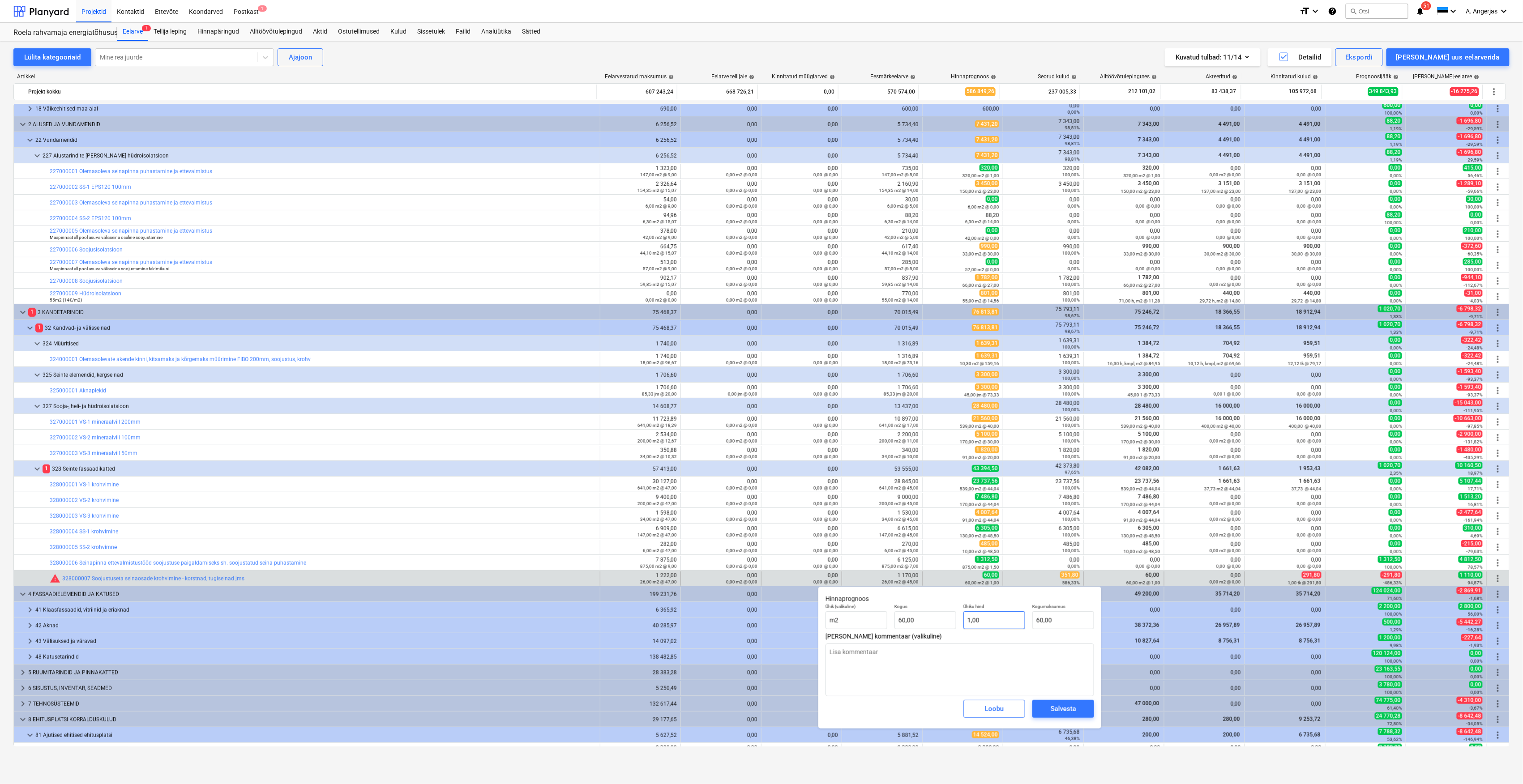
type input "1"
click at [757, 622] on input "1" at bounding box center [994, 621] width 62 height 18
type textarea "x"
type input "1,00"
click at [757, 618] on input "60" at bounding box center [1064, 621] width 62 height 18
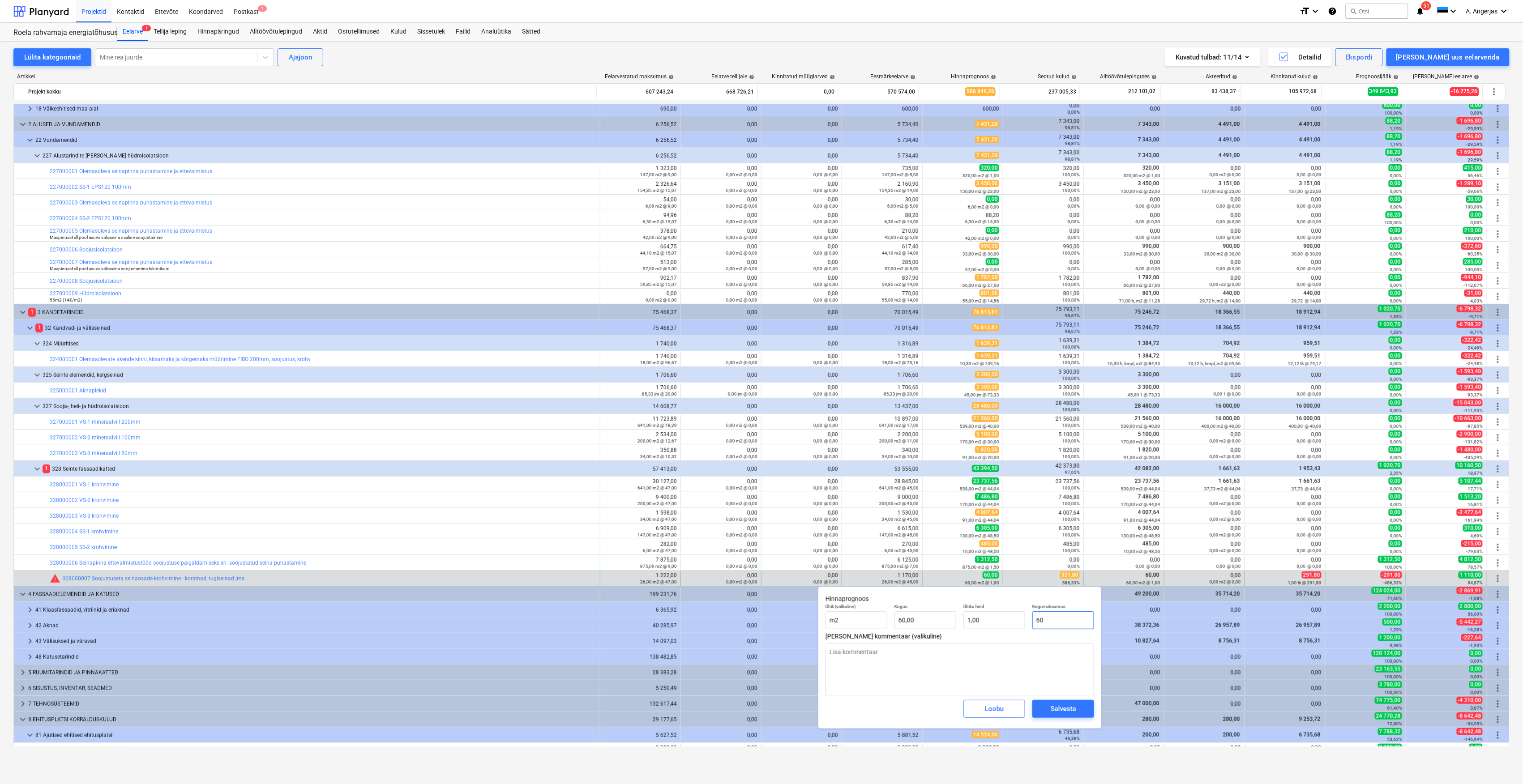
click at [757, 618] on input "60" at bounding box center [1064, 621] width 62 height 18
type input "1"
type textarea "x"
type input "0,02"
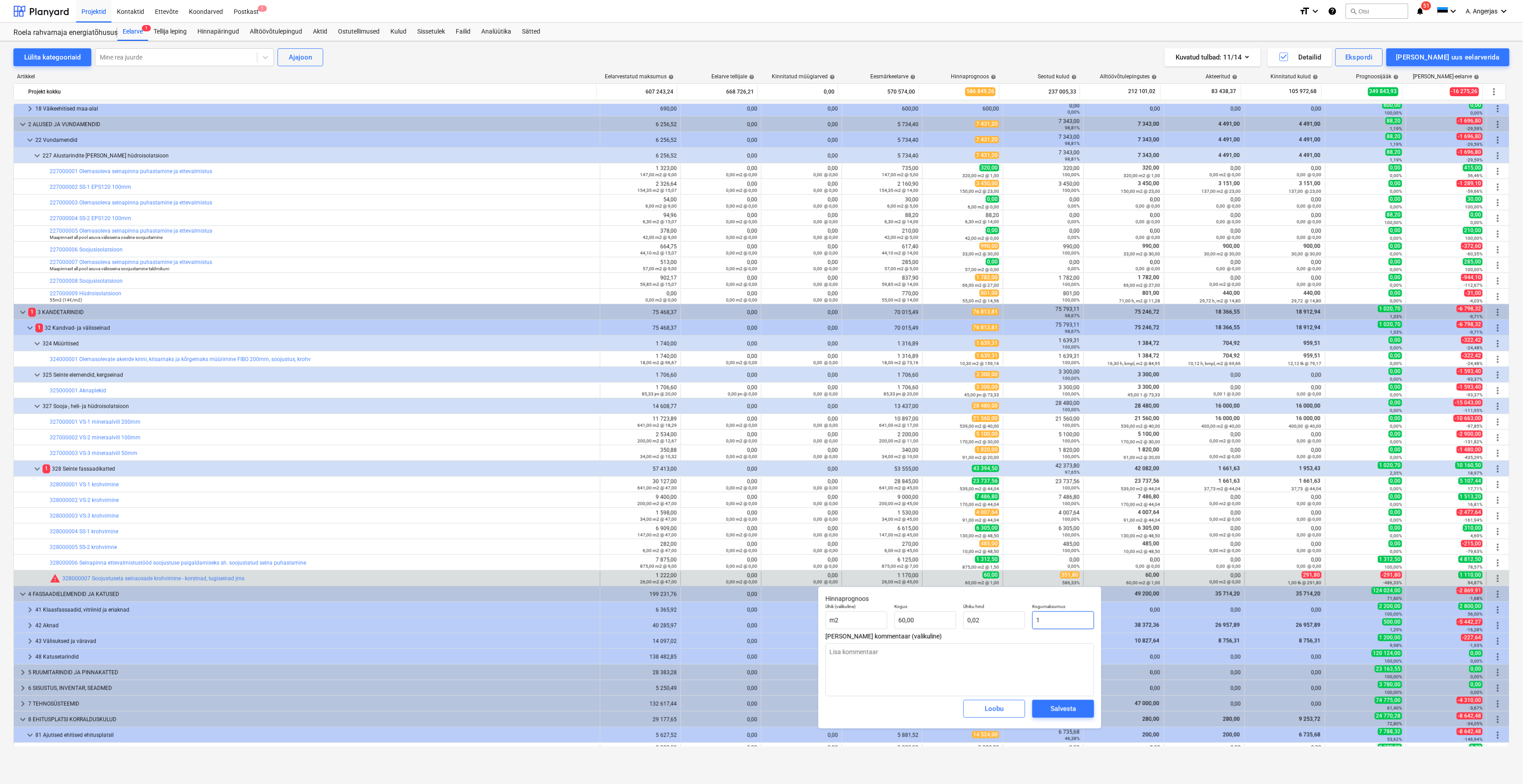
type textarea "x"
type input "11"
type input "0,18"
type textarea "x"
type input "117"
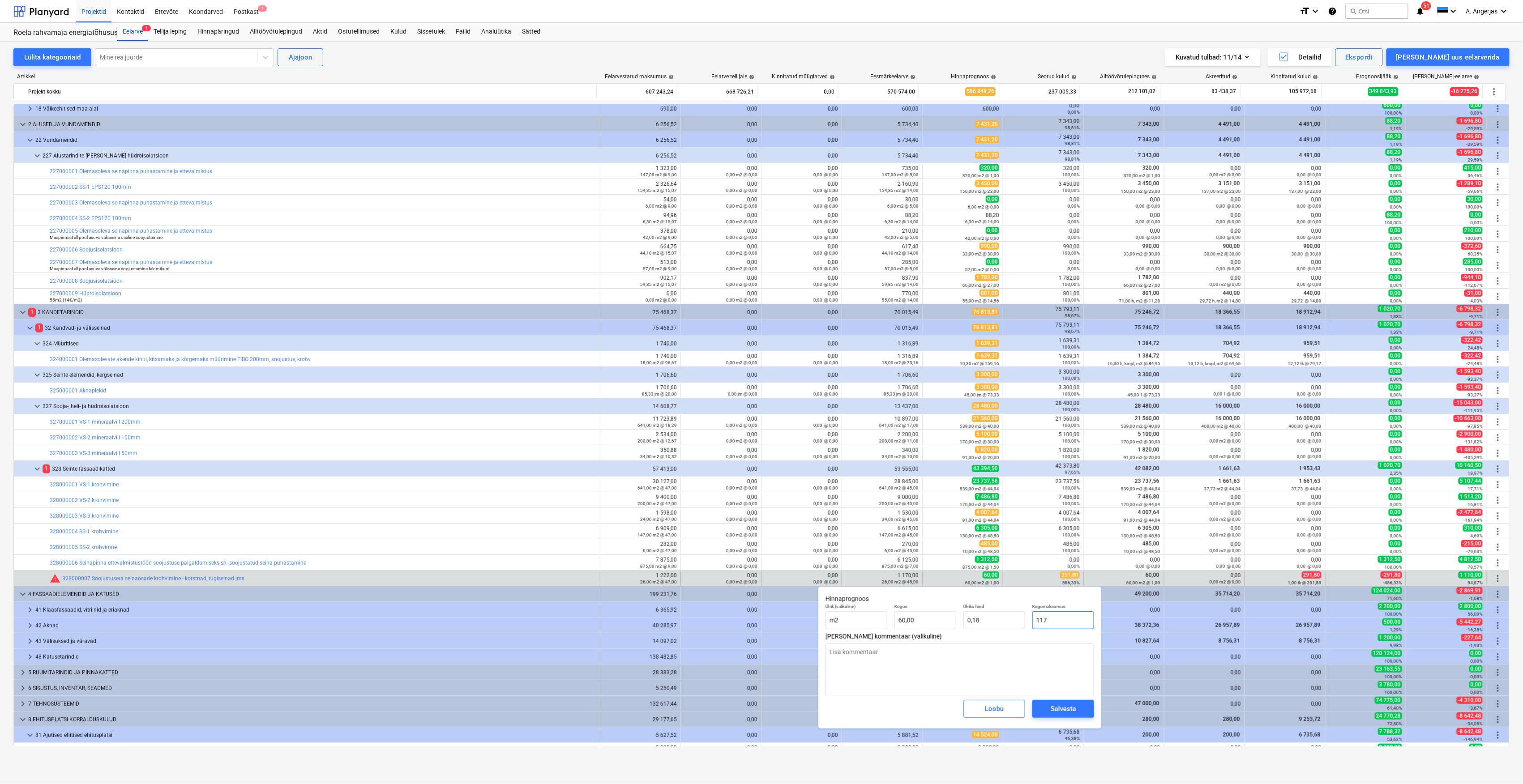
type input "1,95"
type textarea "x"
type input "1170"
type input "19,50"
type input "1170"
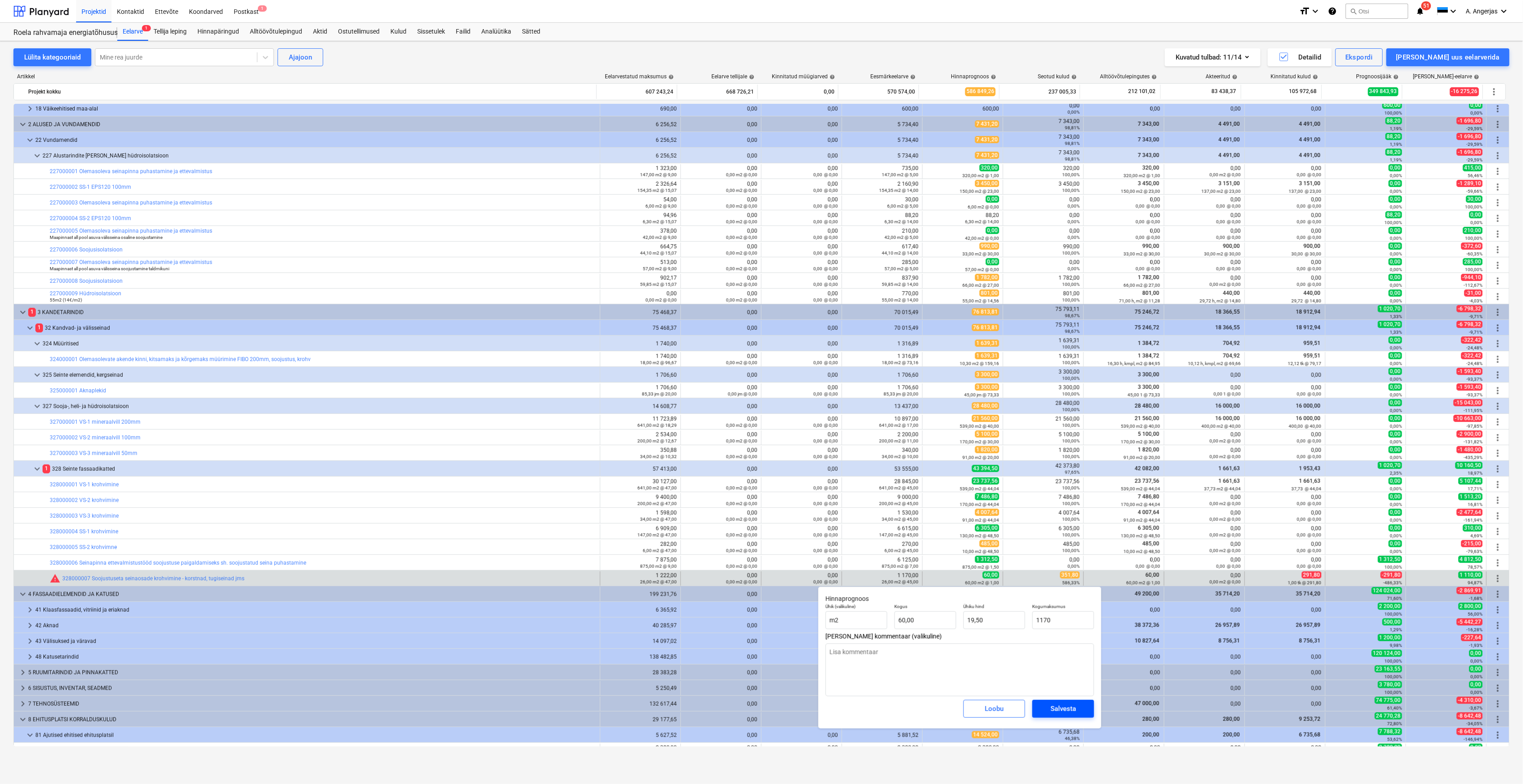
type textarea "x"
type input "1 170,00"
click at [757, 714] on span "Salvesta" at bounding box center [1063, 709] width 40 height 12
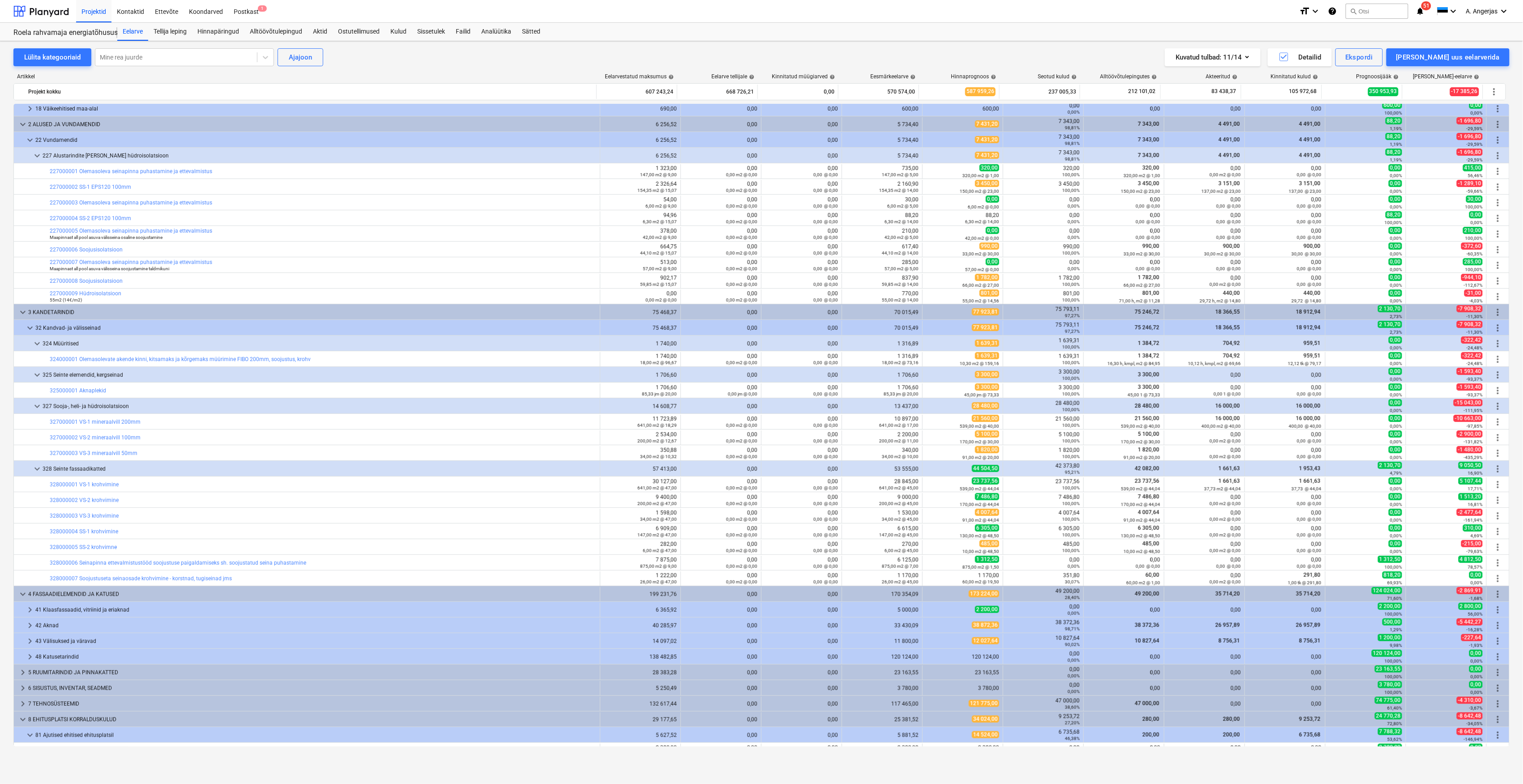
type textarea "x"
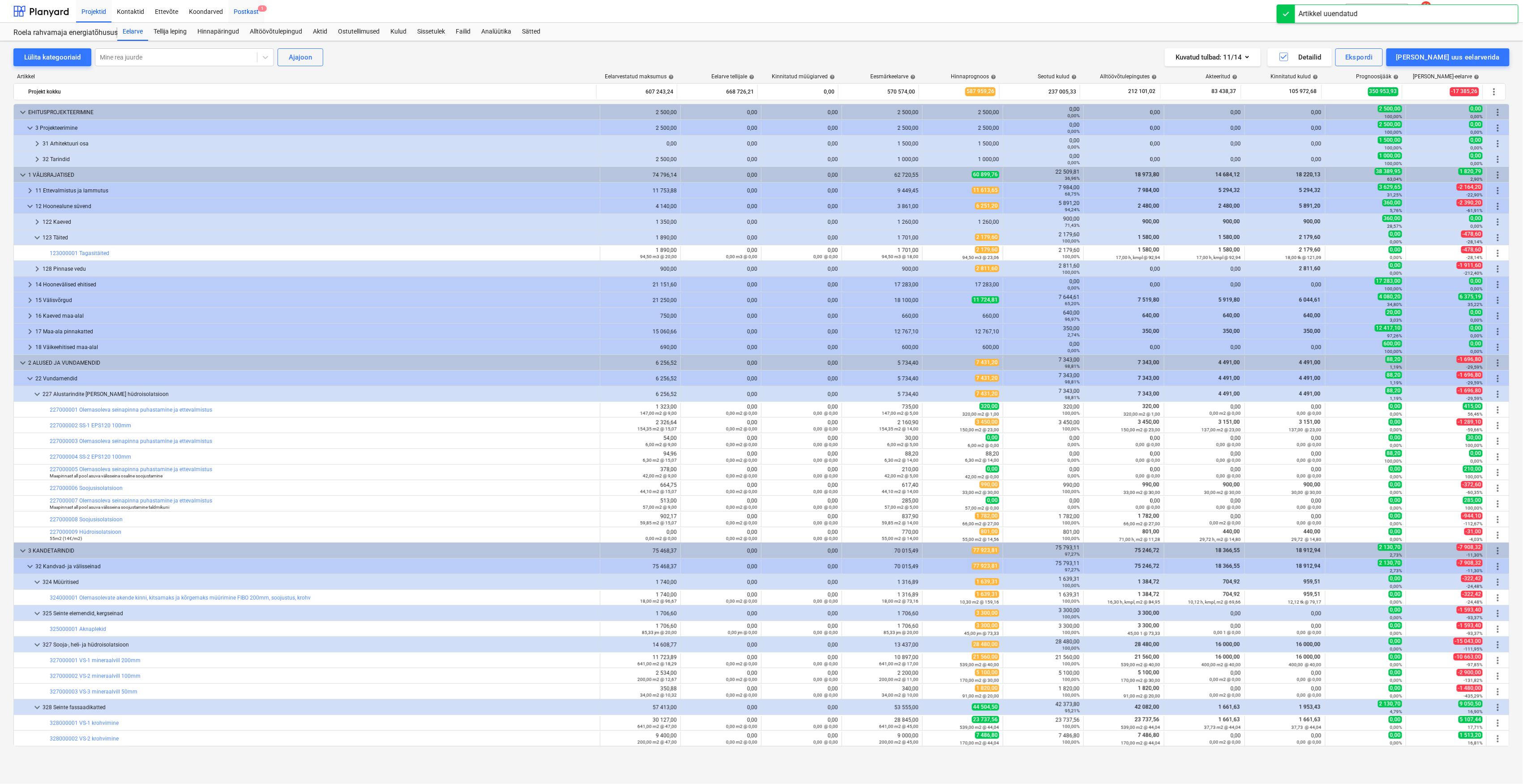
click at [240, 11] on div "Postkast 1" at bounding box center [246, 10] width 36 height 23
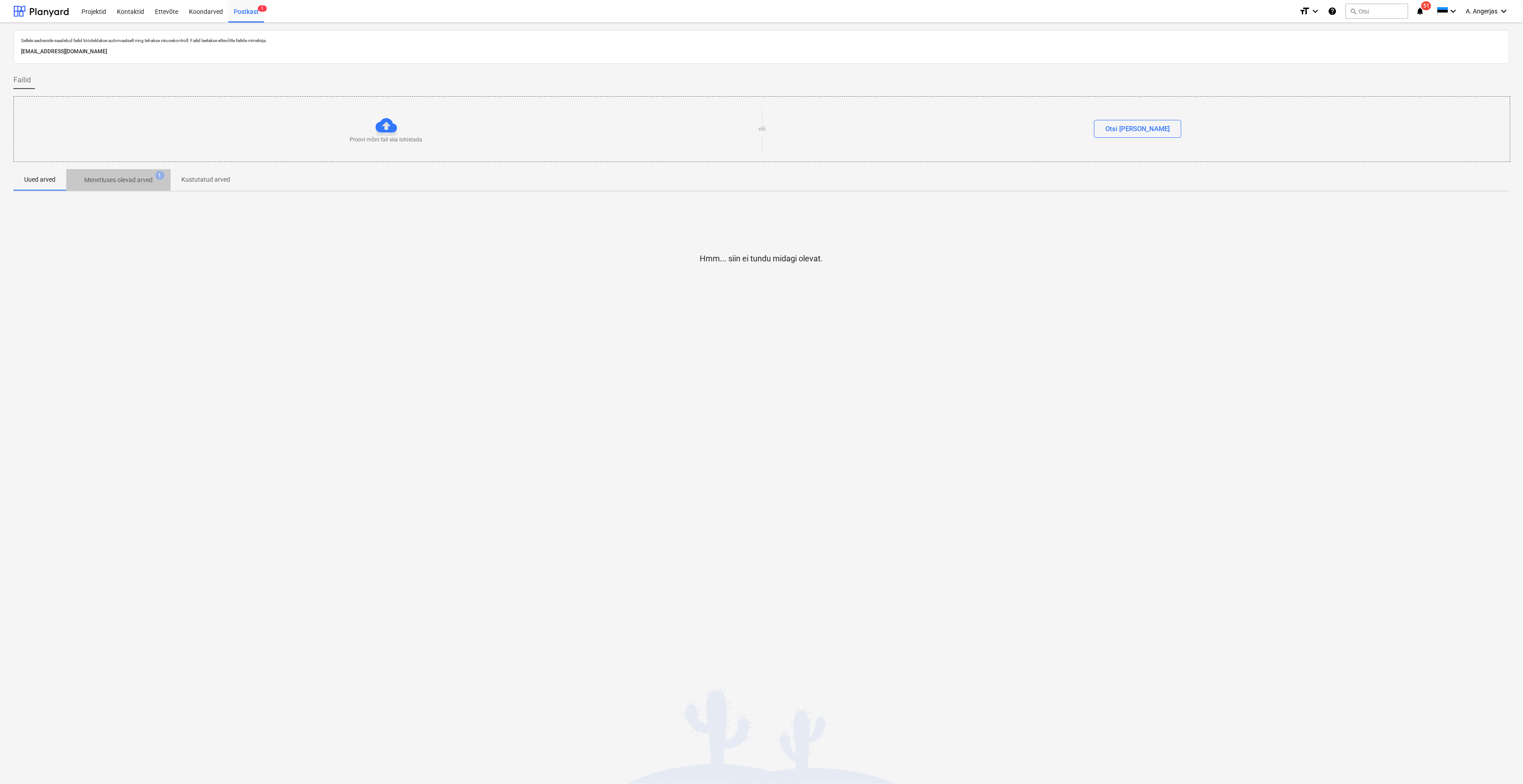
click at [114, 184] on p "Menetluses olevad arved" at bounding box center [118, 180] width 69 height 10
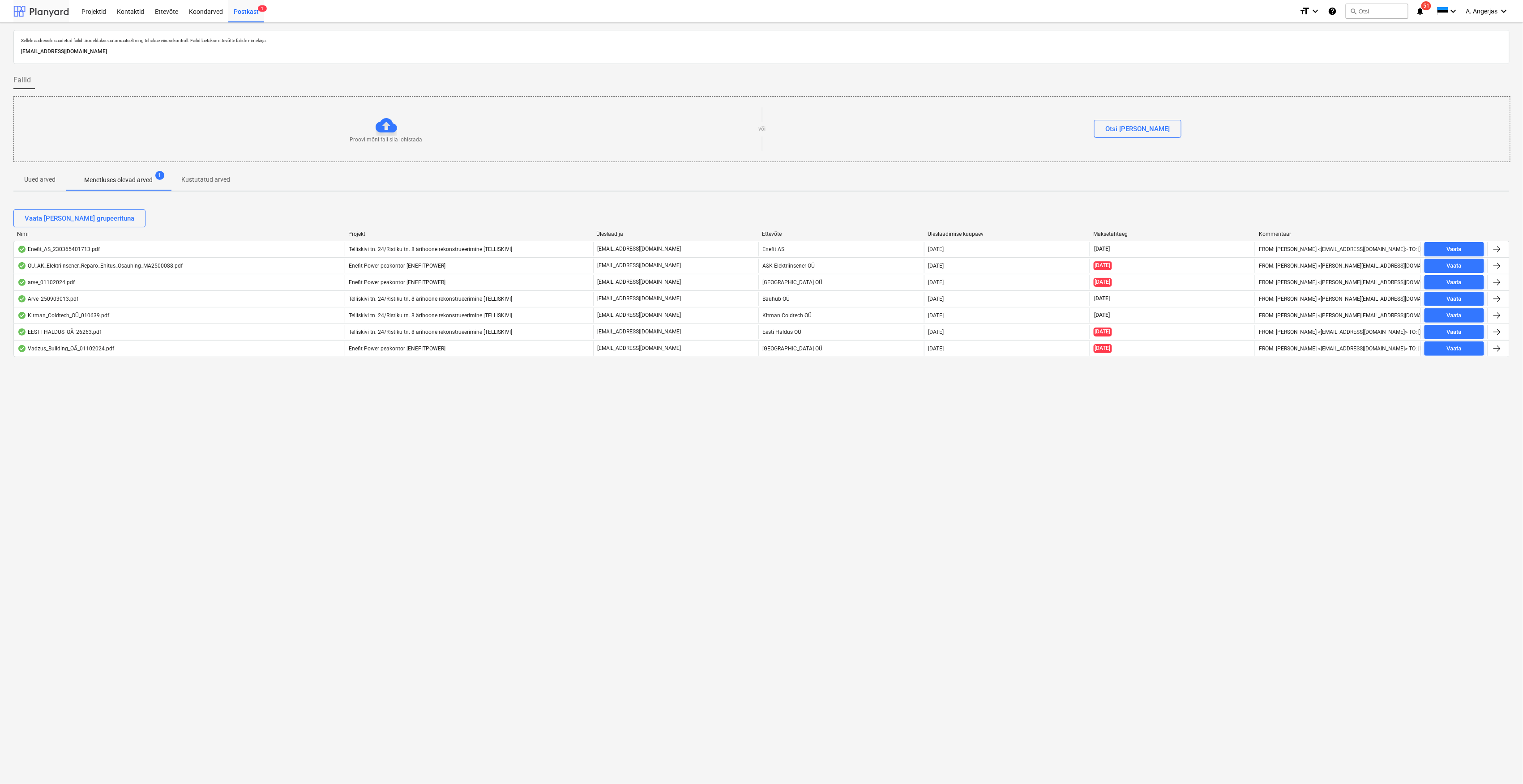
click at [52, 11] on div at bounding box center [41, 11] width 55 height 22
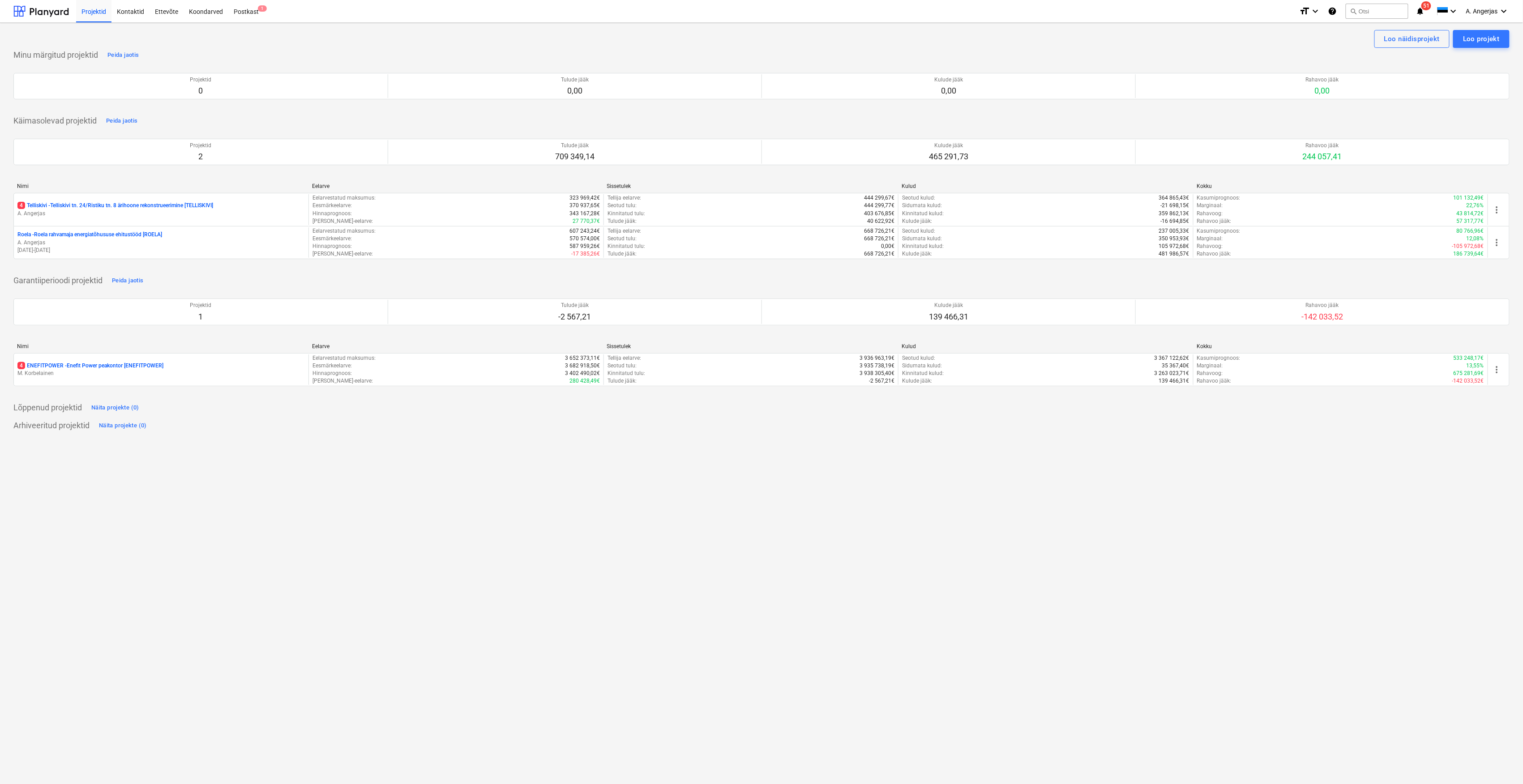
click at [90, 189] on div "Nimi" at bounding box center [161, 186] width 288 height 6
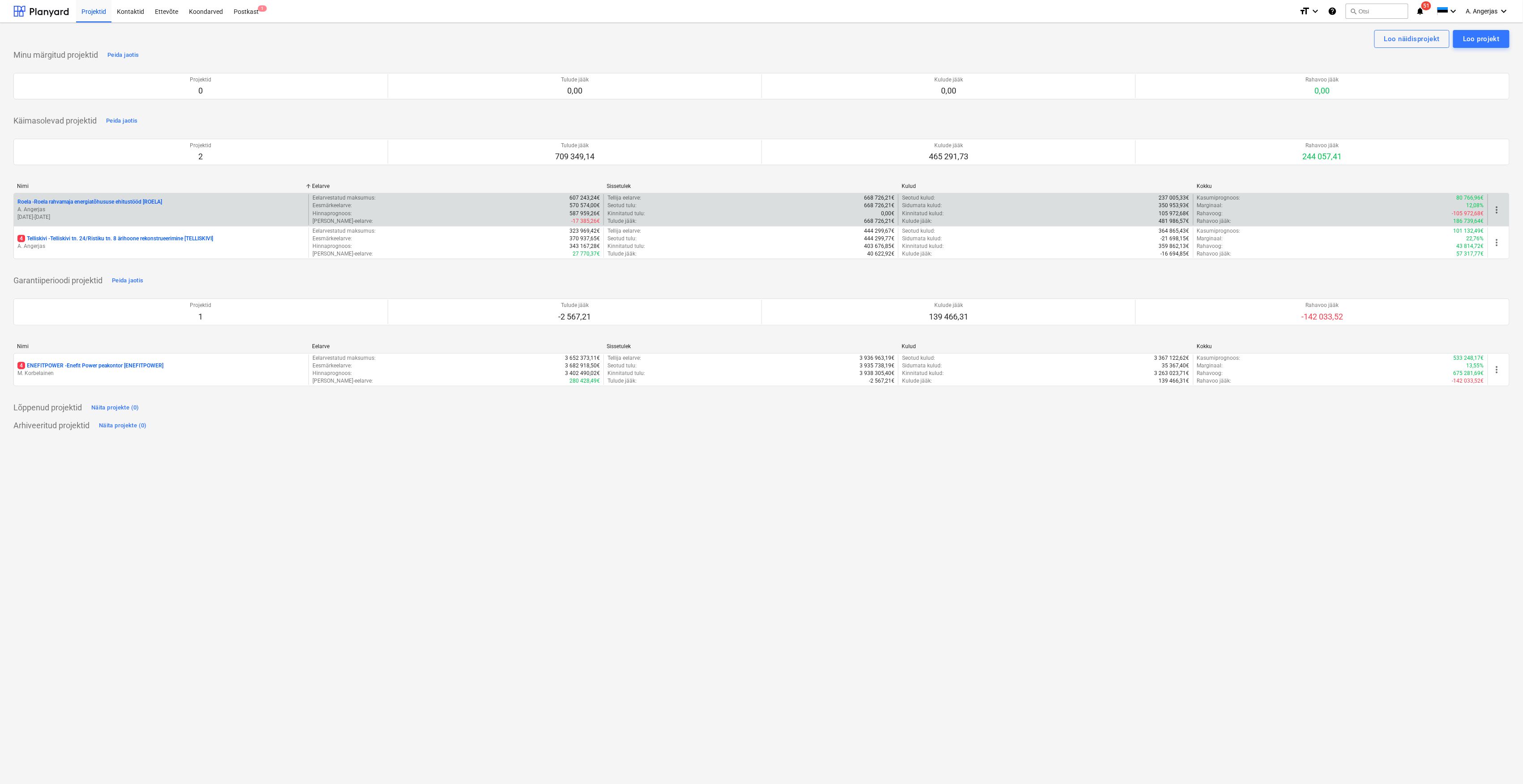
click at [90, 204] on p "Roela - Roela rahvamaja energiatõhususe ehitustööd [ROELA]" at bounding box center [90, 202] width 144 height 7
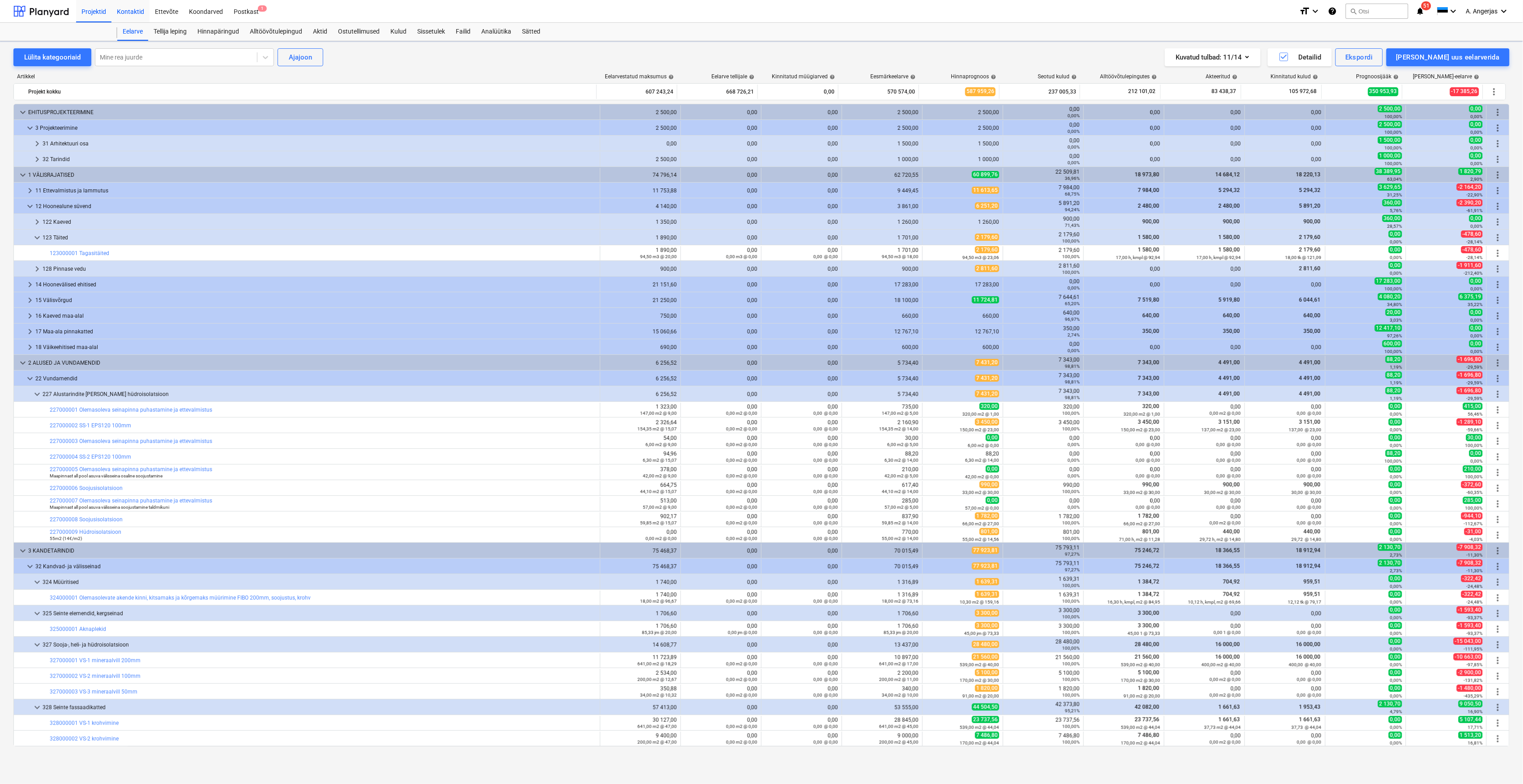
click at [127, 12] on div "Kontaktid" at bounding box center [130, 10] width 38 height 23
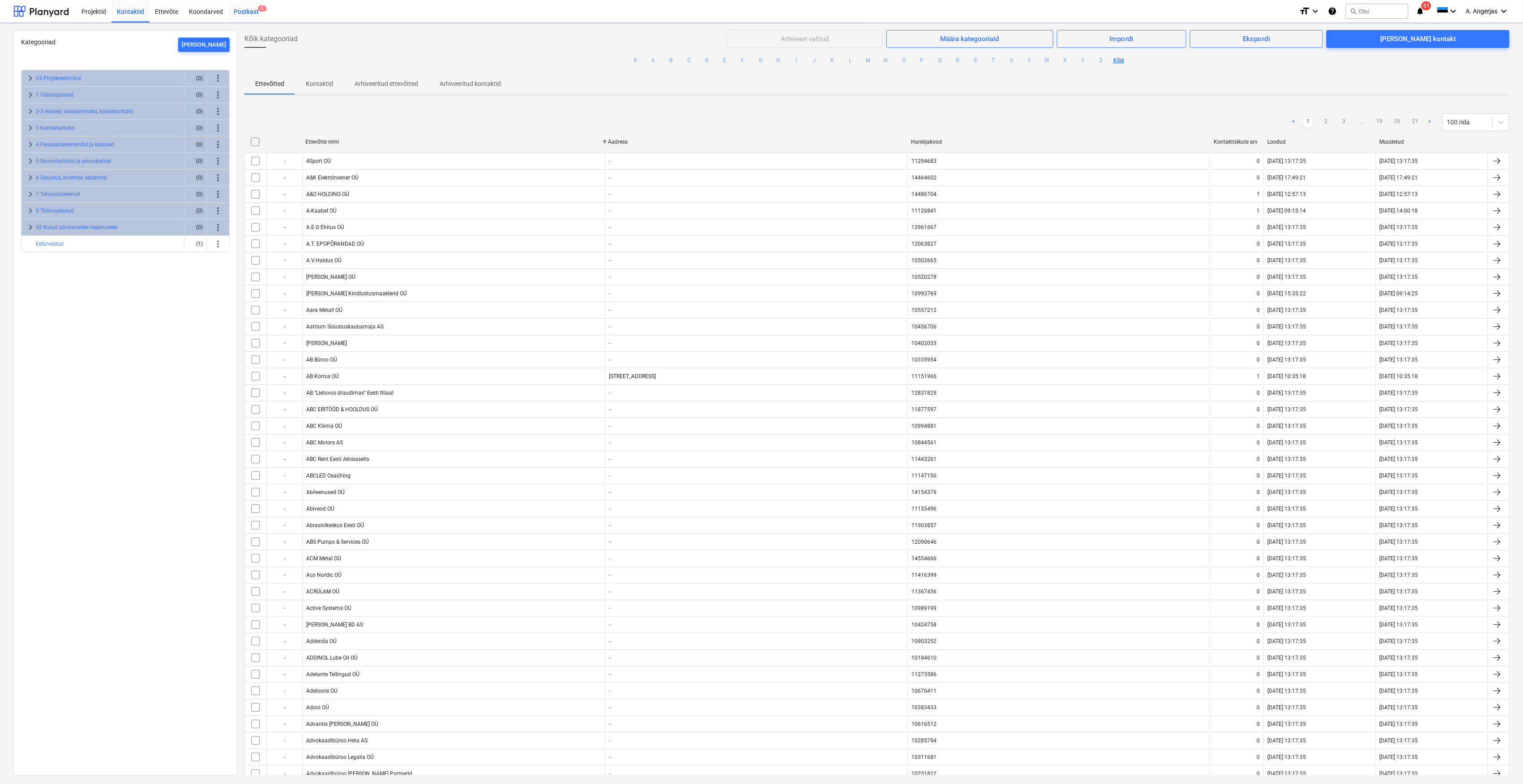
click at [239, 10] on div "Postkast 1" at bounding box center [246, 10] width 36 height 23
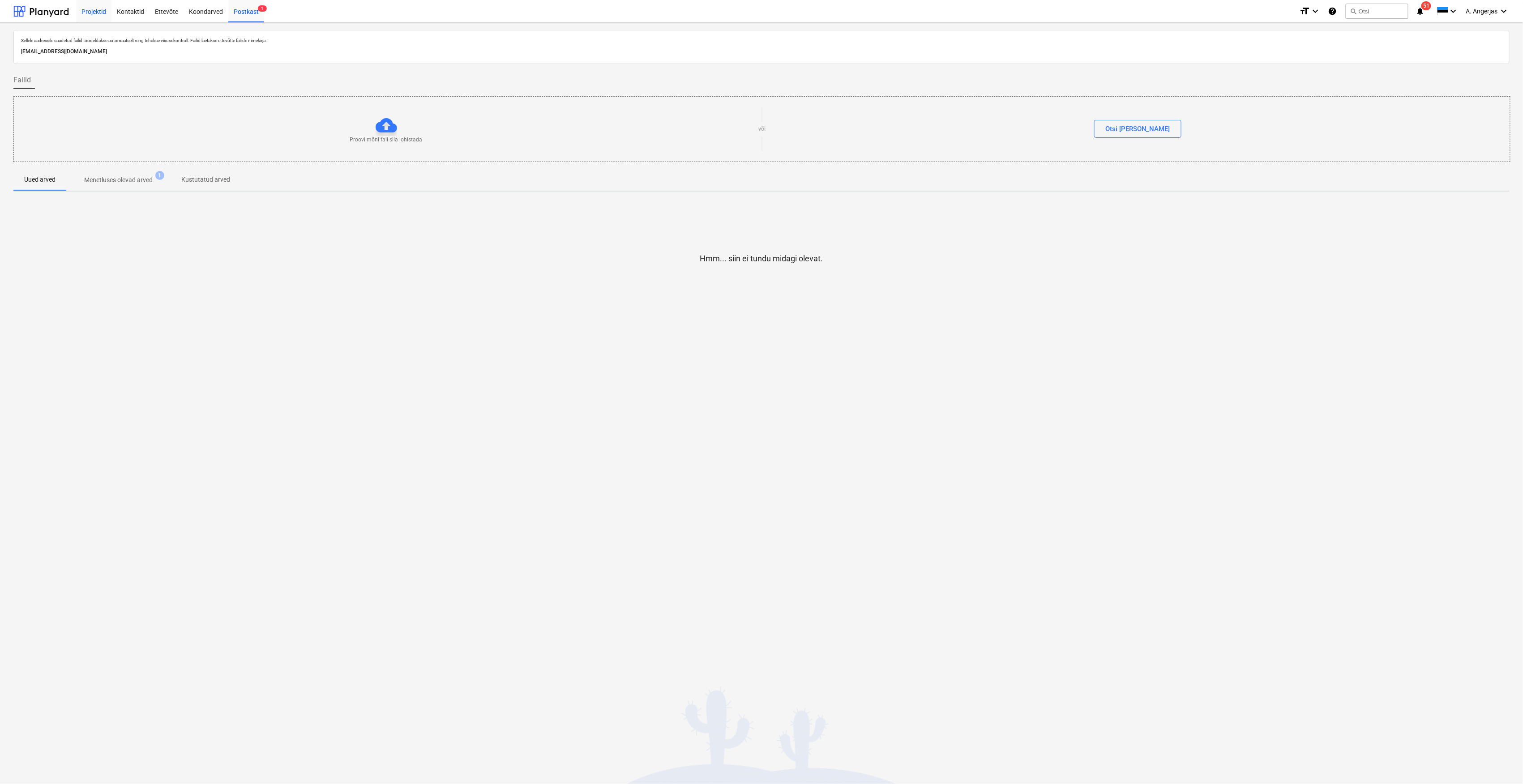
click at [98, 13] on div "Projektid" at bounding box center [94, 10] width 36 height 23
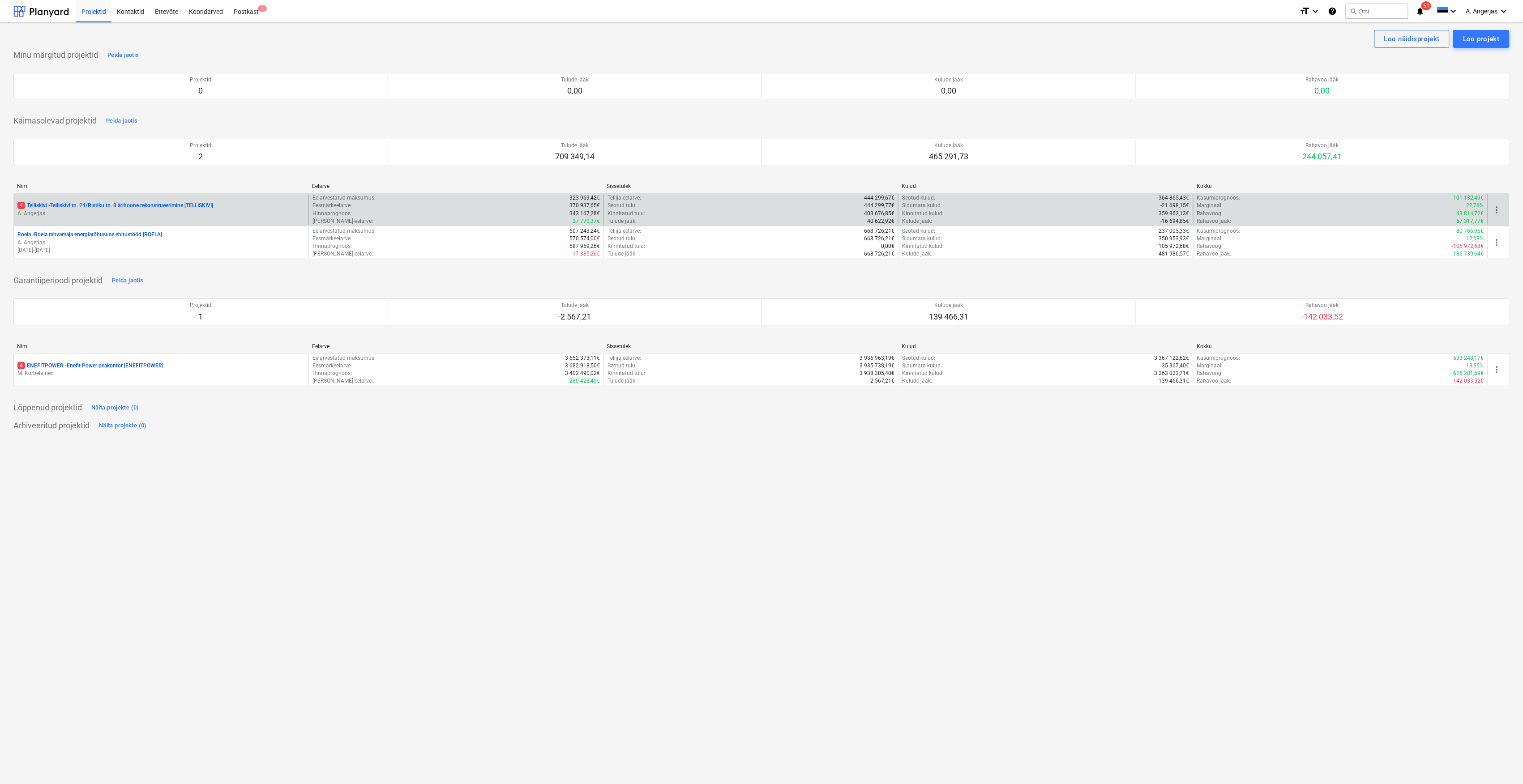
click at [68, 204] on p "4 Telliskivi - Telliskivi tn. 24/Ristiku tn. 8 ärihoone rekonstrueerimine [TELL…" at bounding box center [115, 206] width 195 height 7
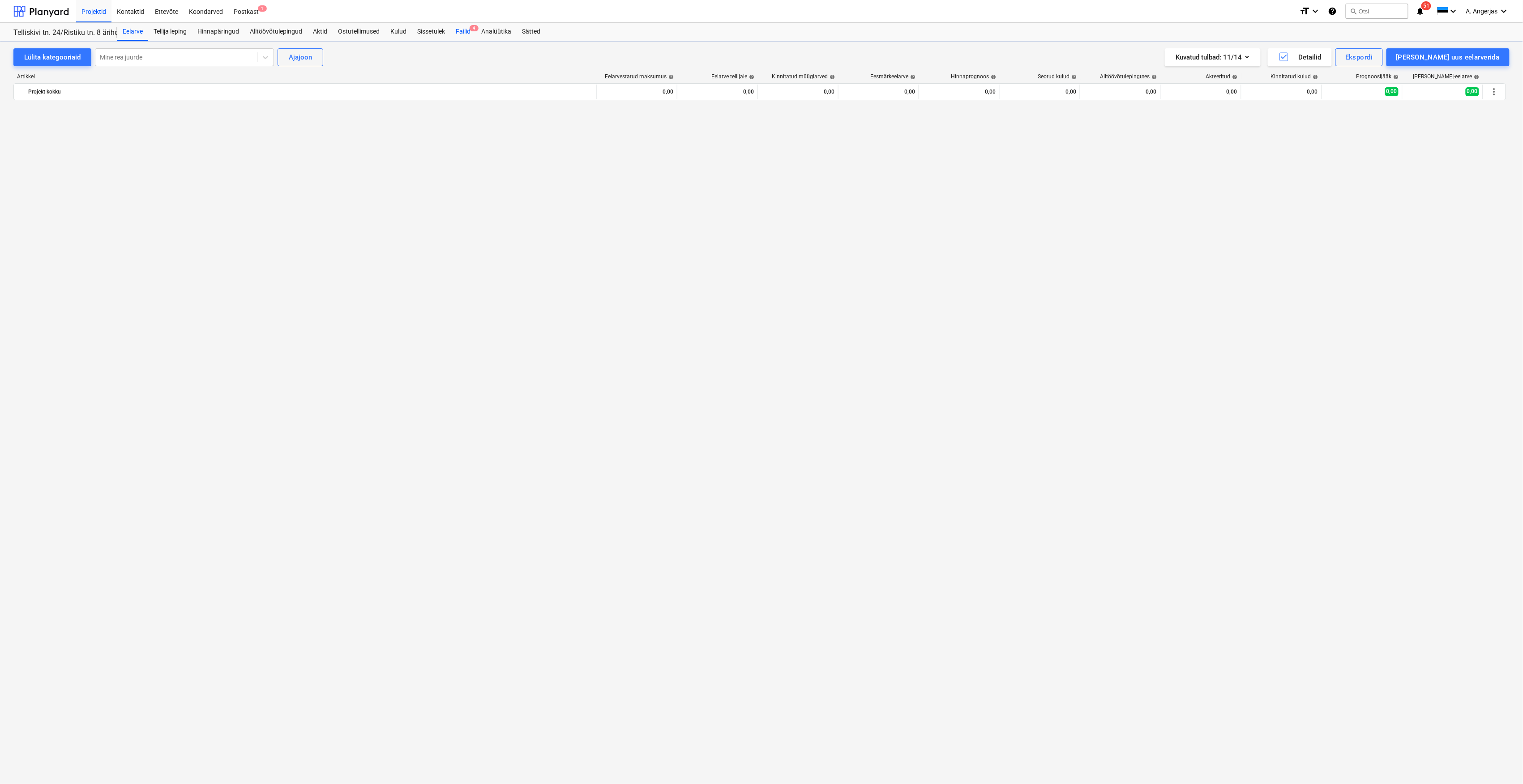
click at [456, 30] on div "Failid 4" at bounding box center [463, 32] width 25 height 18
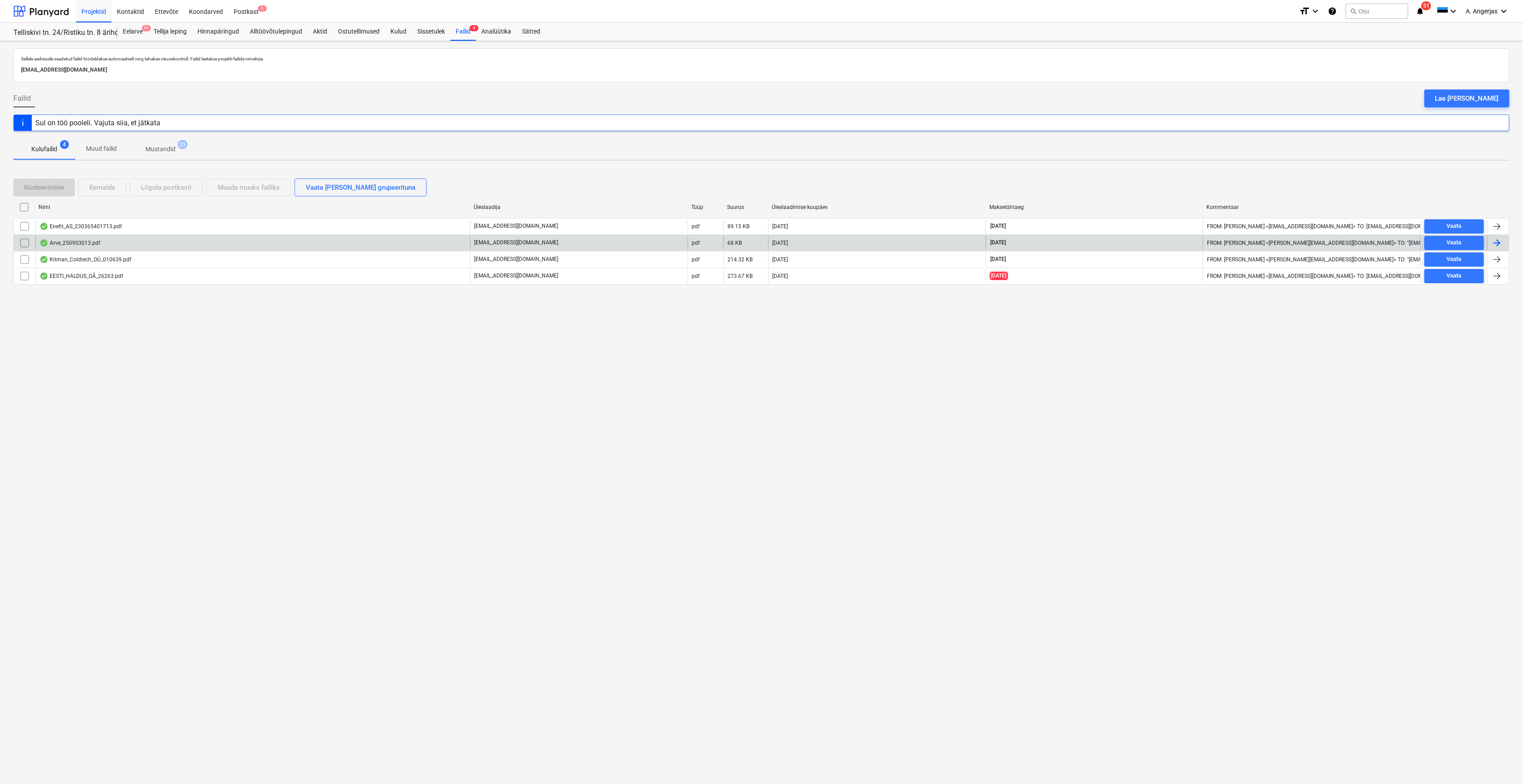
click at [195, 242] on div "Arve_250903013.pdf" at bounding box center [253, 243] width 435 height 14
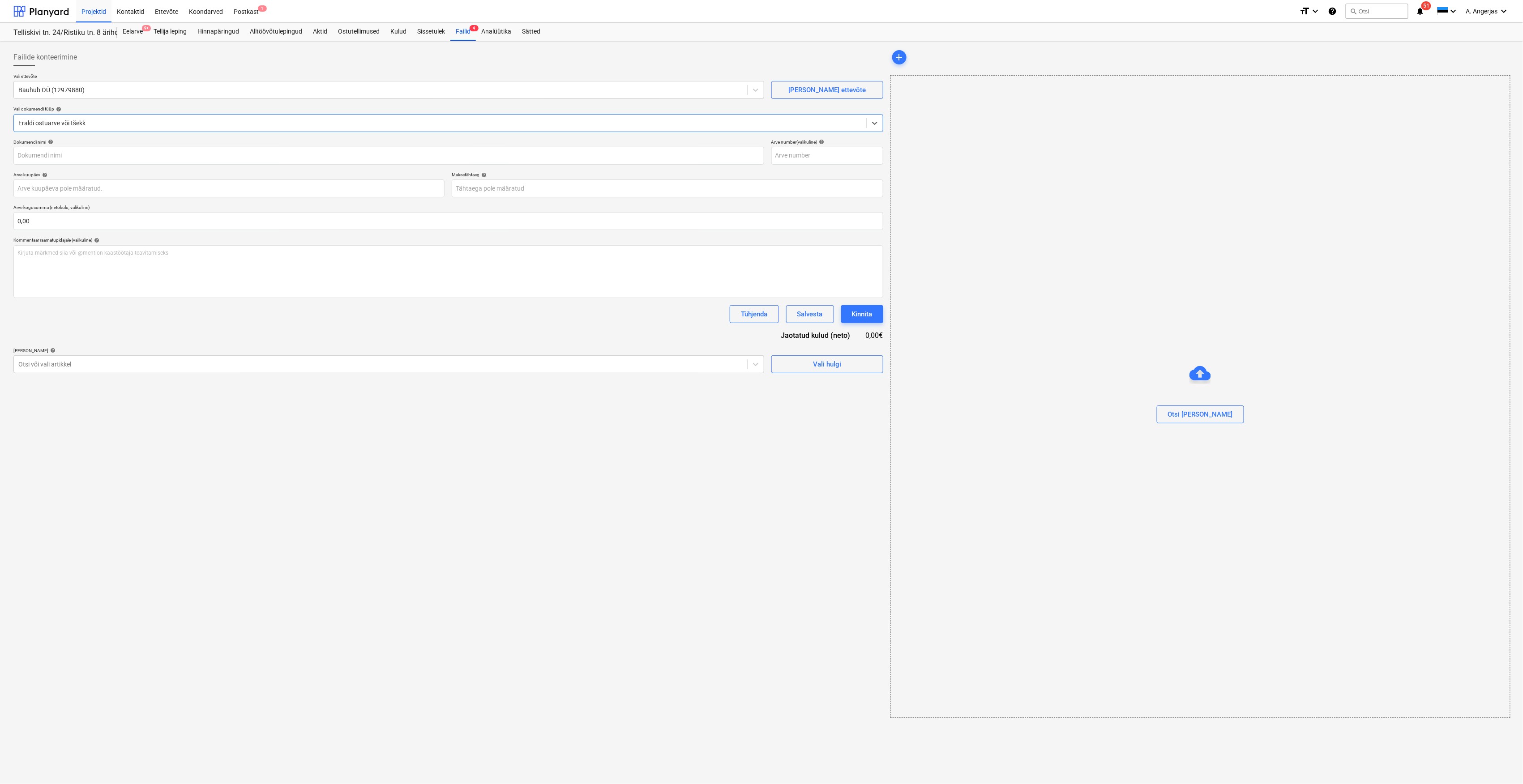
type input "250903013"
type input "[DATE]"
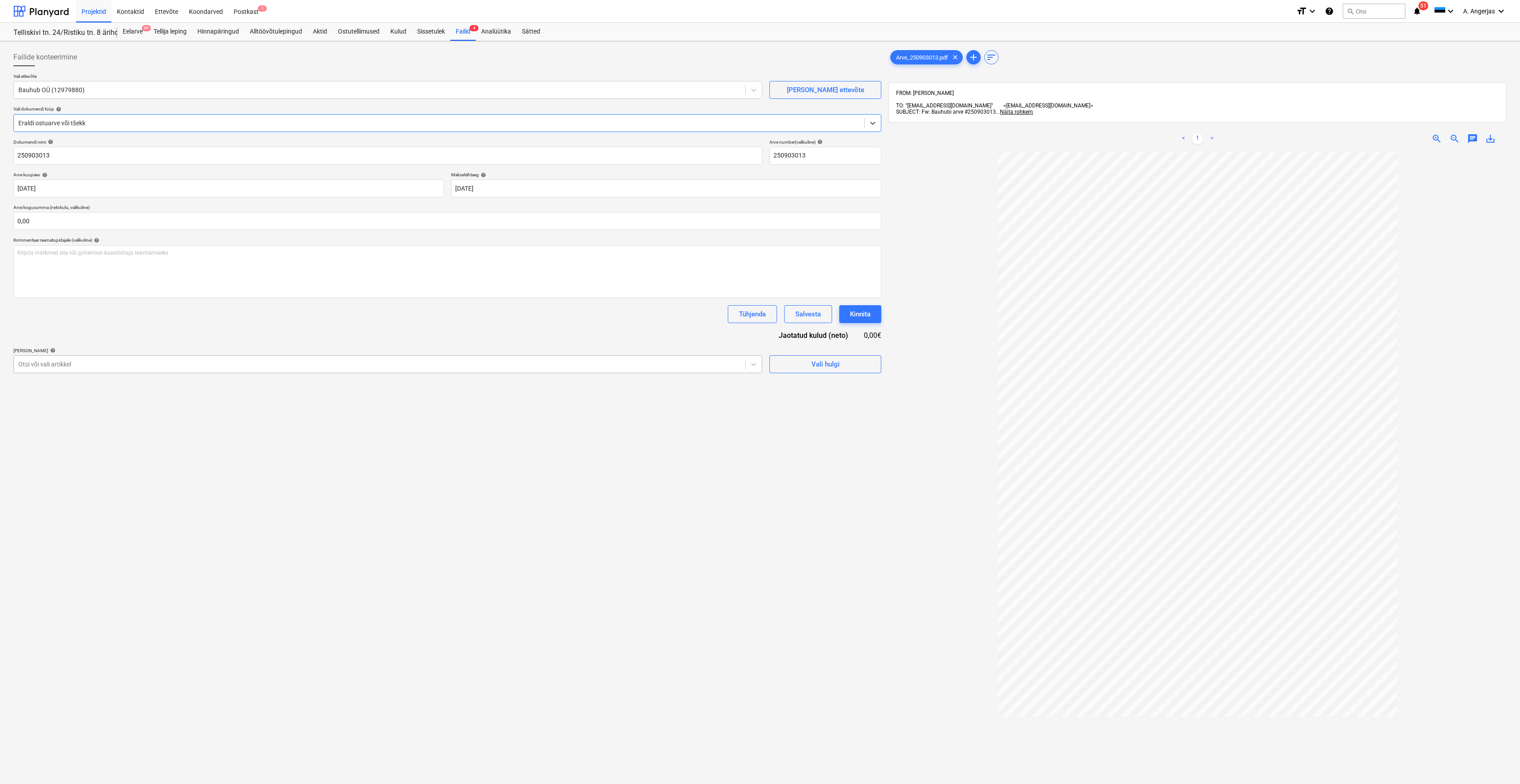
click at [229, 369] on div at bounding box center [379, 365] width 723 height 9
type input "bauhub"
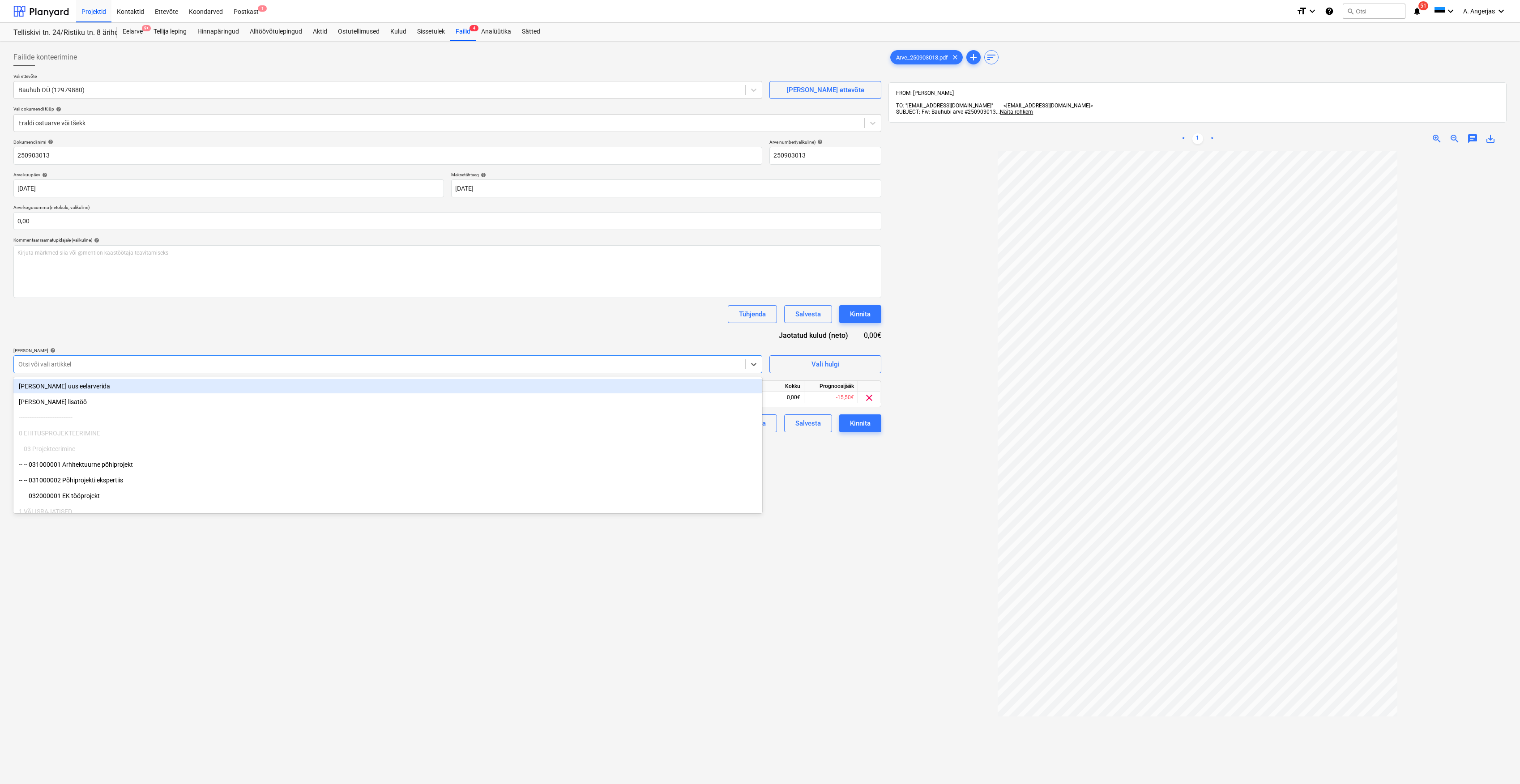
click at [627, 357] on div "Otsi või vali artikkel" at bounding box center [388, 364] width 749 height 18
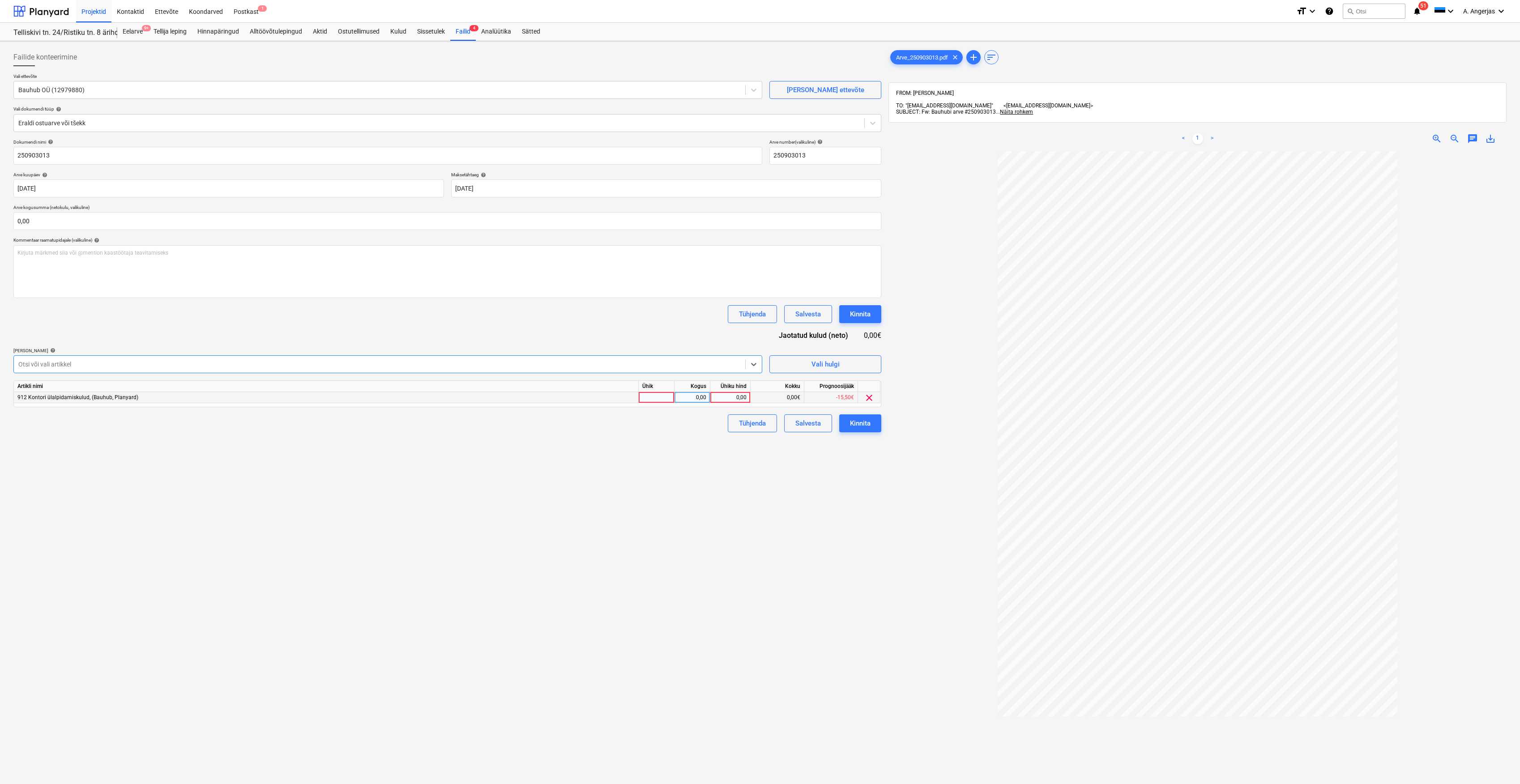
click at [661, 397] on div at bounding box center [657, 397] width 36 height 11
type input "tk"
click at [692, 399] on div "0,00" at bounding box center [692, 397] width 28 height 11
type input "1"
click at [734, 399] on div "0,00" at bounding box center [730, 397] width 33 height 11
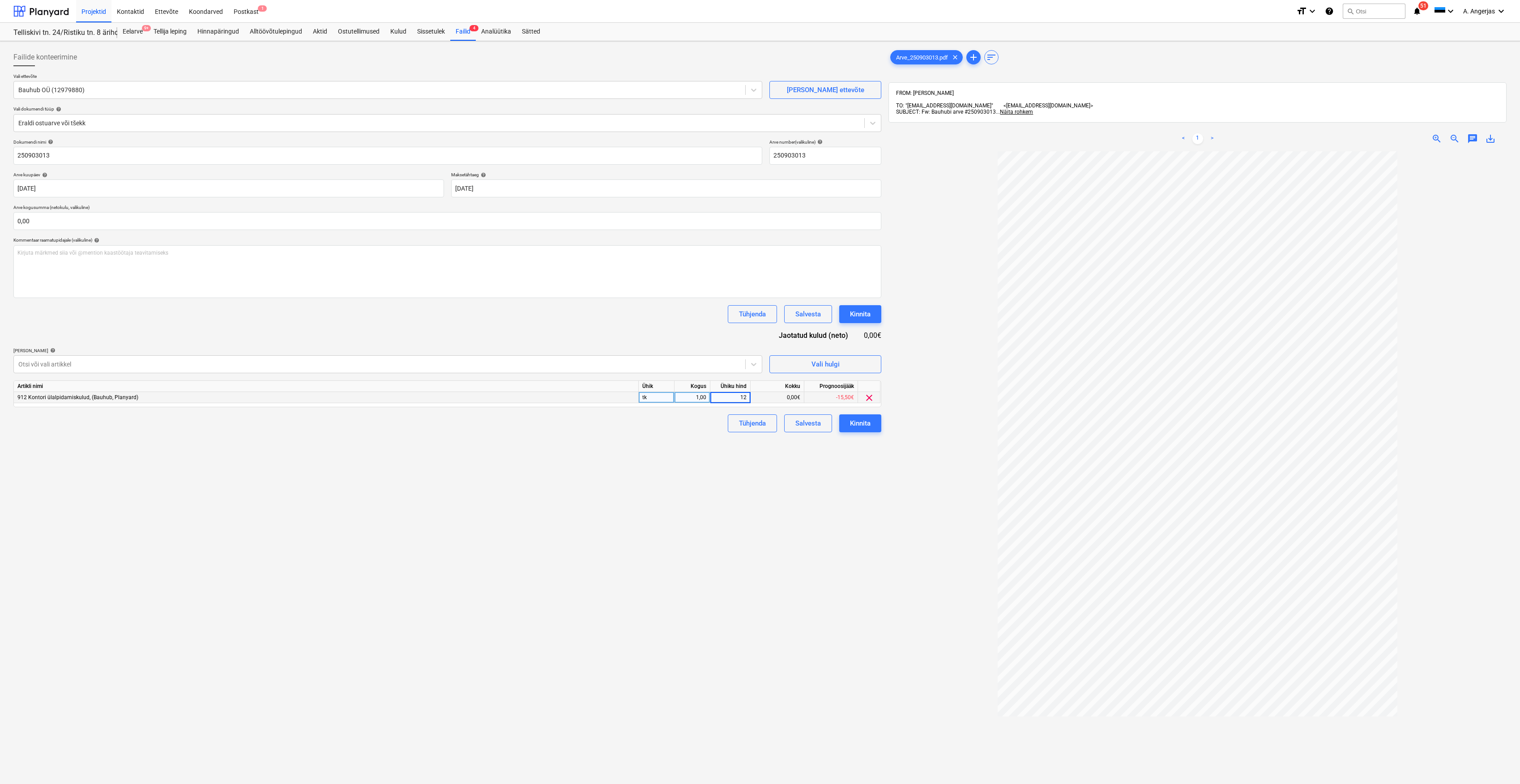
type input "120"
click at [507, 442] on div "Failide konteerimine Vali ettevõte Bauhub OÜ (12979880) [PERSON_NAME] uus ettev…" at bounding box center [447, 479] width 875 height 869
click at [151, 224] on input "text" at bounding box center [447, 221] width 868 height 18
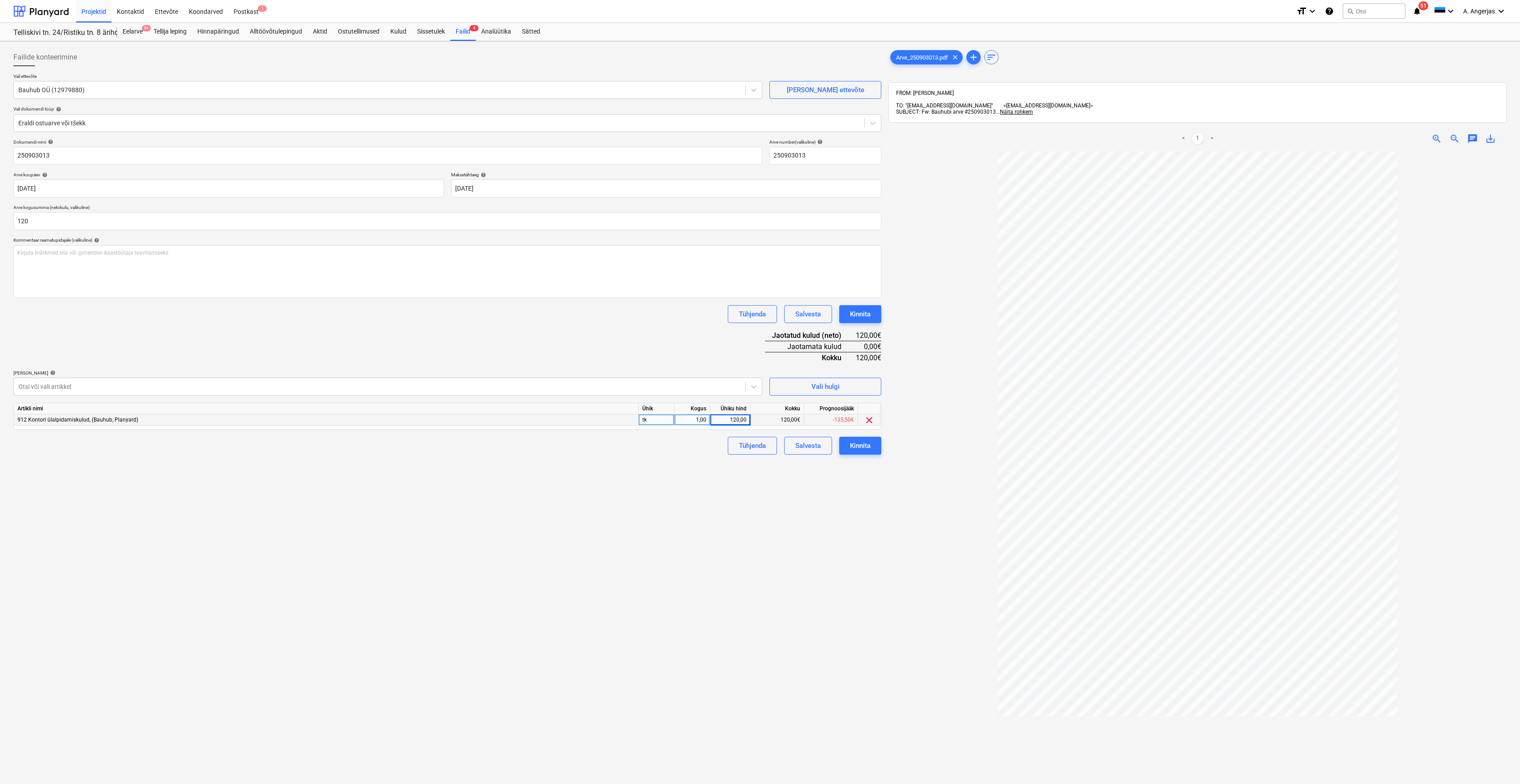
type input "120,00"
click at [364, 476] on div "Failide konteerimine Vali ettevõte Bauhub OÜ (12979880) [PERSON_NAME] uus ettev…" at bounding box center [447, 479] width 875 height 869
click at [377, 486] on div "Failide konteerimine Vali ettevõte Bauhub OÜ (12979880) [PERSON_NAME] uus ettev…" at bounding box center [447, 479] width 875 height 869
click at [757, 451] on div "Kinnita" at bounding box center [860, 446] width 21 height 12
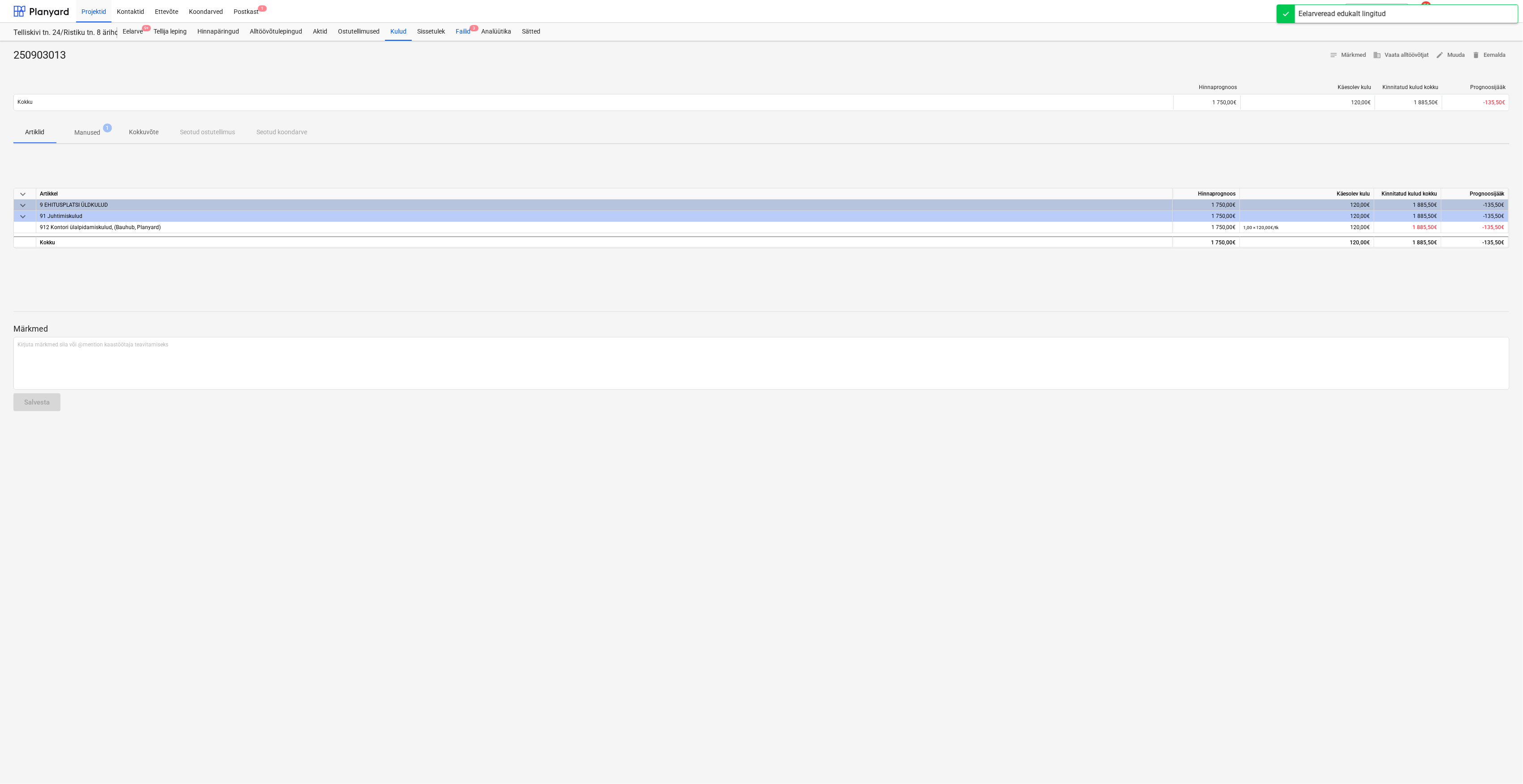
click at [467, 33] on div "Failid 3" at bounding box center [463, 32] width 25 height 18
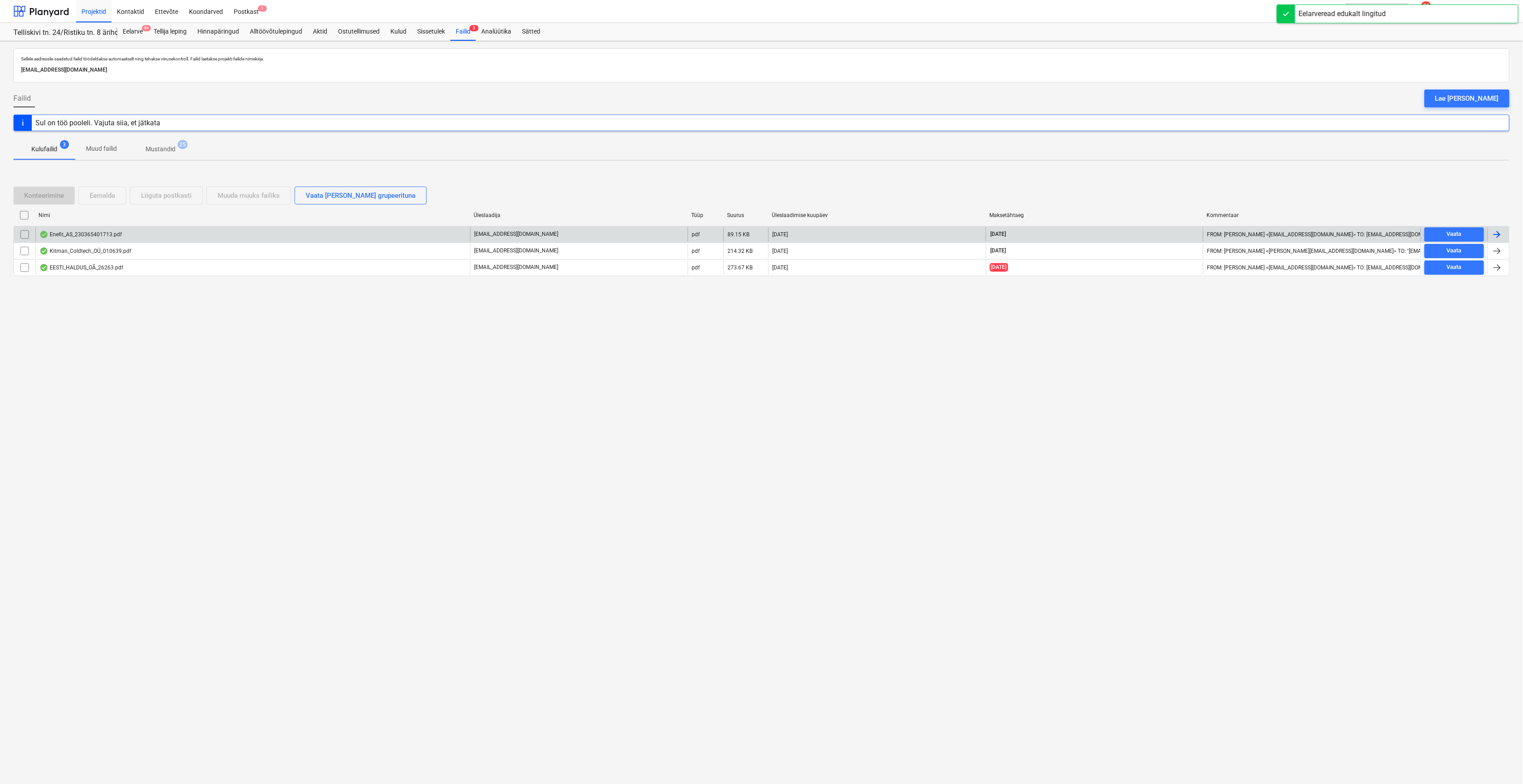
click at [169, 235] on div "Enefit_AS_230365401713.pdf" at bounding box center [253, 234] width 435 height 14
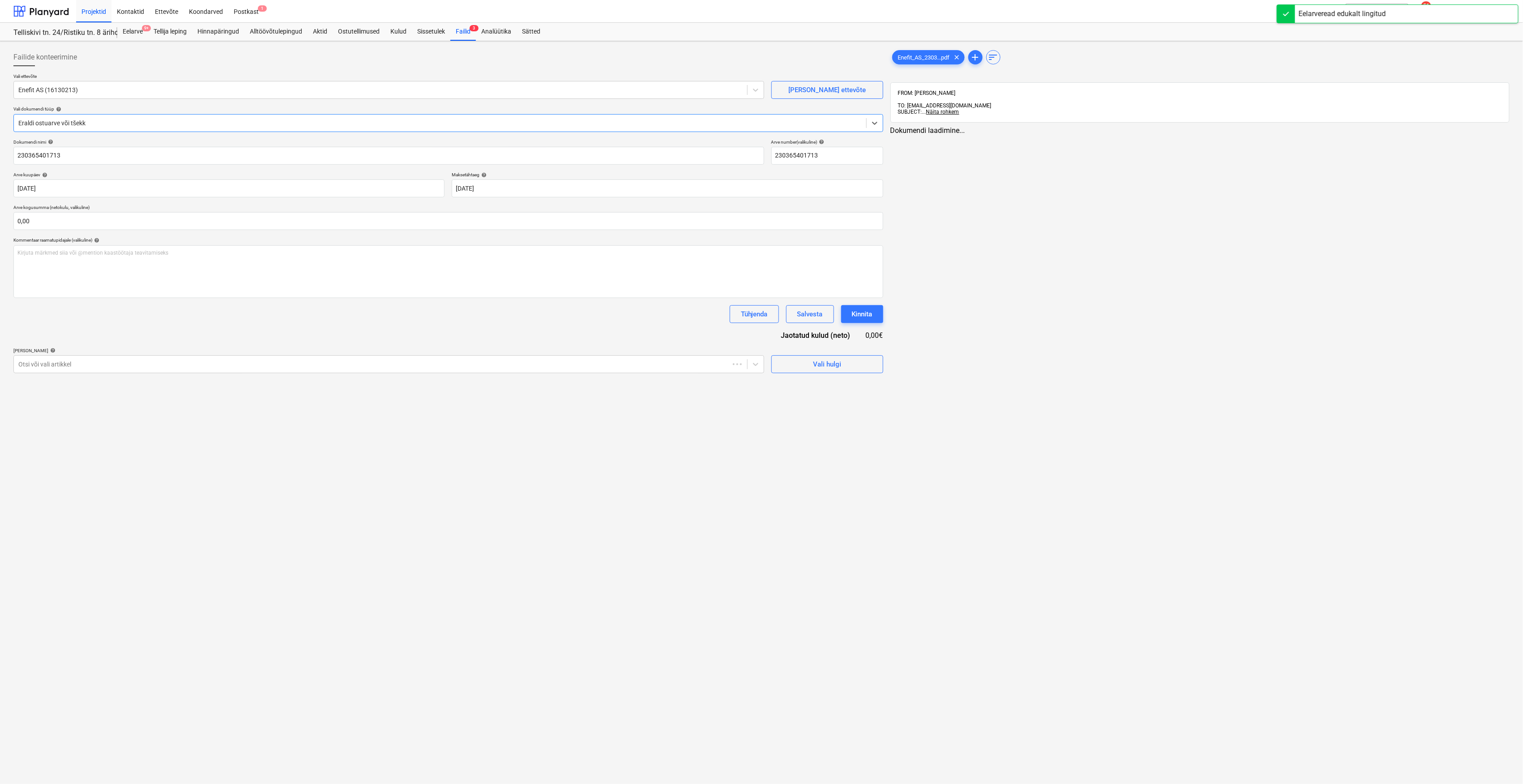
type input "230365401713"
type input "[DATE]"
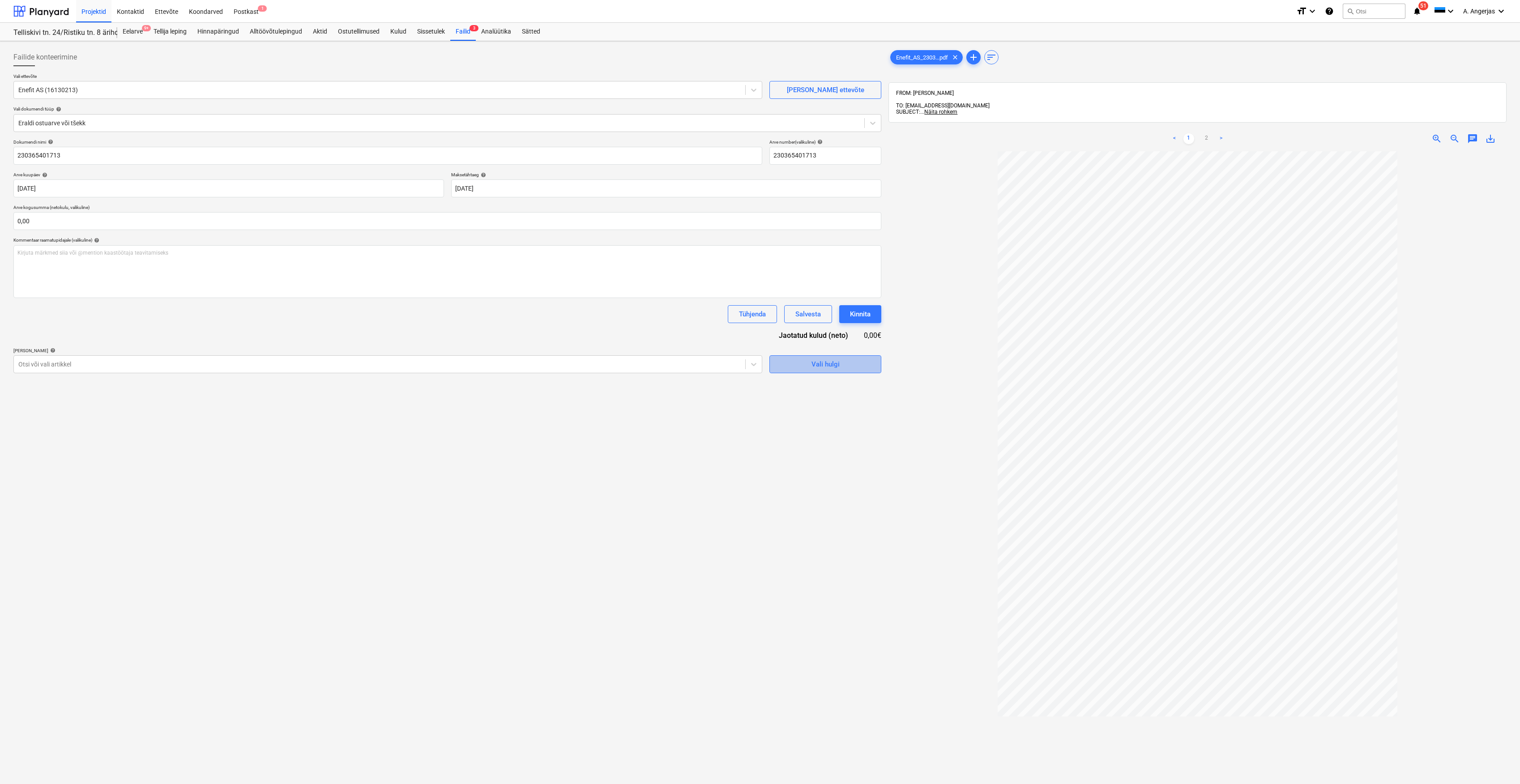
click at [757, 360] on span "Vali hulgi" at bounding box center [825, 365] width 89 height 12
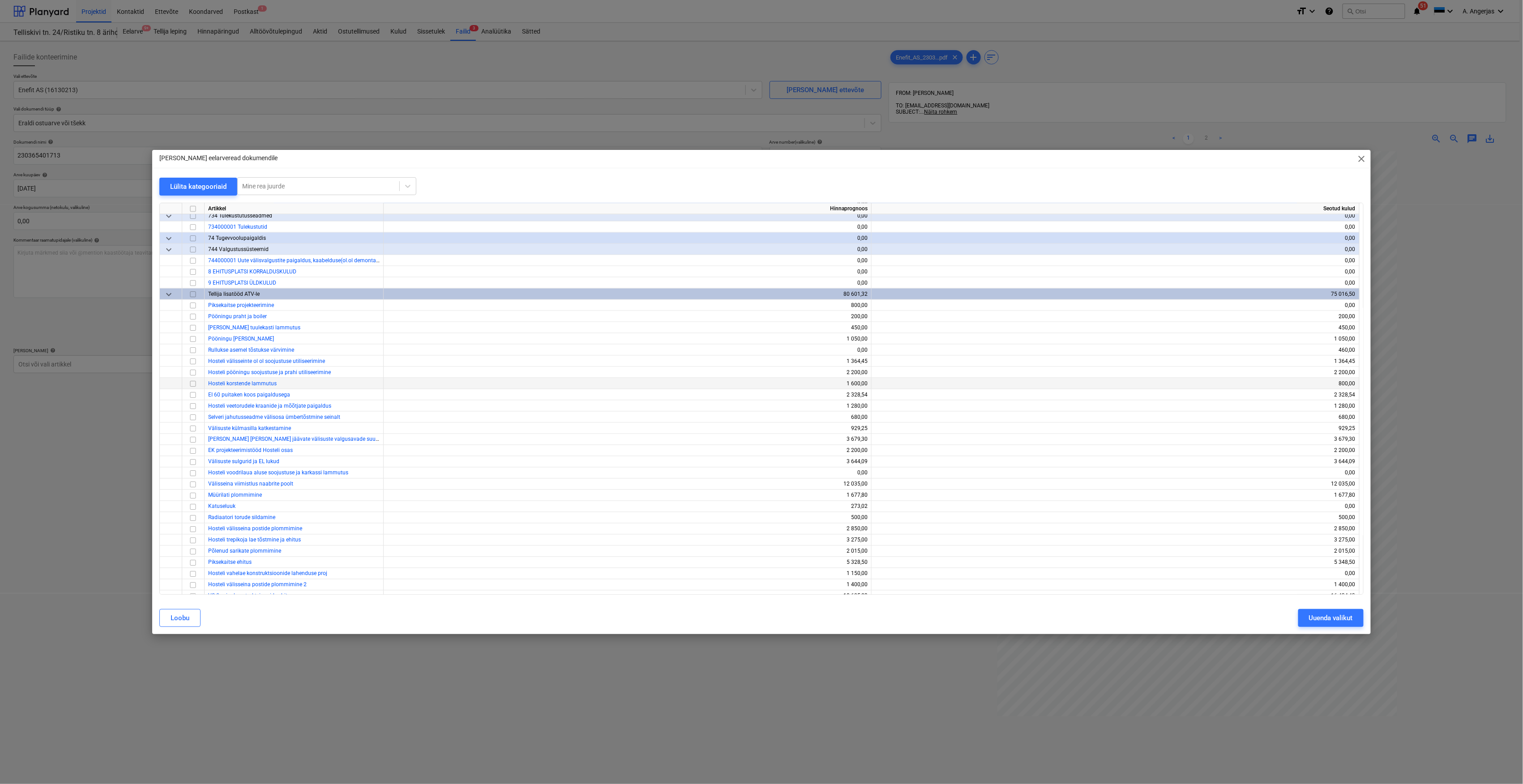
scroll to position [3253, 0]
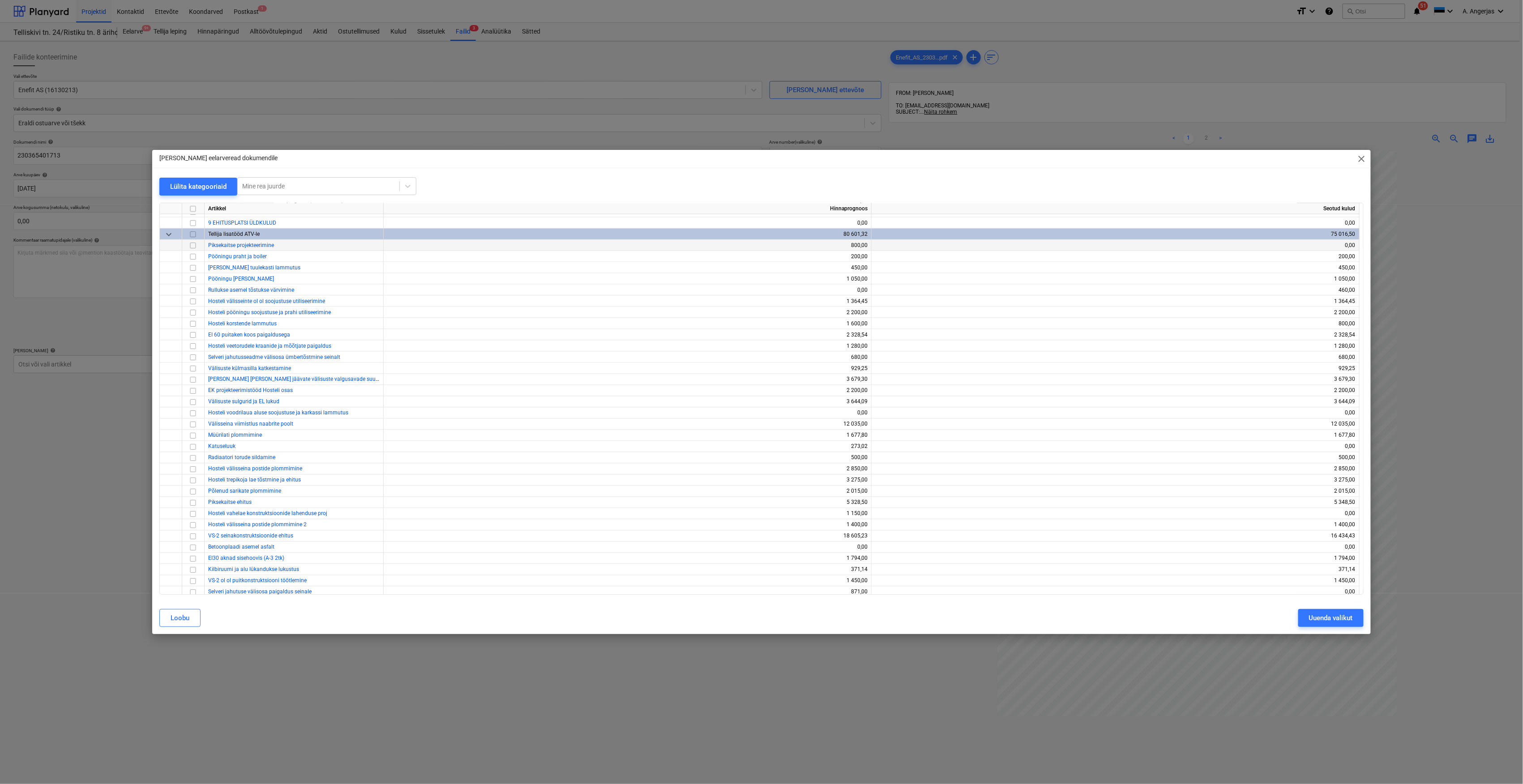
click at [191, 244] on input "checkbox" at bounding box center [193, 246] width 11 height 11
click at [757, 620] on div "Uuenda valikut" at bounding box center [1330, 618] width 44 height 12
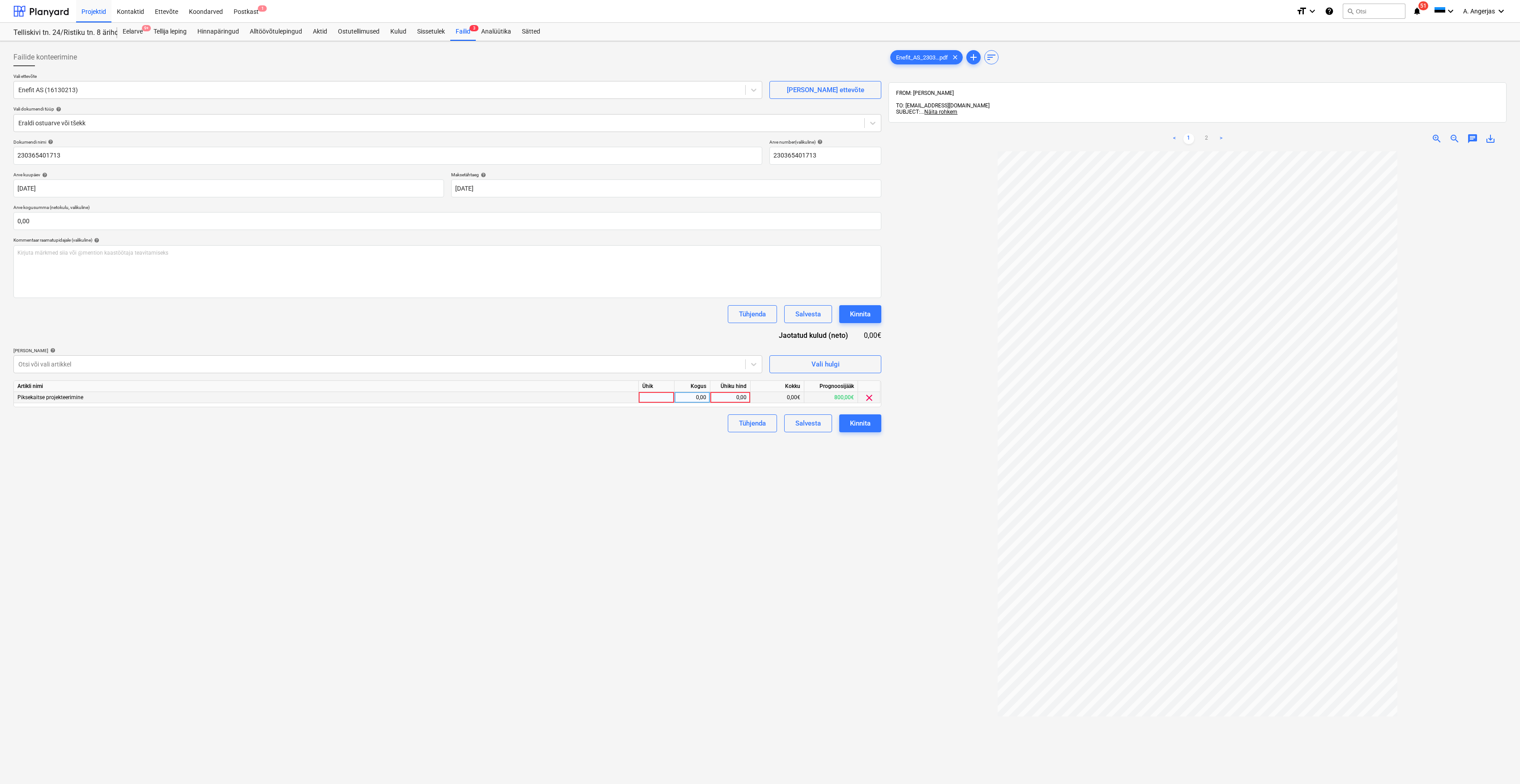
click at [644, 402] on div at bounding box center [657, 397] width 36 height 11
type input "tk"
click at [692, 402] on div "0,00" at bounding box center [692, 397] width 28 height 11
type input "1"
click at [736, 401] on div "0,00" at bounding box center [730, 397] width 33 height 11
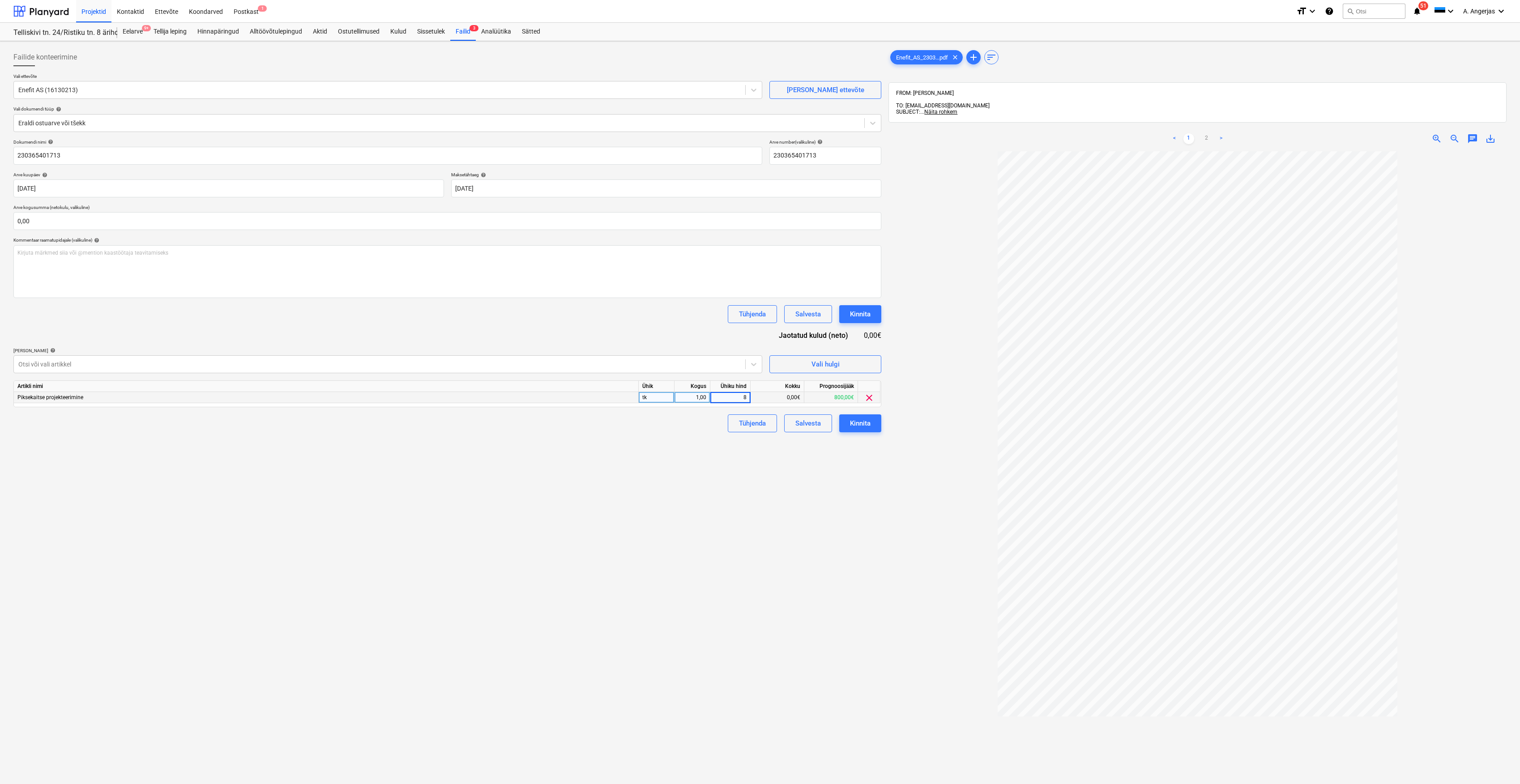
type input "85"
click at [697, 461] on div "Failide konteerimine Vali ettevõte Enefit AS (16130213) [PERSON_NAME] ettevõte …" at bounding box center [447, 479] width 875 height 869
click at [385, 234] on div "Dokumendi nimi help 230365401713 Arve number (valikuline) help 230365401713 Arv…" at bounding box center [447, 285] width 868 height 293
click at [389, 226] on input "text" at bounding box center [447, 221] width 868 height 18
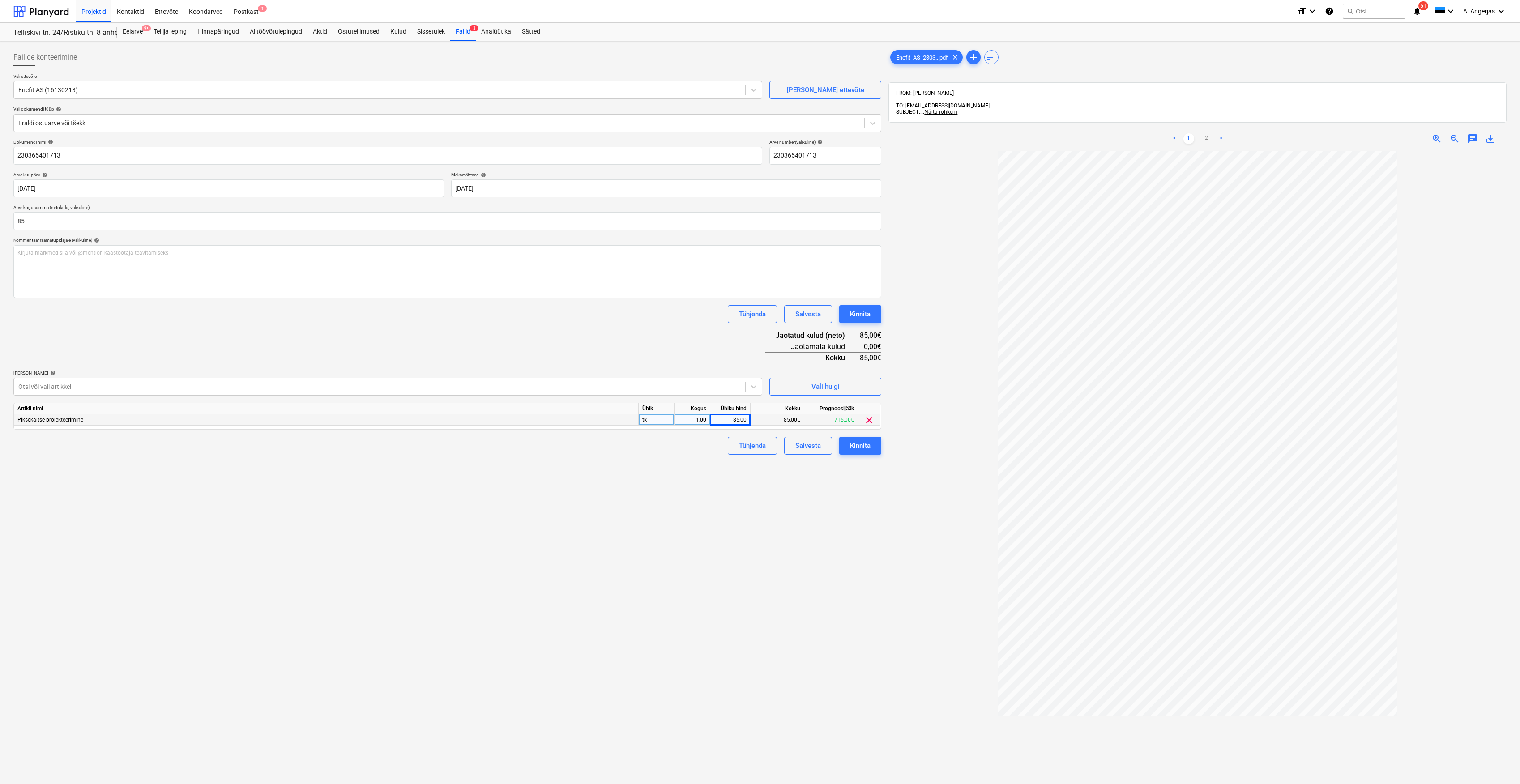
type input "85,00"
click at [331, 319] on div "Tühjenda Salvesta Kinnita" at bounding box center [447, 314] width 868 height 18
click at [757, 450] on button "Kinnita" at bounding box center [860, 446] width 42 height 18
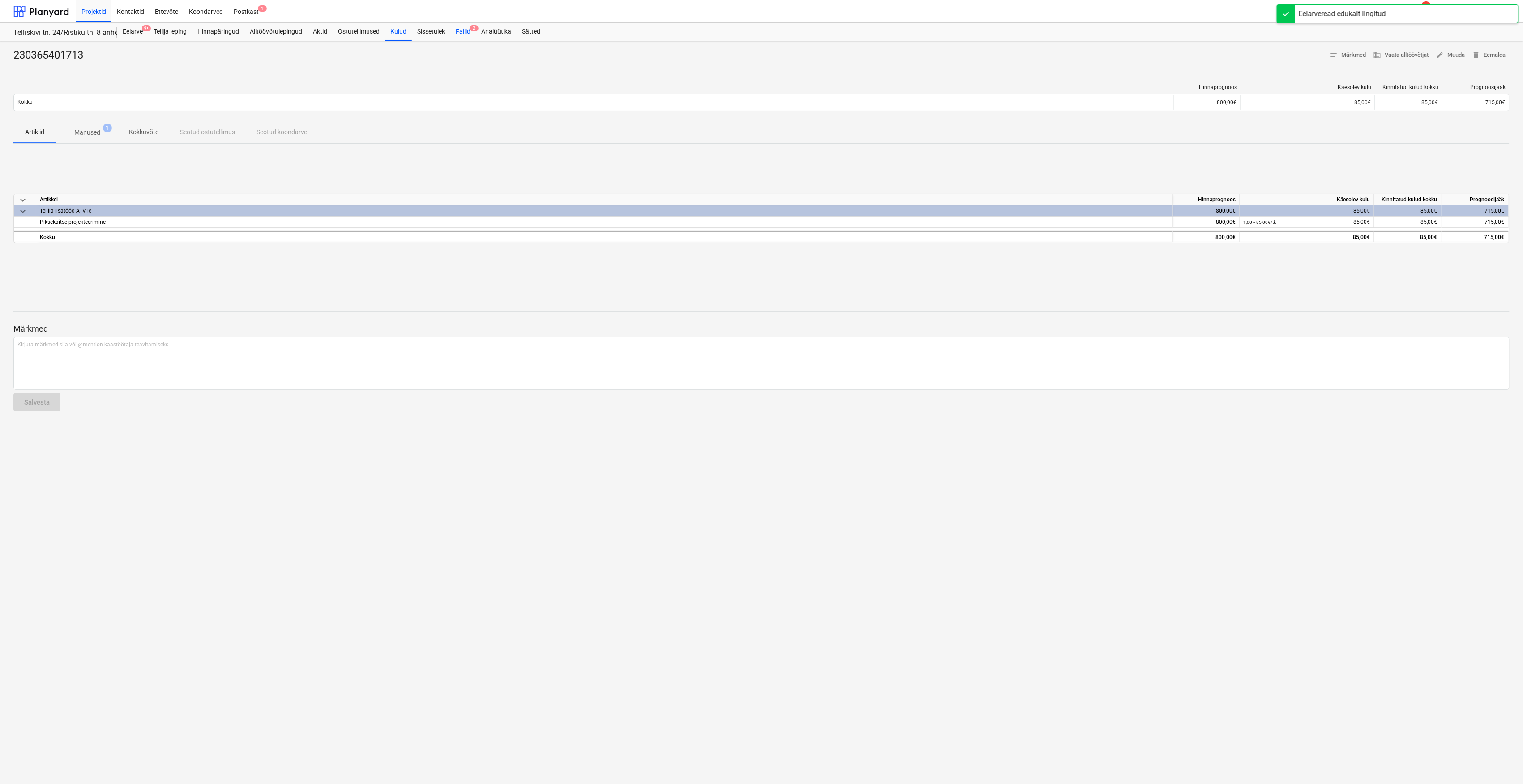
click at [469, 33] on div "Failid 2" at bounding box center [463, 32] width 25 height 18
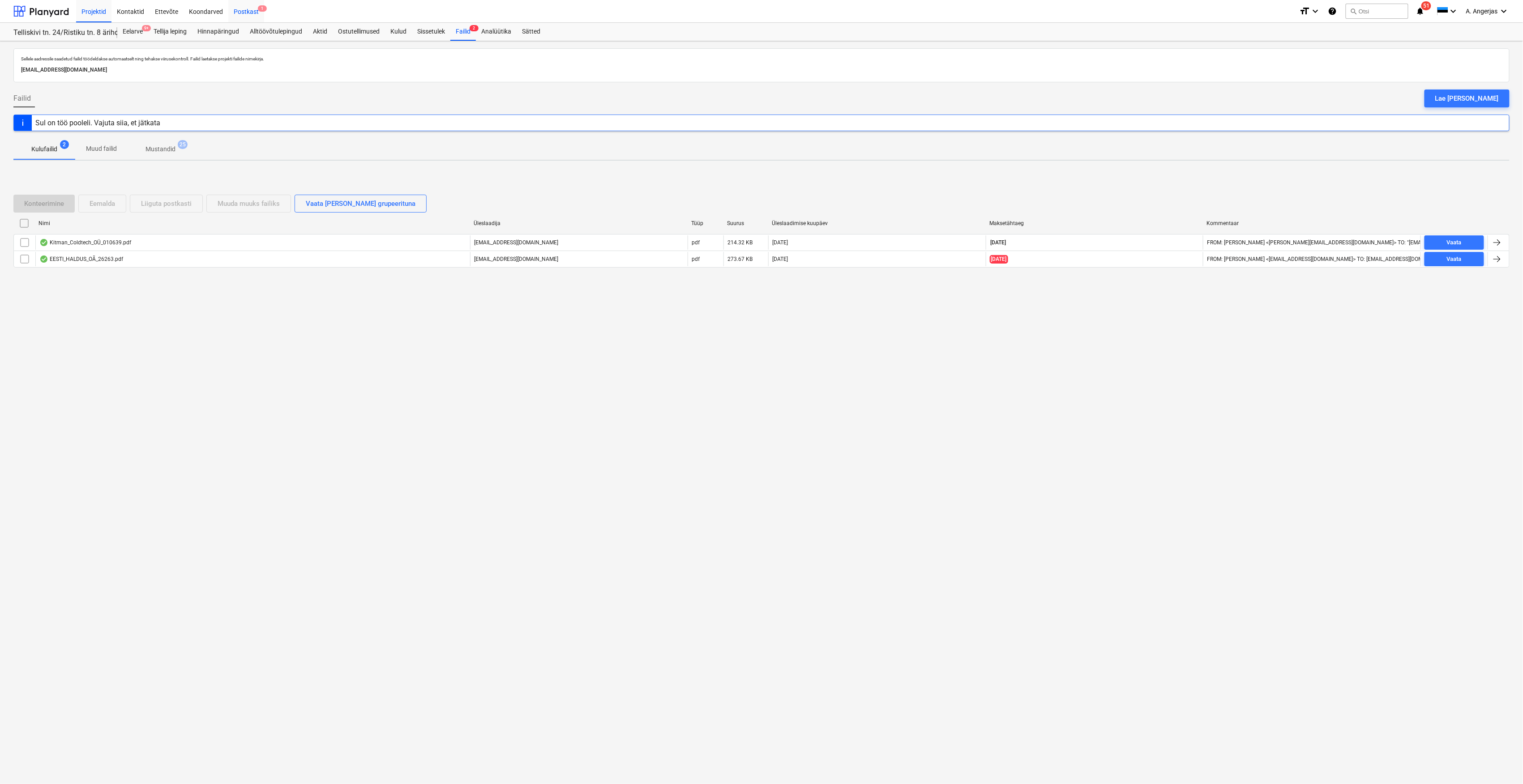
click at [251, 7] on div "Postkast 1" at bounding box center [246, 10] width 36 height 23
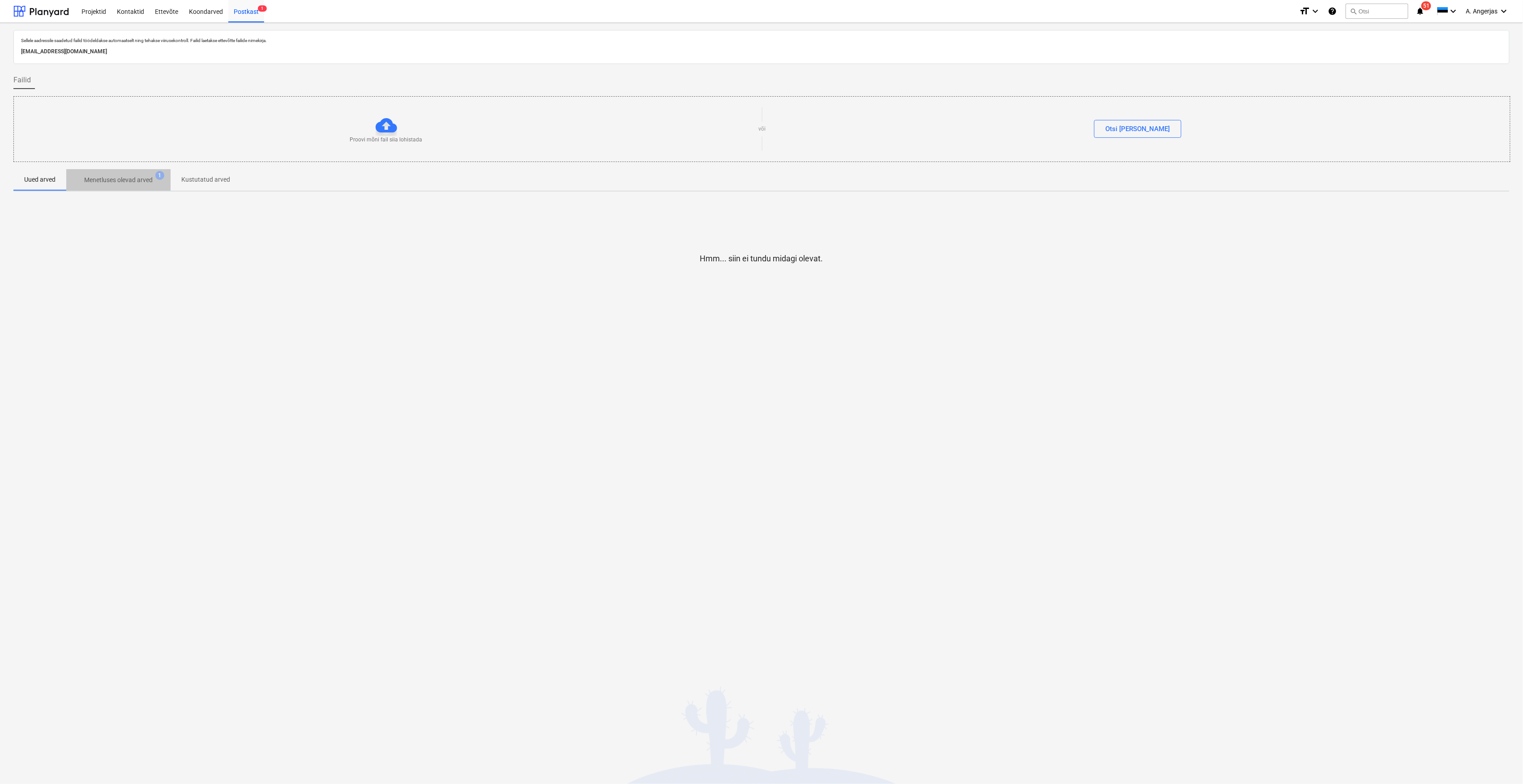
click at [127, 186] on span "Menetluses olevad arved 1" at bounding box center [118, 180] width 104 height 16
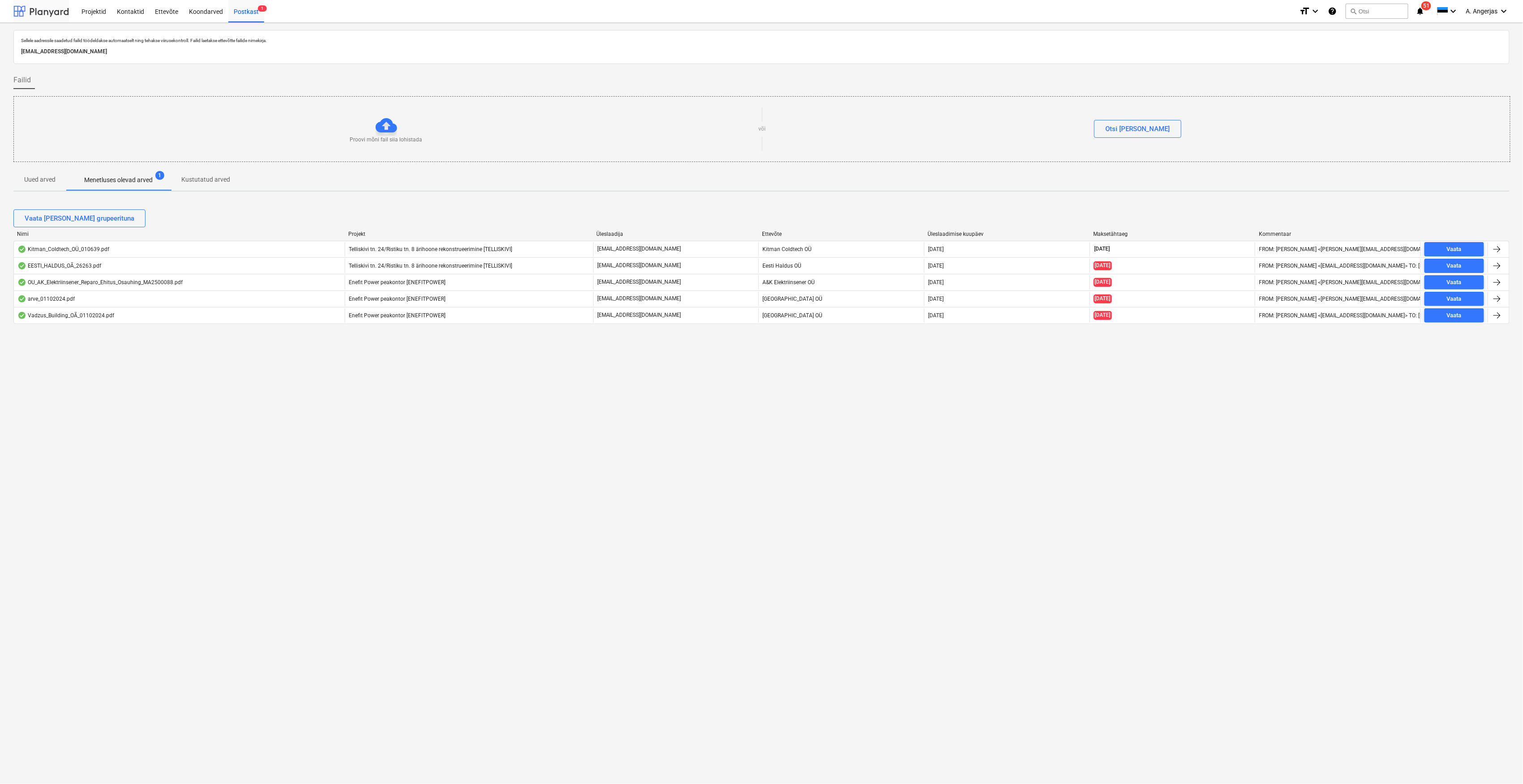
click at [57, 21] on div at bounding box center [41, 11] width 55 height 22
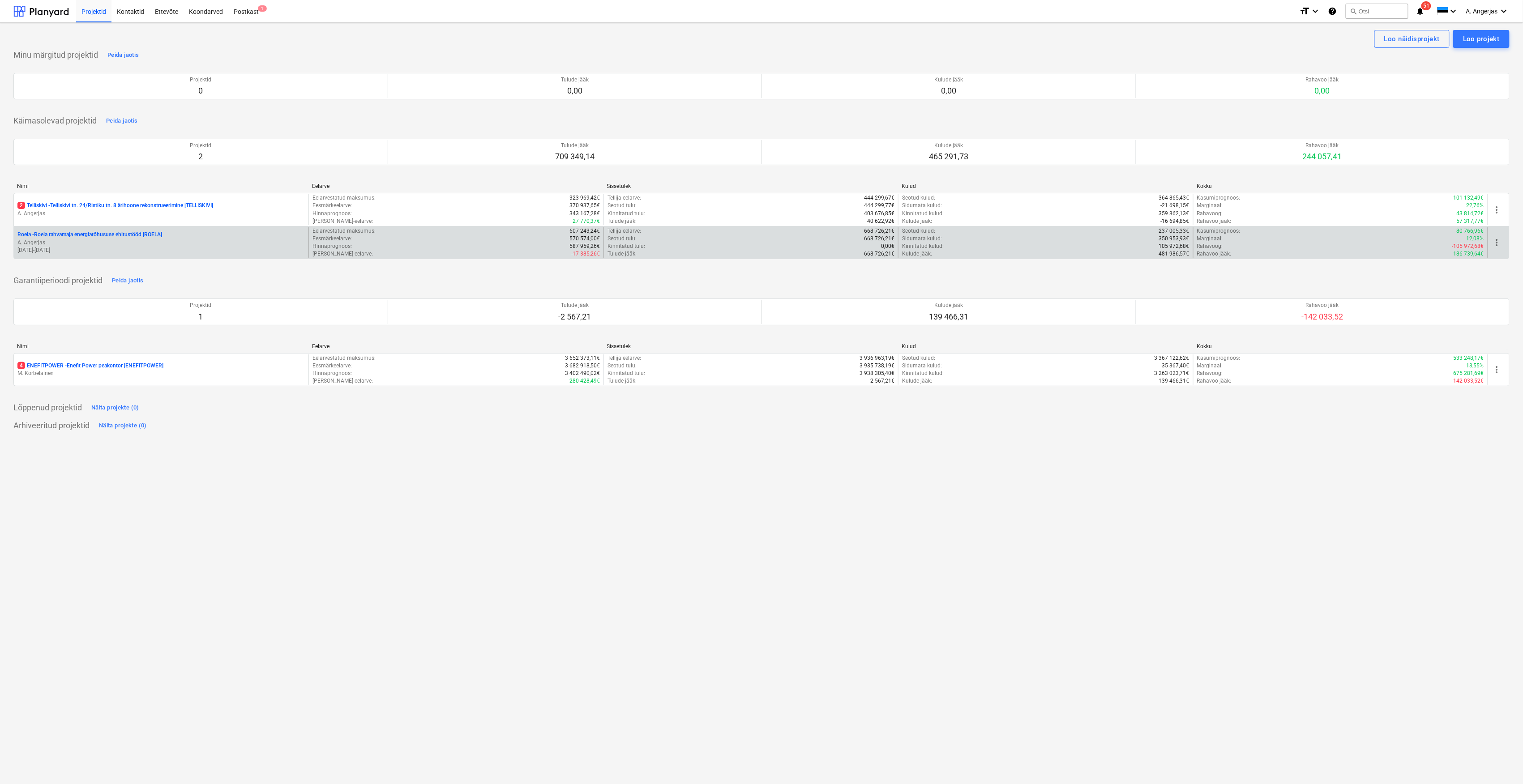
click at [75, 243] on p "A. Angerjas" at bounding box center [161, 243] width 288 height 7
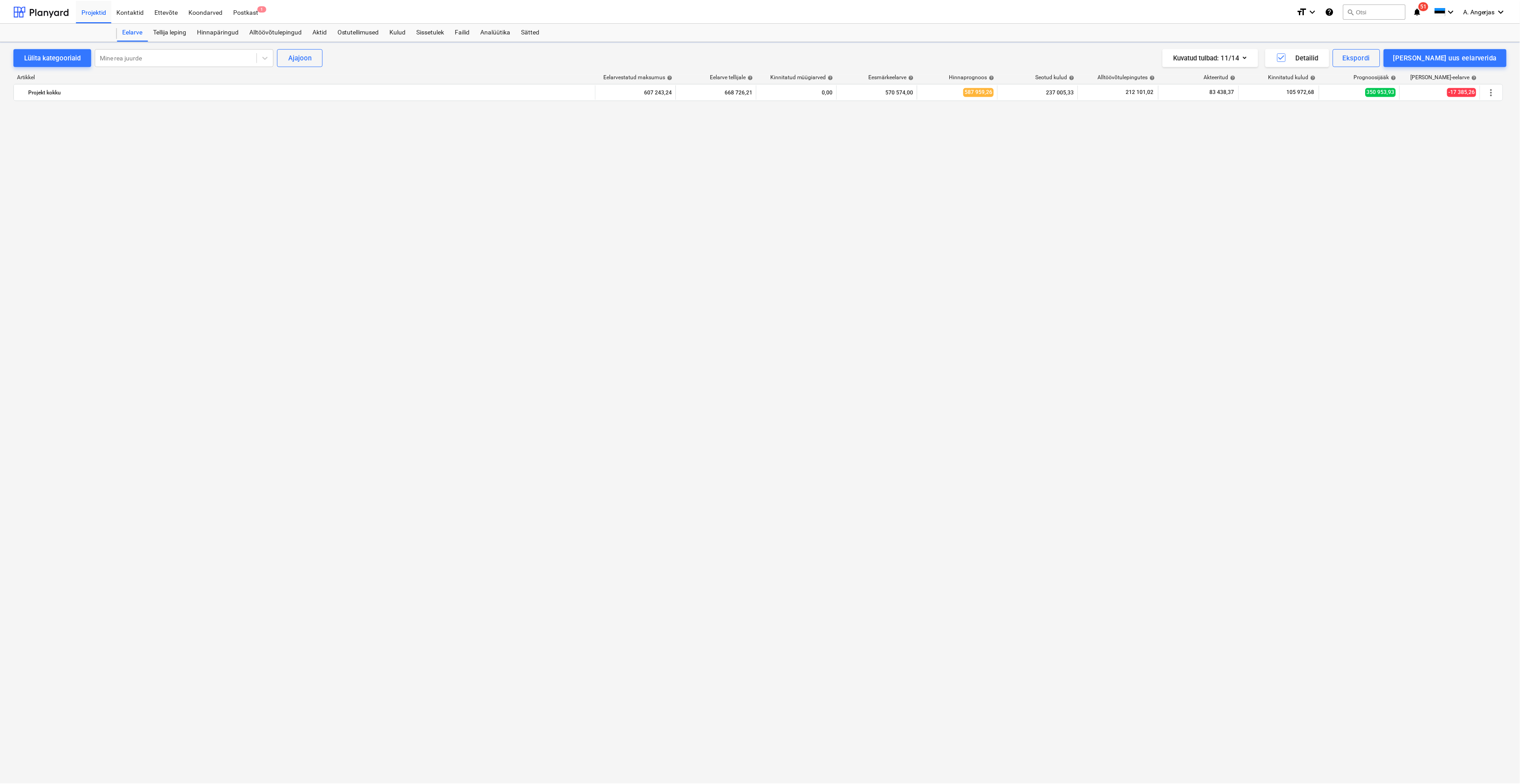
scroll to position [2423, 0]
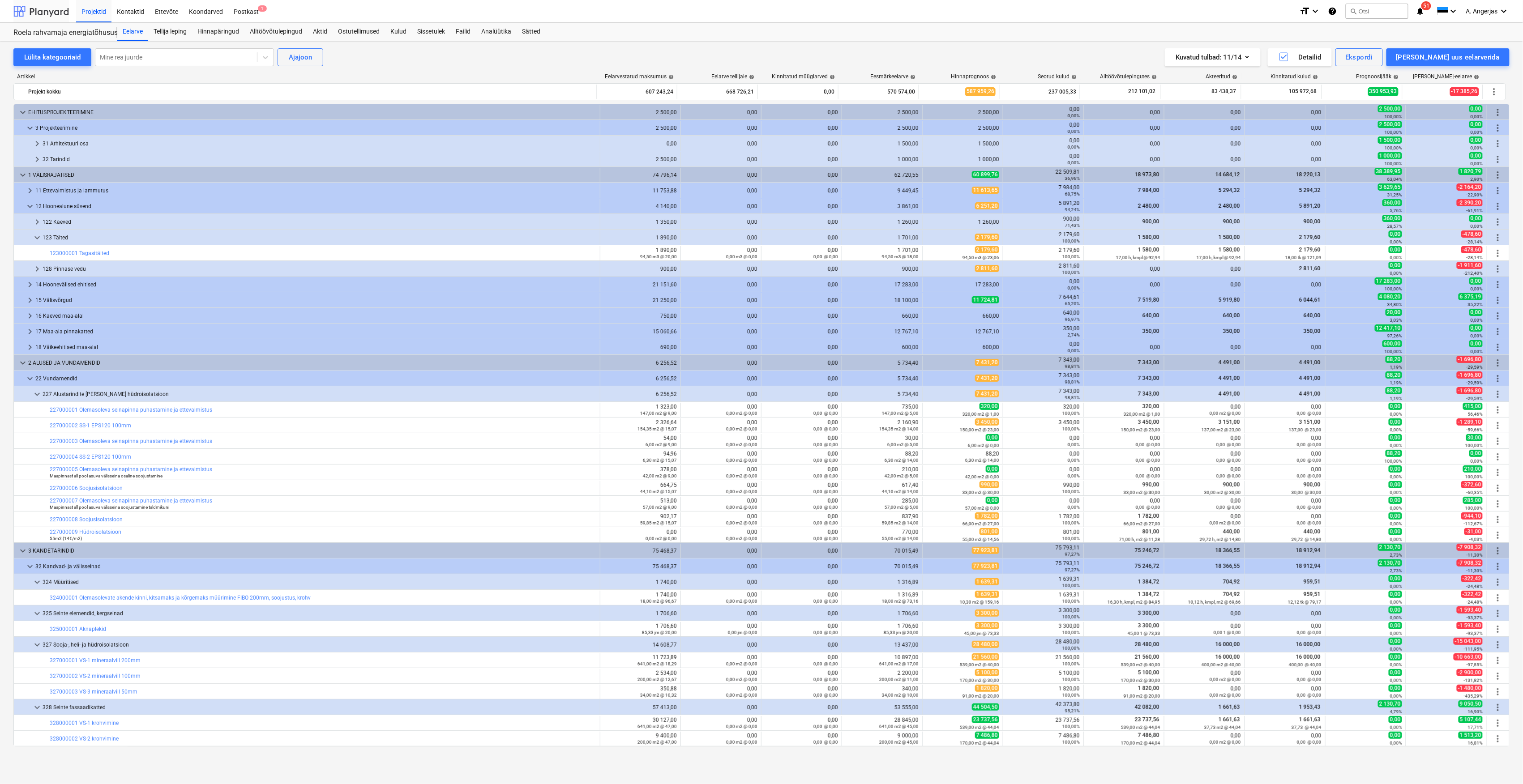
click at [58, 13] on div at bounding box center [41, 11] width 55 height 22
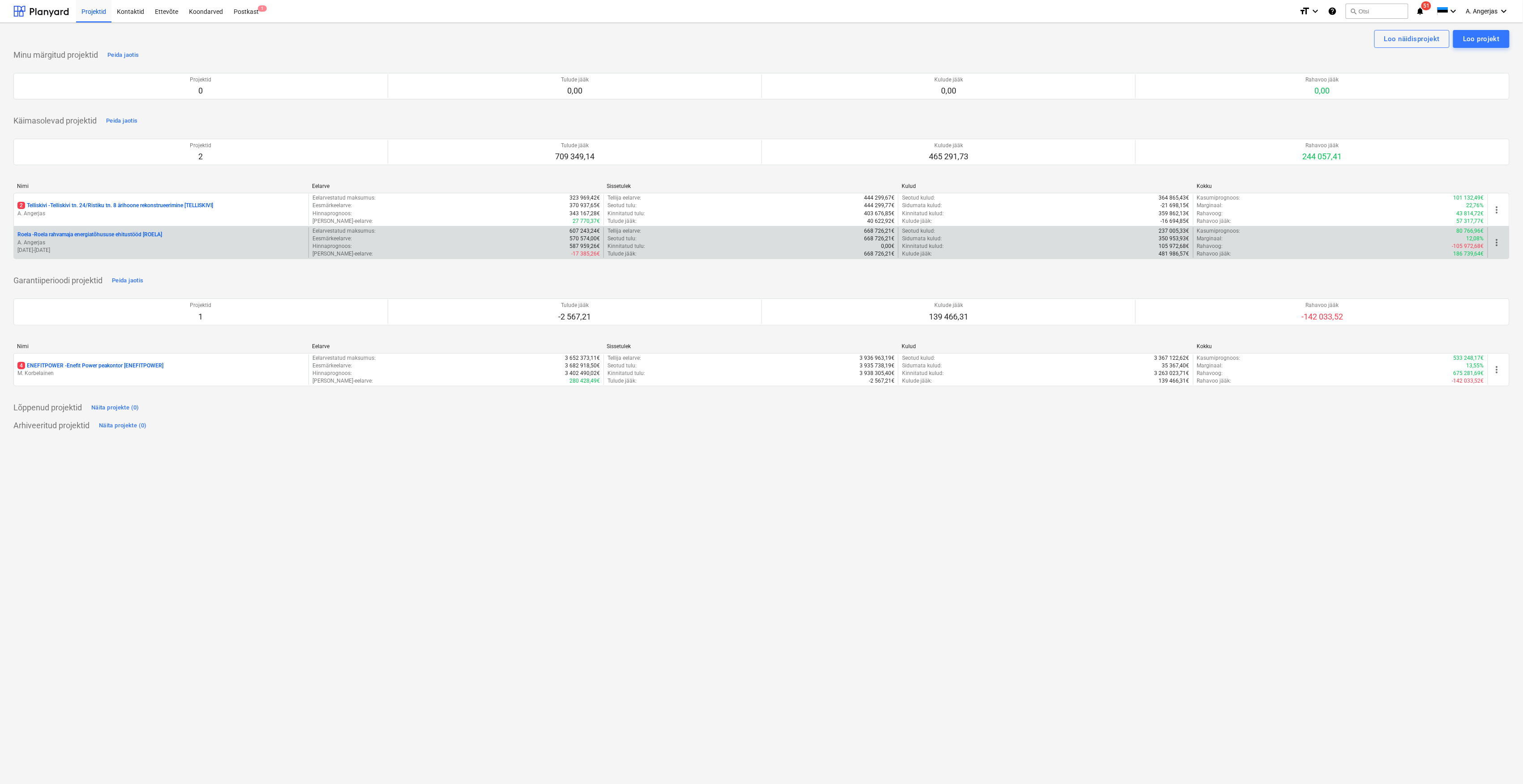
click at [58, 234] on p "Roela - Roela rahvamaja energiatõhususe ehitustööd [ROELA]" at bounding box center [90, 234] width 144 height 7
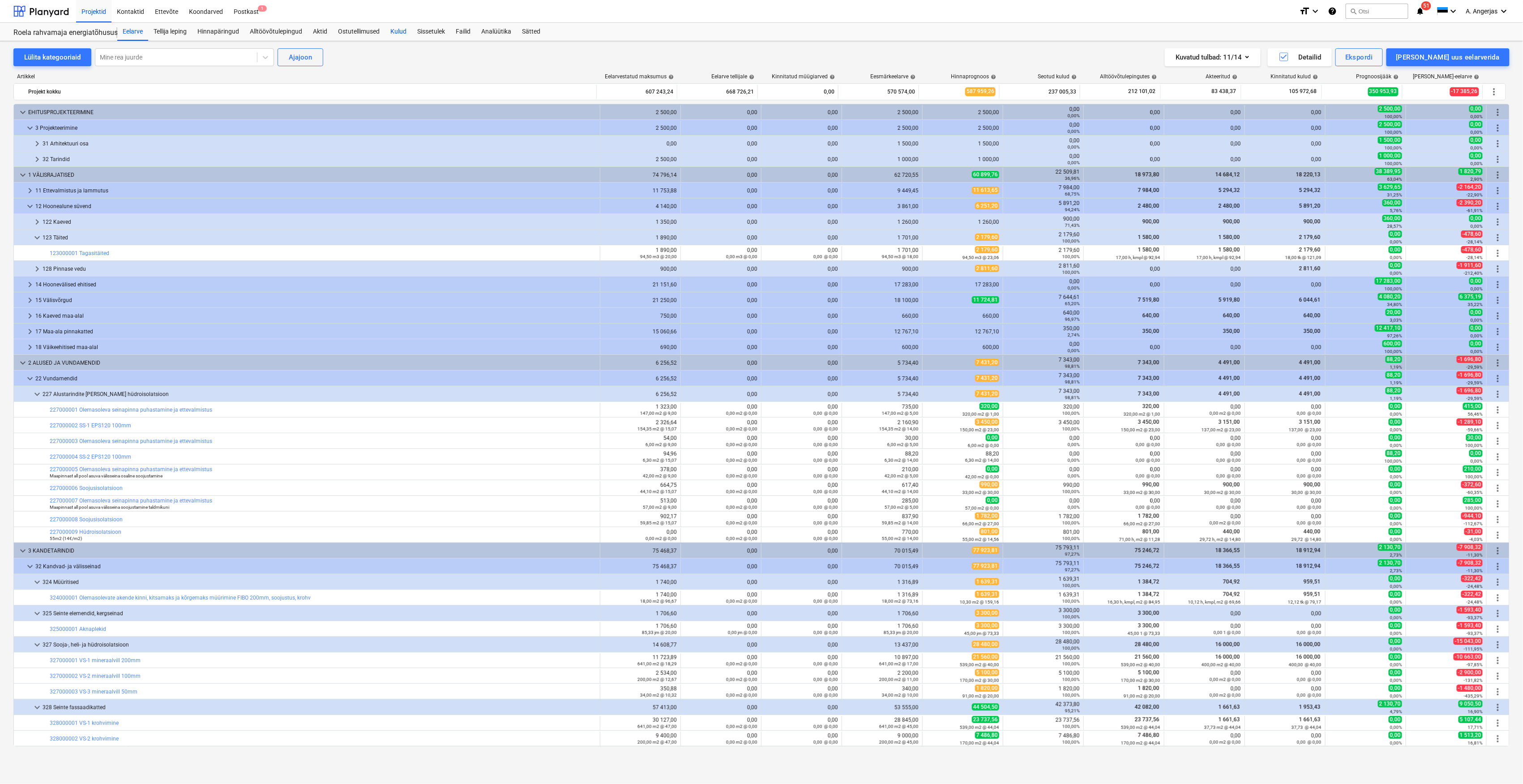
click at [409, 30] on div "Kulud" at bounding box center [398, 32] width 27 height 18
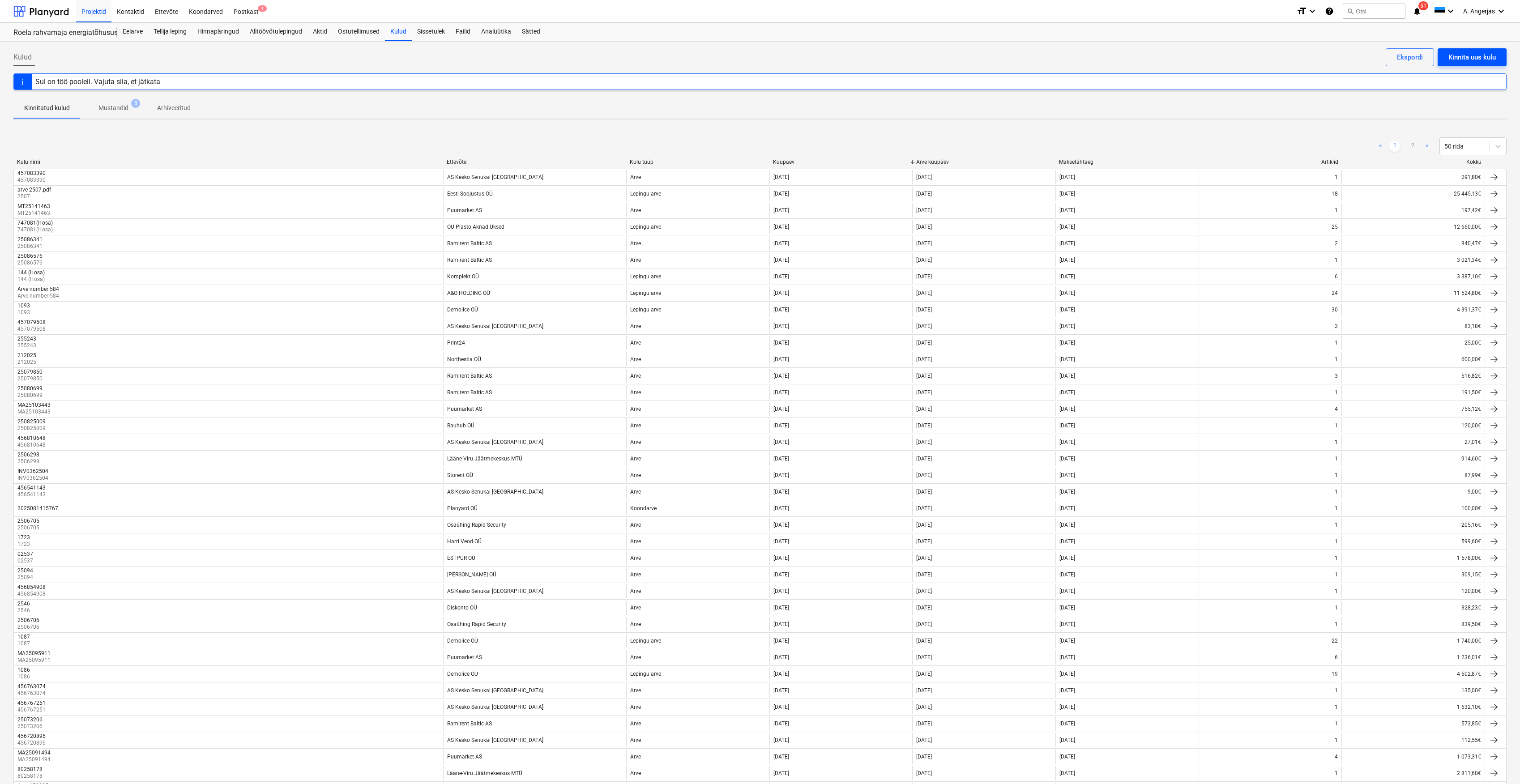
click at [757, 58] on div "Kinnita uus kulu" at bounding box center [1472, 58] width 47 height 12
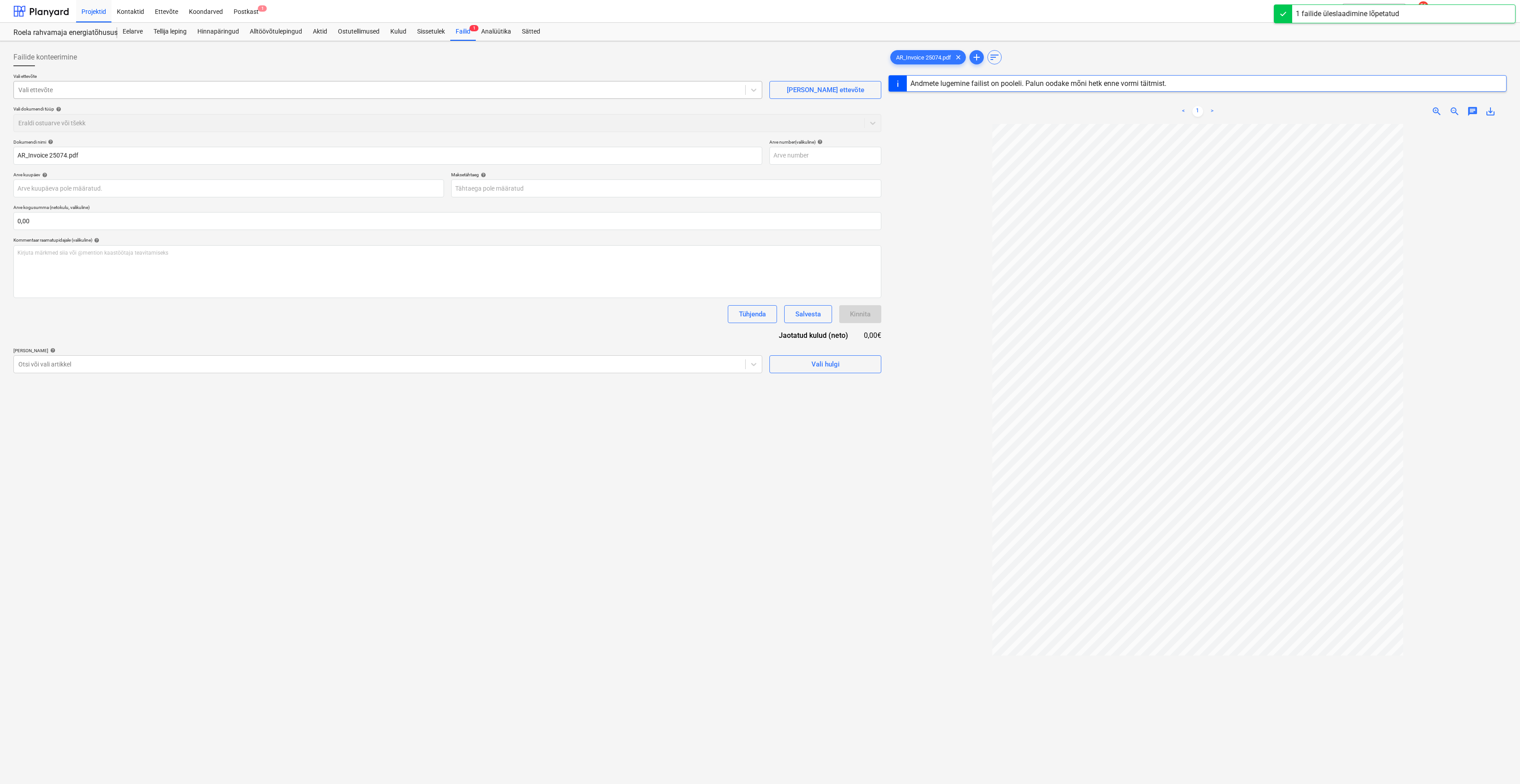
click at [208, 92] on div at bounding box center [379, 90] width 723 height 9
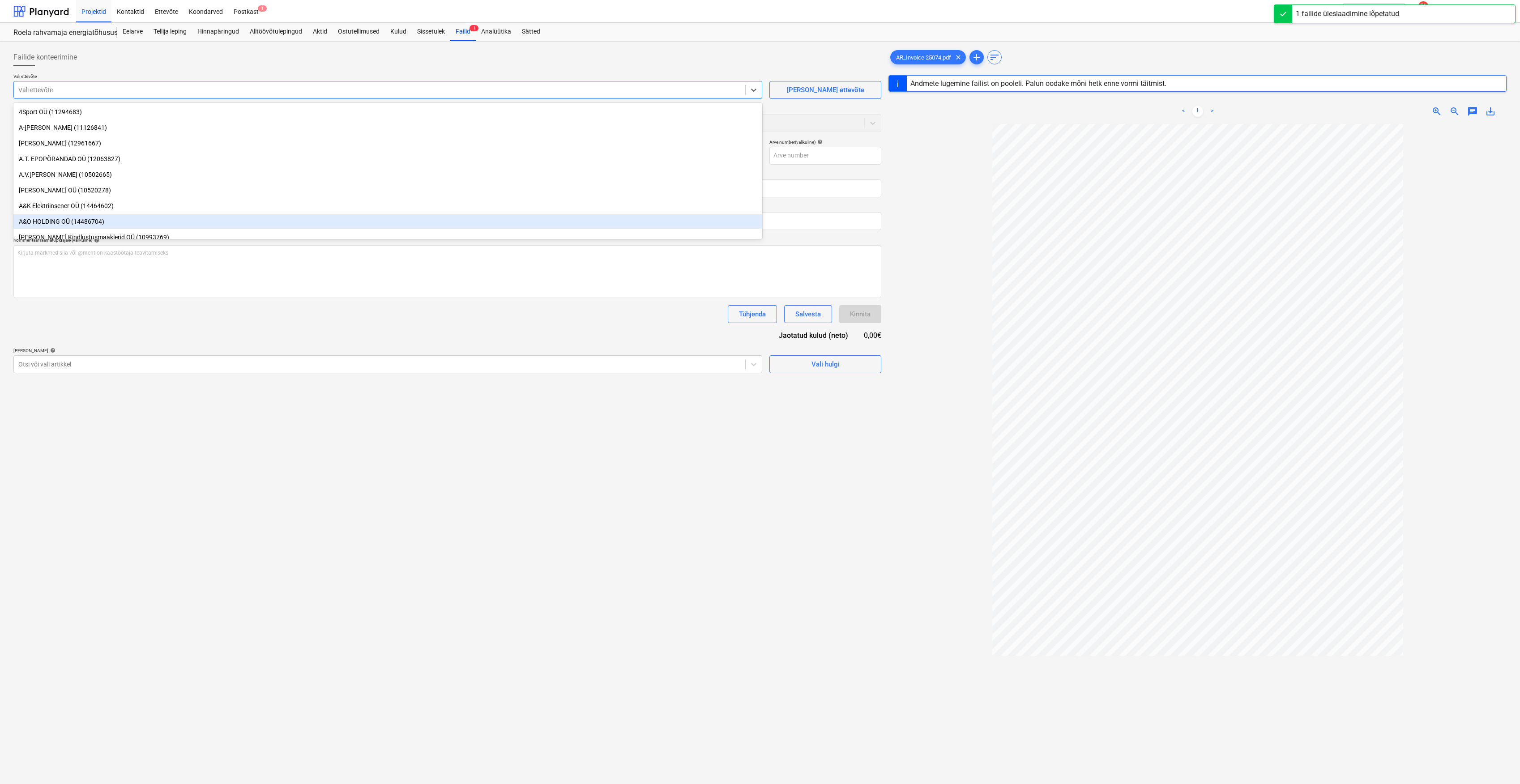
click at [389, 427] on div "Failide konteerimine Vali ettevõte option A&O HOLDING OÜ (14486704) focused, 8 …" at bounding box center [447, 466] width 875 height 842
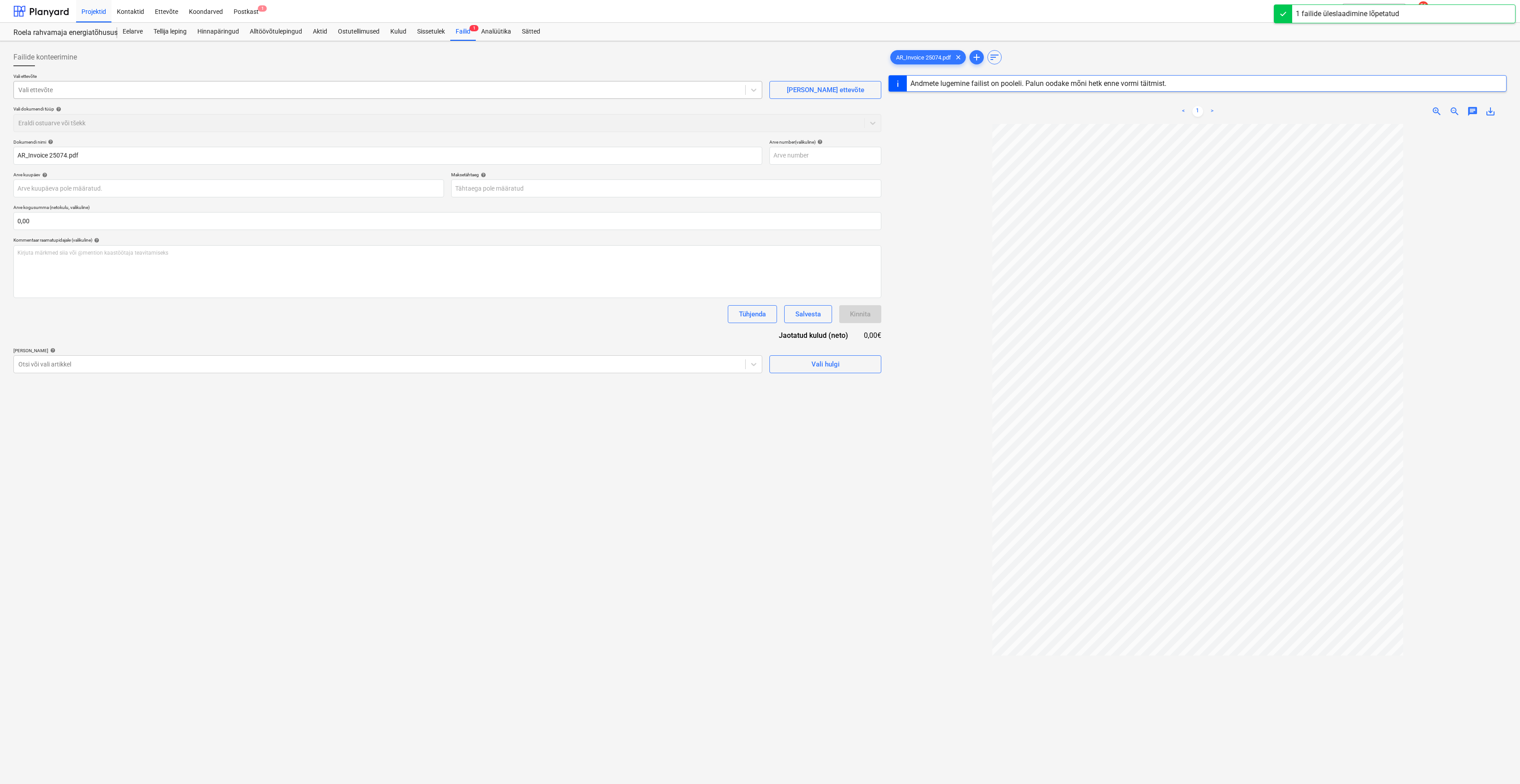
type input "25074"
type input "[DATE]"
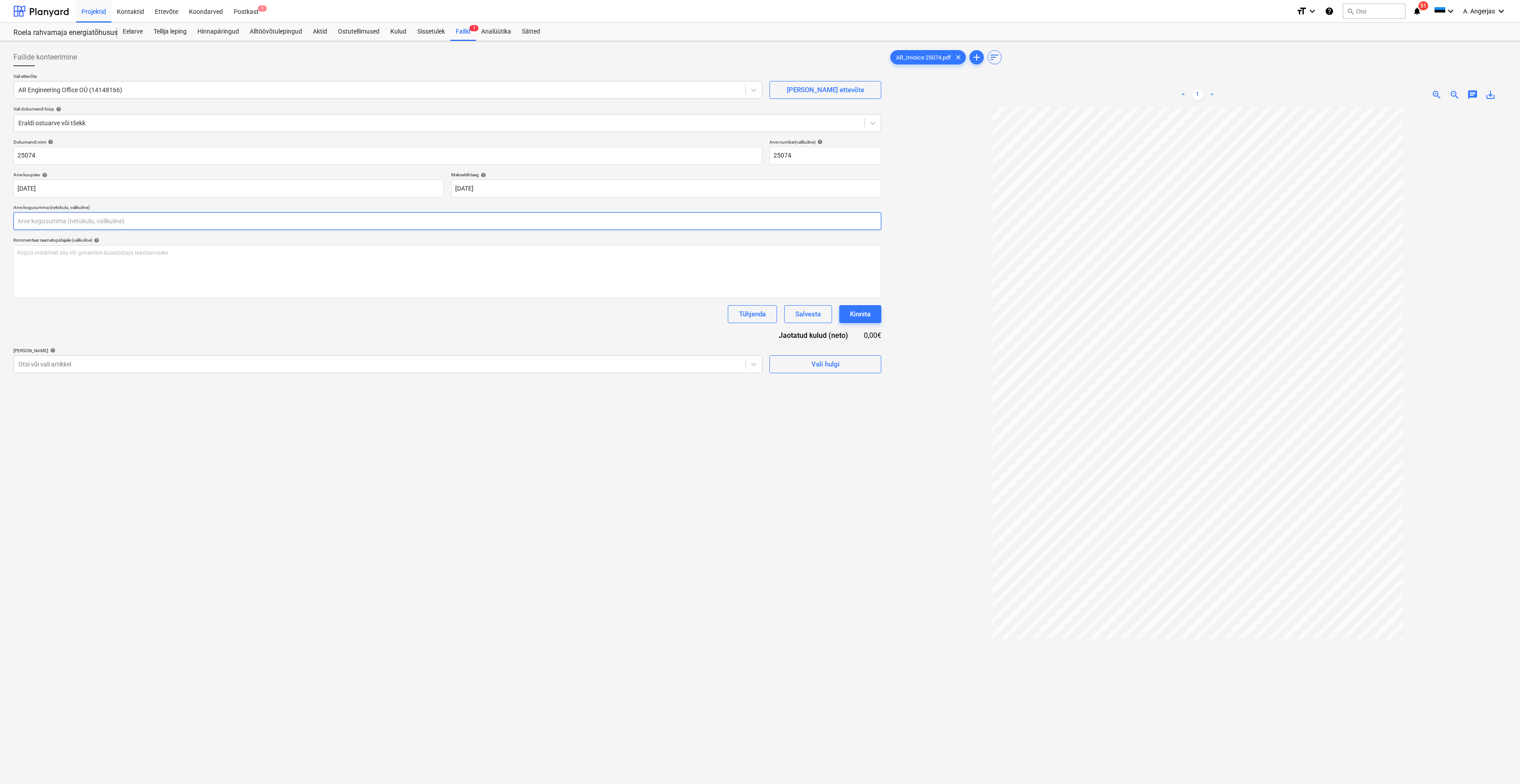
click at [24, 213] on input "text" at bounding box center [447, 221] width 868 height 18
type input "700,00"
click at [44, 274] on div "Kirjuta märkmed siia või @mention kaastöötaja teavitamiseks ﻿" at bounding box center [447, 271] width 868 height 53
click at [316, 378] on div "Otsi või vali artikkel" at bounding box center [388, 387] width 749 height 18
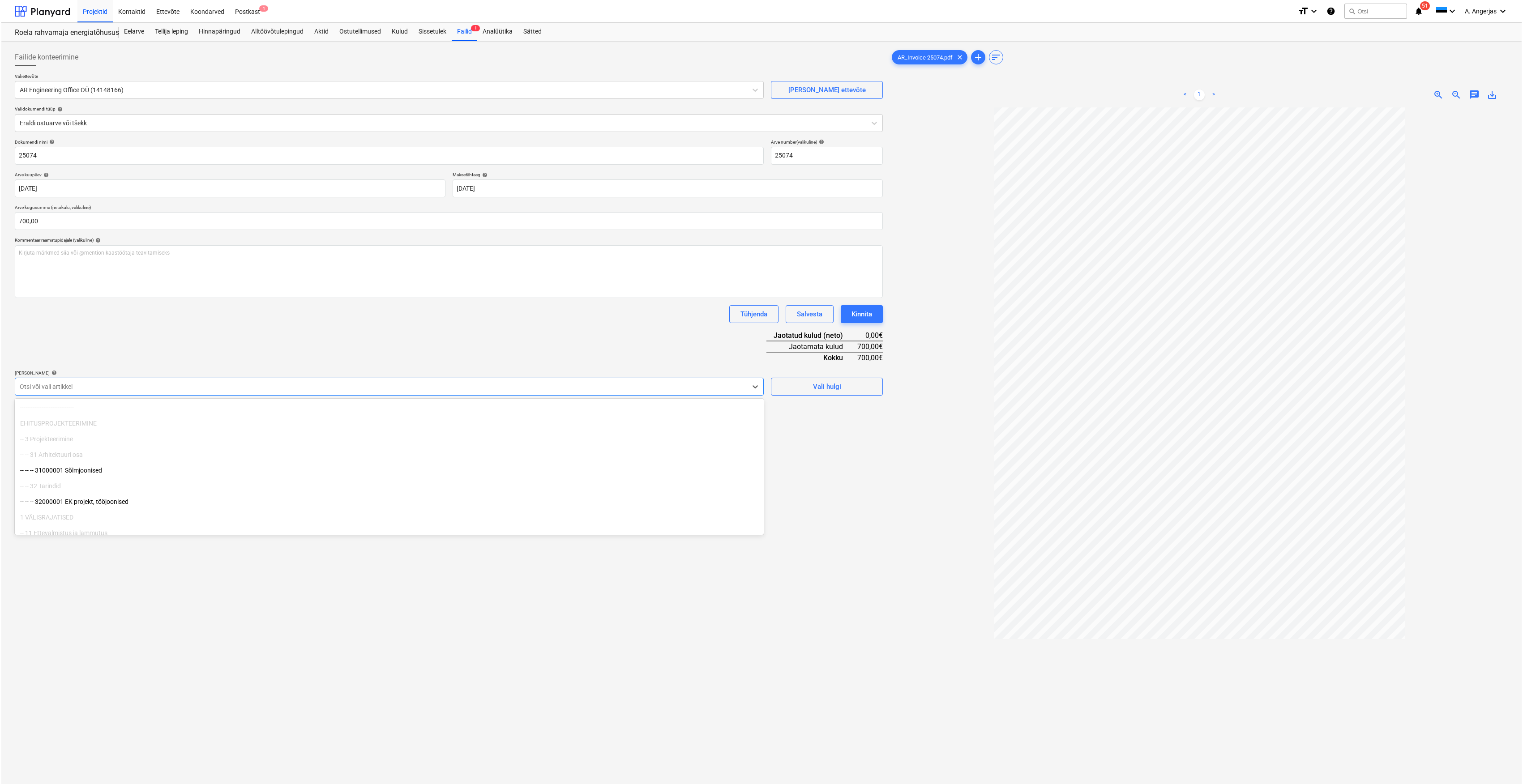
scroll to position [59, 0]
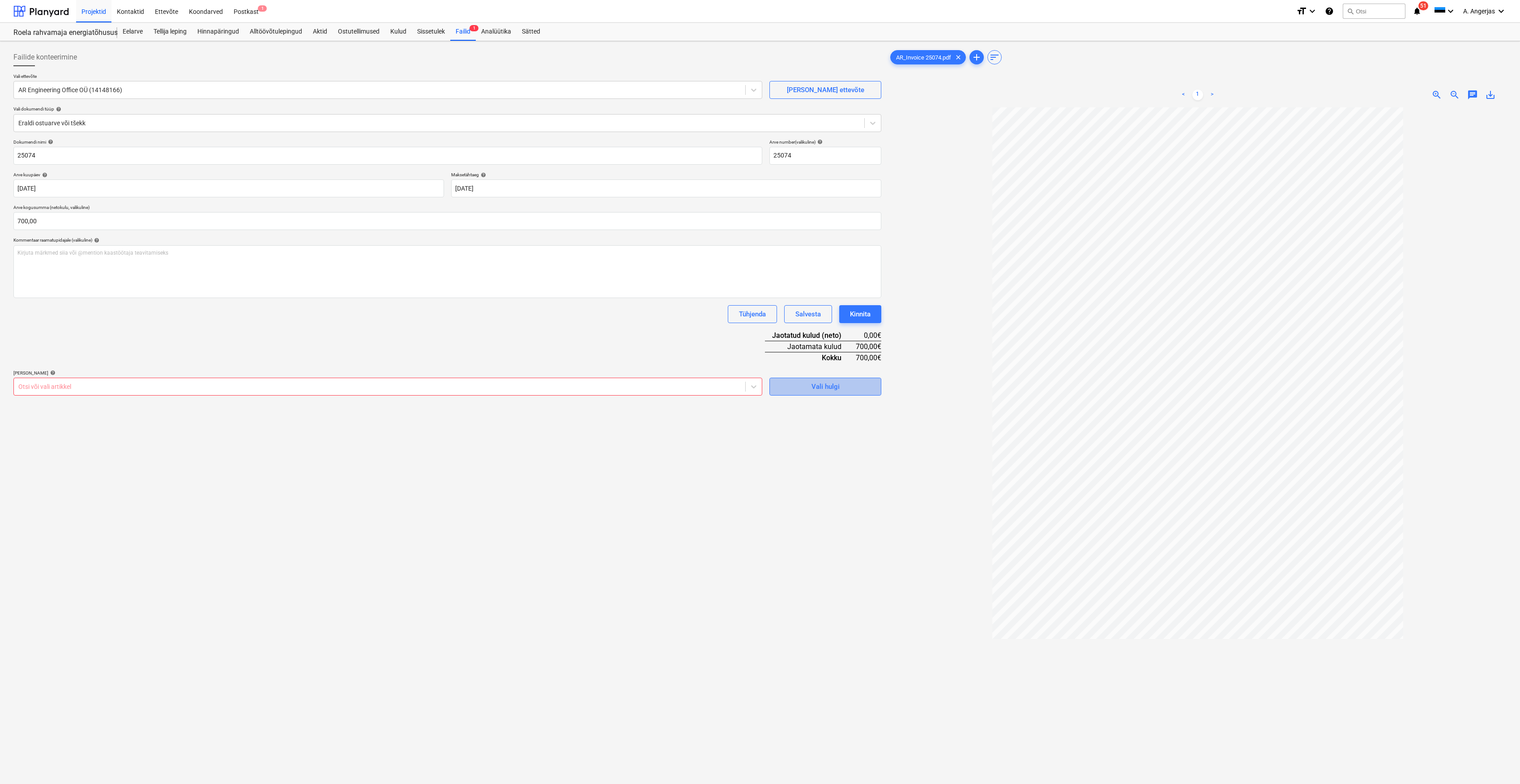
click at [757, 383] on div "Vali hulgi" at bounding box center [825, 387] width 28 height 12
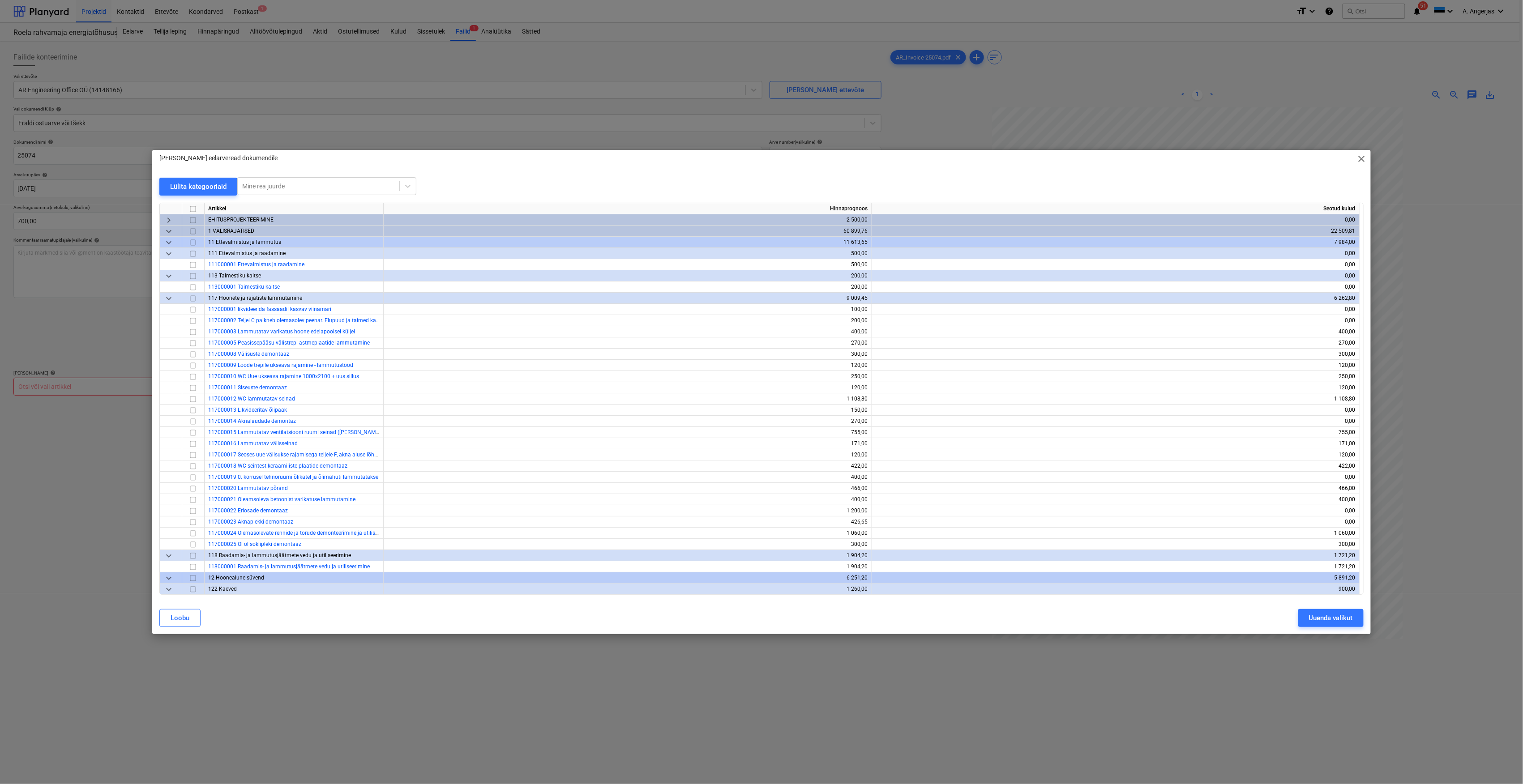
click at [167, 217] on span "keyboard_arrow_right" at bounding box center [169, 220] width 11 height 11
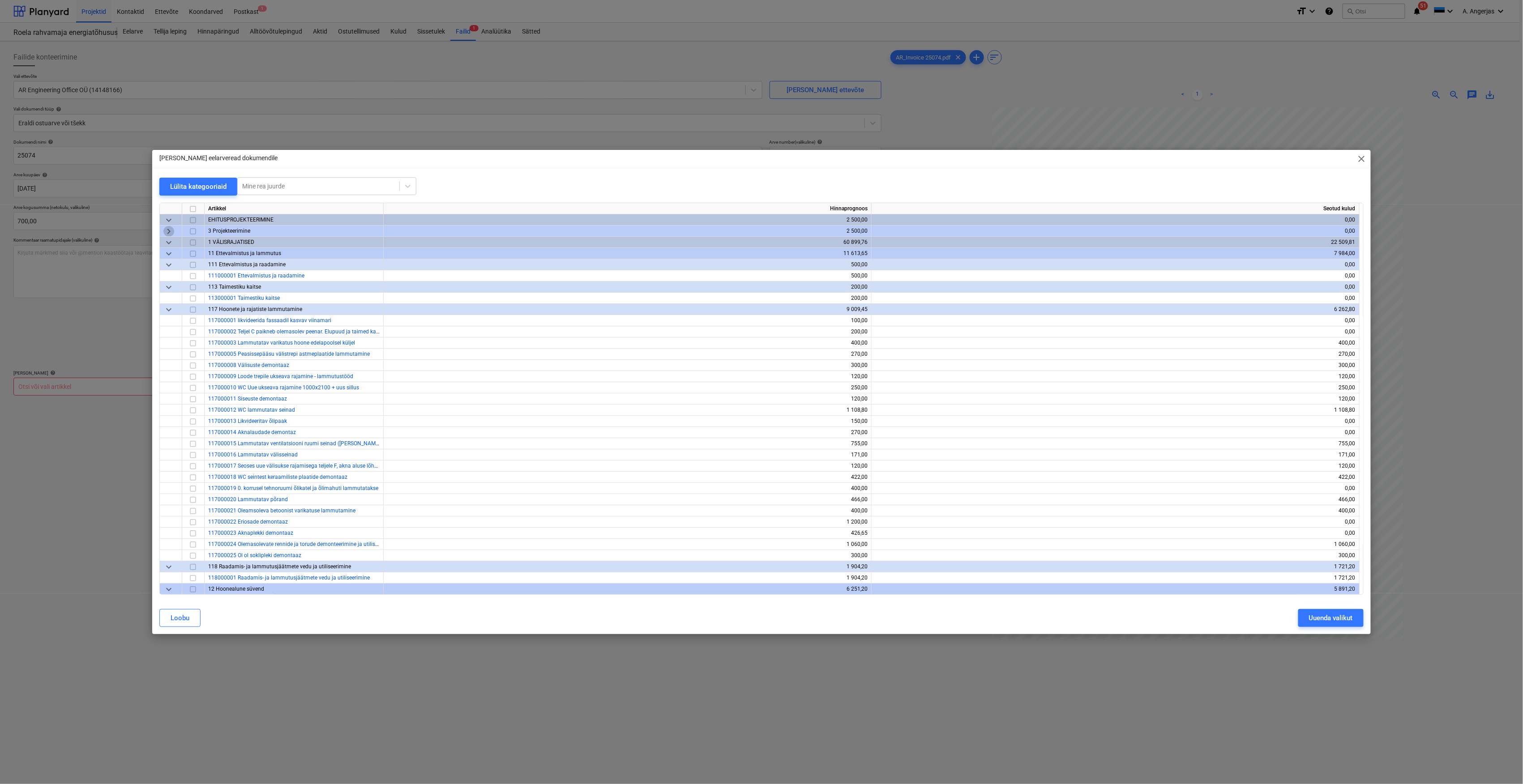
click at [172, 232] on span "keyboard_arrow_right" at bounding box center [169, 232] width 11 height 11
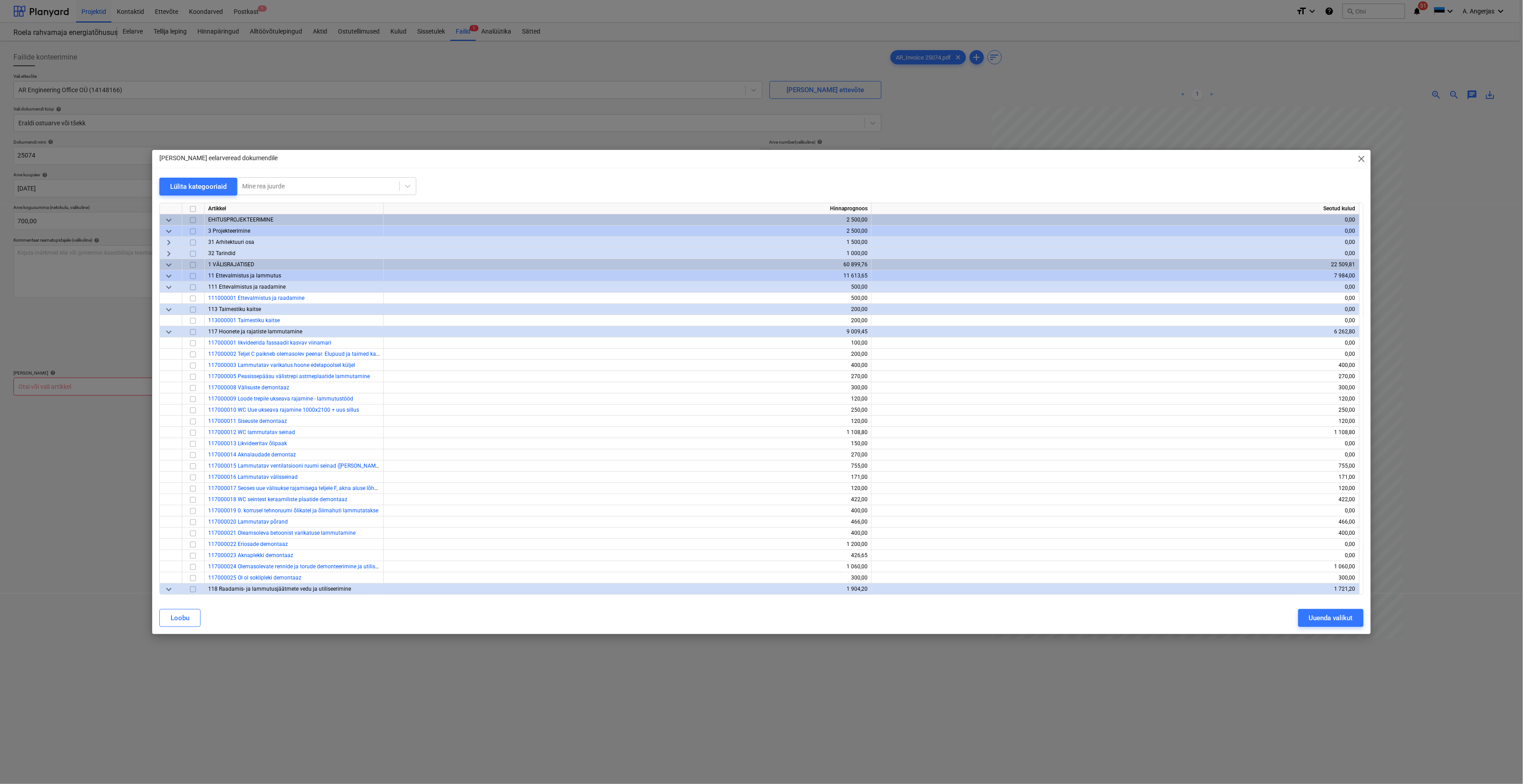
click at [193, 244] on input "checkbox" at bounding box center [193, 243] width 11 height 11
click at [757, 621] on div "Uuenda valikut" at bounding box center [1330, 618] width 44 height 12
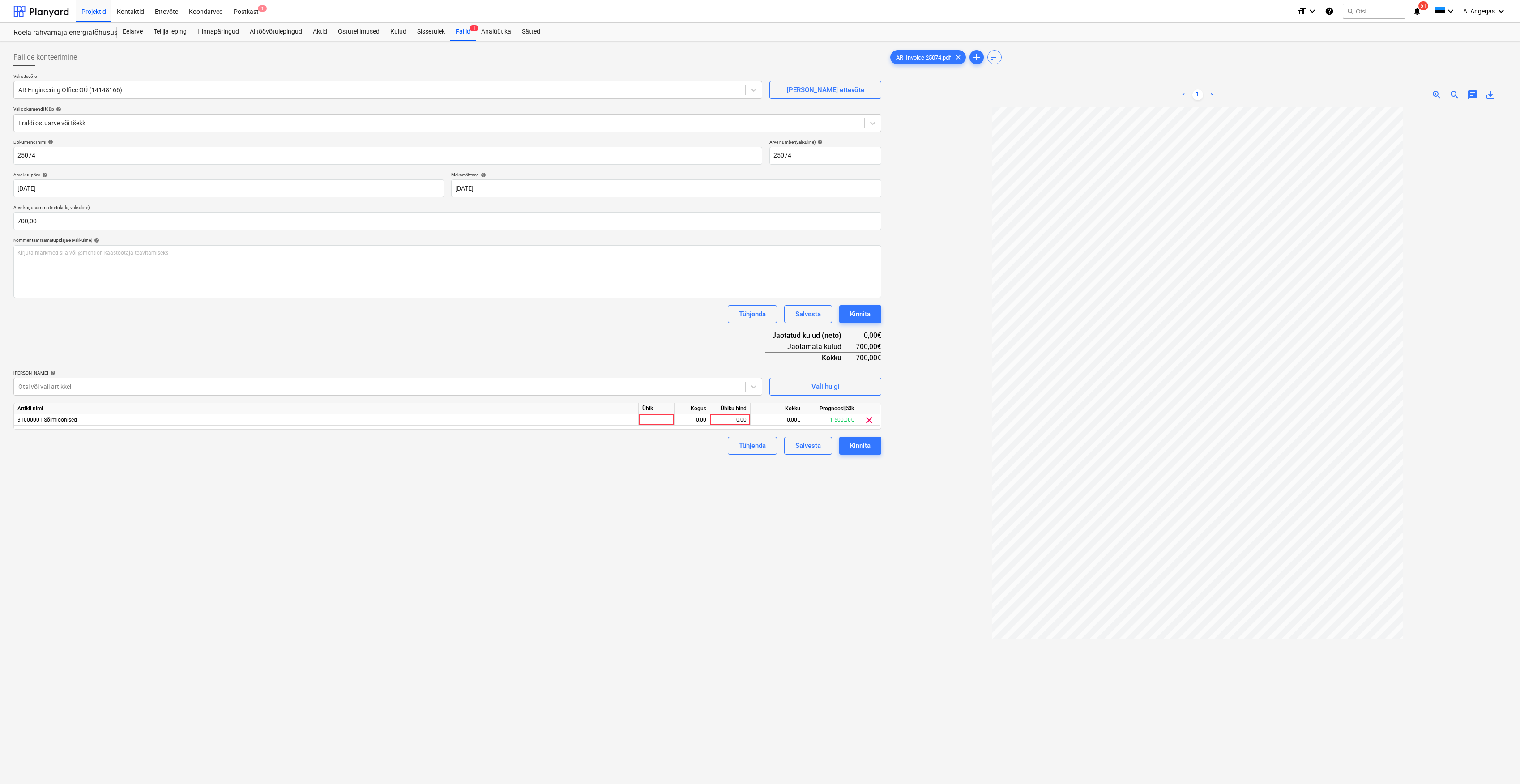
click at [663, 429] on div "Dokumendi nimi help 25074 Arve number (valikuline) help 25074 Arve kuupäev help…" at bounding box center [447, 297] width 868 height 316
click at [665, 422] on div at bounding box center [657, 419] width 36 height 11
type input "tk"
click at [695, 416] on div "0,00" at bounding box center [692, 419] width 28 height 11
type input "700"
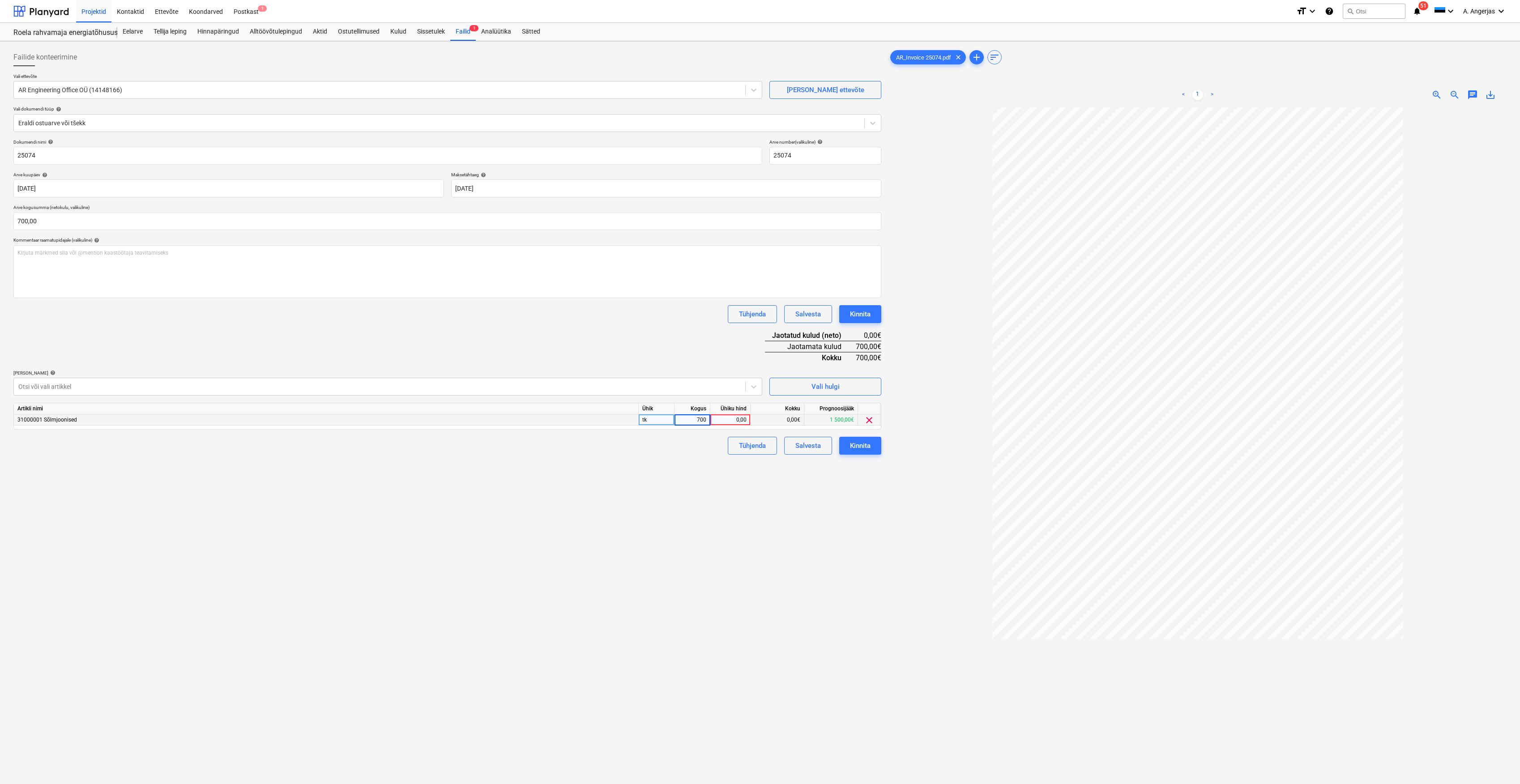
click at [732, 426] on div "Artikli nimi Ühik Kogus Ühiku hind Kokku Prognoosijääk 31000001 Sõlmjoonised tk…" at bounding box center [447, 416] width 868 height 27
click at [686, 423] on div "700,00" at bounding box center [692, 419] width 28 height 11
type input "1"
click at [732, 423] on div "0,00" at bounding box center [730, 419] width 33 height 11
type input "700"
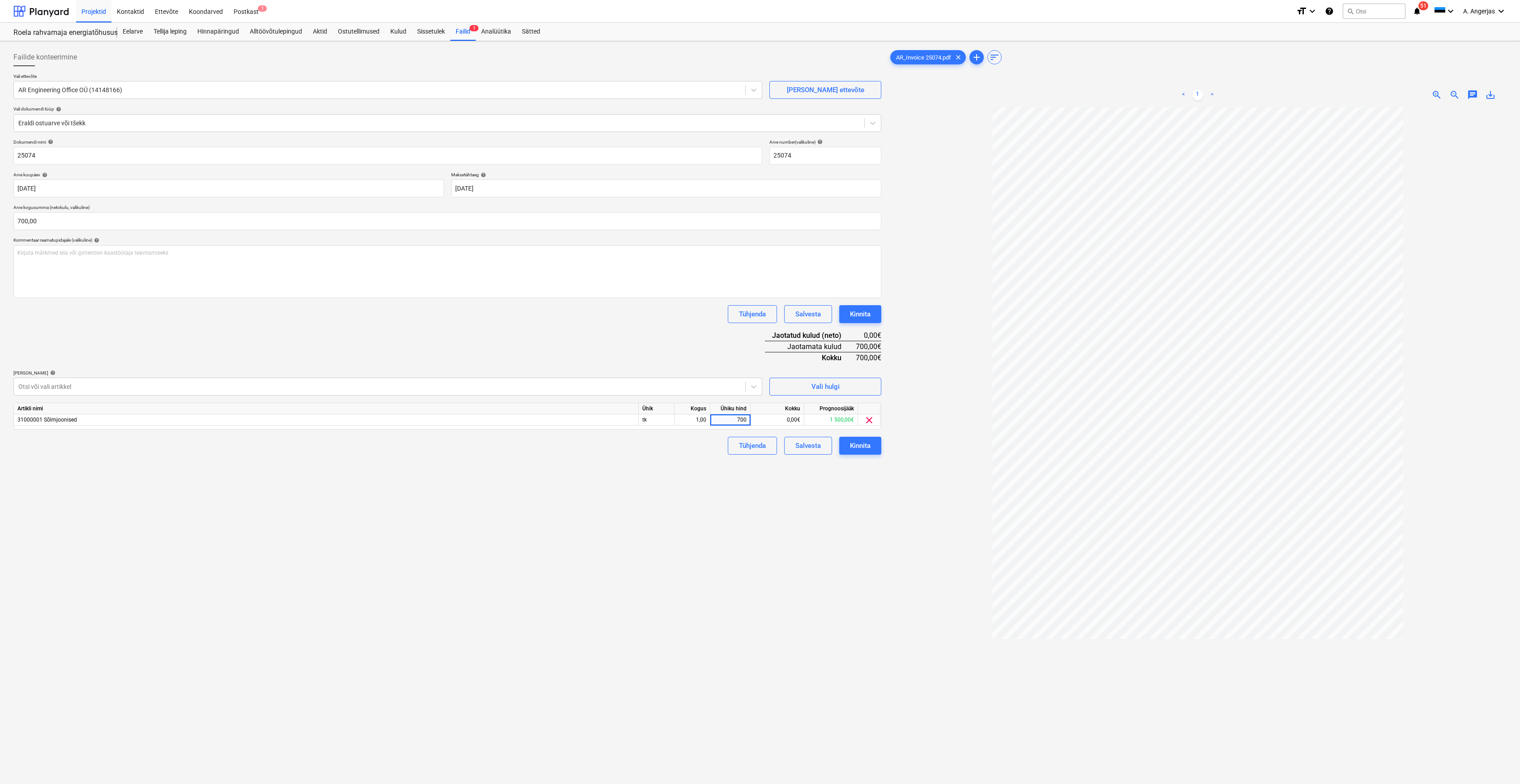
click at [675, 486] on div "Failide konteerimine Vali ettevõte AR Engineering Office OÜ (14148166) [PERSON_…" at bounding box center [447, 458] width 875 height 825
click at [757, 450] on button "Kinnita" at bounding box center [860, 446] width 42 height 18
